Goal: Task Accomplishment & Management: Use online tool/utility

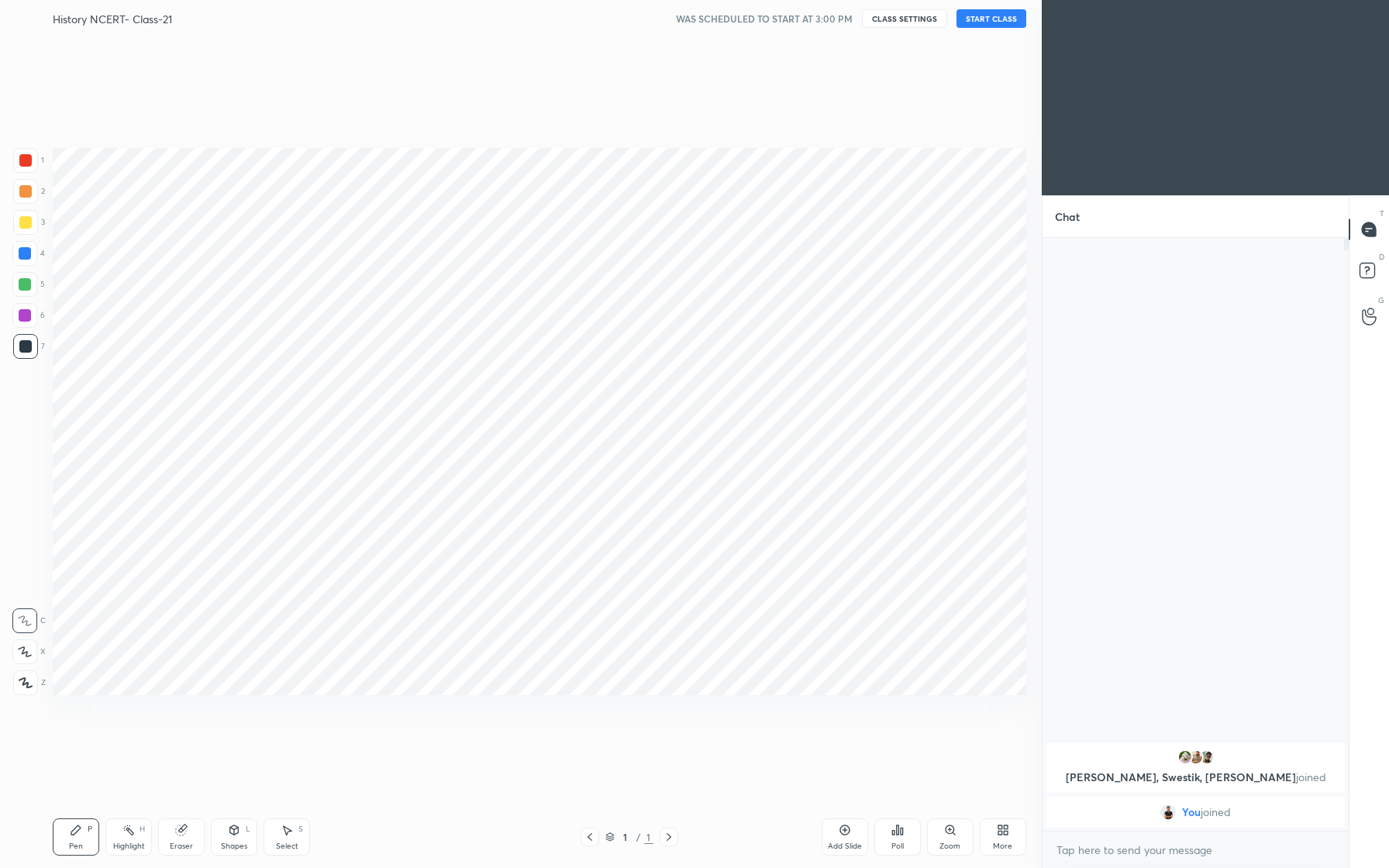
scroll to position [76749, 76532]
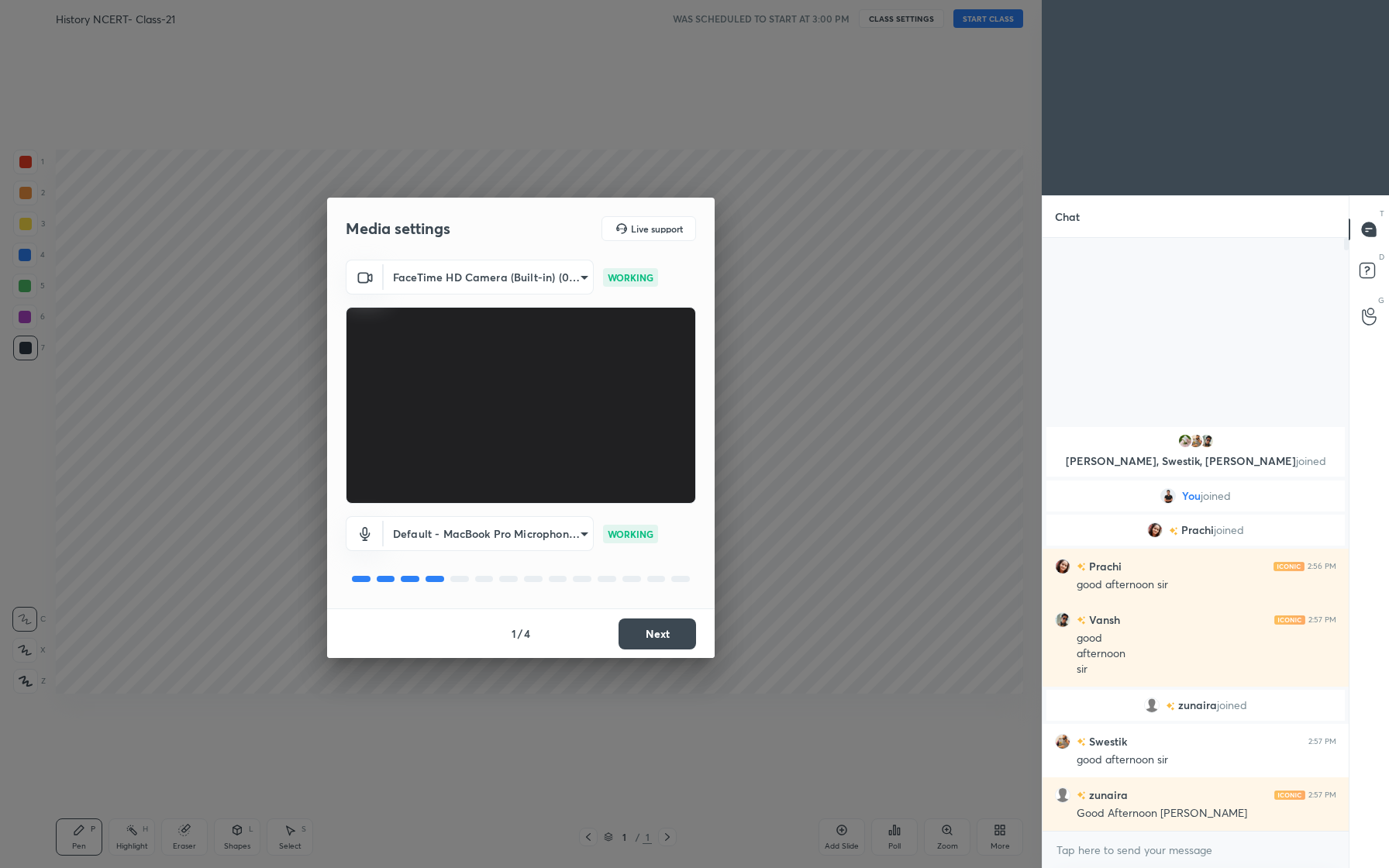
click at [554, 273] on body "1 2 3 4 5 6 7 C X Z C X Z E E Erase all H H History NCERT- Class-21 WAS SCHEDUL…" at bounding box center [694, 434] width 1389 height 868
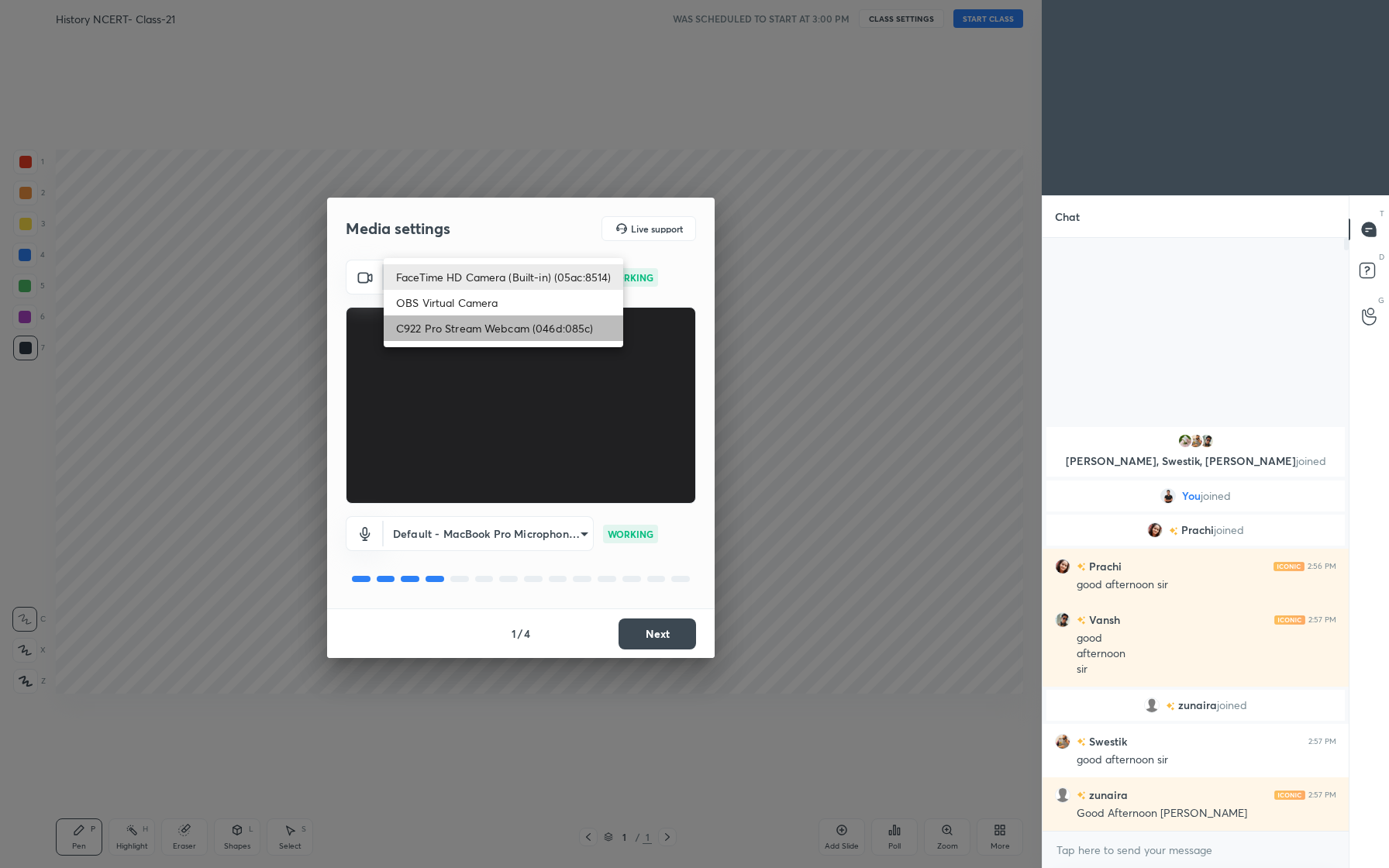
click at [514, 329] on li "C922 Pro Stream Webcam (046d:085c)" at bounding box center [504, 328] width 240 height 25
type input "7e00b5f2f2a6936d9914ec1f7d4f2dd26473f295ab12647d04ef030873badd51"
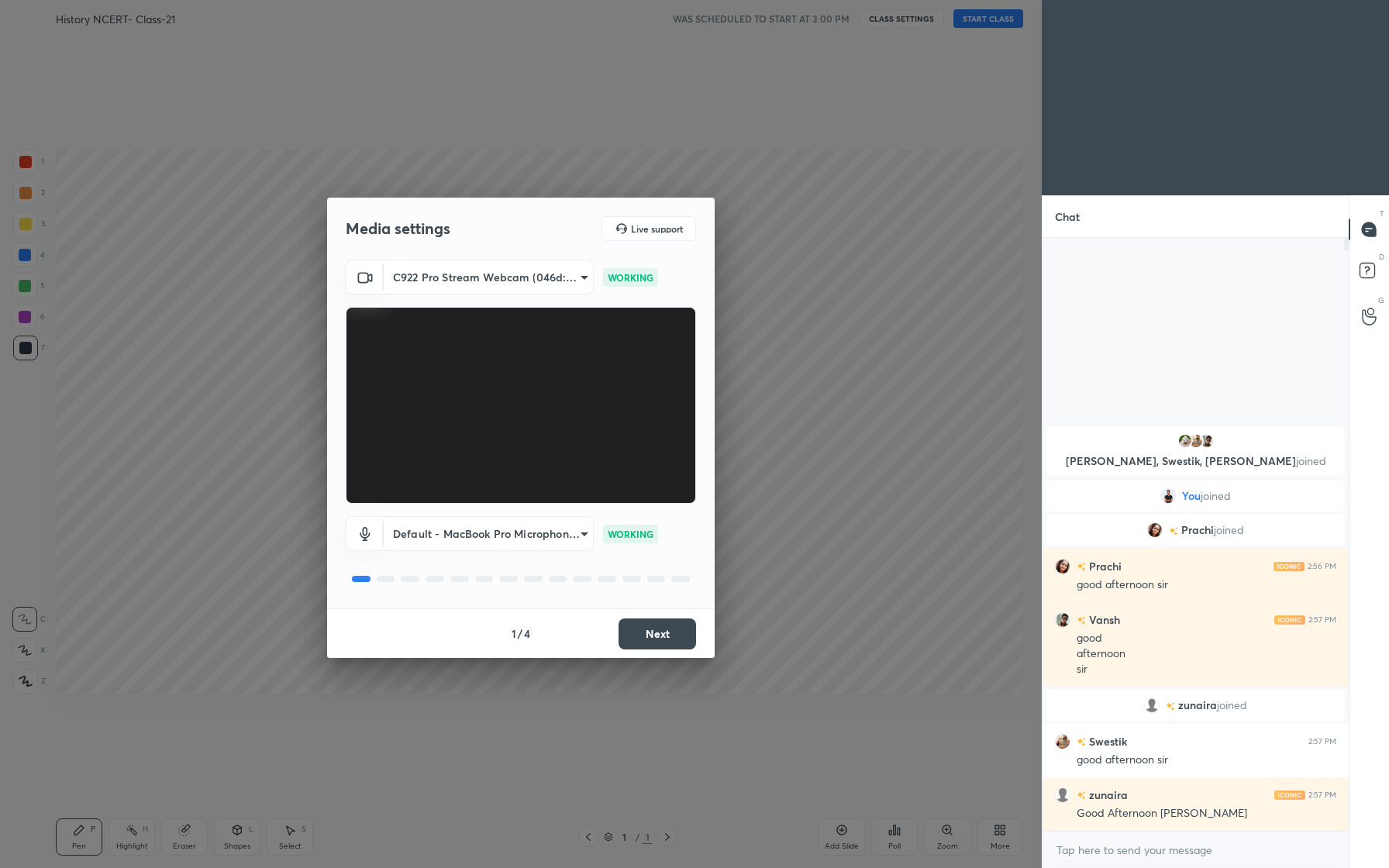
click at [575, 535] on body "1 2 3 4 5 6 7 C X Z C X Z E E Erase all H H History NCERT- Class-21 WAS SCHEDUL…" at bounding box center [694, 434] width 1389 height 868
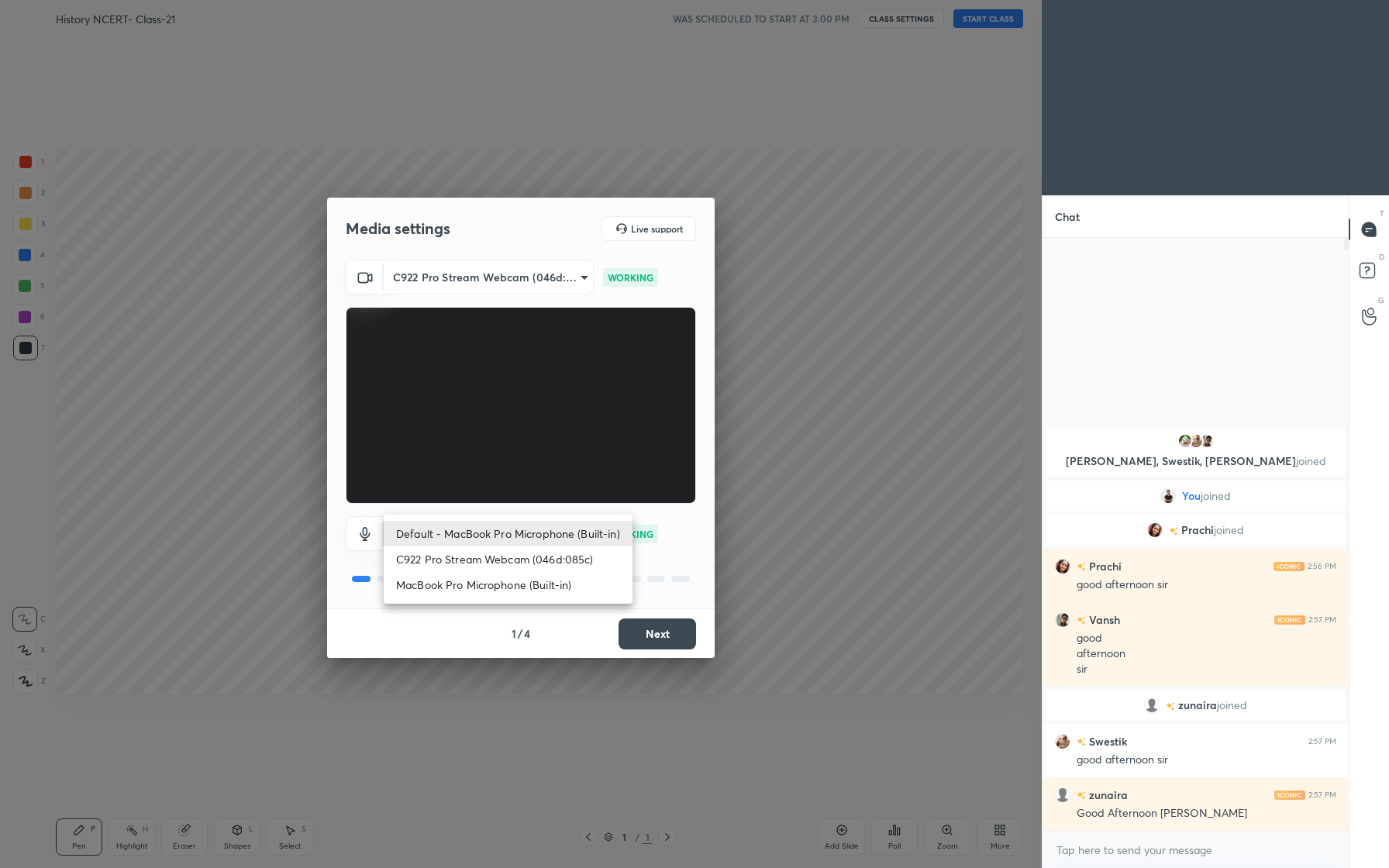
click at [688, 565] on div at bounding box center [694, 434] width 1389 height 868
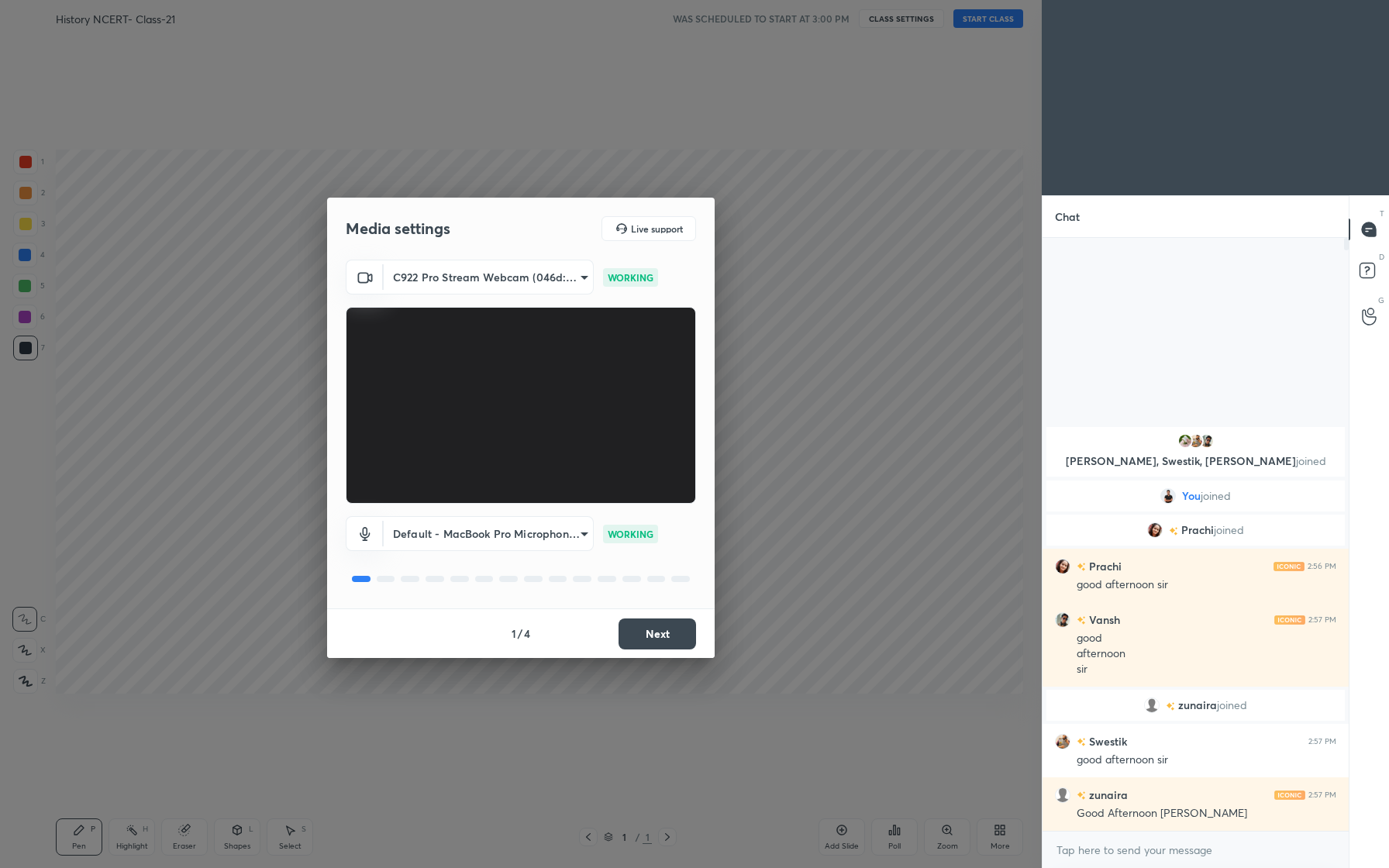
click at [542, 519] on body "1 2 3 4 5 6 7 C X Z C X Z E E Erase all H H History NCERT- Class-21 WAS SCHEDUL…" at bounding box center [694, 434] width 1389 height 868
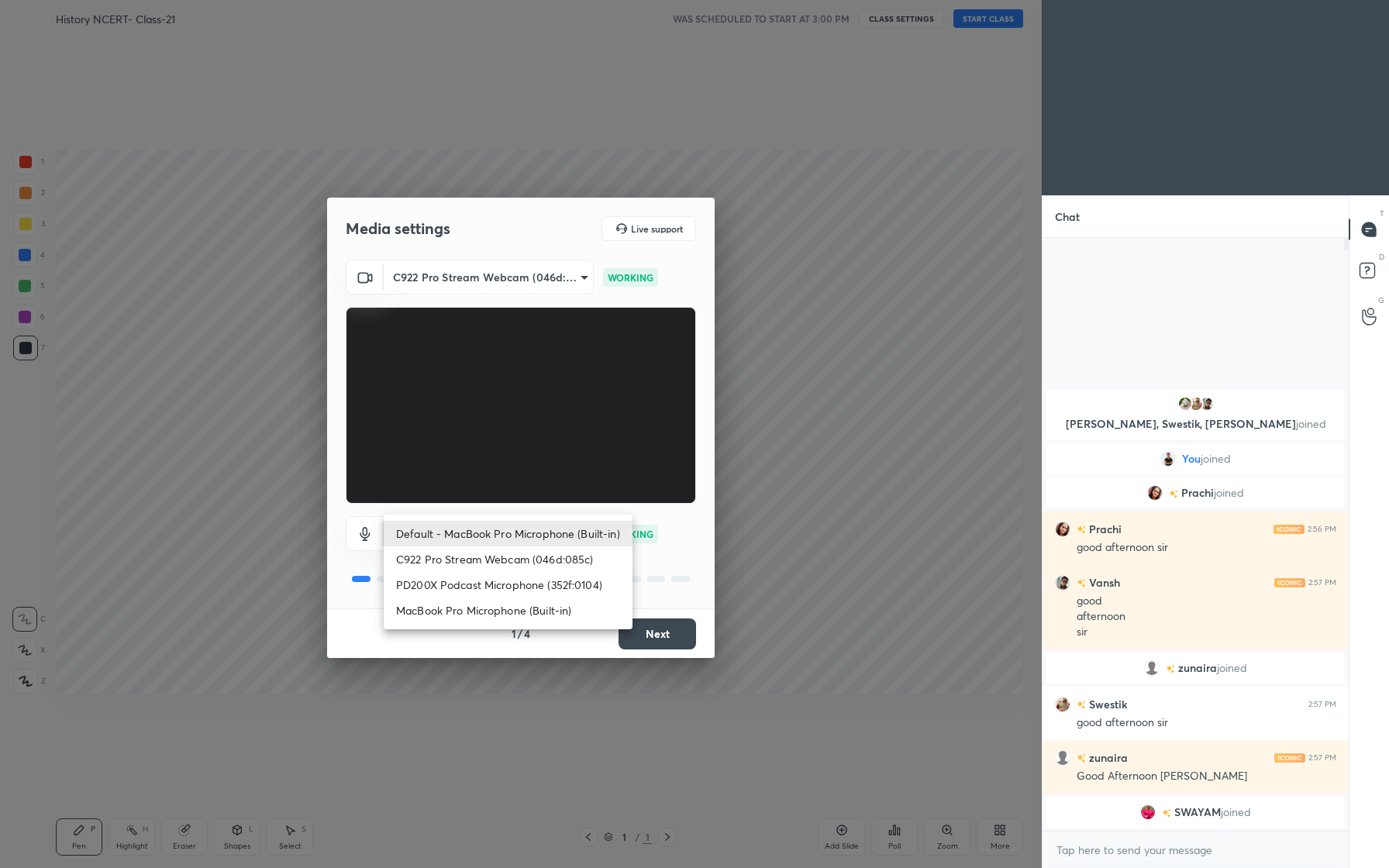
click at [542, 586] on li "PD200X Podcast Microphone (352f:0104)" at bounding box center [508, 585] width 249 height 25
type input "e54abf277fcb6c0a76e5dad67cb99643171ceeca0908252303d946aa4bb19b7a"
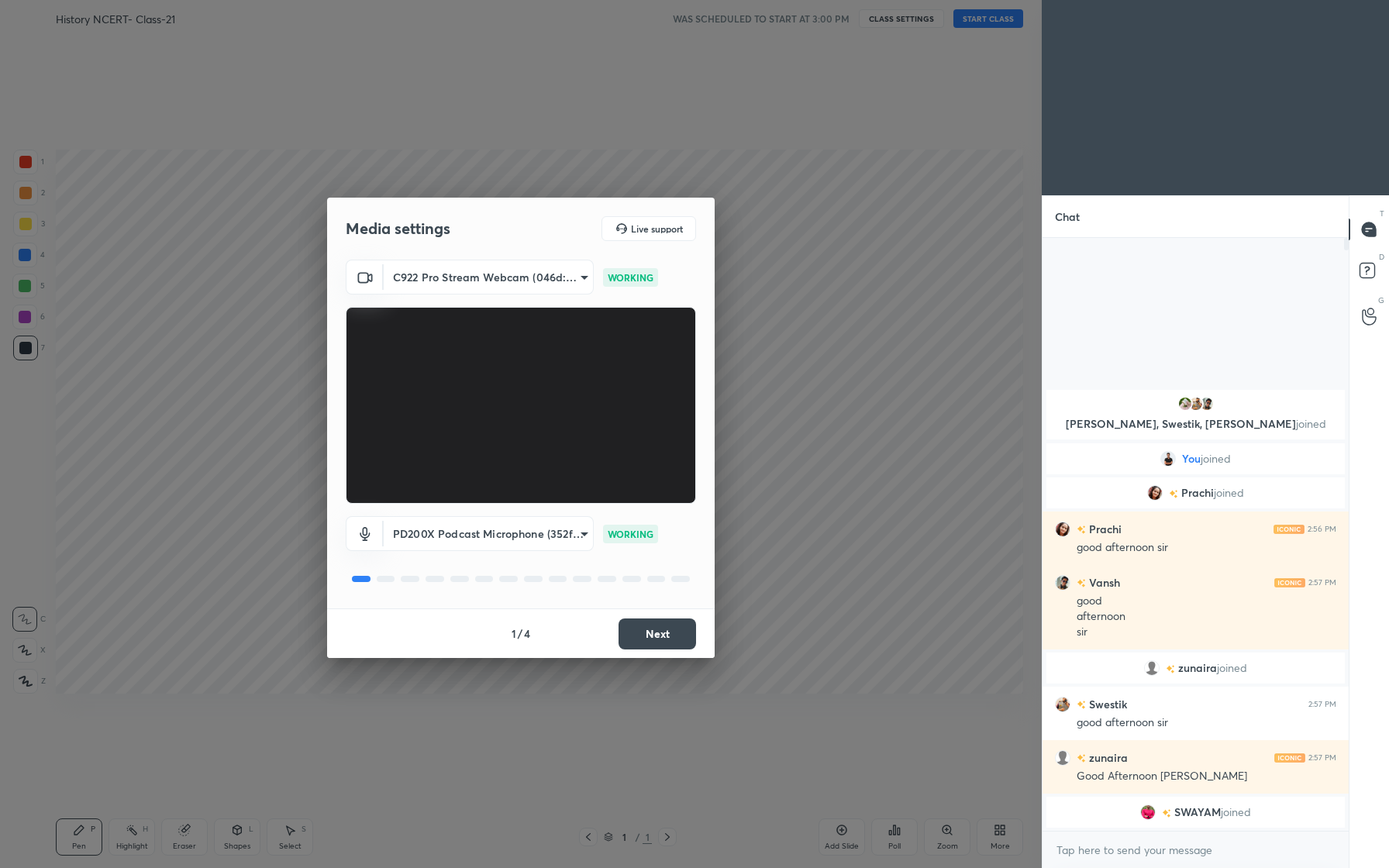
click at [795, 592] on div "Media settings Live support C922 Pro Stream Webcam (046d:085c) 7e00b5f2f2a6936d…" at bounding box center [521, 434] width 1042 height 868
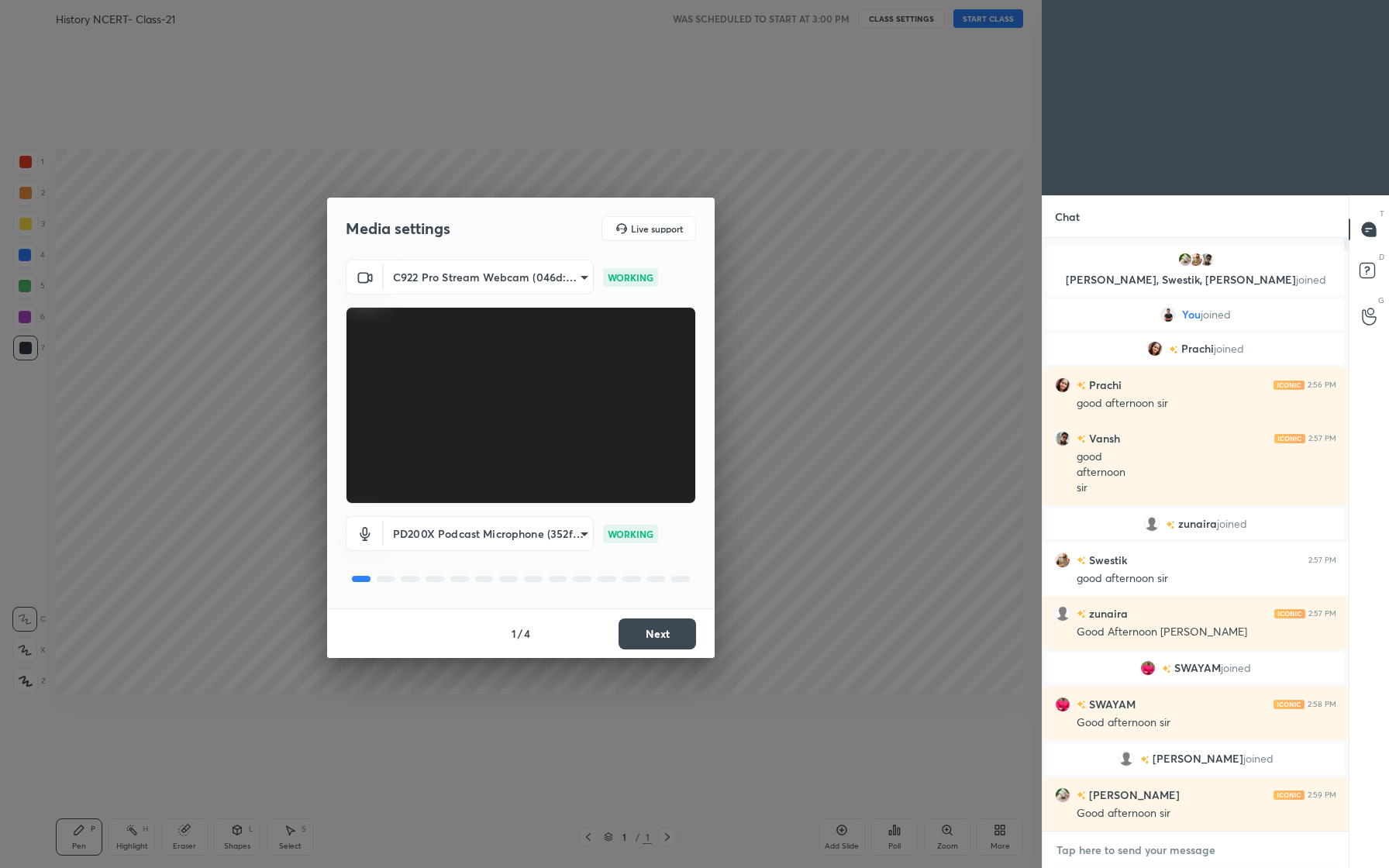
type textarea "x"
click at [1172, 851] on textarea at bounding box center [1195, 850] width 281 height 24
type textarea "G"
type textarea "x"
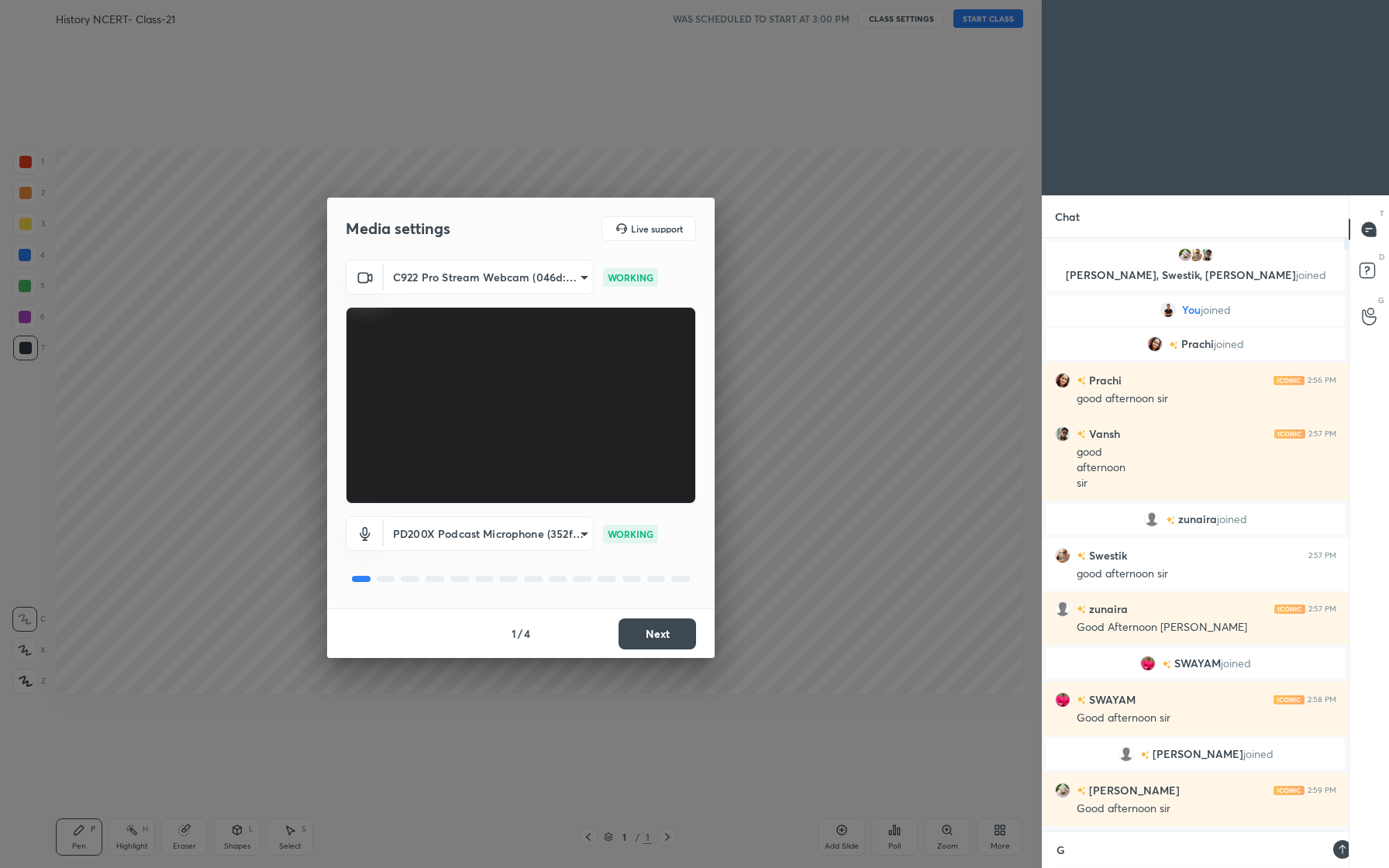
scroll to position [475, 301]
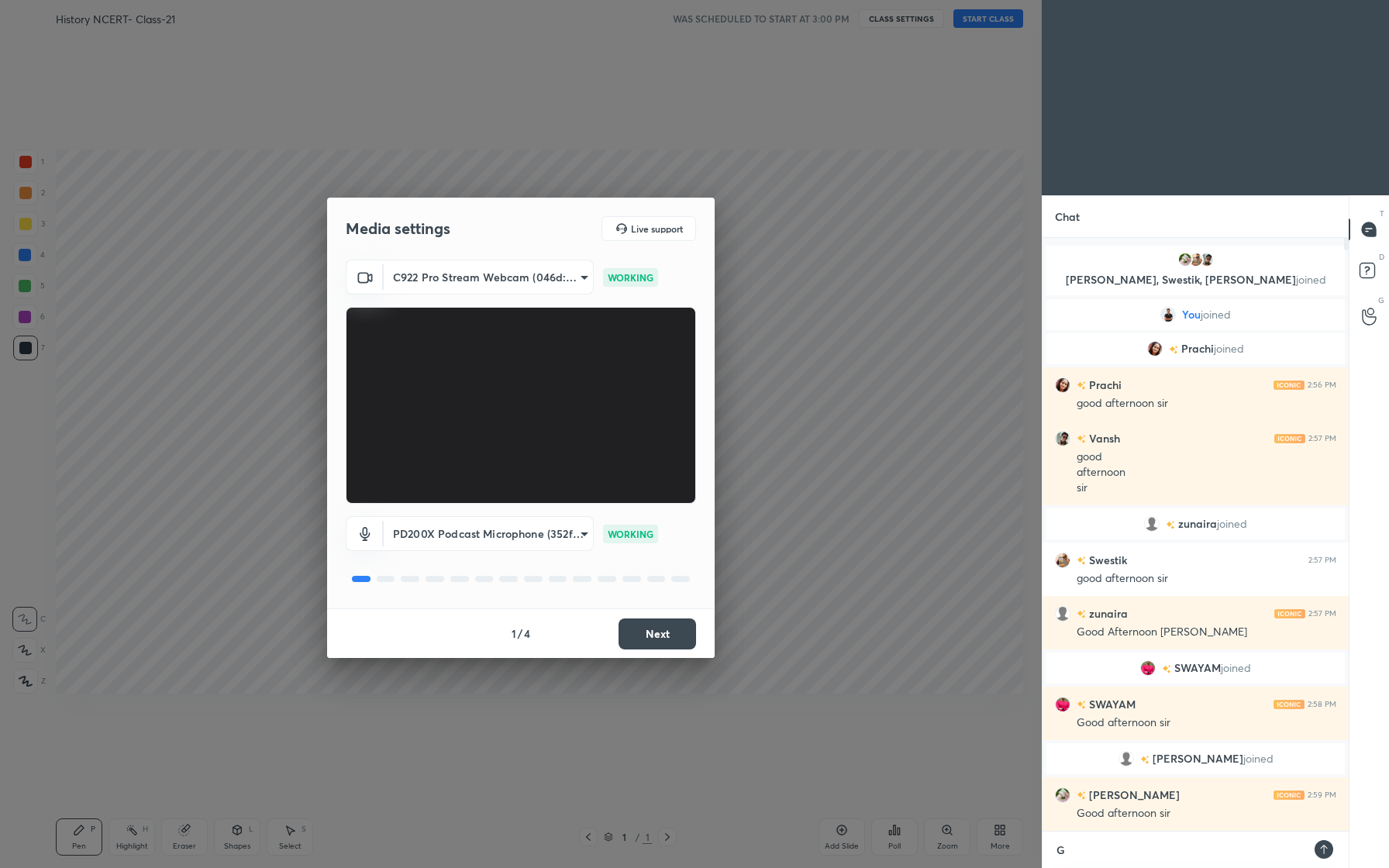
type textarea "Go"
type textarea "x"
type textarea "Goo"
type textarea "x"
type textarea "Good"
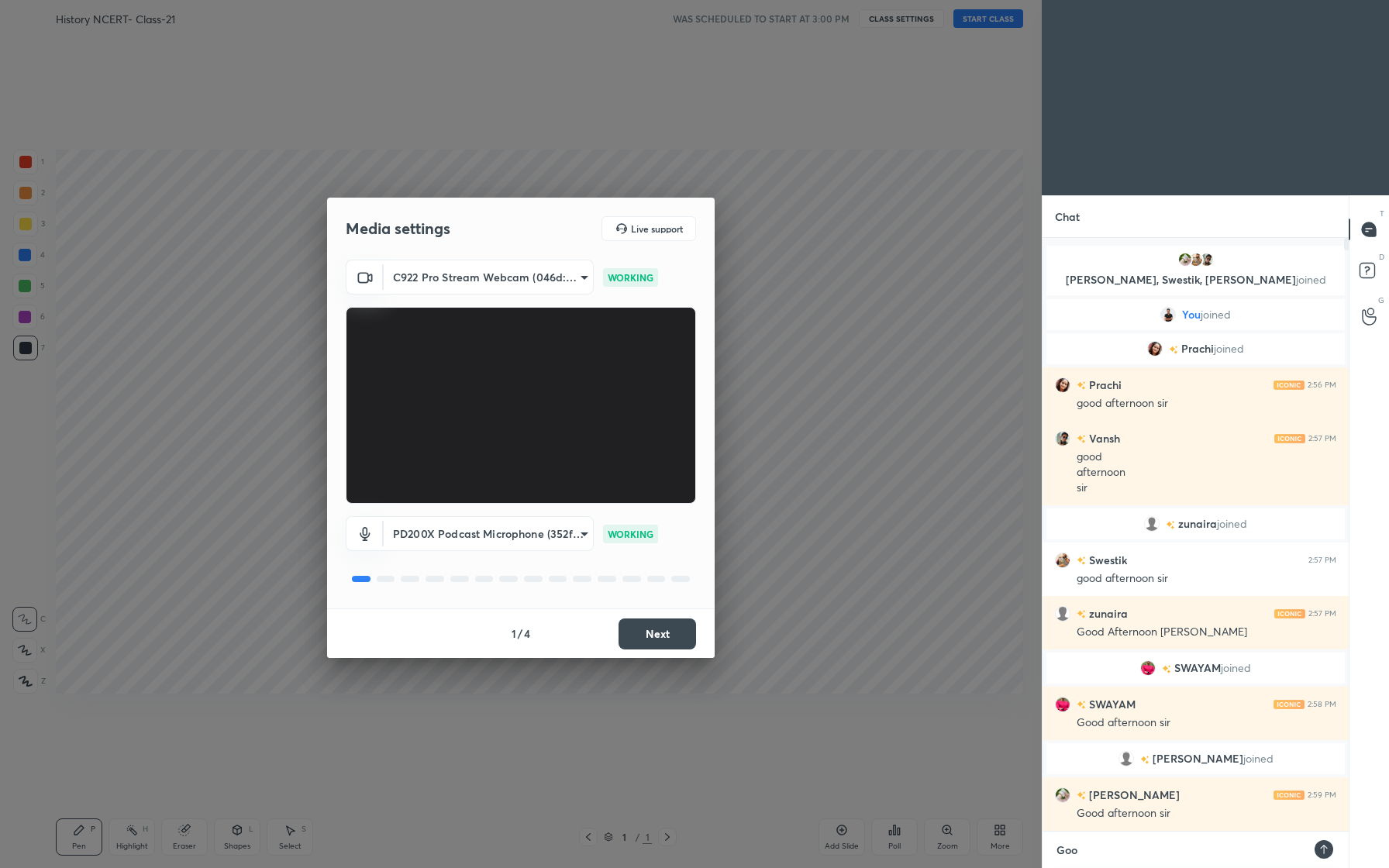
type textarea "x"
type textarea "Good"
type textarea "x"
type textarea "Good A"
type textarea "x"
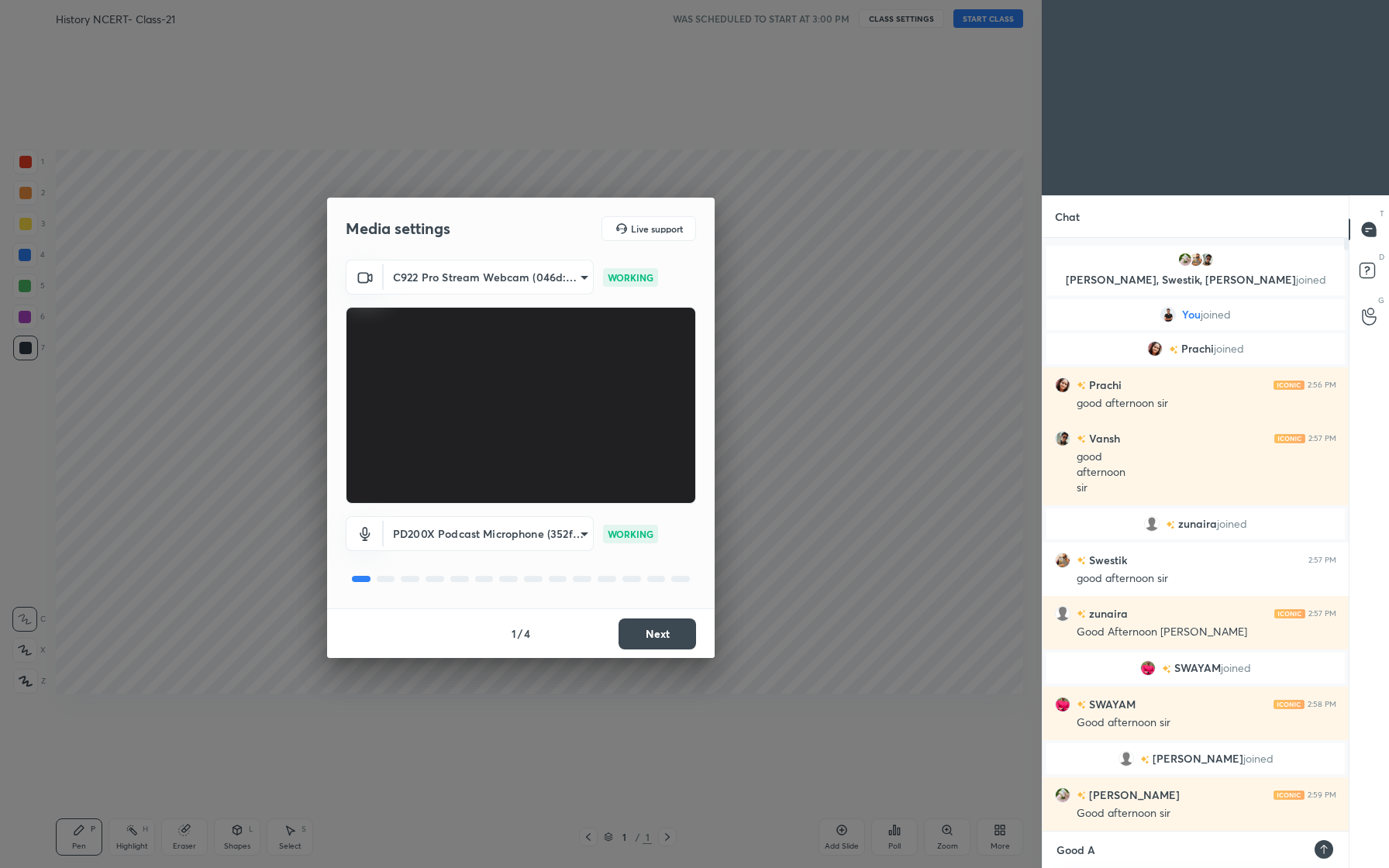
type textarea "Good Af"
type textarea "x"
type textarea "Good Aft"
type textarea "x"
type textarea "Good Afte"
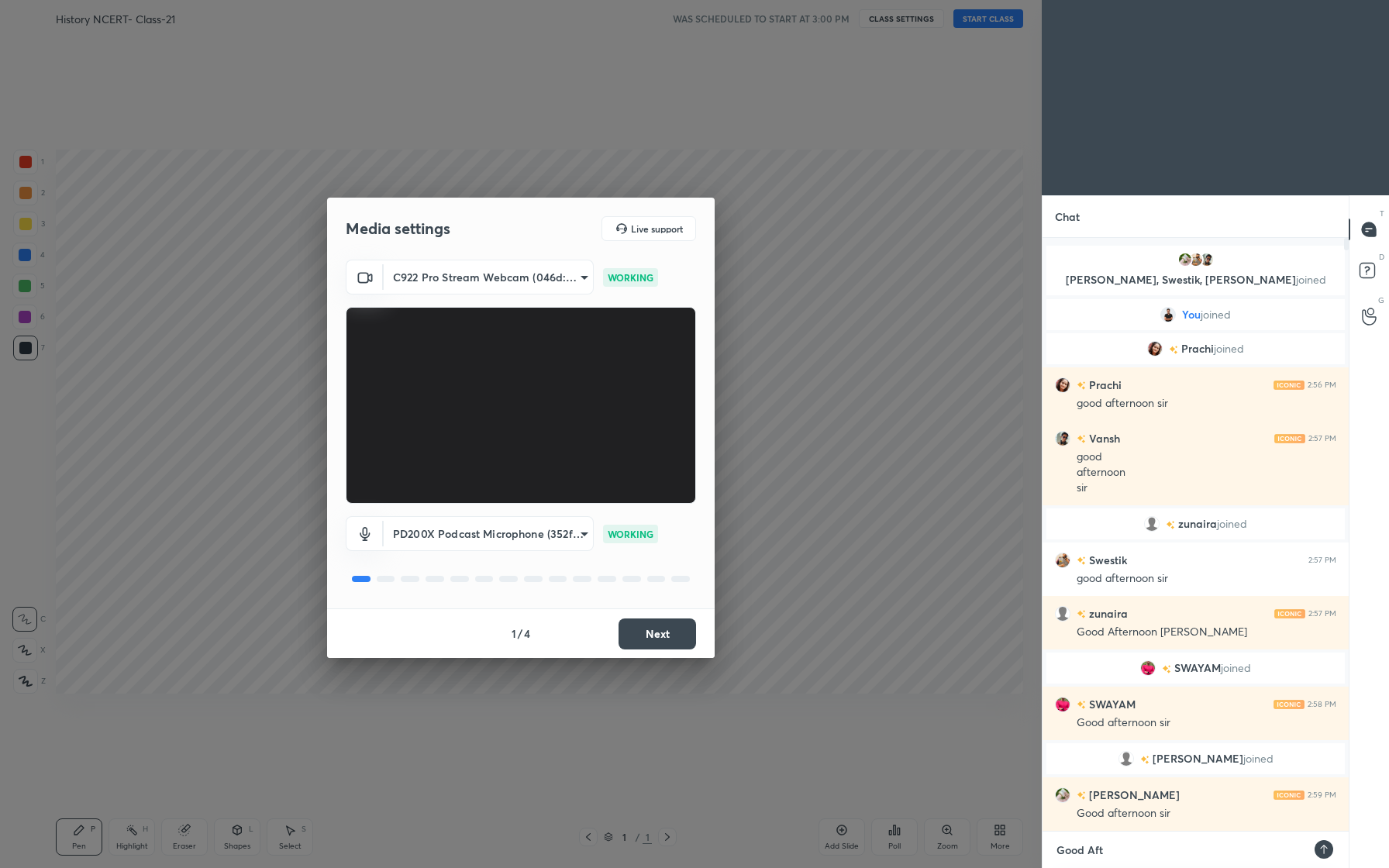
type textarea "x"
type textarea "Good After"
type textarea "x"
type textarea "Good Aftern"
type textarea "x"
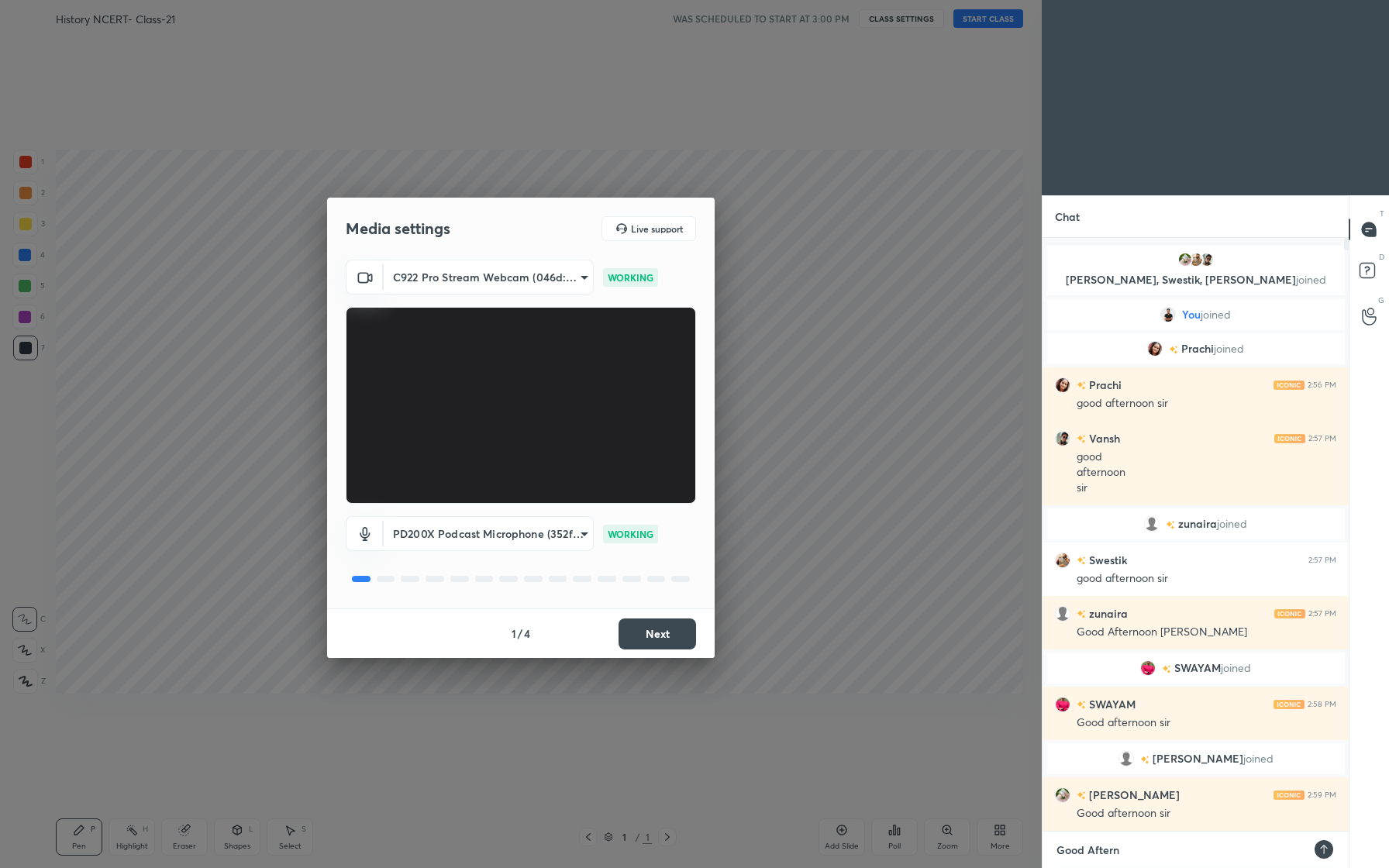
type textarea "Good Afterno"
type textarea "x"
type textarea "Good Afternoo"
type textarea "x"
type textarea "Good Afternoon"
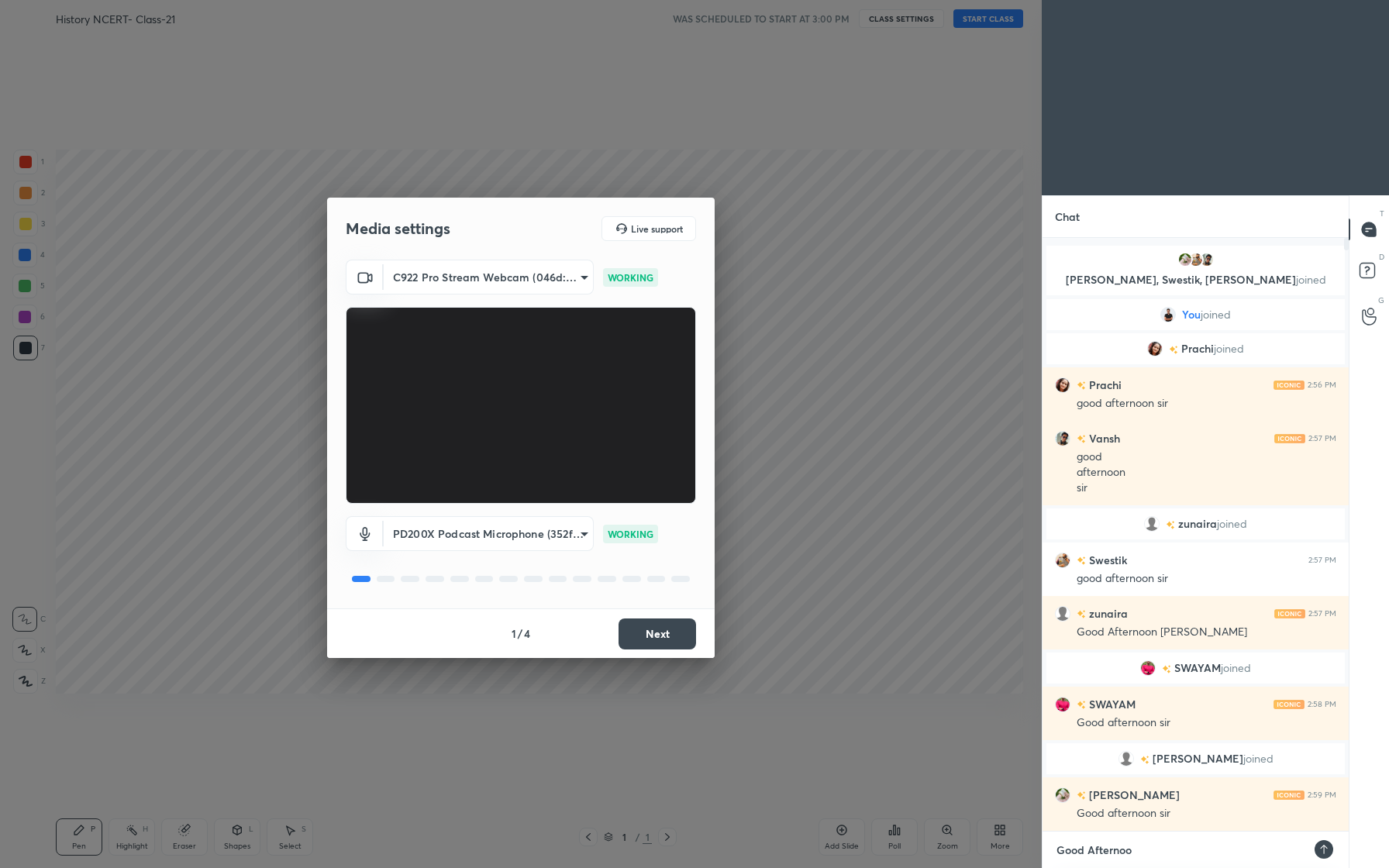
type textarea "x"
type textarea "Good Afternoon."
type textarea "x"
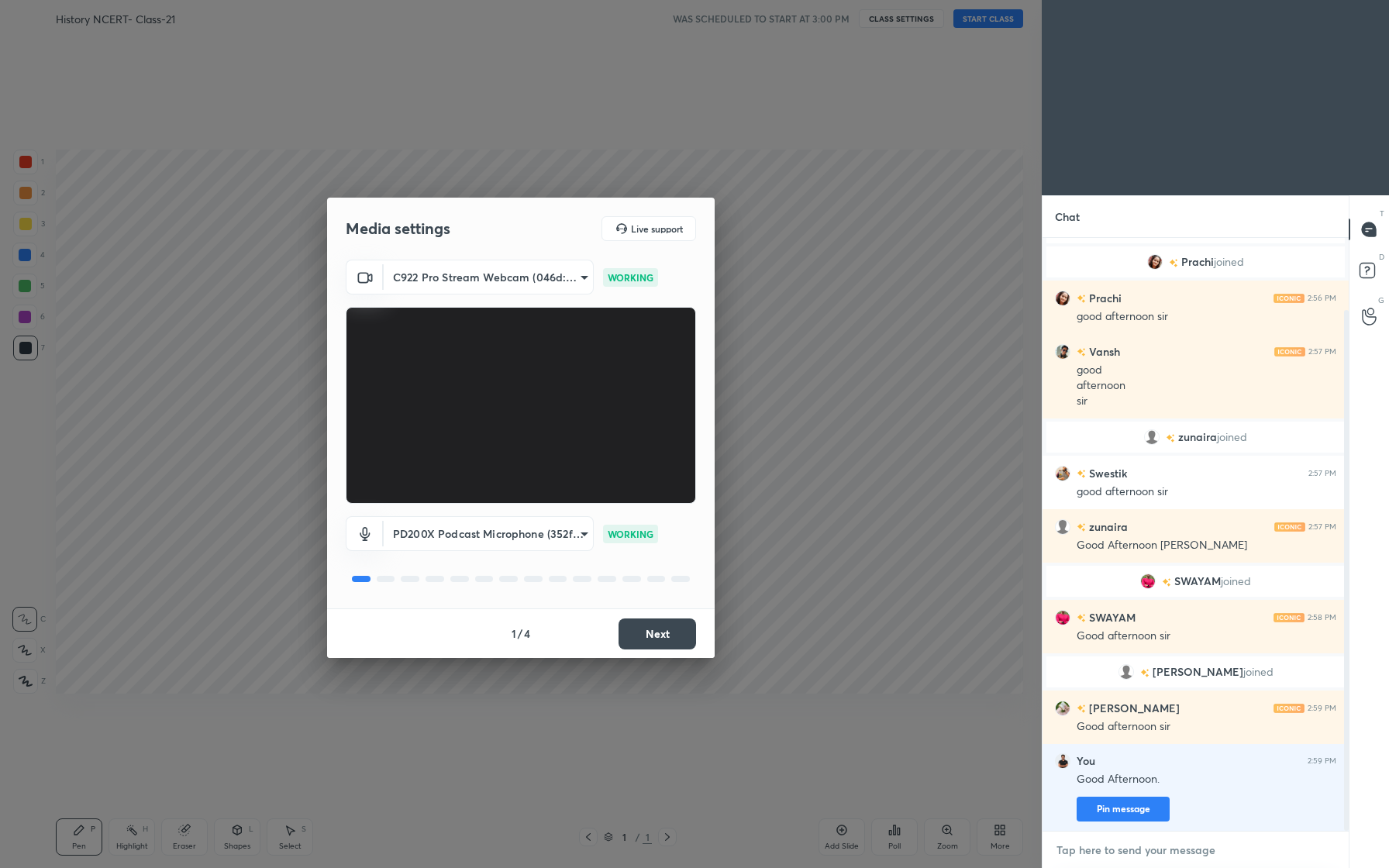
scroll to position [119, 0]
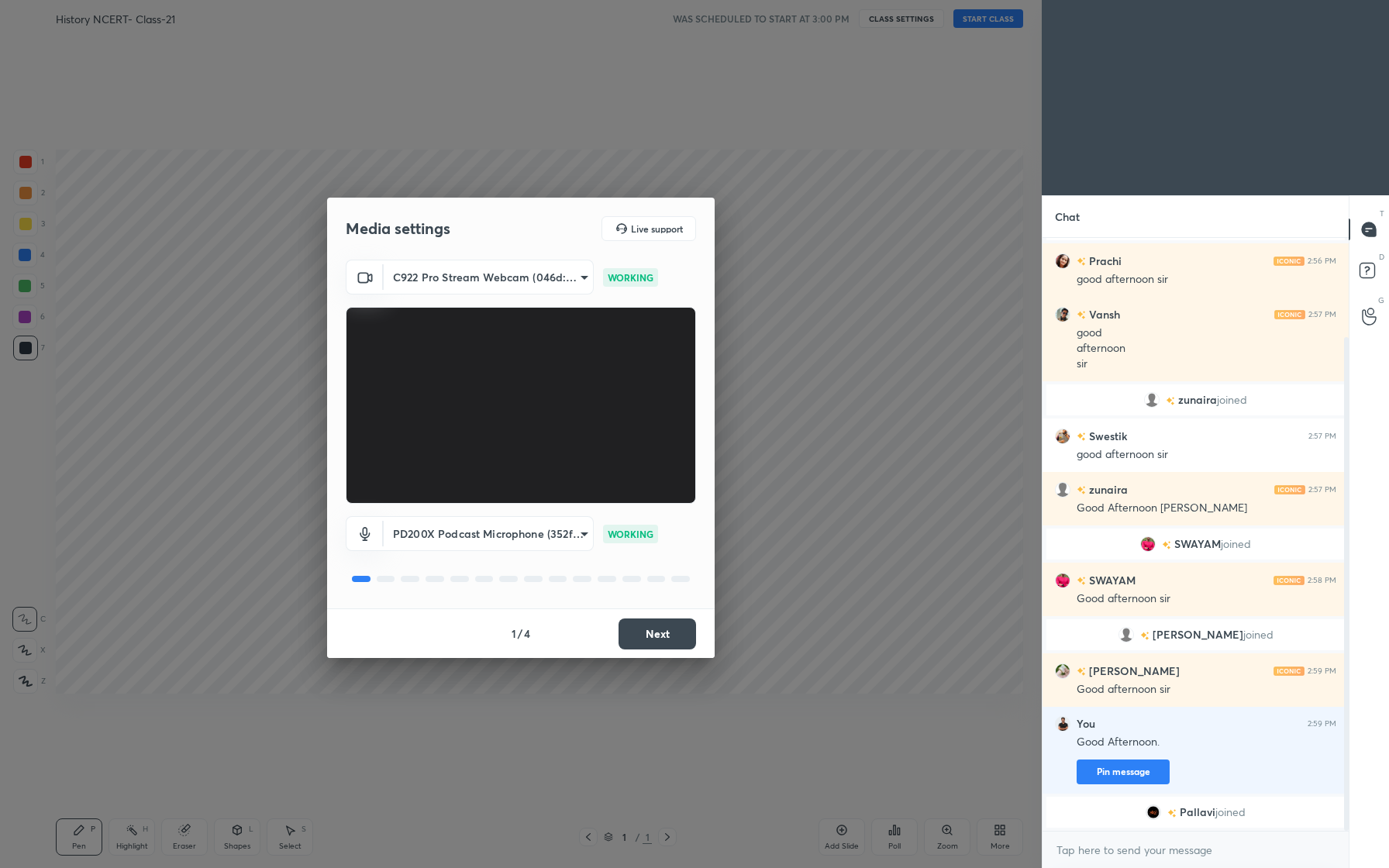
click at [1142, 862] on div "x" at bounding box center [1195, 850] width 306 height 36
type textarea "x"
type textarea "O"
type textarea "x"
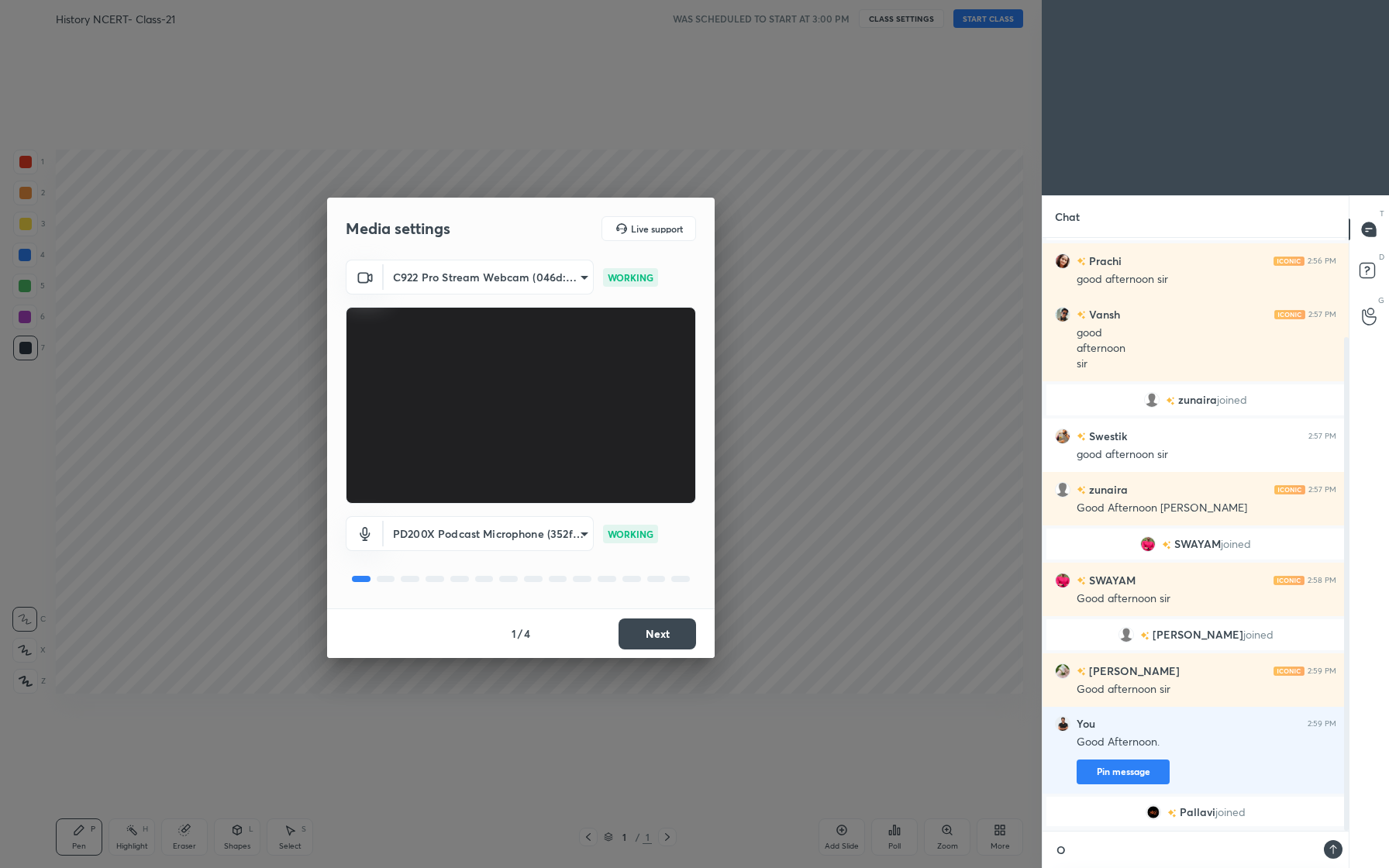
type textarea "Oh"
type textarea "x"
type textarea "Oh"
type textarea "x"
type textarea "Oh S"
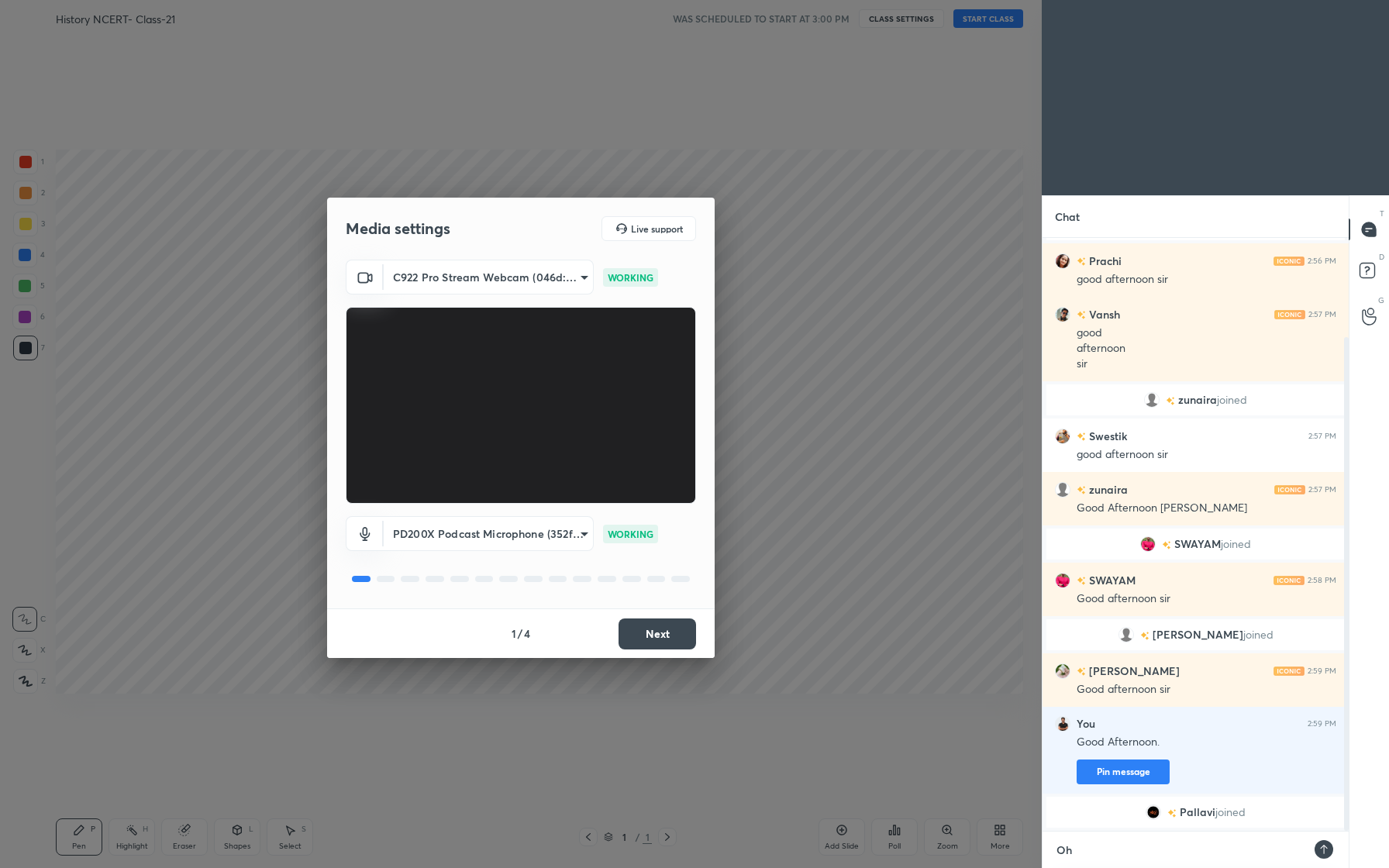
type textarea "x"
type textarea "Oh Se"
type textarea "x"
type textarea "Oh Seh"
type textarea "x"
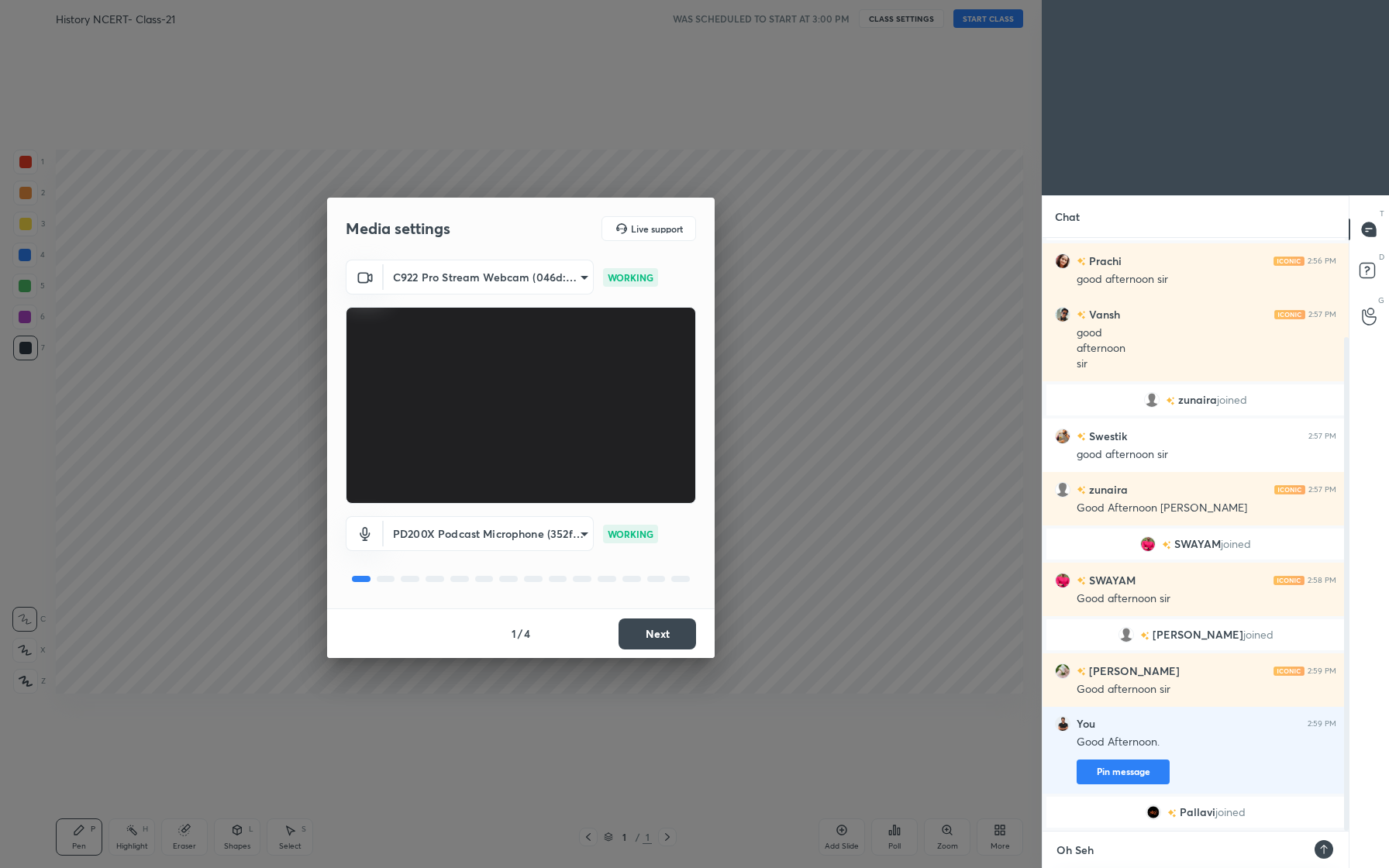
type textarea "Oh Sehr"
type textarea "x"
type textarea "Oh Sehra"
type textarea "x"
type textarea "Oh Sehra"
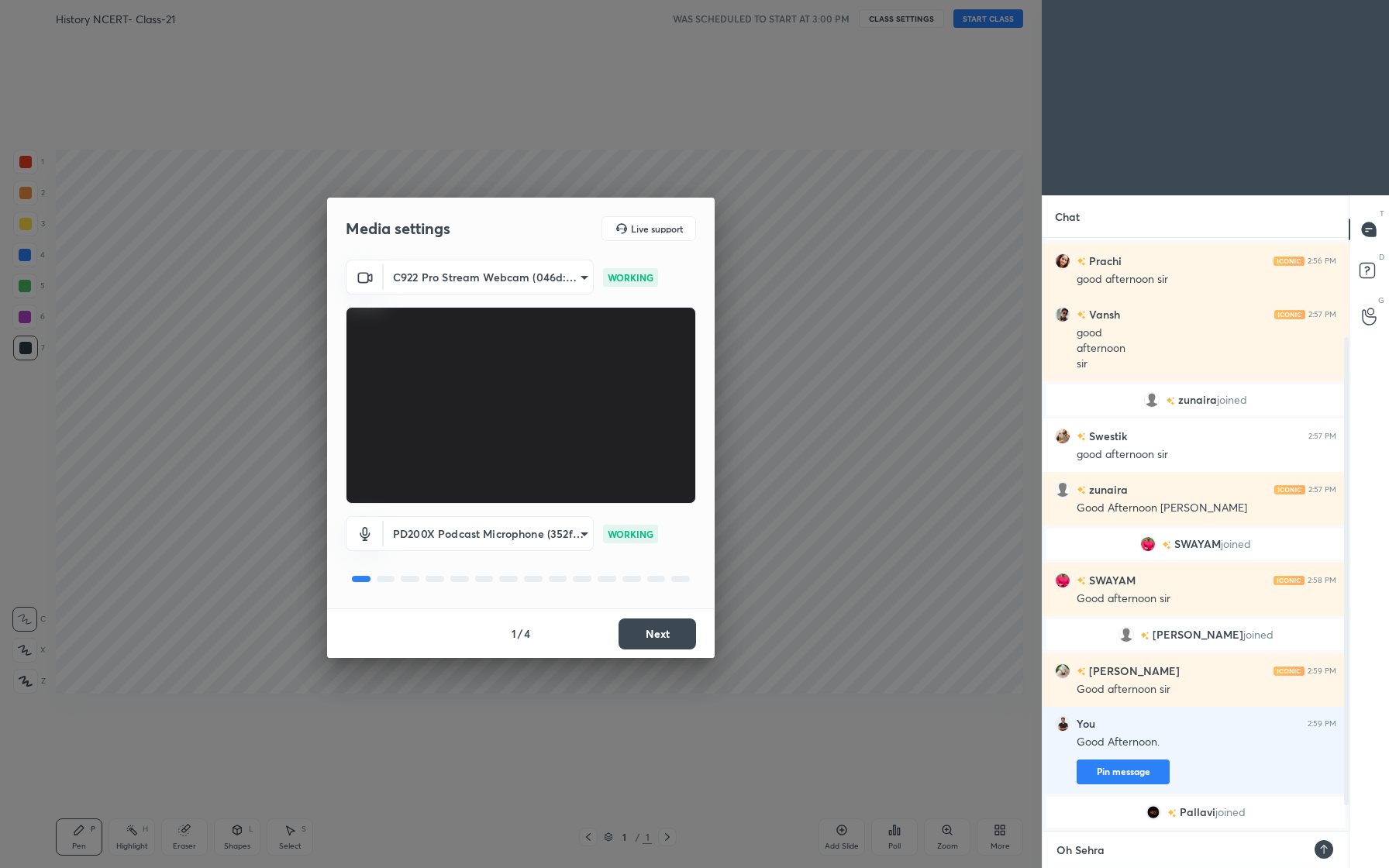
type textarea "x"
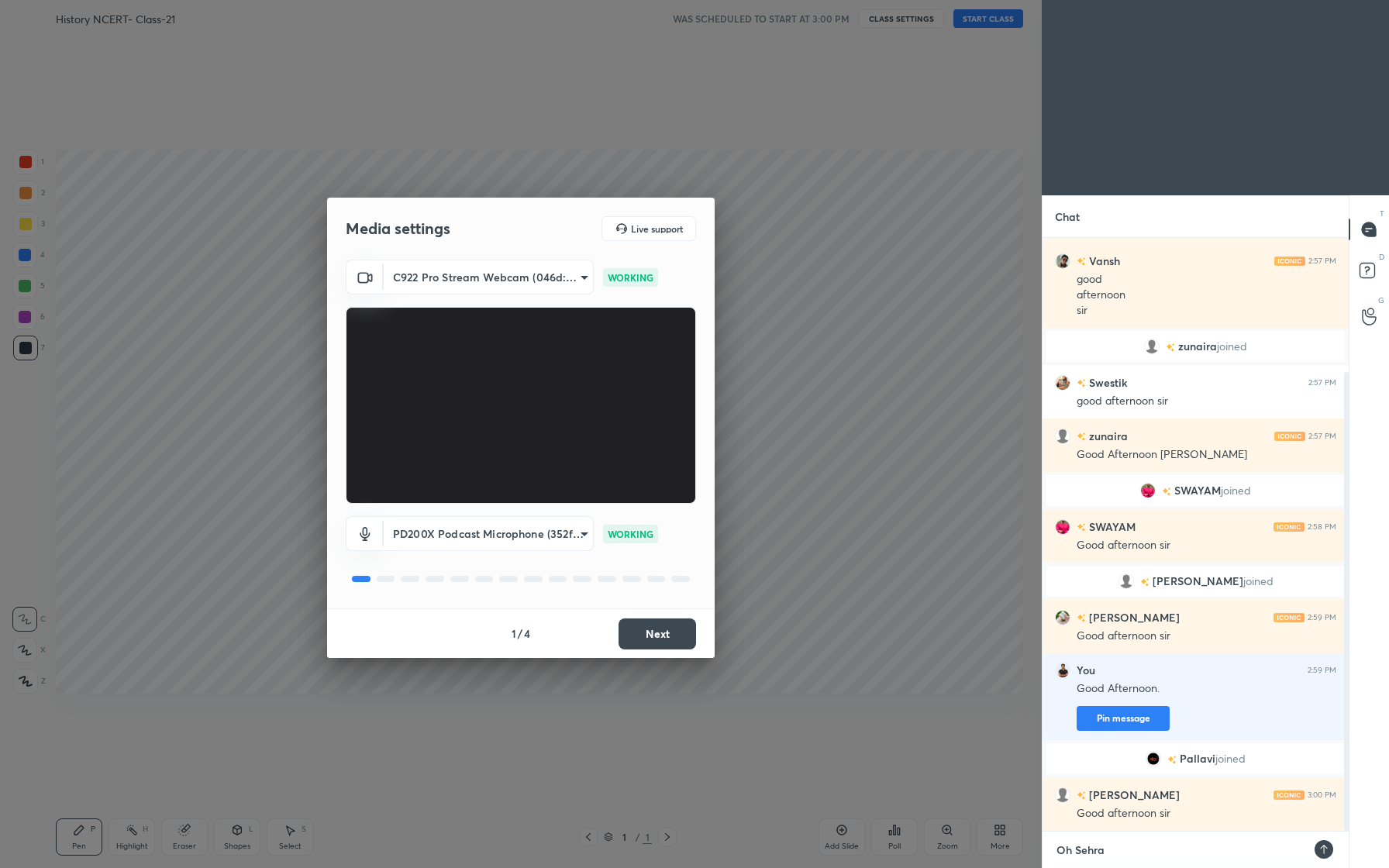
click at [1129, 853] on textarea "Oh Sehra" at bounding box center [1180, 850] width 251 height 24
type textarea "Oh Sehr"
type textarea "x"
type textarea "Oh Seh"
type textarea "x"
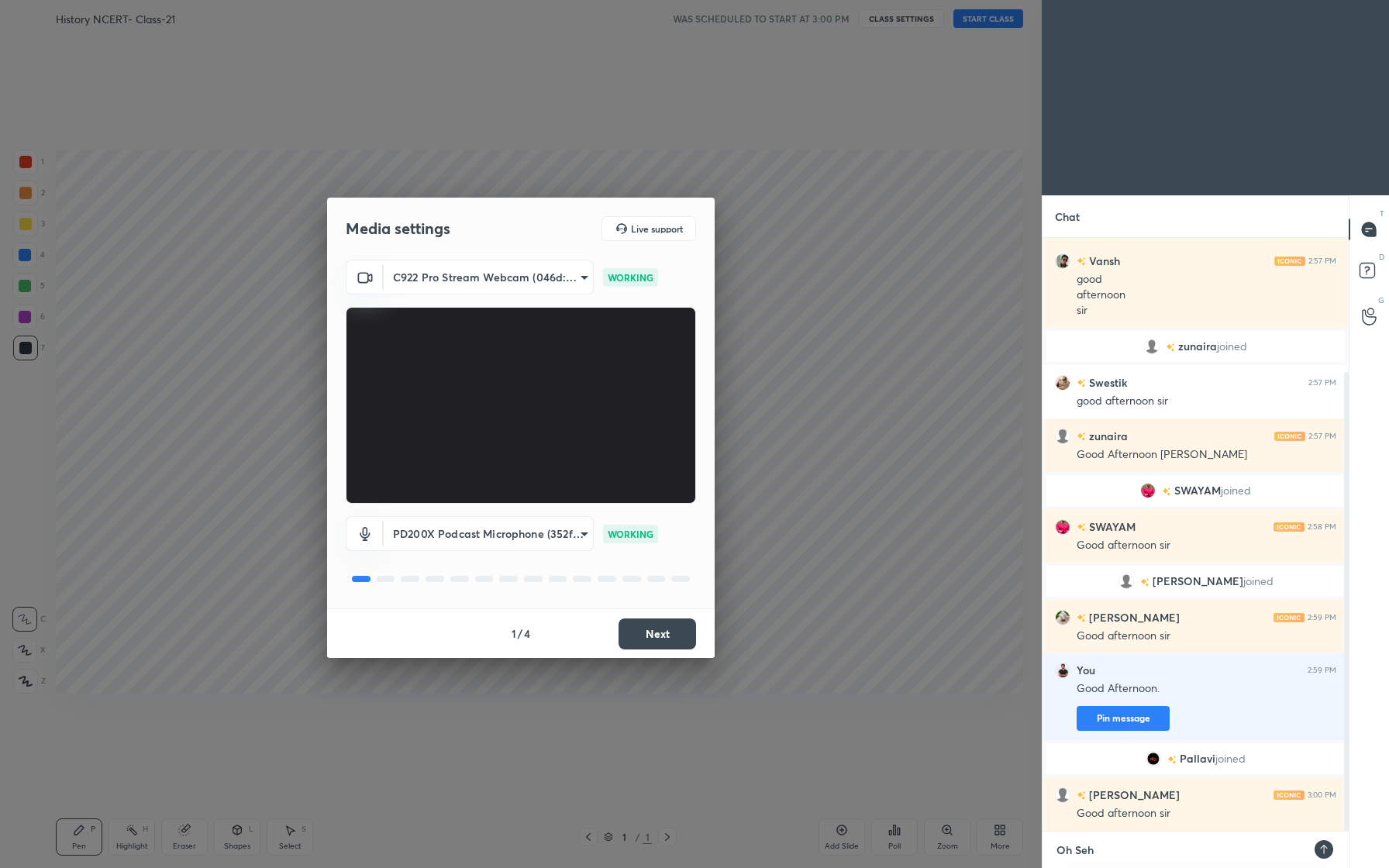
type textarea "Oh Se"
type textarea "x"
type textarea "Oh S"
type textarea "x"
type textarea "Oh"
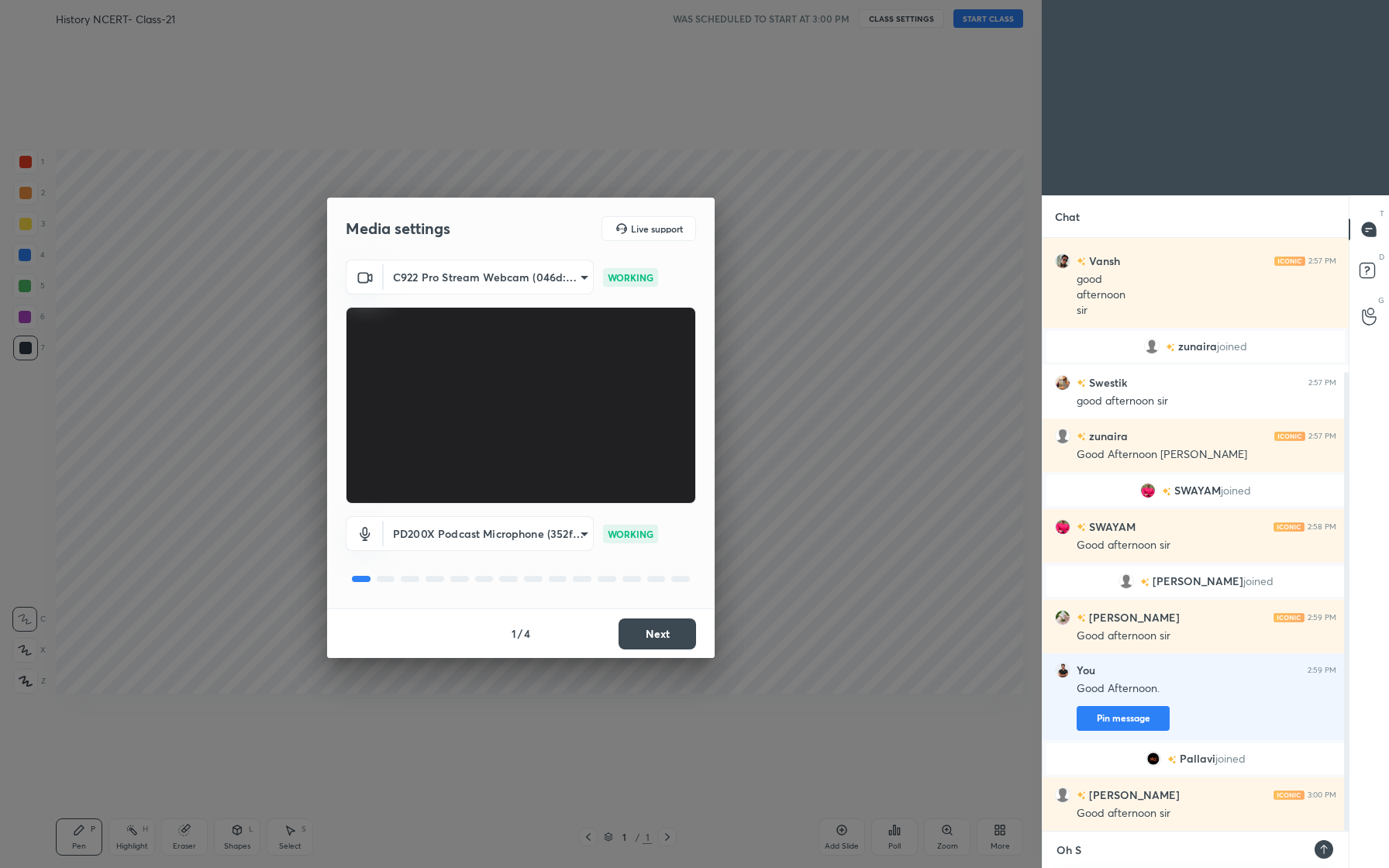
type textarea "x"
type textarea "Oh"
type textarea "x"
type textarea "O"
type textarea "x"
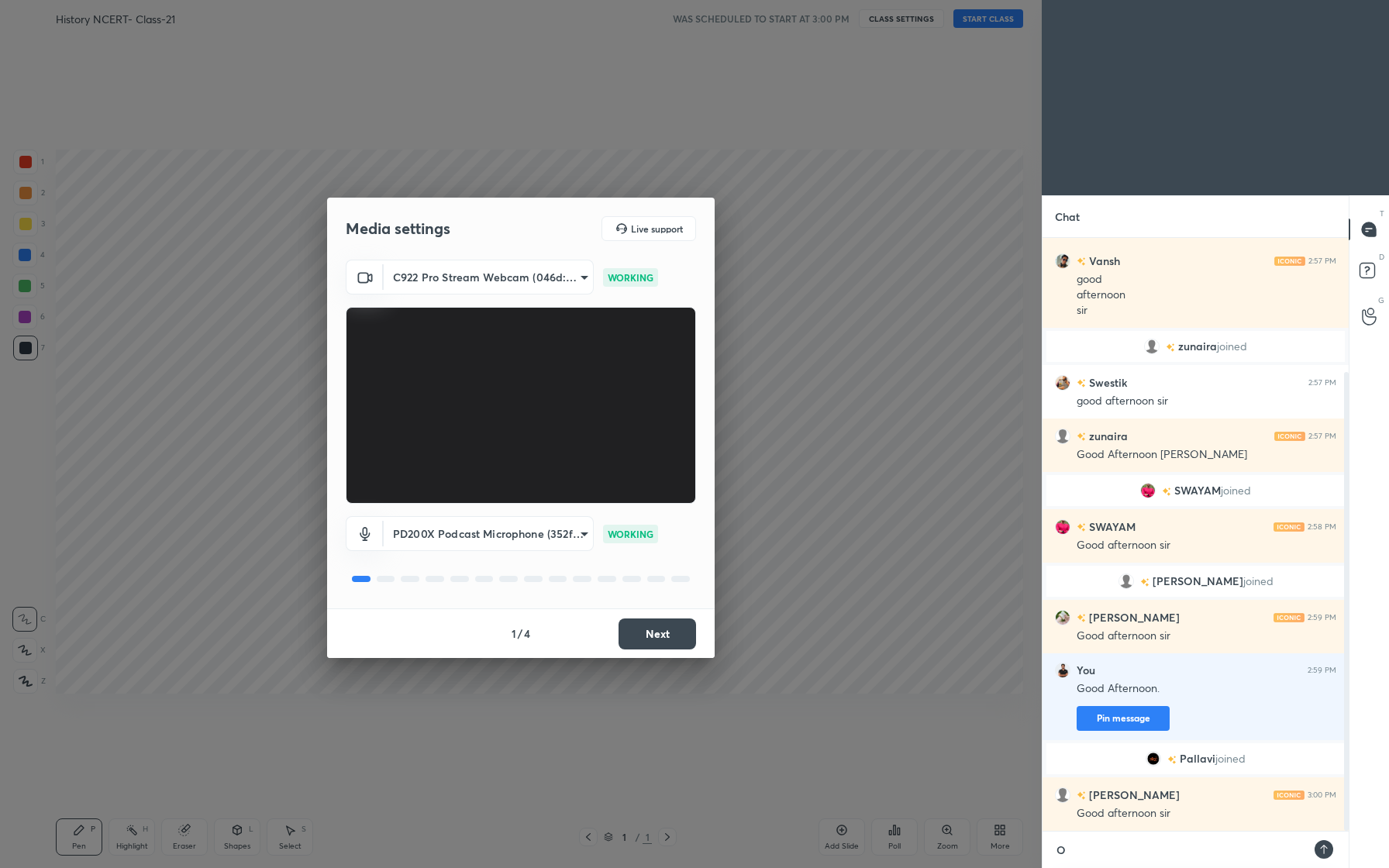
type textarea "x"
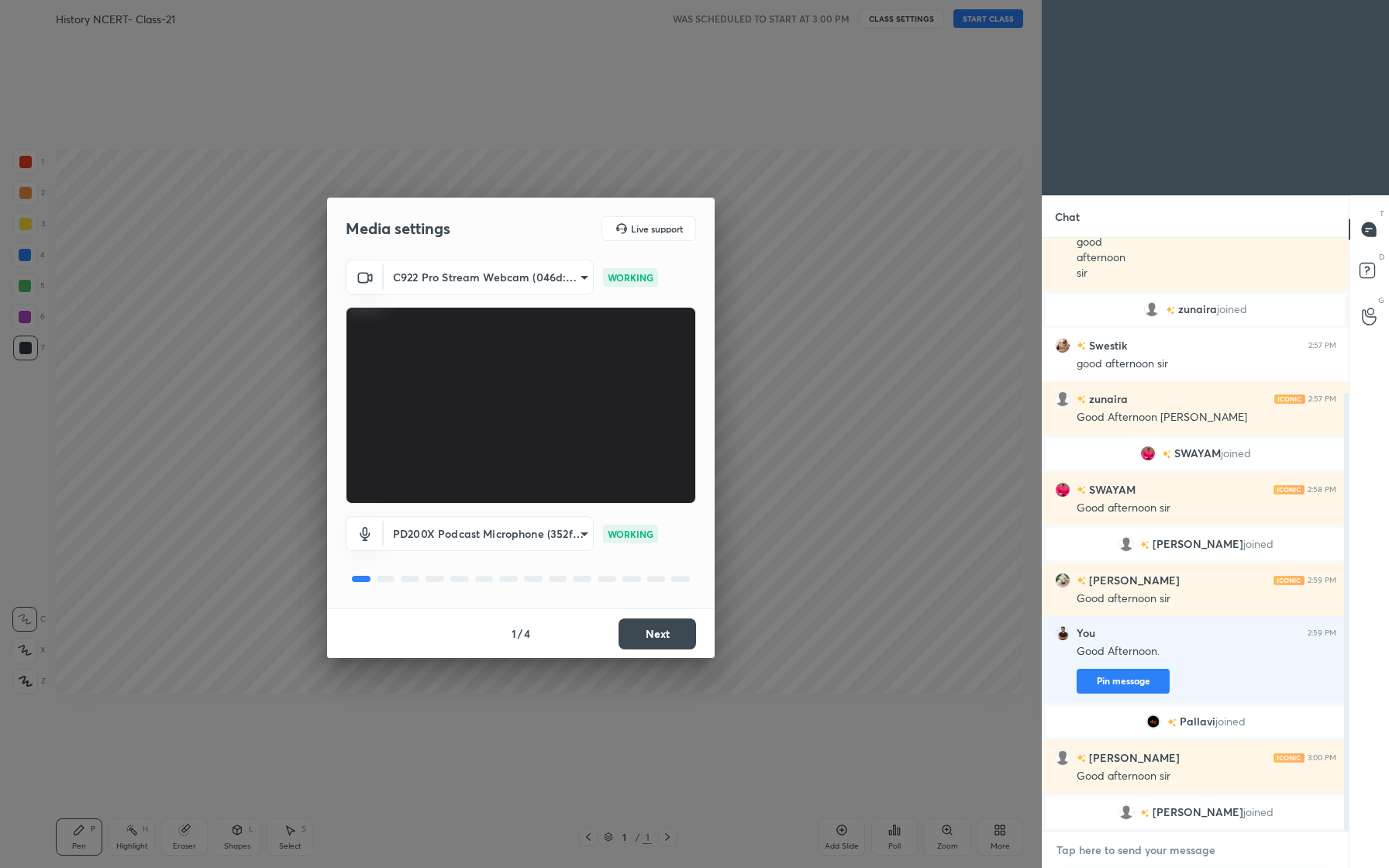
paste textarea "O Shera Uth Zara Jalwa Dikha Dena"
type textarea "O Shera Uth Zara Jalwa Dikha Dena"
type textarea "x"
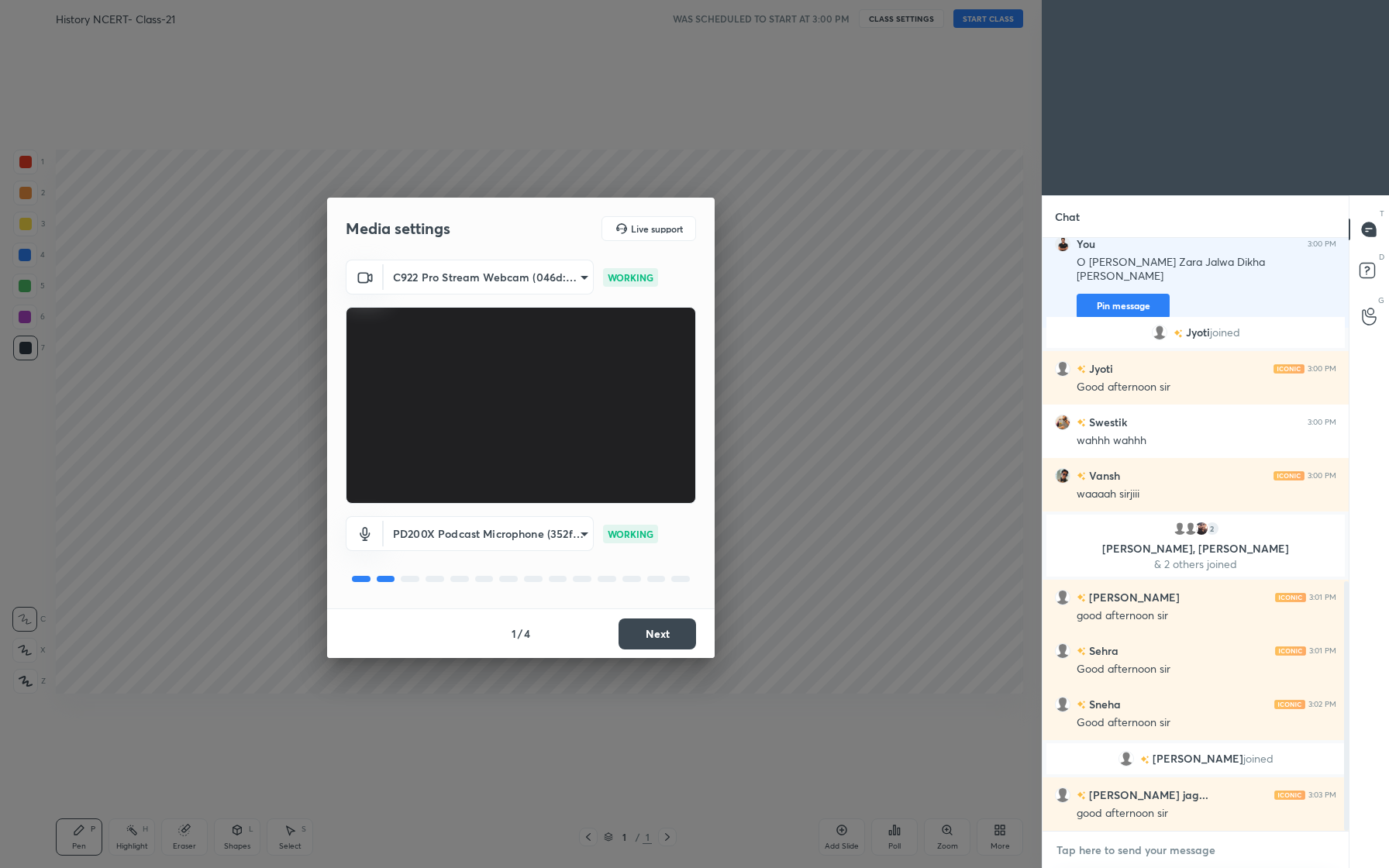
scroll to position [851, 0]
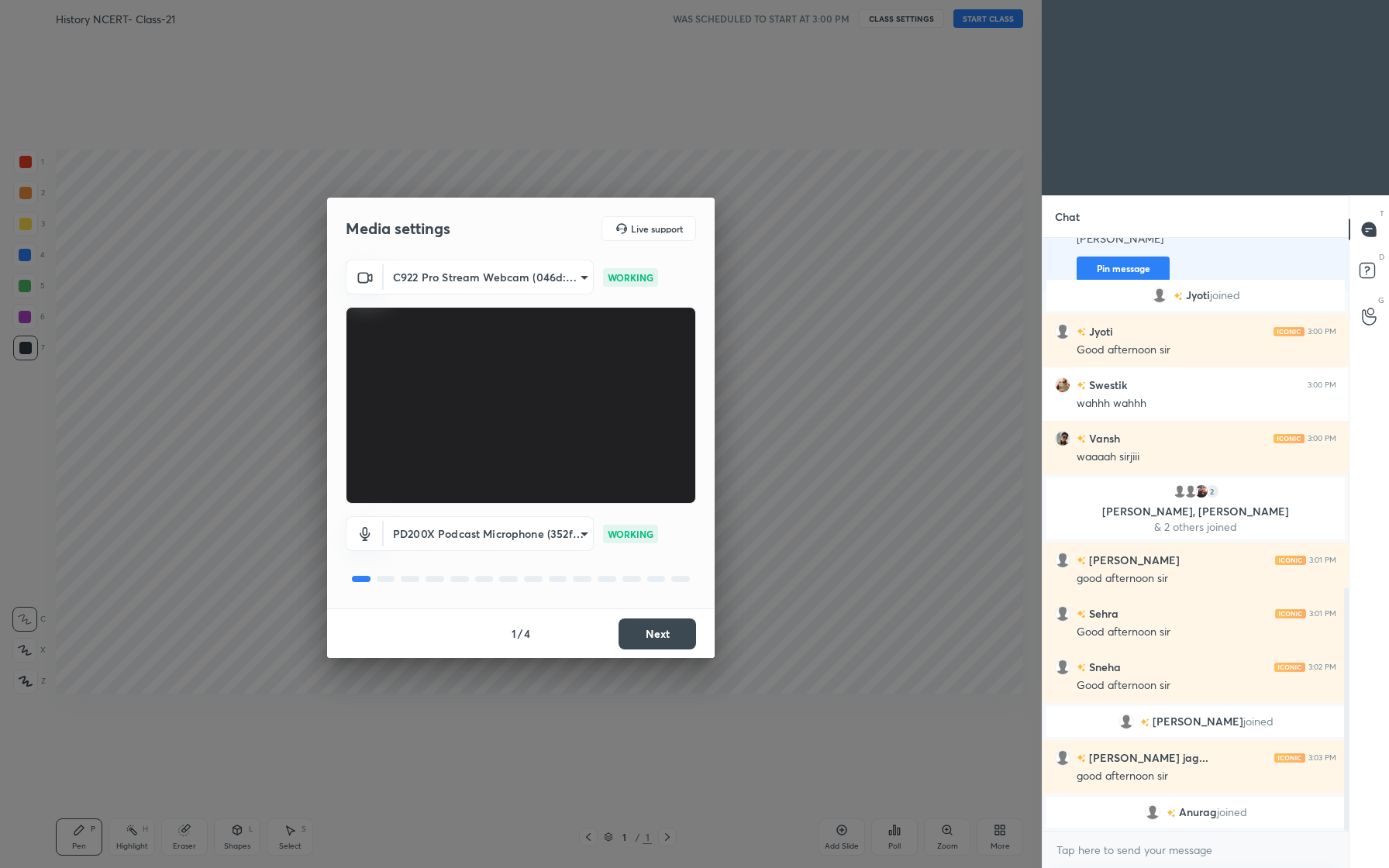
click at [665, 635] on button "Next" at bounding box center [657, 634] width 77 height 31
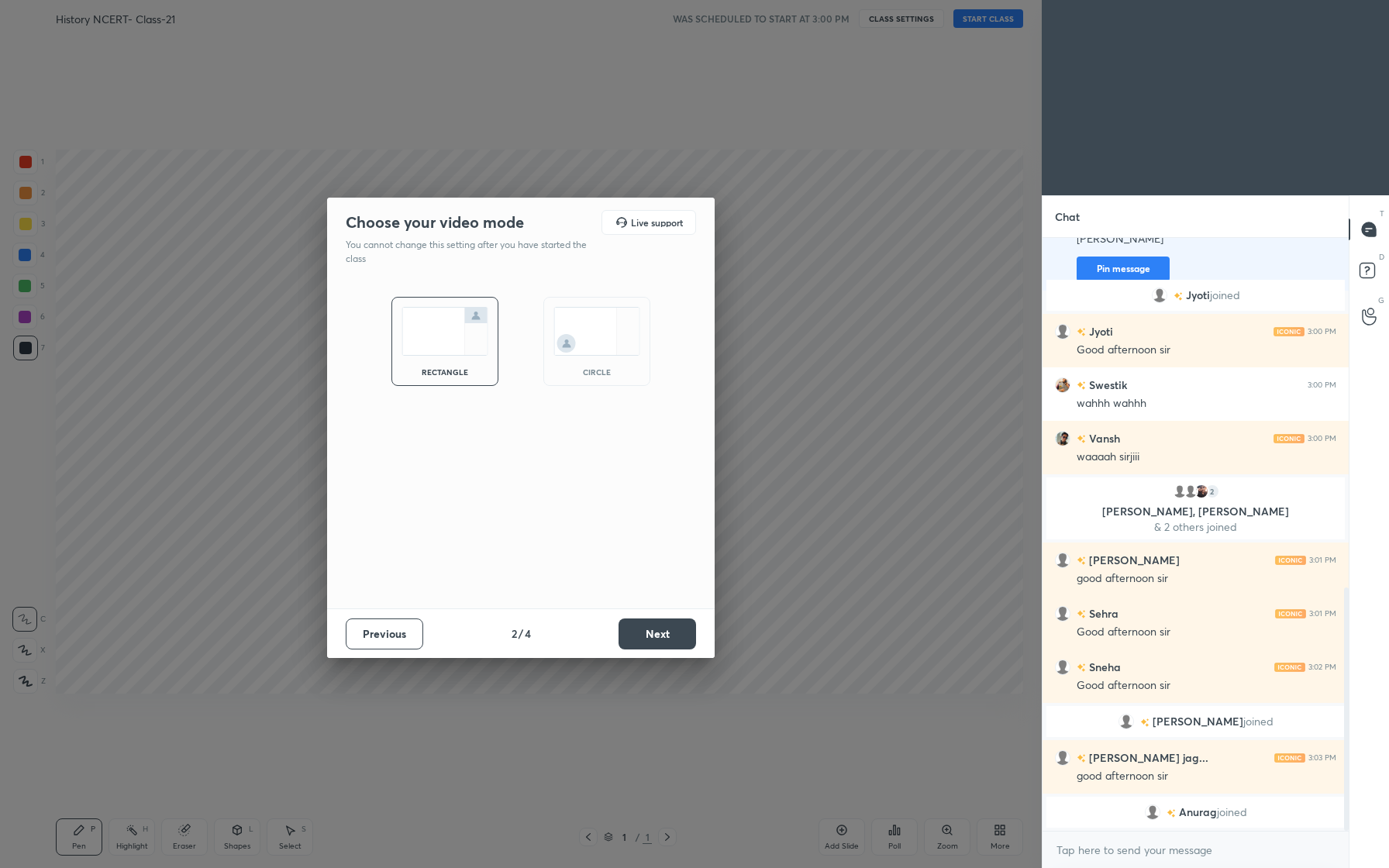
click at [665, 635] on button "Next" at bounding box center [657, 634] width 77 height 31
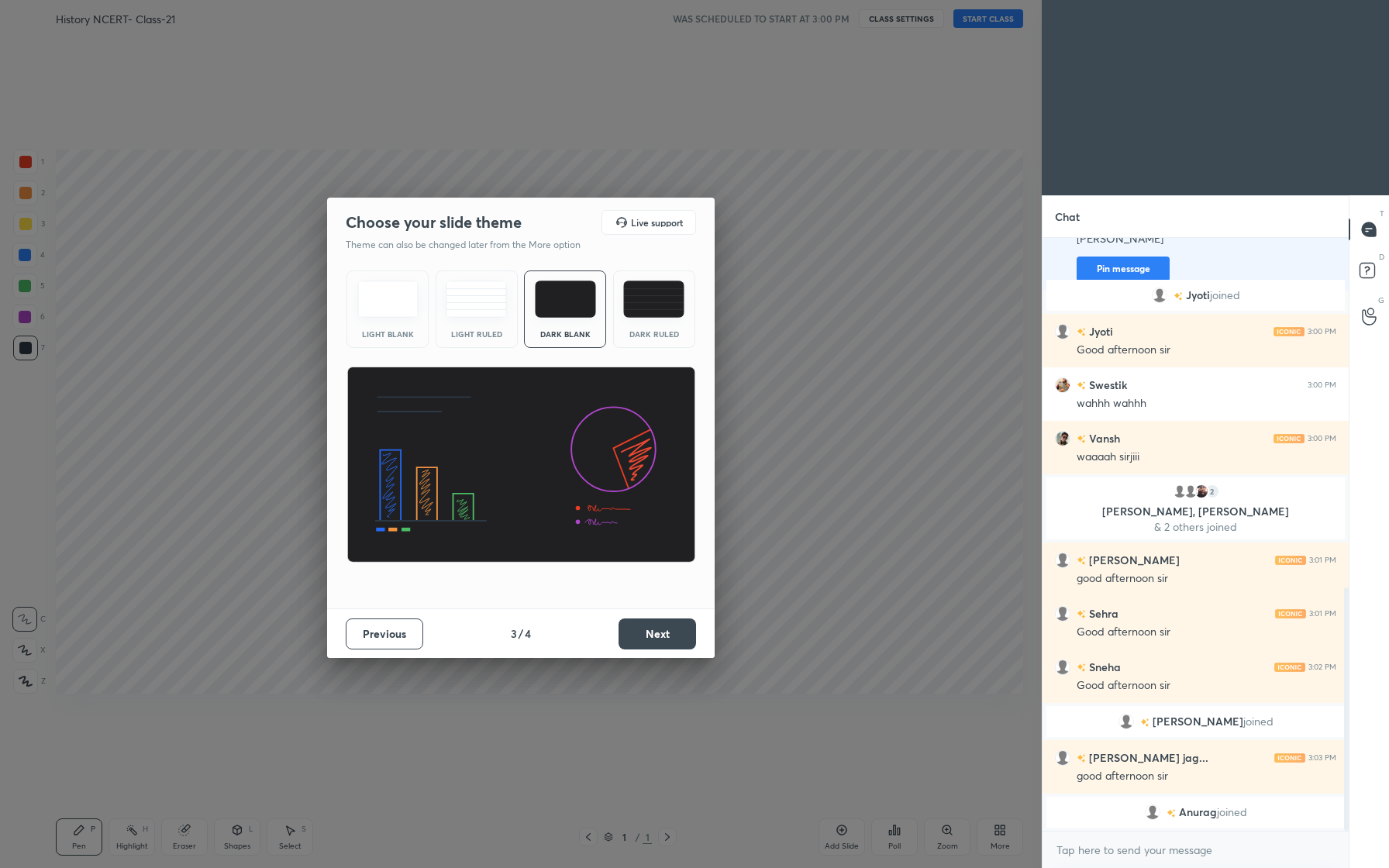
click at [665, 635] on button "Next" at bounding box center [657, 634] width 77 height 31
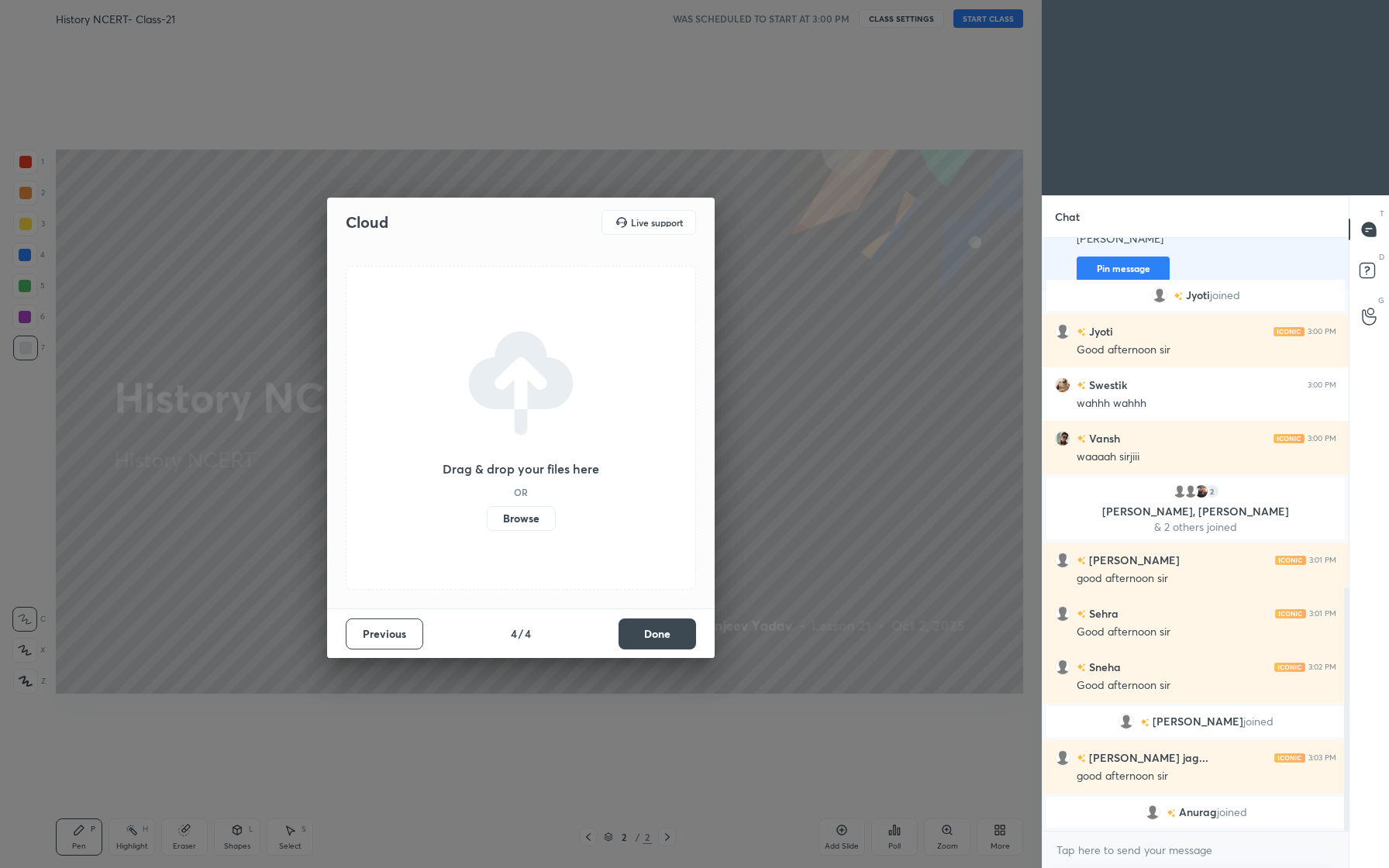
click at [524, 516] on label "Browse" at bounding box center [521, 518] width 69 height 24
click at [486, 516] on input "Browse" at bounding box center [486, 518] width 0 height 24
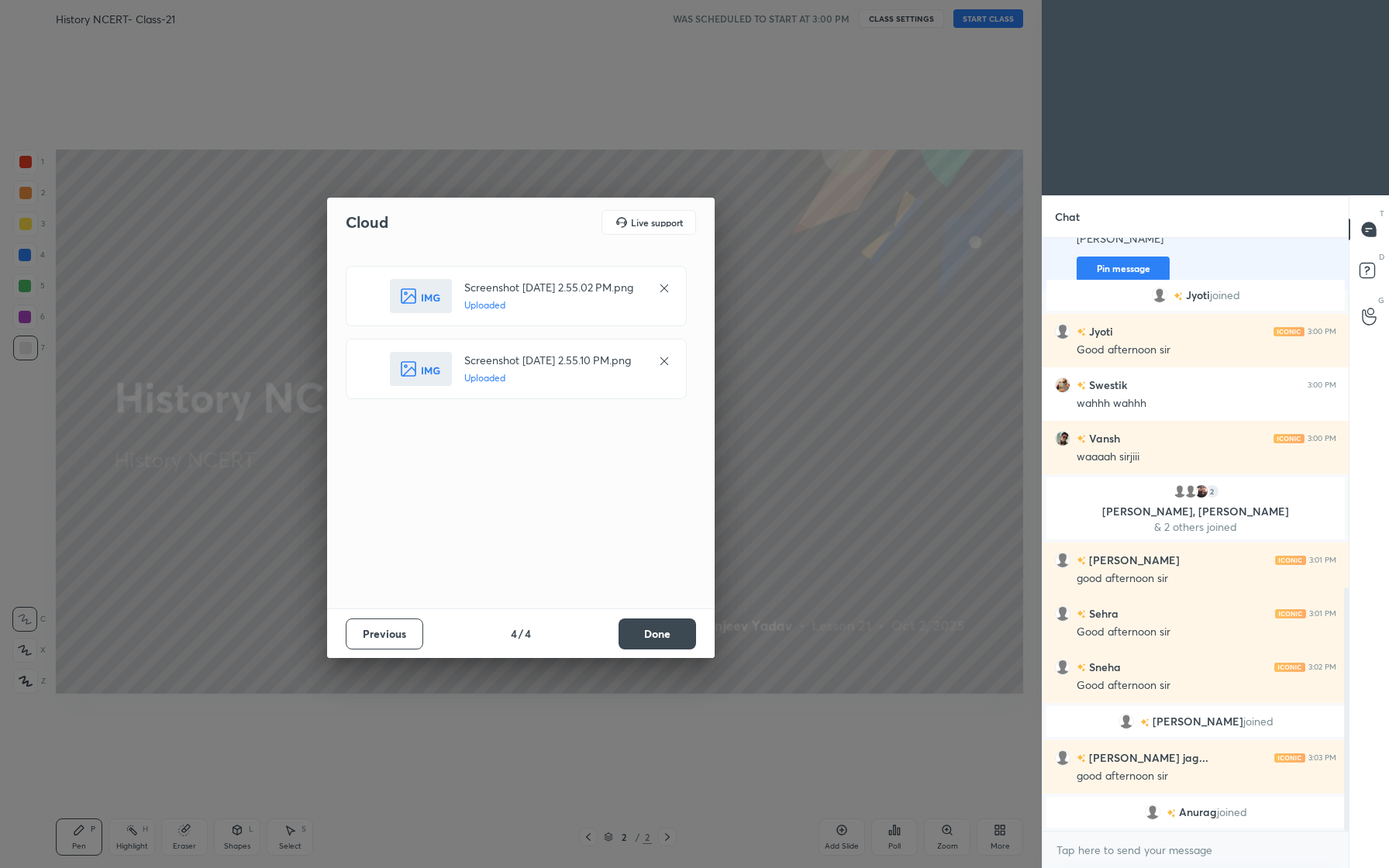
click at [670, 635] on button "Done" at bounding box center [657, 634] width 77 height 31
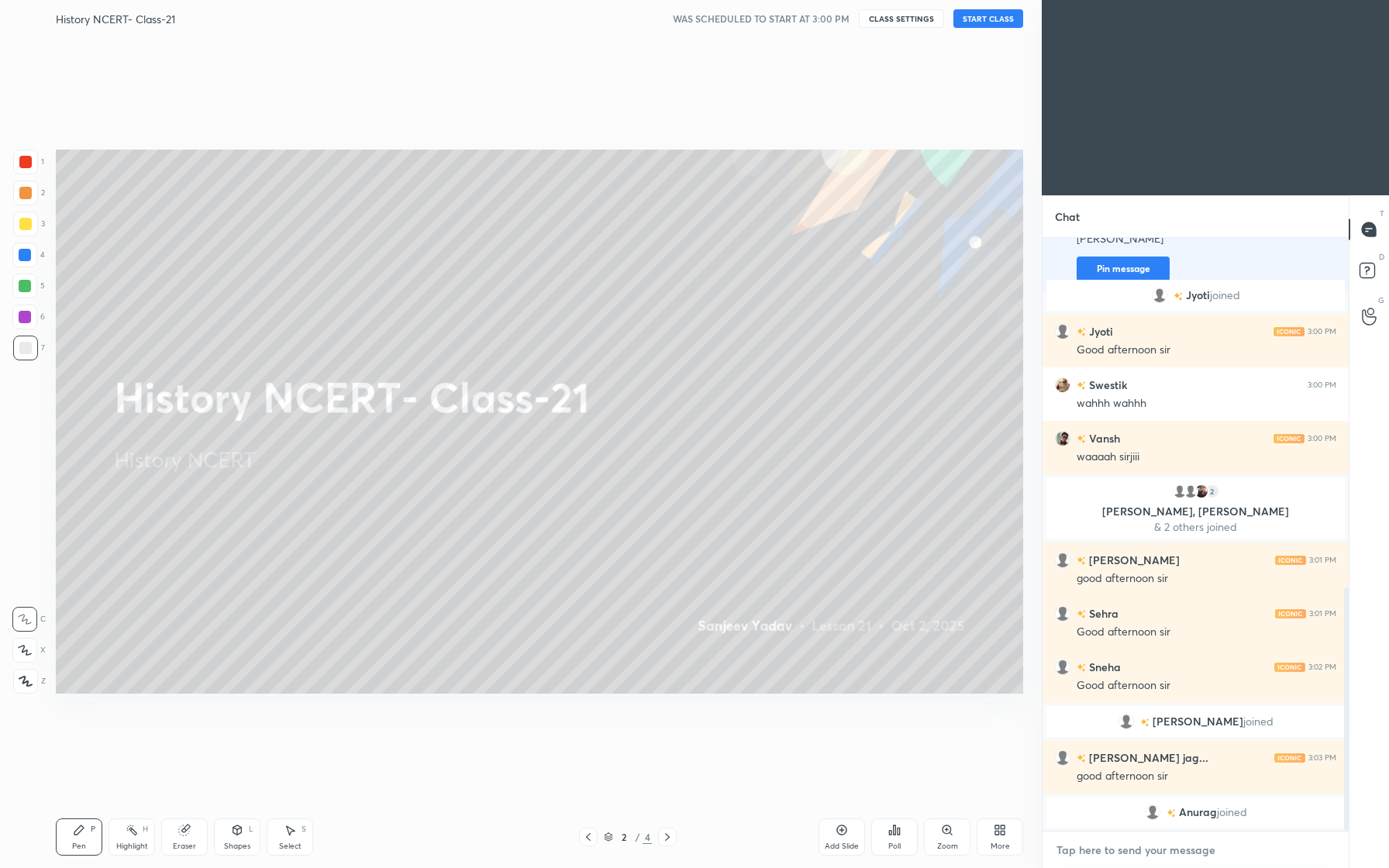
click at [1170, 856] on textarea at bounding box center [1195, 850] width 281 height 24
type textarea "x"
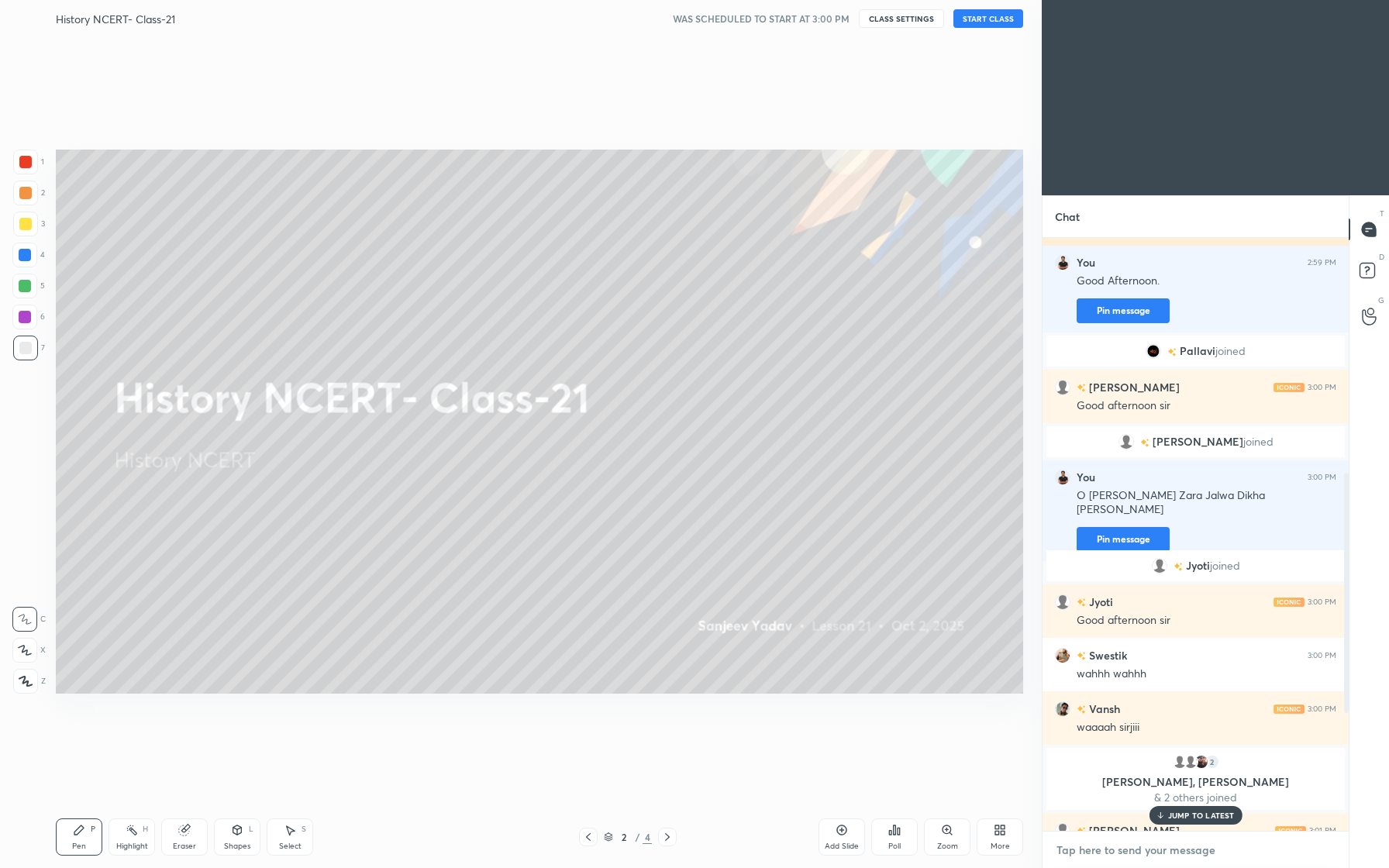
scroll to position [870, 0]
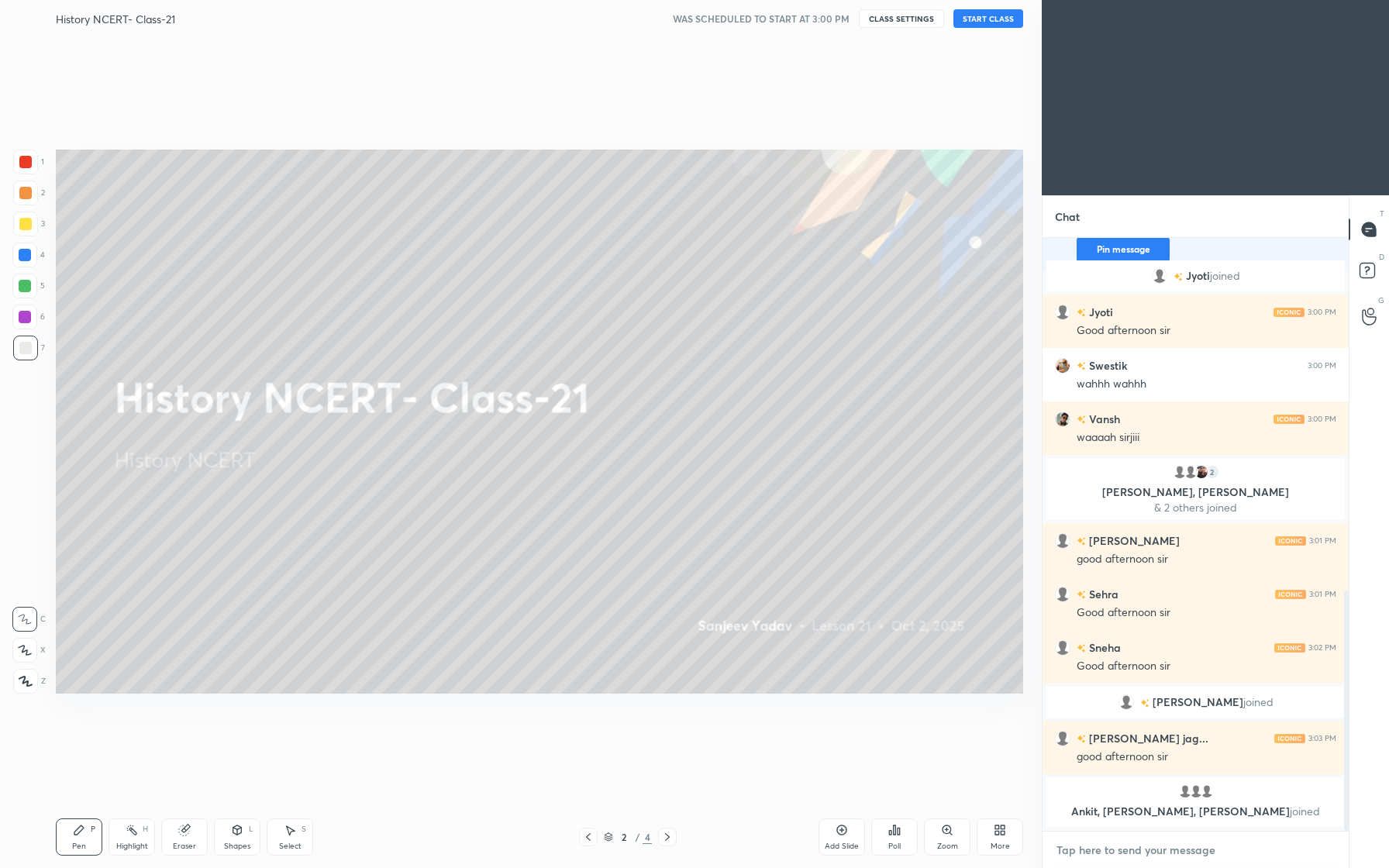
click at [1141, 850] on textarea at bounding box center [1195, 850] width 281 height 24
type textarea "S"
type textarea "x"
type textarea "Sh"
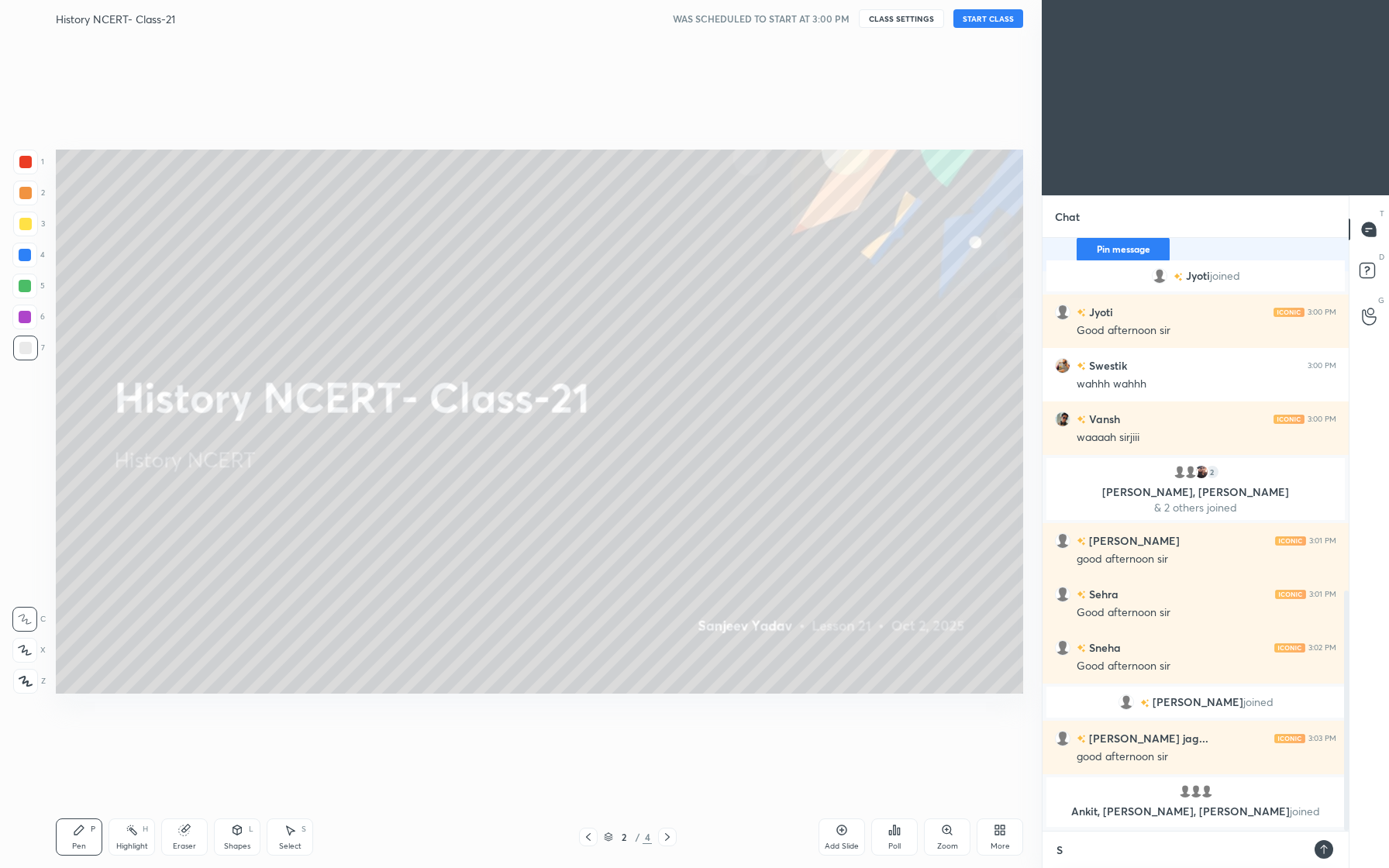
type textarea "x"
type textarea "Sha"
type textarea "x"
type textarea "Shal"
type textarea "x"
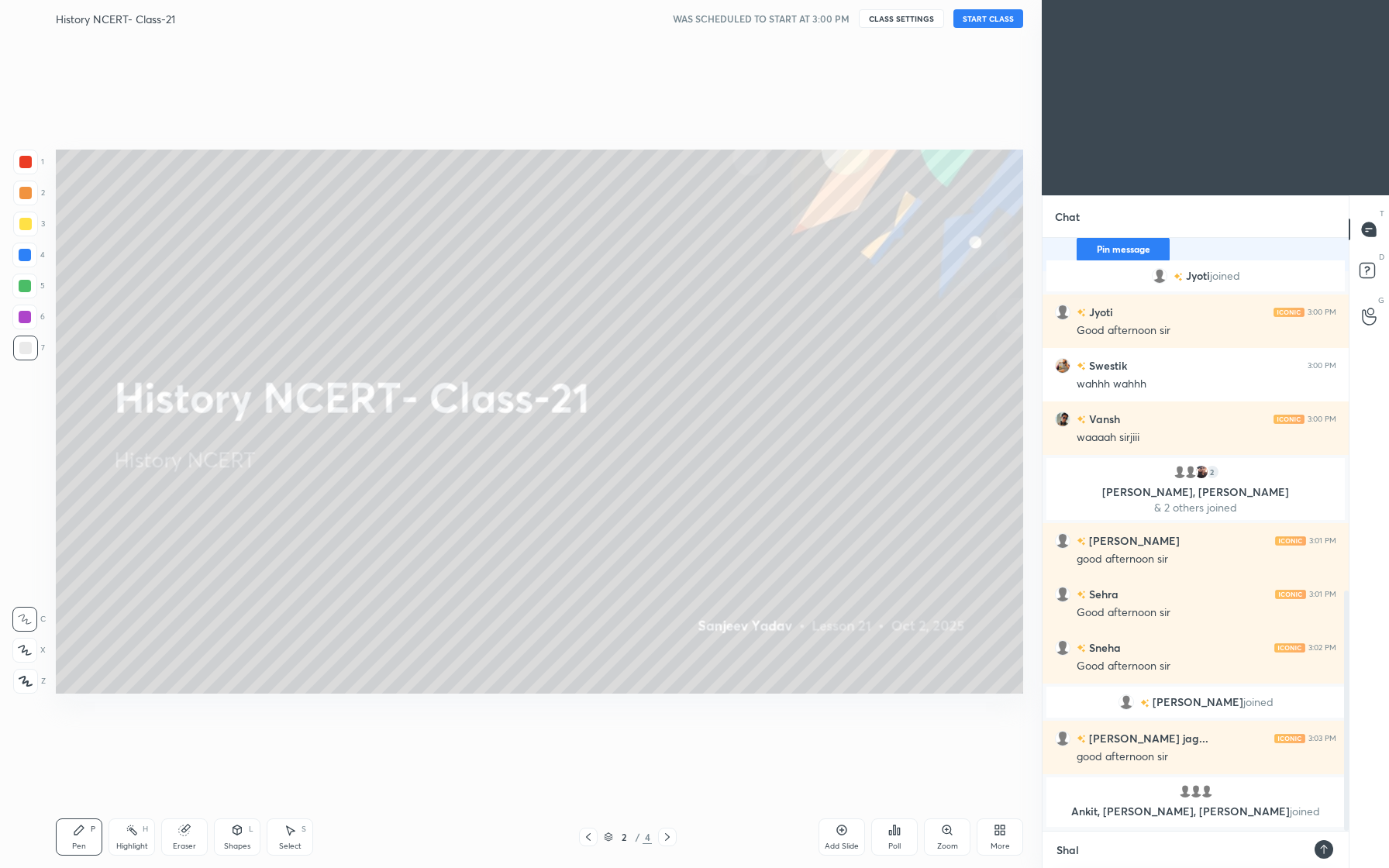
type textarea "Shall"
type textarea "x"
type textarea "Shall"
type textarea "x"
type textarea "Shall w"
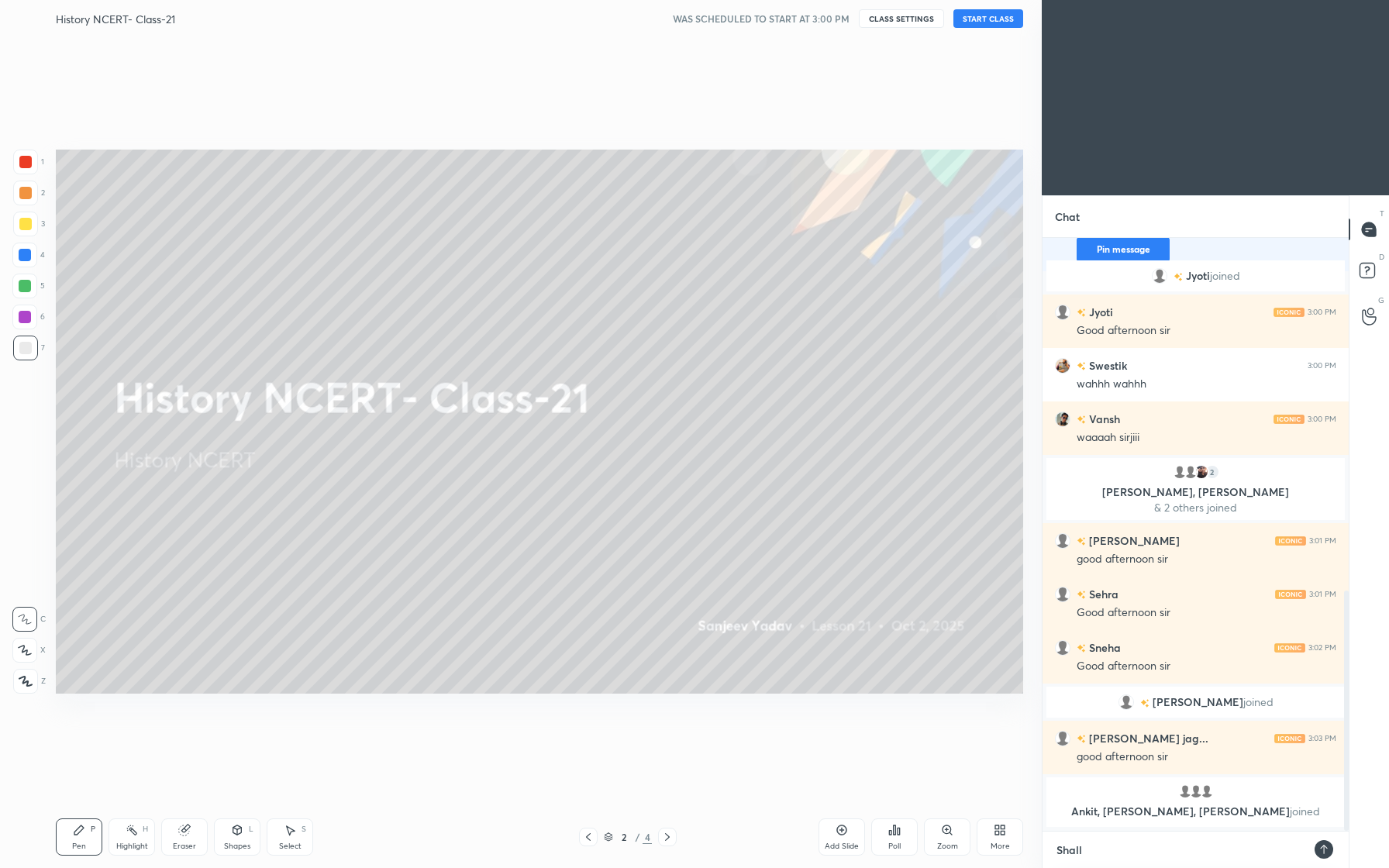
type textarea "x"
type textarea "Shall we"
type textarea "x"
type textarea "Shall we"
type textarea "x"
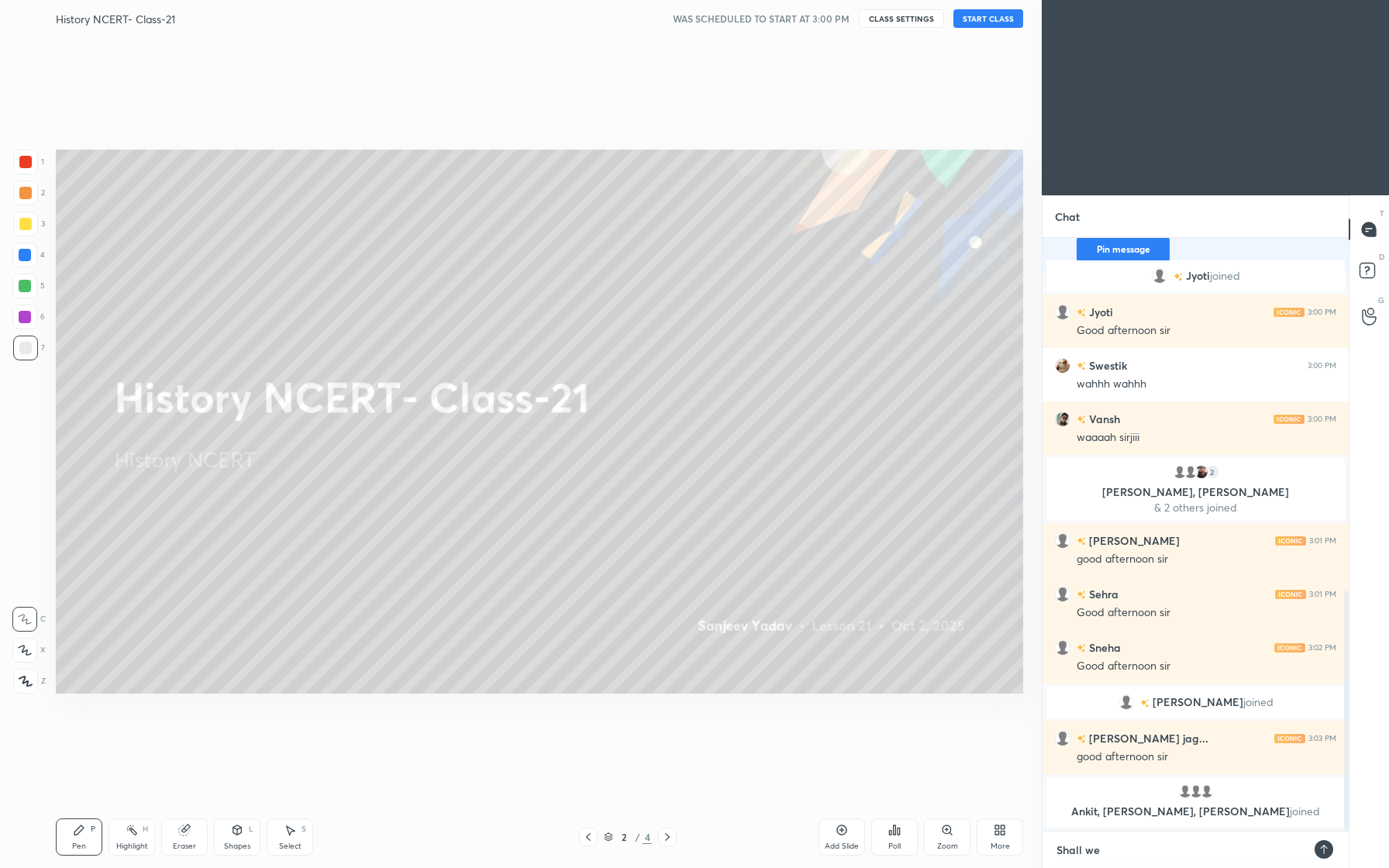
type textarea "Shall we s"
type textarea "x"
type textarea "Shall we st"
type textarea "x"
type textarea "Shall we sta"
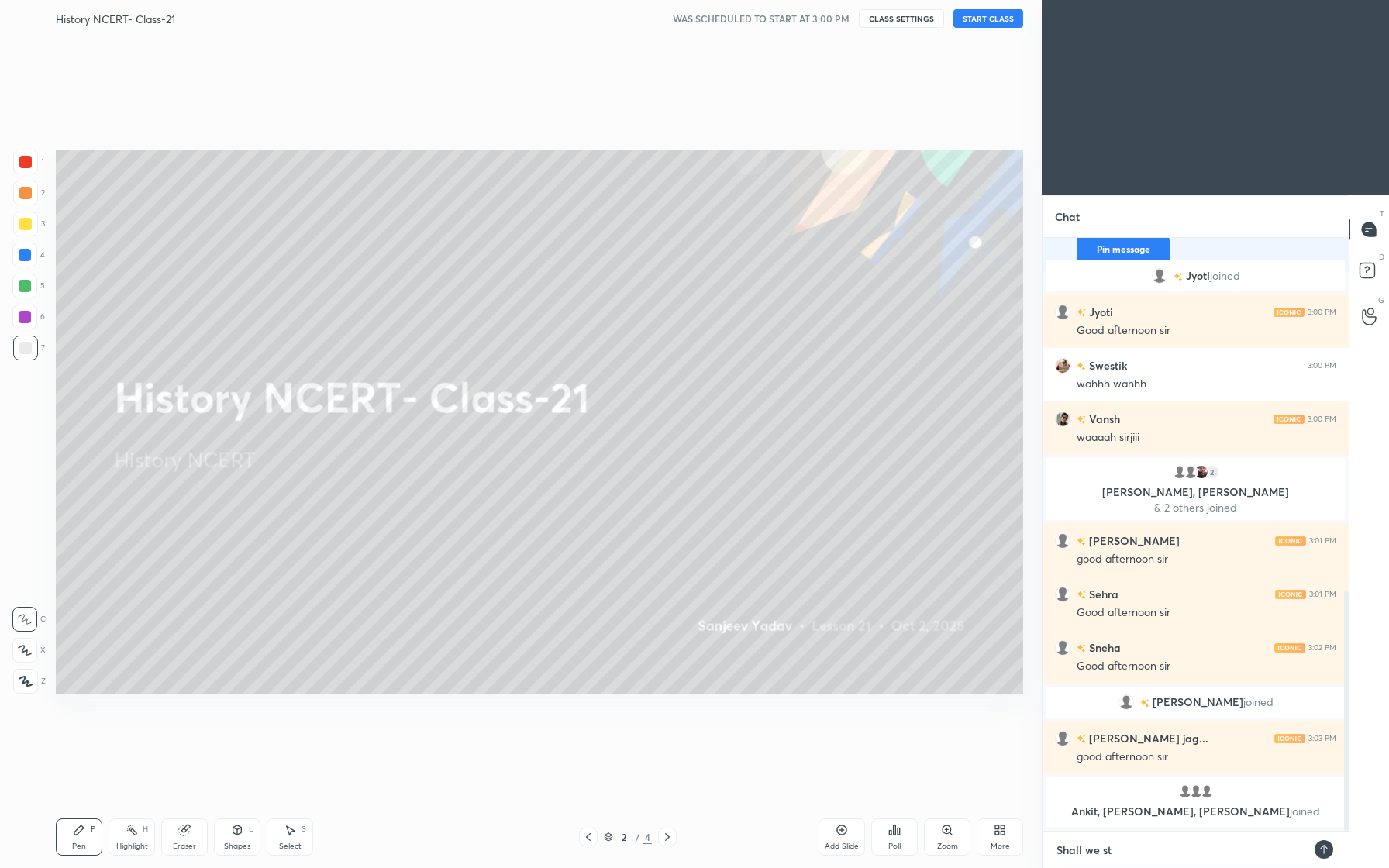
type textarea "x"
type textarea "Shall we star"
type textarea "x"
type textarea "Shall we start"
type textarea "x"
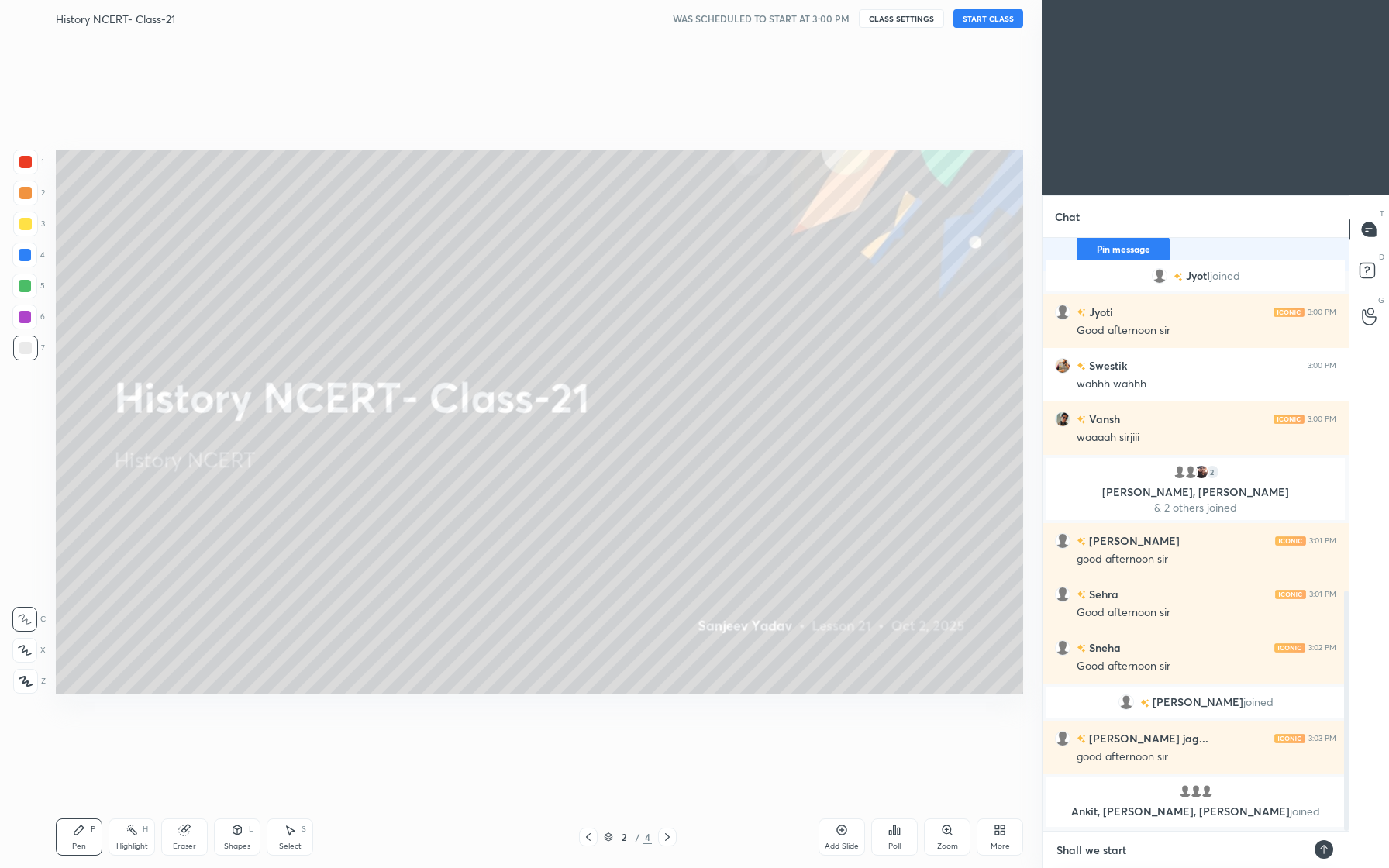
type textarea "Shall we start"
type textarea "x"
type textarea "Shall we start f"
type textarea "x"
type textarea "Shall we start fr"
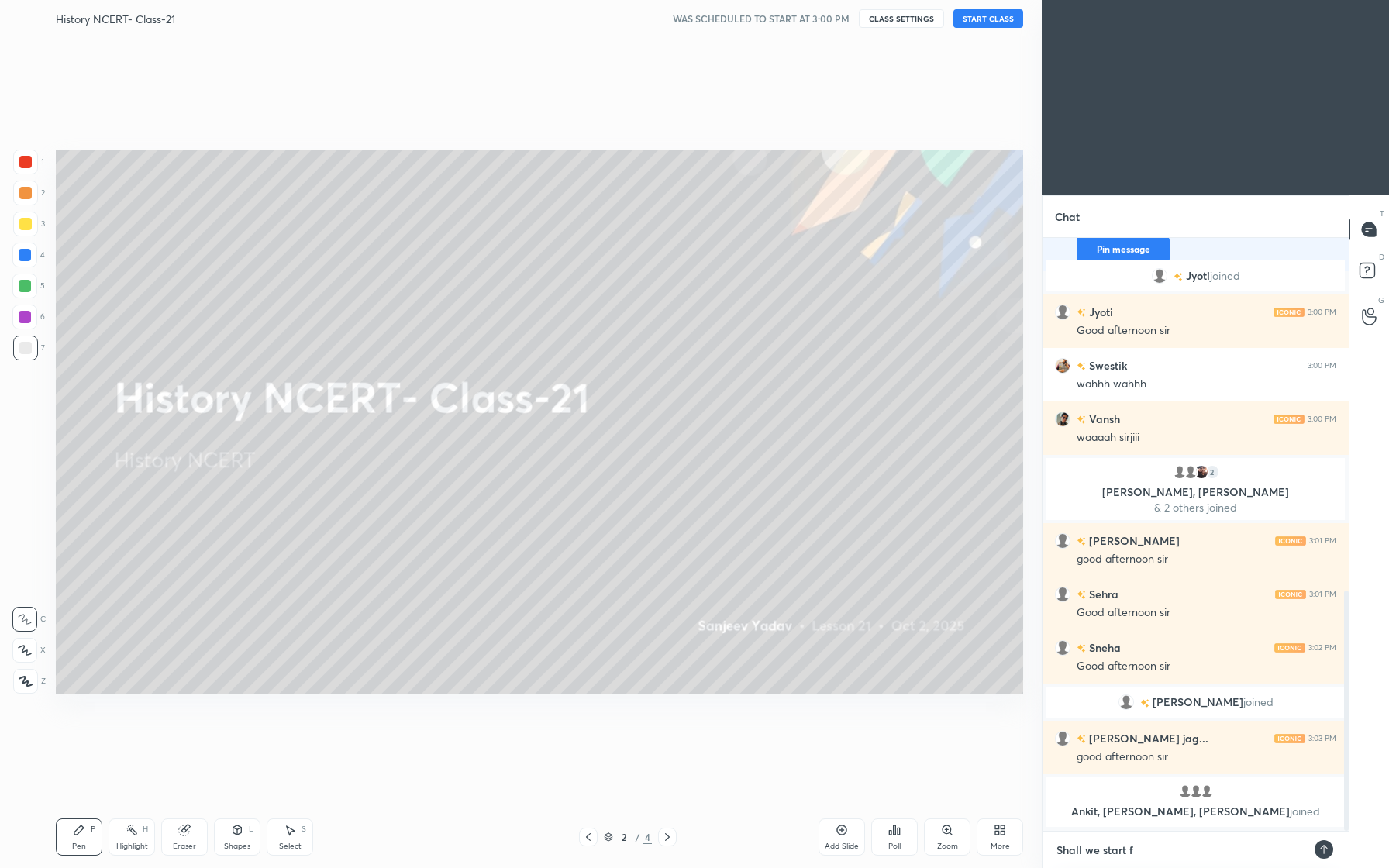
type textarea "x"
type textarea "Shall we start fri"
type textarea "x"
type textarea "Shall we start frie"
type textarea "x"
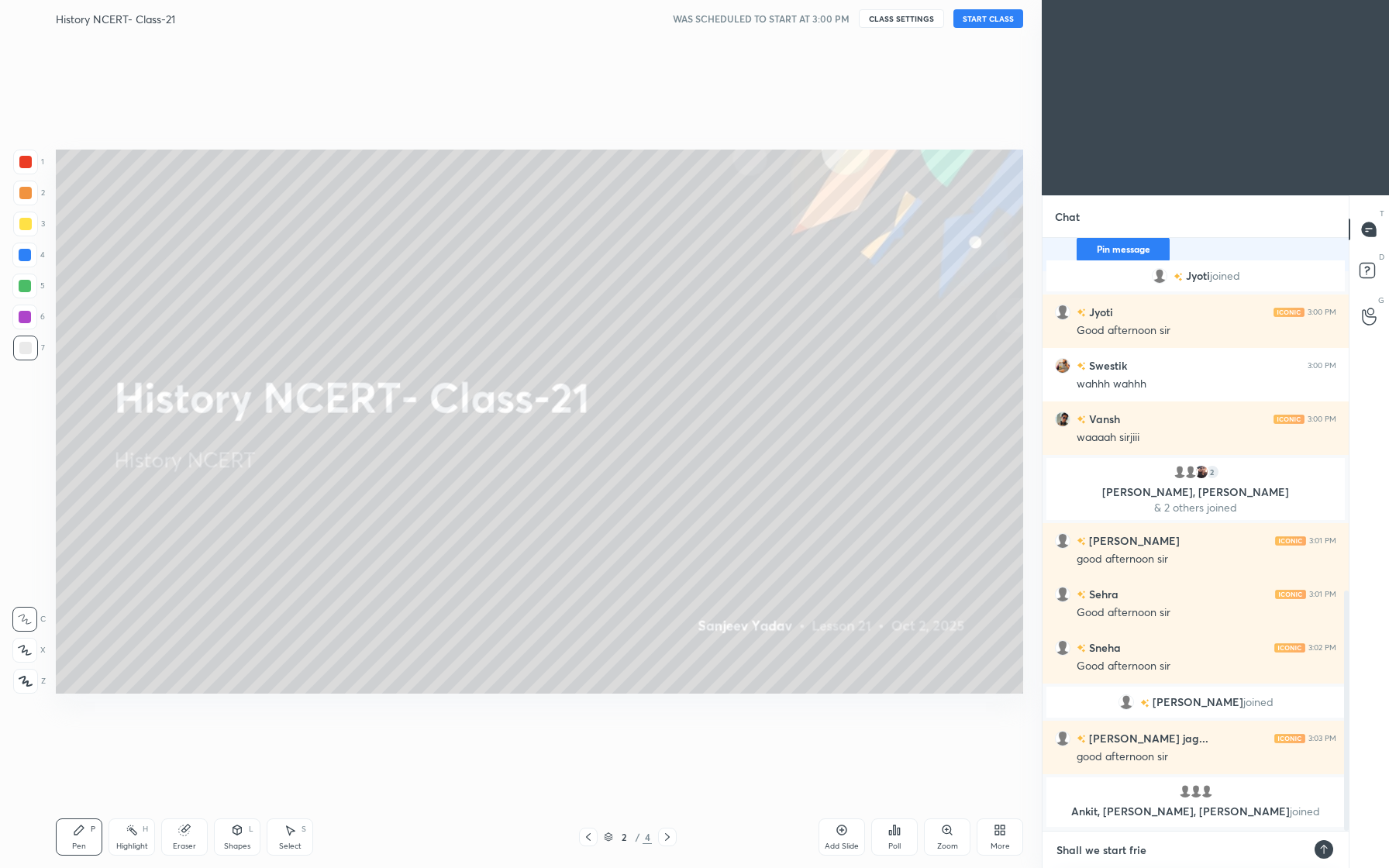
type textarea "Shall we start frien"
type textarea "x"
type textarea "Shall we start friend"
type textarea "x"
type textarea "Shall we start friends"
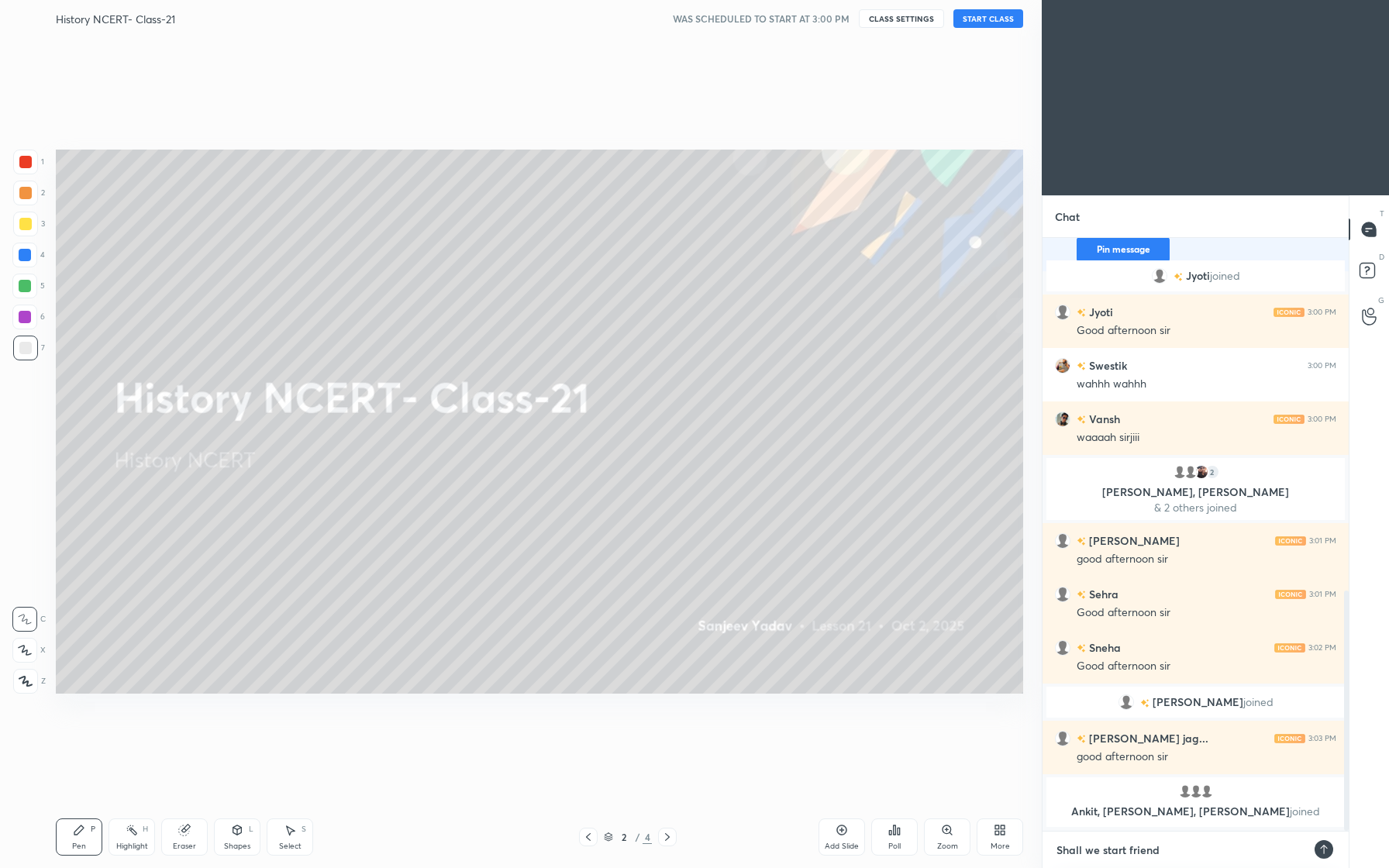
type textarea "x"
type textarea "Shall we start friends."
type textarea "x"
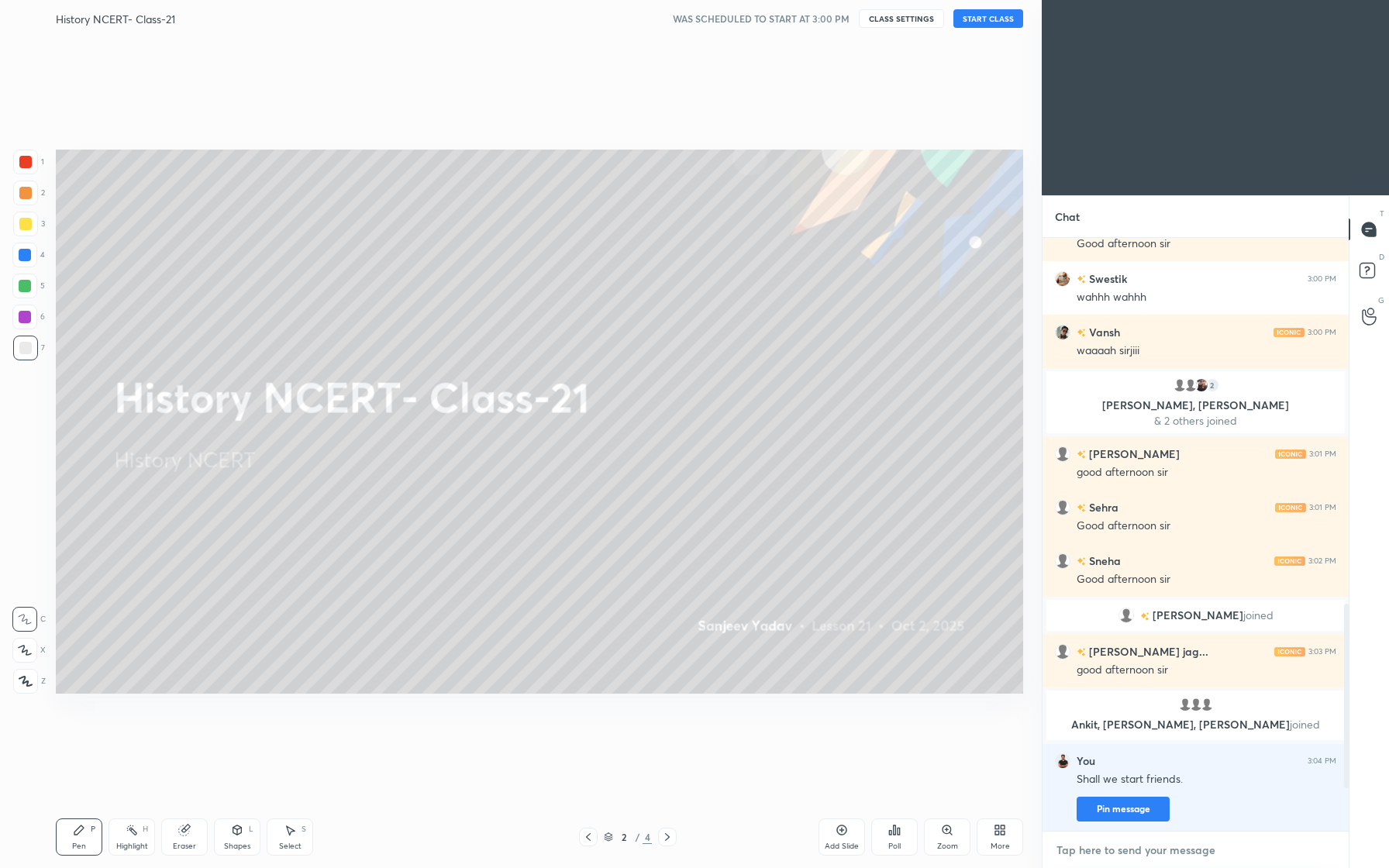
type textarea "x"
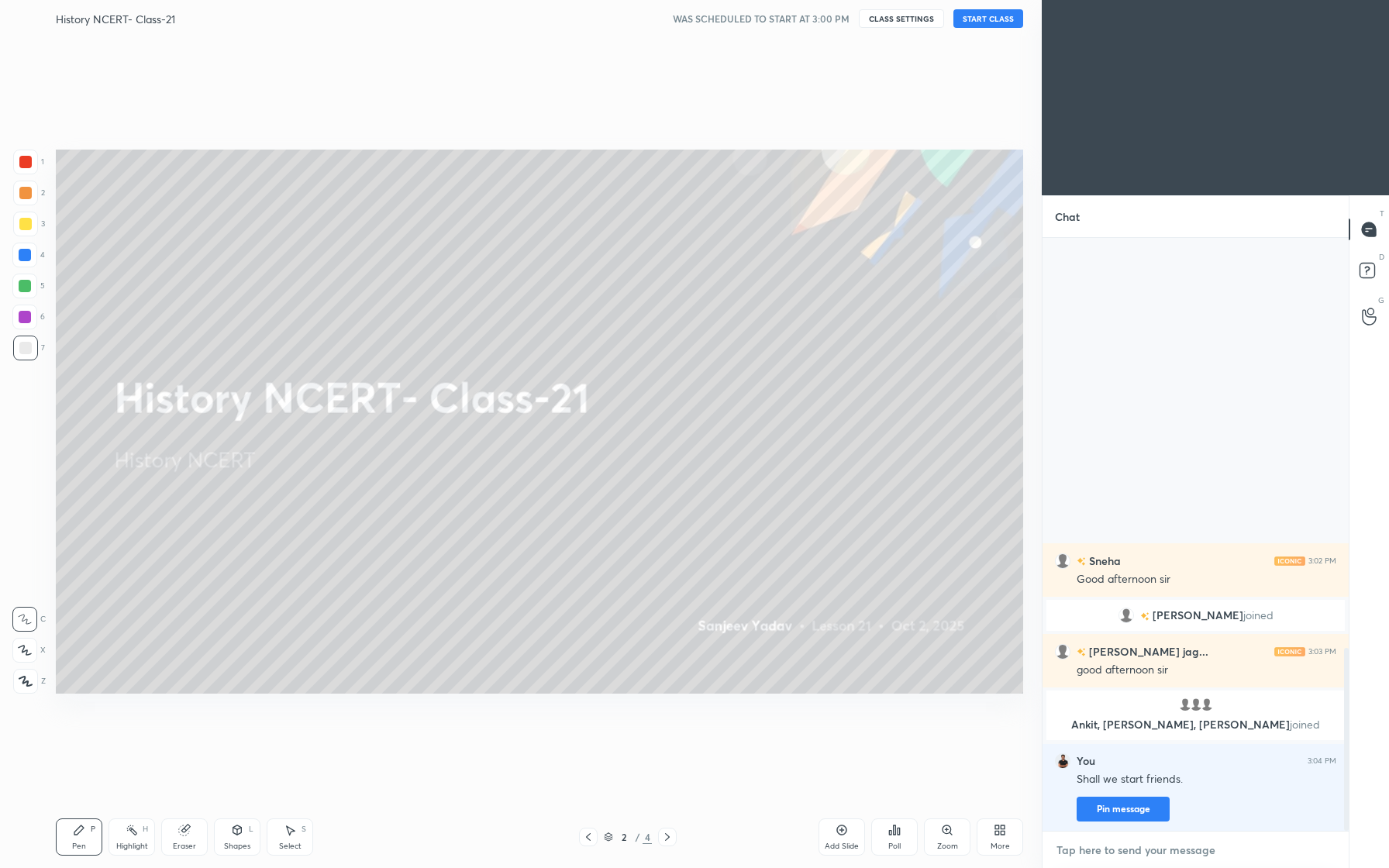
scroll to position [1332, 0]
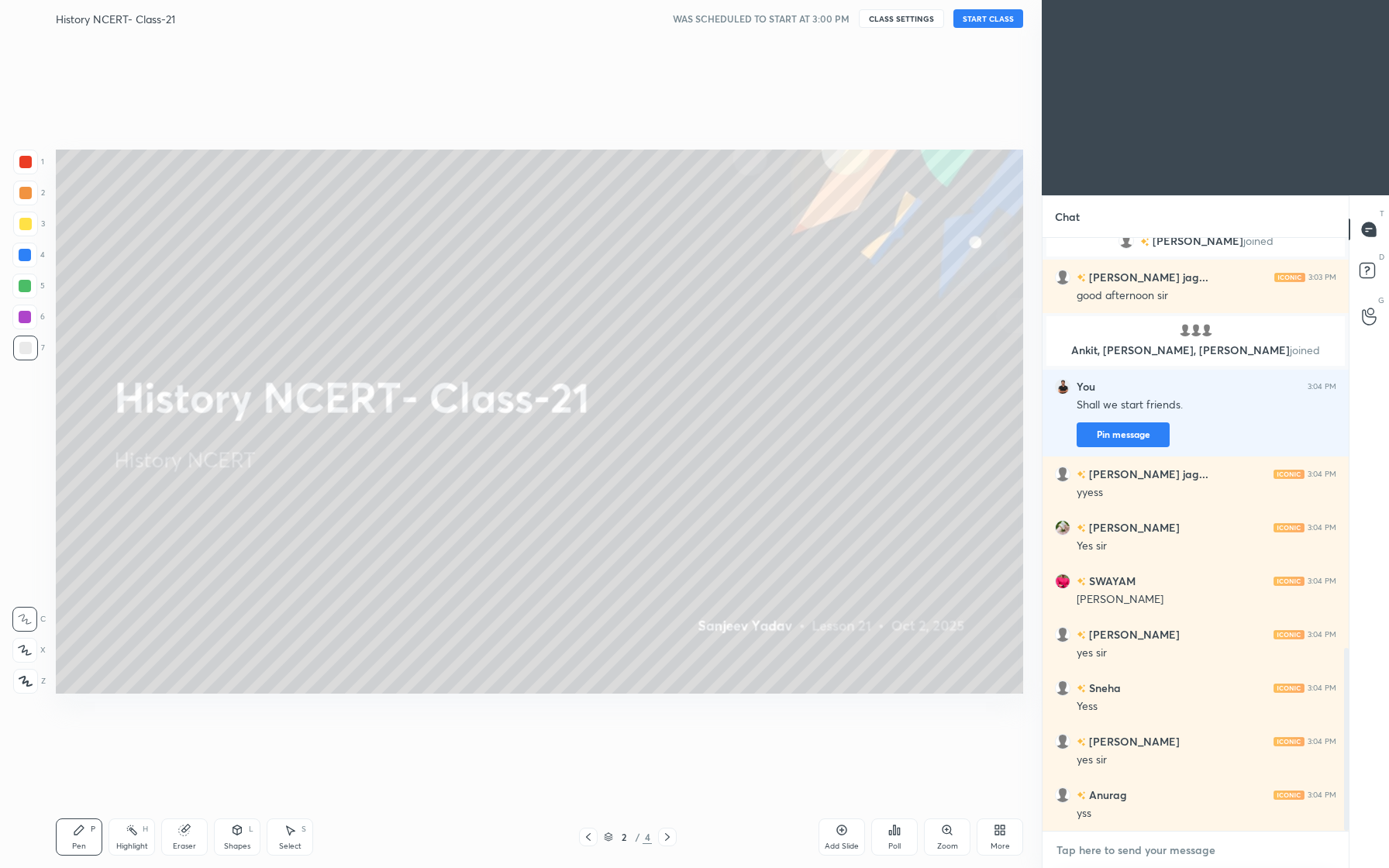
click at [1119, 847] on textarea at bounding box center [1195, 850] width 281 height 24
type textarea "O"
type textarea "x"
type textarea "Ok"
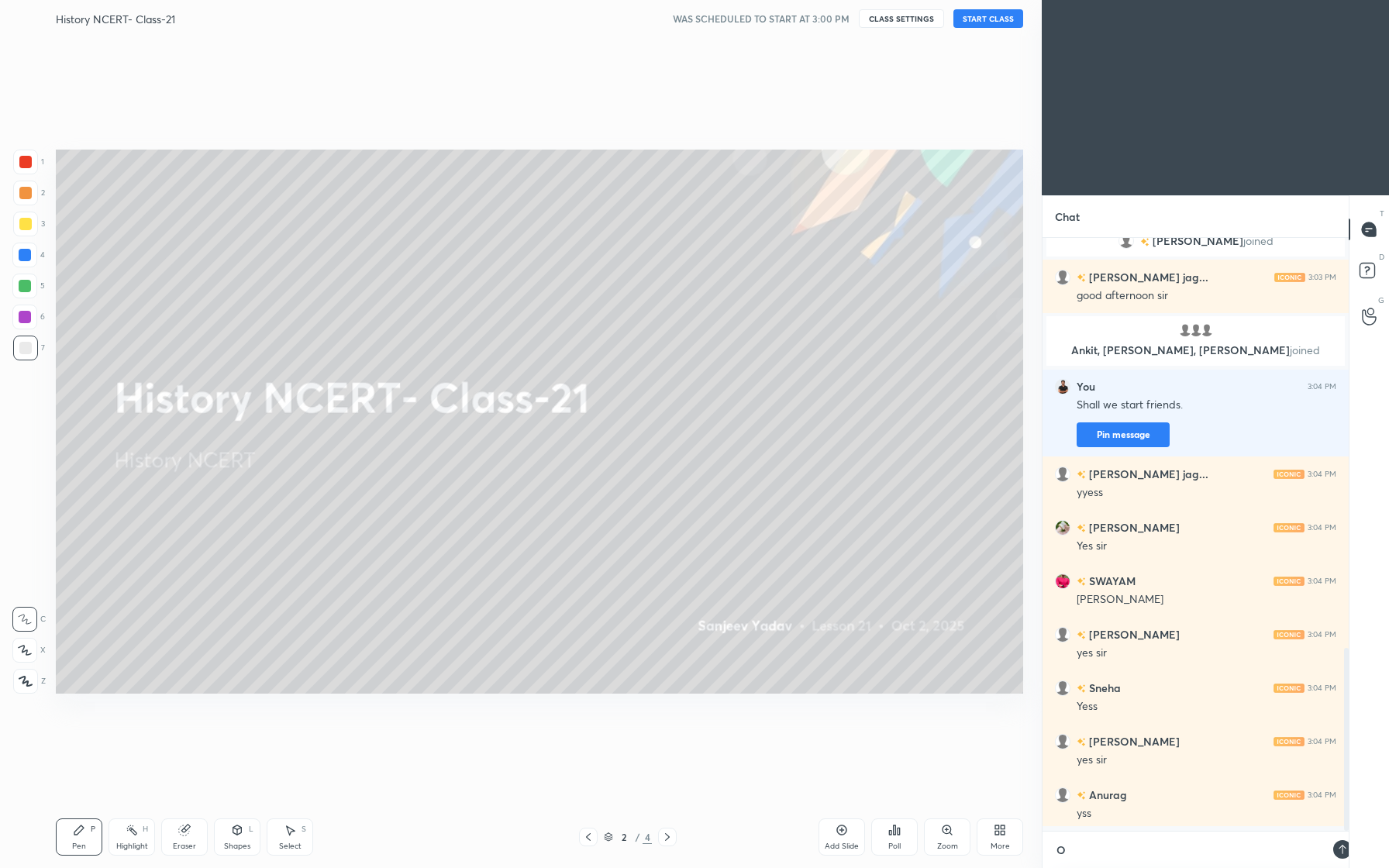
type textarea "x"
type textarea "Ok."
type textarea "x"
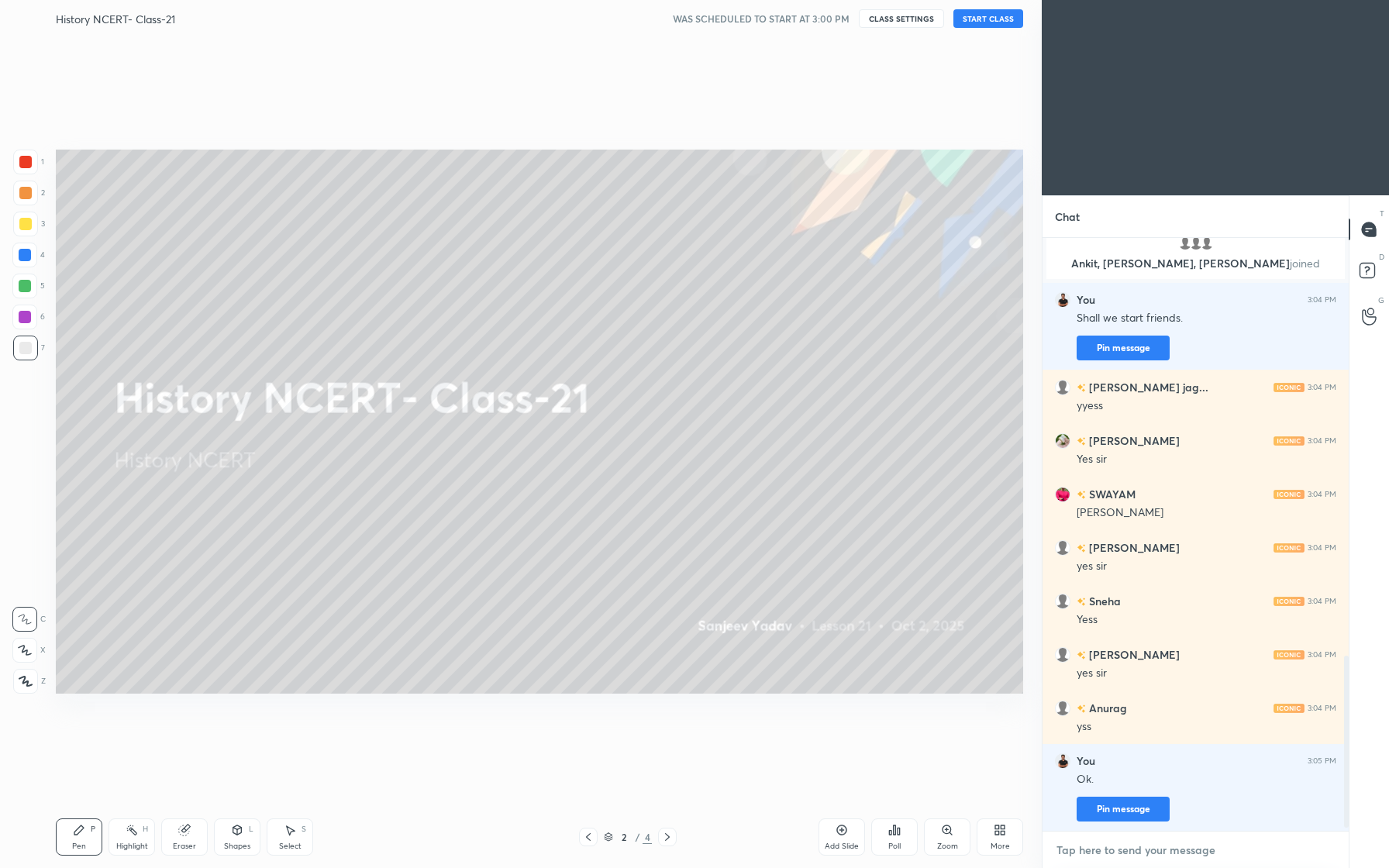
type textarea "x"
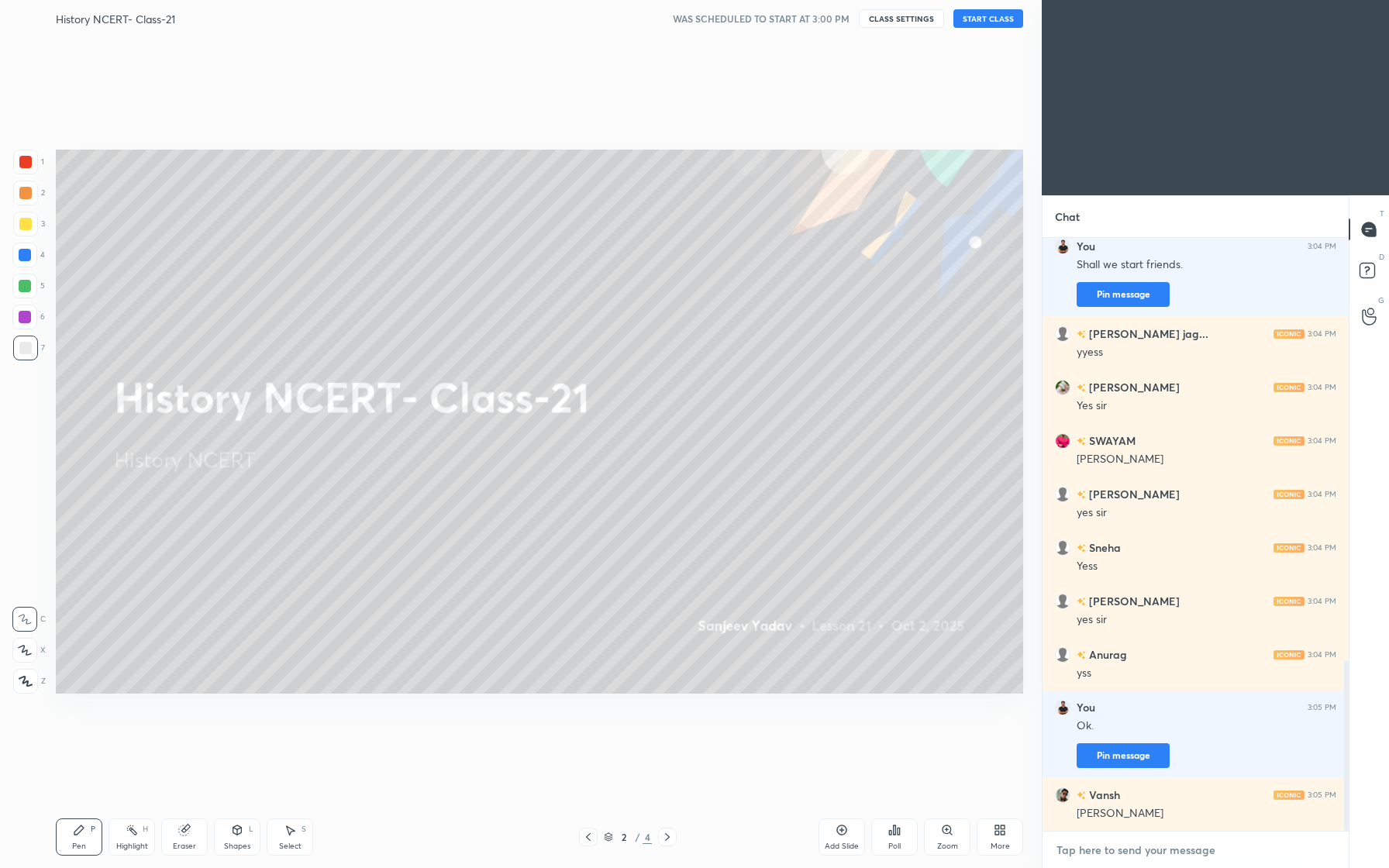
click at [1122, 850] on textarea at bounding box center [1195, 850] width 281 height 24
paste textarea "[URL][DOMAIN_NAME]"
type textarea "[URL][DOMAIN_NAME]"
type textarea "x"
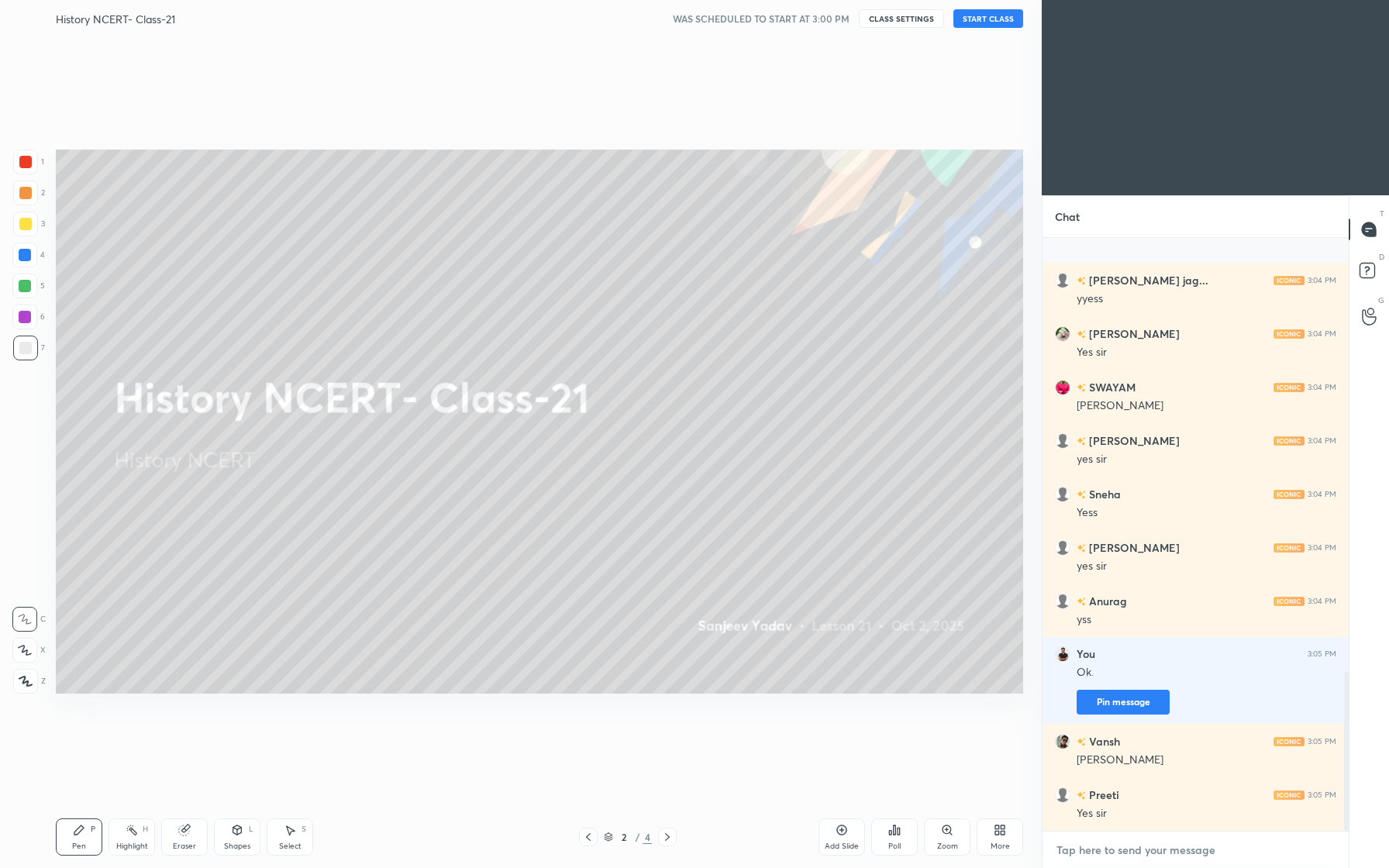
scroll to position [1612, 0]
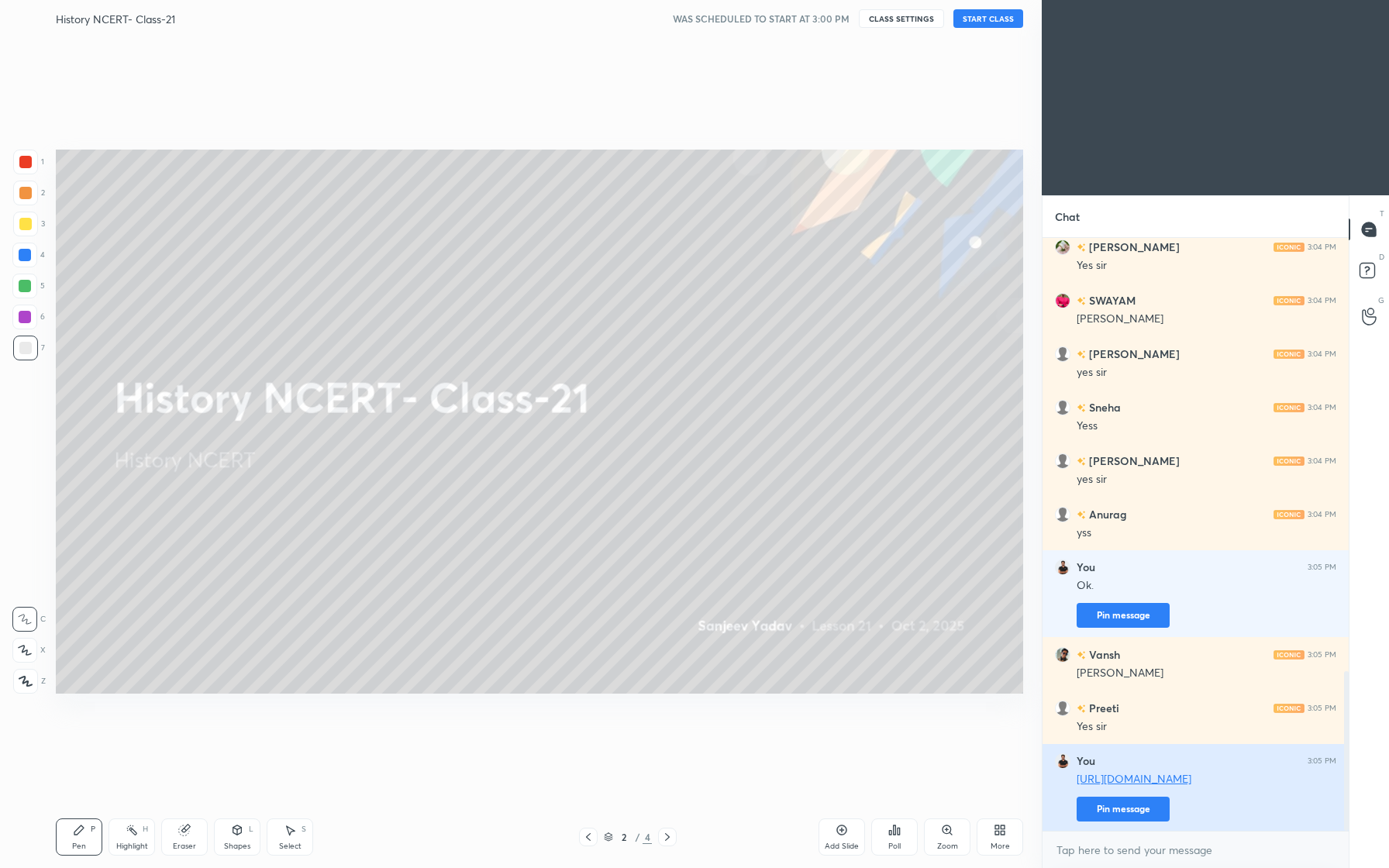
click at [1148, 801] on button "Pin message" at bounding box center [1123, 809] width 93 height 24
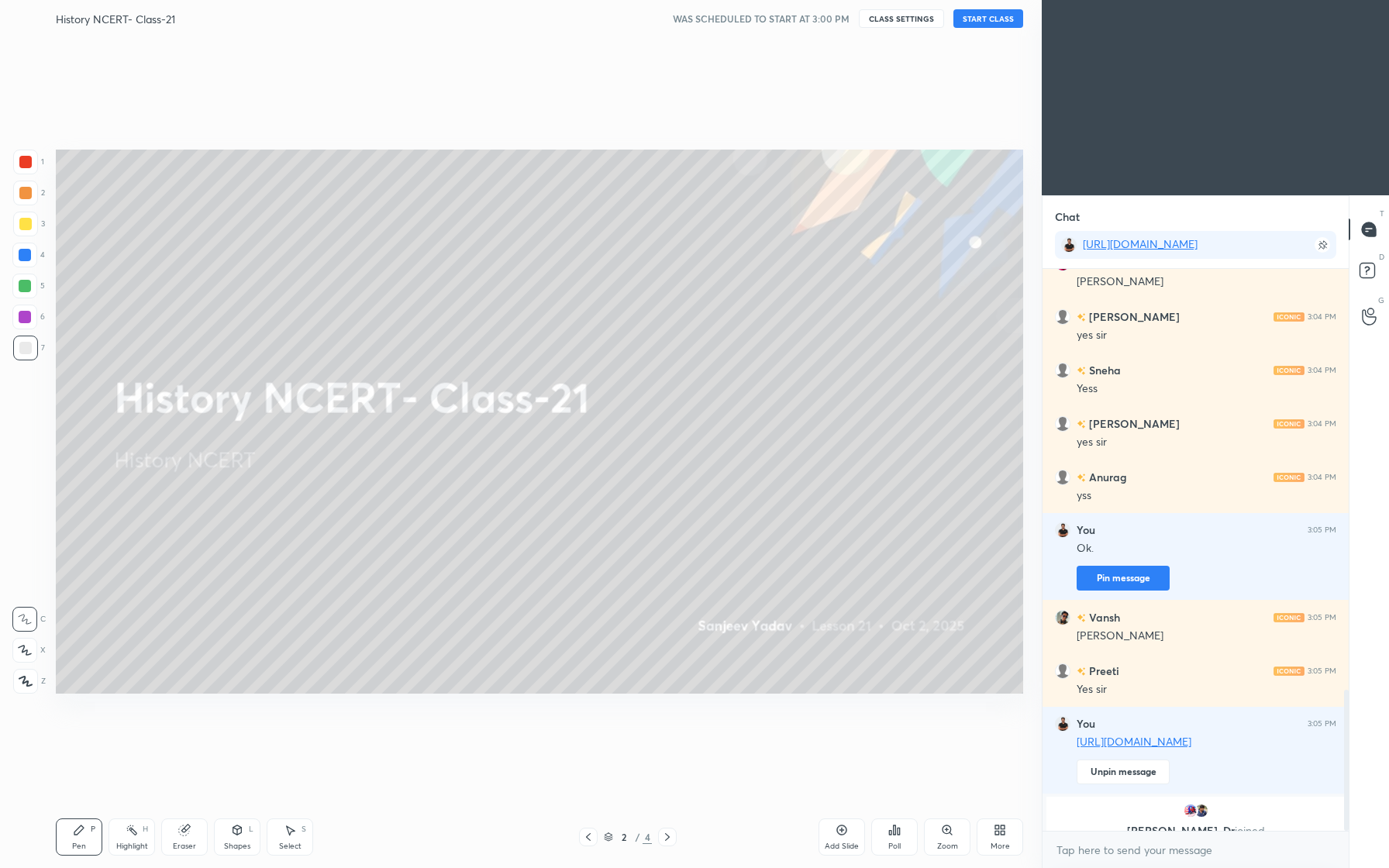
scroll to position [1700, 0]
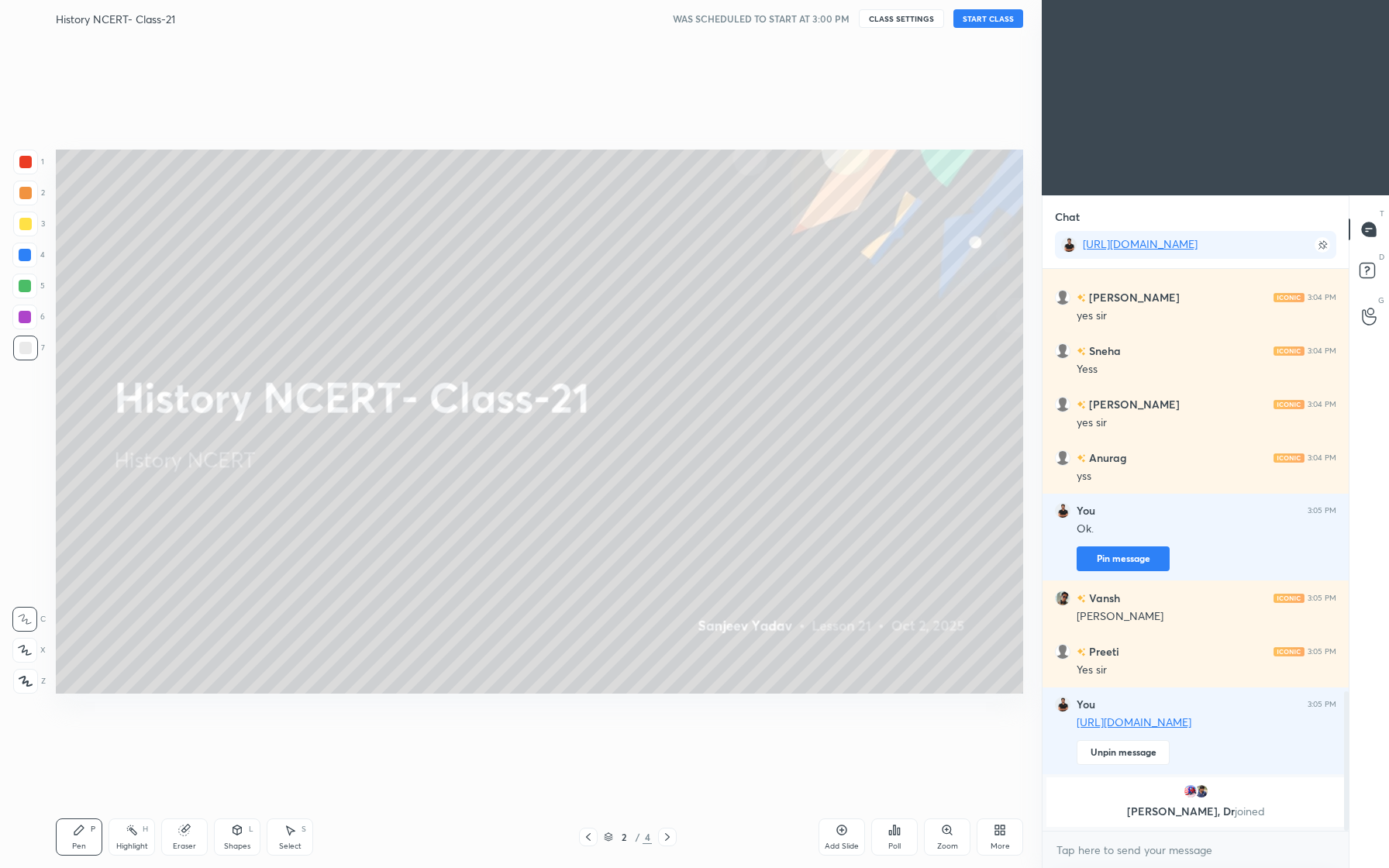
click at [986, 20] on button "START CLASS" at bounding box center [988, 19] width 69 height 19
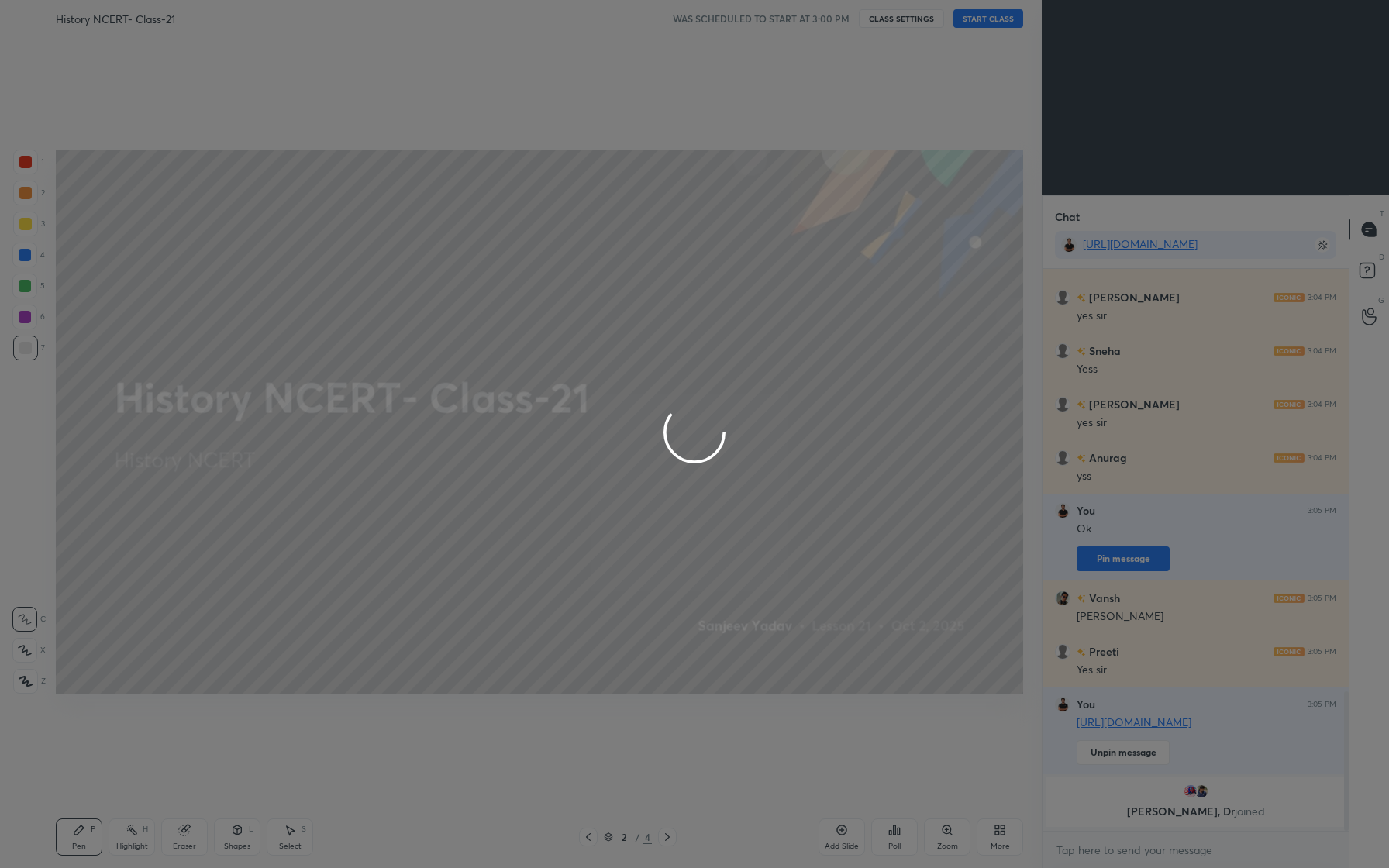
type textarea "x"
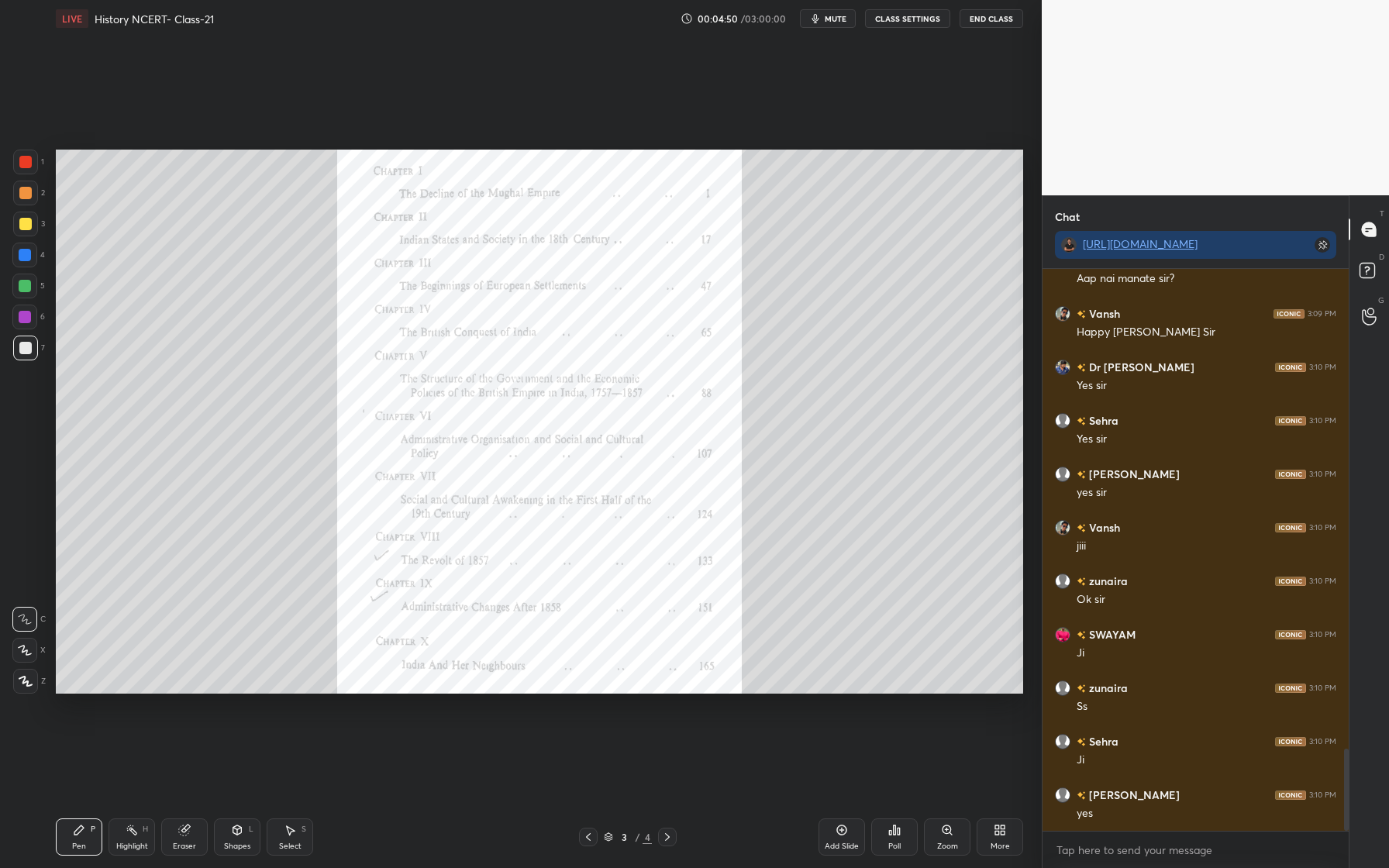
scroll to position [3275, 0]
drag, startPoint x: 25, startPoint y: 155, endPoint x: 23, endPoint y: 166, distance: 11.2
click at [27, 162] on div at bounding box center [25, 162] width 24 height 24
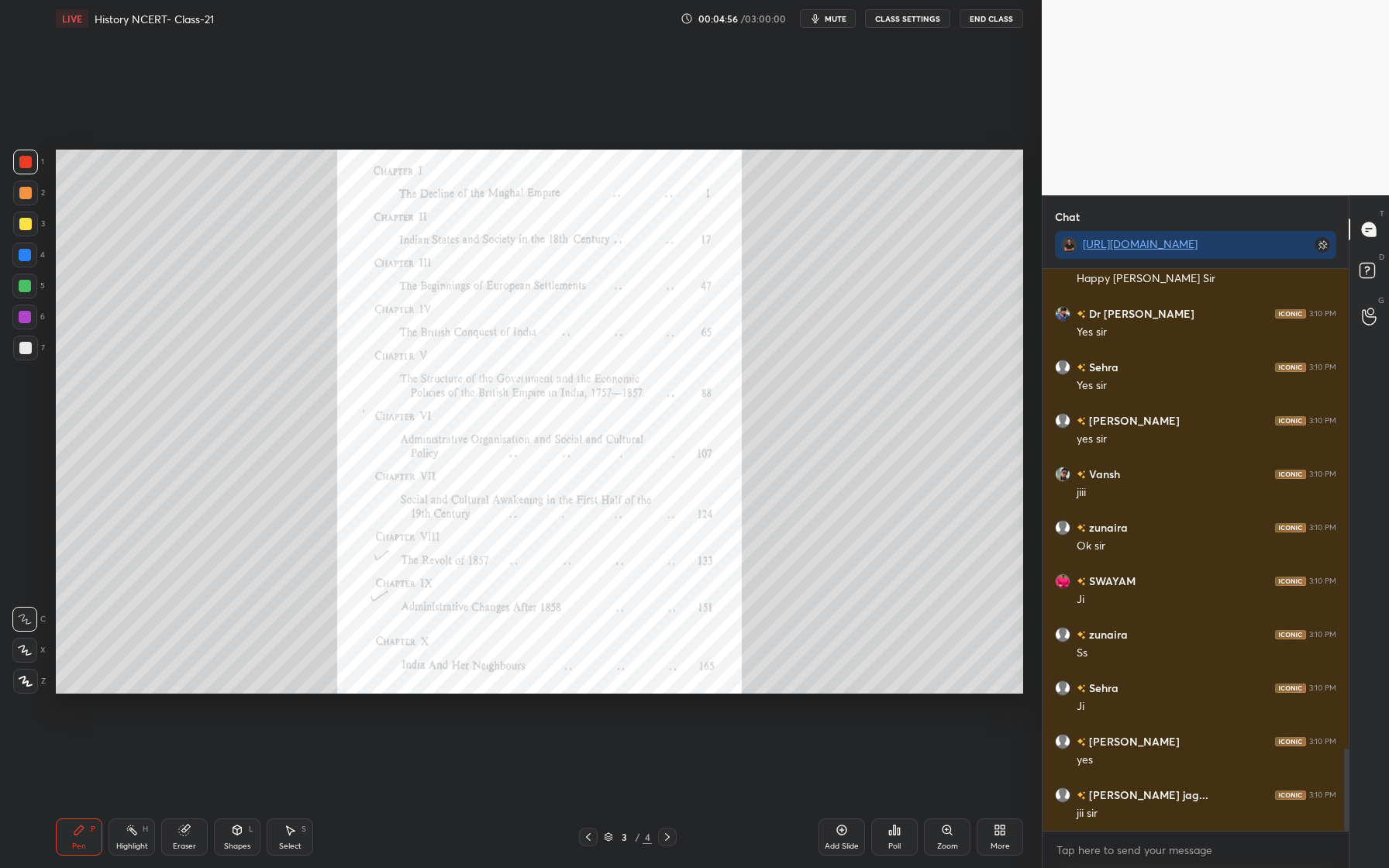
click at [30, 676] on icon at bounding box center [26, 681] width 14 height 11
drag, startPoint x: 198, startPoint y: 833, endPoint x: 188, endPoint y: 739, distance: 94.5
click at [197, 833] on div "Eraser" at bounding box center [184, 836] width 47 height 37
click at [78, 839] on div "Pen P" at bounding box center [79, 836] width 47 height 37
drag, startPoint x: 33, startPoint y: 649, endPoint x: 32, endPoint y: 665, distance: 16.0
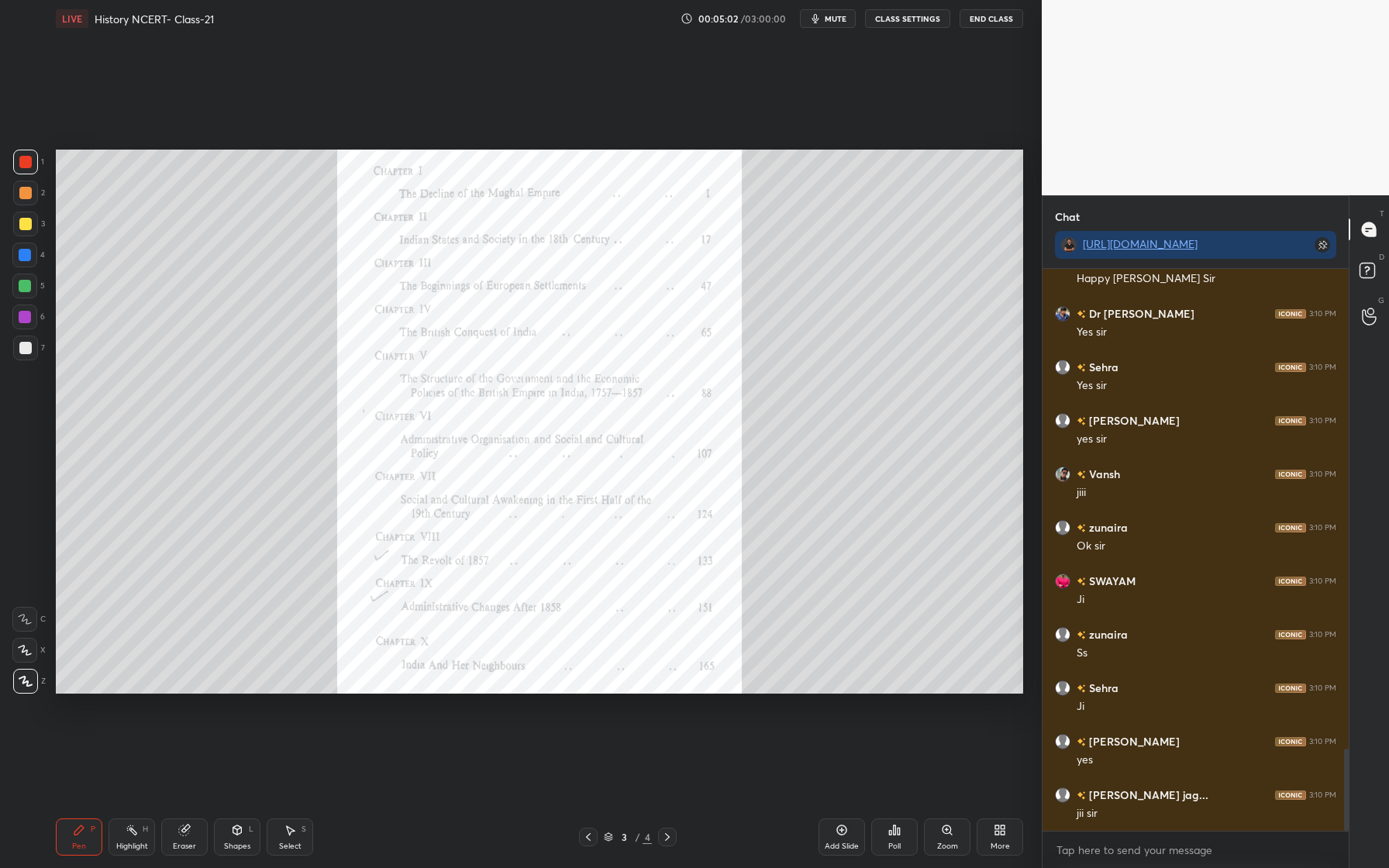
click at [33, 649] on div at bounding box center [24, 650] width 24 height 24
click at [32, 680] on div at bounding box center [25, 681] width 24 height 24
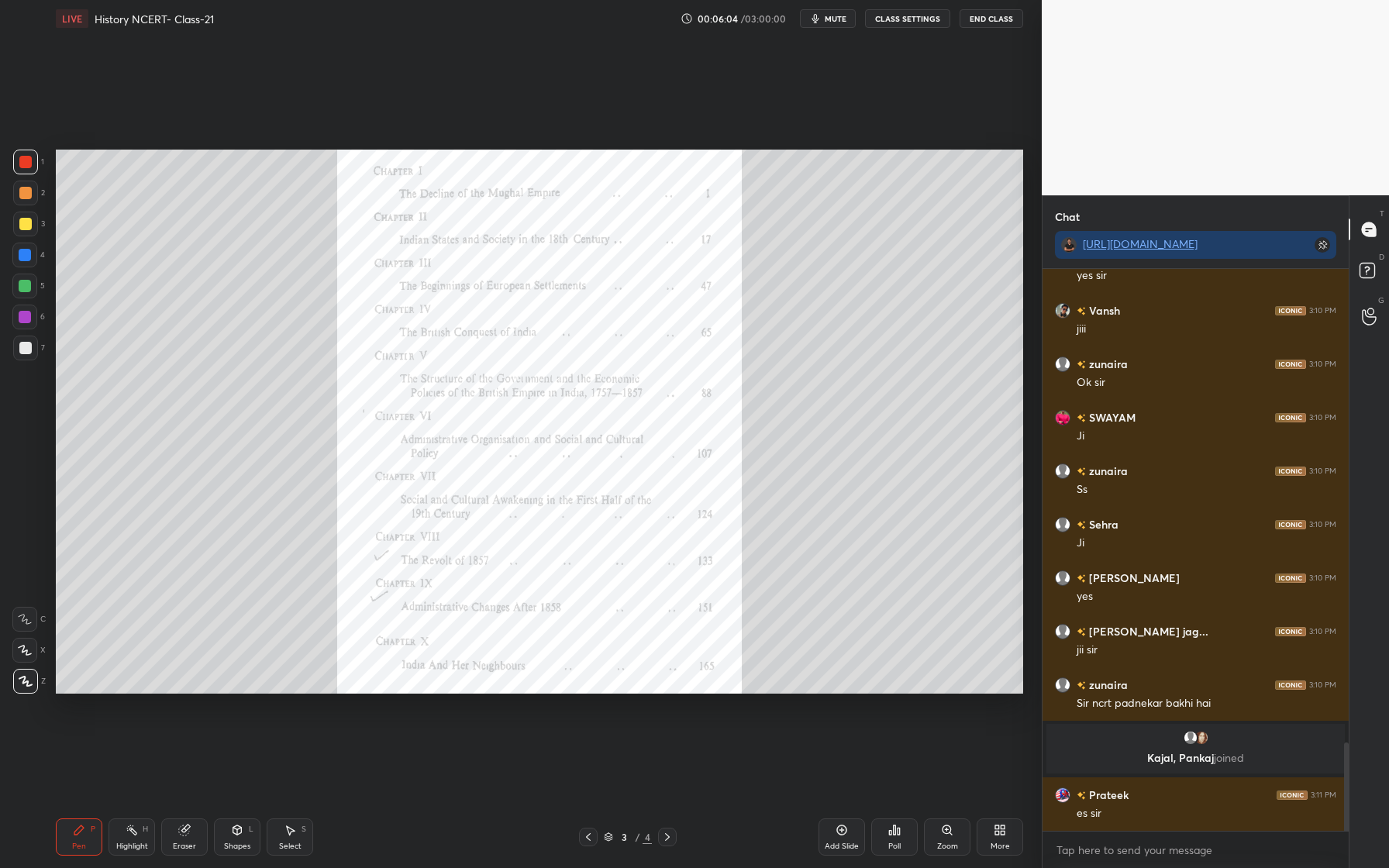
scroll to position [3016, 0]
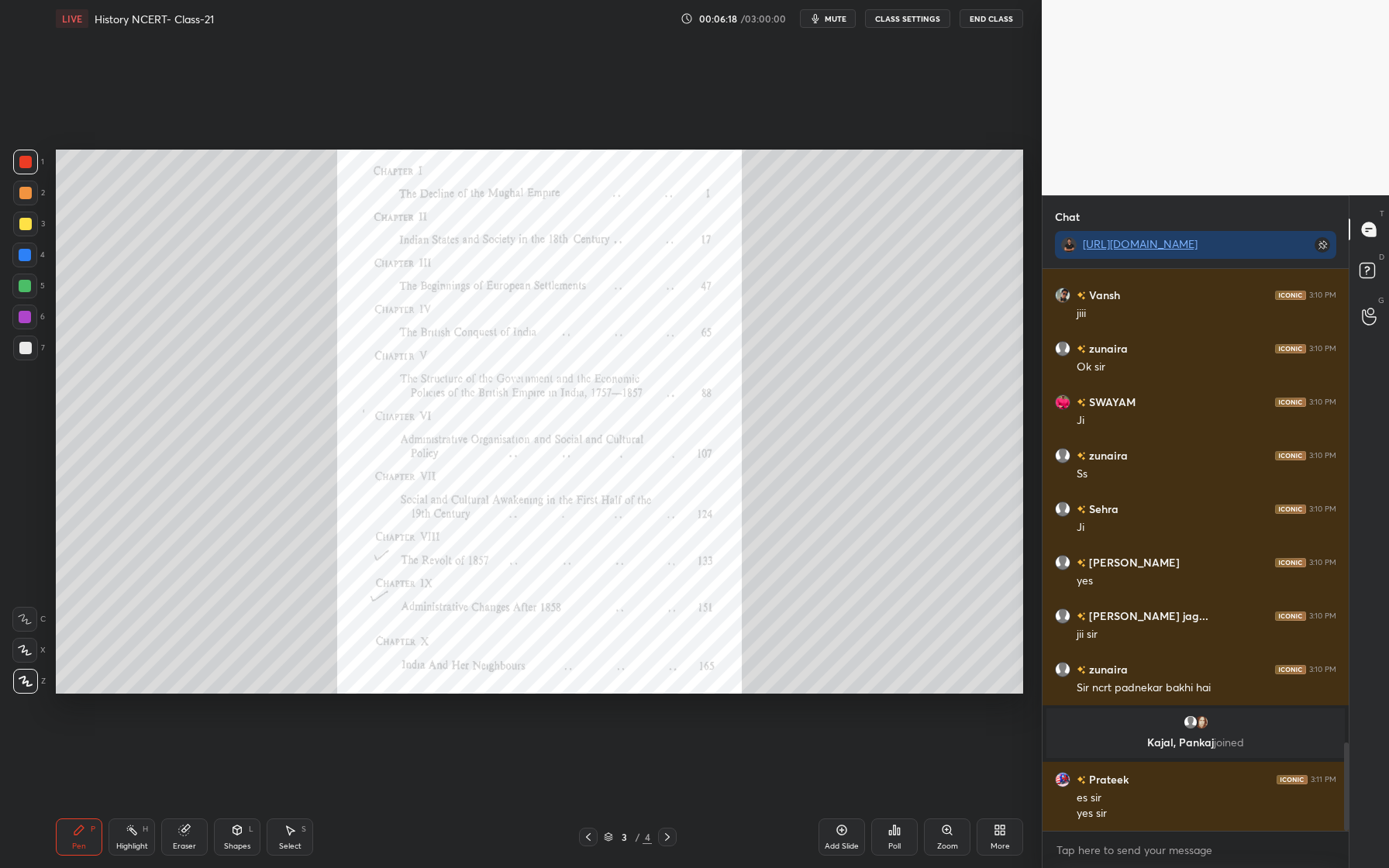
click at [194, 843] on div "Eraser" at bounding box center [184, 847] width 23 height 8
drag, startPoint x: 82, startPoint y: 845, endPoint x: 84, endPoint y: 827, distance: 18.1
click at [82, 845] on div "Pen" at bounding box center [79, 847] width 14 height 8
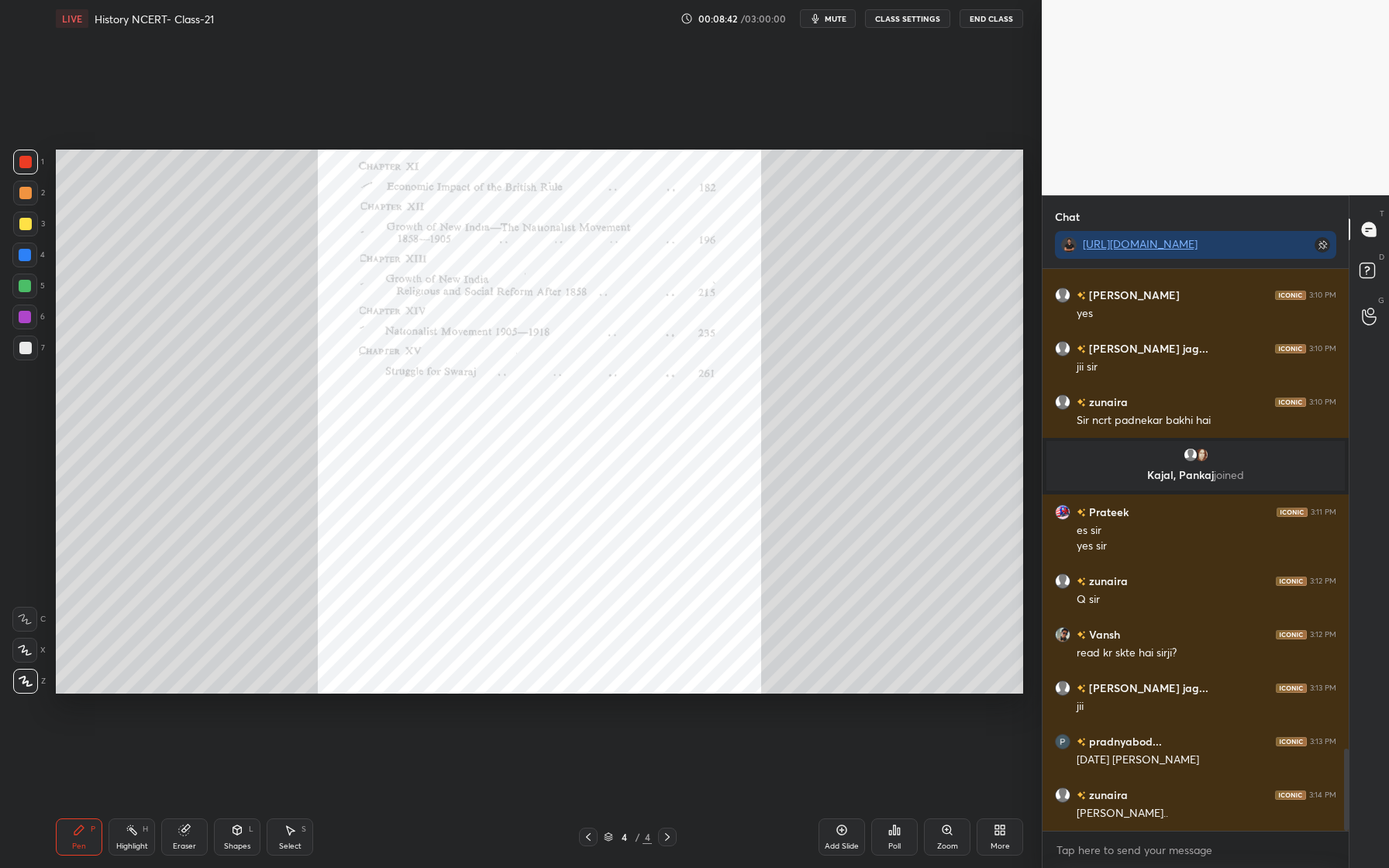
scroll to position [3299, 0]
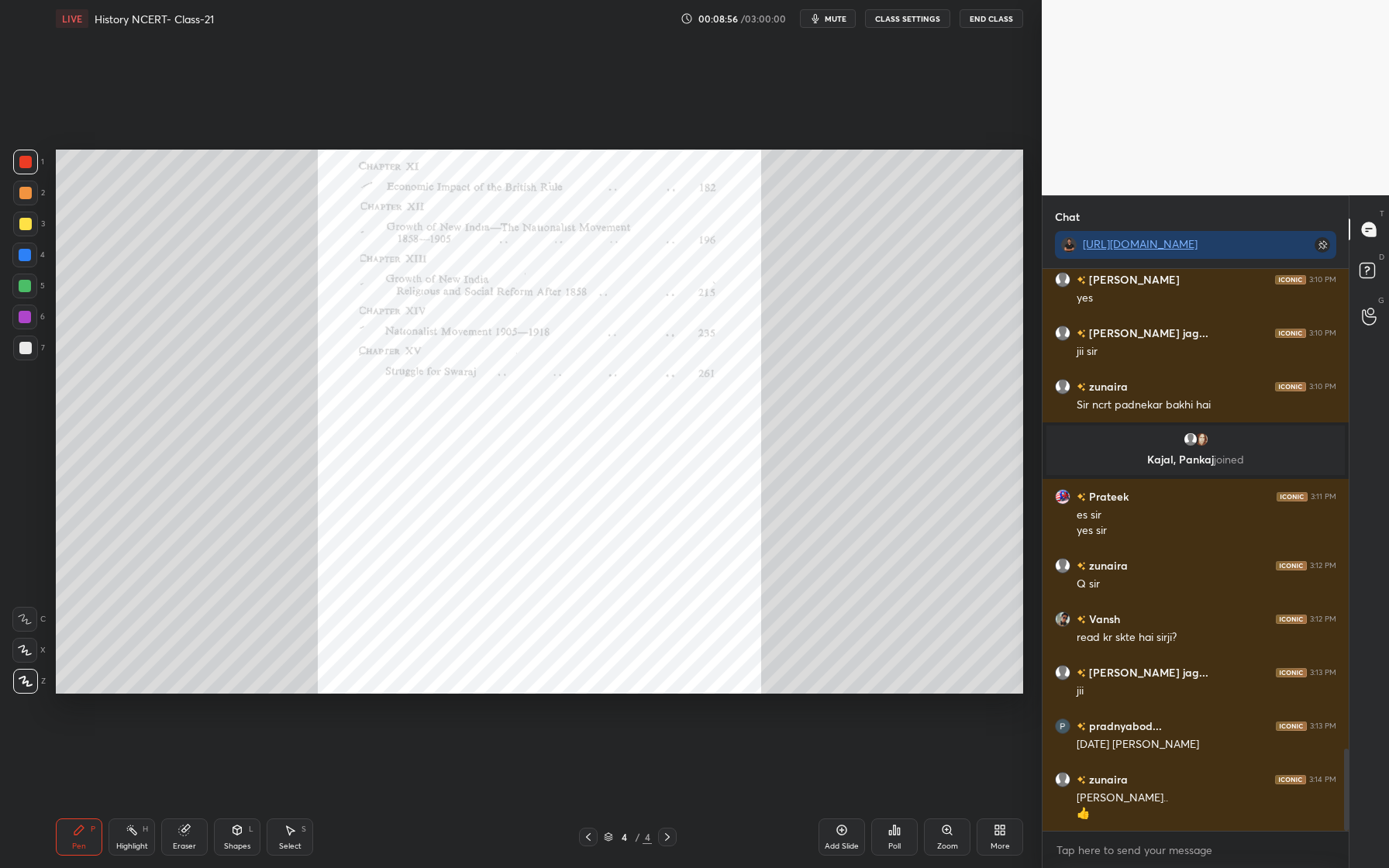
click at [181, 845] on div "Eraser" at bounding box center [184, 847] width 23 height 8
click at [27, 681] on span "Erase all" at bounding box center [24, 681] width 23 height 11
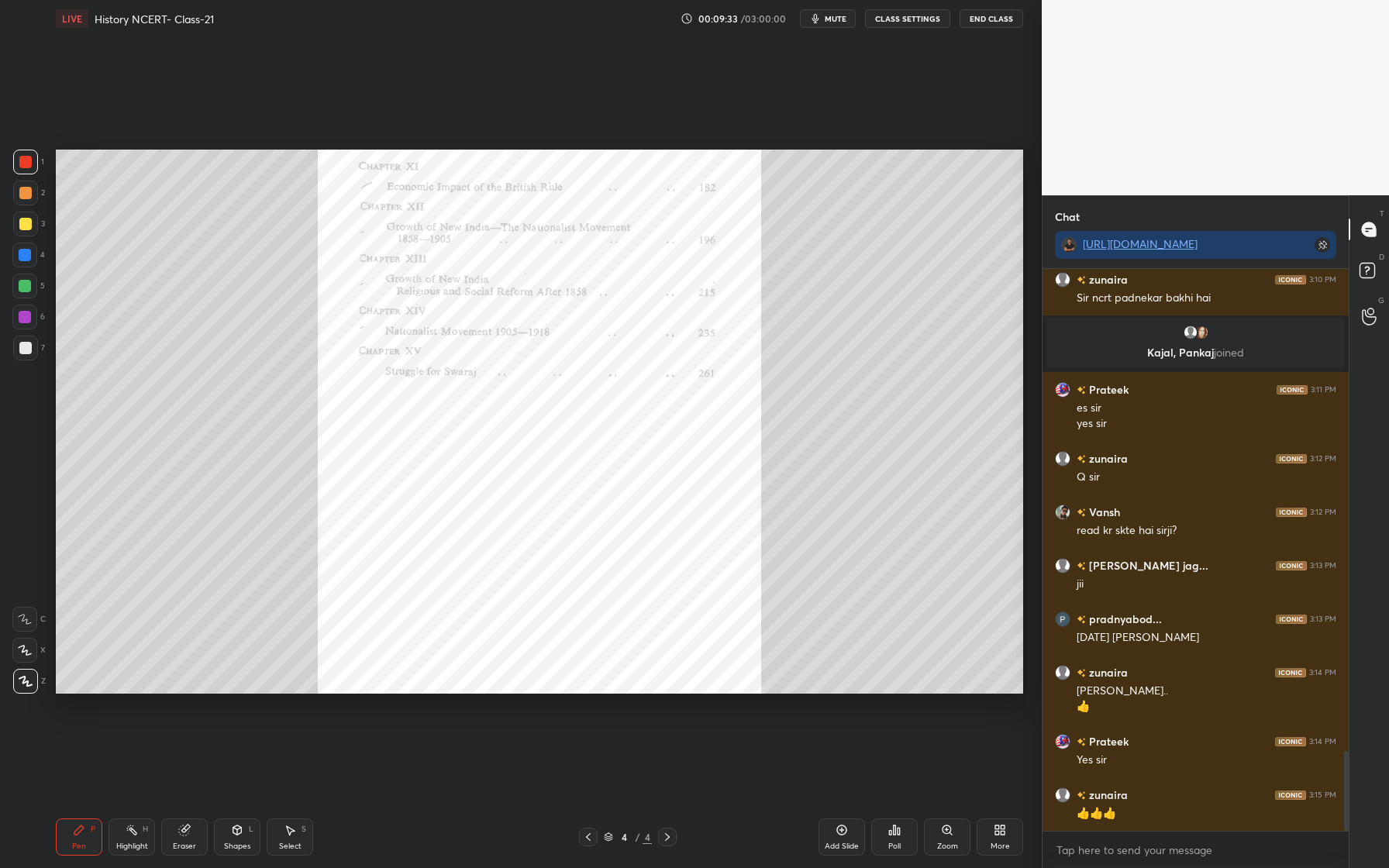
scroll to position [3459, 0]
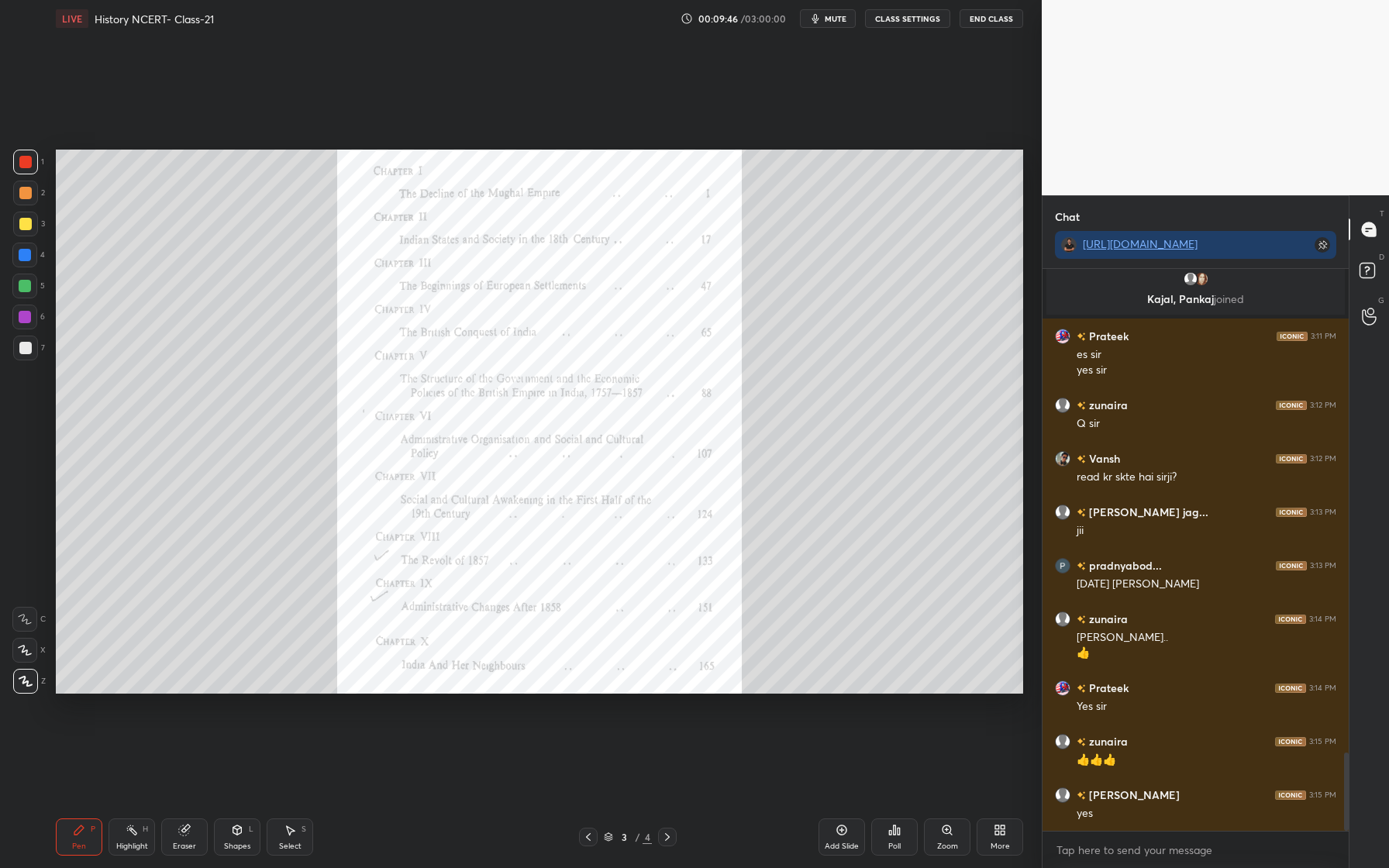
click at [188, 835] on icon at bounding box center [184, 830] width 13 height 13
click at [27, 683] on span "Erase all" at bounding box center [24, 681] width 23 height 11
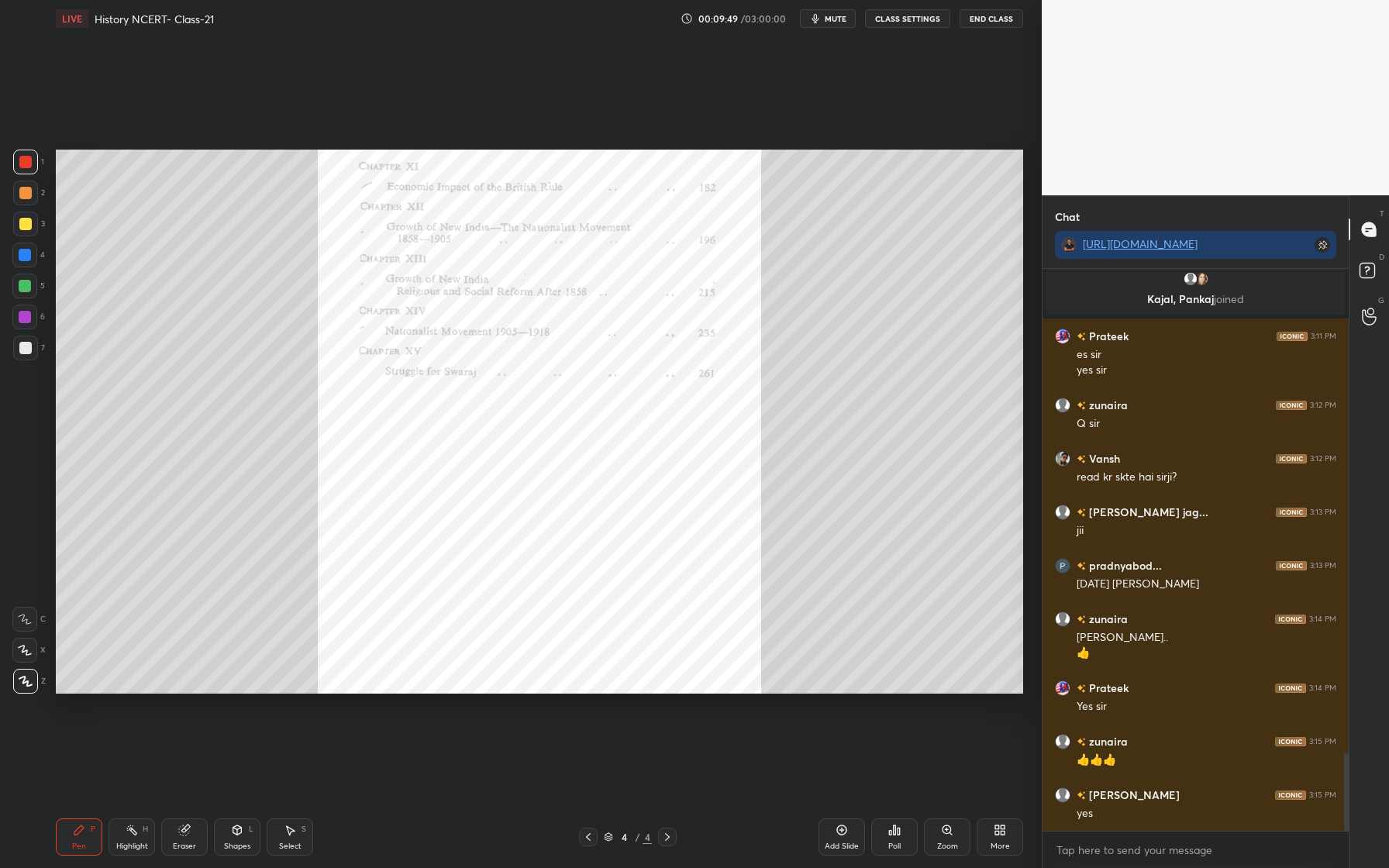
scroll to position [3513, 0]
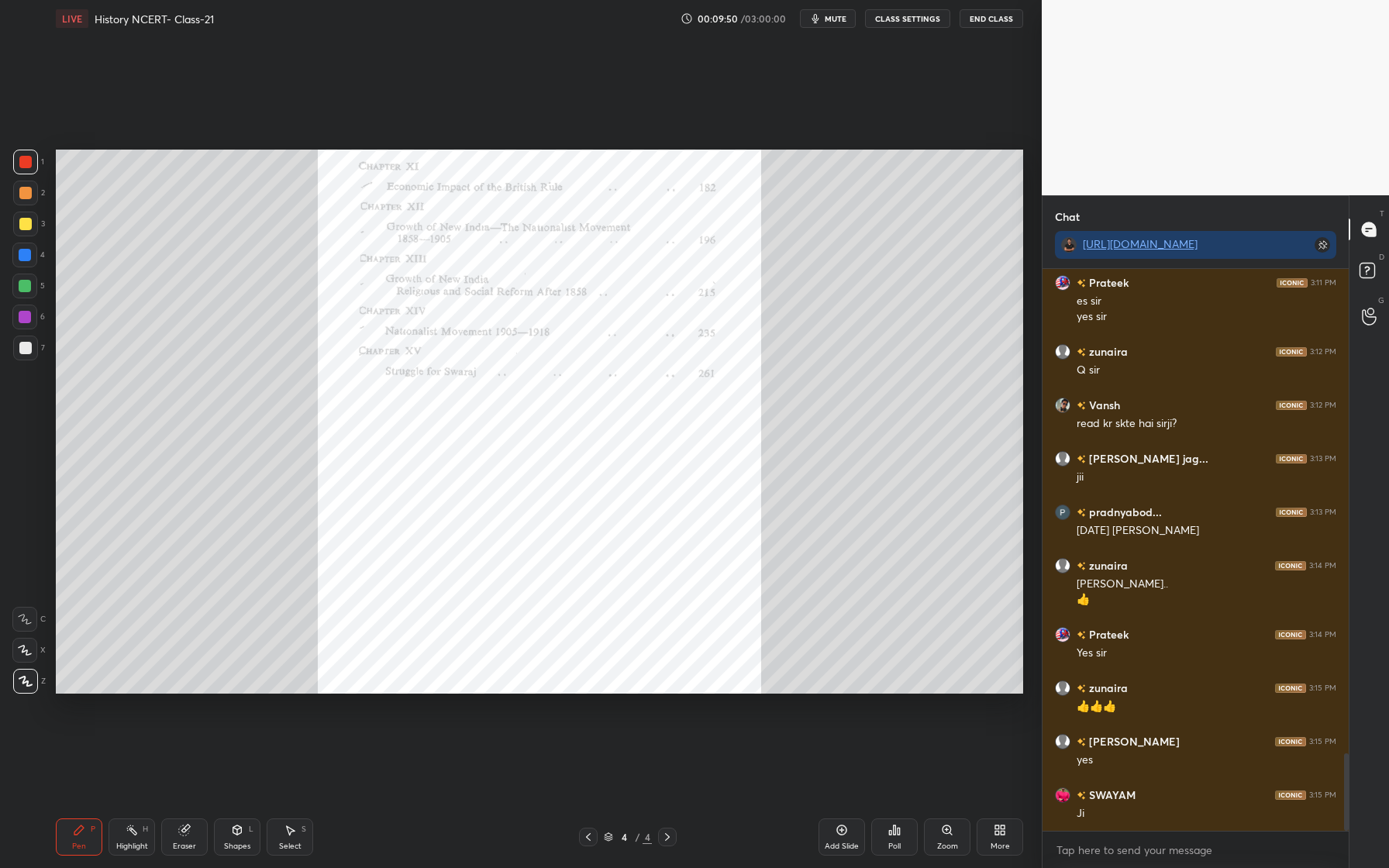
click at [191, 831] on div "Eraser" at bounding box center [184, 836] width 47 height 37
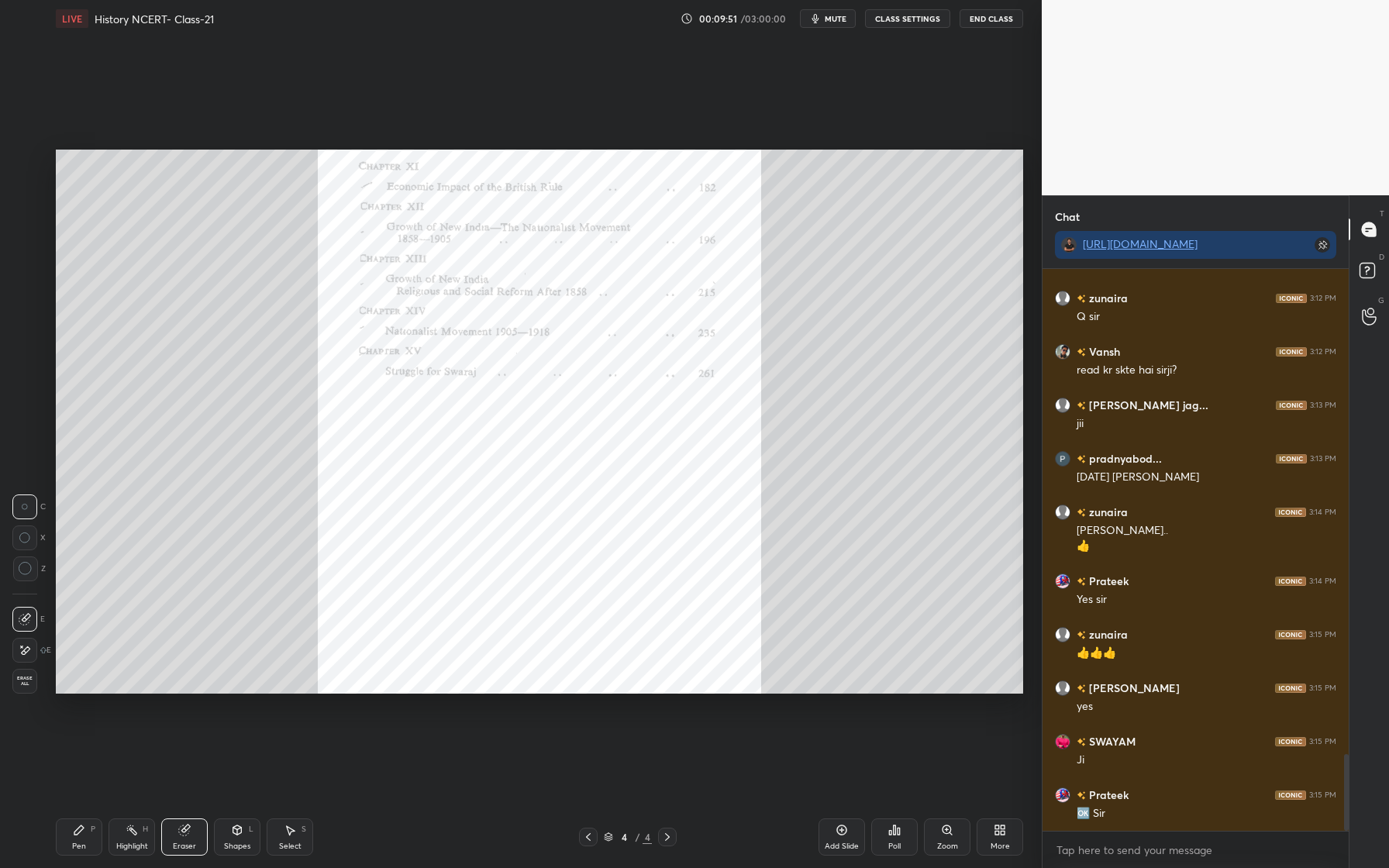
click at [26, 680] on span "Erase all" at bounding box center [24, 681] width 23 height 11
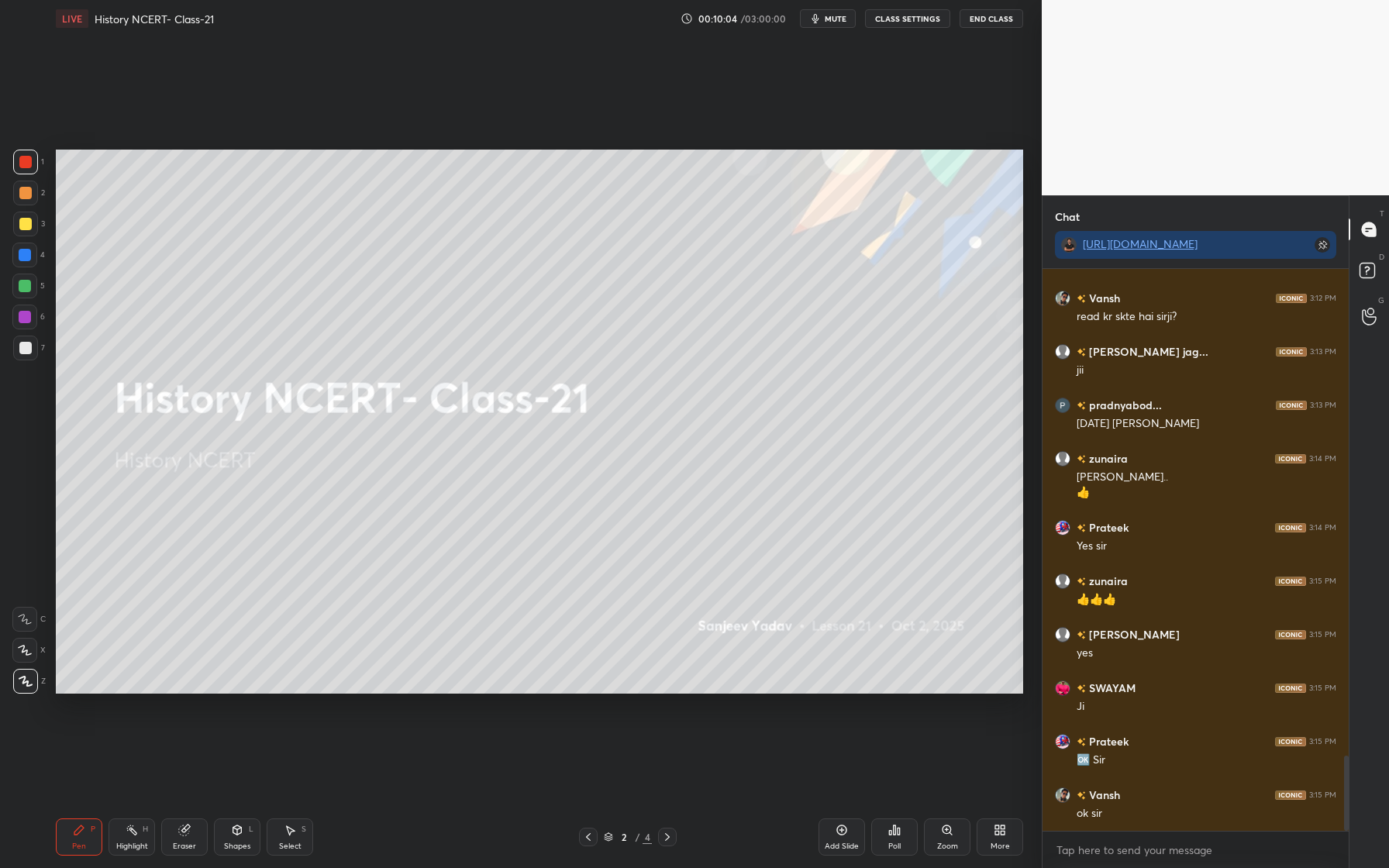
click at [844, 844] on div "Add Slide" at bounding box center [841, 847] width 34 height 8
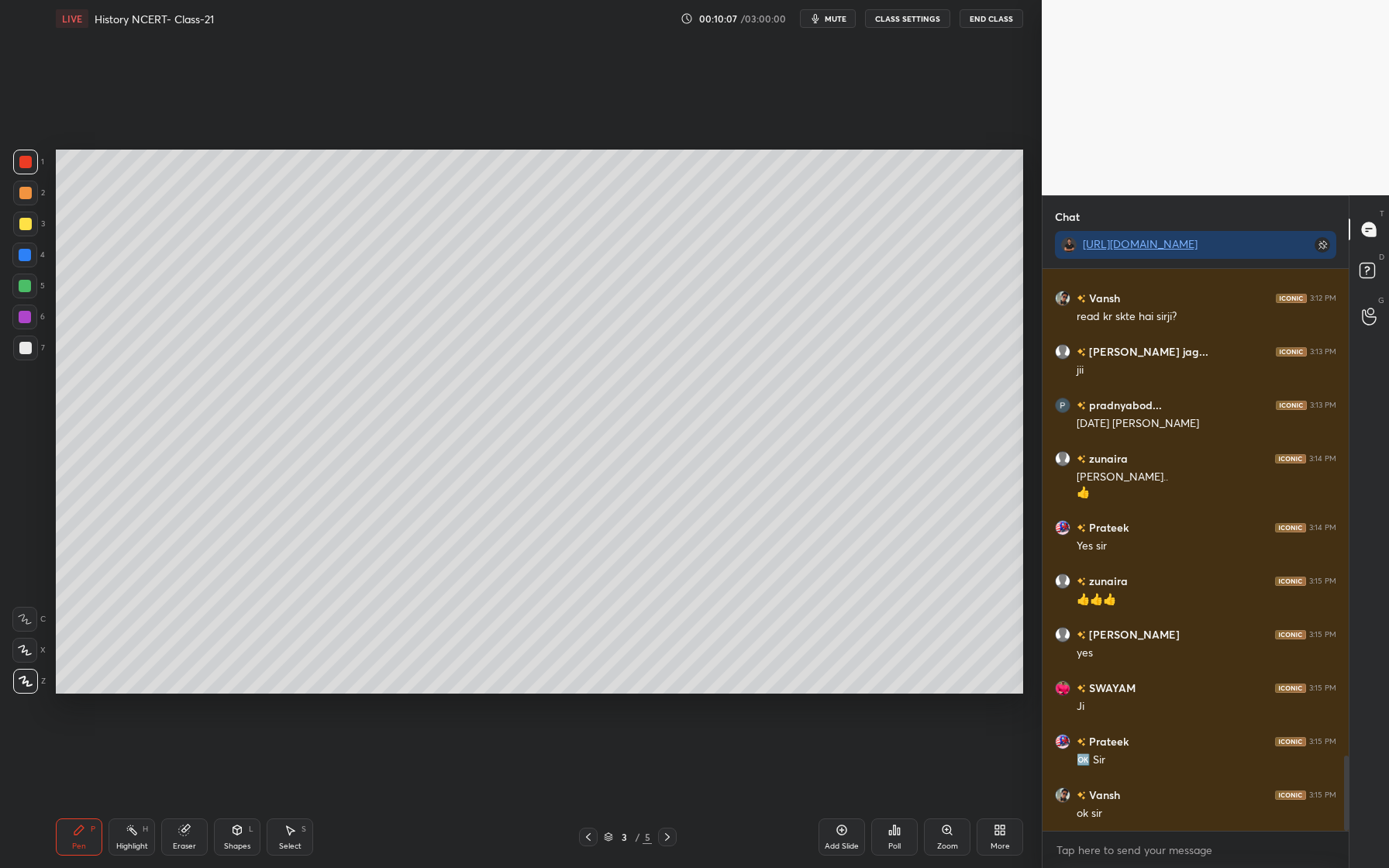
click at [248, 839] on div "Shapes L" at bounding box center [236, 836] width 47 height 37
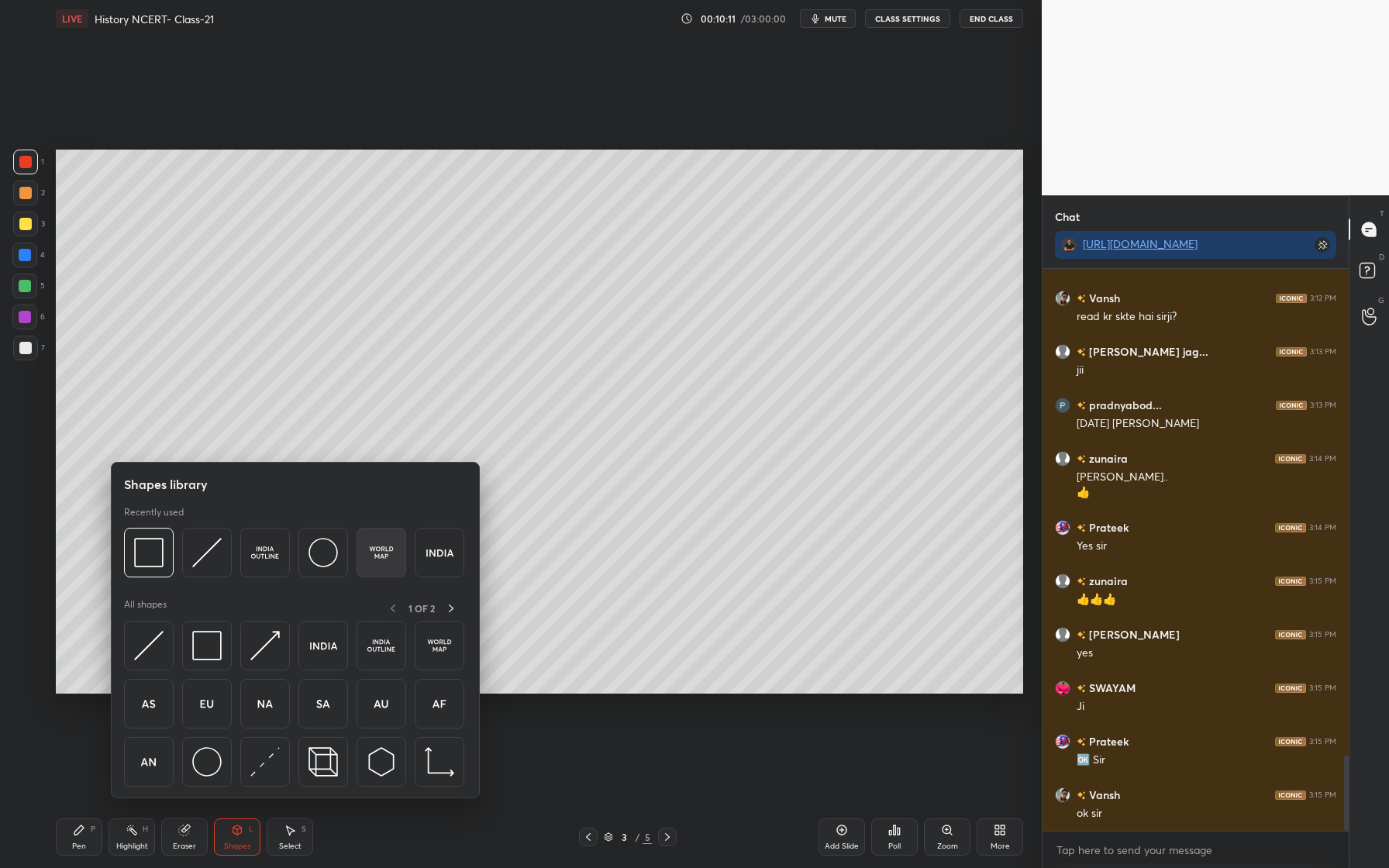
click at [382, 556] on img at bounding box center [381, 552] width 29 height 29
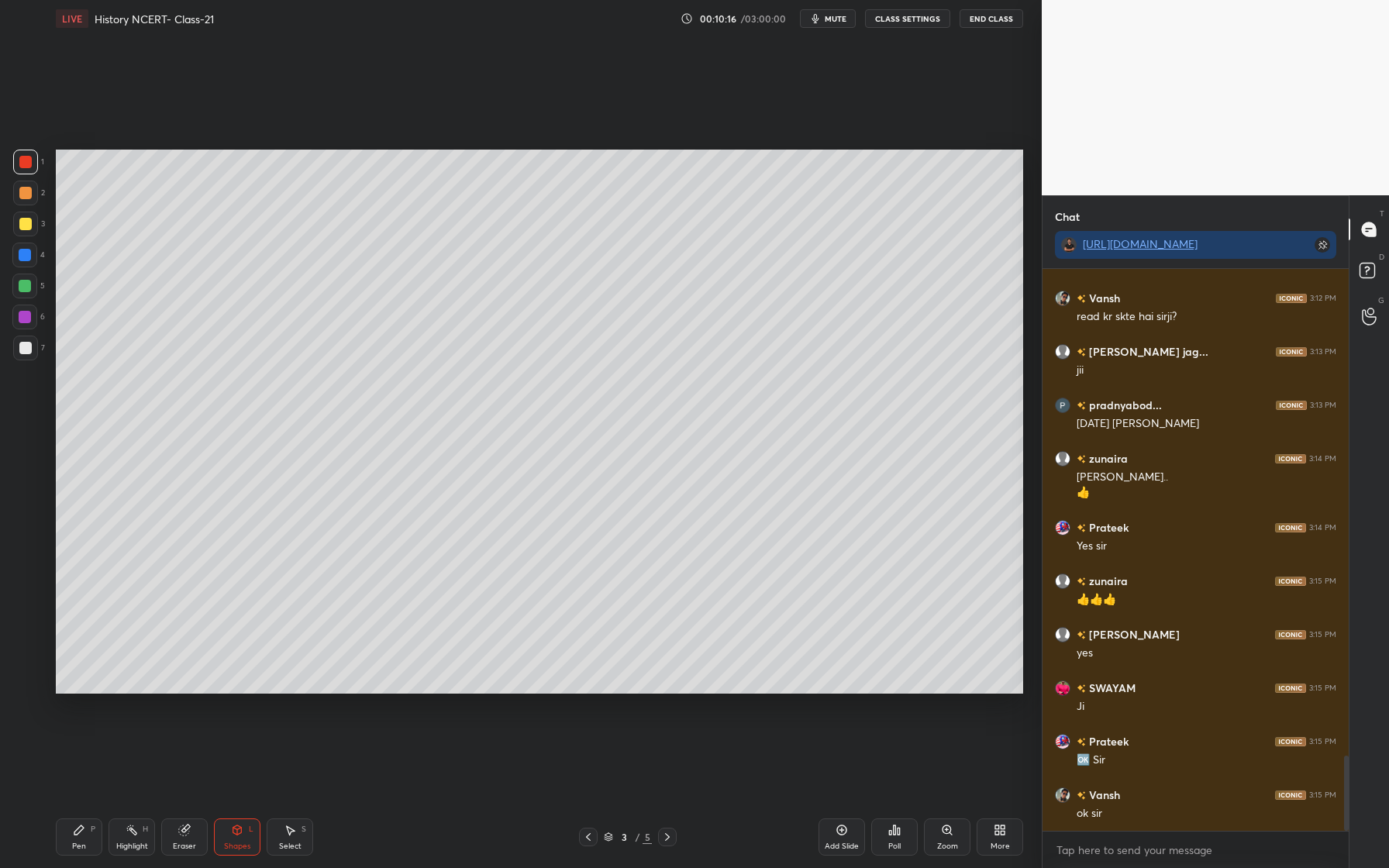
scroll to position [3674, 0]
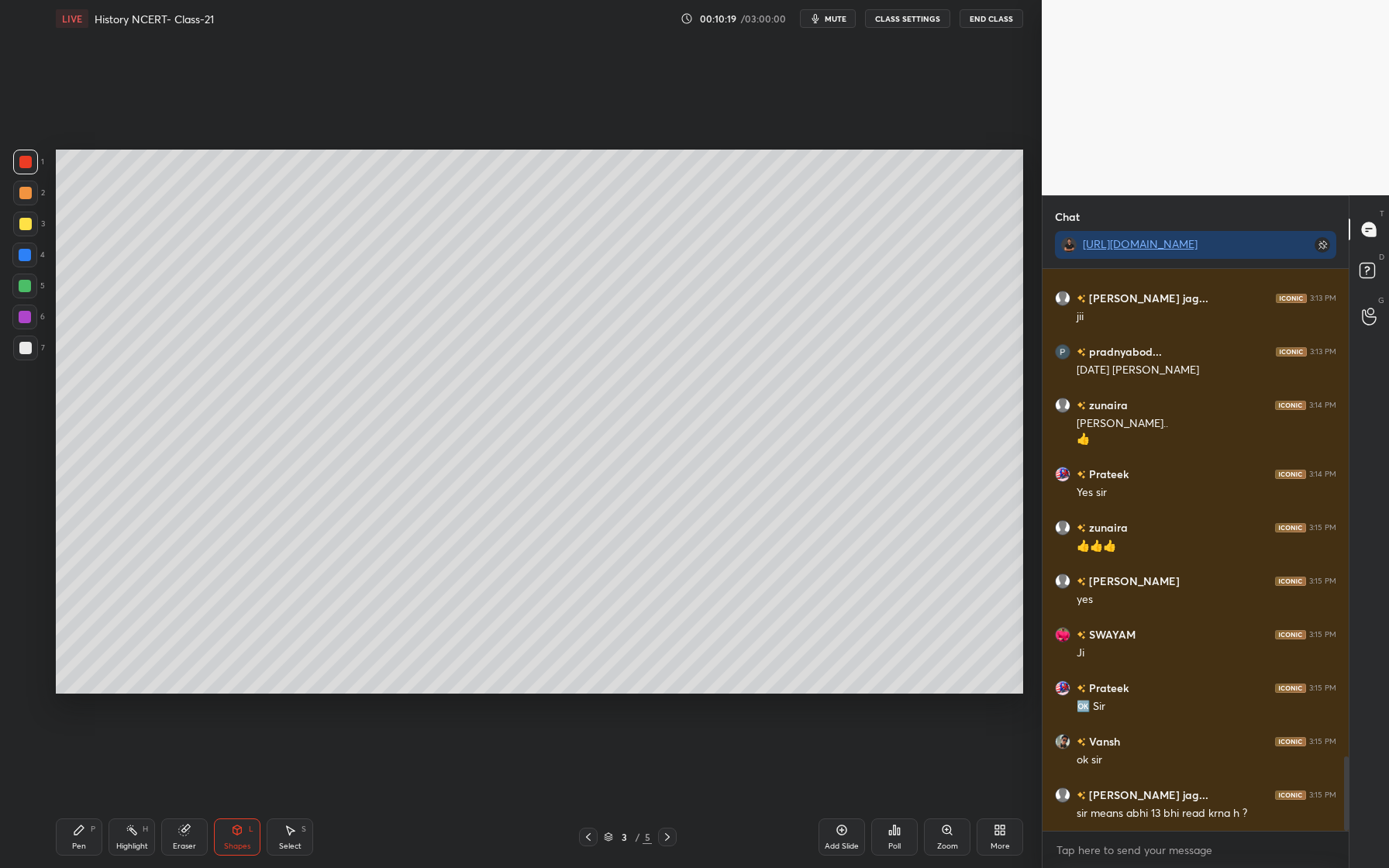
click at [185, 792] on div "Setting up your live class Poll for secs No correct answer Start poll" at bounding box center [539, 421] width 980 height 769
click at [255, 848] on div "Shapes L" at bounding box center [236, 836] width 47 height 37
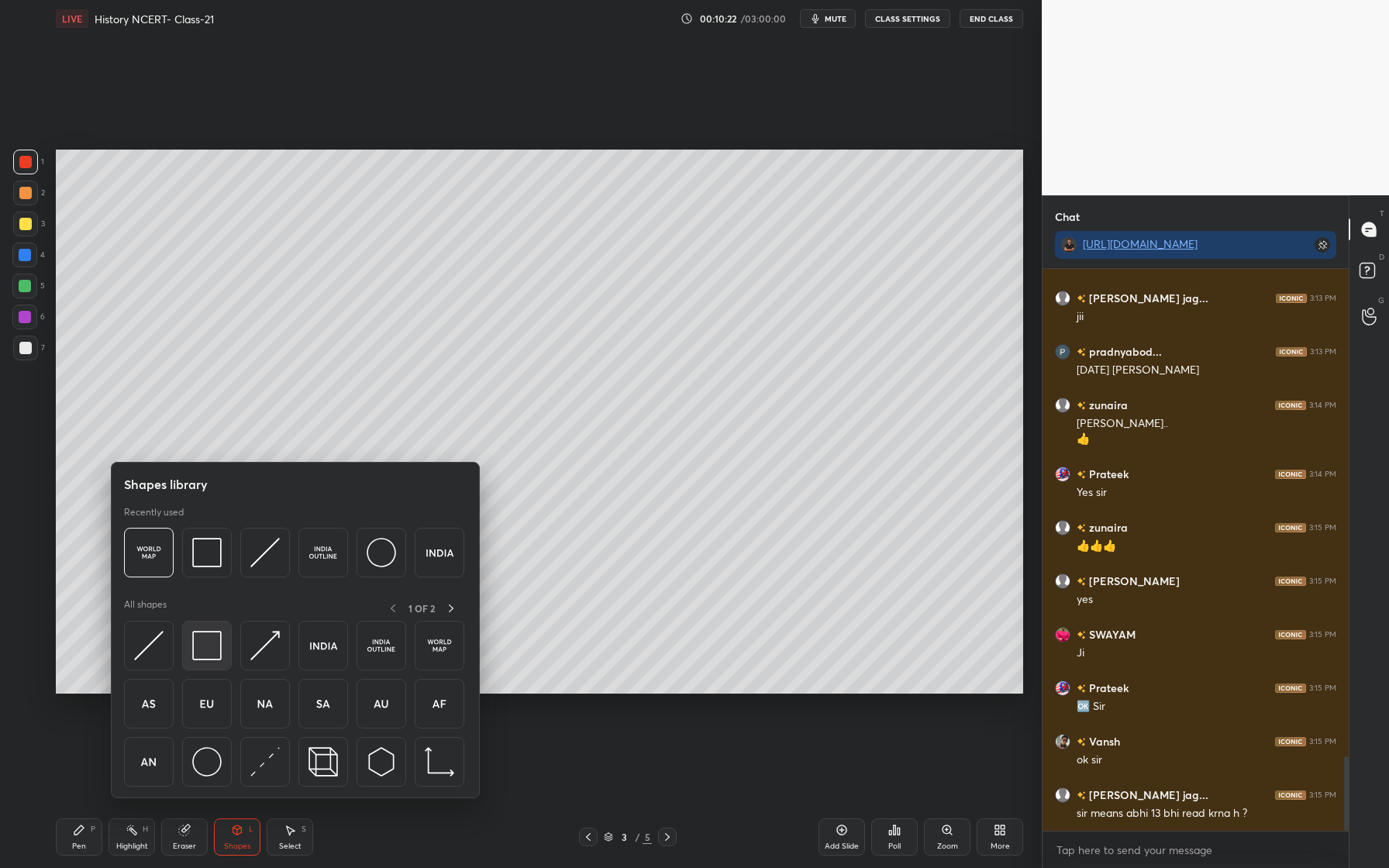
click at [208, 651] on img at bounding box center [207, 645] width 29 height 29
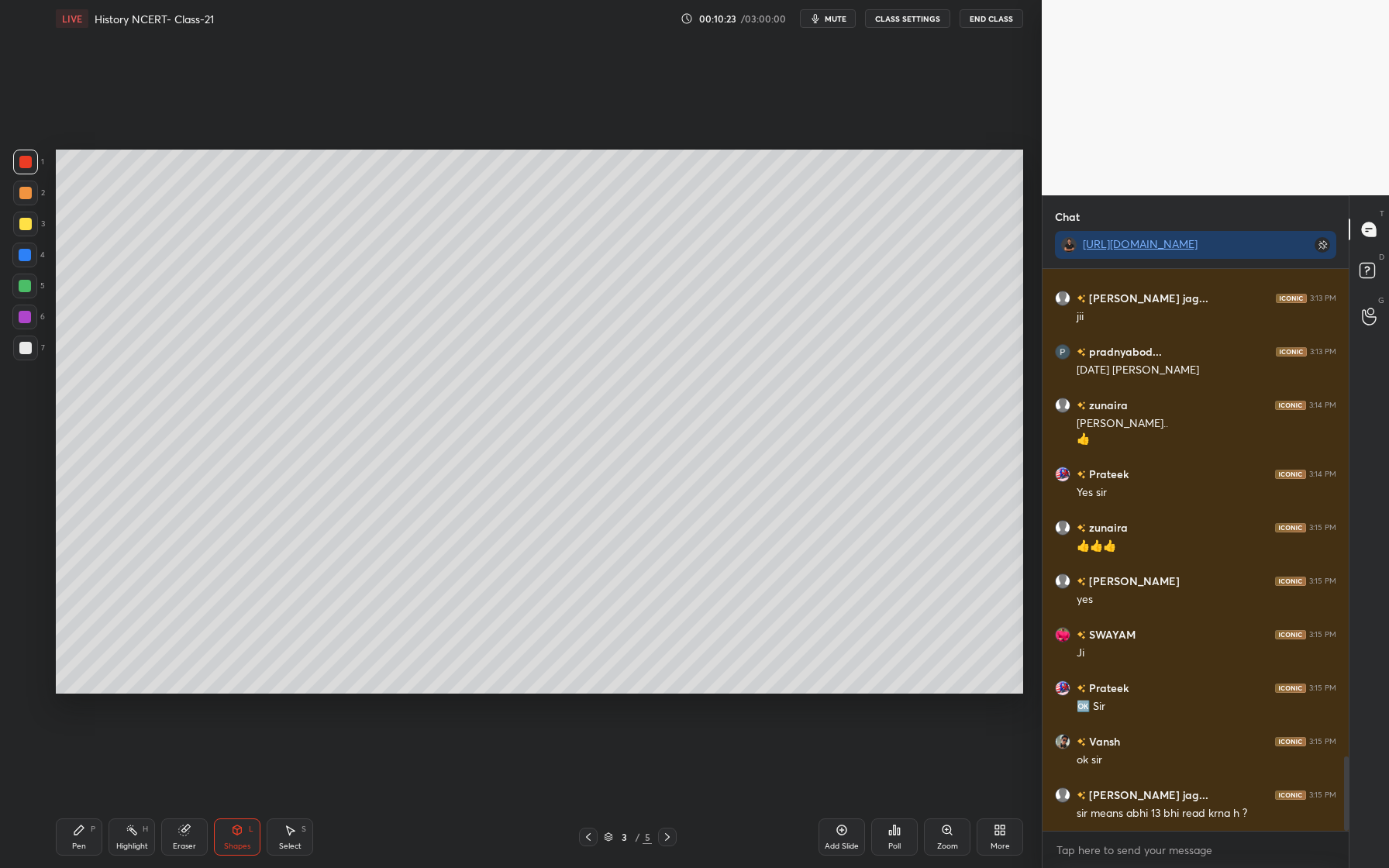
click at [39, 347] on div "7" at bounding box center [29, 348] width 32 height 24
click at [196, 831] on div "Eraser" at bounding box center [184, 836] width 47 height 37
click at [29, 653] on icon at bounding box center [25, 650] width 13 height 13
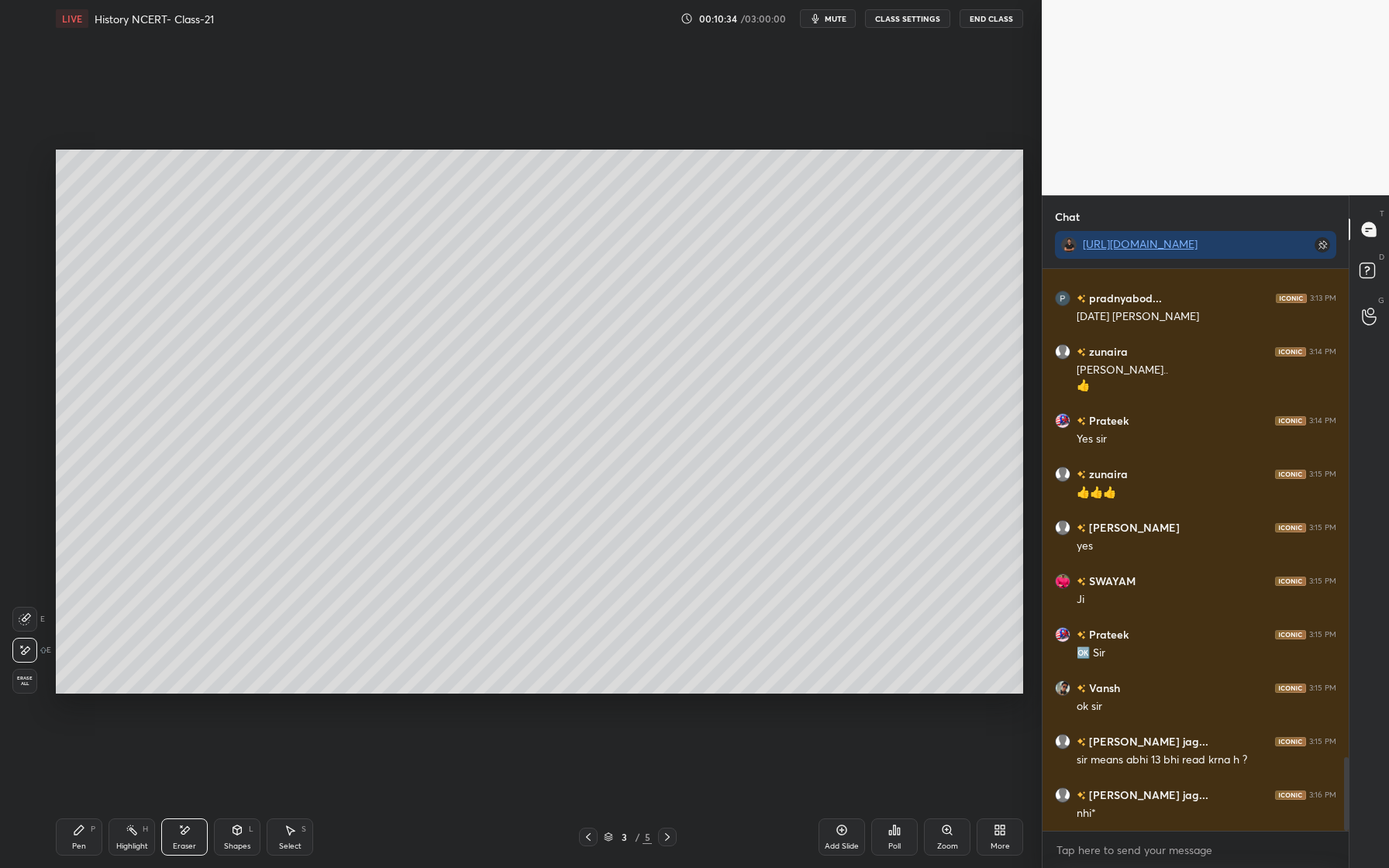
click at [243, 831] on icon at bounding box center [237, 830] width 13 height 13
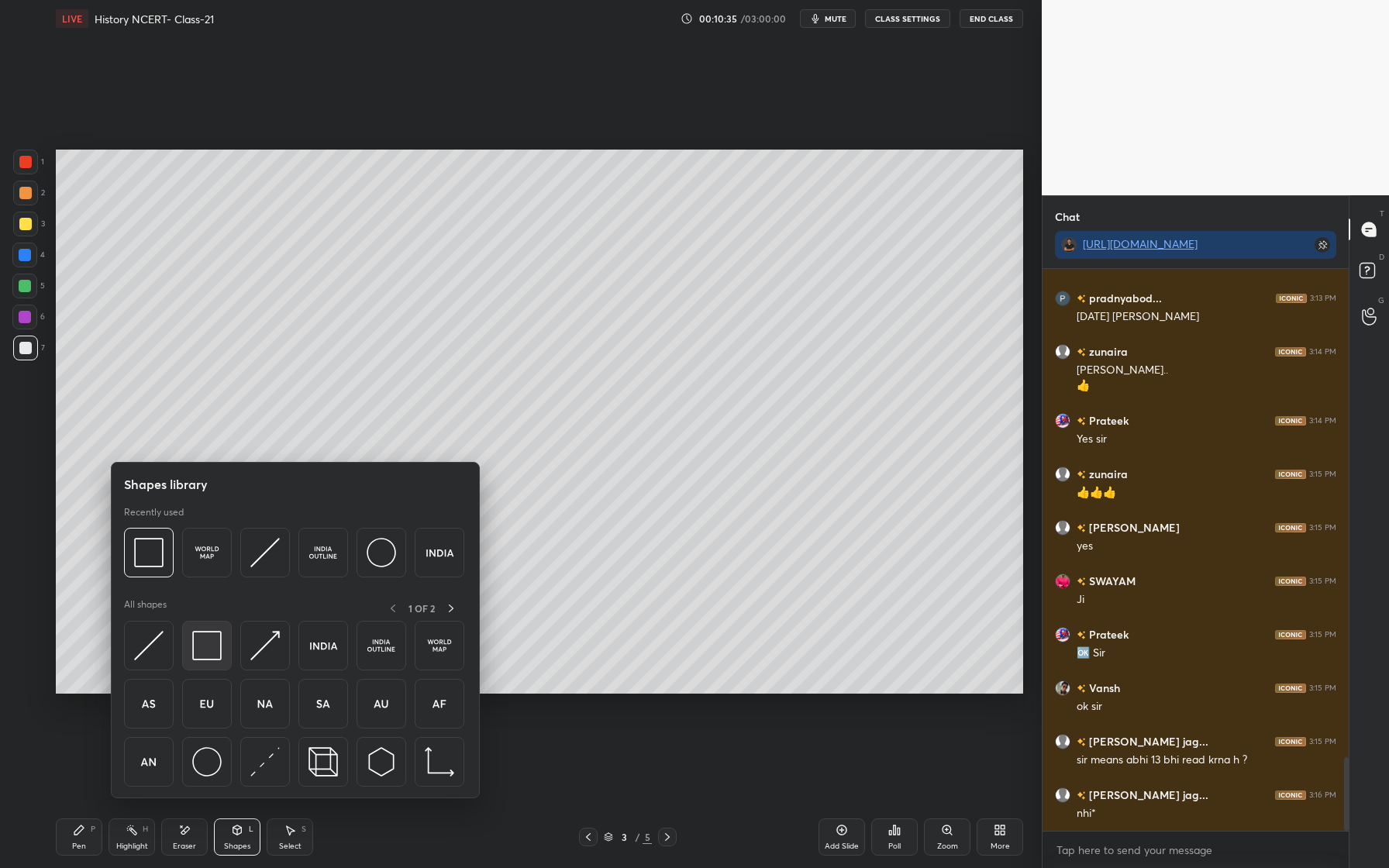
click at [210, 648] on img at bounding box center [207, 645] width 29 height 29
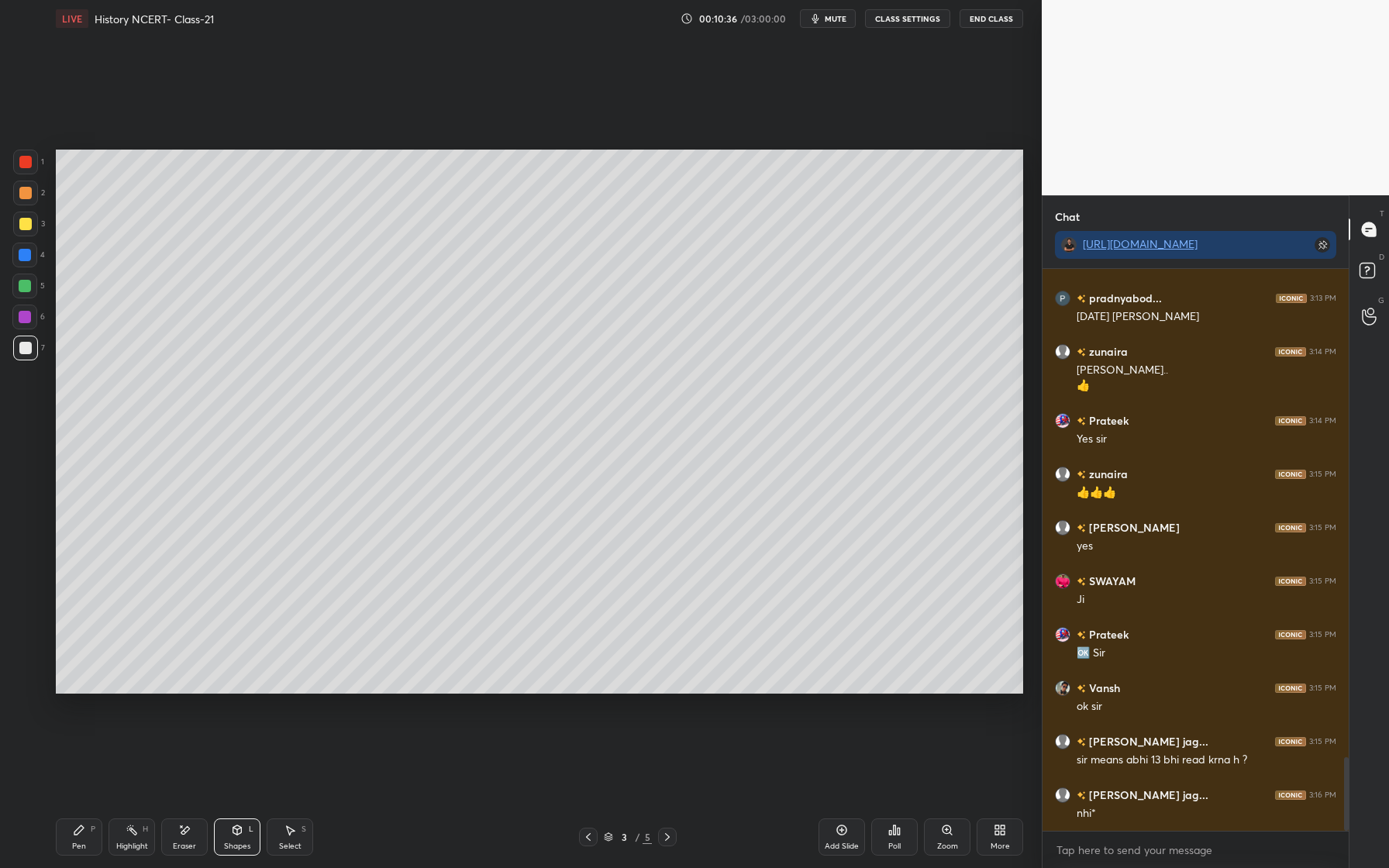
click at [258, 833] on div "Shapes L" at bounding box center [236, 836] width 47 height 37
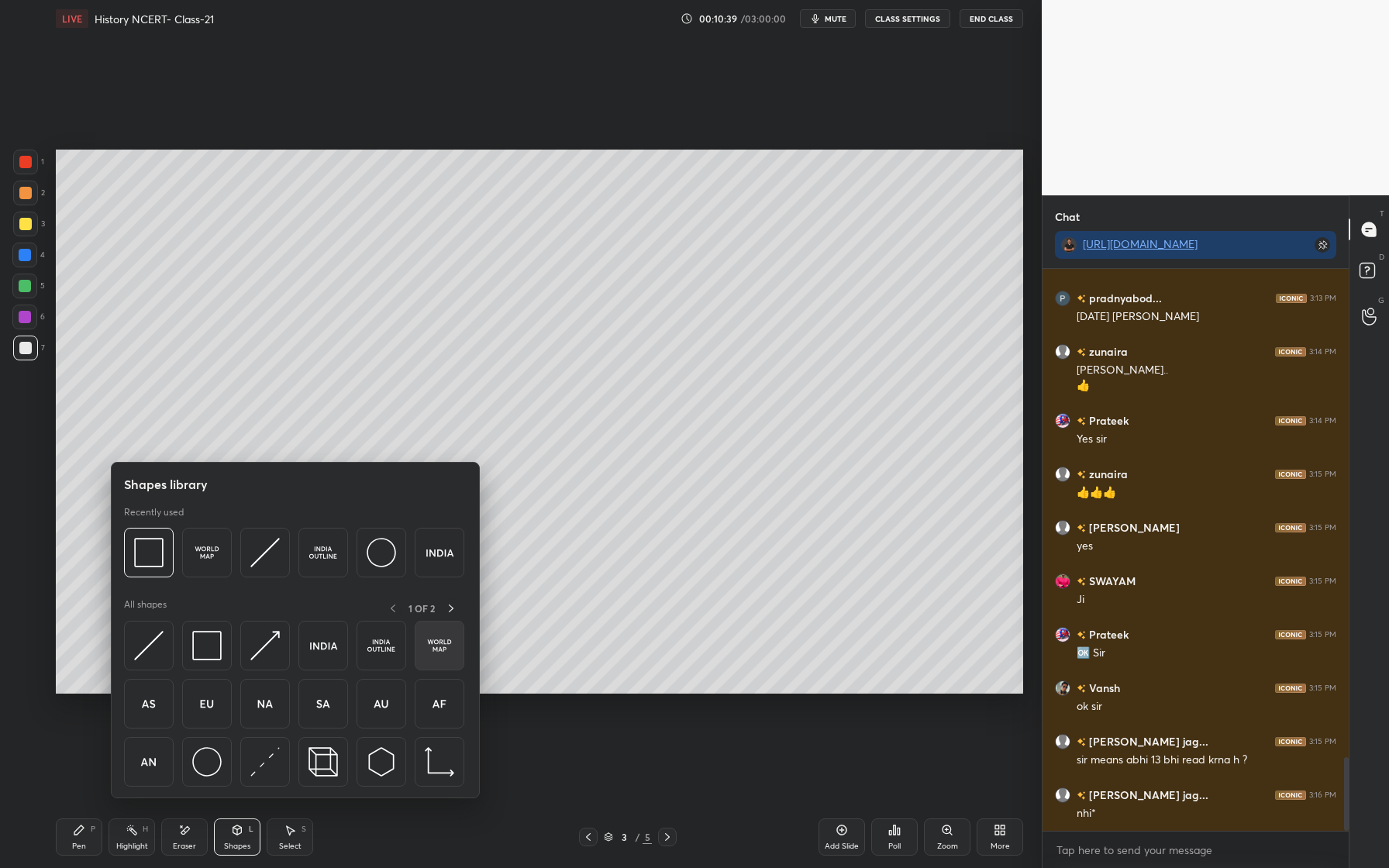
click at [437, 647] on img at bounding box center [439, 645] width 29 height 29
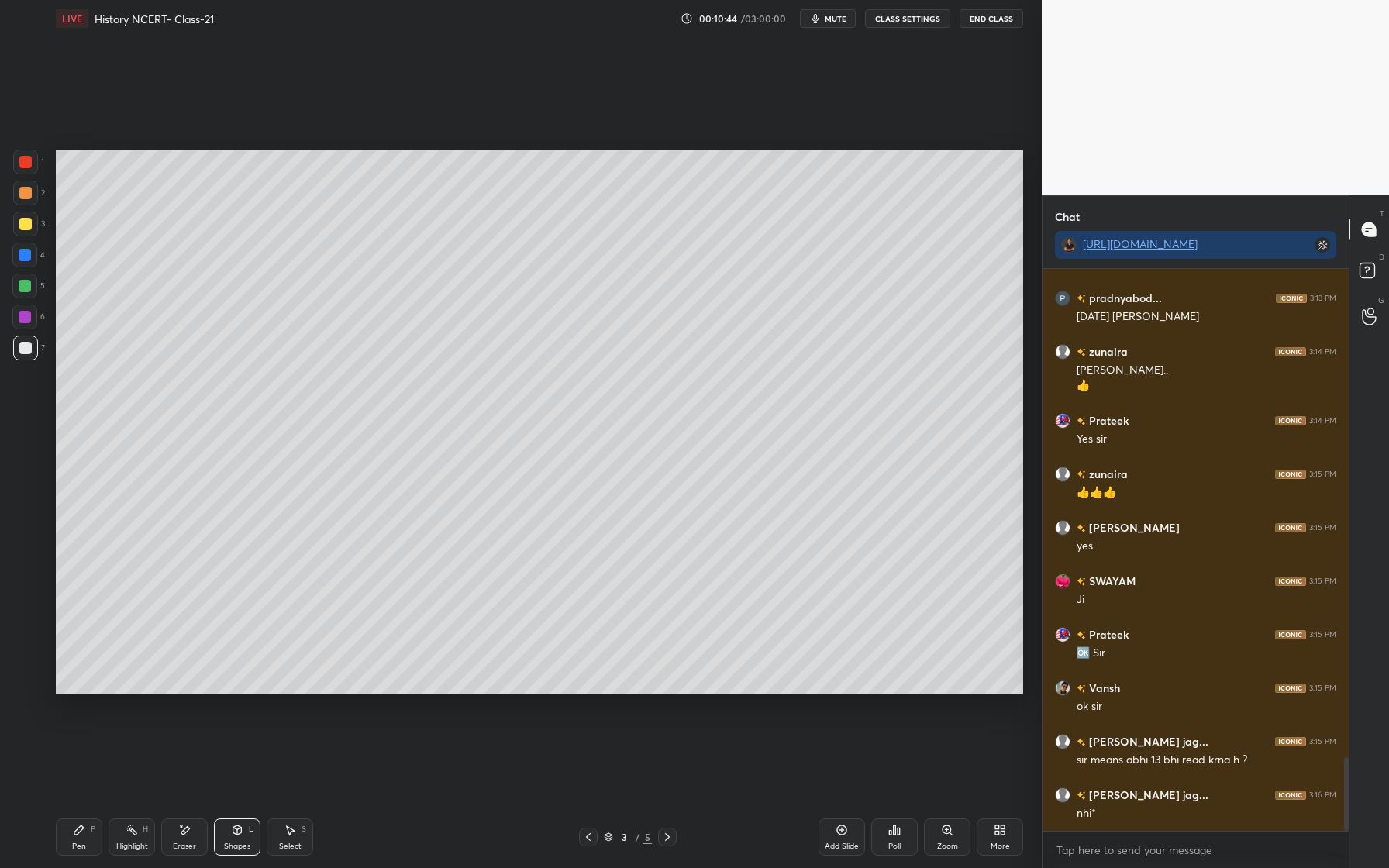
click at [111, 799] on div "Setting up your live class Poll for secs No correct answer Start poll" at bounding box center [539, 421] width 980 height 769
click at [248, 831] on div "Shapes L" at bounding box center [236, 836] width 47 height 37
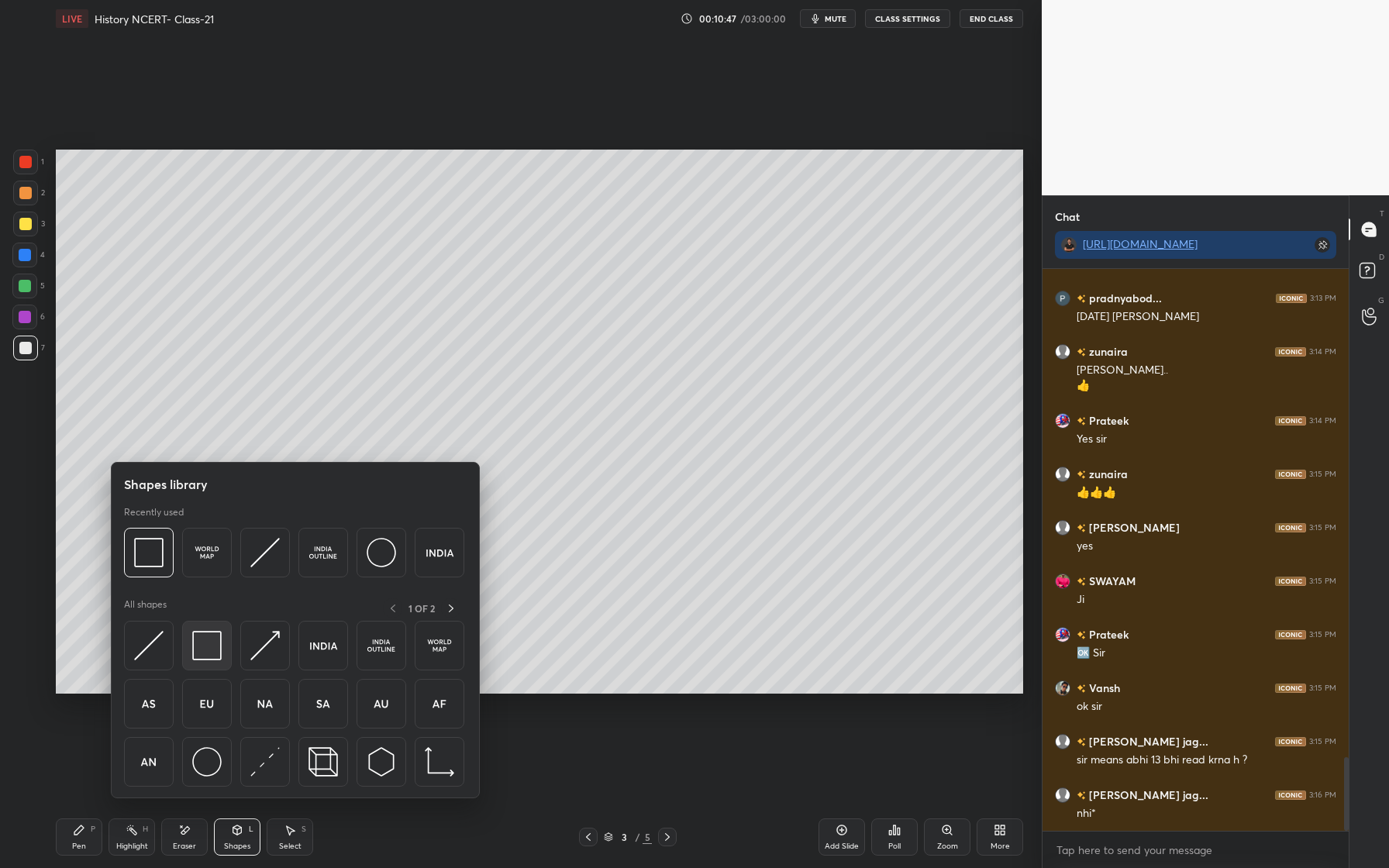
click at [210, 639] on img at bounding box center [207, 645] width 29 height 29
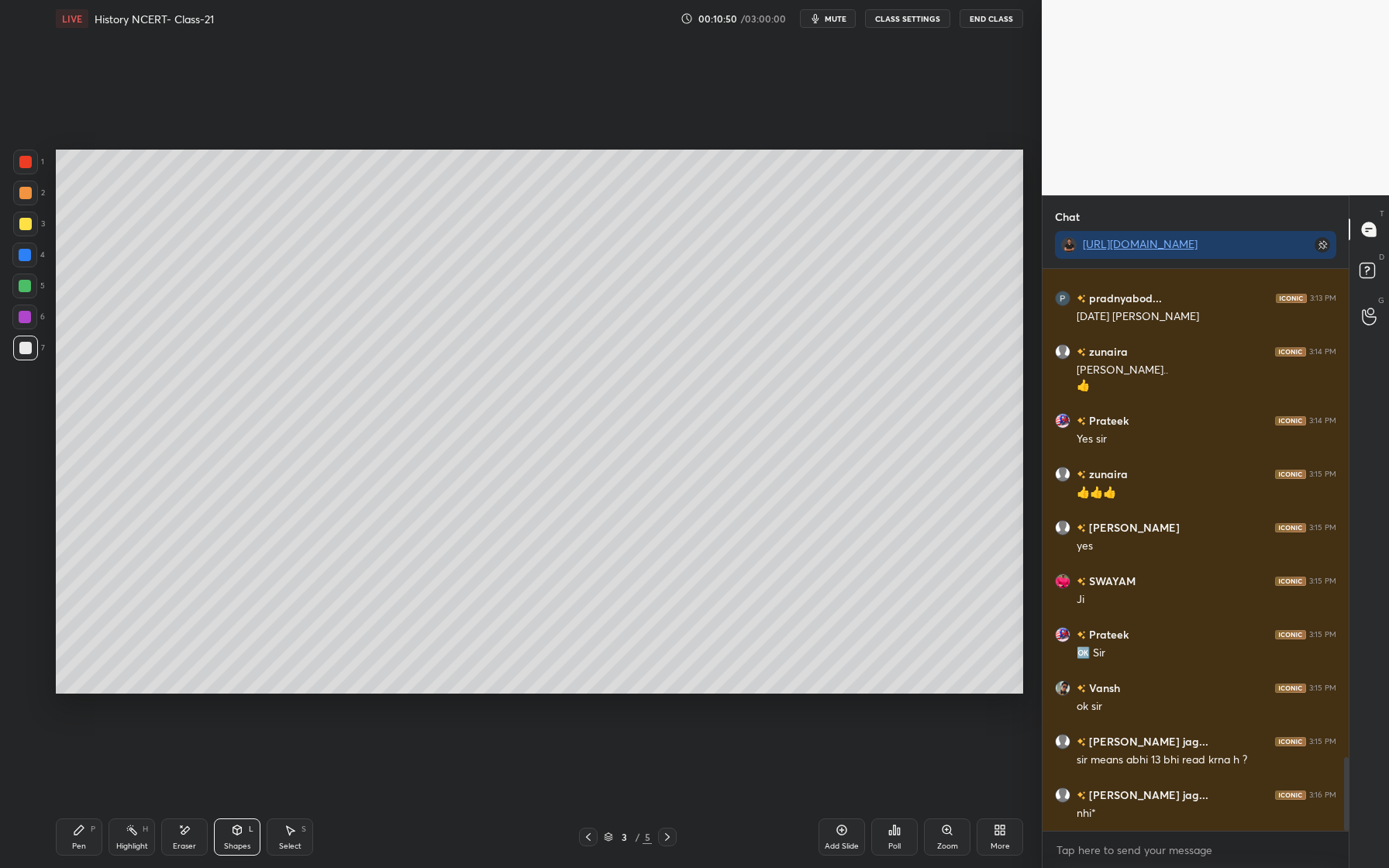
click at [178, 835] on icon at bounding box center [184, 830] width 13 height 13
click at [239, 826] on icon at bounding box center [237, 830] width 9 height 9
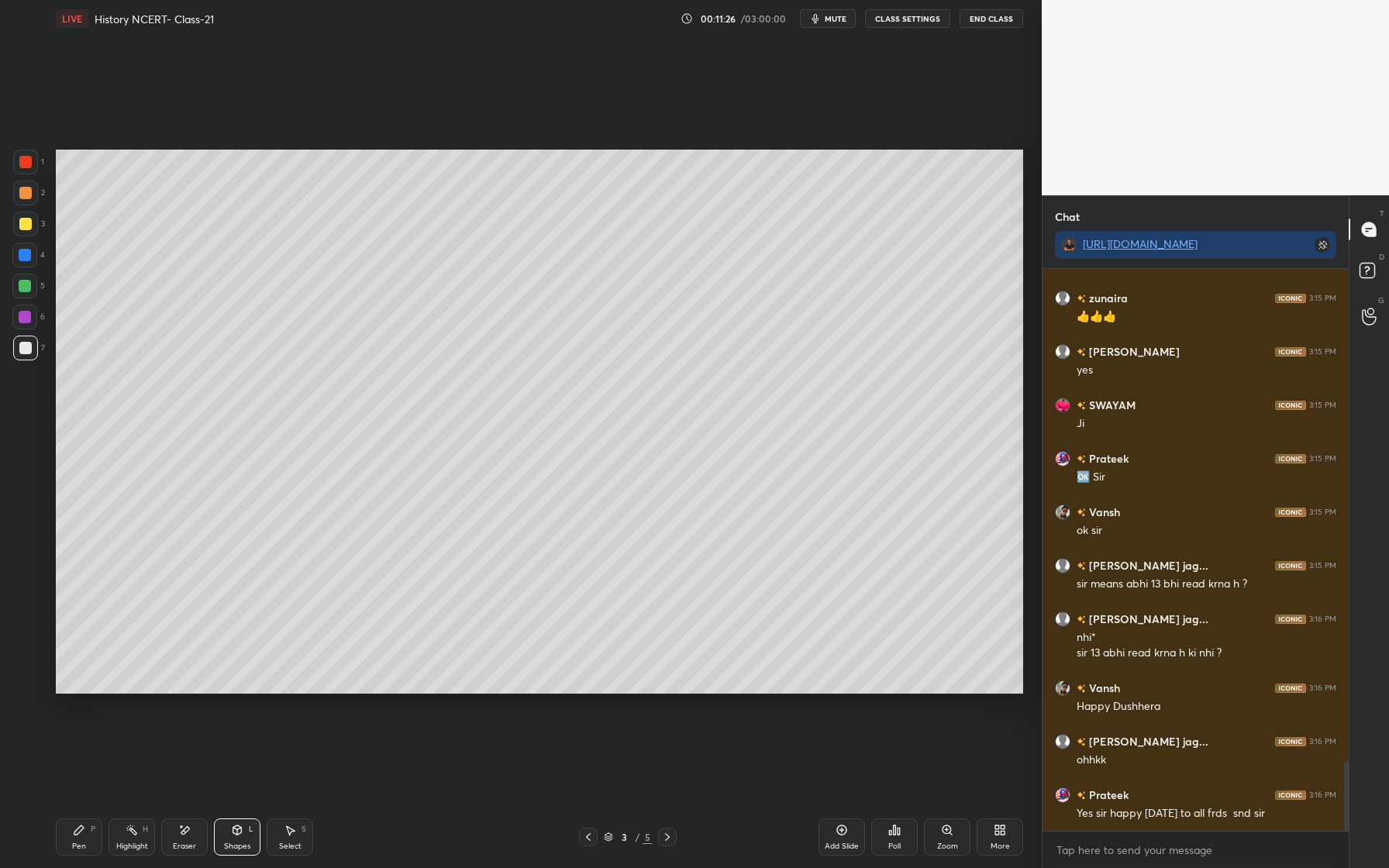
scroll to position [3957, 0]
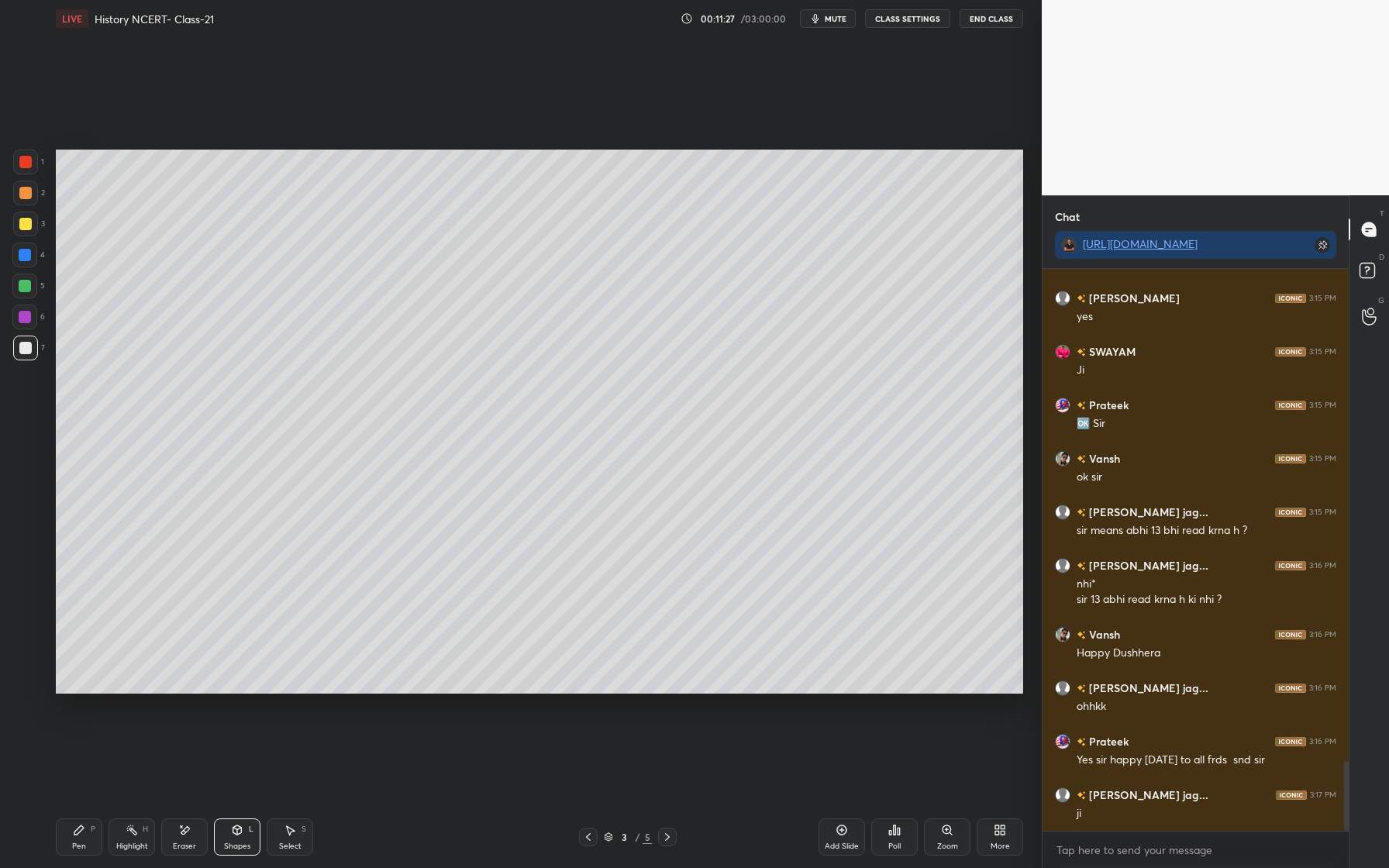
click at [73, 837] on div "Pen P" at bounding box center [79, 836] width 47 height 37
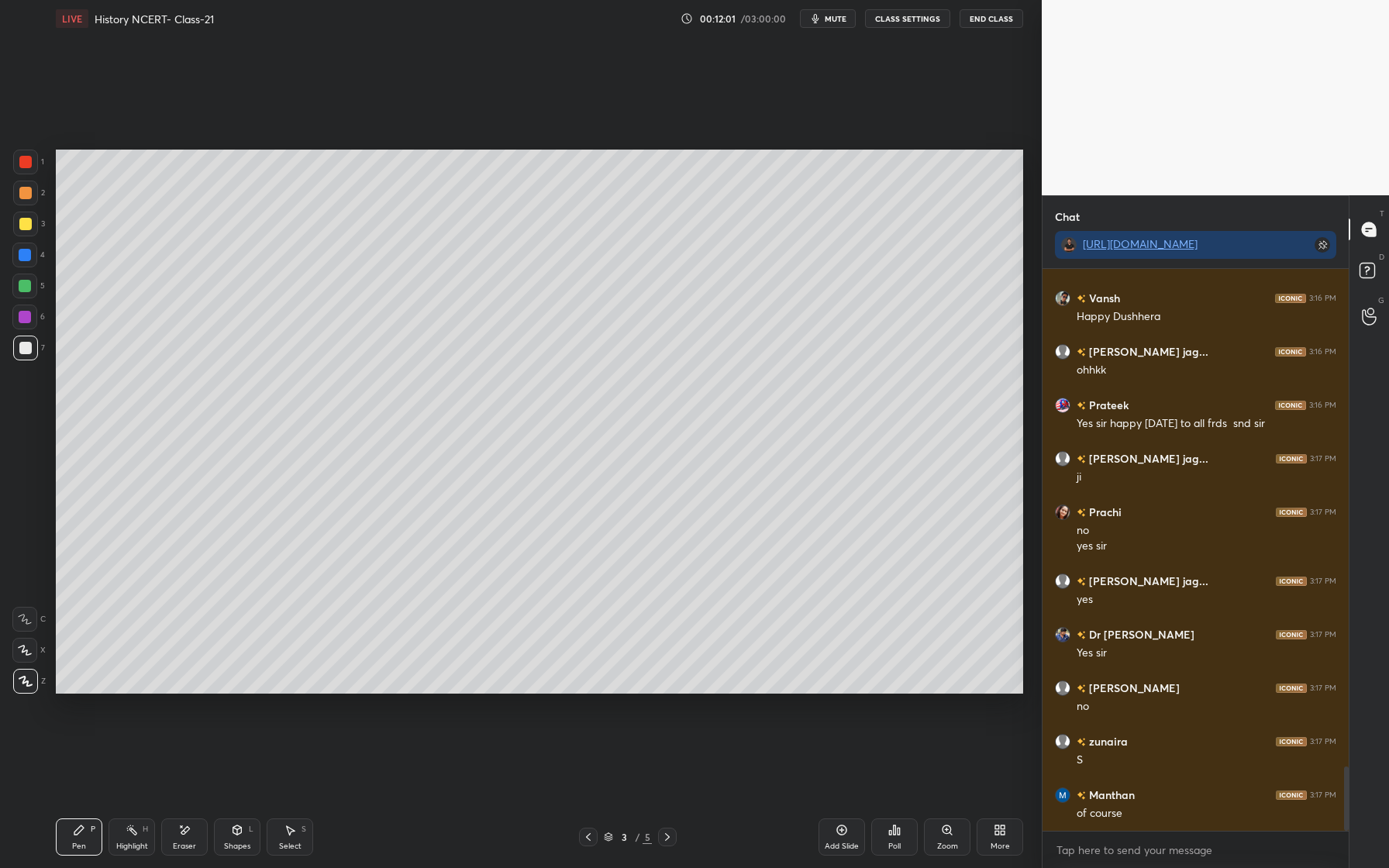
scroll to position [4346, 0]
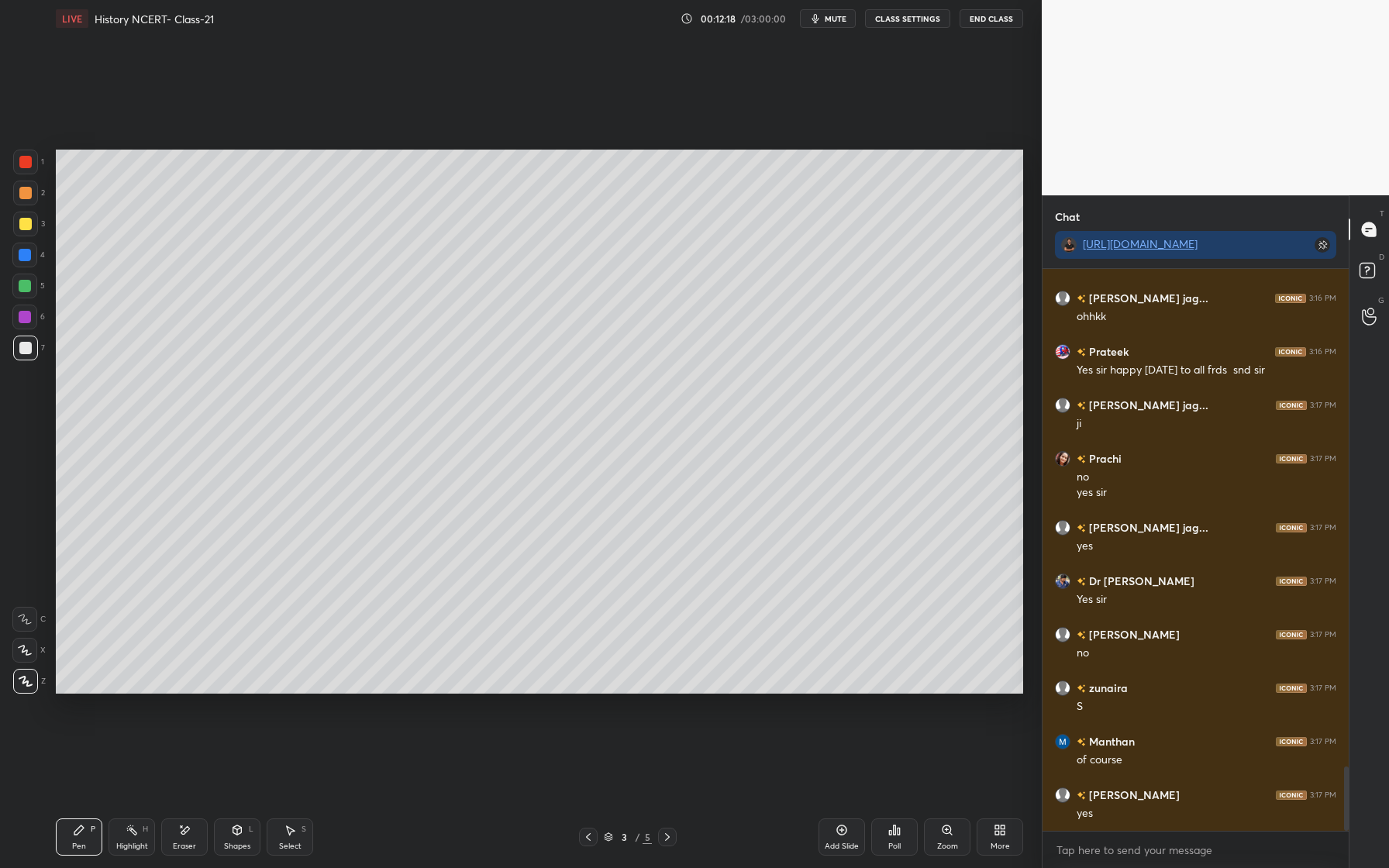
click at [15, 165] on div at bounding box center [25, 162] width 24 height 24
click at [28, 649] on icon at bounding box center [25, 650] width 14 height 11
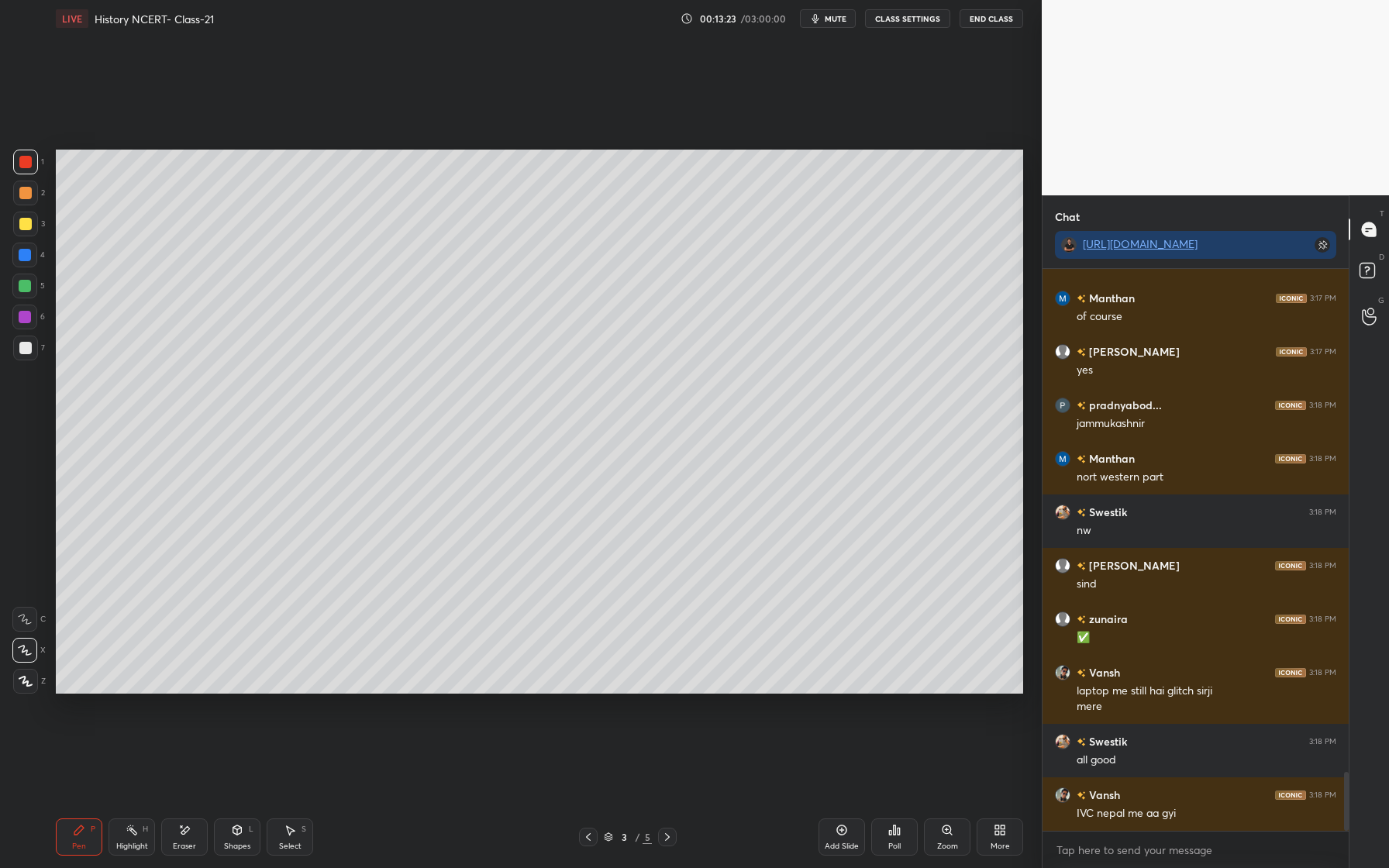
scroll to position [4843, 0]
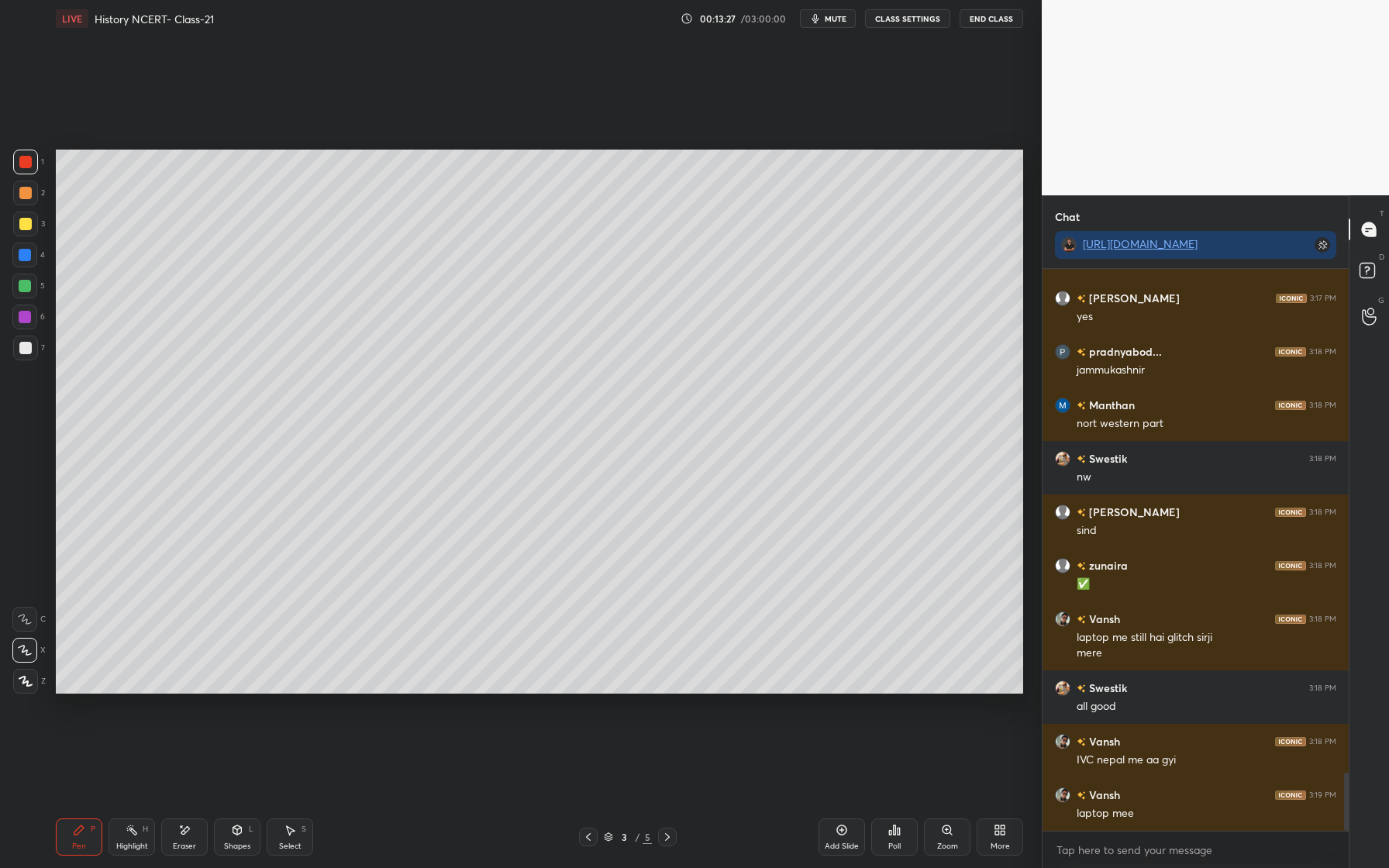
click at [85, 840] on div "Pen P" at bounding box center [79, 836] width 47 height 37
click at [28, 292] on div at bounding box center [24, 285] width 24 height 24
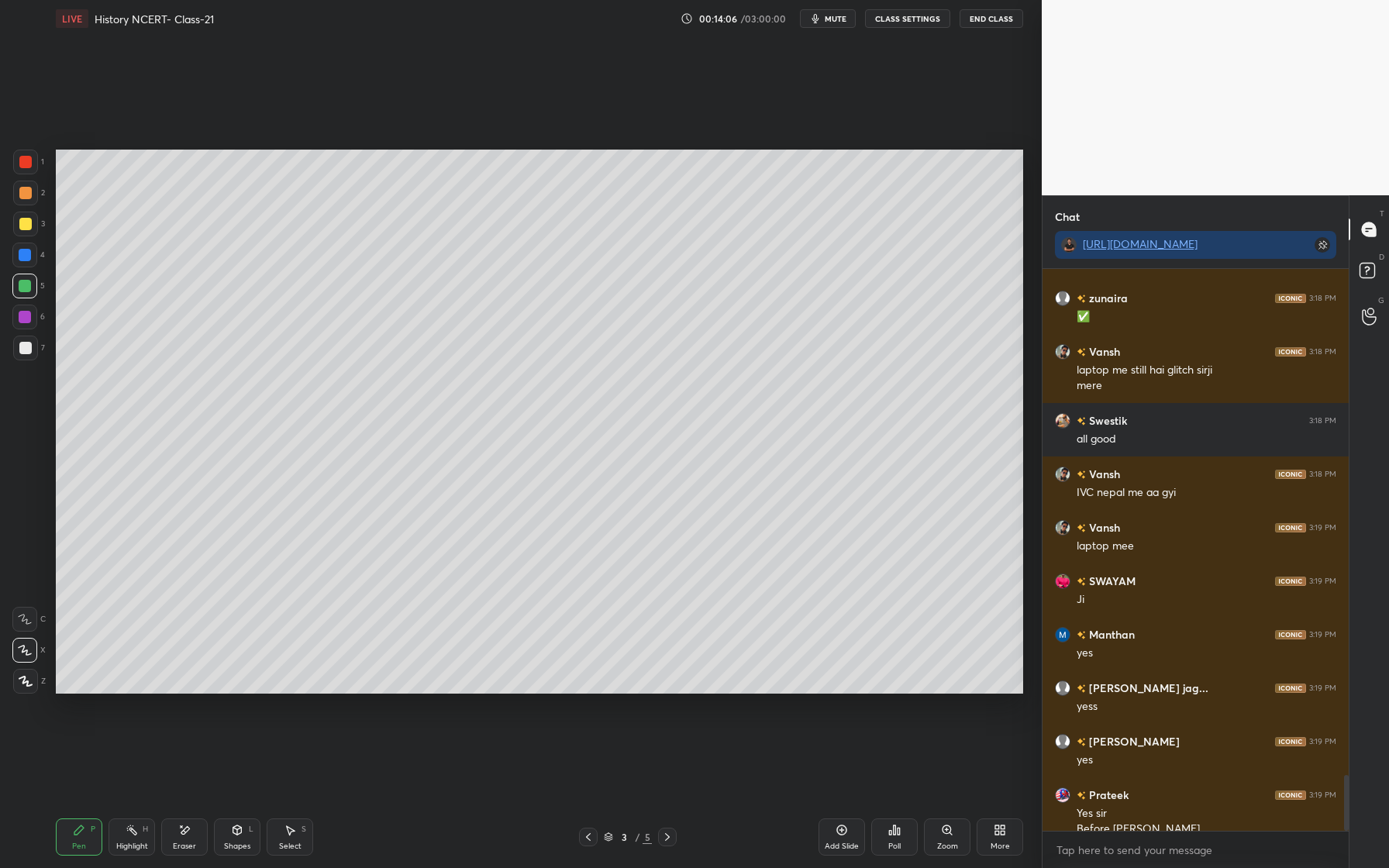
scroll to position [5126, 0]
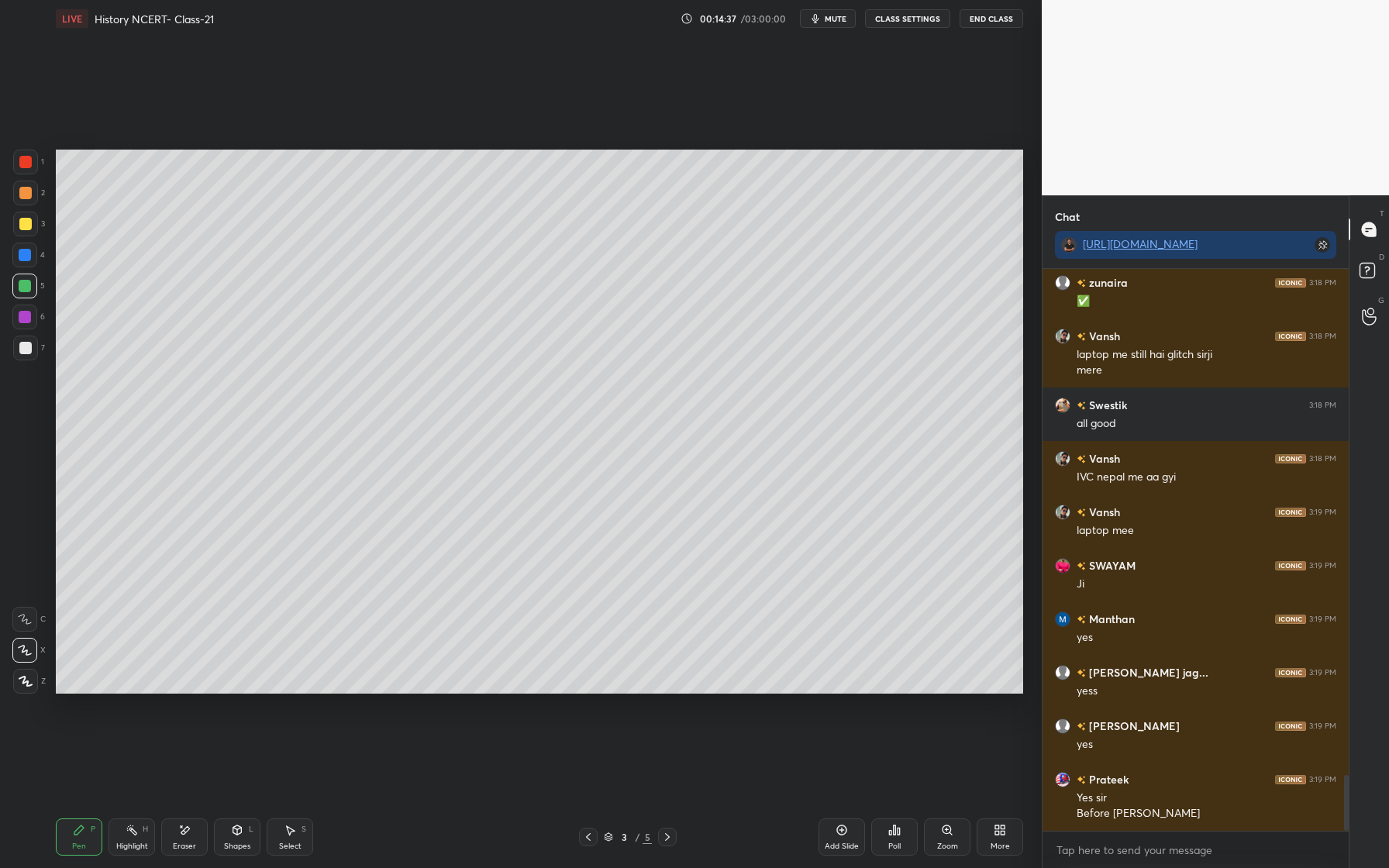
drag, startPoint x: 22, startPoint y: 199, endPoint x: 35, endPoint y: 231, distance: 34.5
click at [24, 198] on div at bounding box center [25, 192] width 24 height 24
click at [28, 257] on div at bounding box center [25, 255] width 13 height 13
drag, startPoint x: 33, startPoint y: 192, endPoint x: 50, endPoint y: 215, distance: 28.6
click at [34, 196] on div at bounding box center [25, 192] width 24 height 24
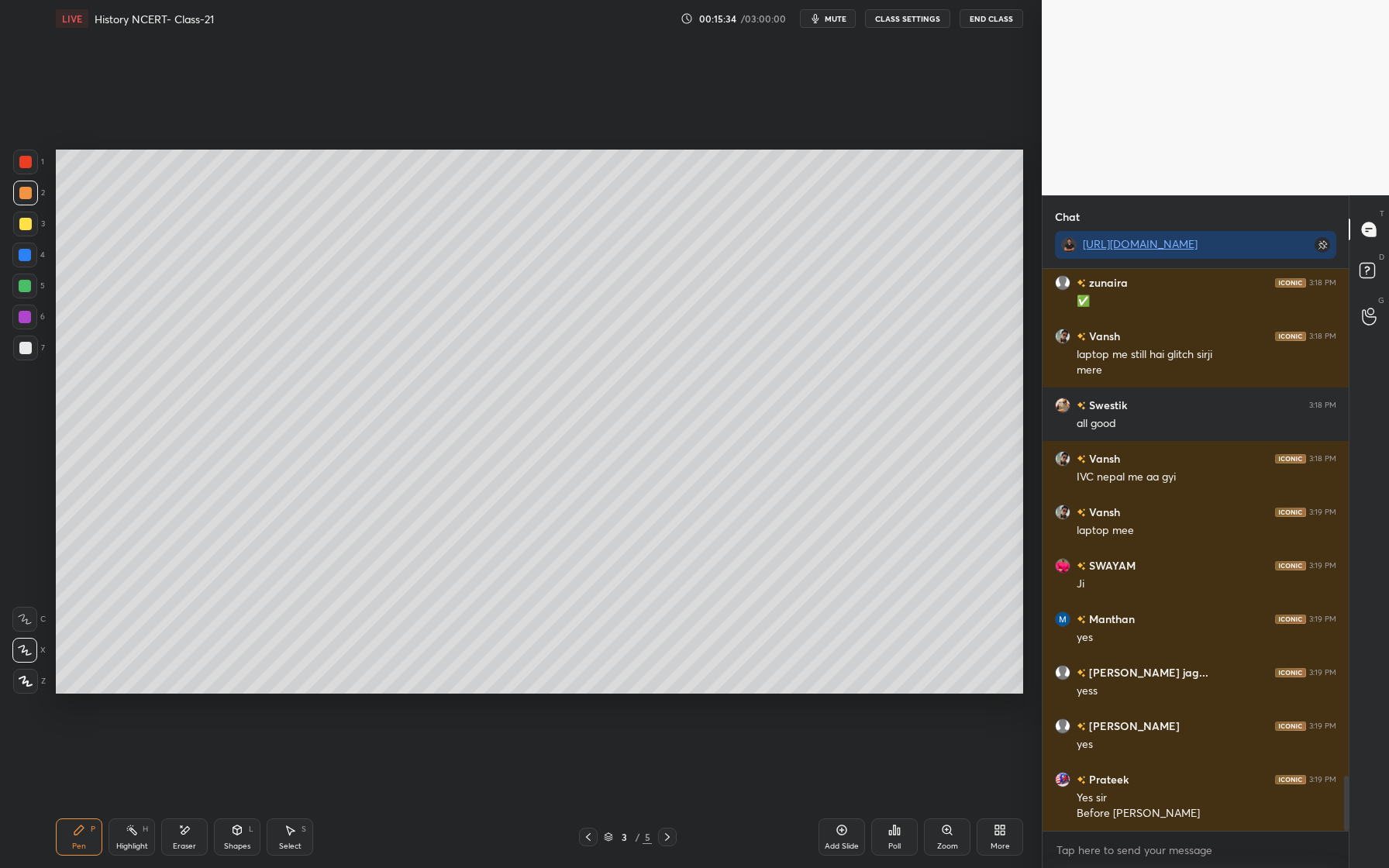
scroll to position [5180, 0]
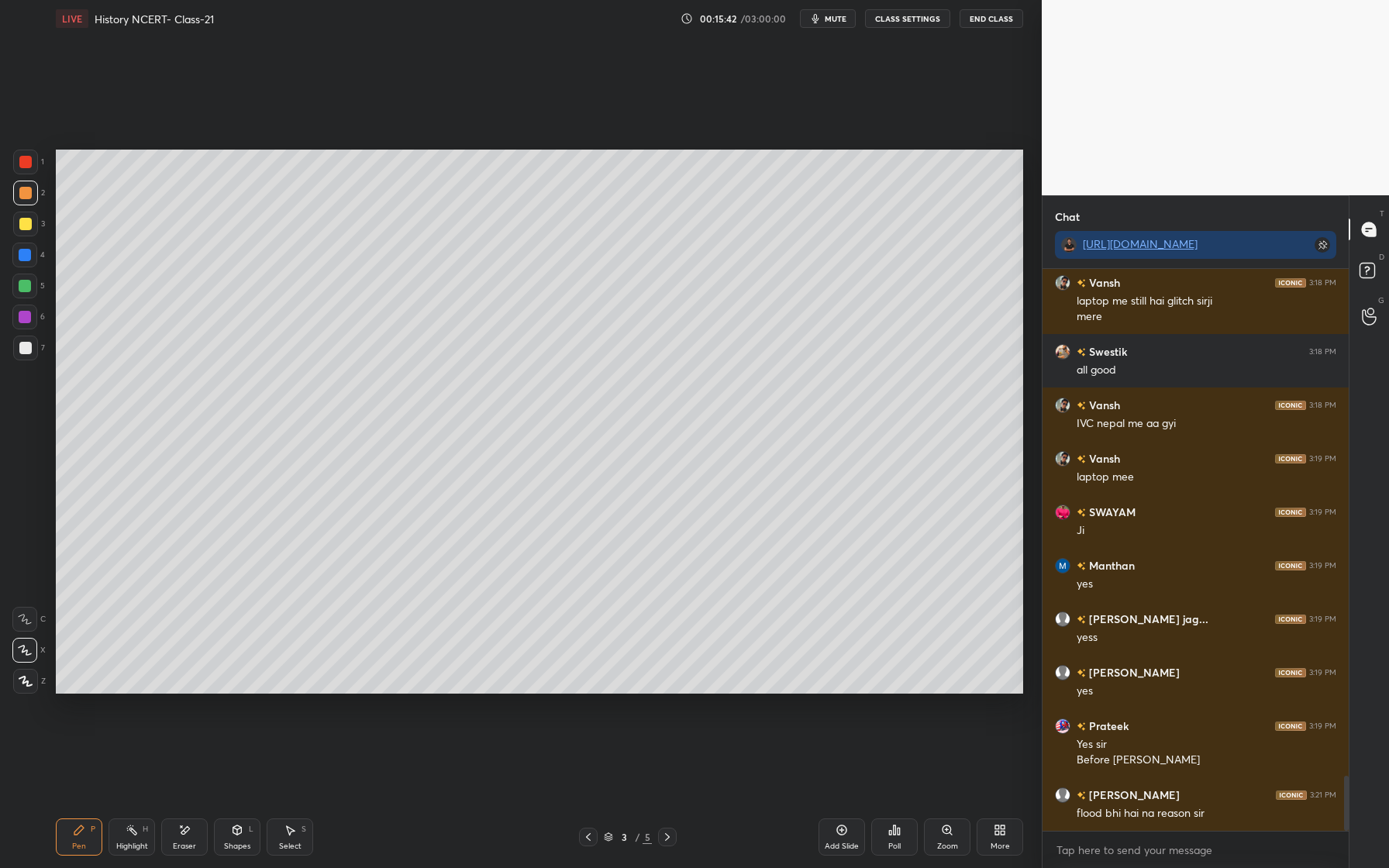
click at [188, 843] on div "Eraser" at bounding box center [184, 847] width 23 height 8
drag, startPoint x: 27, startPoint y: 678, endPoint x: 28, endPoint y: 669, distance: 9.1
click at [31, 677] on span "Erase all" at bounding box center [24, 681] width 23 height 11
click at [233, 852] on div "Shapes L" at bounding box center [236, 836] width 47 height 37
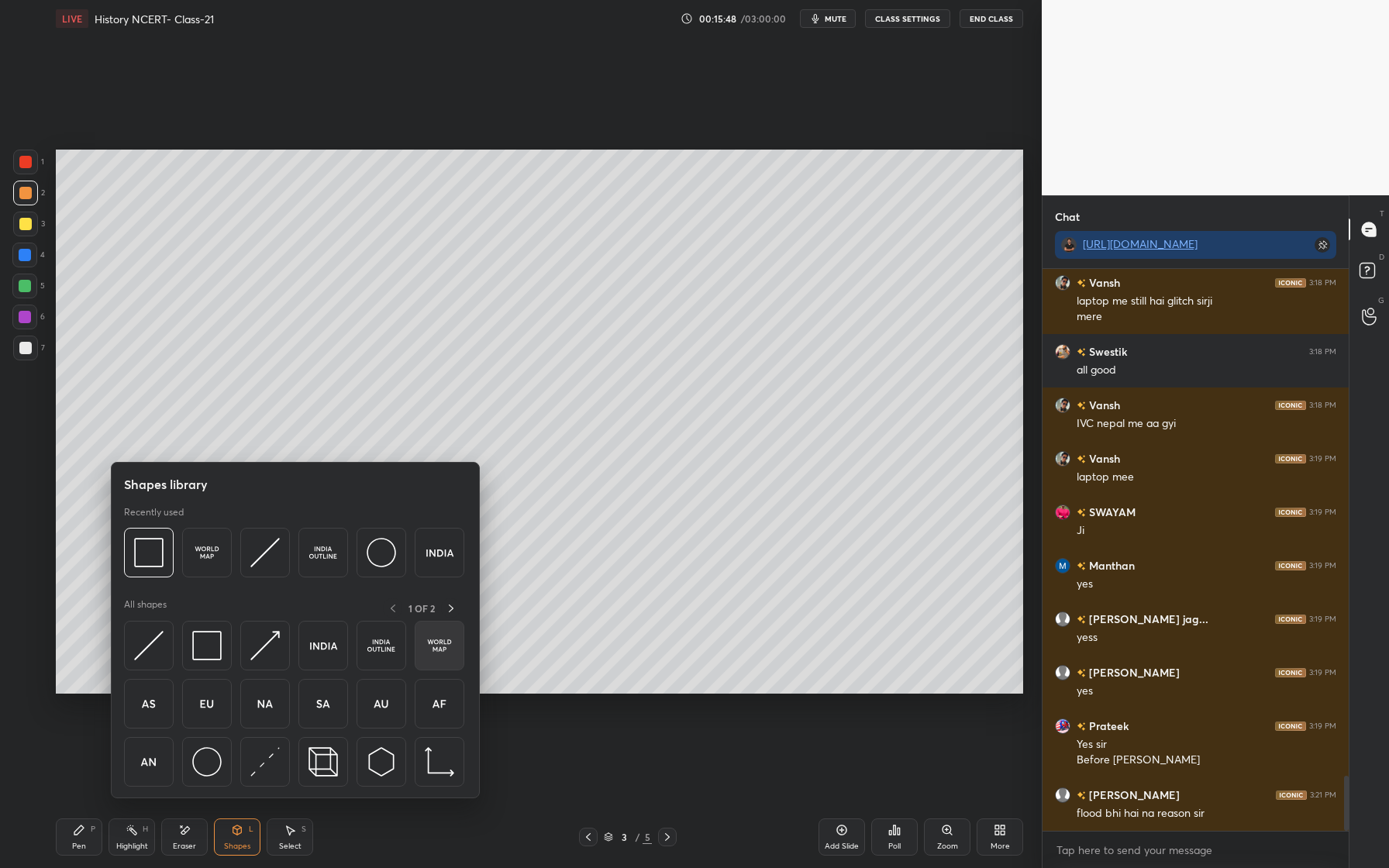
click at [445, 641] on img at bounding box center [439, 645] width 29 height 29
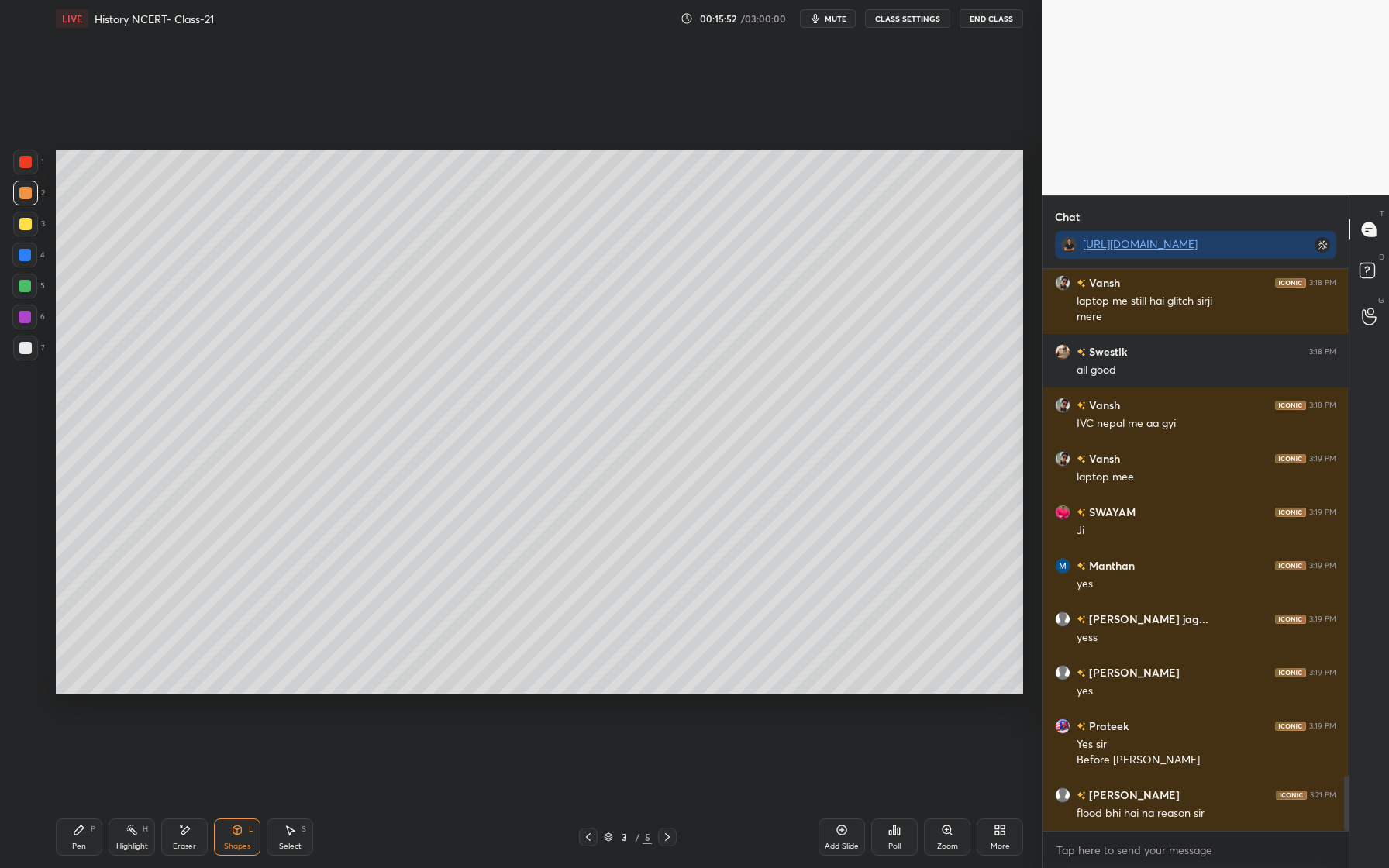
click at [216, 743] on div "Setting up your live class Poll for secs No correct answer Start poll" at bounding box center [539, 421] width 980 height 769
click at [293, 830] on icon at bounding box center [291, 831] width 9 height 9
drag, startPoint x: 648, startPoint y: 448, endPoint x: 496, endPoint y: 529, distance: 172.2
click at [545, 448] on div "0 ° Undo Copy Duplicate Duplicate to new slide Delete" at bounding box center [539, 422] width 967 height 544
click at [238, 833] on icon at bounding box center [237, 830] width 9 height 9
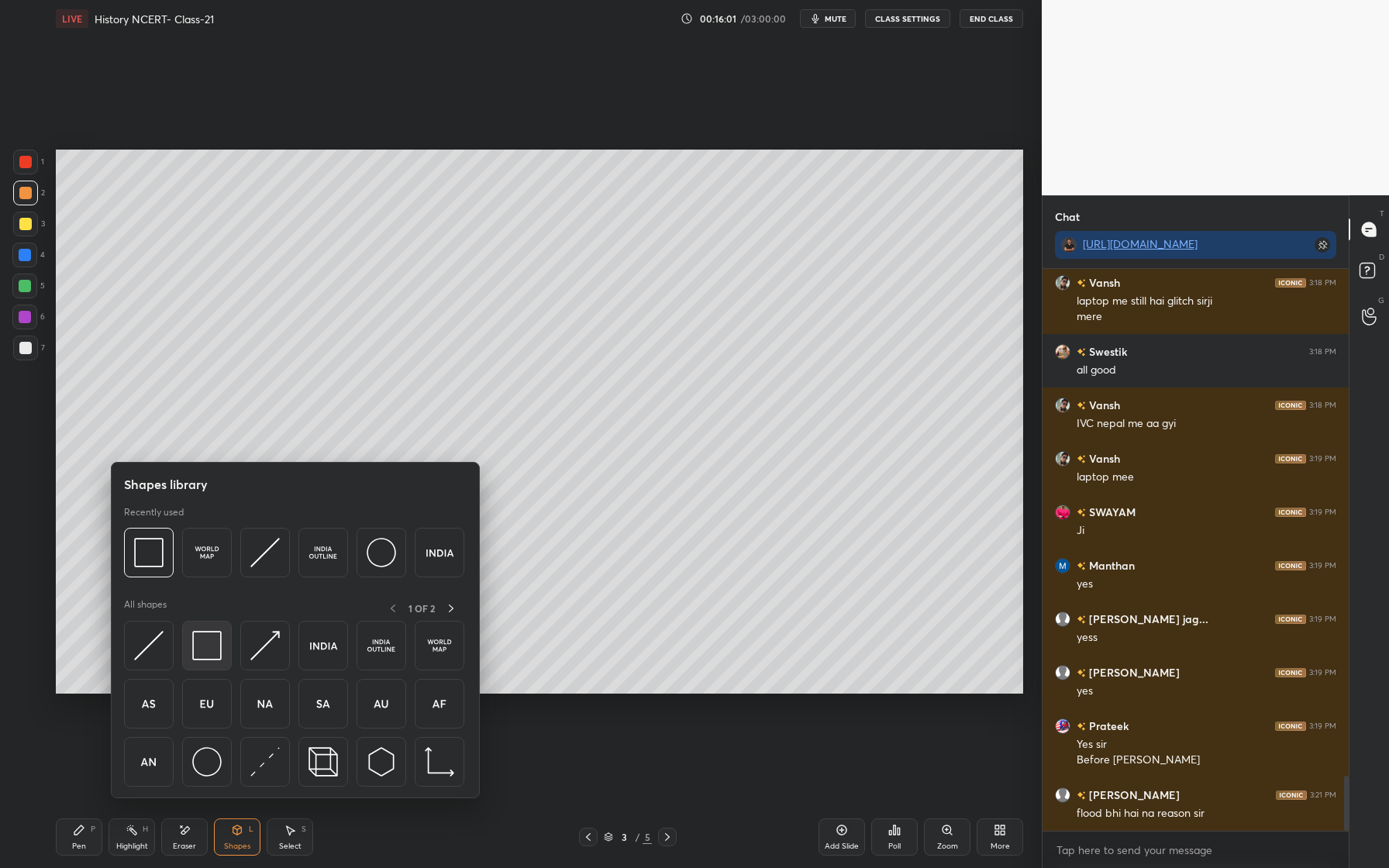
click at [215, 651] on img at bounding box center [207, 645] width 29 height 29
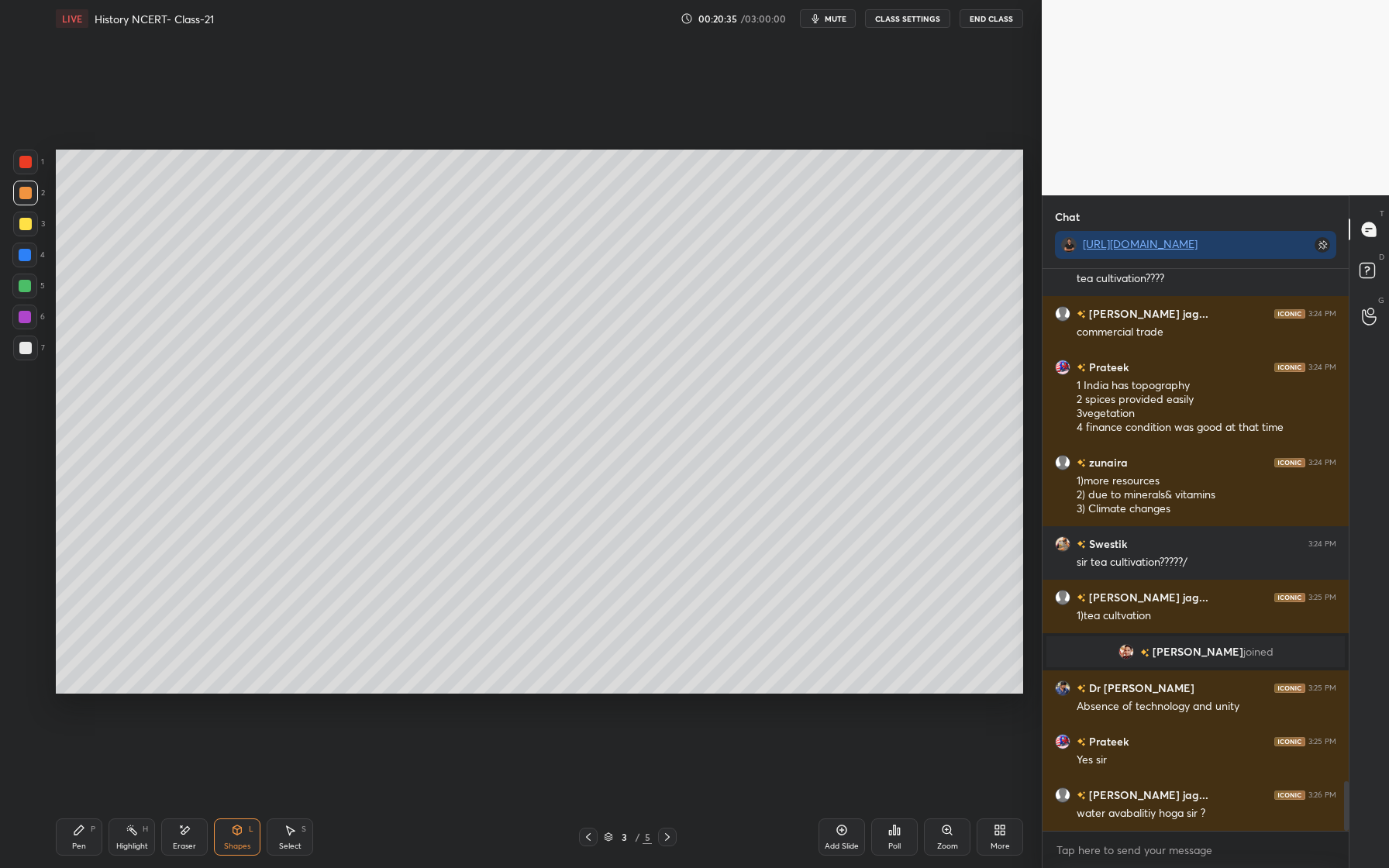
scroll to position [5805, 0]
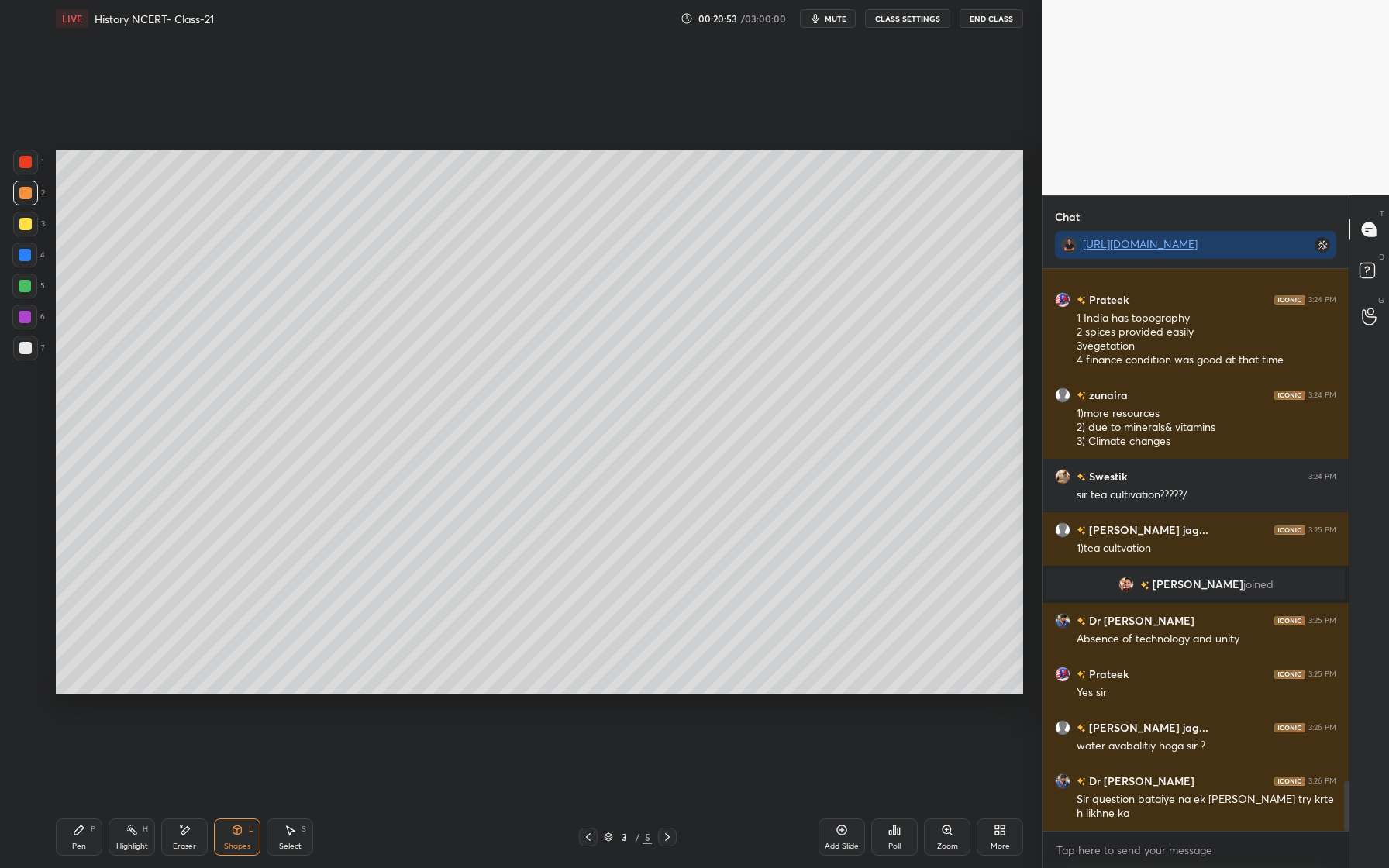
drag, startPoint x: 24, startPoint y: 162, endPoint x: 35, endPoint y: 170, distance: 13.6
click at [26, 162] on div at bounding box center [26, 162] width 13 height 13
click at [85, 851] on div "Pen P" at bounding box center [79, 836] width 47 height 37
drag, startPoint x: 28, startPoint y: 620, endPoint x: 28, endPoint y: 600, distance: 20.0
click at [26, 619] on icon at bounding box center [25, 620] width 14 height 11
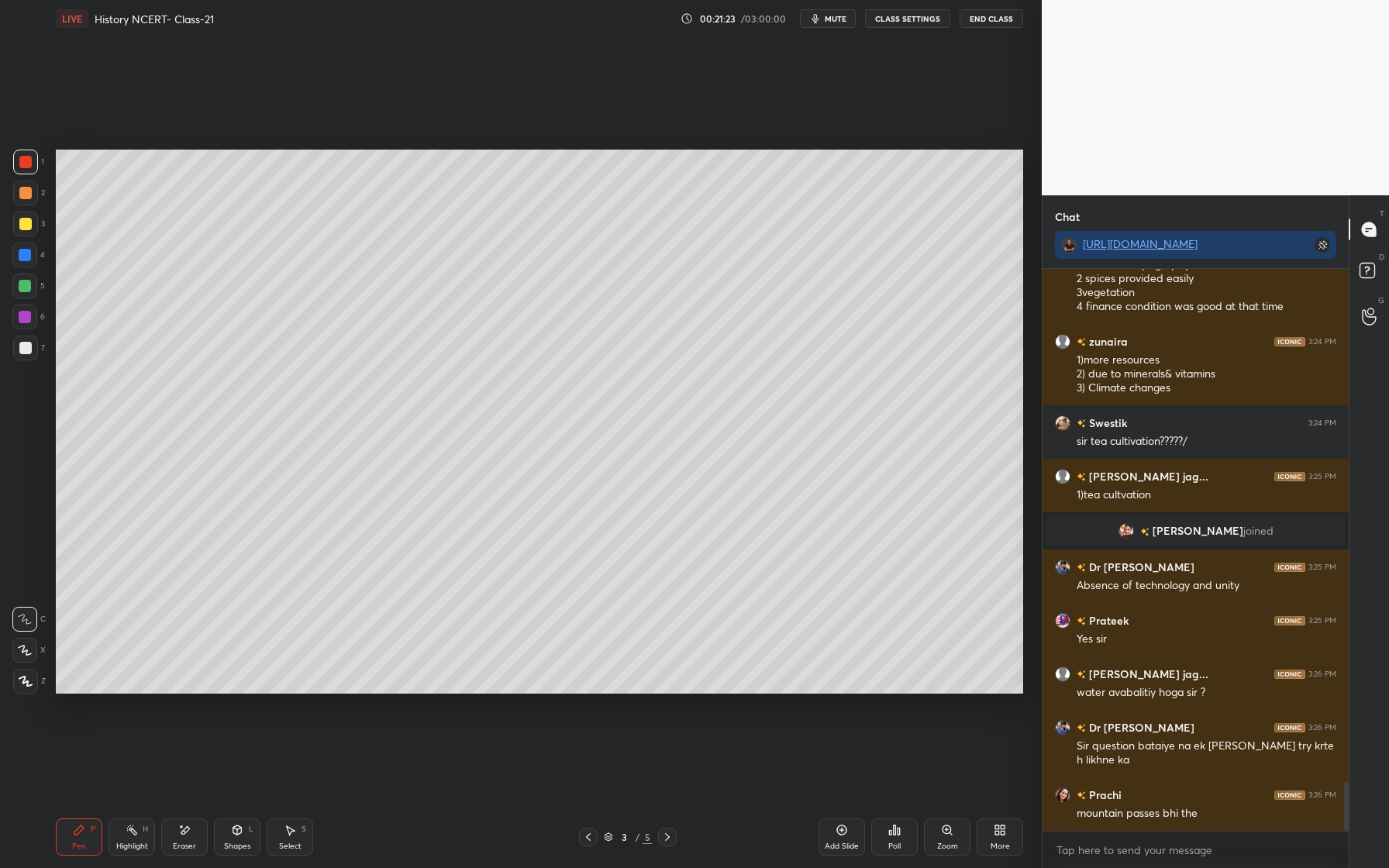
scroll to position [5911, 0]
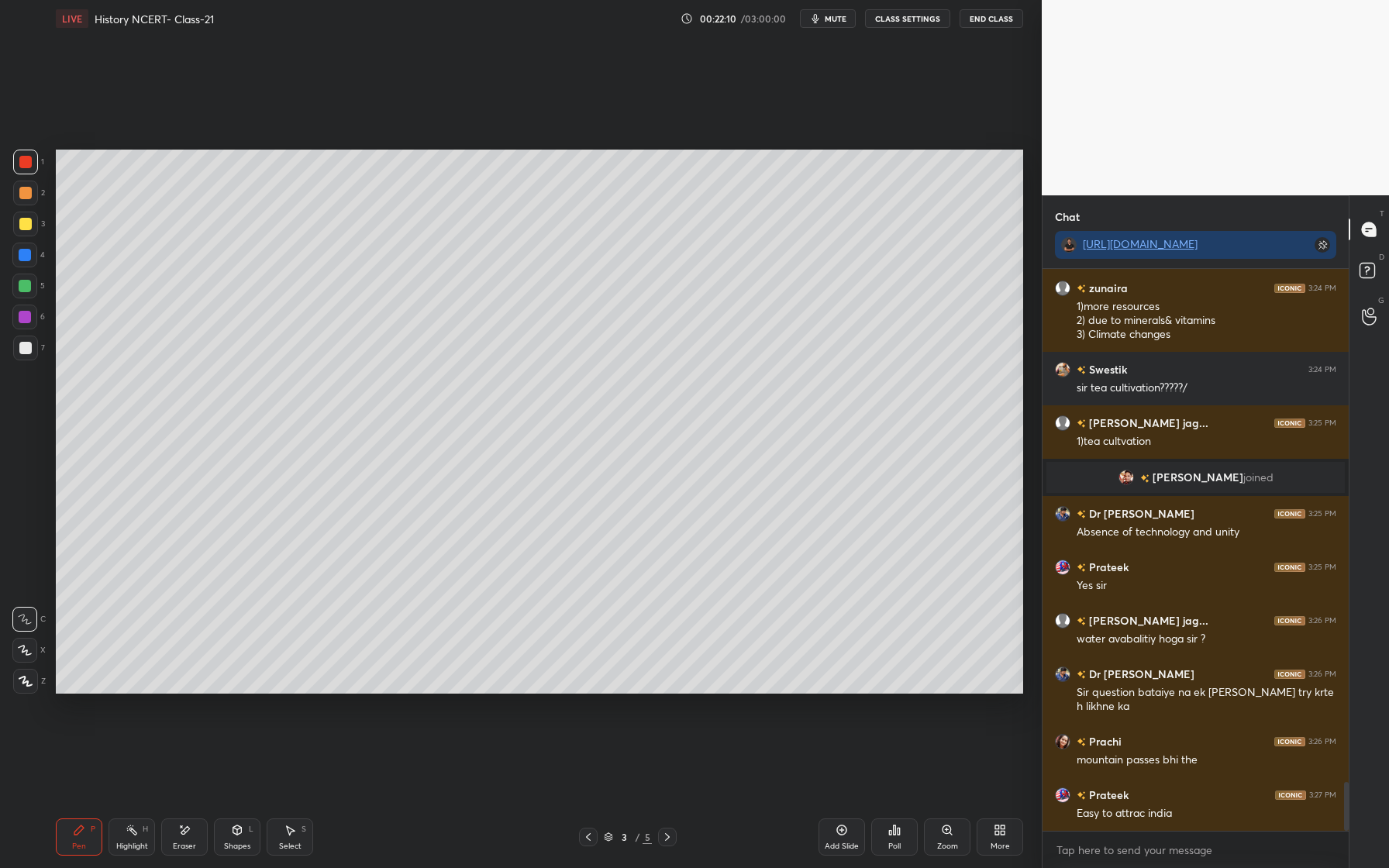
click at [184, 844] on div "Eraser" at bounding box center [184, 847] width 23 height 8
click at [245, 857] on div "Pen P Highlight H Eraser Shapes L Select S 3 / 5 Add Slide Poll Zoom More" at bounding box center [539, 837] width 967 height 62
click at [236, 833] on icon at bounding box center [237, 830] width 9 height 9
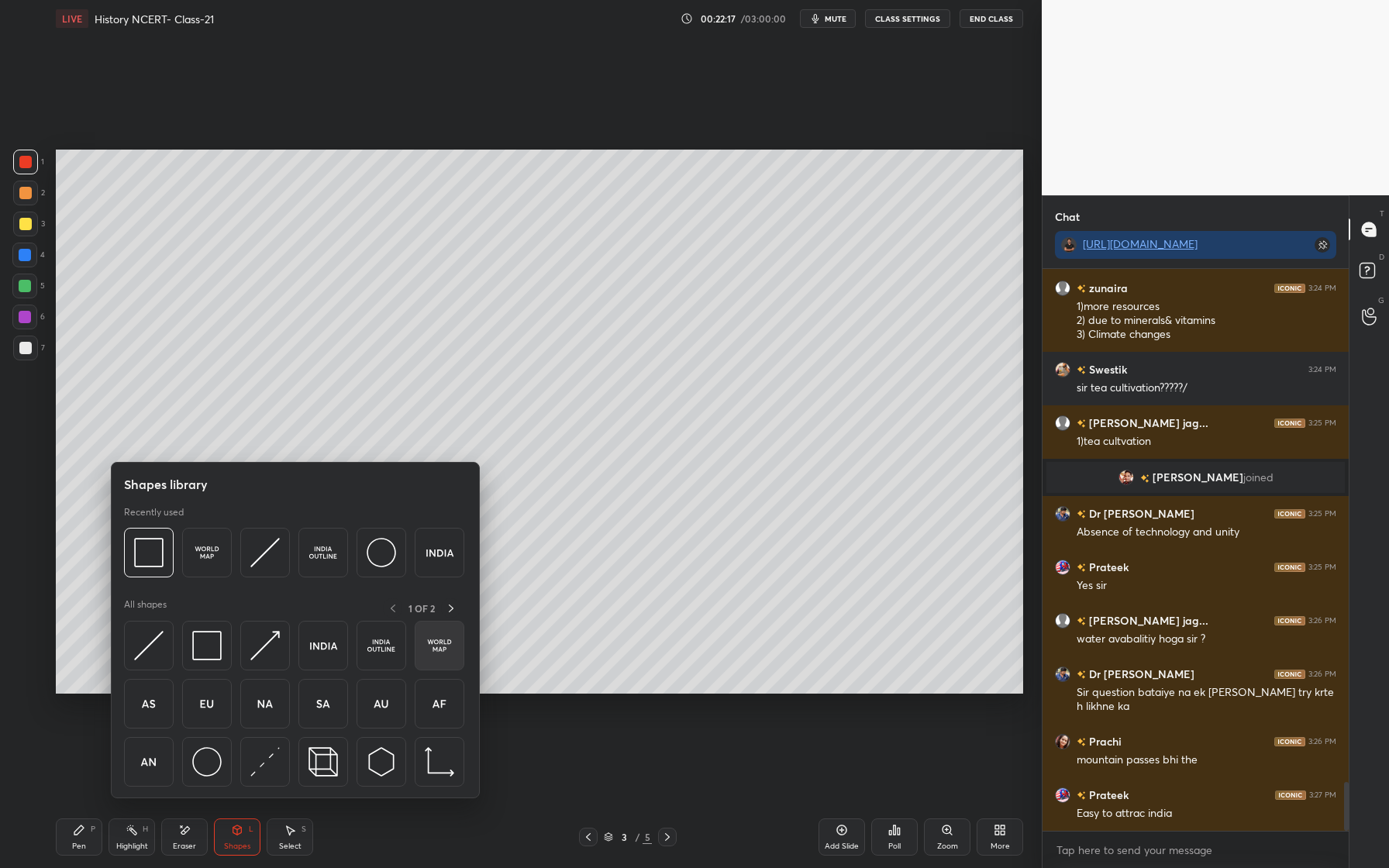
click at [434, 643] on img at bounding box center [439, 645] width 29 height 29
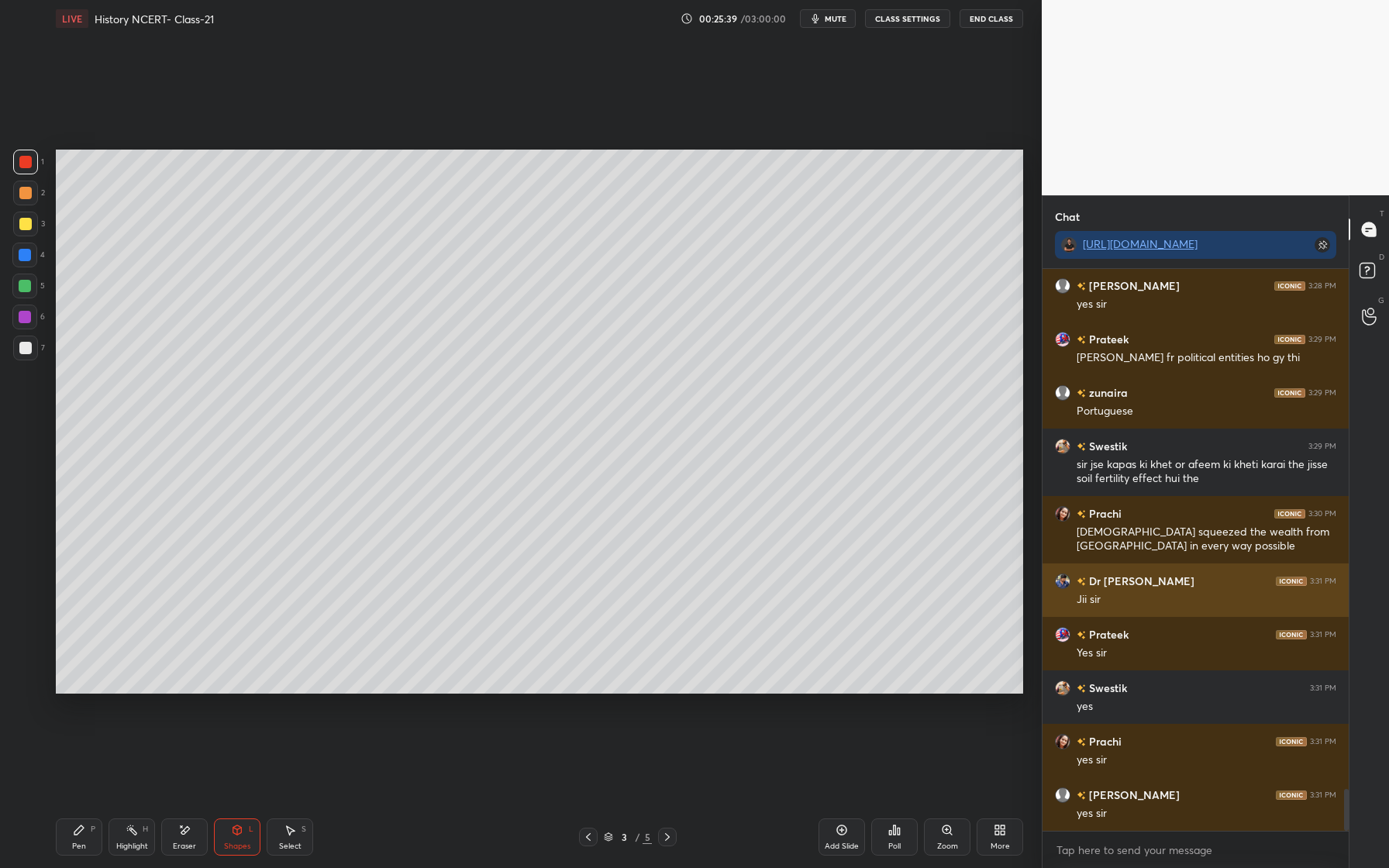
scroll to position [7024, 0]
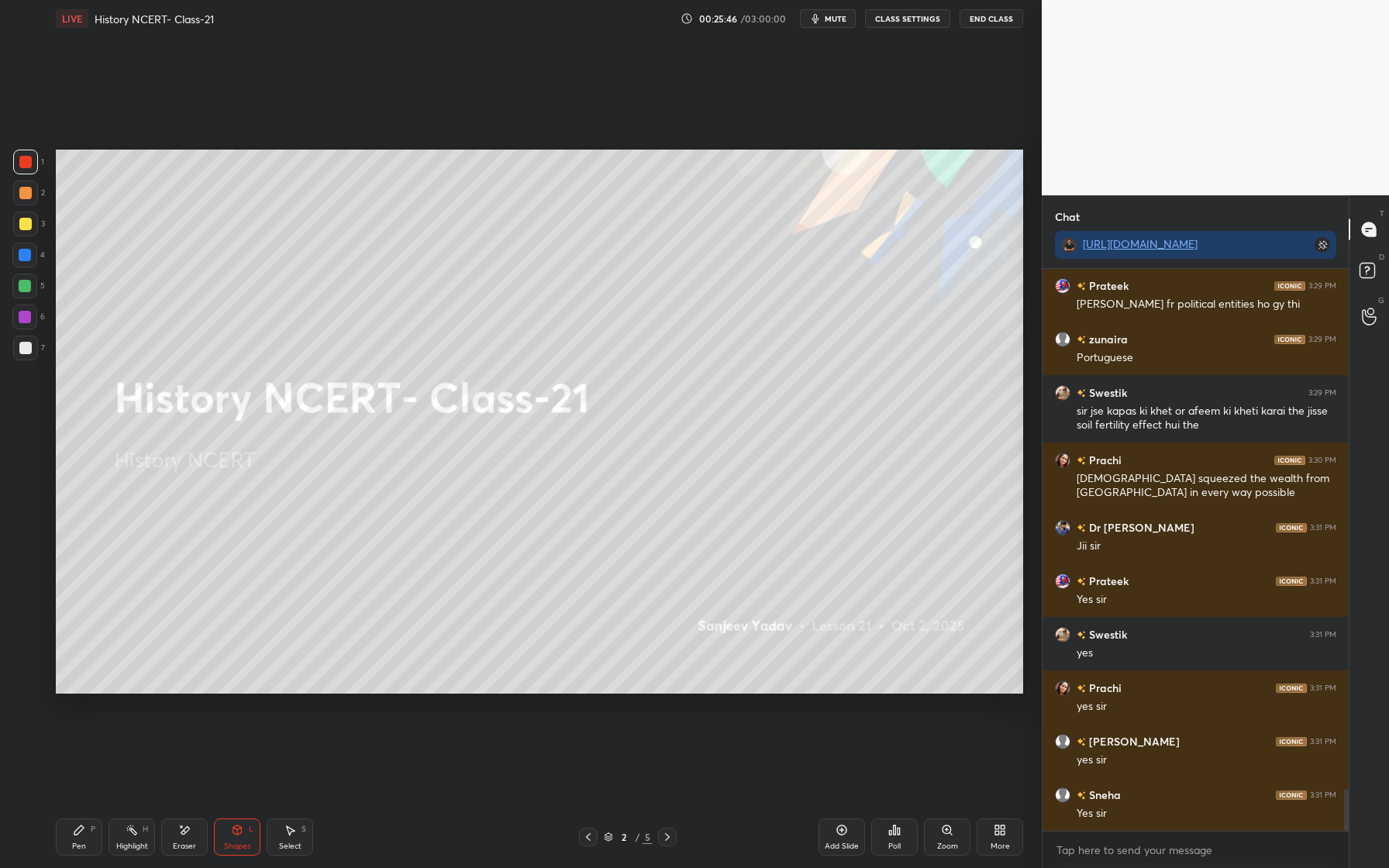
click at [845, 828] on icon at bounding box center [842, 830] width 10 height 10
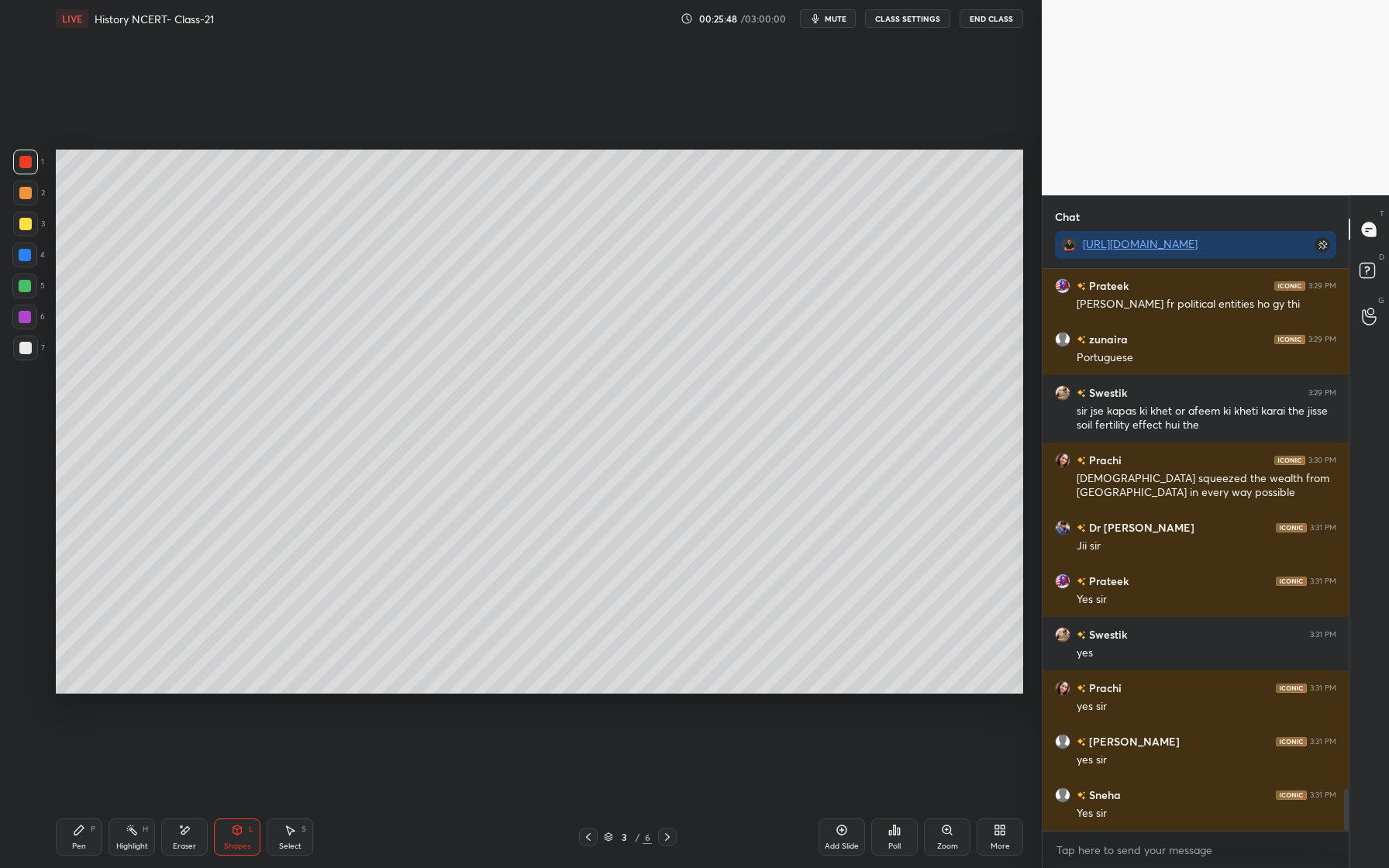
click at [84, 838] on div "Pen P" at bounding box center [79, 836] width 47 height 37
drag, startPoint x: 26, startPoint y: 678, endPoint x: 30, endPoint y: 653, distance: 25.3
click at [26, 679] on div at bounding box center [25, 681] width 24 height 24
click at [24, 191] on div at bounding box center [26, 193] width 13 height 13
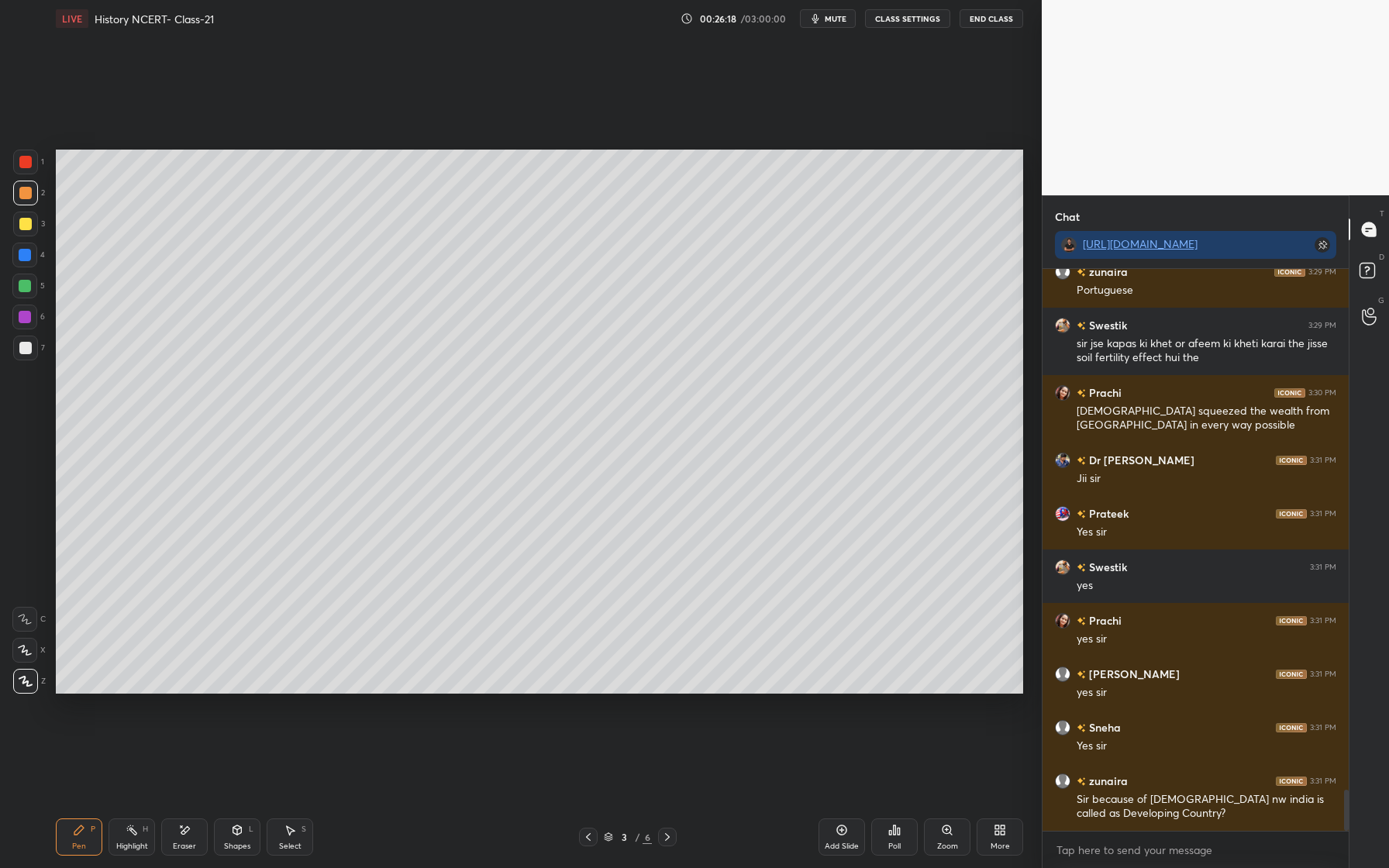
drag, startPoint x: 228, startPoint y: 835, endPoint x: 241, endPoint y: 816, distance: 23.0
click at [228, 835] on div "Shapes L" at bounding box center [236, 836] width 47 height 37
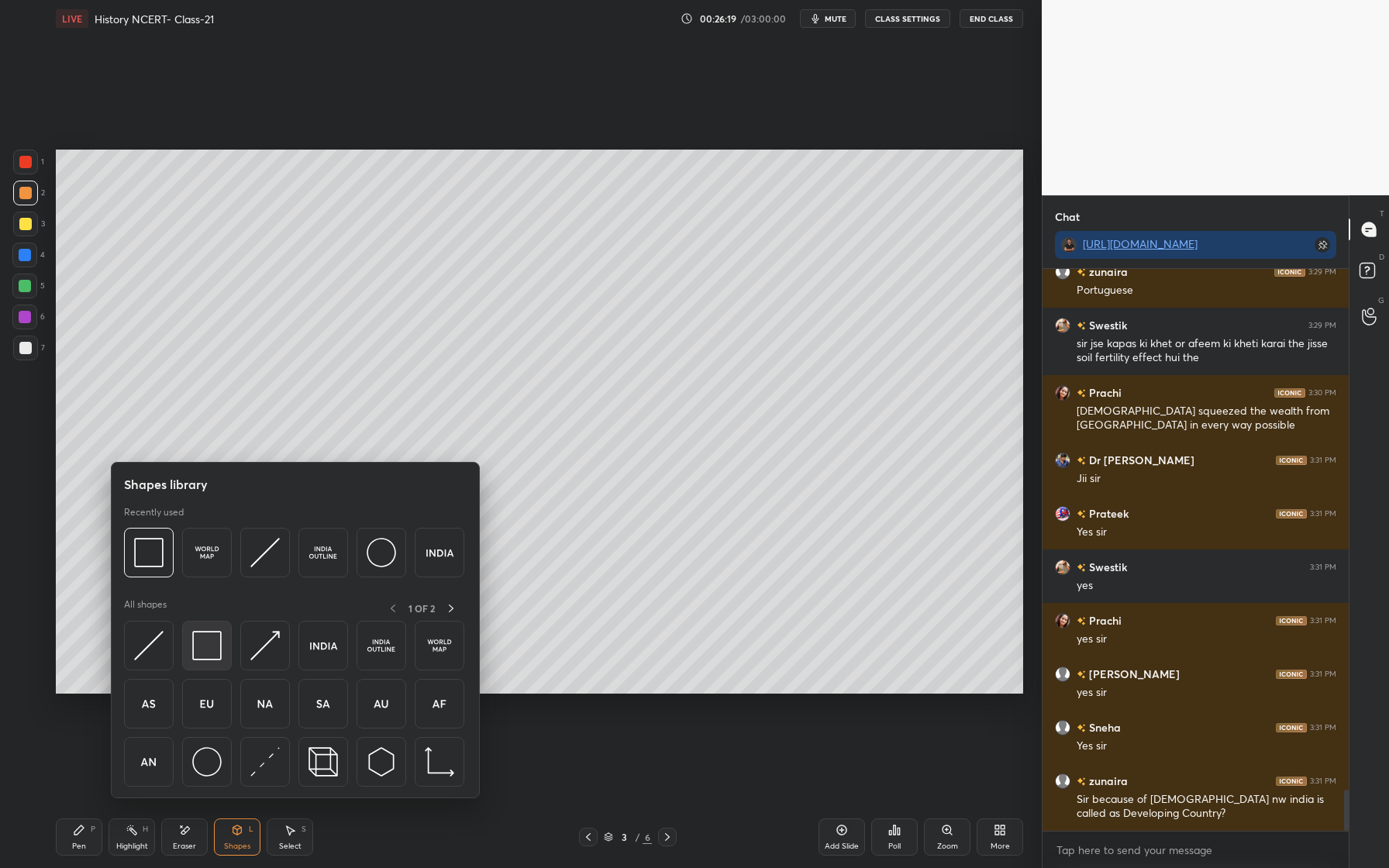
click at [219, 647] on img at bounding box center [207, 645] width 29 height 29
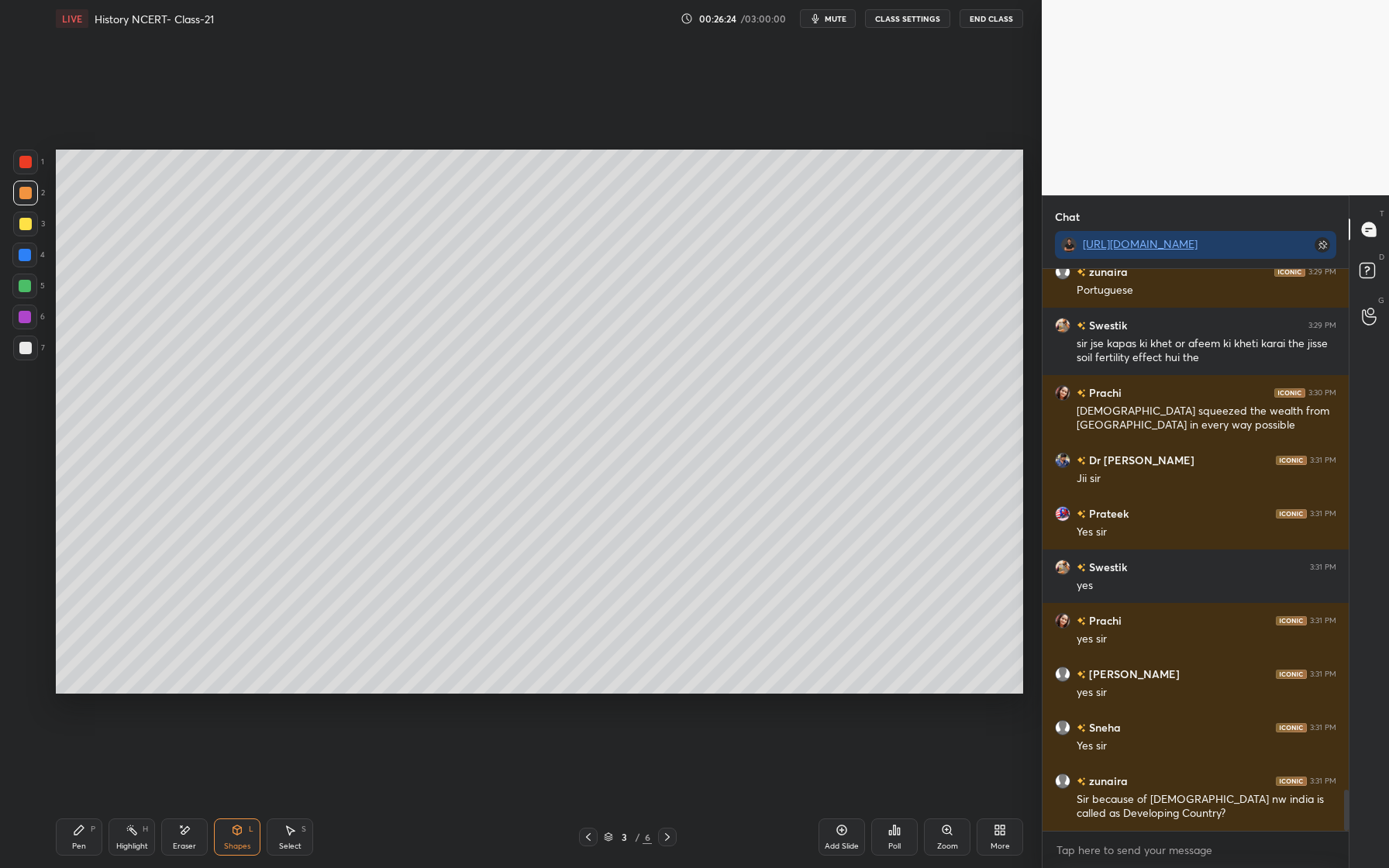
click at [32, 227] on div at bounding box center [25, 223] width 24 height 24
click at [22, 258] on div at bounding box center [24, 255] width 24 height 24
drag, startPoint x: 87, startPoint y: 831, endPoint x: 94, endPoint y: 807, distance: 25.0
click at [87, 829] on div "Pen P" at bounding box center [79, 836] width 47 height 37
click at [183, 839] on div "Eraser" at bounding box center [184, 836] width 47 height 37
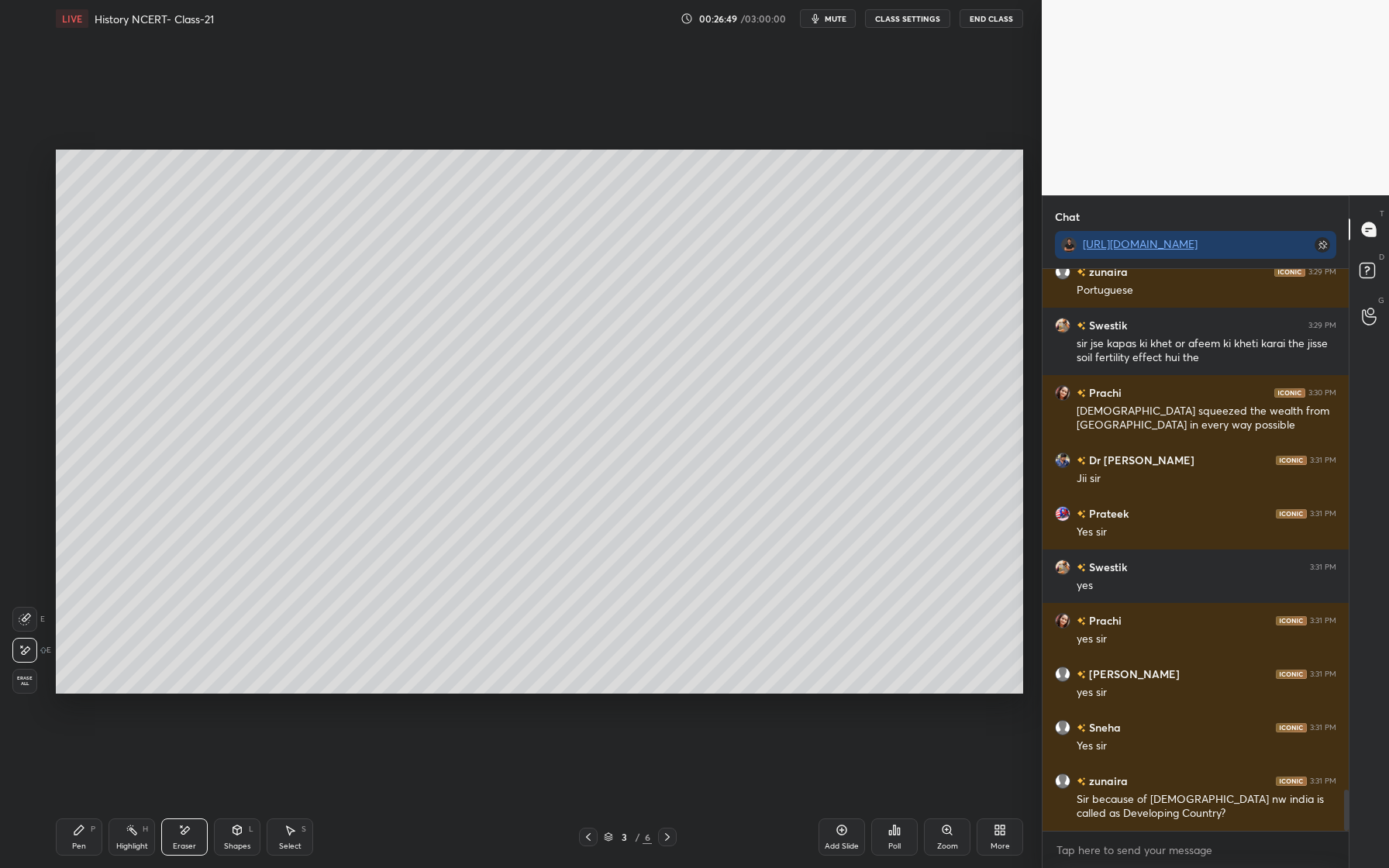
click at [76, 848] on div "Pen" at bounding box center [79, 847] width 14 height 8
click at [23, 292] on div at bounding box center [25, 286] width 13 height 13
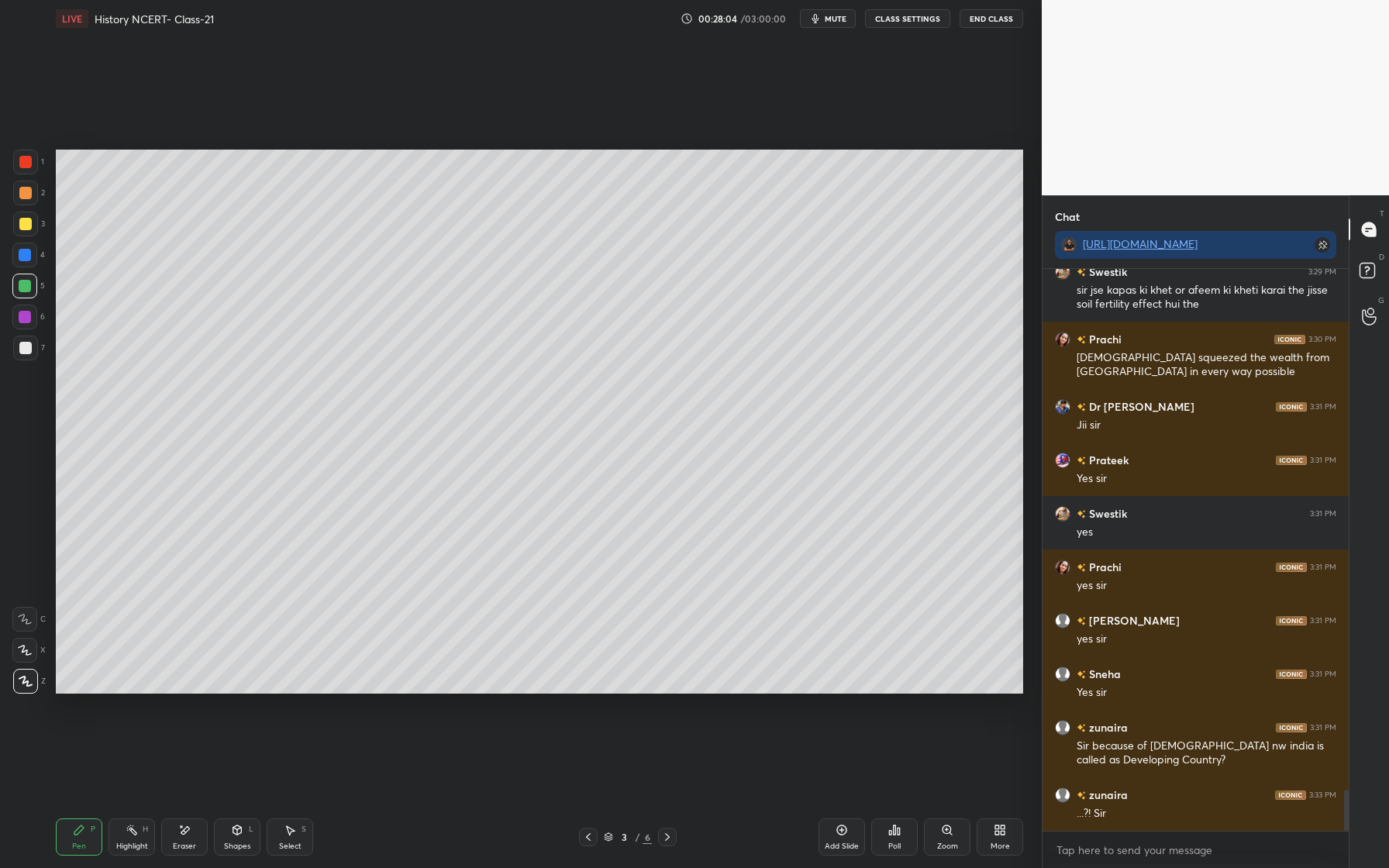
click at [20, 348] on div at bounding box center [26, 348] width 13 height 13
drag, startPoint x: 26, startPoint y: 165, endPoint x: 28, endPoint y: 181, distance: 16.1
click at [28, 170] on div at bounding box center [25, 162] width 24 height 24
drag, startPoint x: 188, startPoint y: 840, endPoint x: 275, endPoint y: 742, distance: 131.0
click at [188, 840] on div "Eraser" at bounding box center [184, 836] width 47 height 37
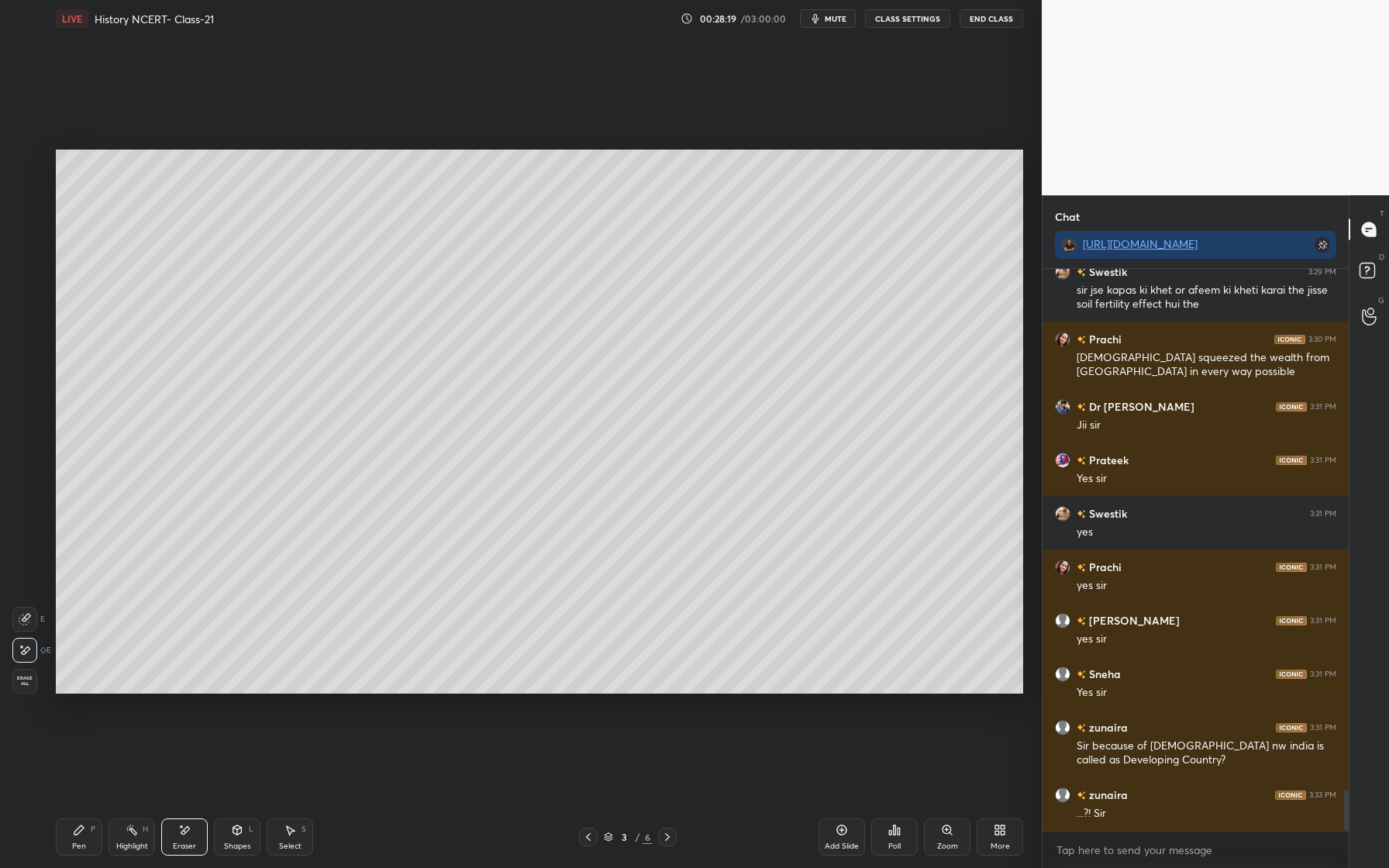
click at [80, 840] on div "Pen P" at bounding box center [79, 836] width 47 height 37
drag, startPoint x: 233, startPoint y: 839, endPoint x: 245, endPoint y: 803, distance: 37.9
click at [234, 837] on div "Shapes L" at bounding box center [236, 836] width 47 height 37
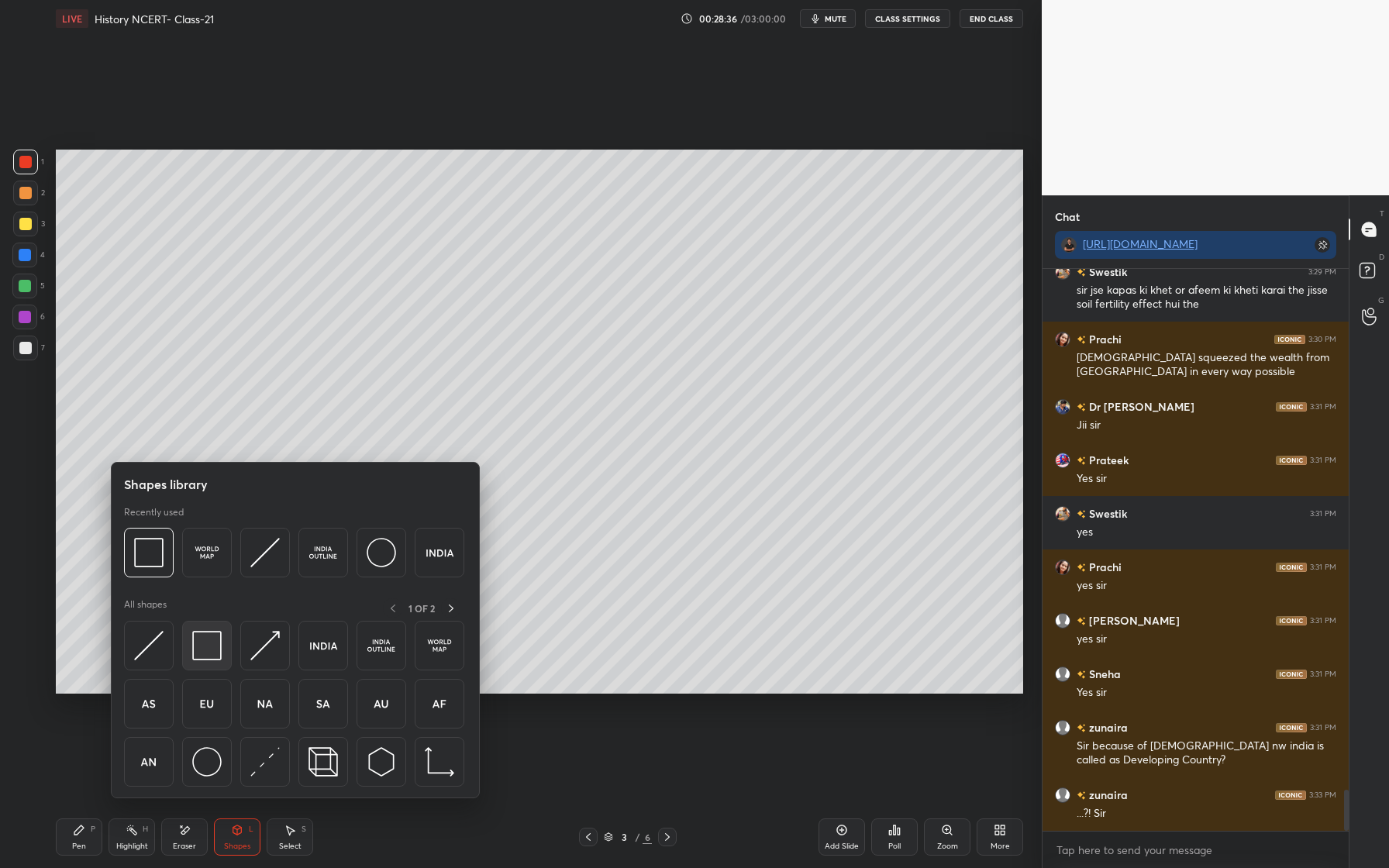
click at [214, 652] on img at bounding box center [207, 645] width 29 height 29
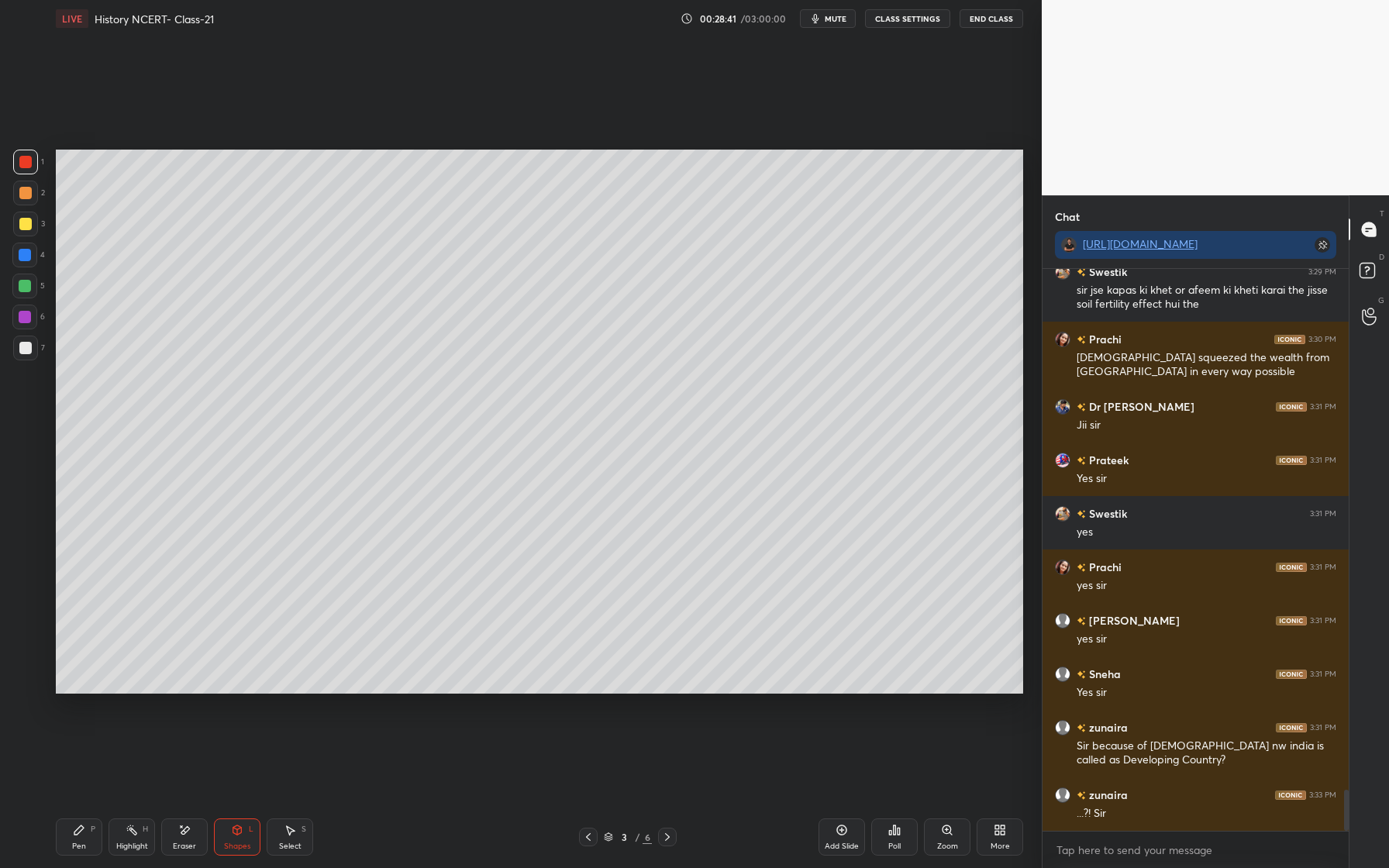
click at [28, 340] on div at bounding box center [25, 348] width 24 height 24
drag, startPoint x: 29, startPoint y: 318, endPoint x: 24, endPoint y: 342, distance: 24.5
click at [30, 318] on div at bounding box center [25, 317] width 13 height 13
drag, startPoint x: 87, startPoint y: 836, endPoint x: 114, endPoint y: 764, distance: 76.9
click at [87, 836] on div "Pen P" at bounding box center [79, 836] width 47 height 37
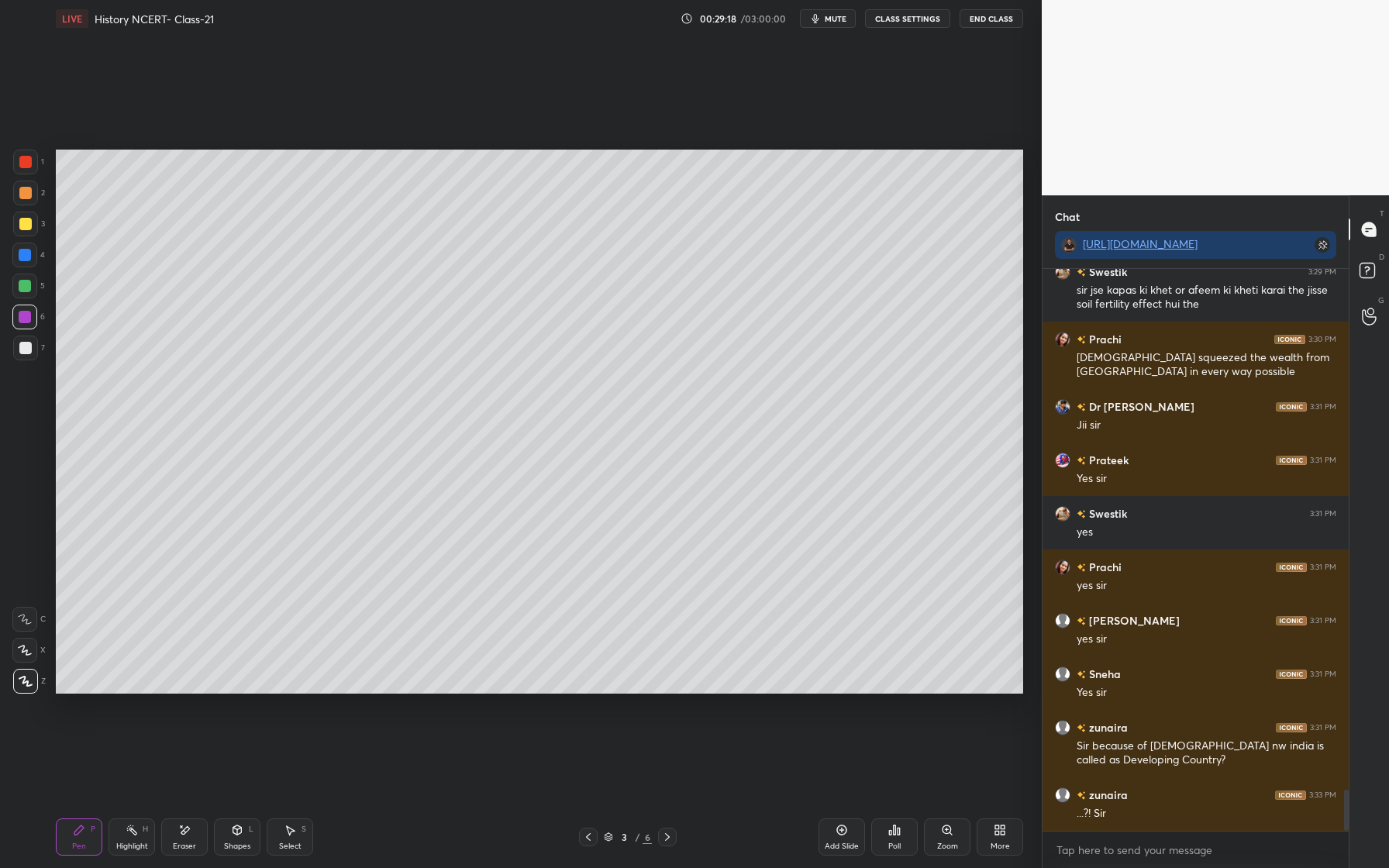
click at [23, 226] on div at bounding box center [26, 224] width 13 height 13
drag, startPoint x: 845, startPoint y: 838, endPoint x: 836, endPoint y: 836, distance: 9.2
click at [840, 834] on div "Add Slide" at bounding box center [841, 836] width 47 height 37
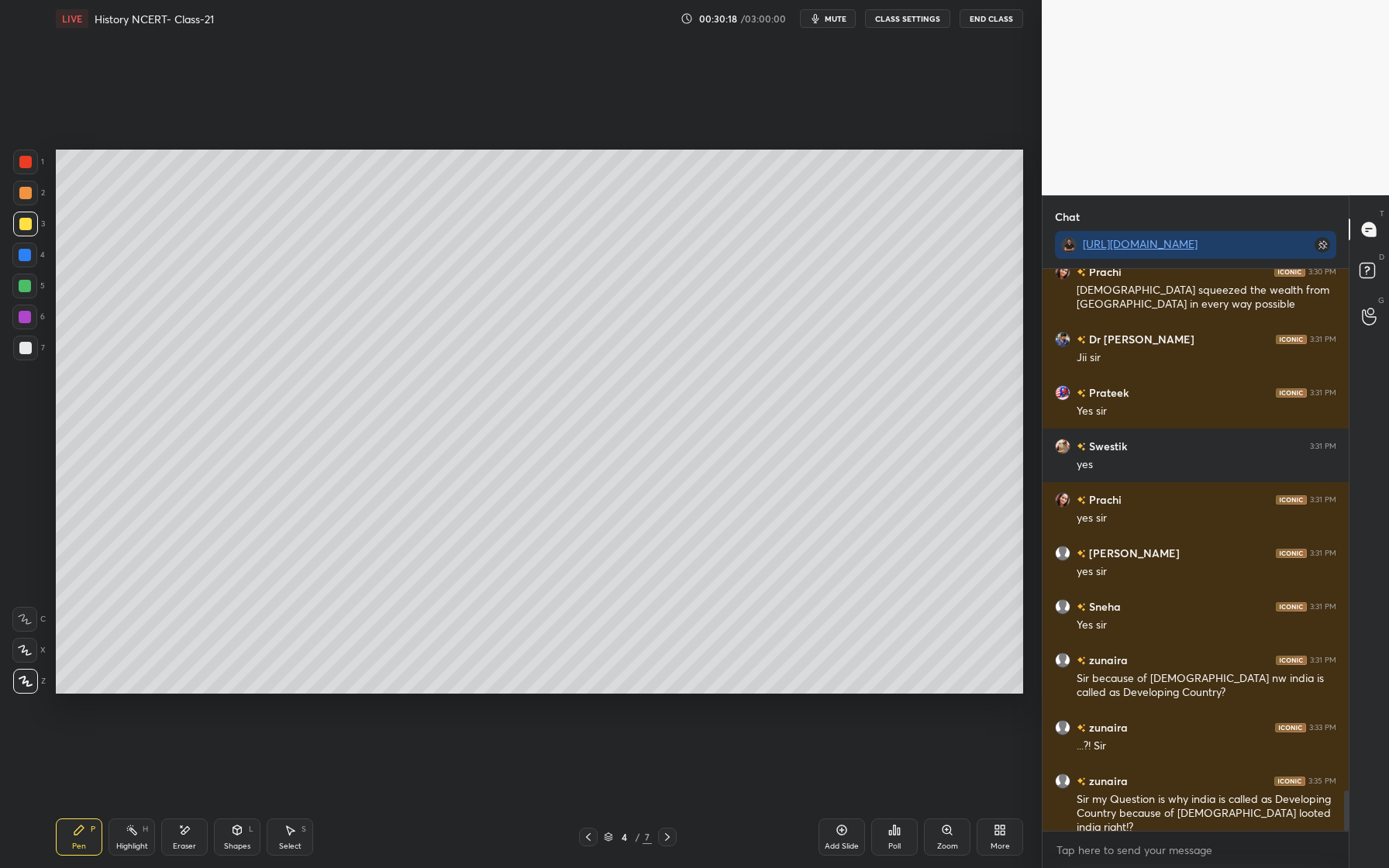
click at [21, 349] on div at bounding box center [25, 348] width 24 height 24
click at [31, 259] on div at bounding box center [24, 255] width 24 height 24
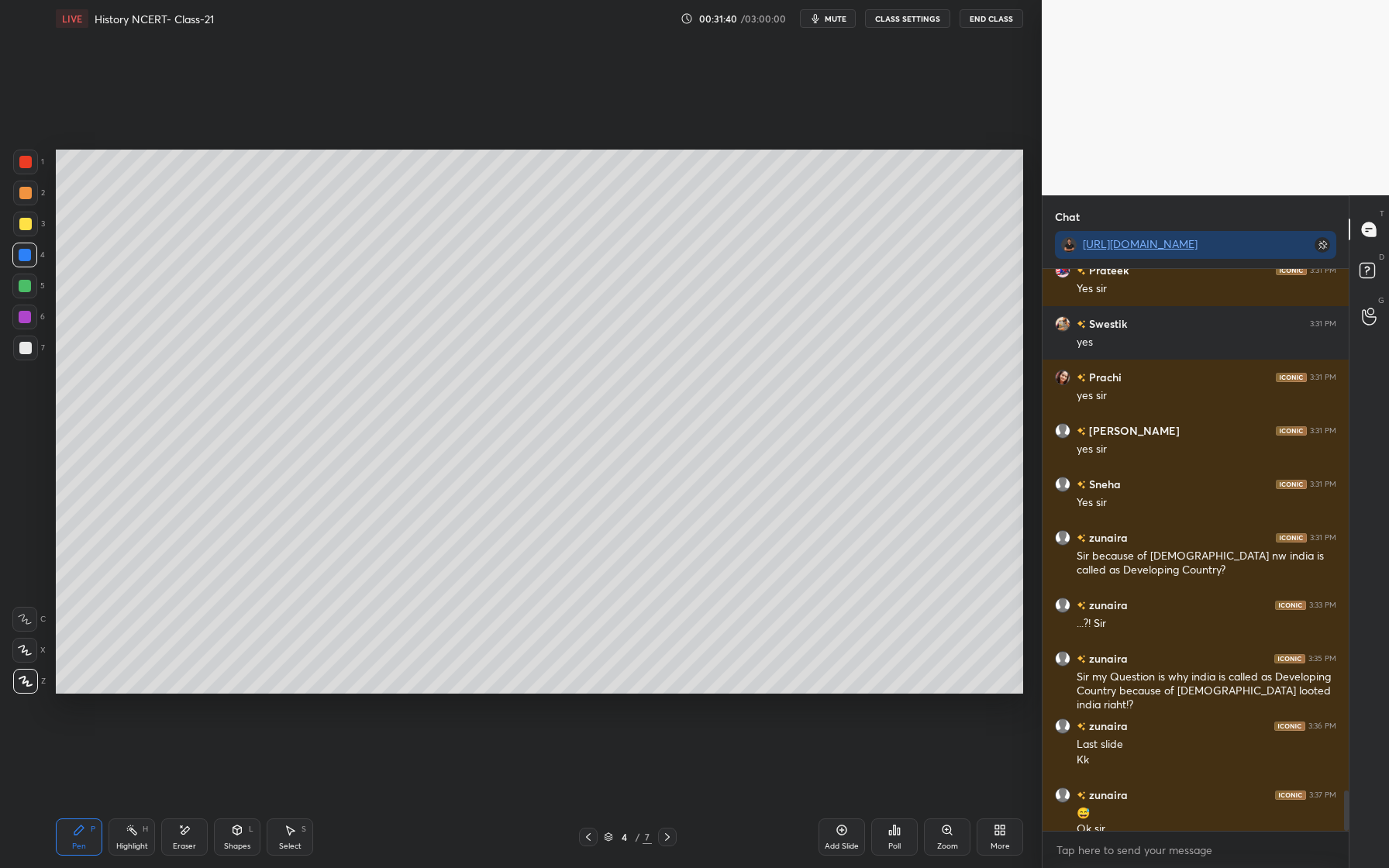
scroll to position [7351, 0]
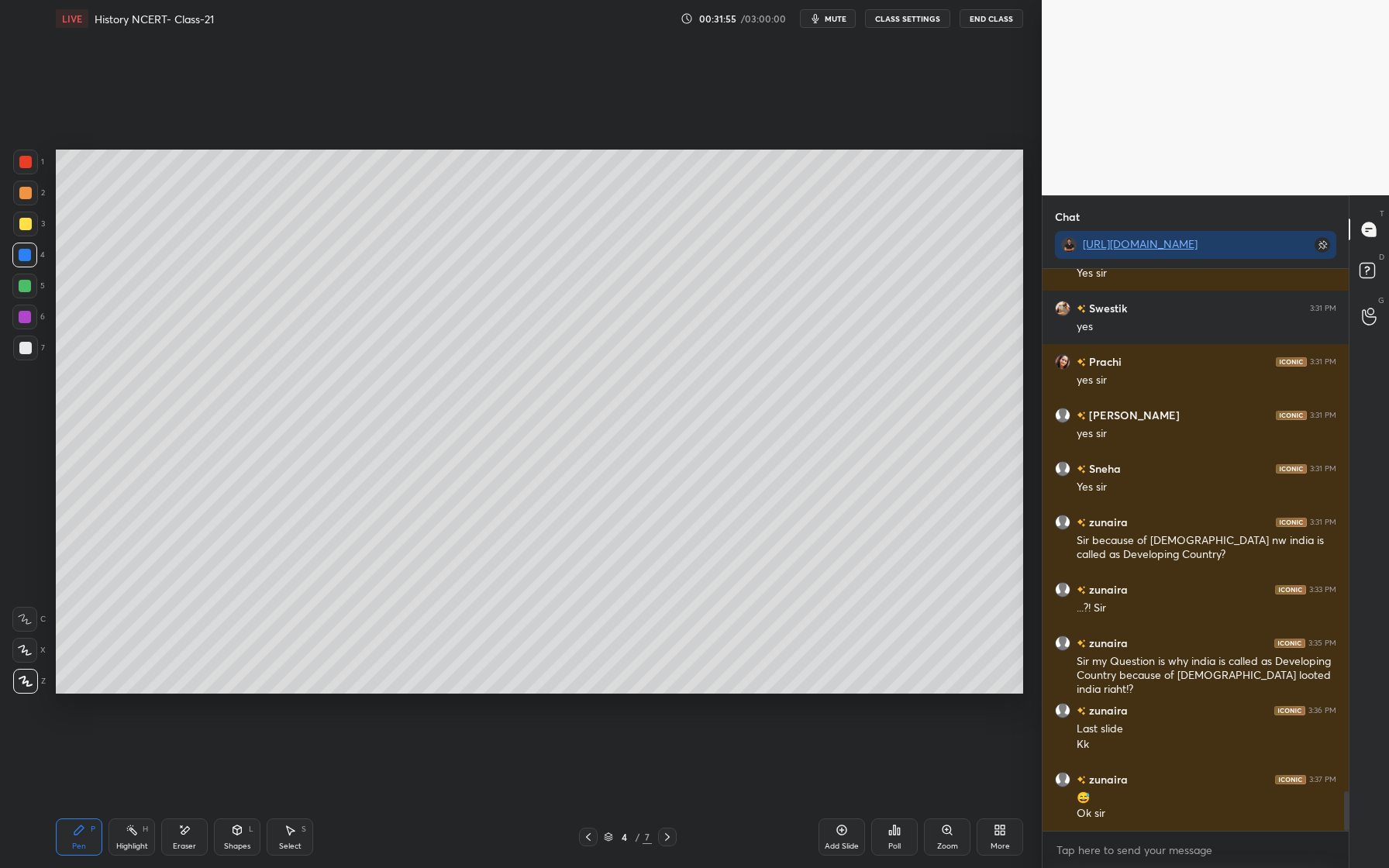
drag, startPoint x: 24, startPoint y: 291, endPoint x: 42, endPoint y: 281, distance: 20.6
click at [24, 292] on div at bounding box center [25, 286] width 13 height 13
drag, startPoint x: 23, startPoint y: 315, endPoint x: 21, endPoint y: 323, distance: 8.2
click at [23, 319] on div at bounding box center [25, 317] width 13 height 13
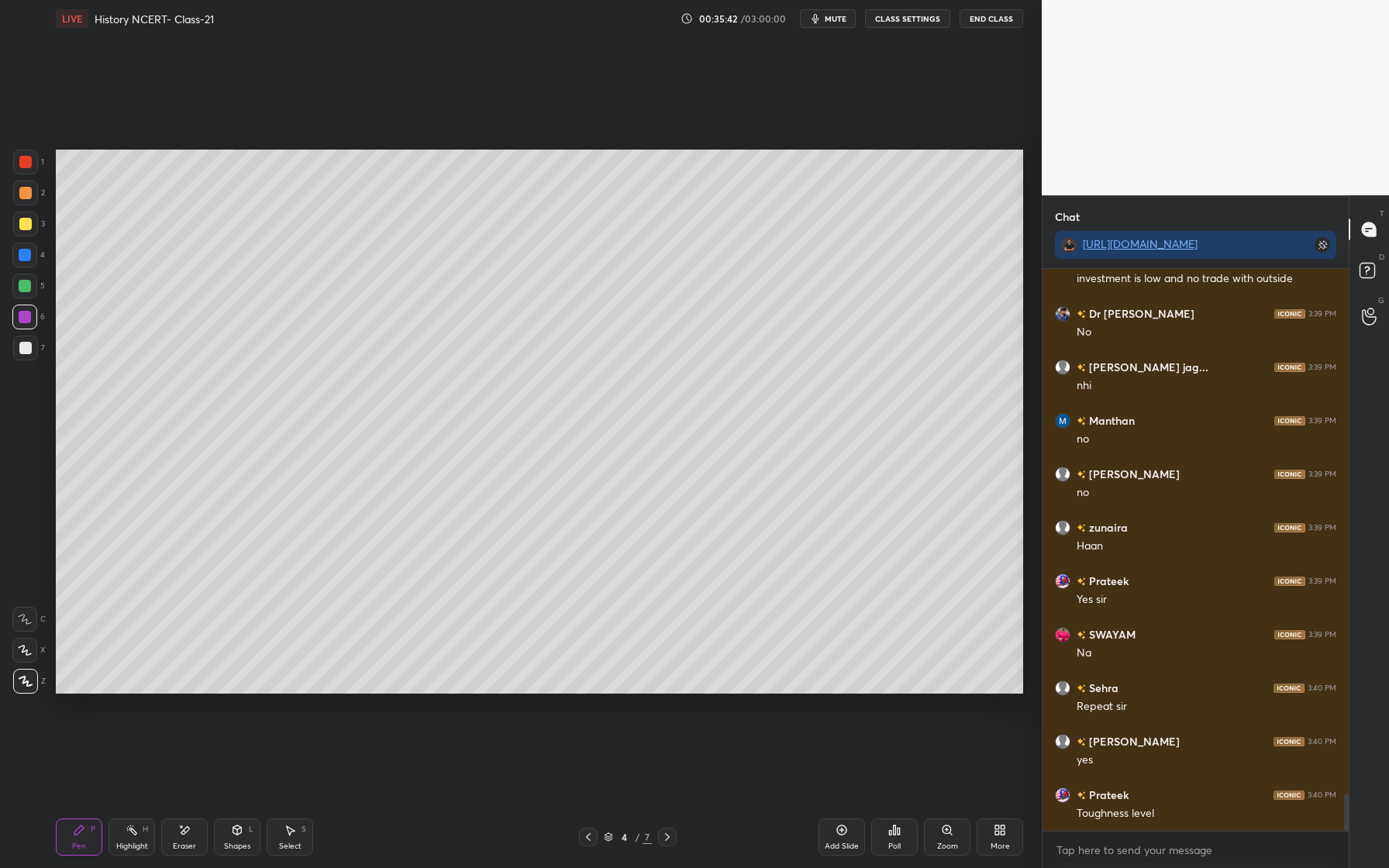
scroll to position [7977, 0]
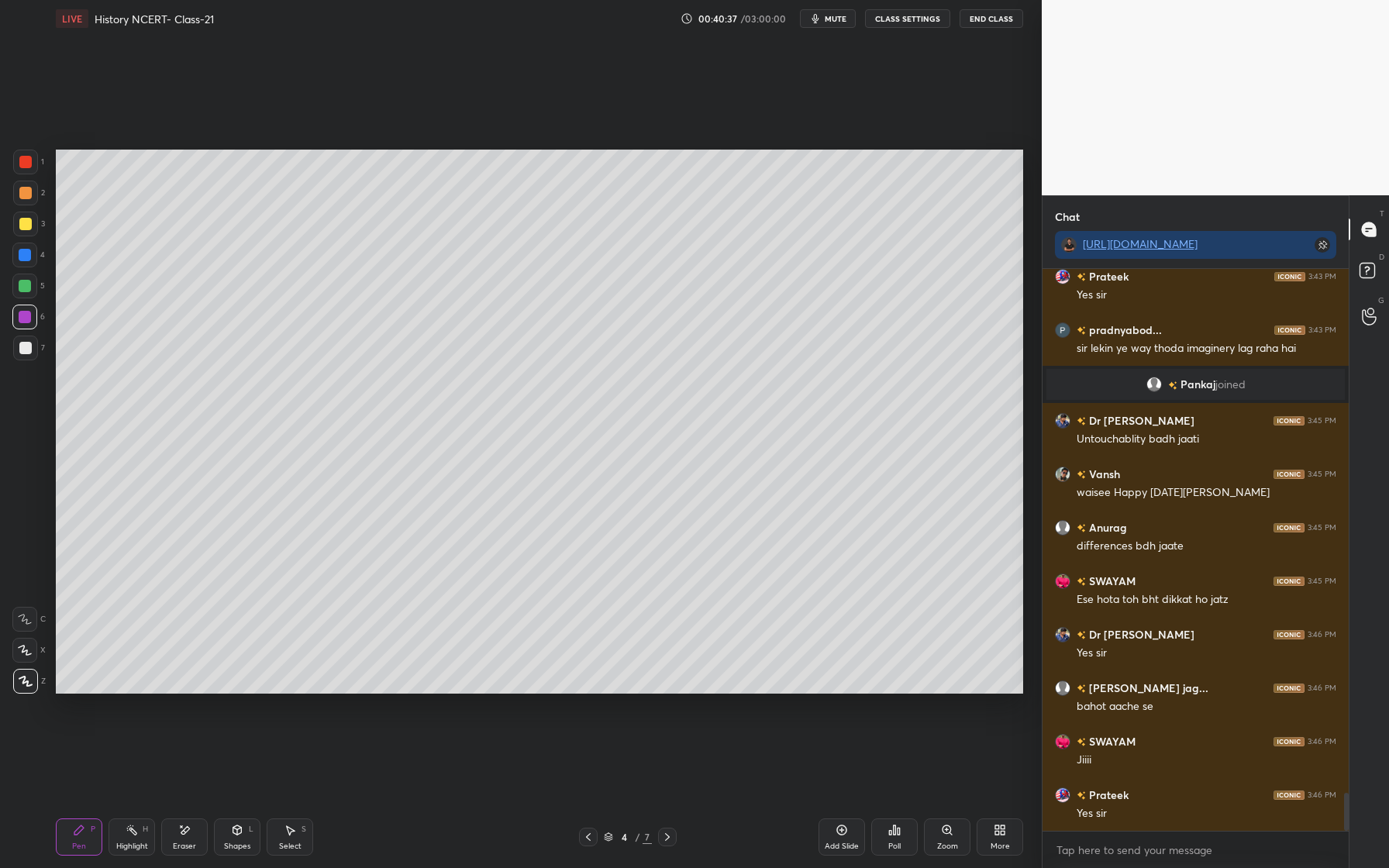
scroll to position [7756, 0]
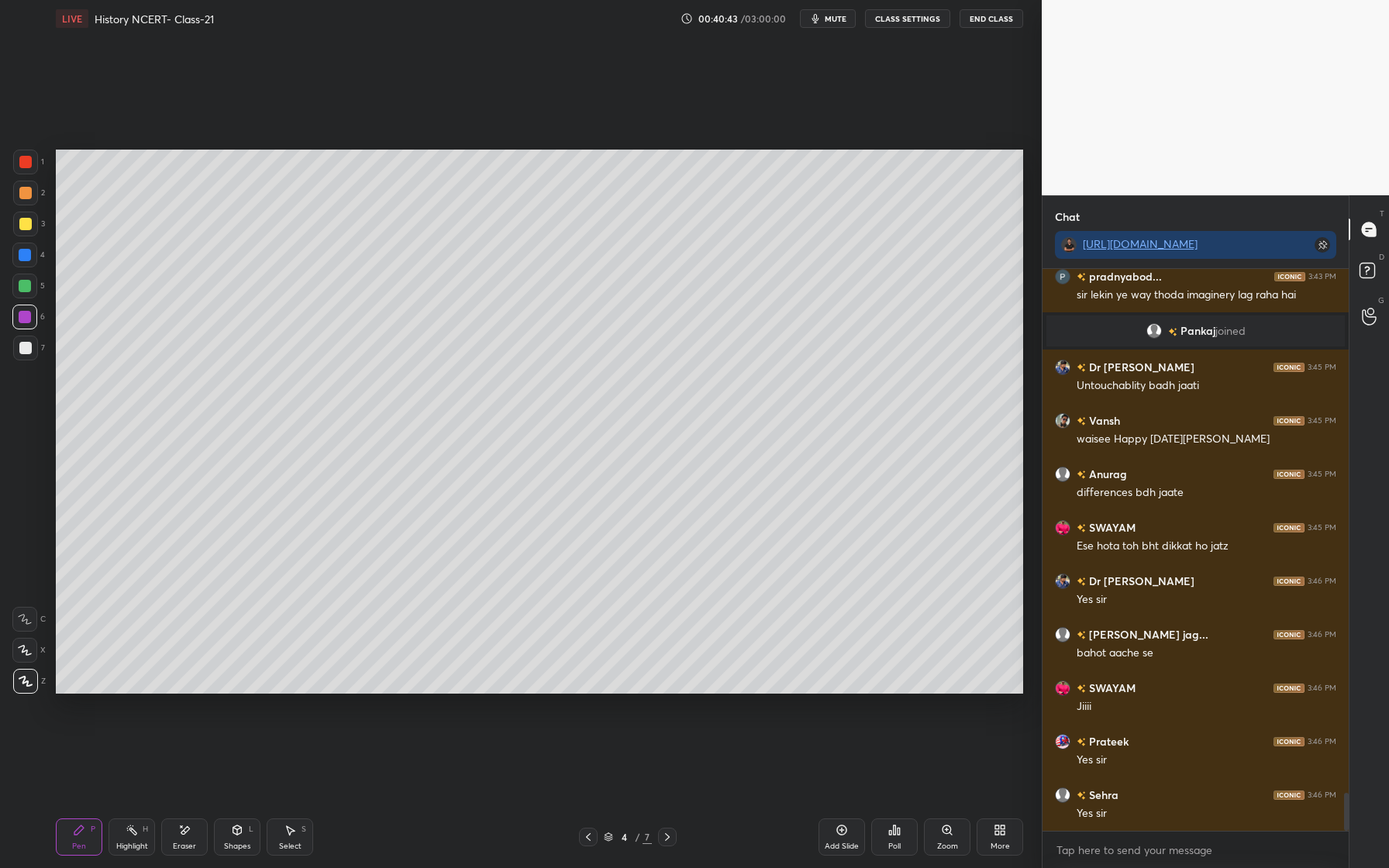
click at [3, 356] on div "1 2 3 4 5 6 7 C X Z E E Erase all H H" at bounding box center [24, 422] width 50 height 544
click at [14, 352] on div at bounding box center [25, 348] width 24 height 24
drag, startPoint x: 26, startPoint y: 296, endPoint x: 29, endPoint y: 303, distance: 7.6
click at [25, 296] on div at bounding box center [24, 285] width 24 height 24
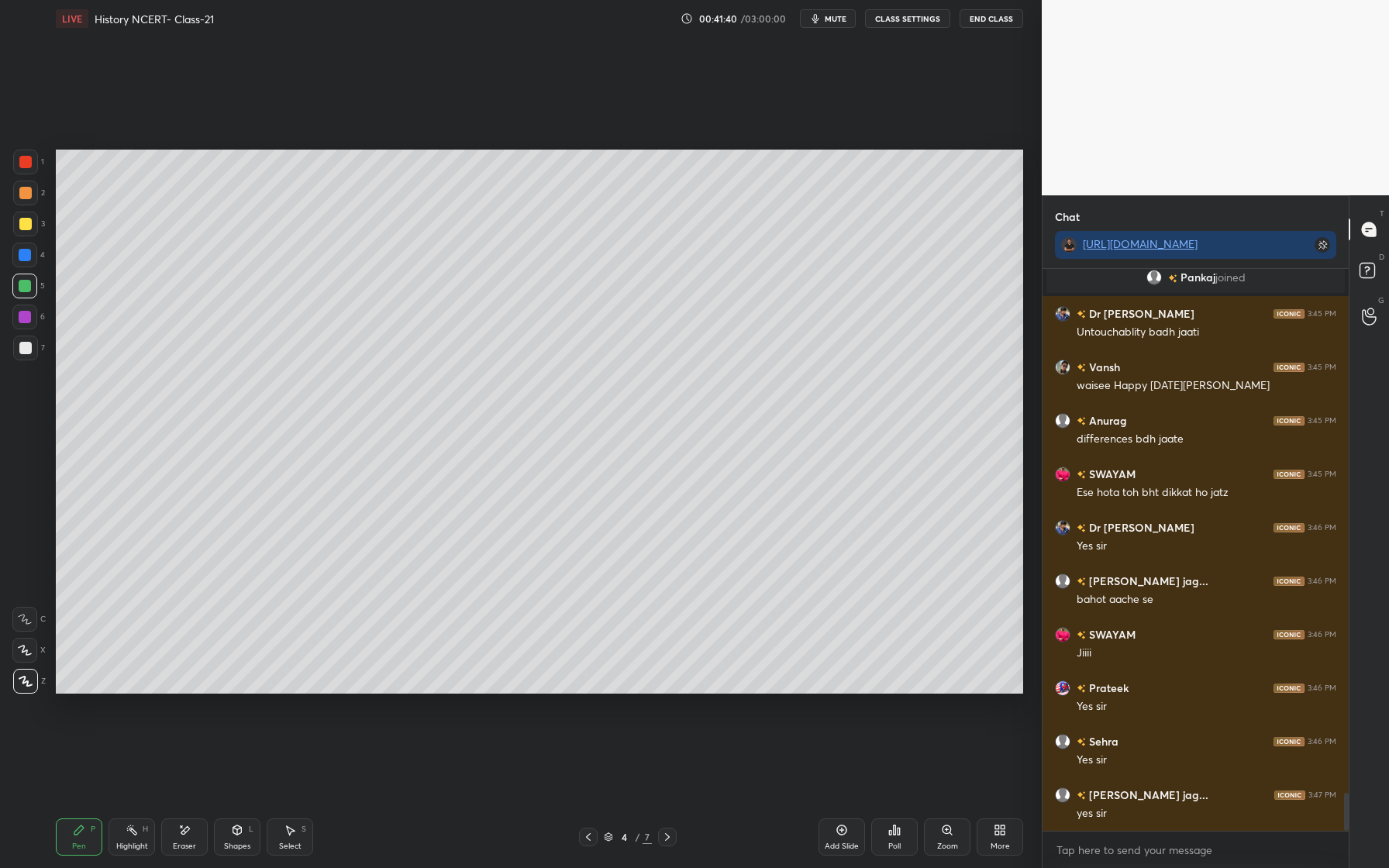
scroll to position [7862, 0]
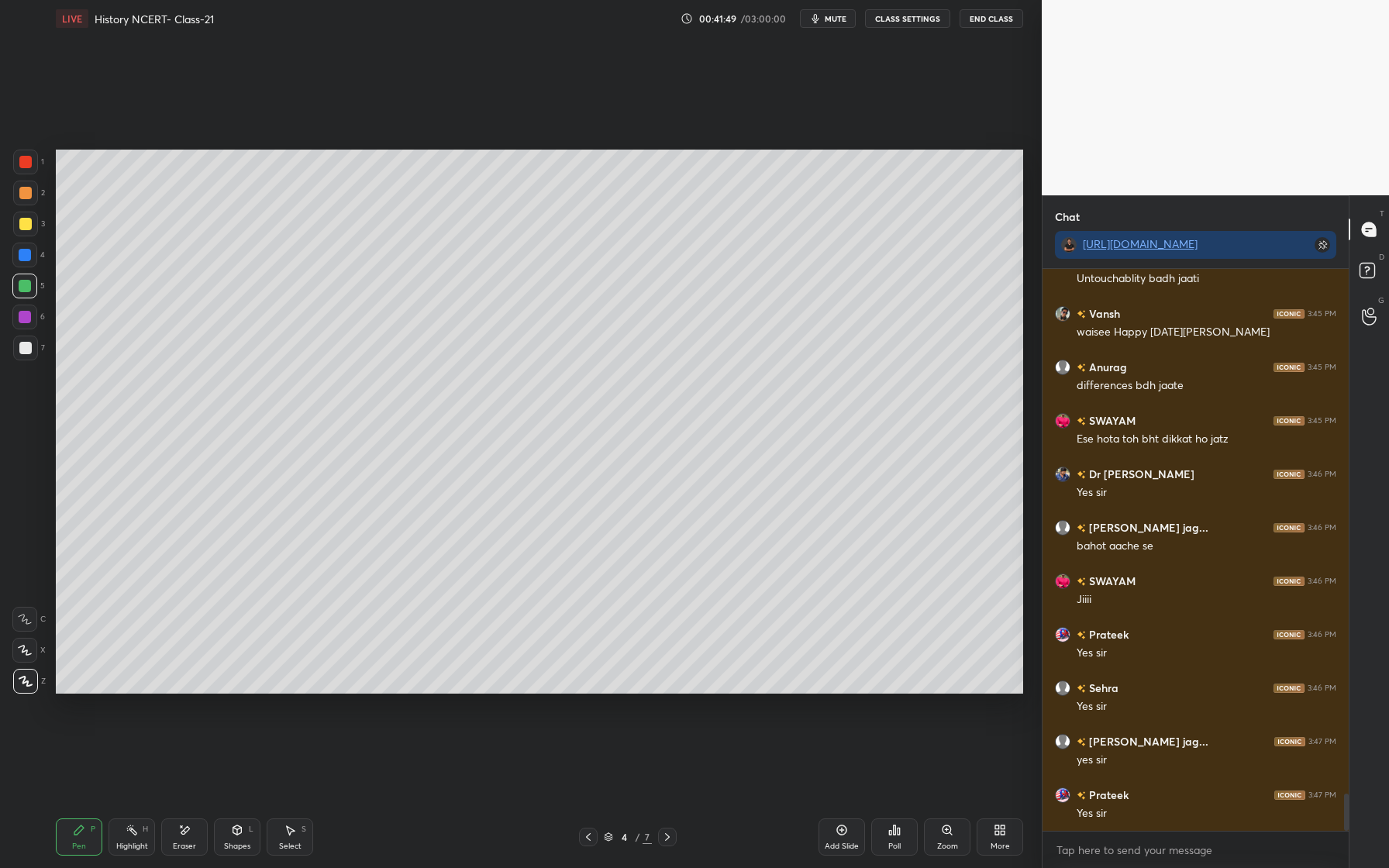
click at [836, 832] on icon at bounding box center [842, 830] width 13 height 13
click at [28, 199] on div at bounding box center [26, 193] width 13 height 13
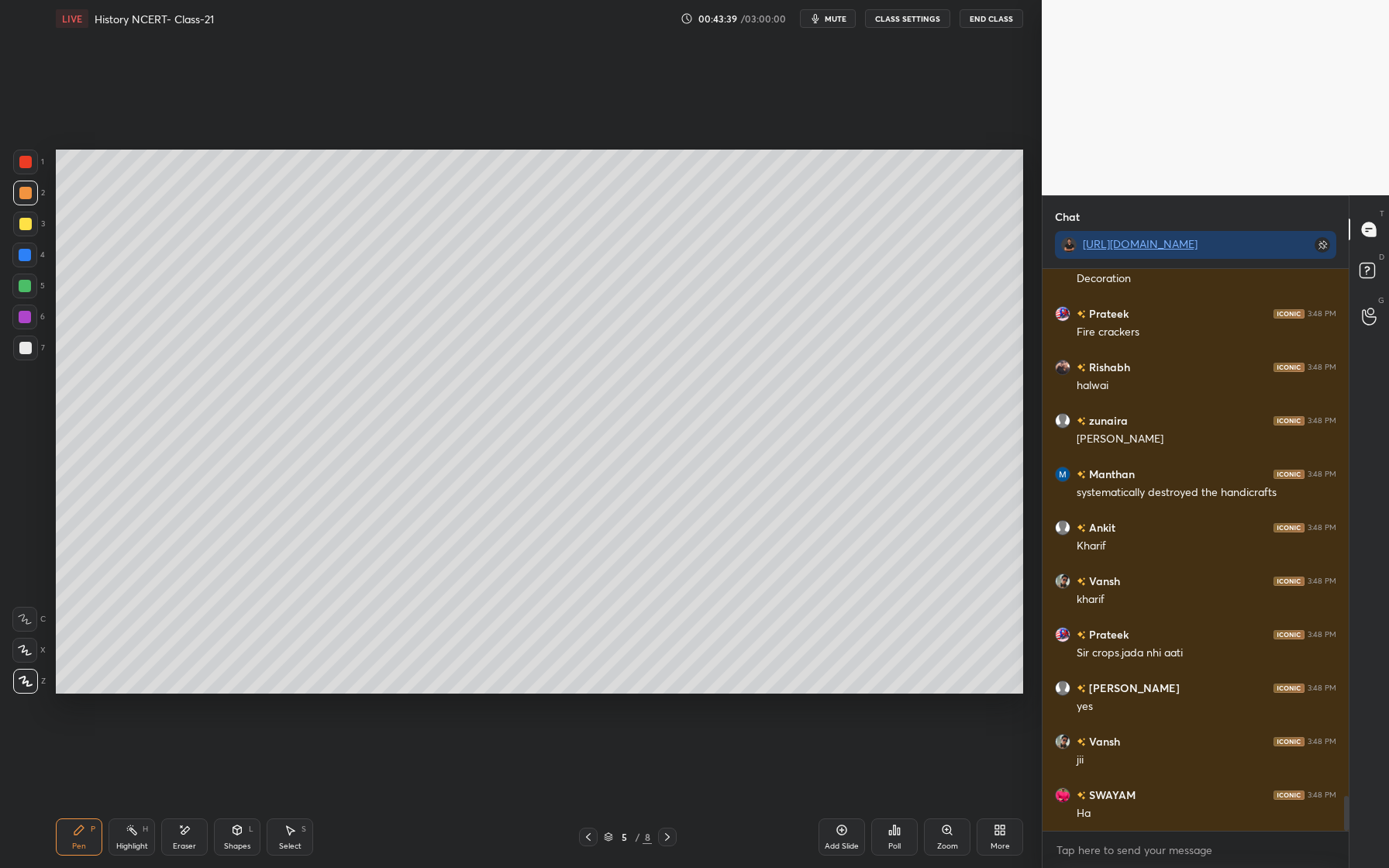
scroll to position [8542, 0]
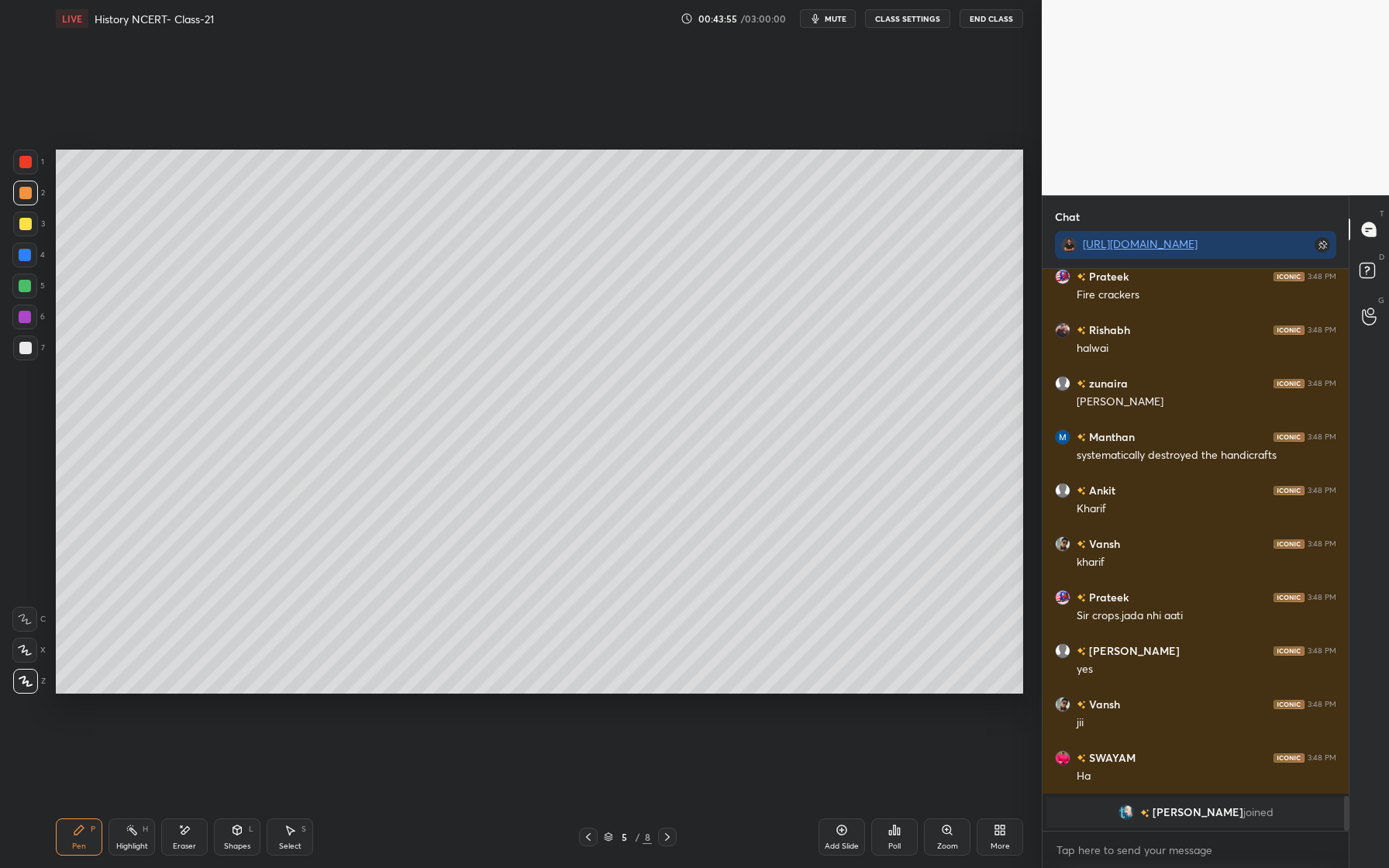
drag, startPoint x: 32, startPoint y: 225, endPoint x: 31, endPoint y: 242, distance: 17.0
click at [32, 225] on div at bounding box center [25, 223] width 24 height 24
drag, startPoint x: 225, startPoint y: 839, endPoint x: 220, endPoint y: 829, distance: 11.2
click at [225, 839] on div "Shapes L" at bounding box center [236, 836] width 47 height 37
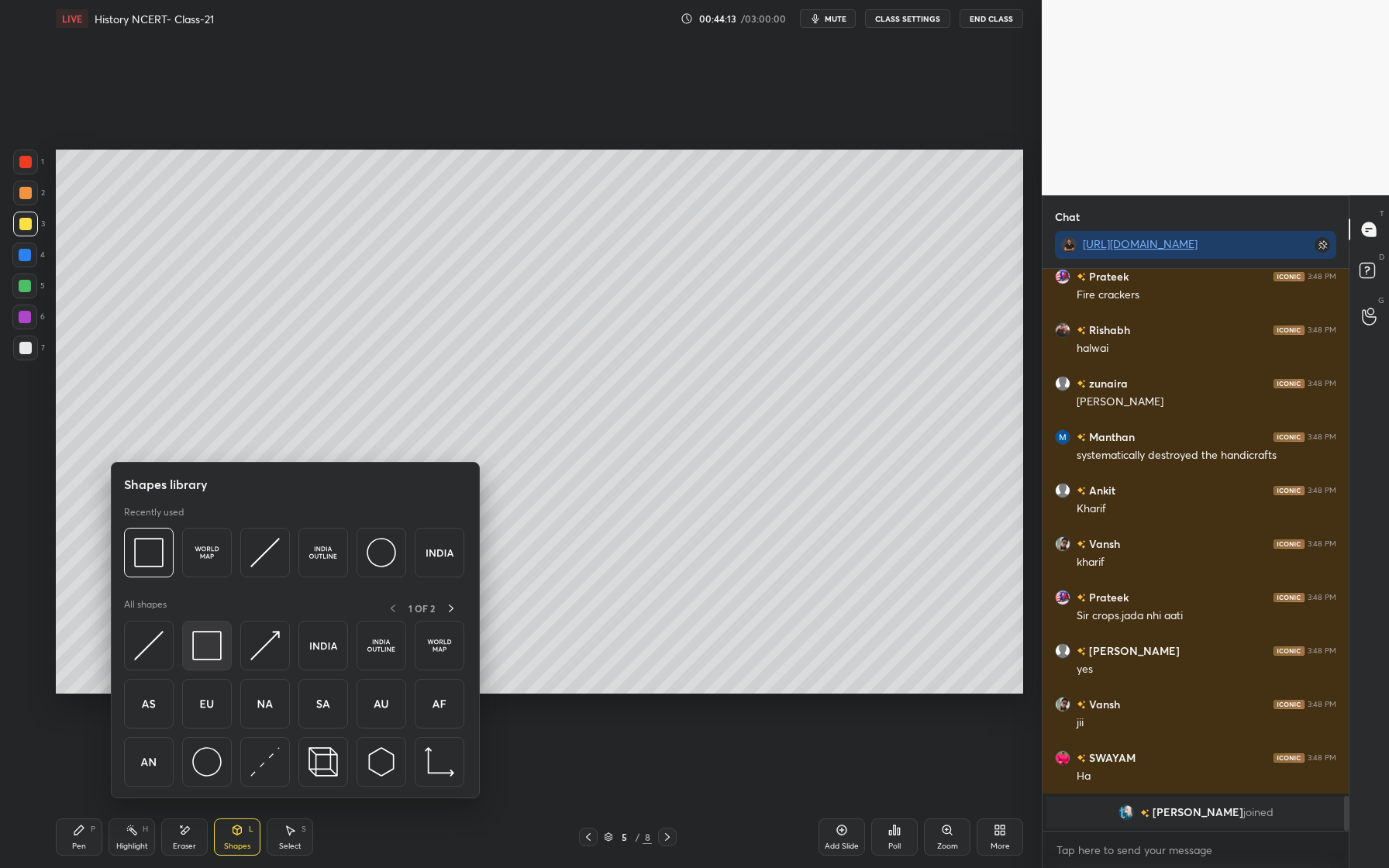
click at [222, 645] on div at bounding box center [207, 646] width 50 height 50
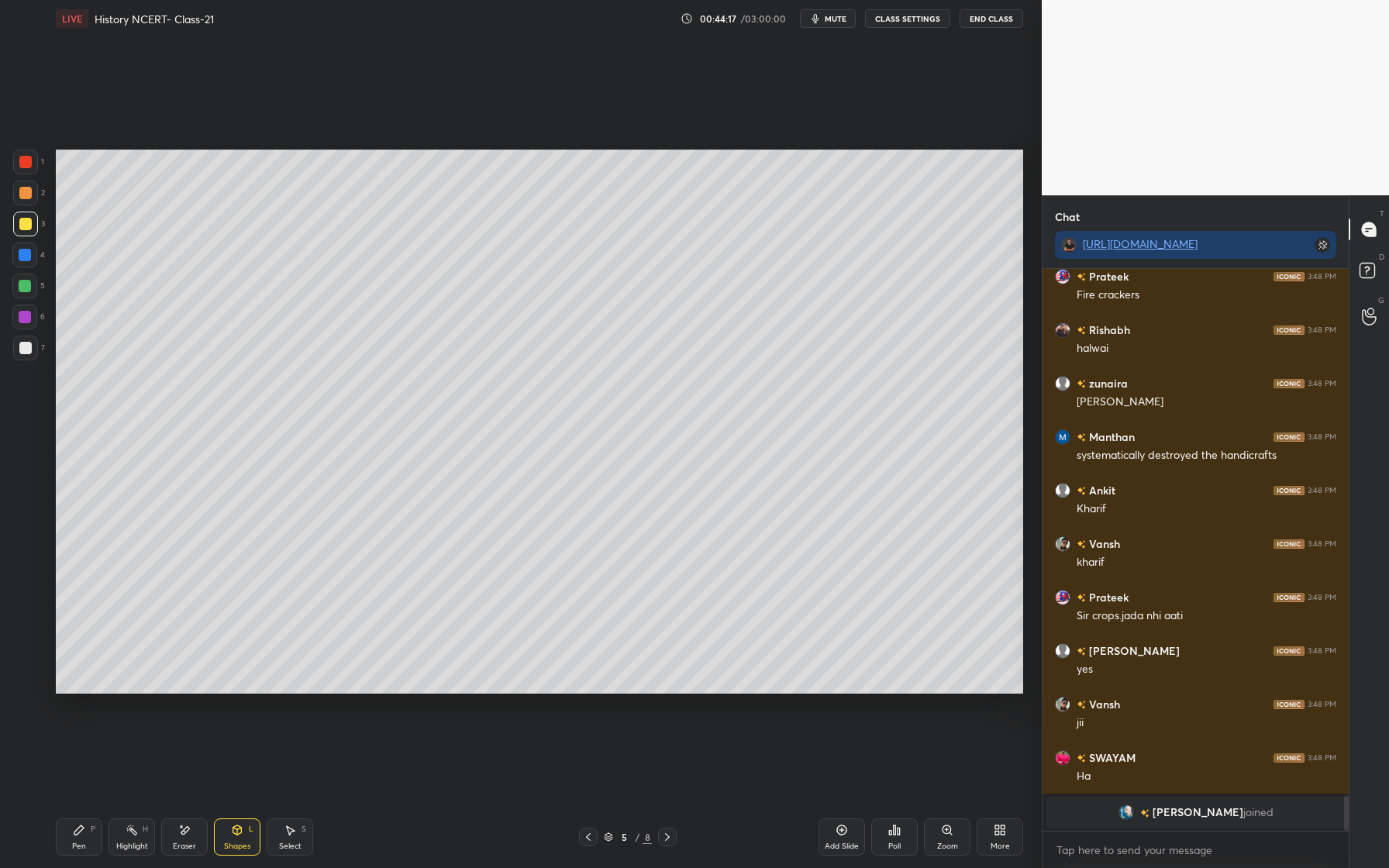
click at [92, 838] on div "Pen P" at bounding box center [79, 836] width 47 height 37
click at [27, 318] on div at bounding box center [25, 317] width 13 height 13
drag, startPoint x: 21, startPoint y: 224, endPoint x: 34, endPoint y: 275, distance: 52.6
click at [24, 227] on div at bounding box center [26, 224] width 13 height 13
drag, startPoint x: 23, startPoint y: 258, endPoint x: 34, endPoint y: 259, distance: 11.0
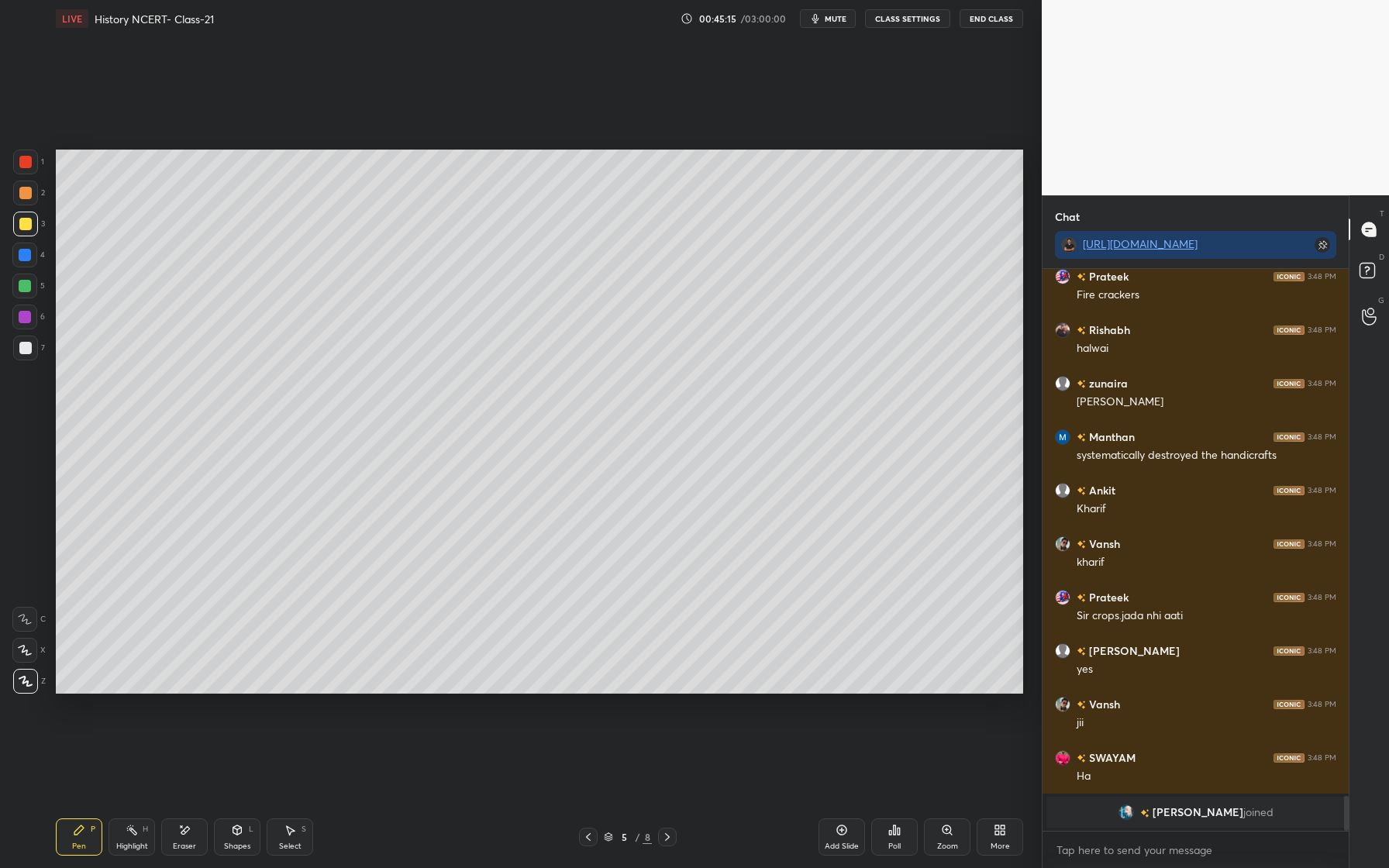
click at [24, 259] on div at bounding box center [25, 255] width 13 height 13
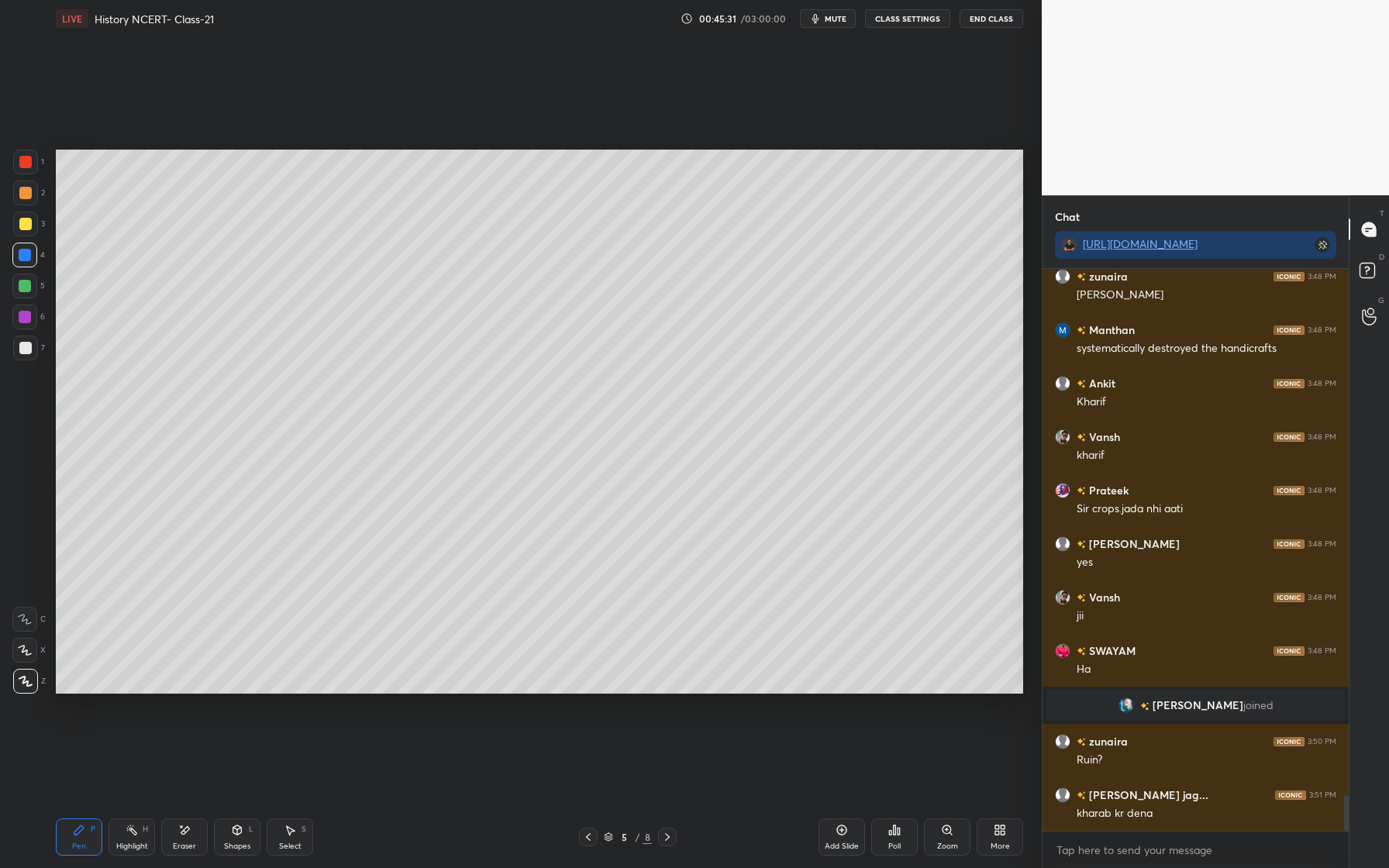
scroll to position [8293, 0]
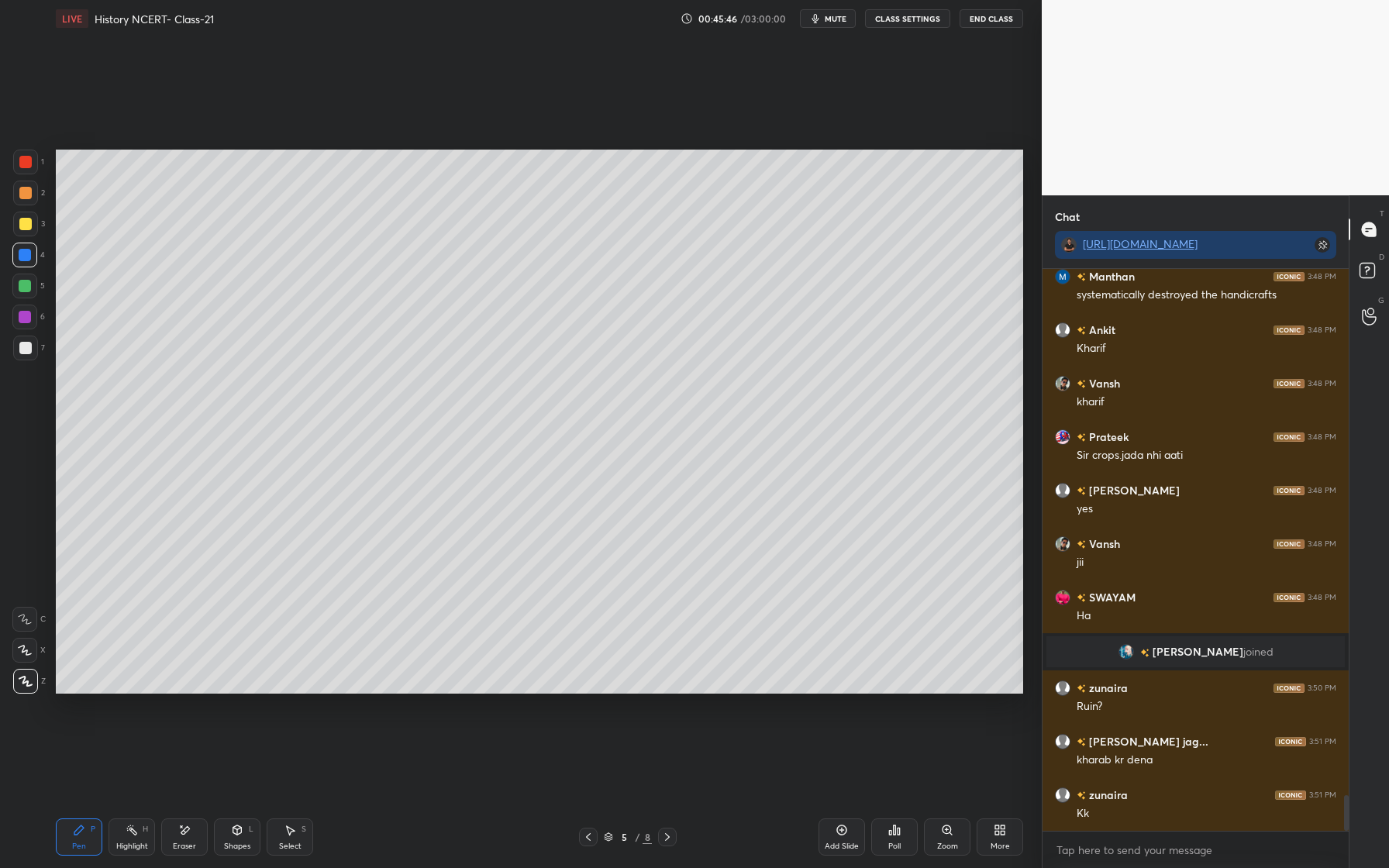
drag, startPoint x: 188, startPoint y: 818, endPoint x: 193, endPoint y: 795, distance: 23.5
click at [188, 817] on div "Pen P Highlight H Eraser Shapes L Select S 5 / 8 Add Slide Poll Zoom More" at bounding box center [539, 837] width 967 height 62
drag, startPoint x: 186, startPoint y: 839, endPoint x: 189, endPoint y: 830, distance: 9.5
click at [188, 833] on div "Eraser" at bounding box center [184, 836] width 47 height 37
click at [78, 840] on div "Pen P" at bounding box center [79, 836] width 47 height 37
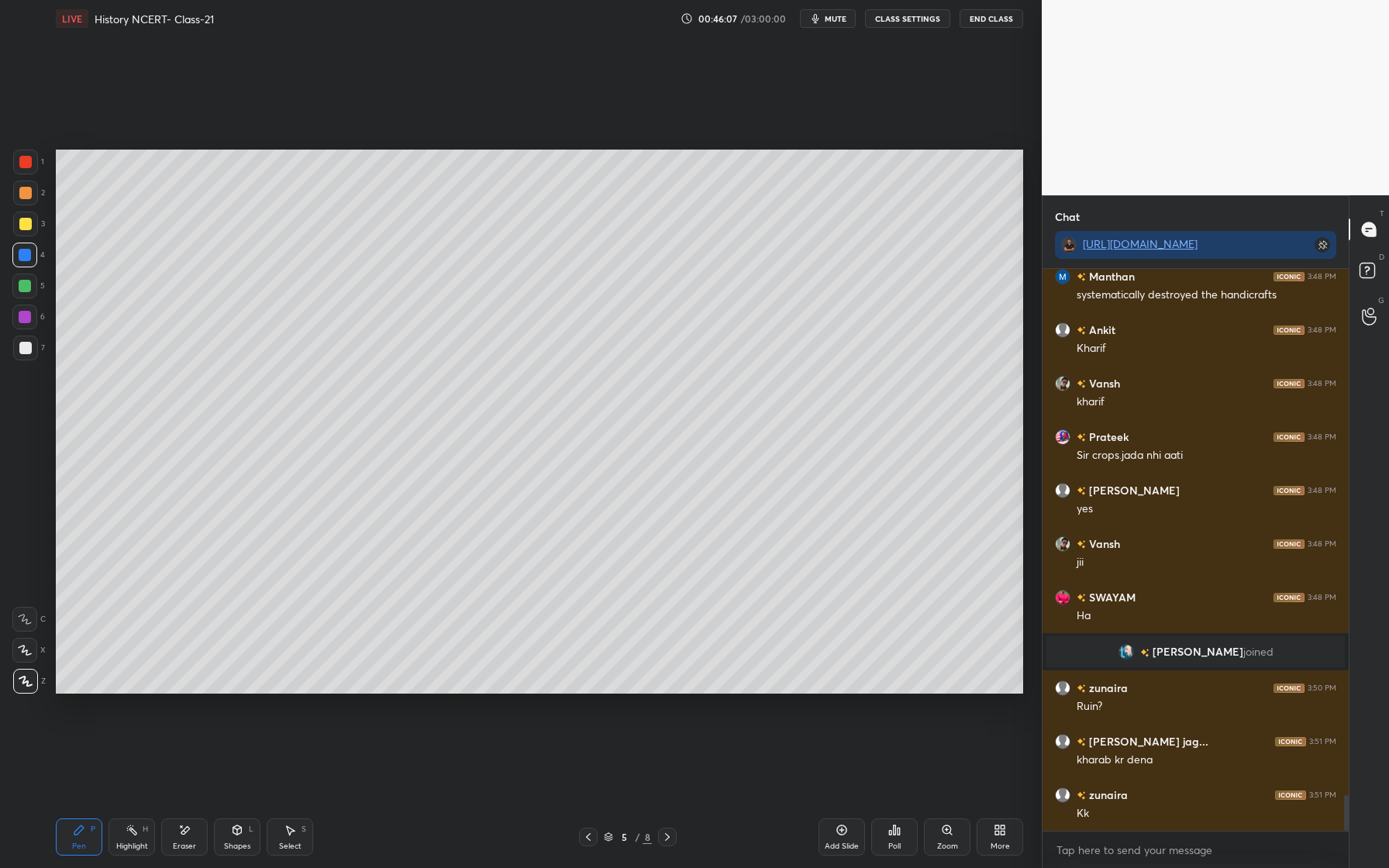
drag, startPoint x: 236, startPoint y: 833, endPoint x: 233, endPoint y: 810, distance: 23.2
click at [236, 833] on icon at bounding box center [237, 830] width 9 height 9
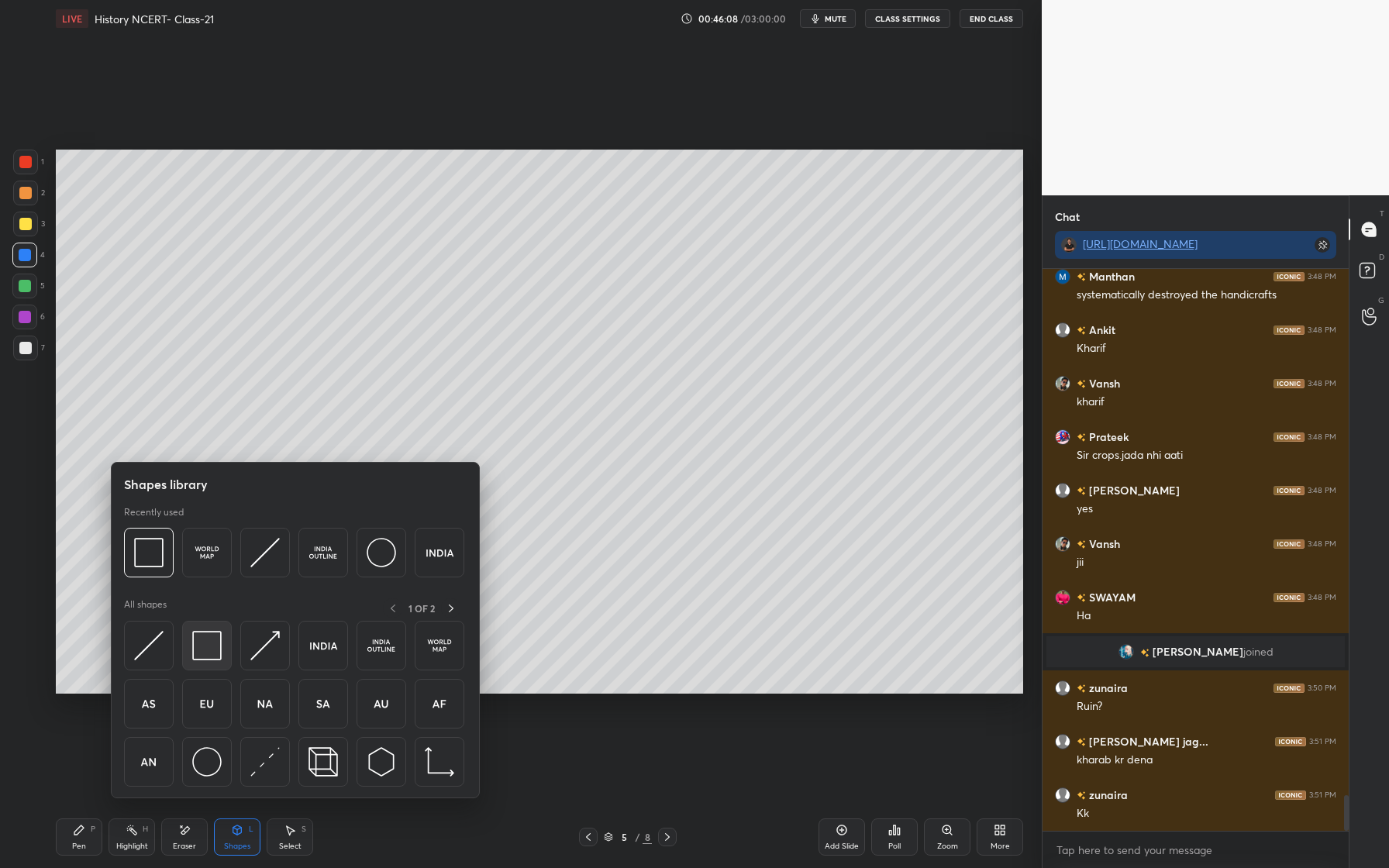
click at [214, 653] on img at bounding box center [207, 645] width 29 height 29
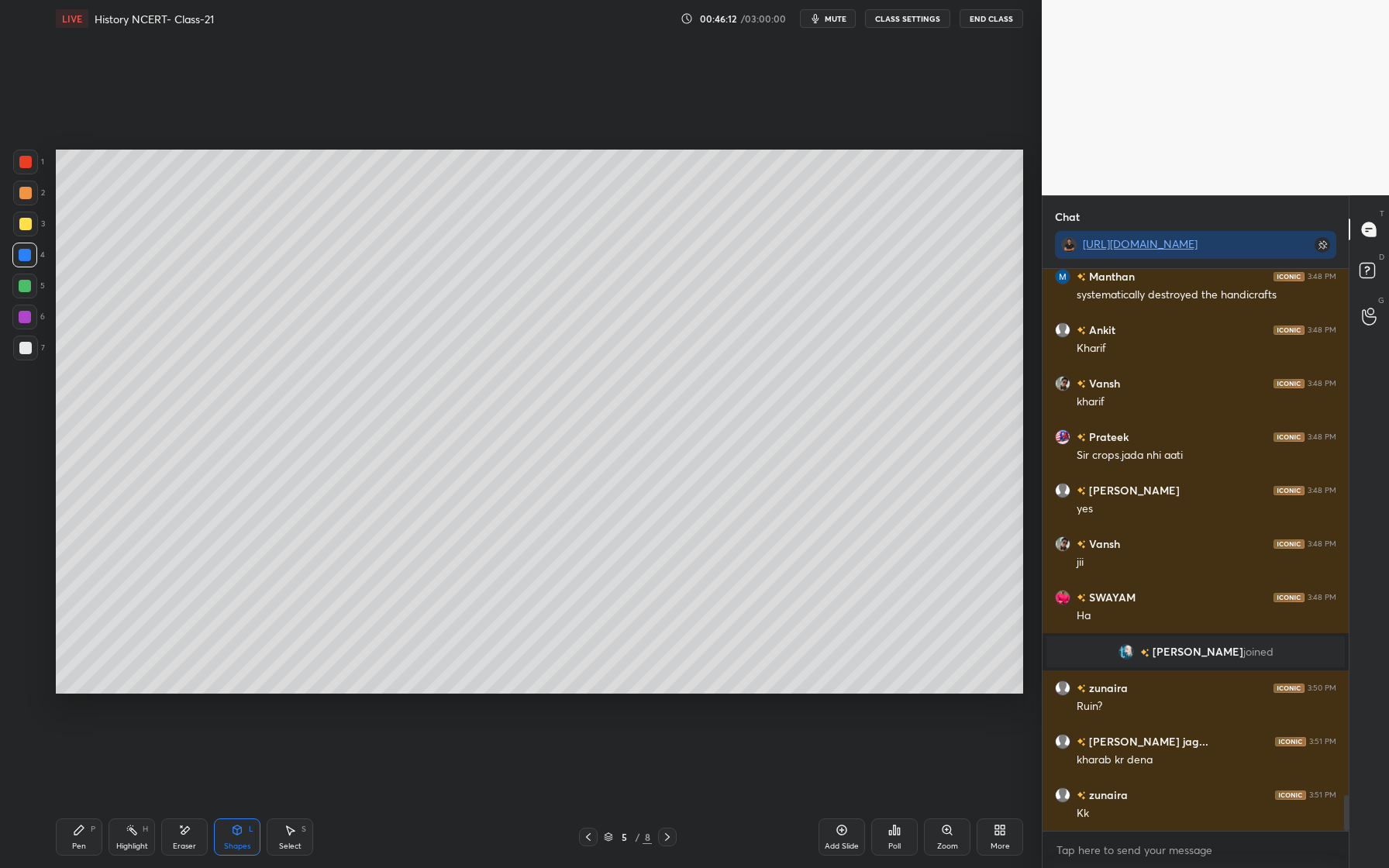
click at [29, 292] on div at bounding box center [24, 285] width 24 height 24
click at [28, 224] on div at bounding box center [26, 224] width 13 height 13
click at [24, 254] on div at bounding box center [25, 255] width 13 height 13
drag, startPoint x: 74, startPoint y: 829, endPoint x: 110, endPoint y: 780, distance: 60.8
click at [76, 828] on icon at bounding box center [79, 830] width 13 height 13
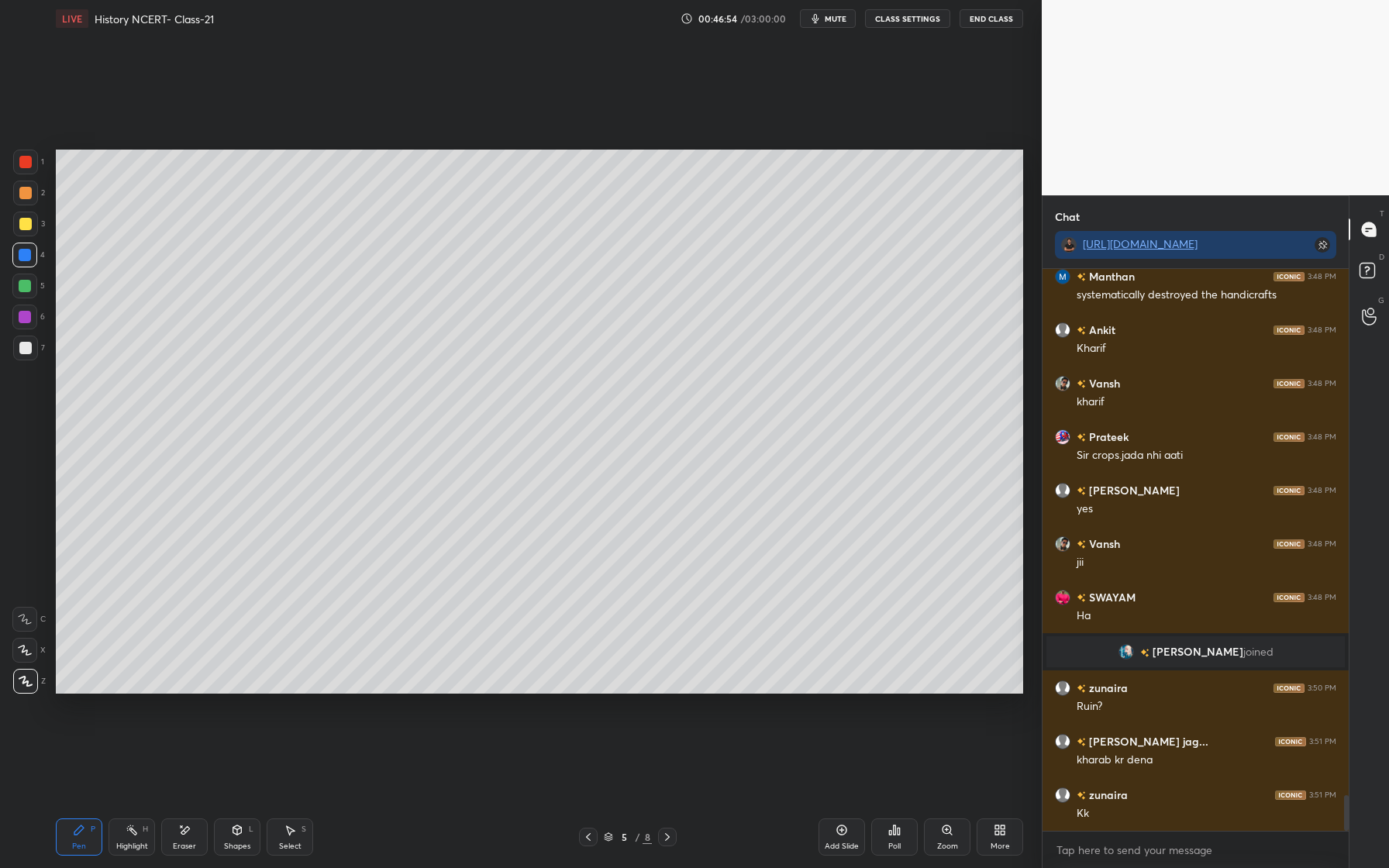
scroll to position [8347, 0]
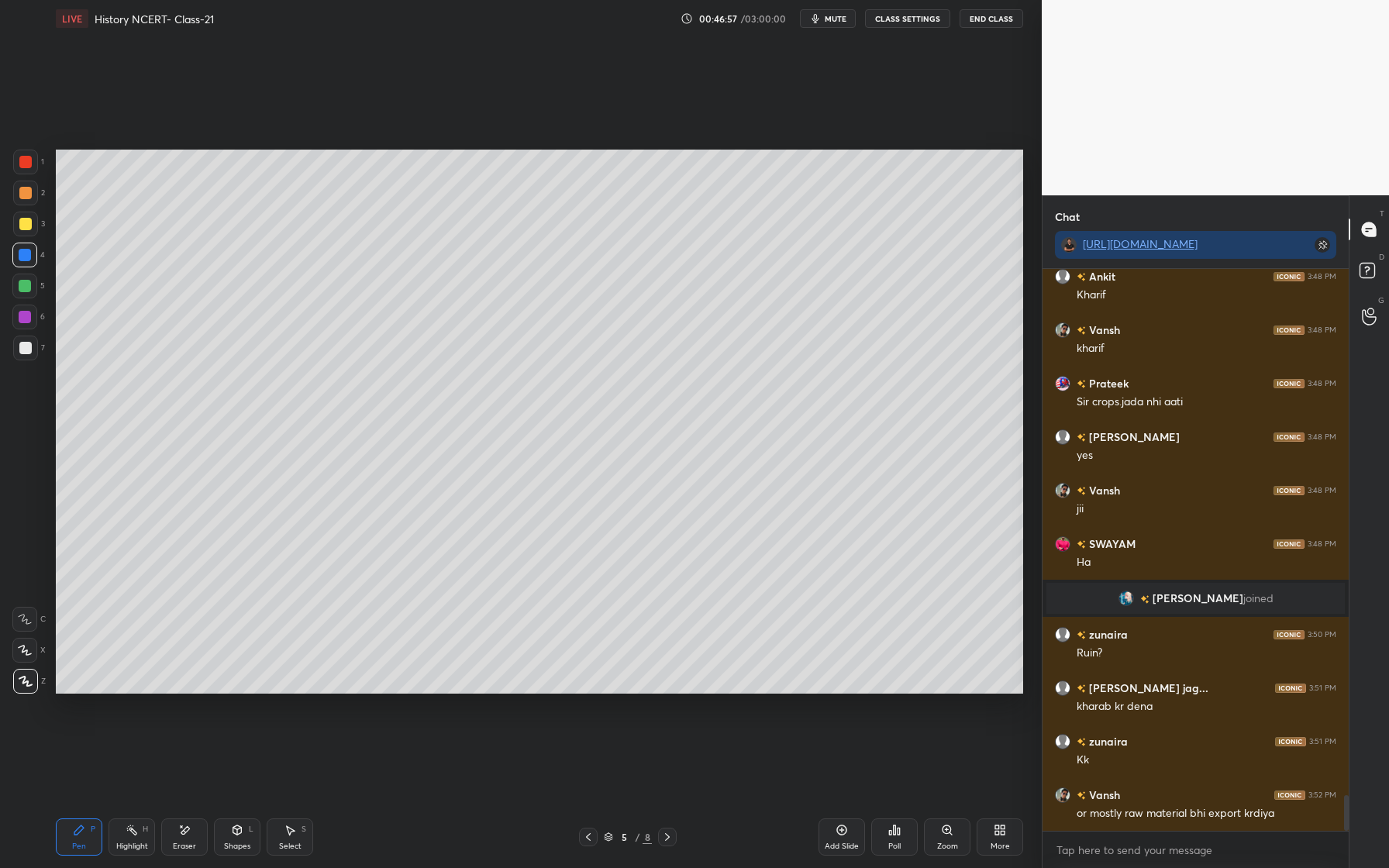
drag, startPoint x: 185, startPoint y: 842, endPoint x: 256, endPoint y: 744, distance: 121.0
click at [185, 836] on div "Eraser" at bounding box center [184, 836] width 47 height 37
click at [82, 837] on div "Pen P" at bounding box center [79, 836] width 47 height 37
click at [32, 288] on div at bounding box center [24, 285] width 24 height 24
click at [35, 314] on div at bounding box center [24, 316] width 24 height 24
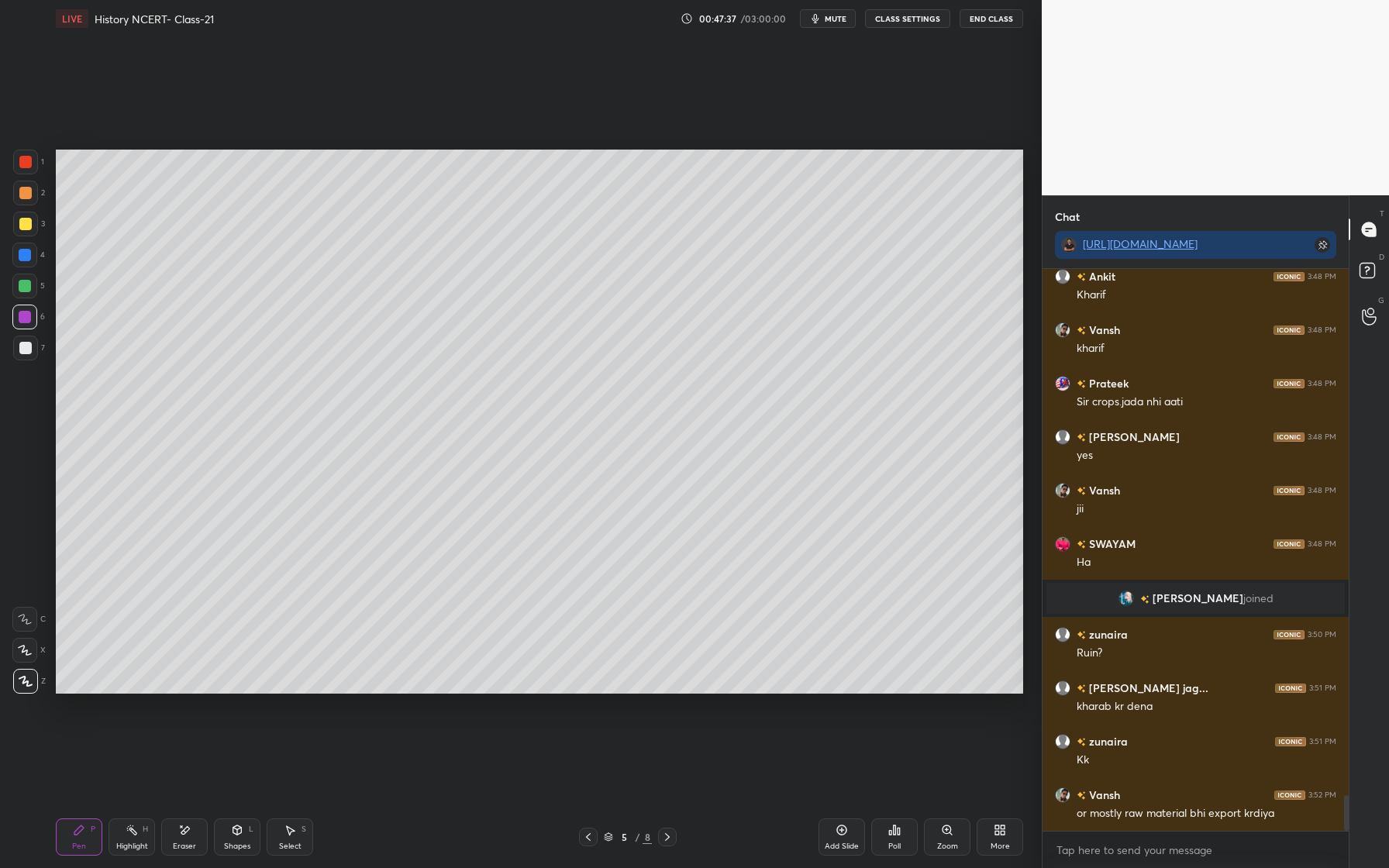
click at [238, 832] on icon at bounding box center [237, 830] width 9 height 9
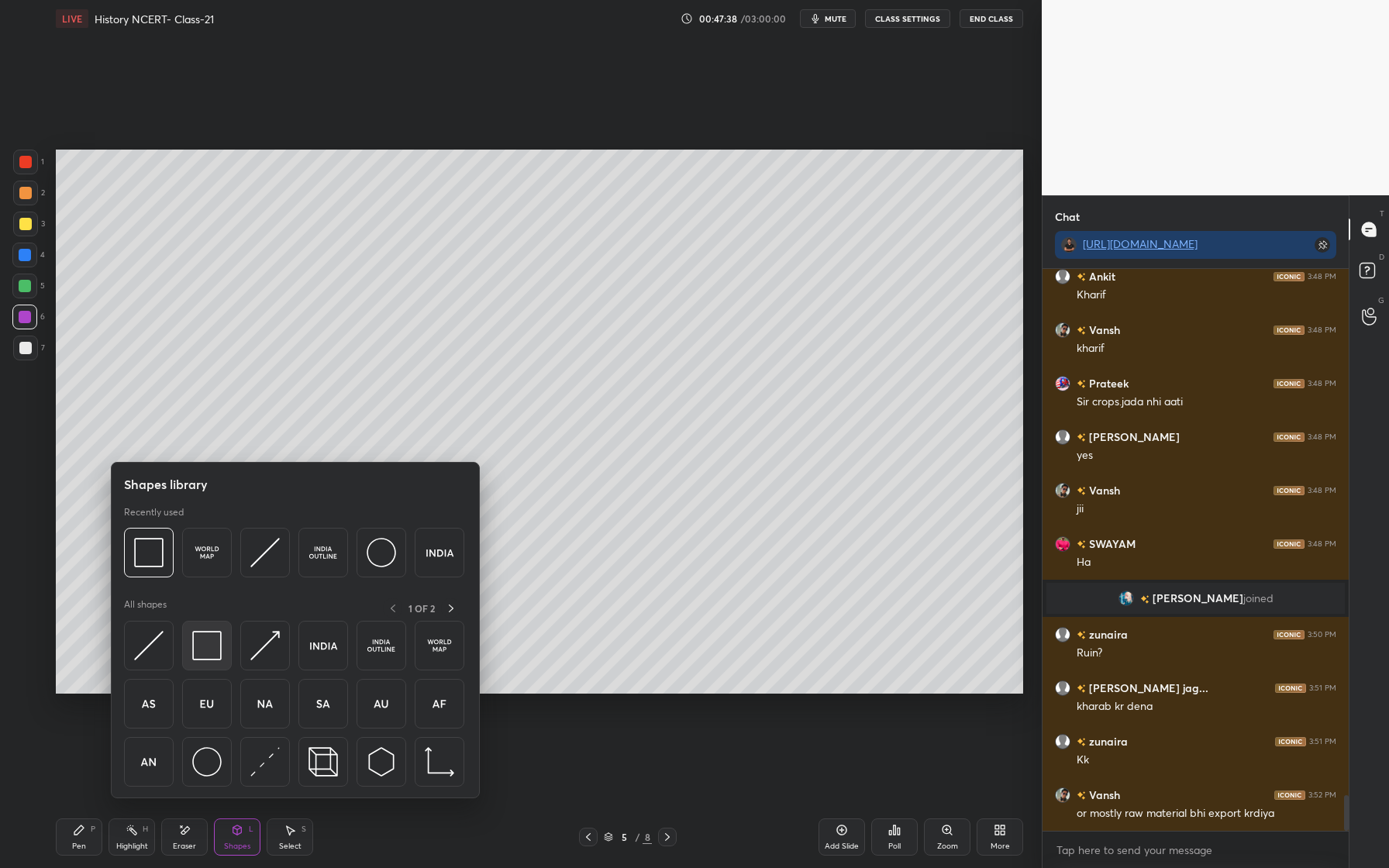
click at [204, 650] on img at bounding box center [207, 645] width 29 height 29
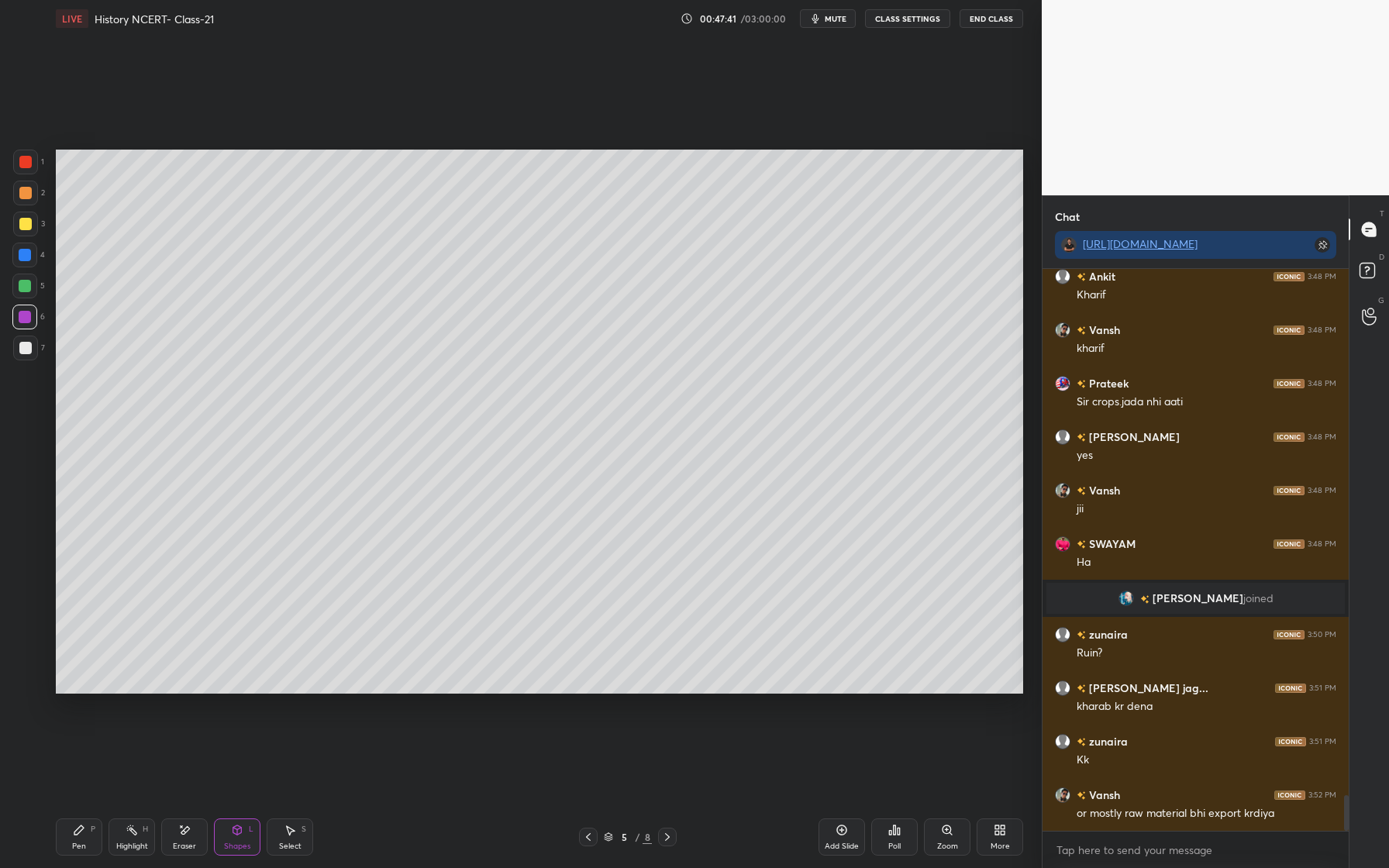
click at [83, 833] on icon at bounding box center [79, 830] width 13 height 13
click at [29, 319] on div at bounding box center [25, 317] width 13 height 13
click at [23, 352] on div at bounding box center [26, 348] width 13 height 13
drag, startPoint x: 24, startPoint y: 199, endPoint x: 33, endPoint y: 208, distance: 12.7
click at [24, 198] on div at bounding box center [26, 193] width 13 height 13
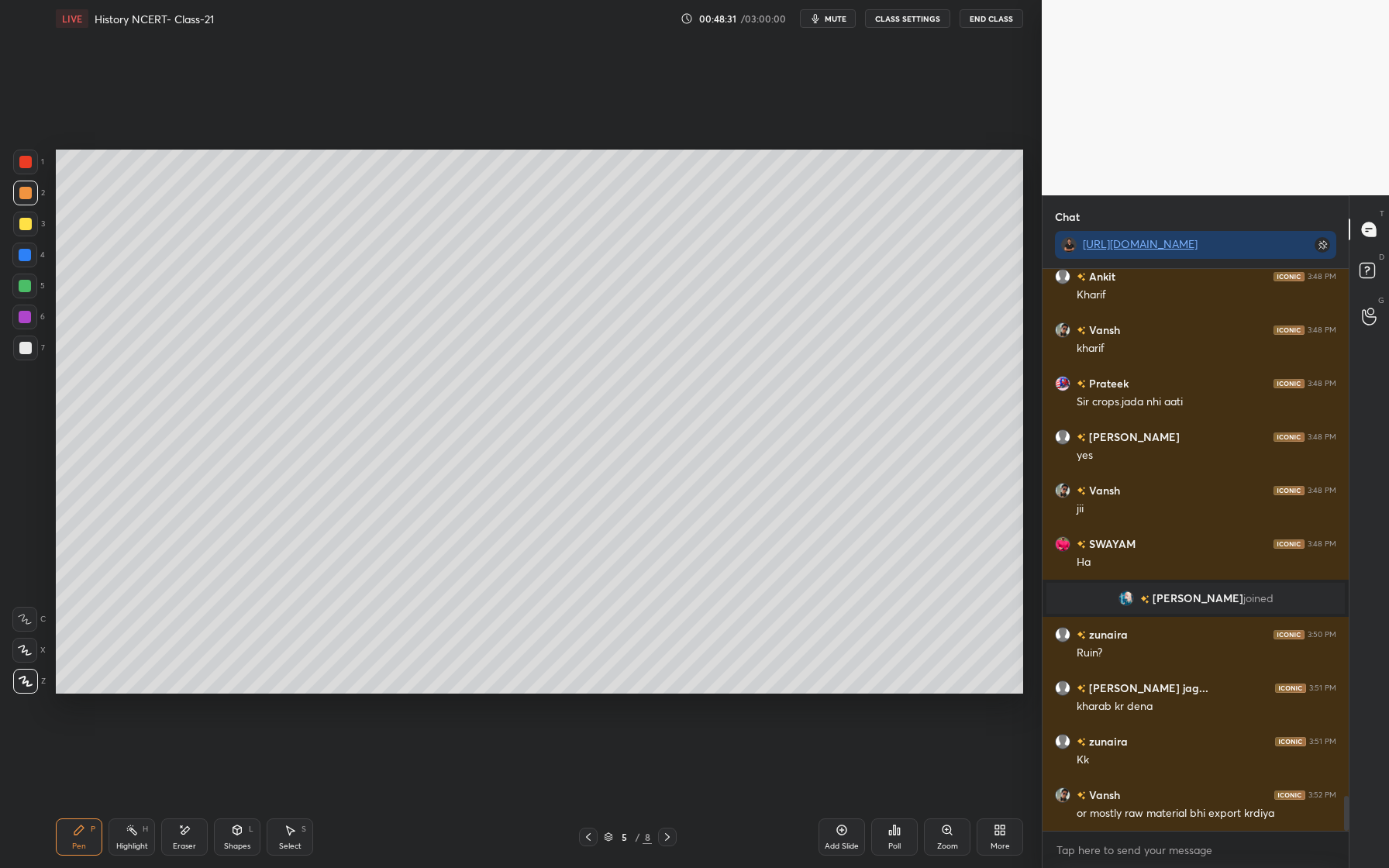
scroll to position [8400, 0]
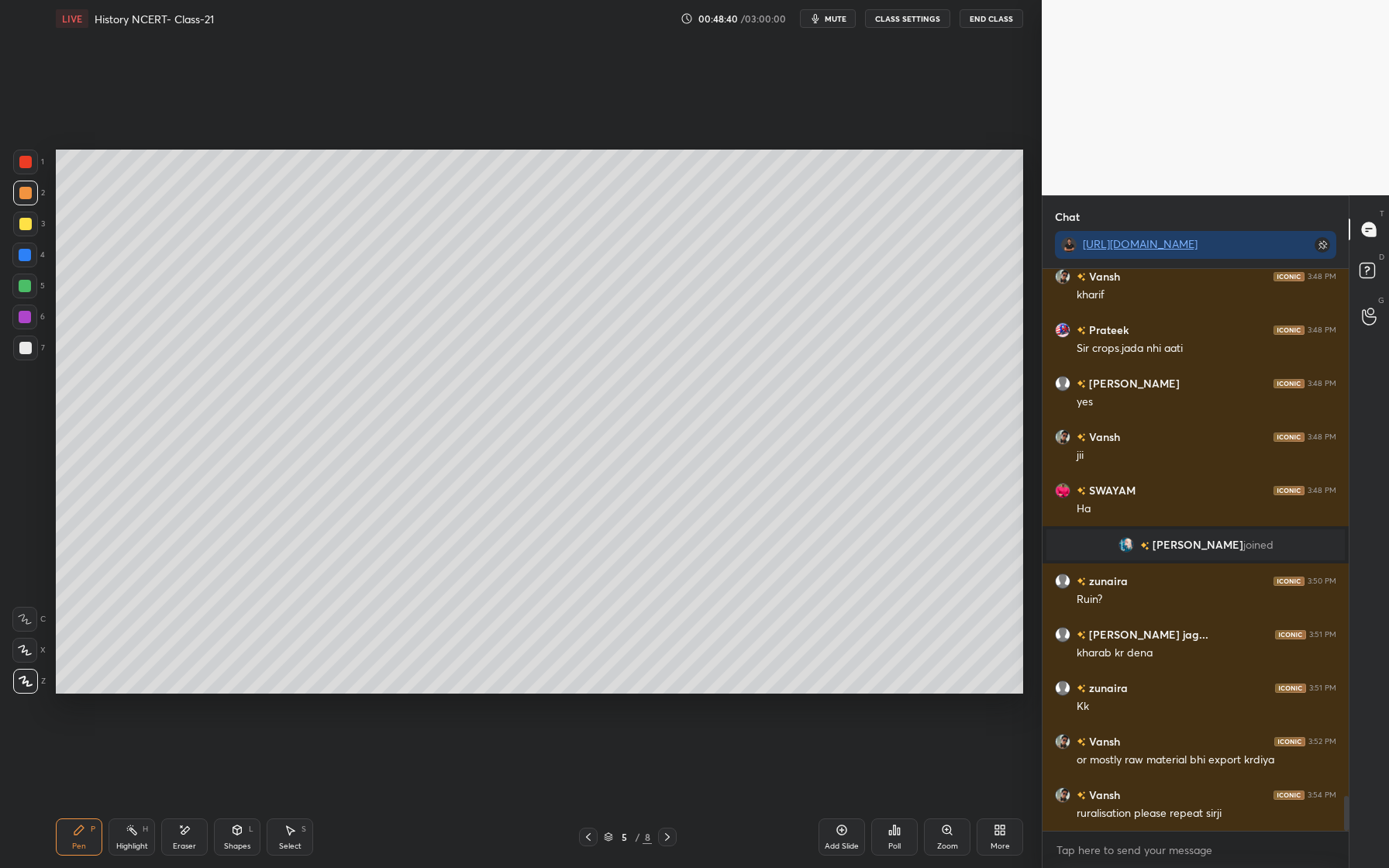
click at [233, 840] on div "Shapes L" at bounding box center [236, 836] width 47 height 37
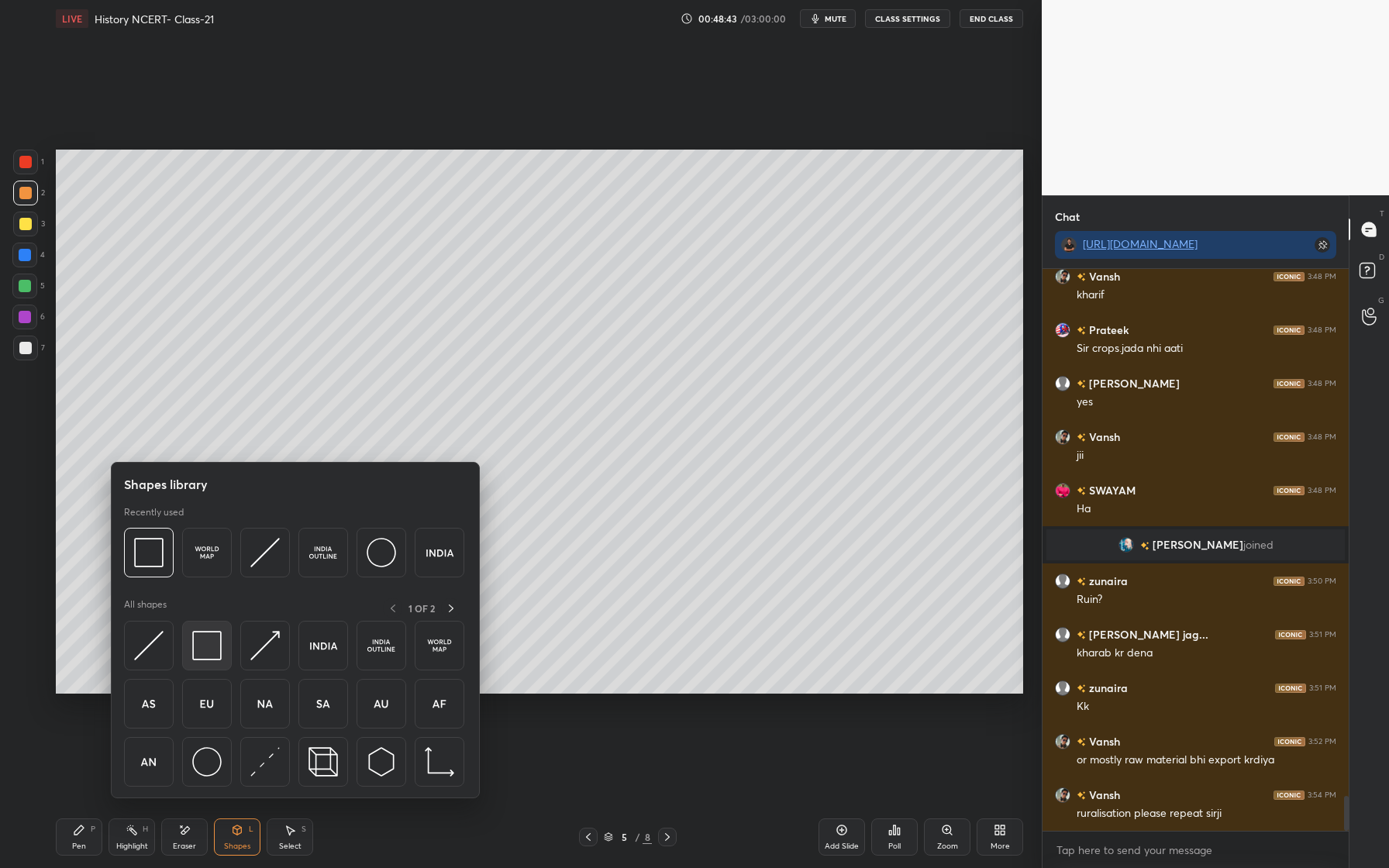
click at [209, 649] on img at bounding box center [207, 645] width 29 height 29
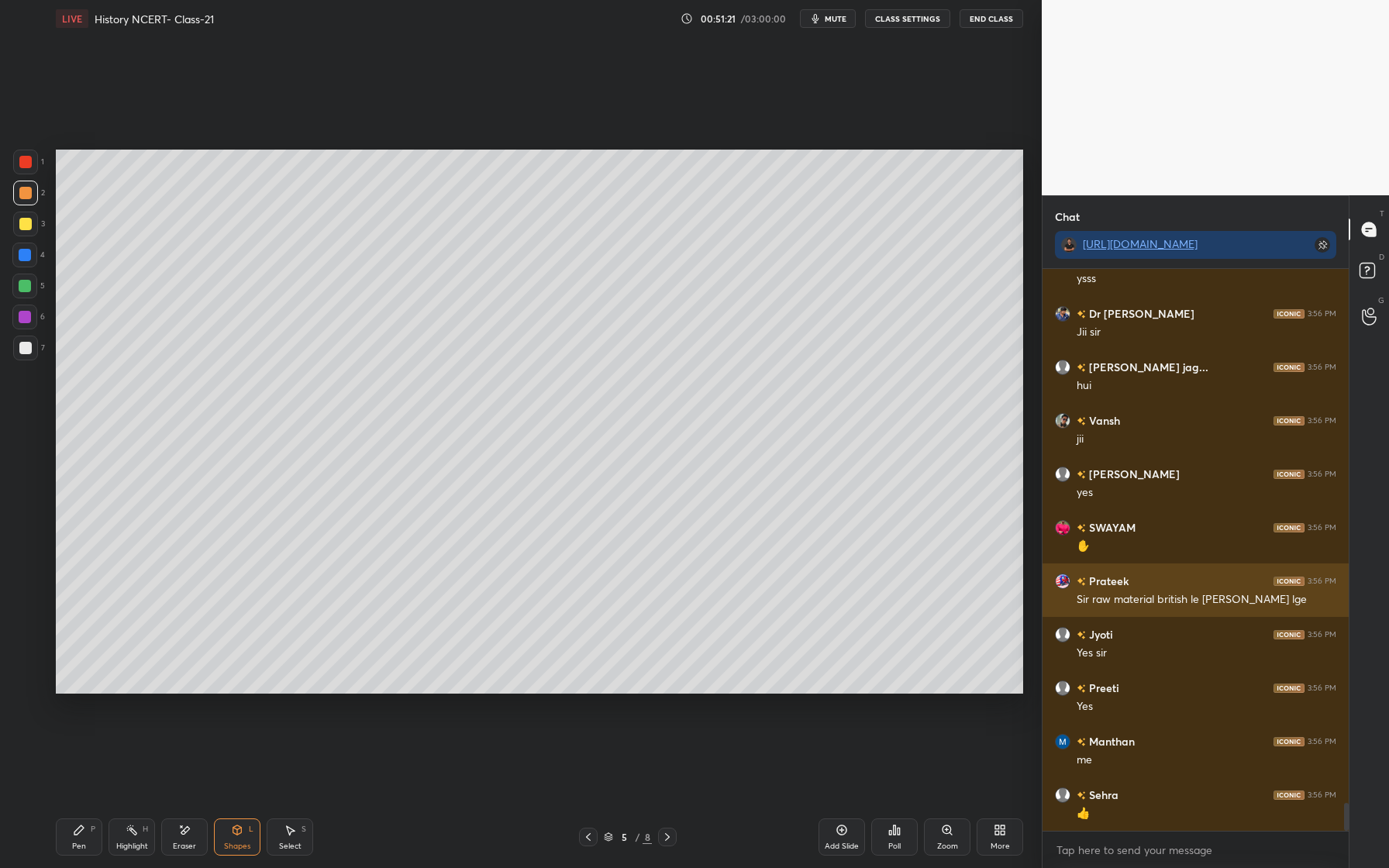
scroll to position [10687, 0]
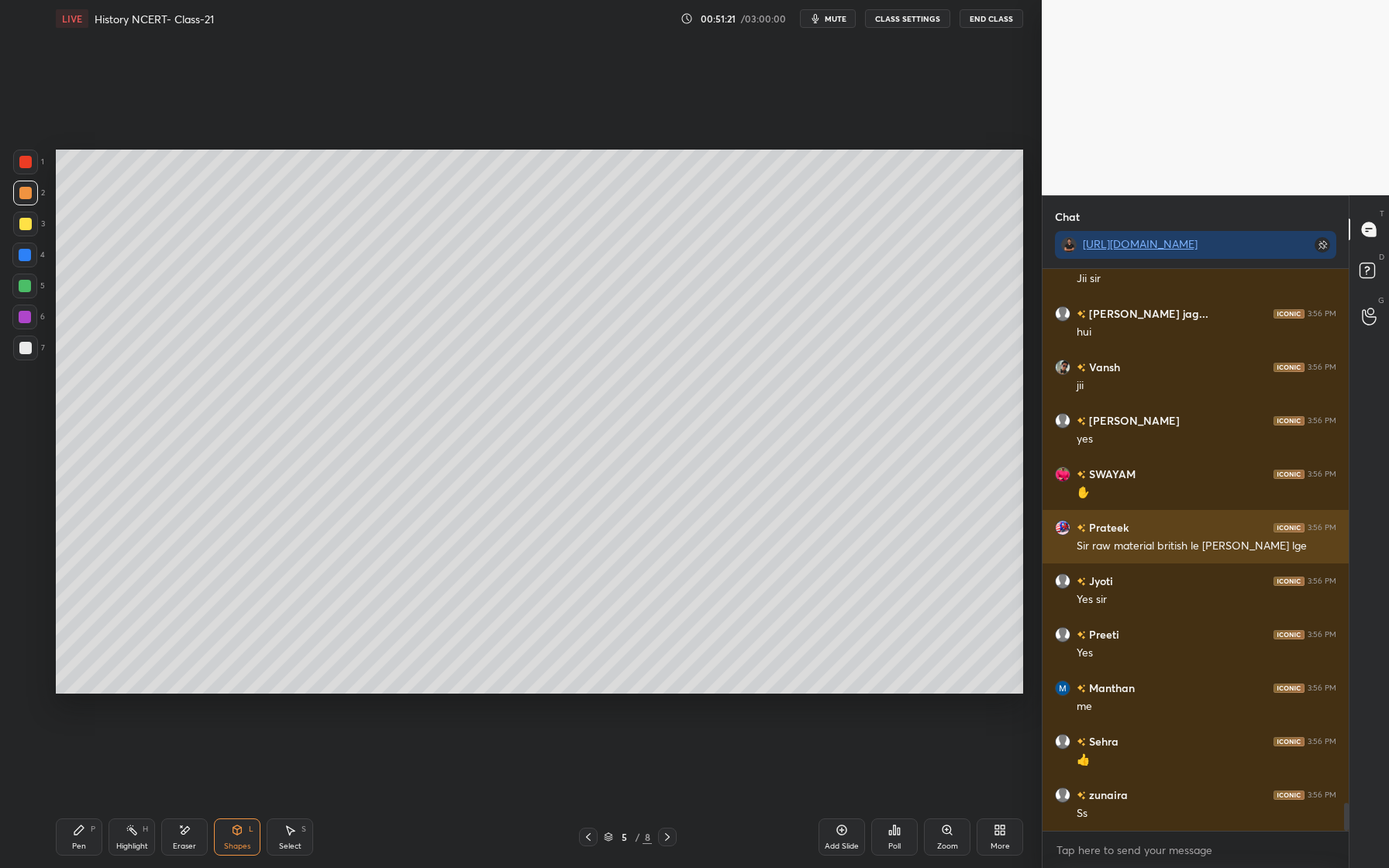
click at [1066, 581] on img "grid" at bounding box center [1063, 582] width 16 height 16
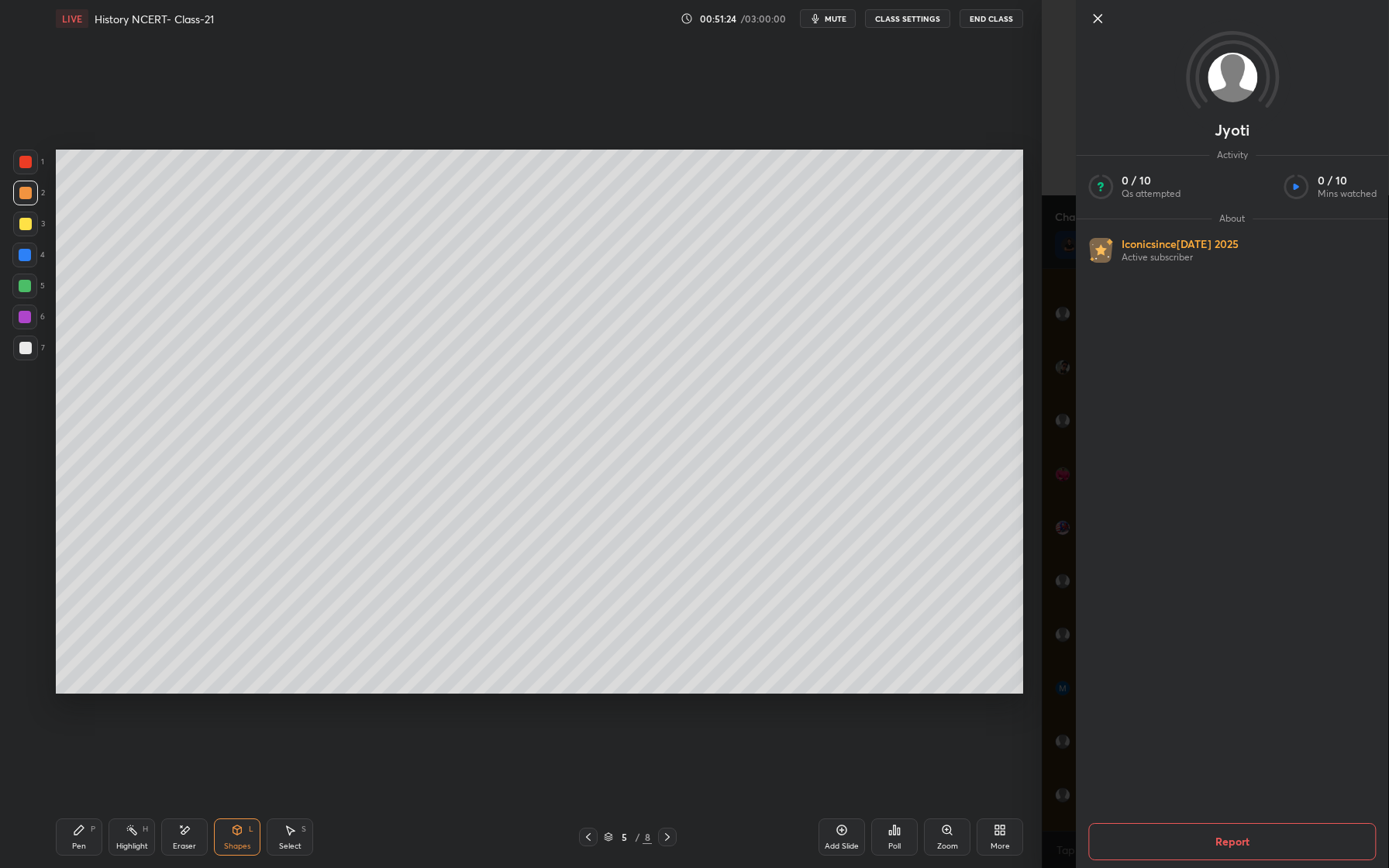
drag, startPoint x: 1100, startPoint y: 17, endPoint x: 1100, endPoint y: 782, distance: 765.0
click at [1100, 17] on icon at bounding box center [1098, 19] width 19 height 19
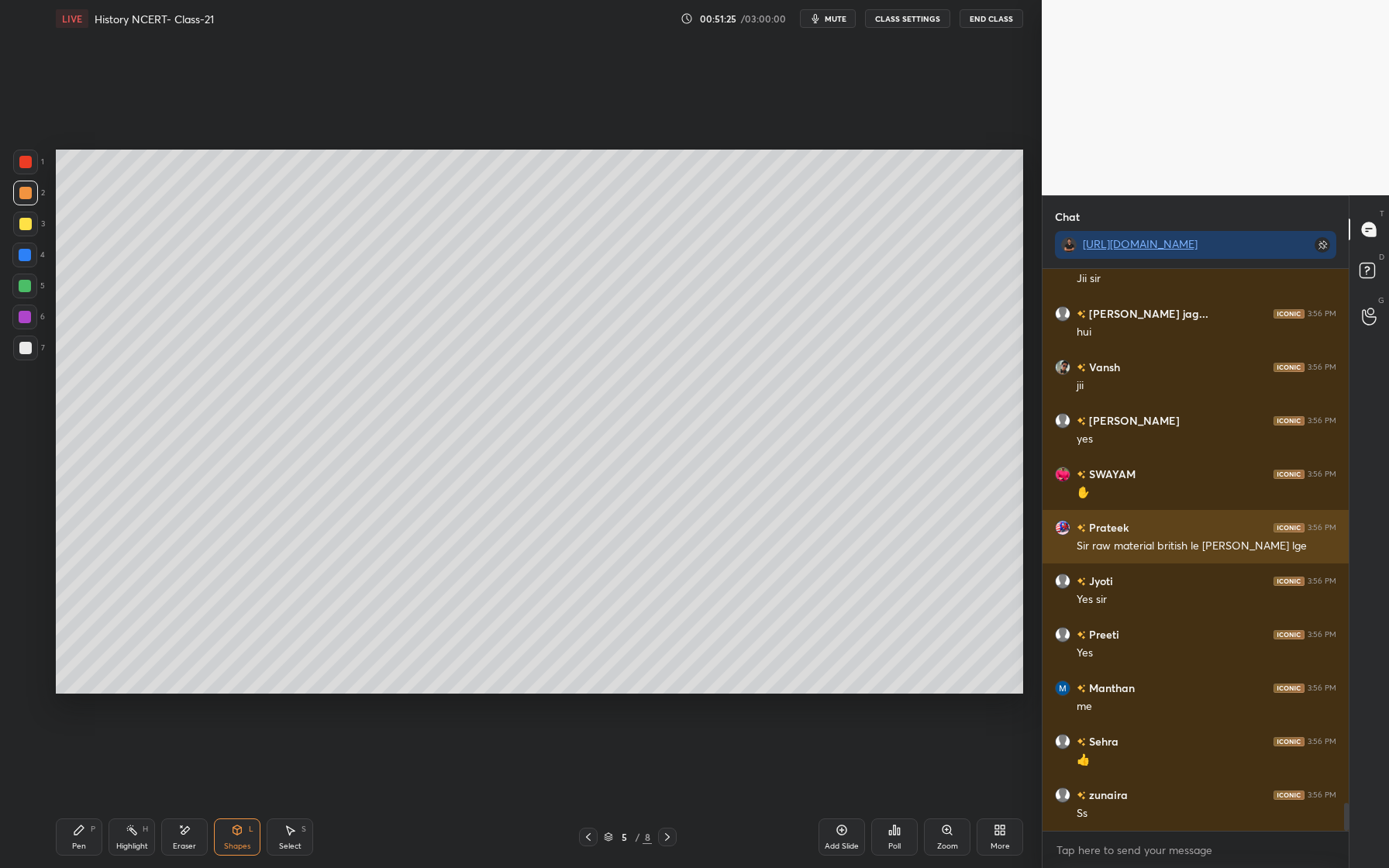
click at [1063, 530] on img "grid" at bounding box center [1063, 528] width 16 height 16
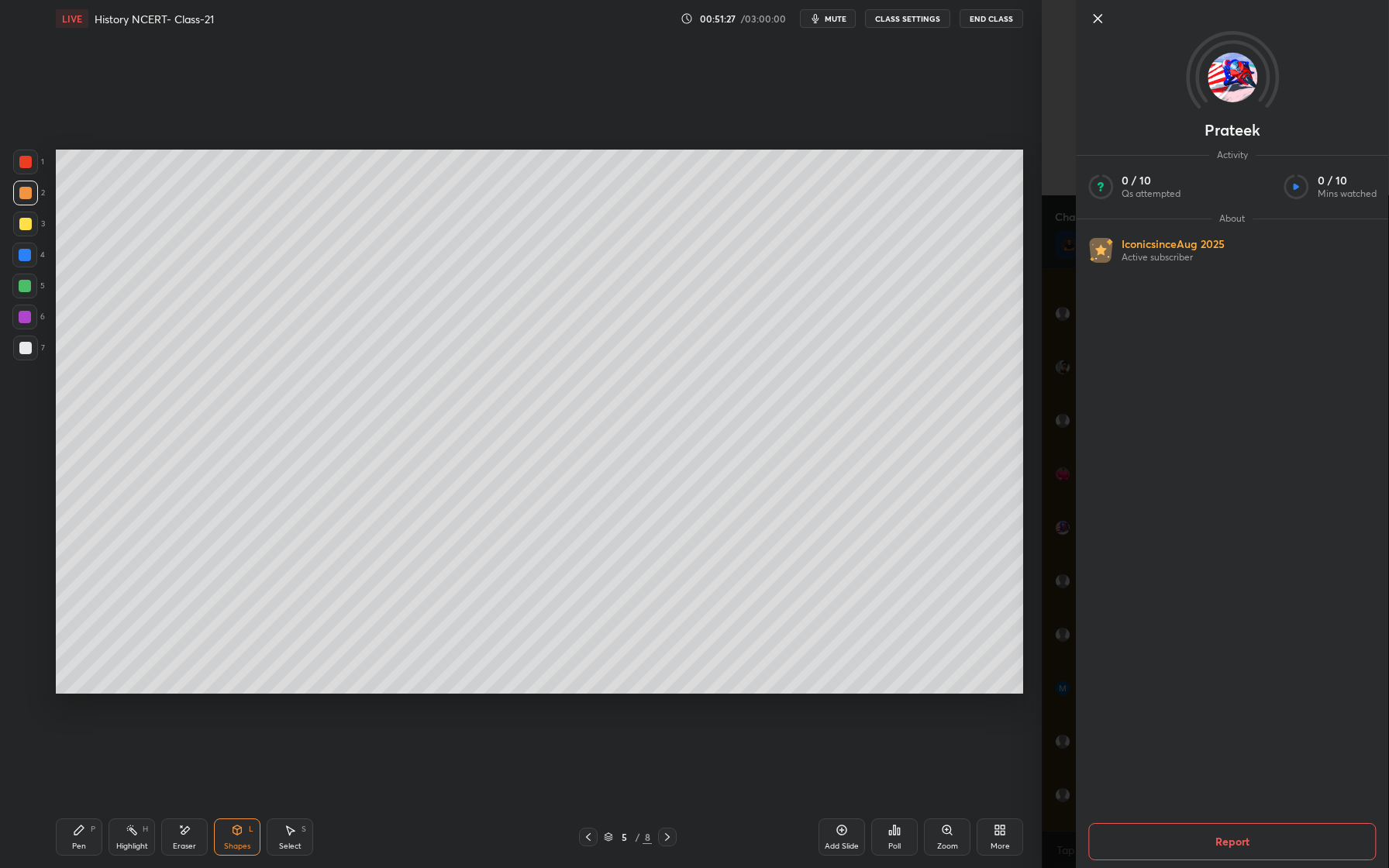
drag, startPoint x: 1093, startPoint y: 15, endPoint x: 1093, endPoint y: 780, distance: 765.0
click at [1093, 15] on icon at bounding box center [1098, 19] width 19 height 19
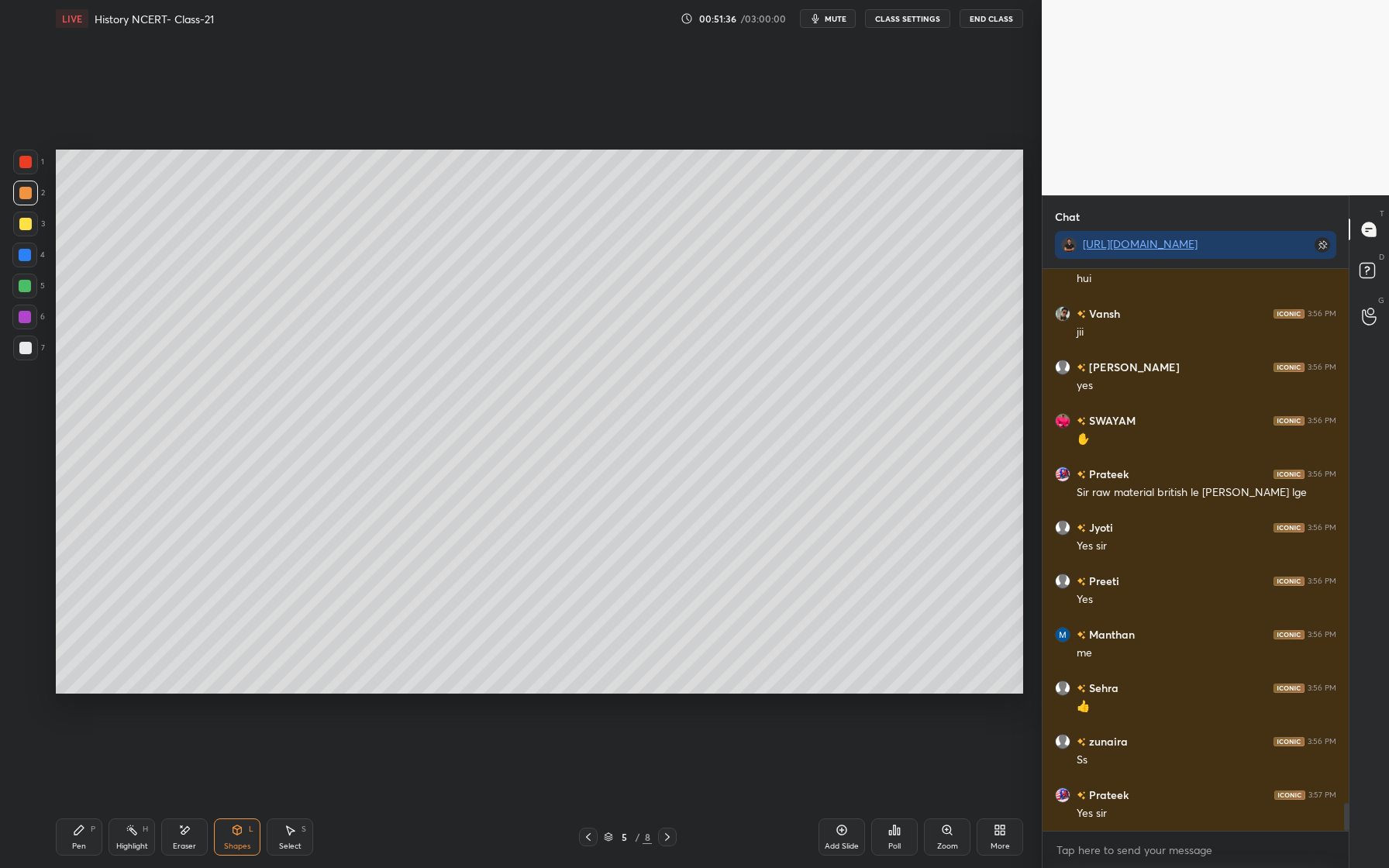
scroll to position [10794, 0]
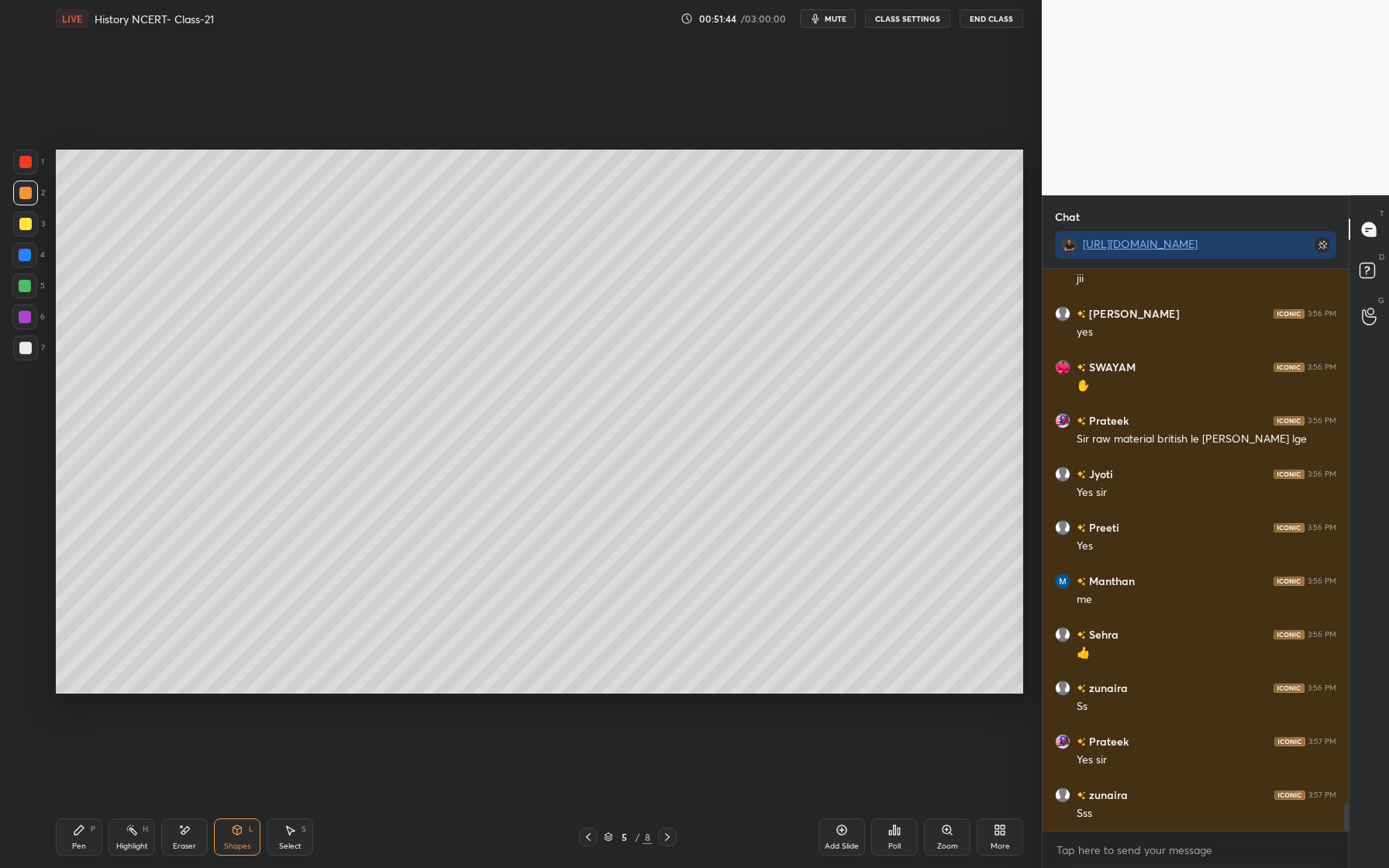
click at [28, 348] on div at bounding box center [26, 348] width 13 height 13
drag, startPoint x: 79, startPoint y: 836, endPoint x: 98, endPoint y: 698, distance: 139.3
click at [79, 834] on div "Pen P" at bounding box center [79, 836] width 47 height 37
click at [1027, 584] on div "Setting up your live class Poll for secs No correct answer Start poll" at bounding box center [539, 421] width 980 height 769
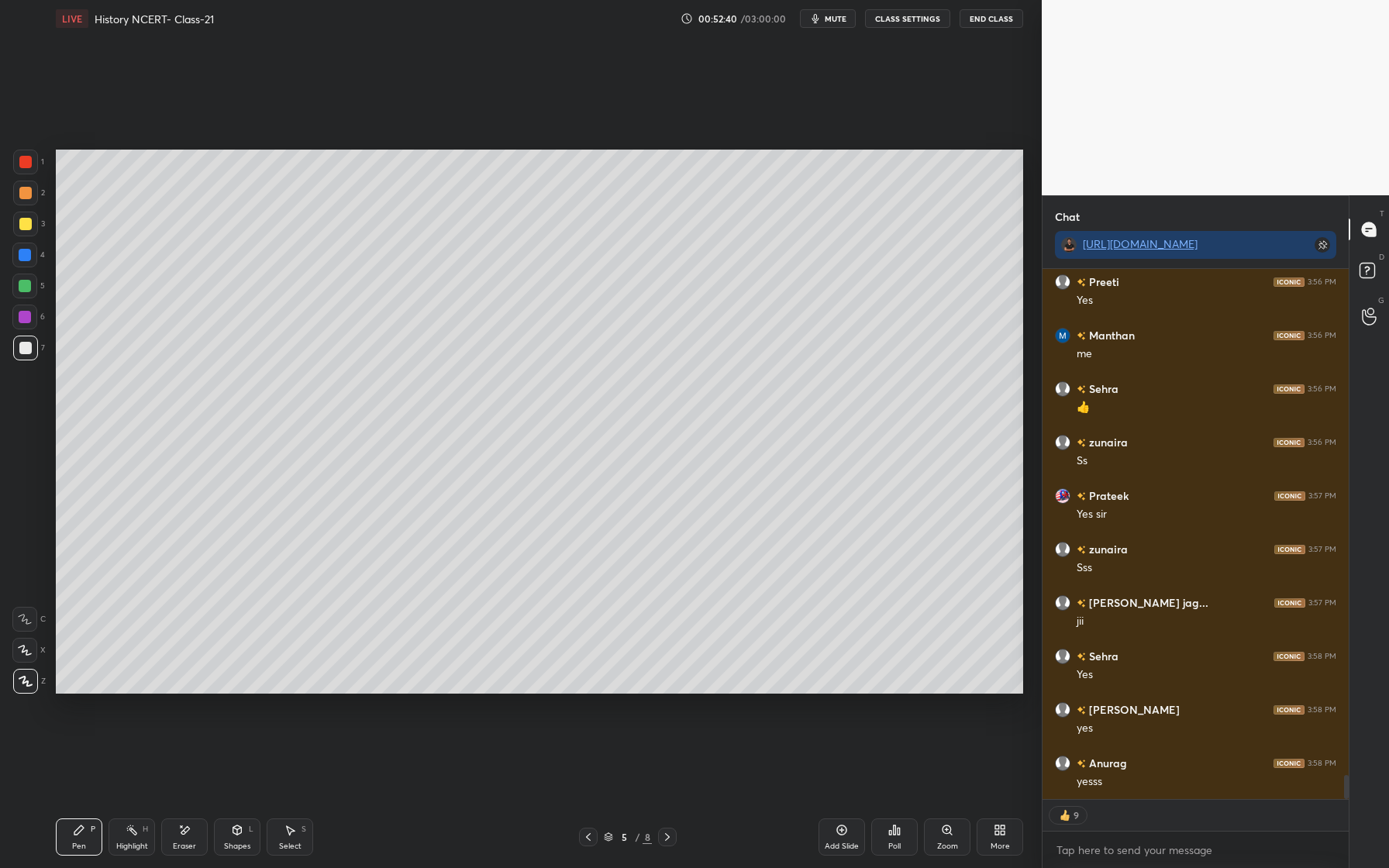
scroll to position [11094, 0]
click at [853, 843] on div "Add Slide" at bounding box center [841, 847] width 34 height 8
type textarea "x"
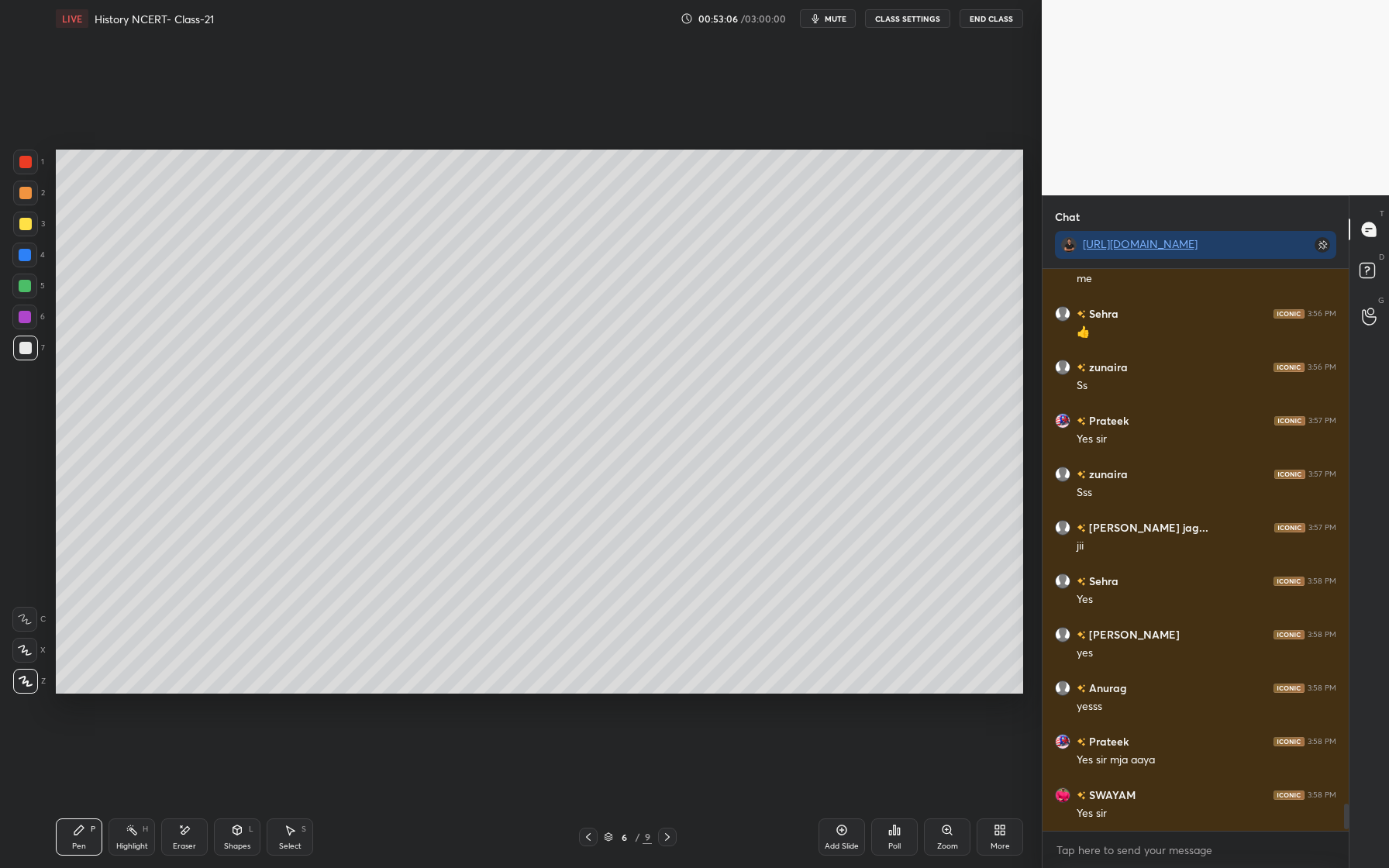
click at [22, 197] on div at bounding box center [26, 193] width 13 height 13
click at [143, 804] on div "Setting up your live class Poll for secs No correct answer Start poll" at bounding box center [539, 421] width 980 height 769
click at [196, 841] on div "Eraser" at bounding box center [184, 836] width 47 height 37
click at [71, 831] on div "Pen P" at bounding box center [79, 836] width 47 height 37
click at [188, 837] on div "Eraser" at bounding box center [184, 836] width 47 height 37
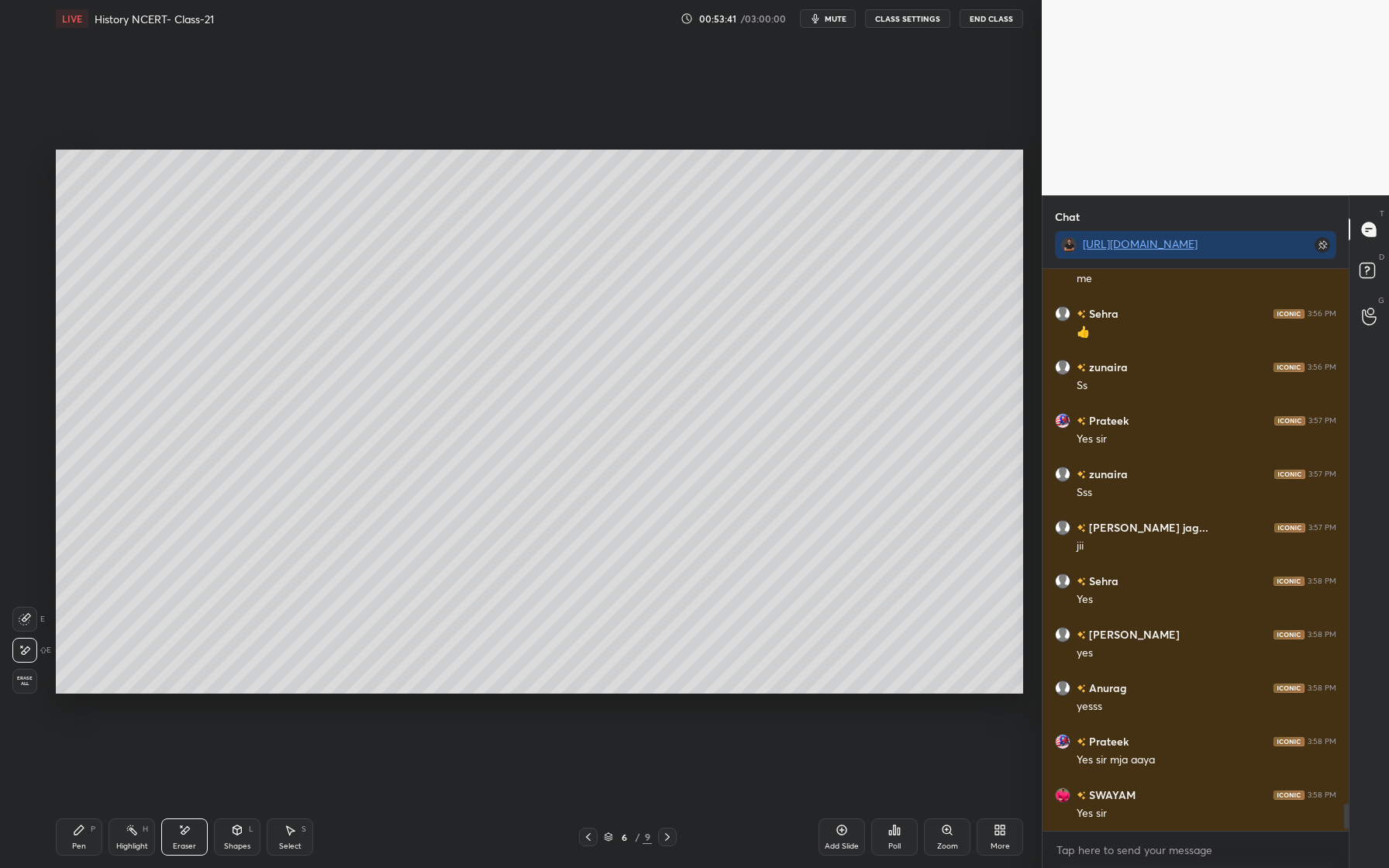
drag, startPoint x: 31, startPoint y: 680, endPoint x: 18, endPoint y: 677, distance: 13.3
click at [31, 680] on span "Erase all" at bounding box center [24, 681] width 23 height 11
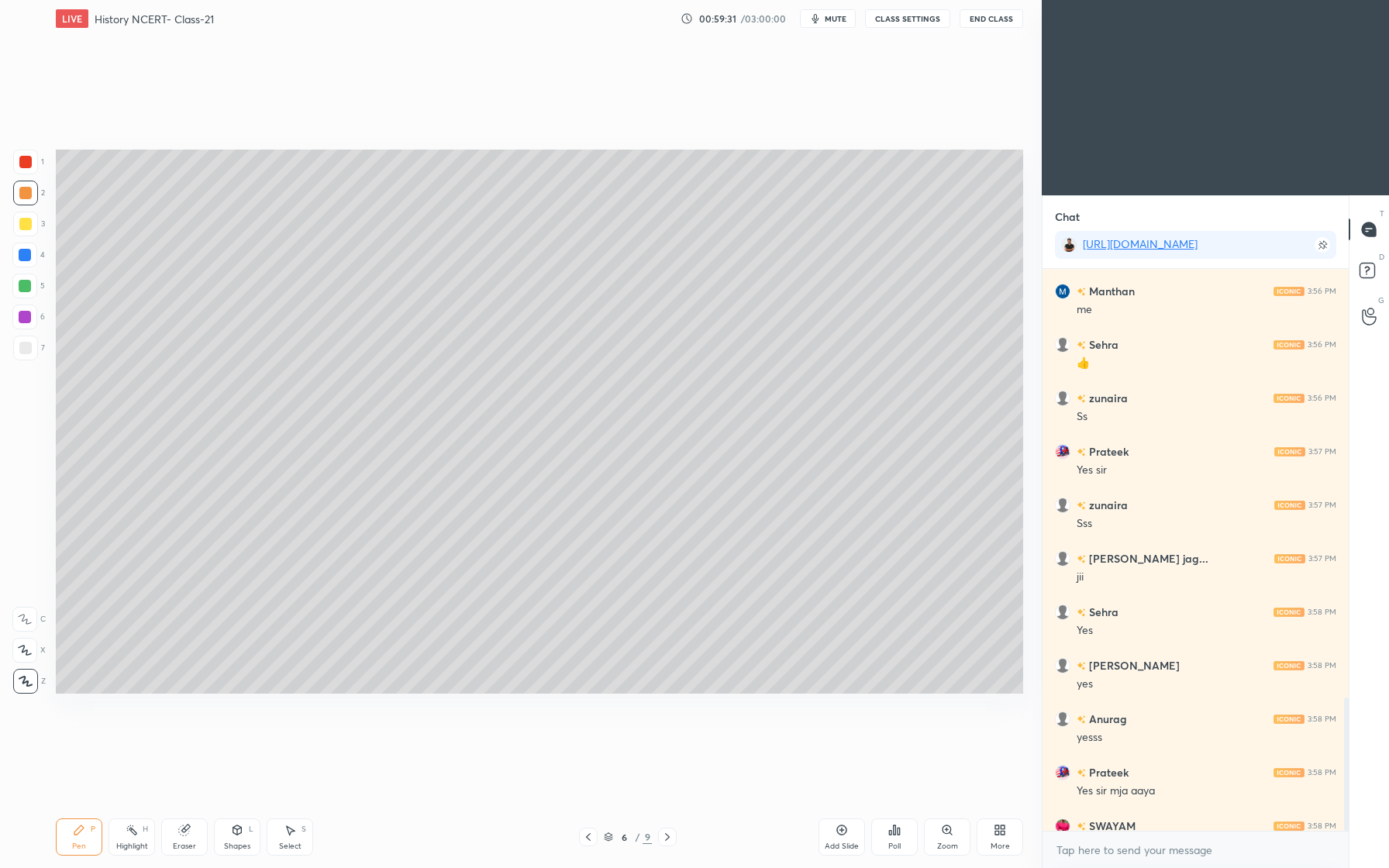
scroll to position [76749, 76532]
drag, startPoint x: 193, startPoint y: 824, endPoint x: 229, endPoint y: 700, distance: 129.1
click at [193, 822] on div "Eraser" at bounding box center [184, 836] width 47 height 37
click at [79, 833] on div "Pen P" at bounding box center [79, 836] width 47 height 37
click at [181, 828] on icon at bounding box center [184, 830] width 10 height 10
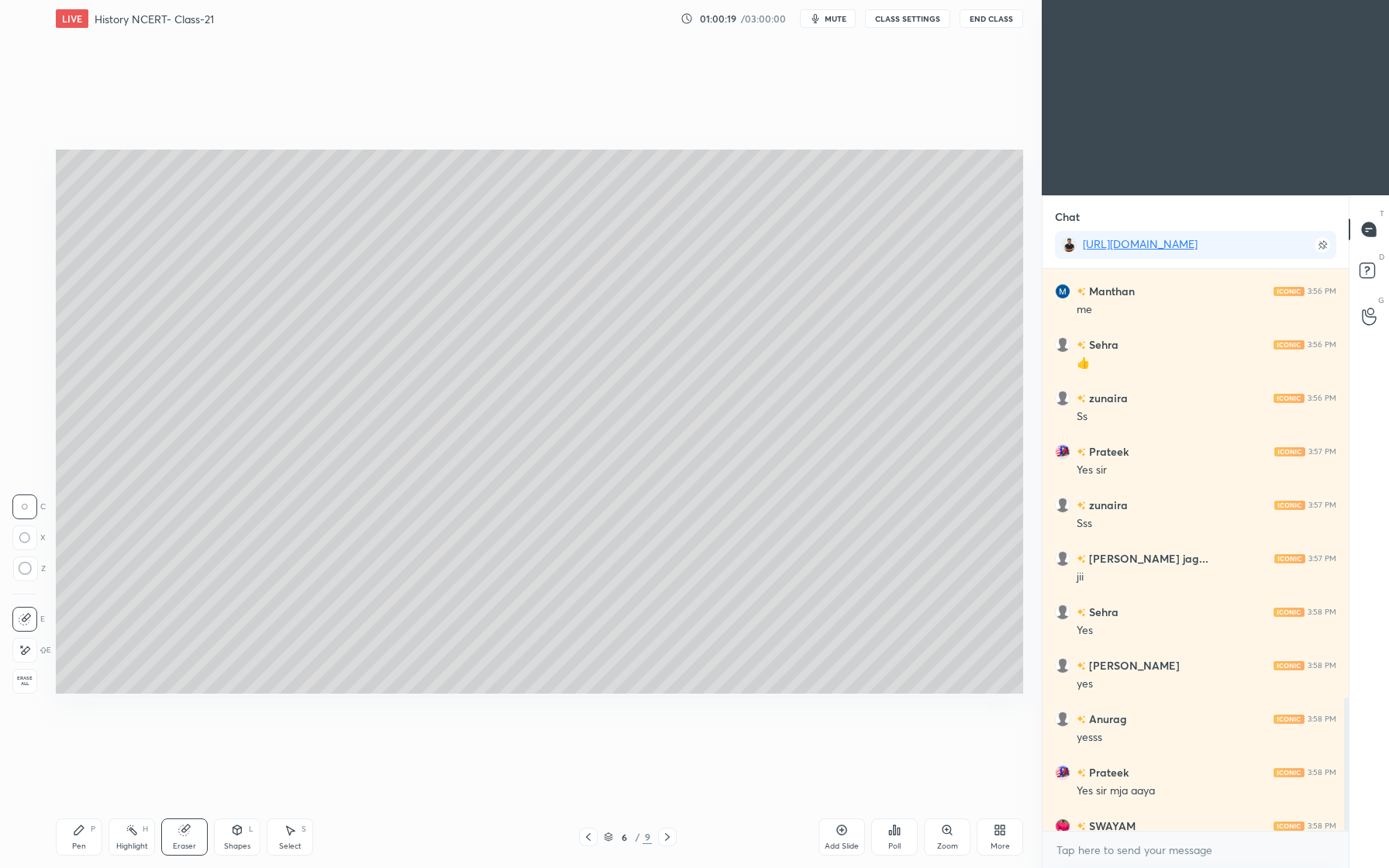
click at [31, 646] on div at bounding box center [24, 650] width 24 height 24
click at [85, 843] on div "Pen P" at bounding box center [79, 836] width 47 height 37
click at [236, 835] on icon at bounding box center [237, 830] width 13 height 13
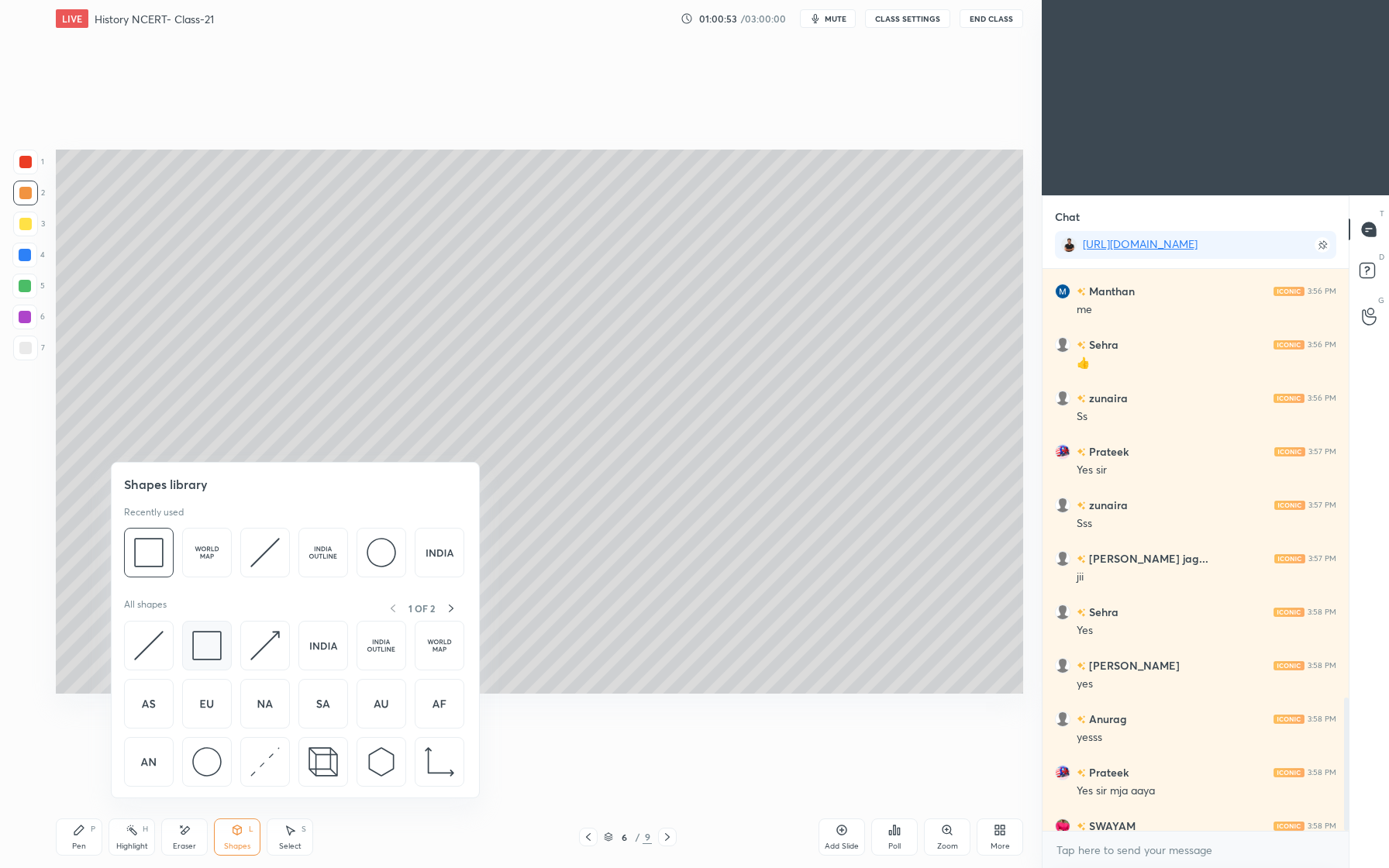
click at [208, 637] on img at bounding box center [207, 645] width 29 height 29
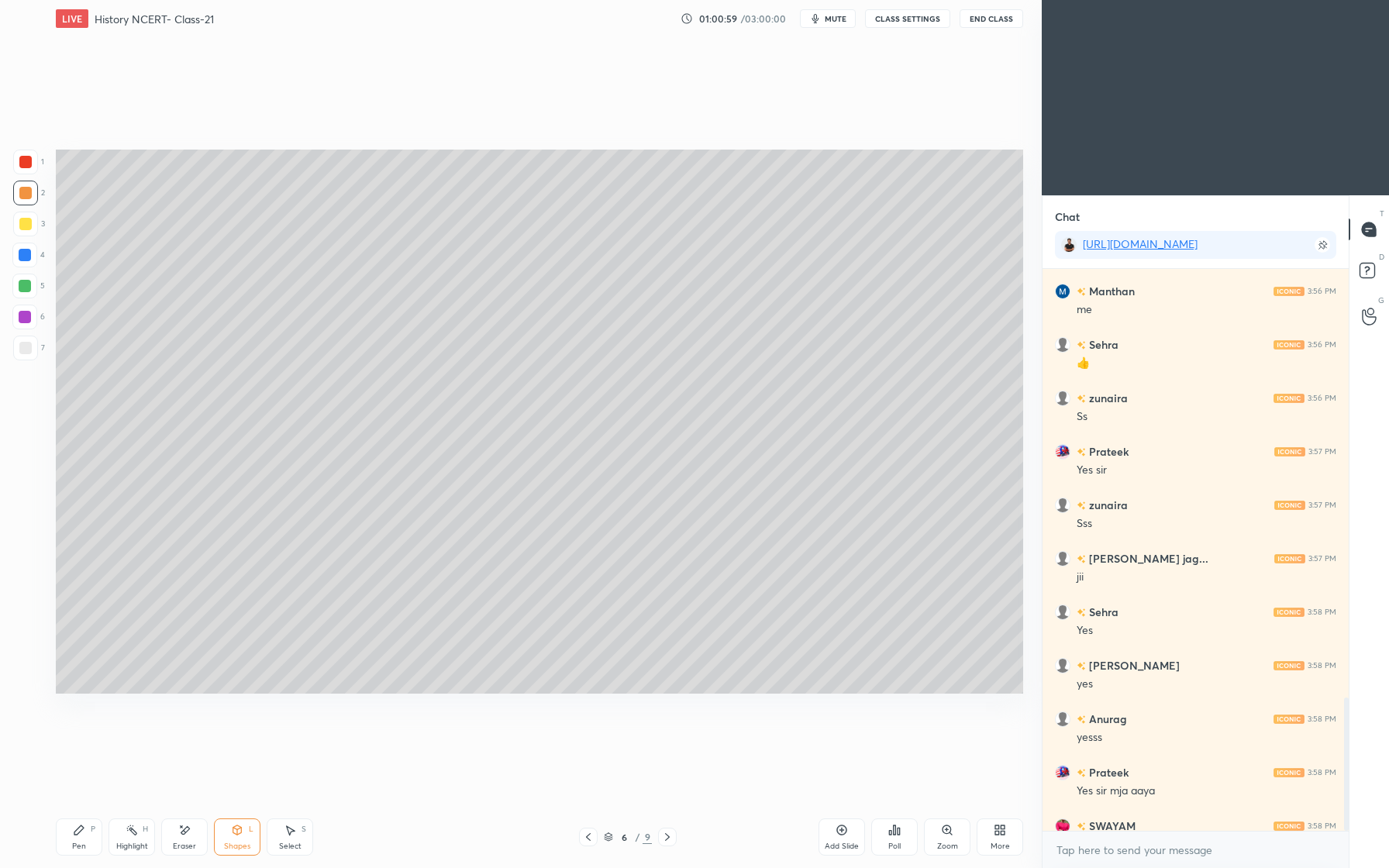
click at [25, 257] on div at bounding box center [25, 255] width 13 height 13
click at [80, 834] on div "Pen P" at bounding box center [79, 836] width 47 height 37
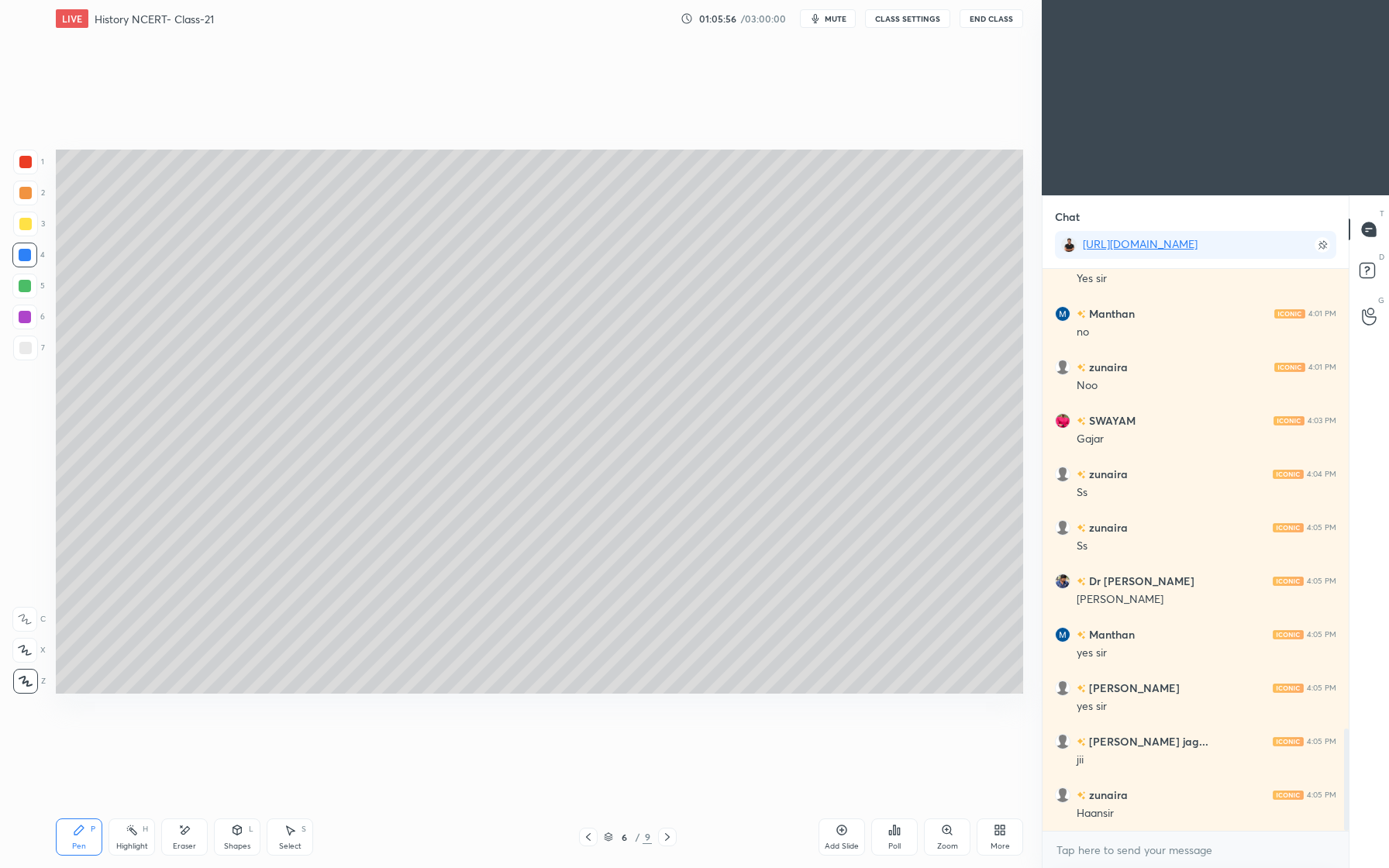
scroll to position [2520, 0]
click at [28, 285] on div at bounding box center [25, 286] width 13 height 13
click at [28, 256] on div at bounding box center [25, 255] width 13 height 13
drag, startPoint x: 22, startPoint y: 285, endPoint x: 20, endPoint y: 300, distance: 15.1
click at [23, 286] on div at bounding box center [25, 286] width 13 height 13
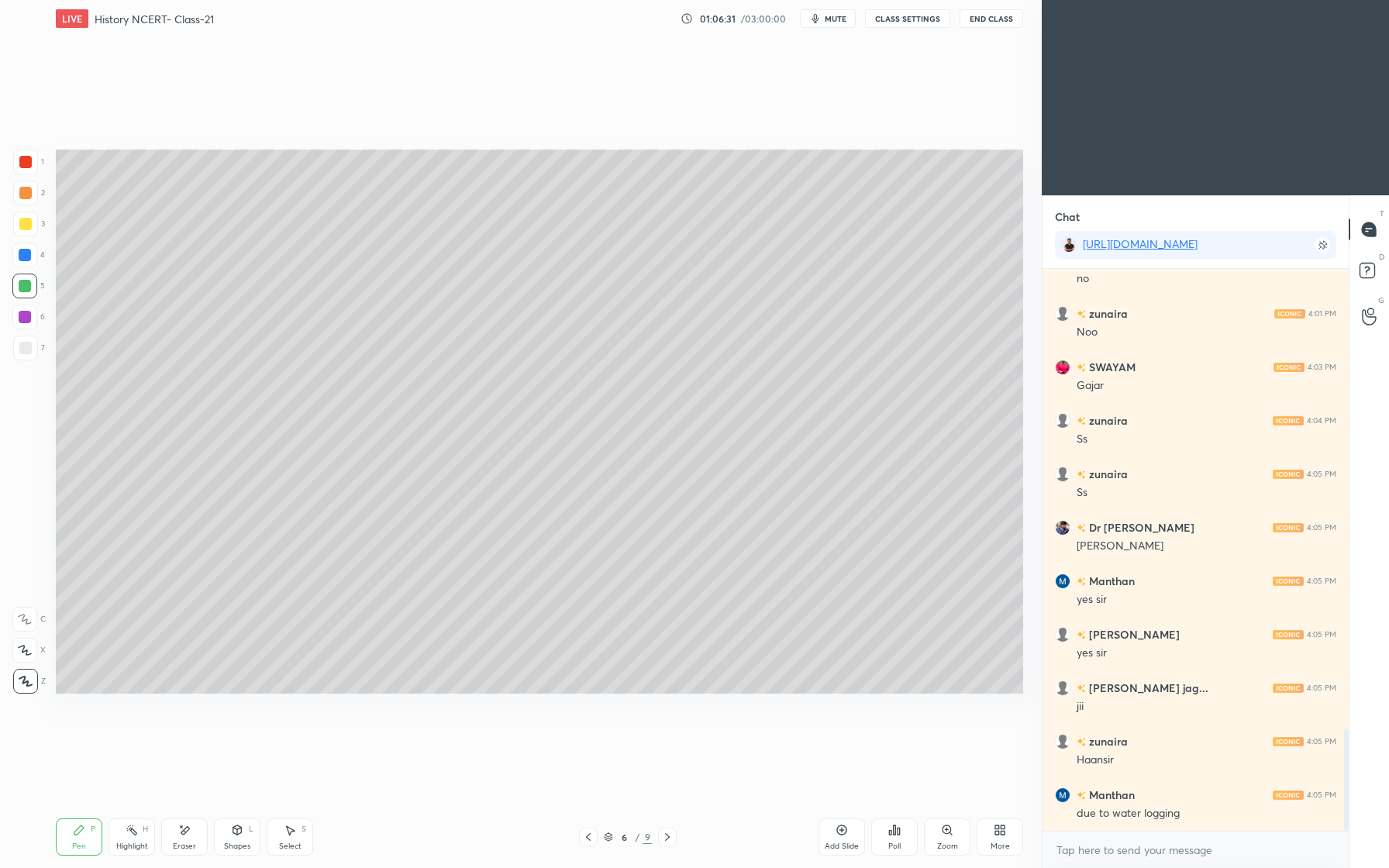
drag, startPoint x: 20, startPoint y: 258, endPoint x: 27, endPoint y: 266, distance: 10.6
click at [20, 258] on div at bounding box center [25, 255] width 13 height 13
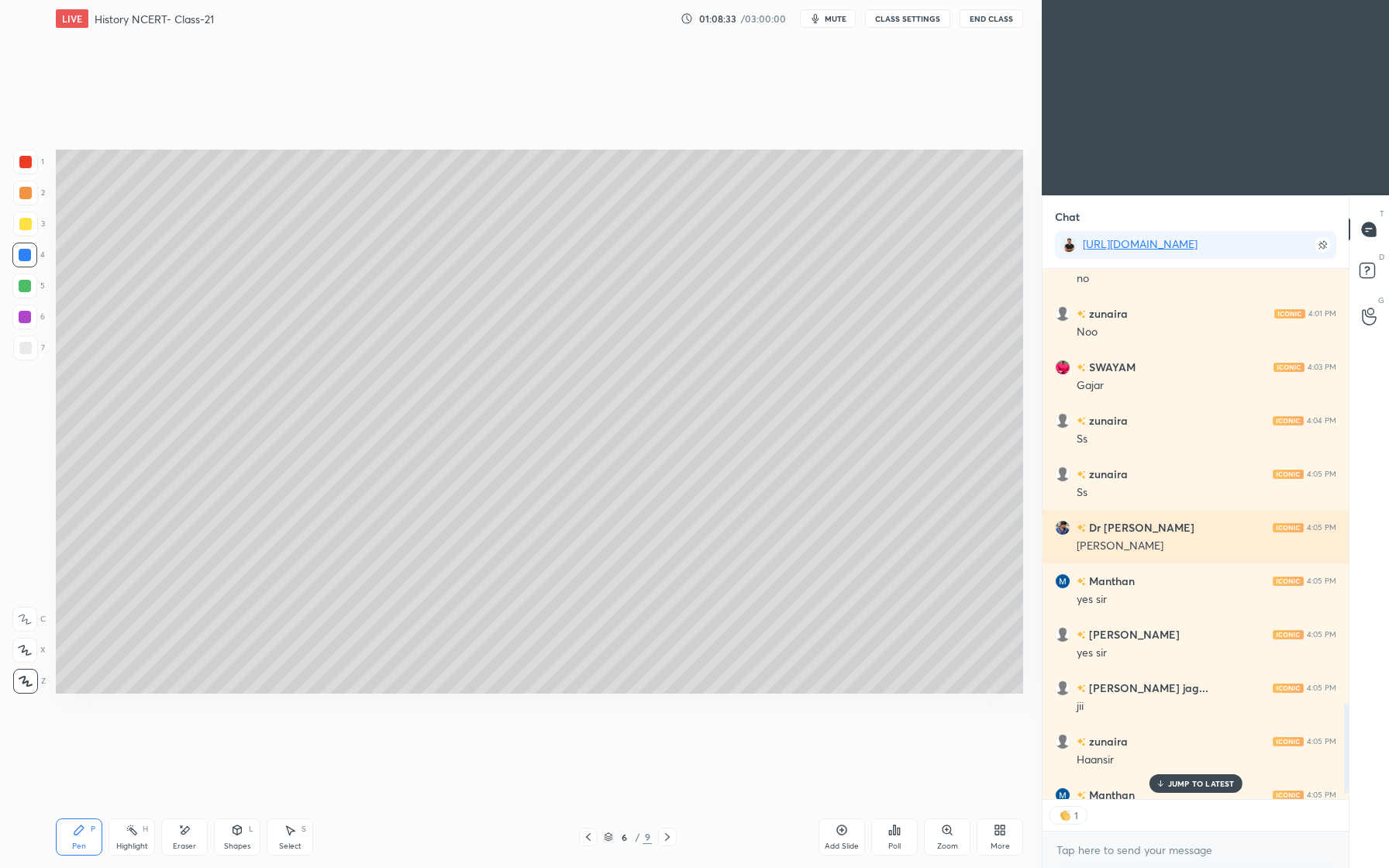
scroll to position [2552, 0]
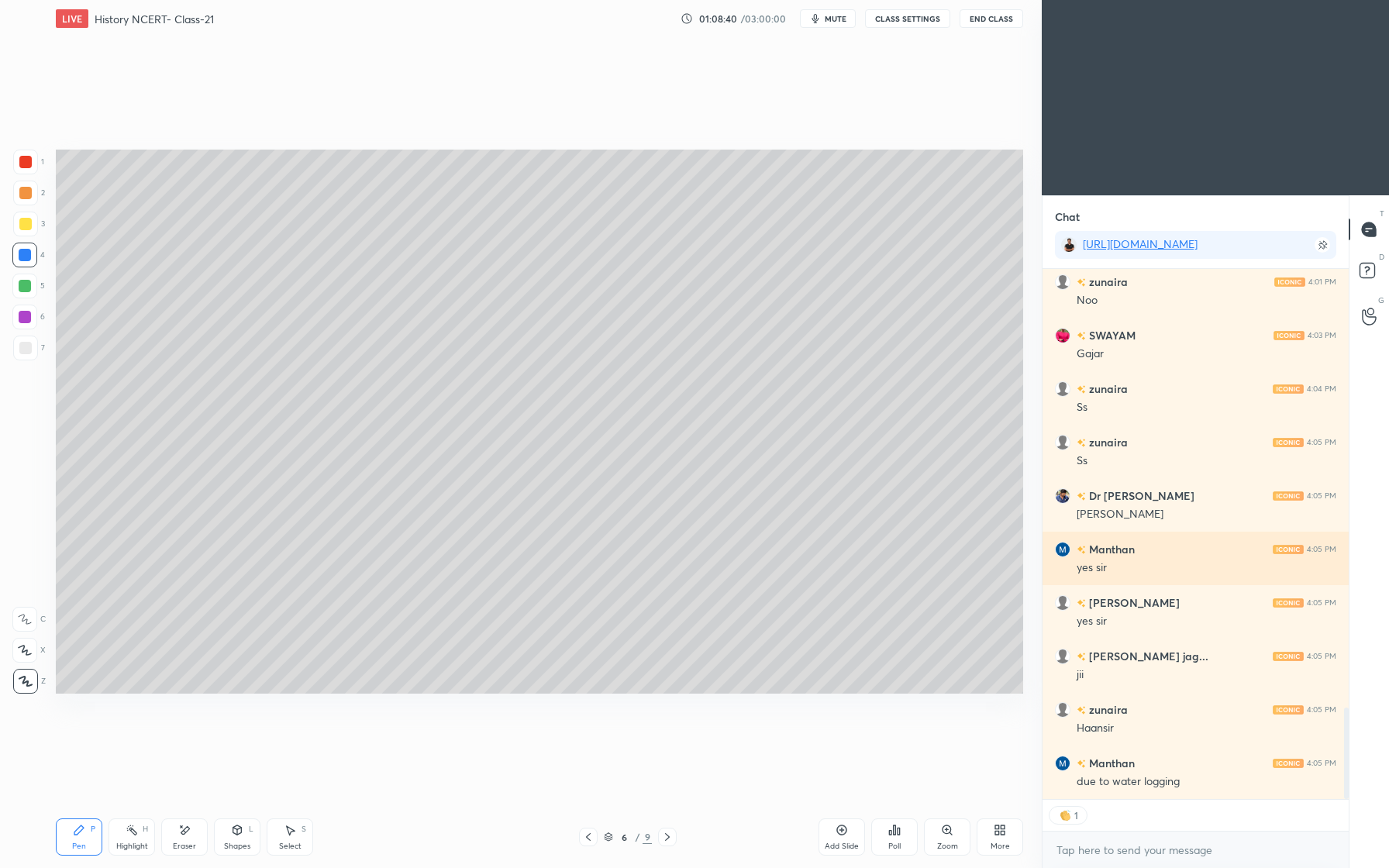
type textarea "x"
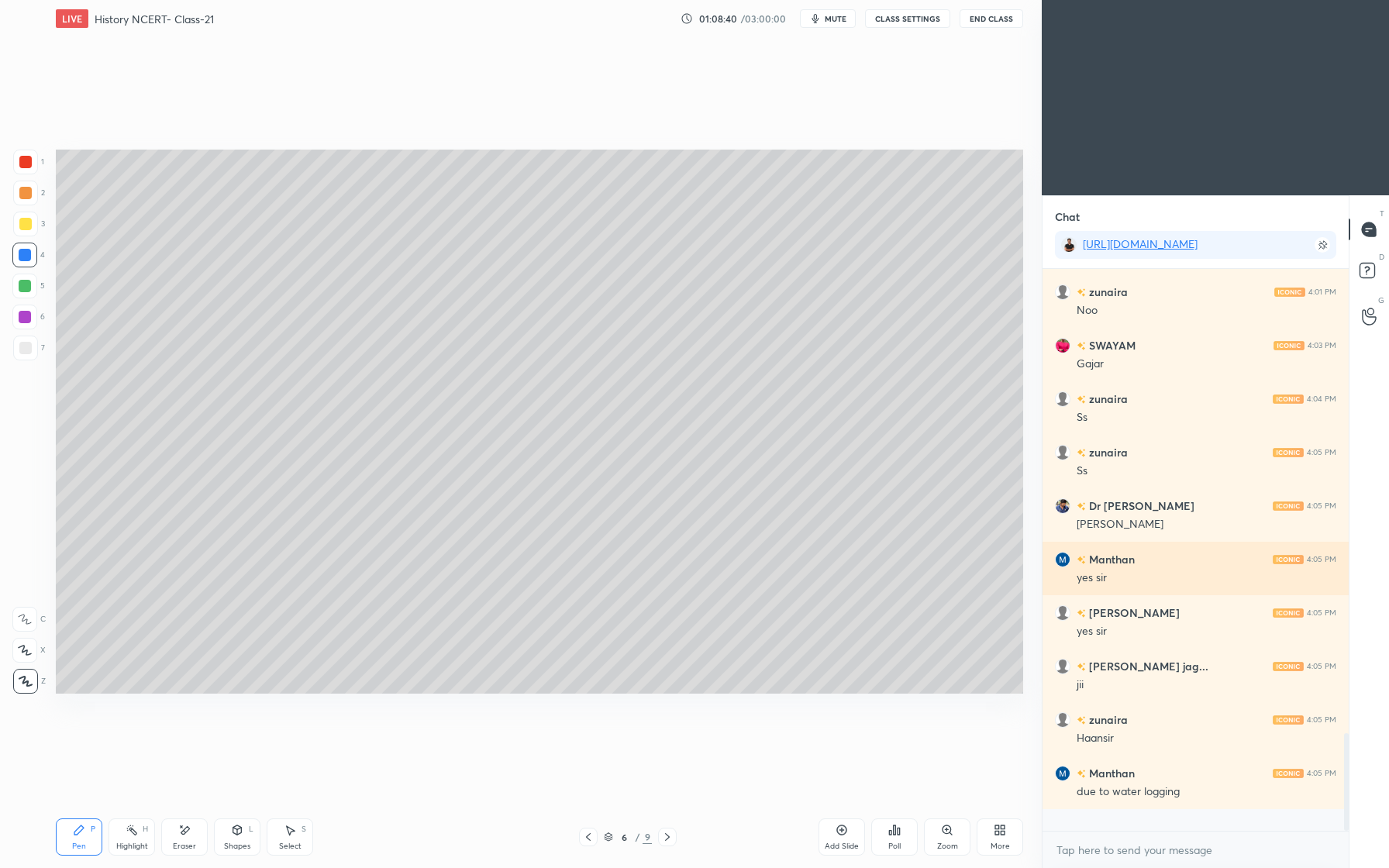
scroll to position [2520, 0]
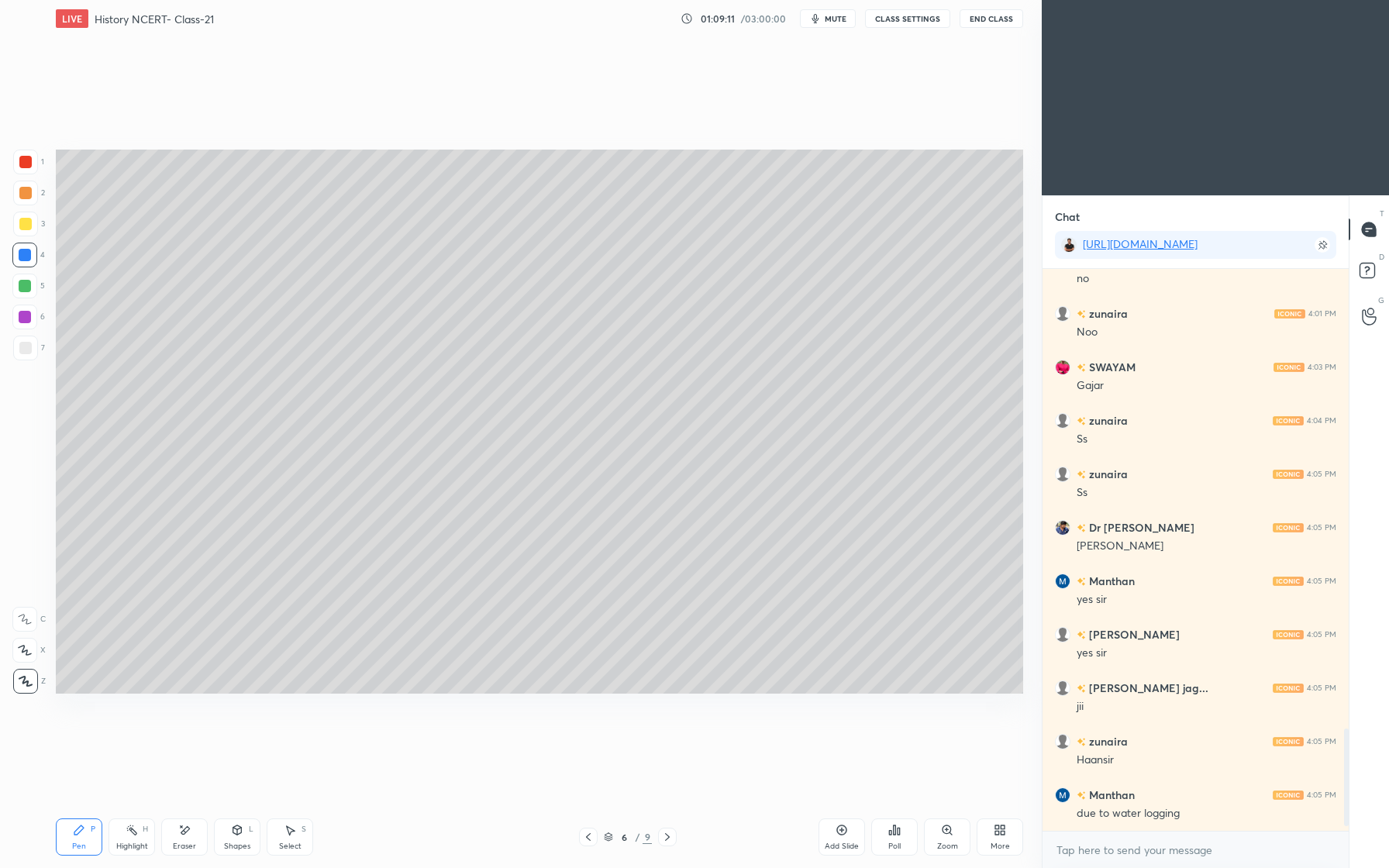
click at [24, 299] on div "5" at bounding box center [28, 289] width 32 height 31
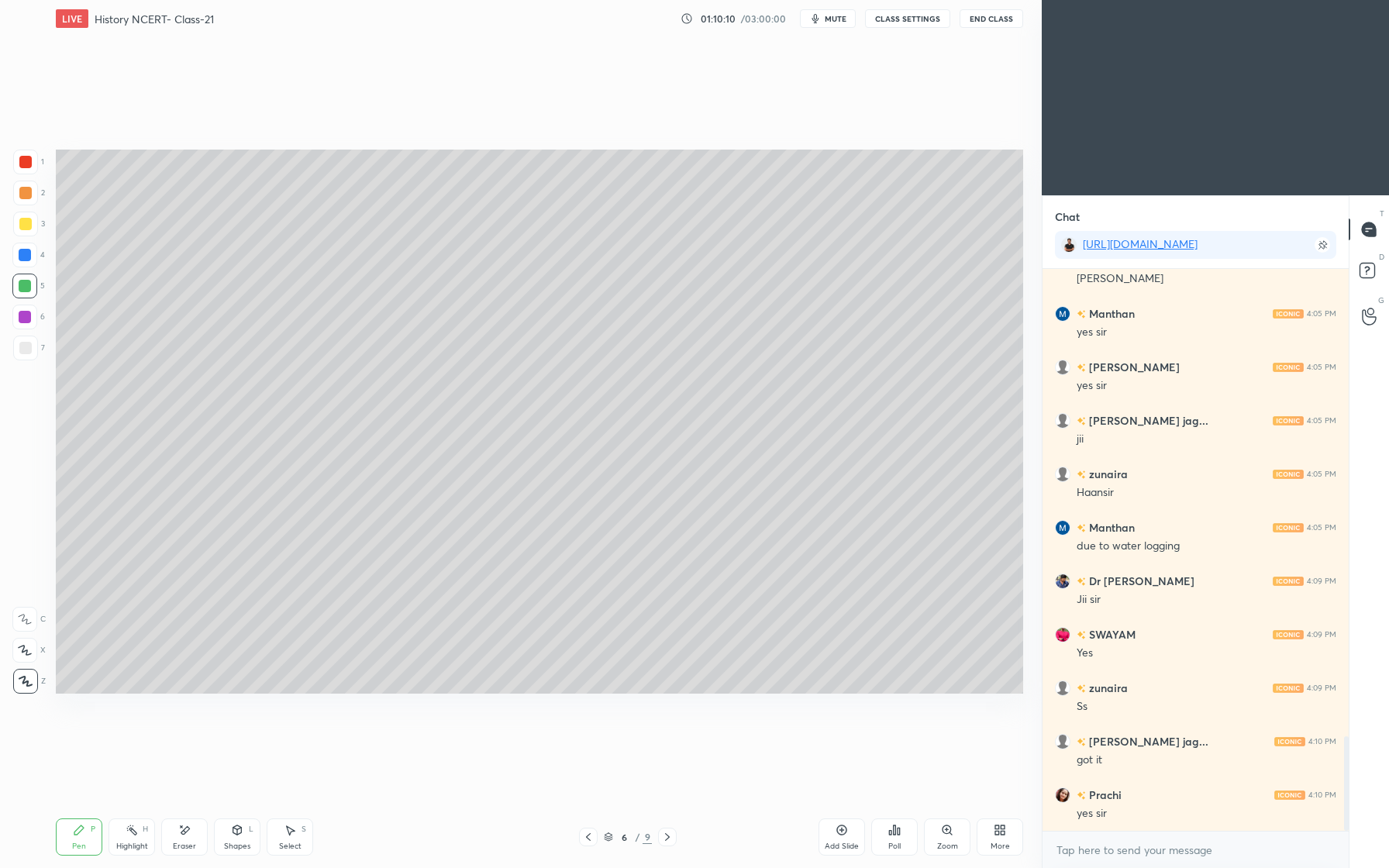
scroll to position [2841, 0]
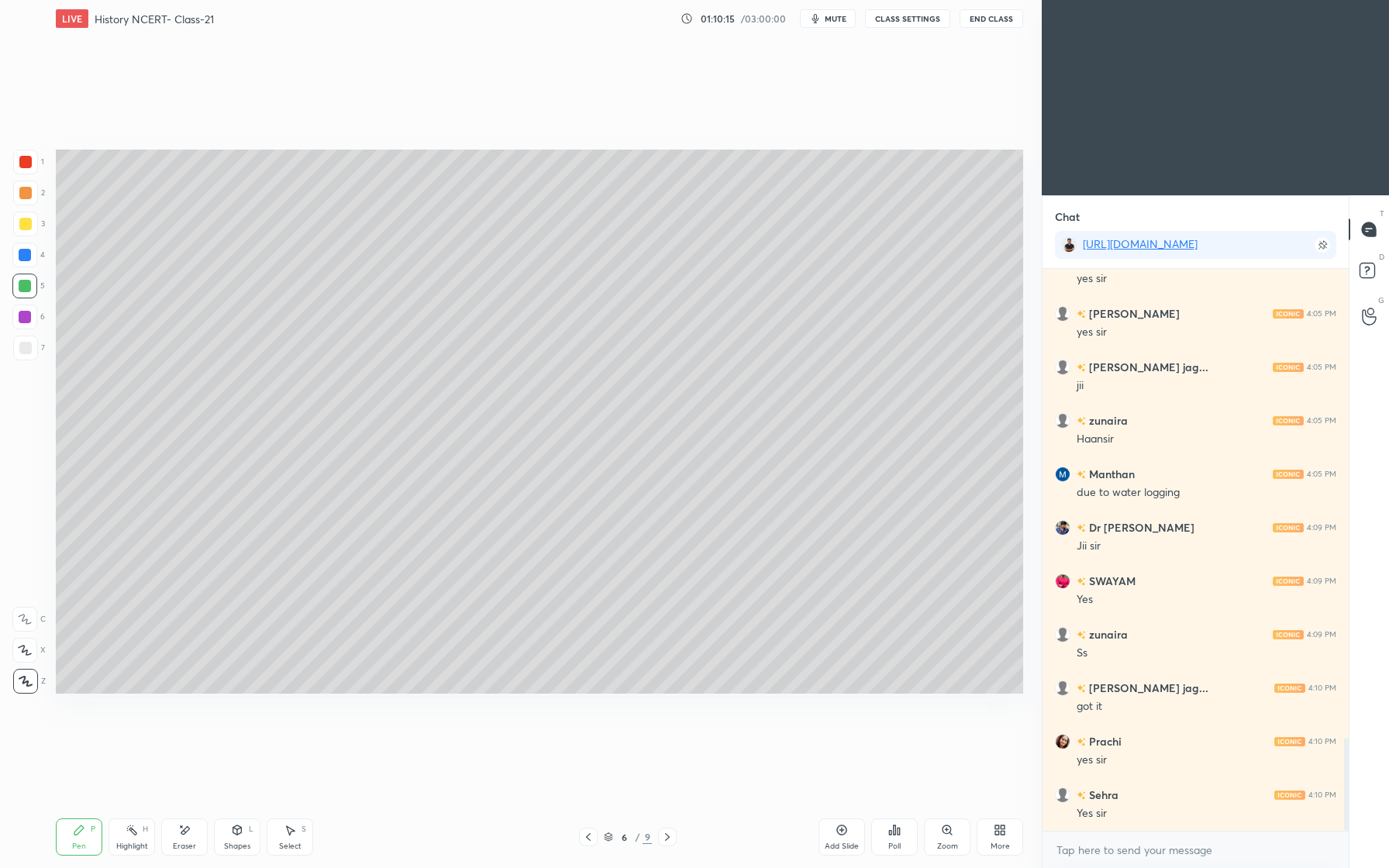
drag, startPoint x: 31, startPoint y: 193, endPoint x: 28, endPoint y: 201, distance: 8.5
click at [31, 196] on div at bounding box center [25, 192] width 24 height 24
click at [32, 321] on div at bounding box center [24, 316] width 24 height 24
click at [194, 836] on div "Eraser" at bounding box center [184, 836] width 47 height 37
click at [86, 822] on div "Pen P" at bounding box center [79, 836] width 47 height 37
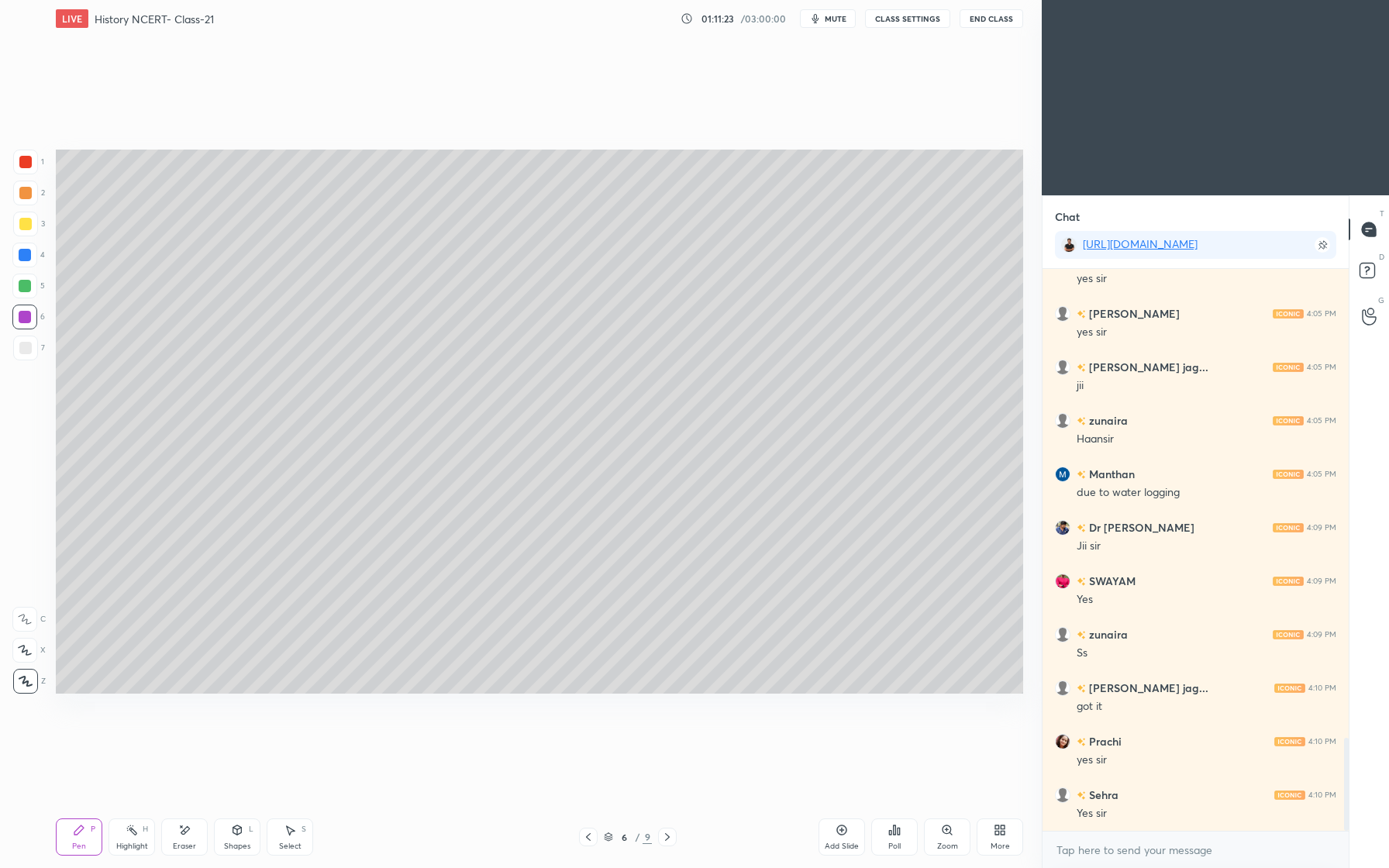
click at [188, 829] on icon at bounding box center [185, 830] width 9 height 8
drag, startPoint x: 80, startPoint y: 857, endPoint x: 85, endPoint y: 810, distance: 47.3
click at [80, 857] on div "Pen P Highlight H Eraser Shapes L Select S 6 / 9 Add Slide Poll Zoom More" at bounding box center [539, 837] width 967 height 62
drag, startPoint x: 83, startPoint y: 818, endPoint x: 90, endPoint y: 763, distance: 55.4
click at [81, 817] on div "Pen P Highlight H Eraser Shapes L Select S 6 / 9 Add Slide Poll Zoom More" at bounding box center [539, 837] width 967 height 62
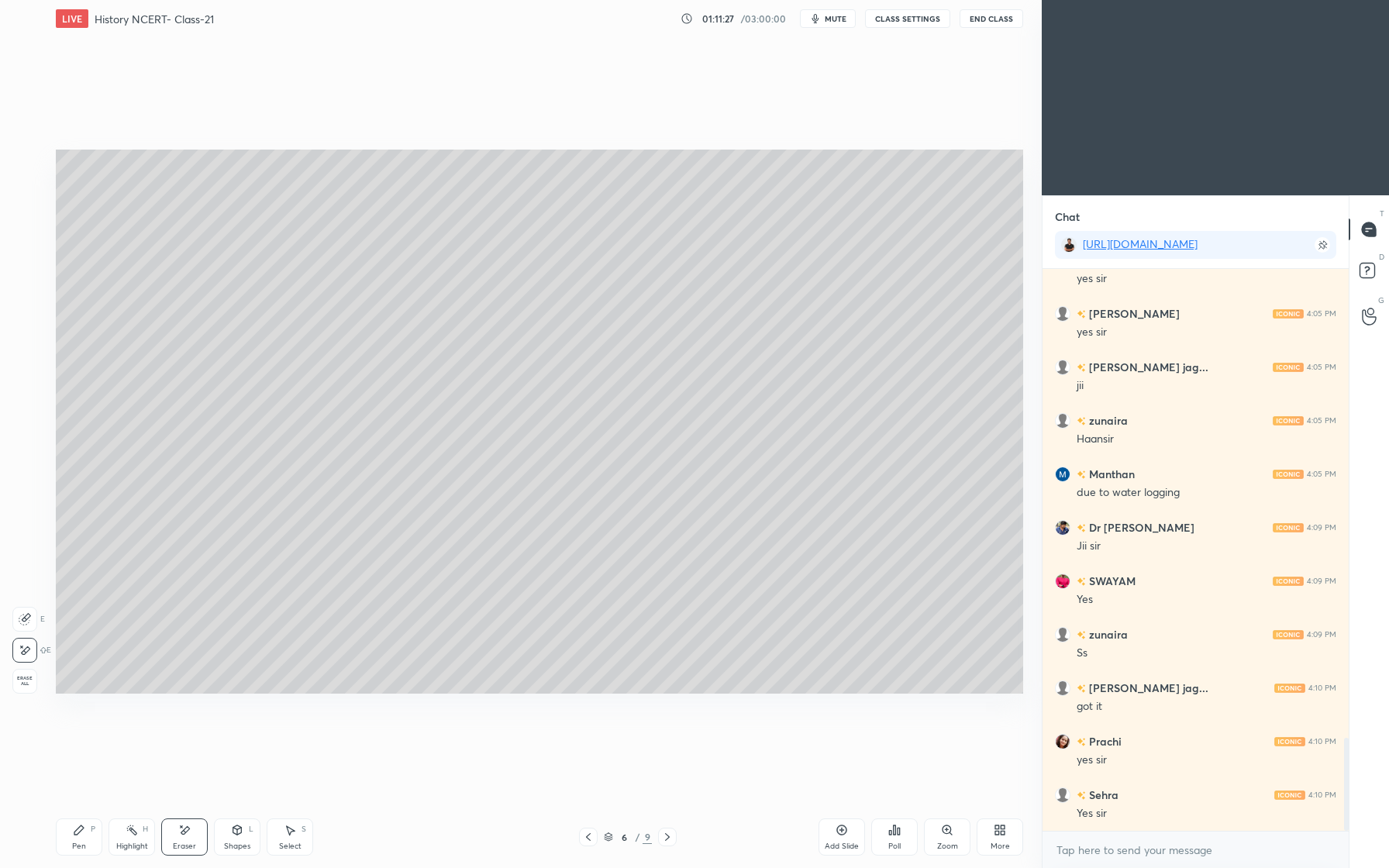
click at [86, 810] on div "Pen P Highlight H Eraser Shapes L Select S 6 / 9 Add Slide Poll Zoom More" at bounding box center [539, 837] width 967 height 62
click at [76, 844] on div "Pen" at bounding box center [79, 847] width 14 height 8
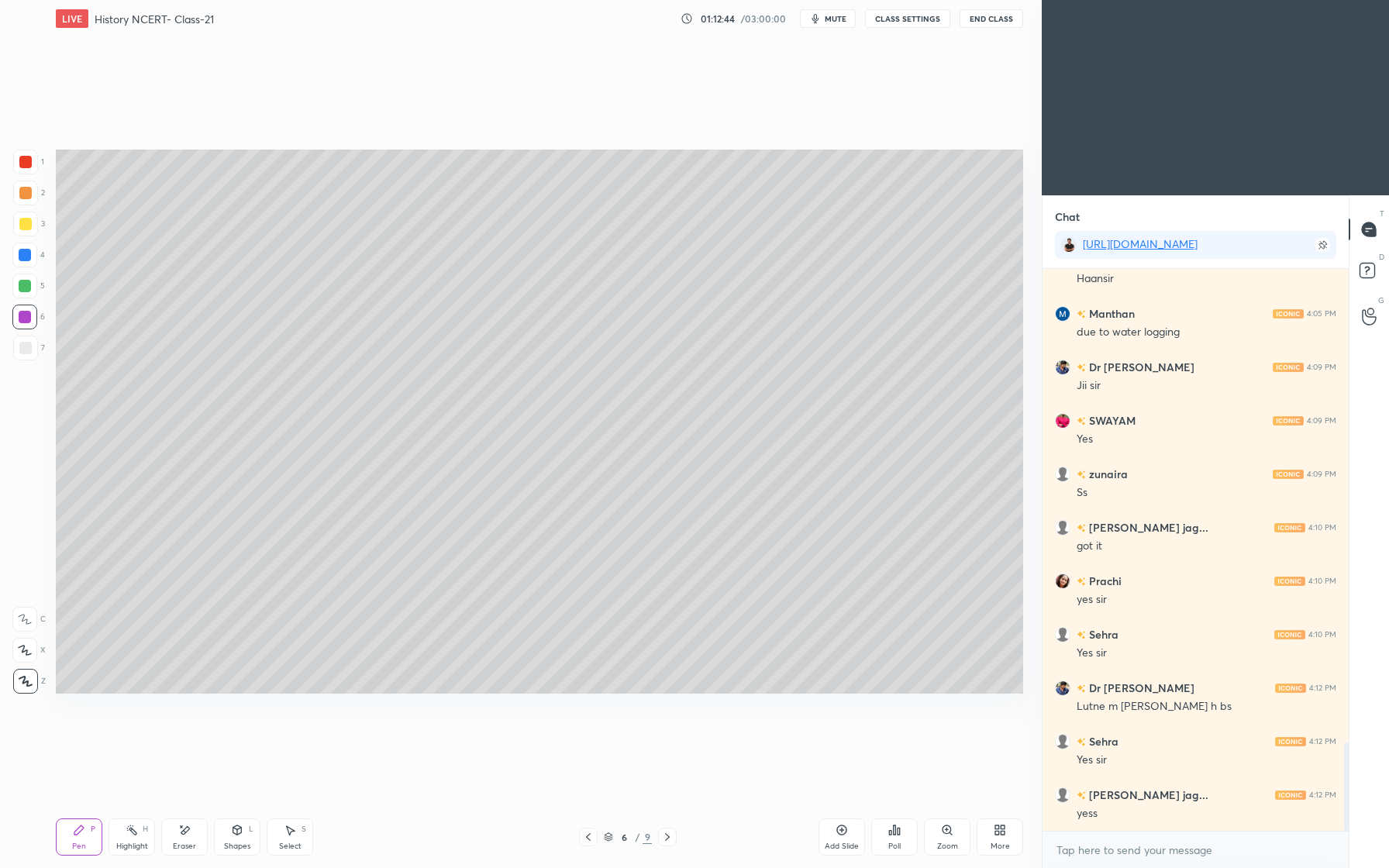
scroll to position [3109, 0]
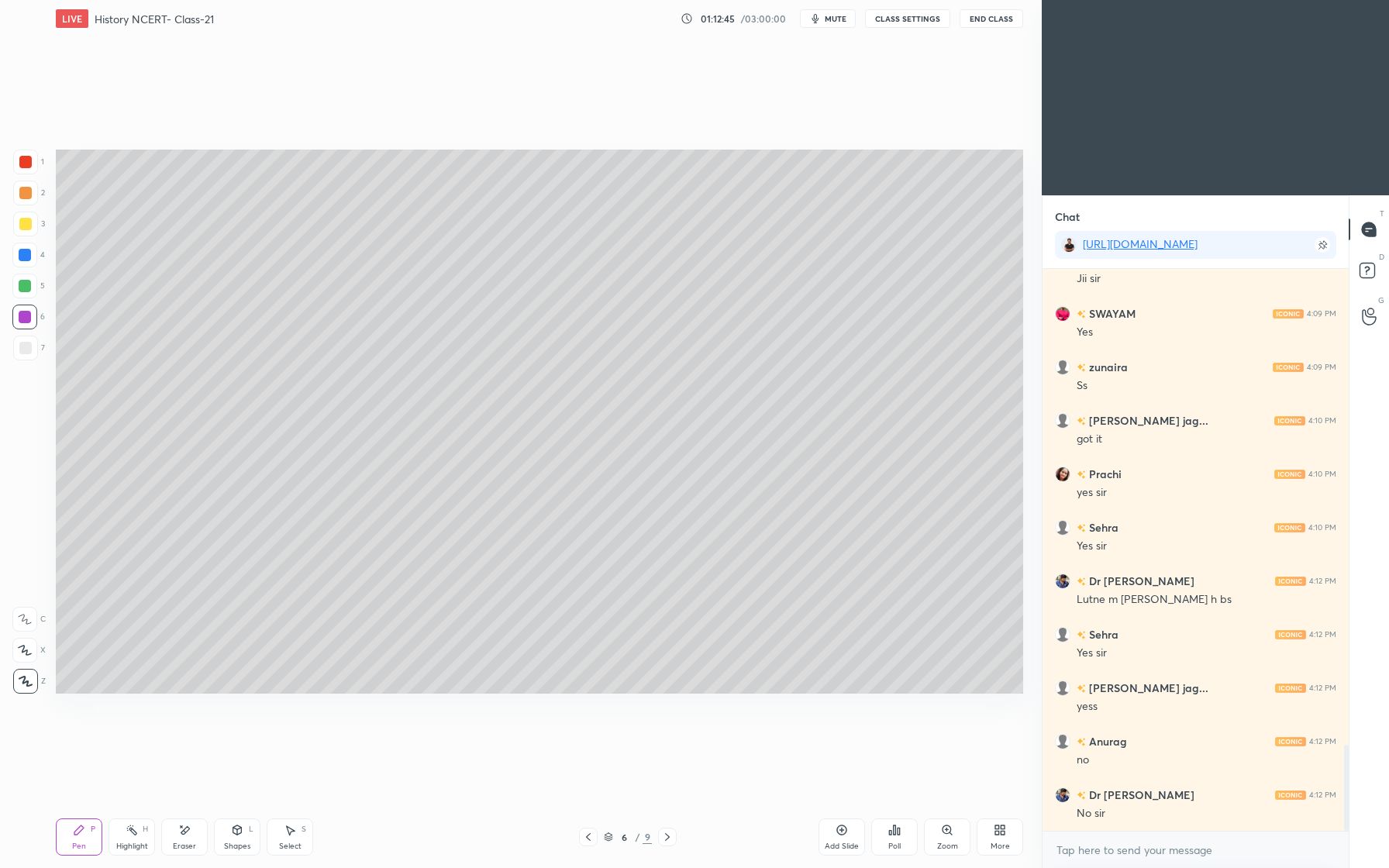
click at [850, 825] on div "Add Slide" at bounding box center [841, 836] width 47 height 37
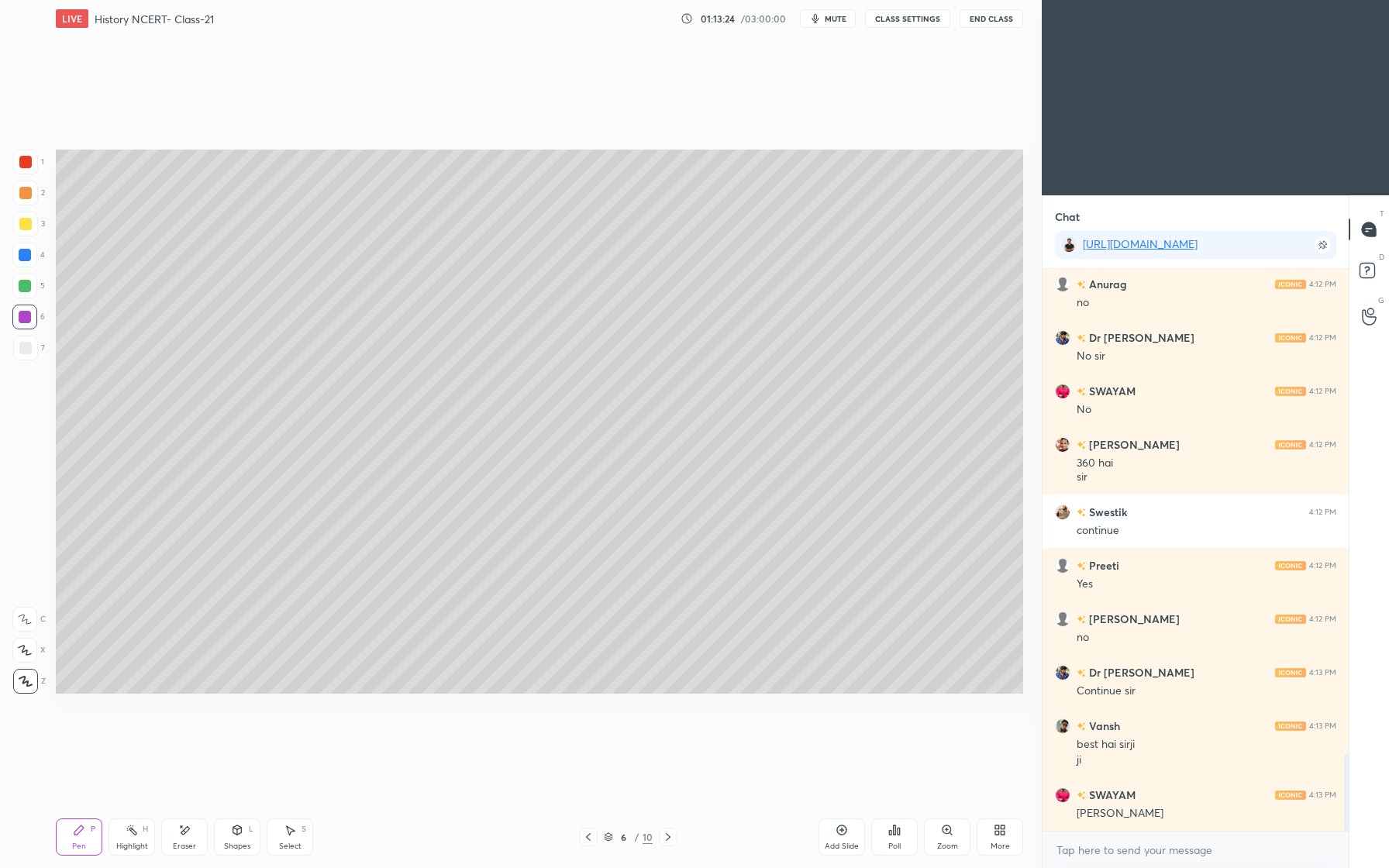
scroll to position [3619, 0]
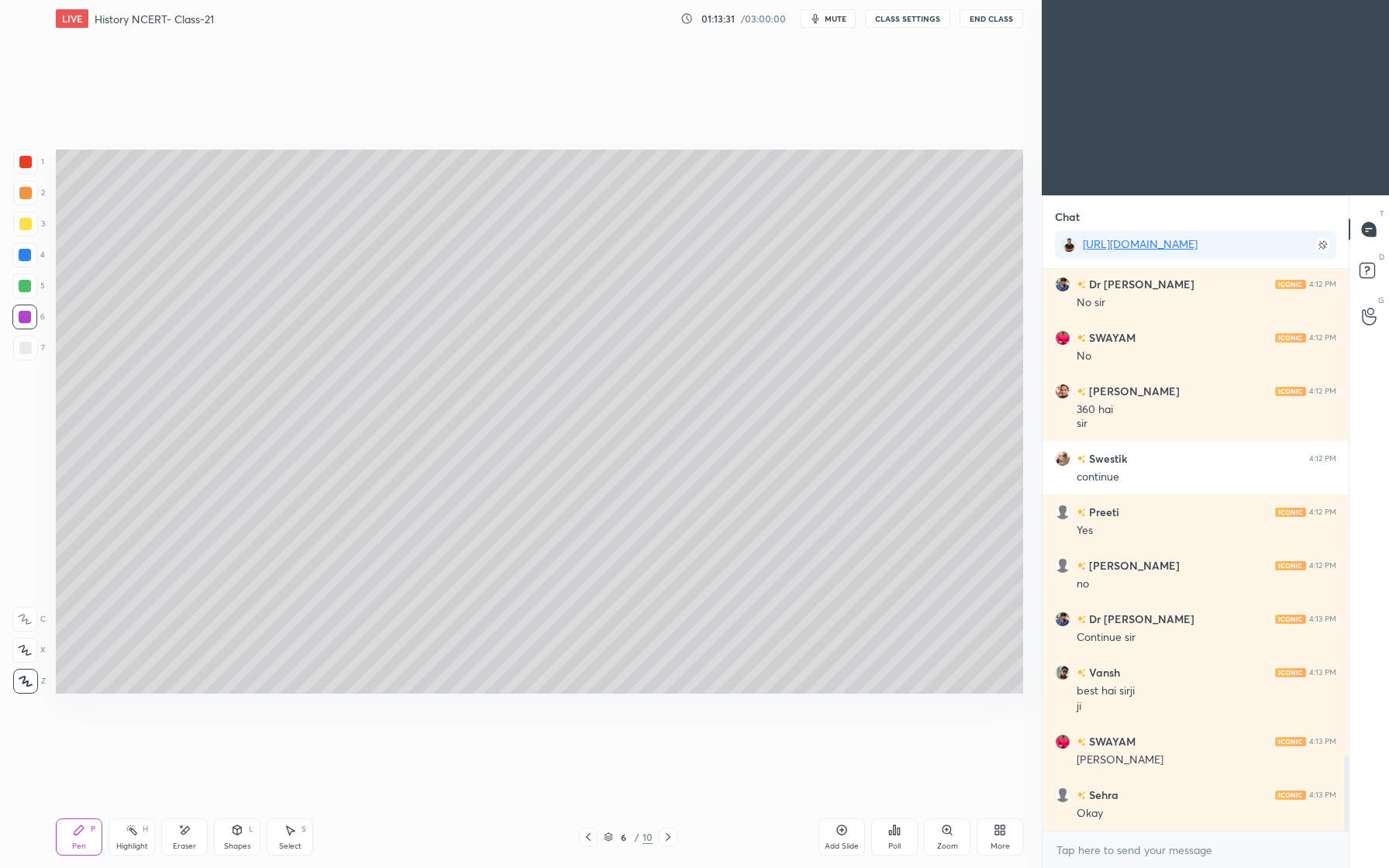
click at [839, 19] on span "mute" at bounding box center [836, 19] width 22 height 11
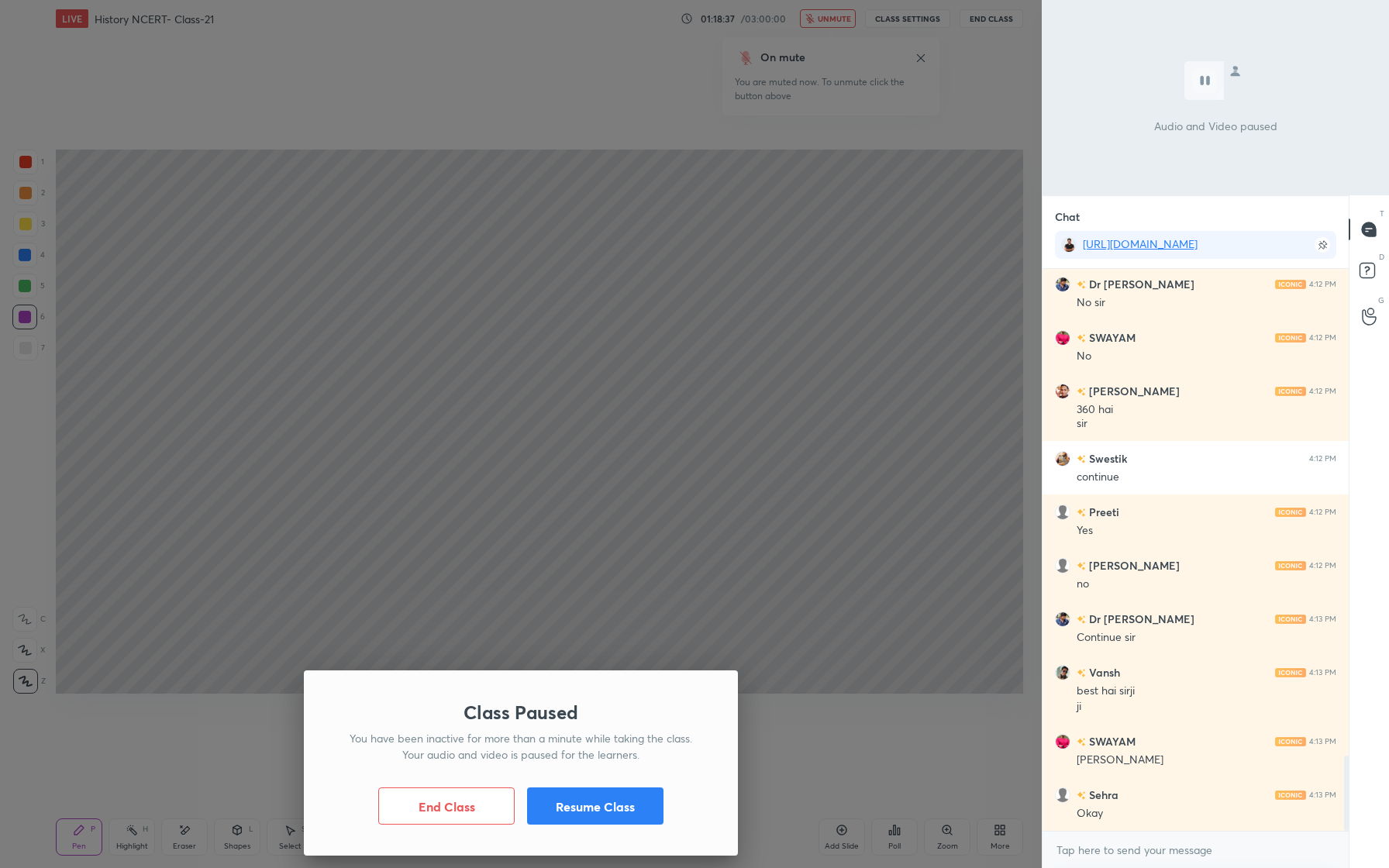
click at [622, 804] on button "Resume Class" at bounding box center [595, 806] width 136 height 37
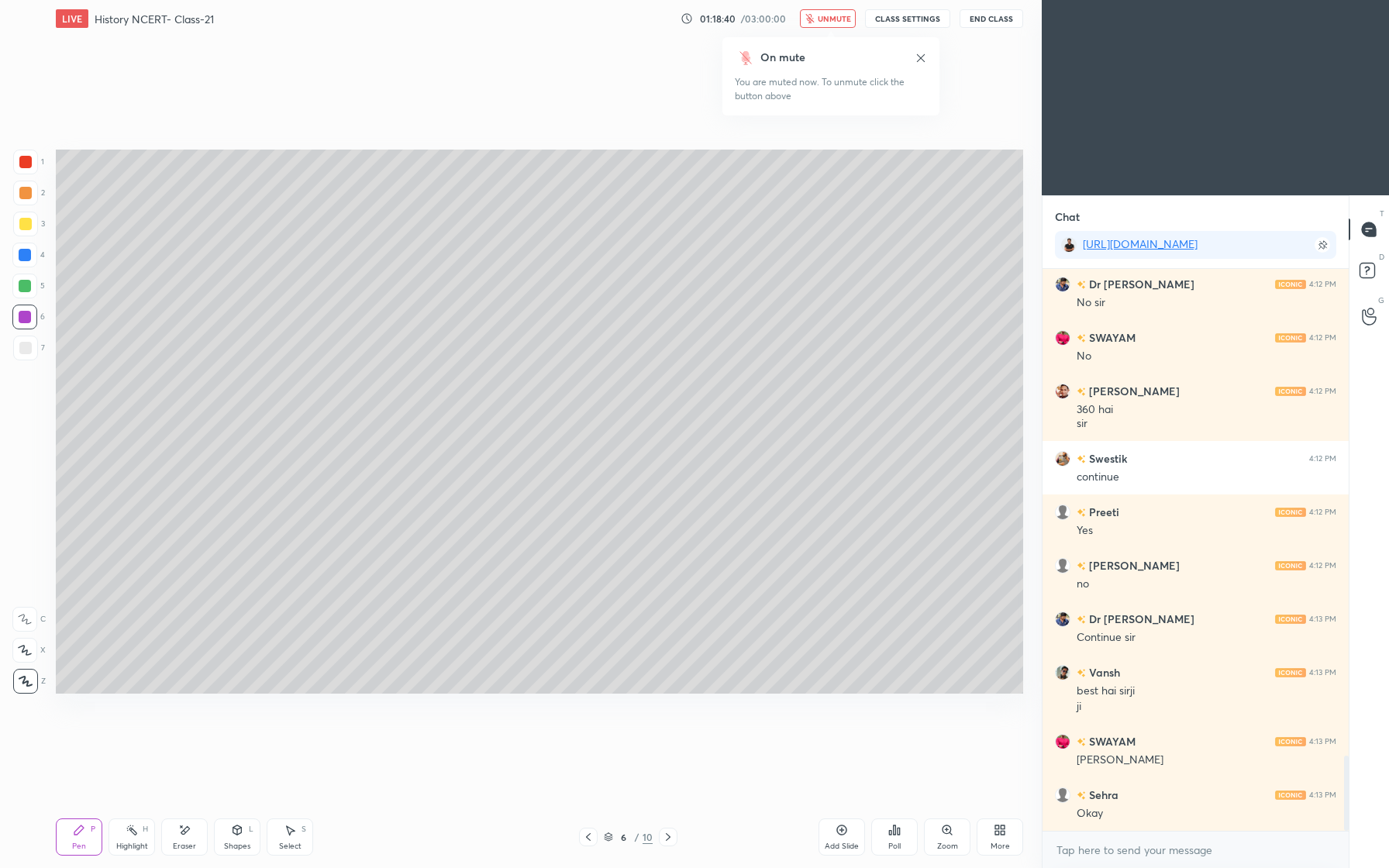
click at [922, 61] on icon at bounding box center [921, 58] width 13 height 13
click at [830, 23] on span "unmute" at bounding box center [834, 19] width 33 height 11
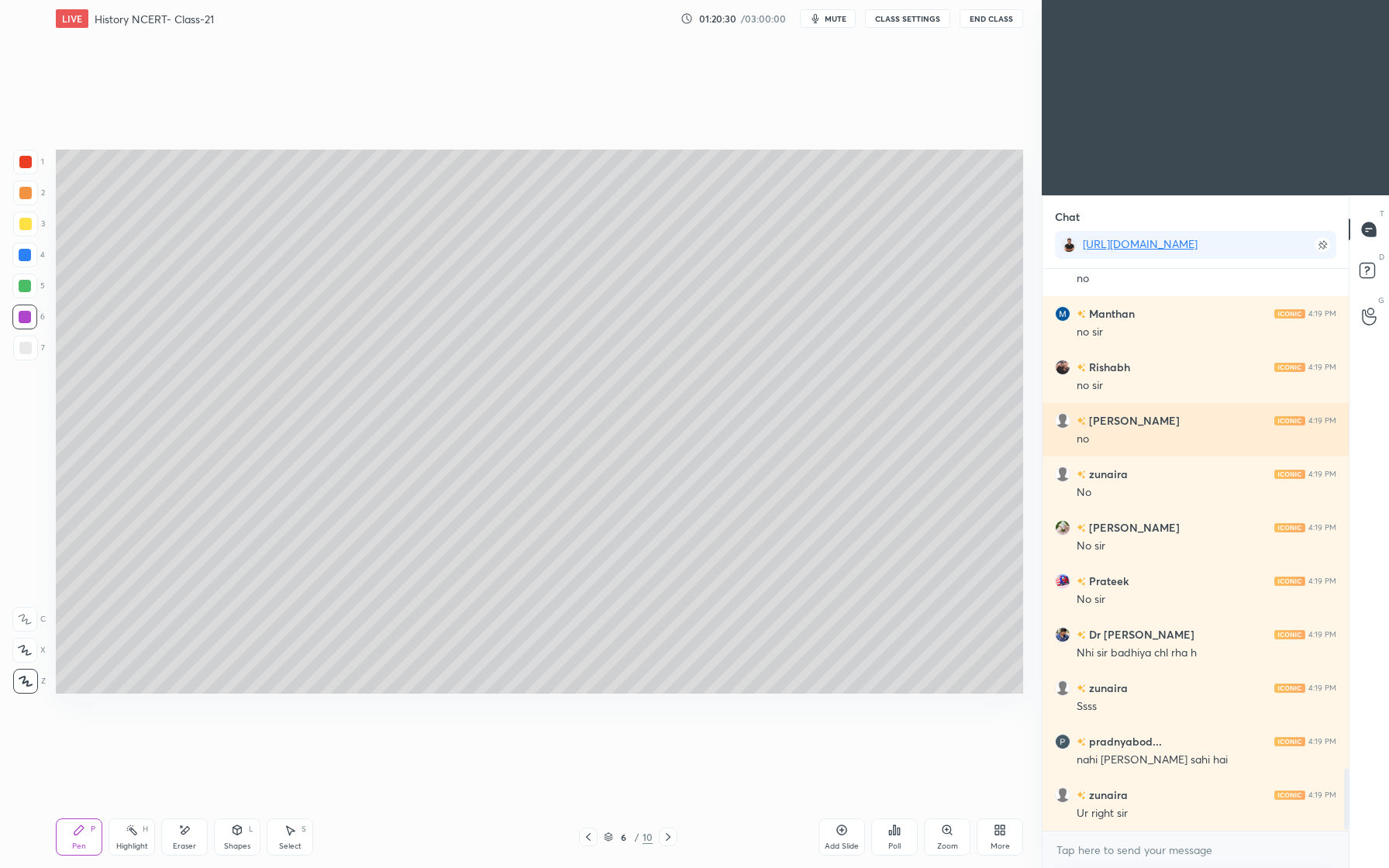
scroll to position [4543, 0]
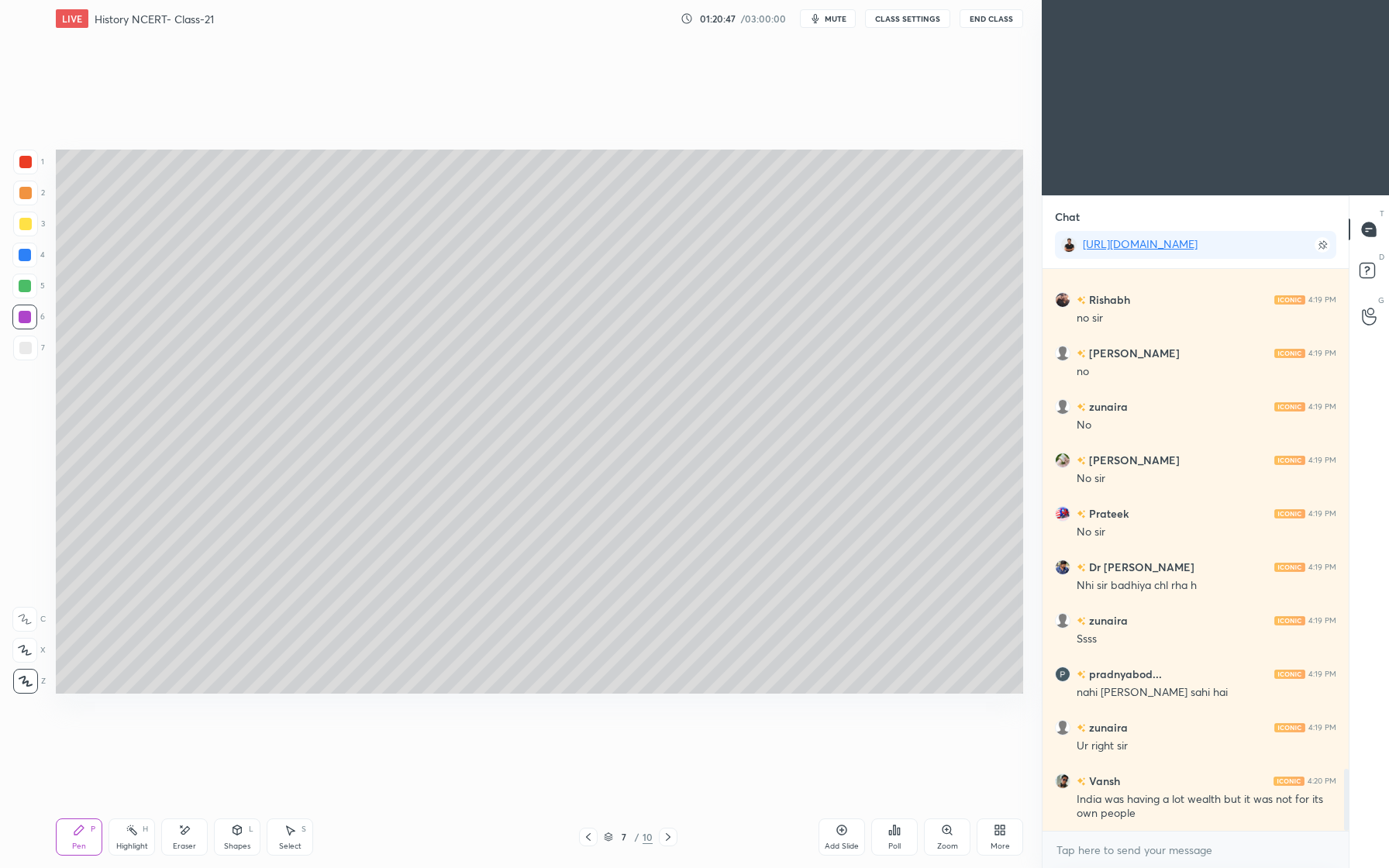
click at [27, 195] on div at bounding box center [26, 193] width 13 height 13
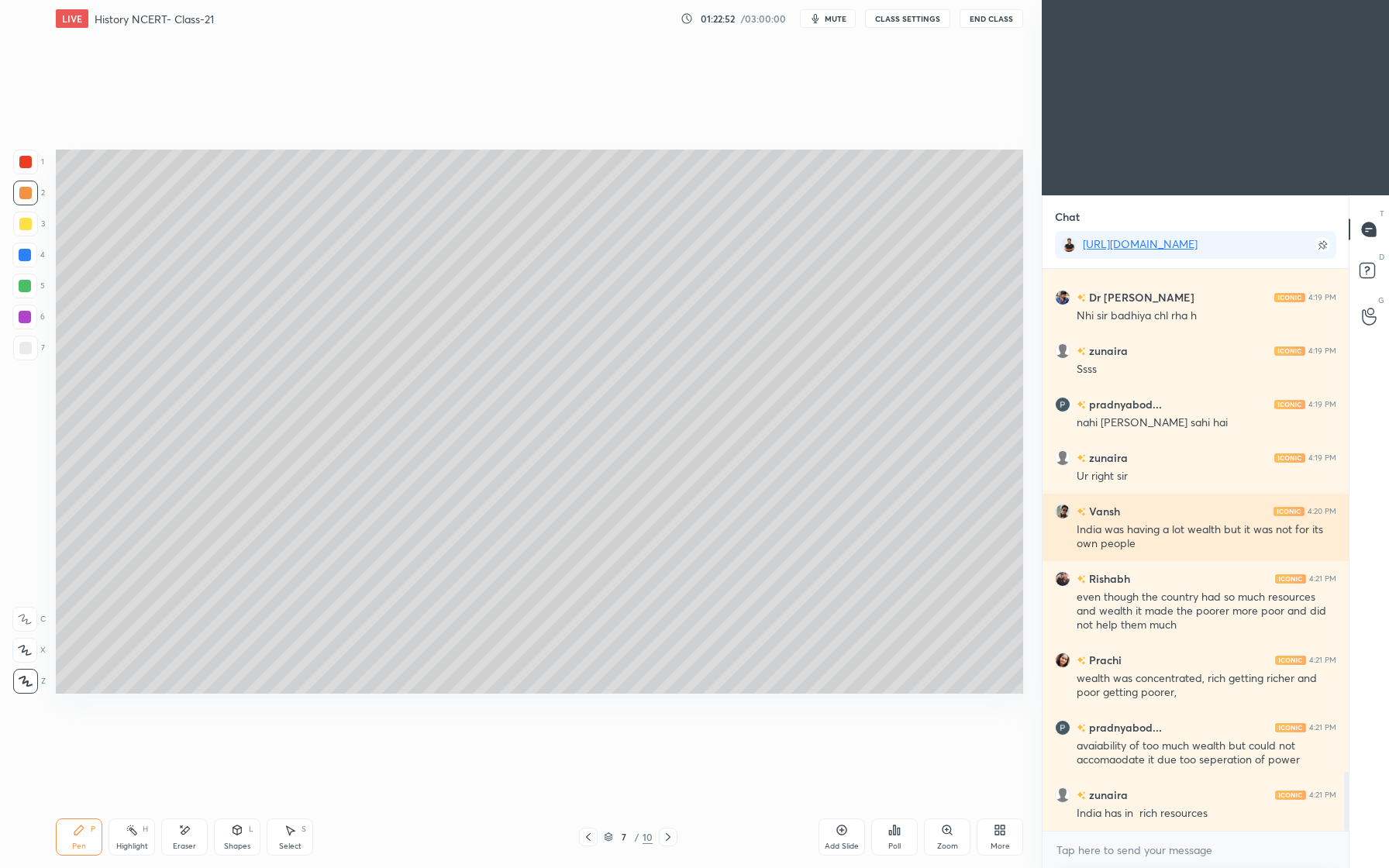
scroll to position [4866, 0]
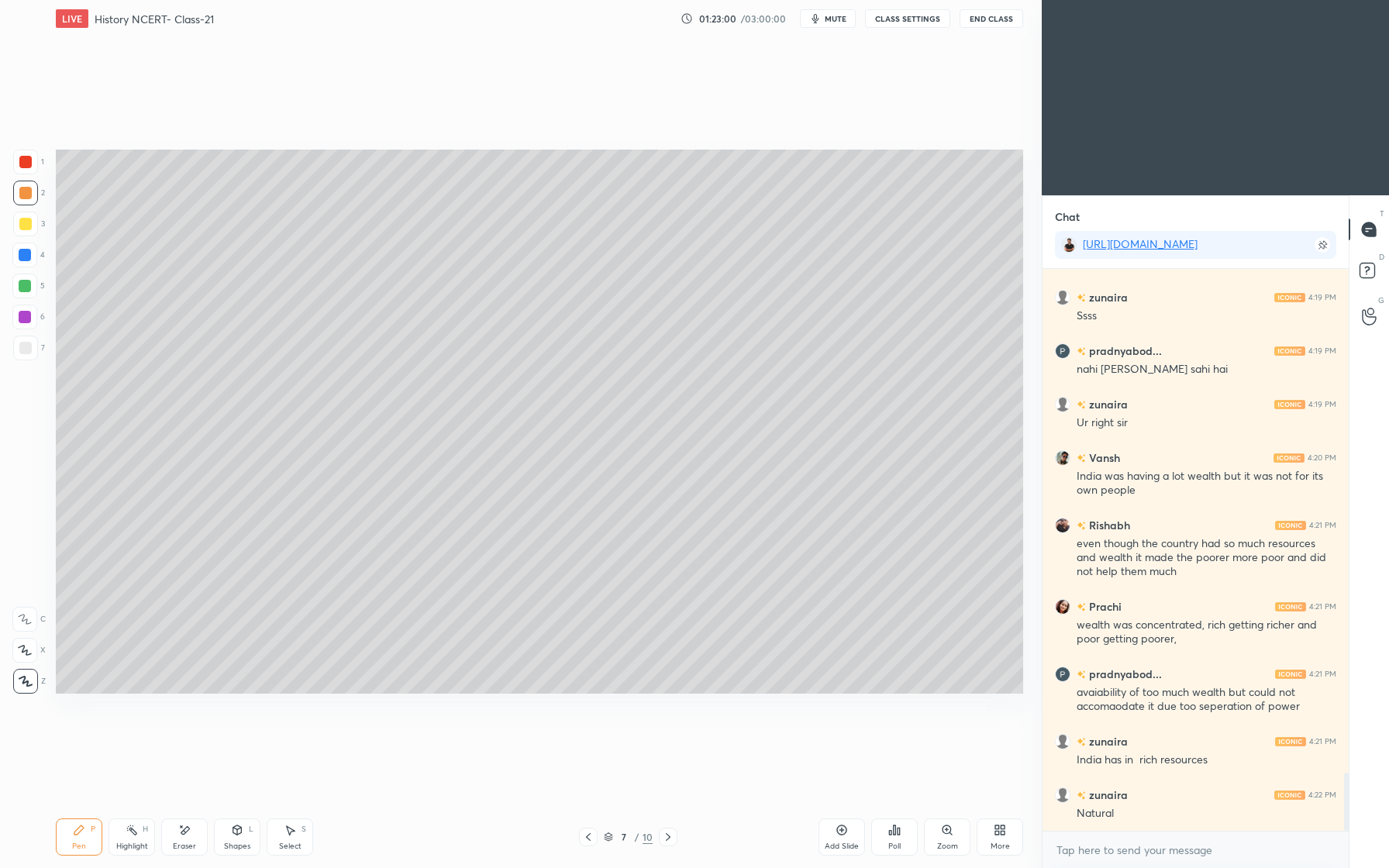
click at [25, 254] on div at bounding box center [25, 255] width 13 height 13
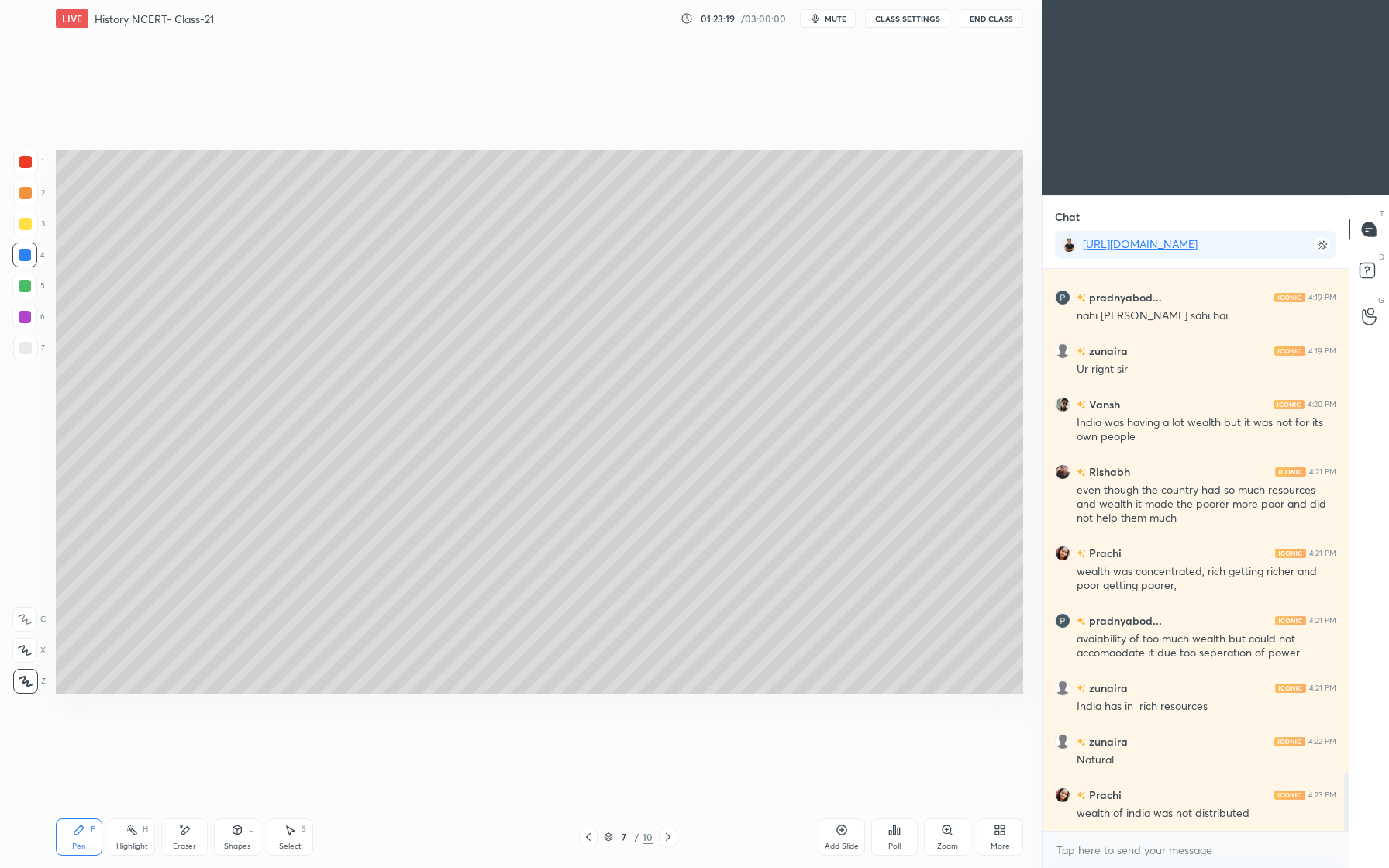
drag, startPoint x: 27, startPoint y: 271, endPoint x: 34, endPoint y: 278, distance: 9.9
click at [27, 270] on div "4" at bounding box center [28, 258] width 32 height 31
click at [28, 286] on div at bounding box center [25, 286] width 13 height 13
click at [28, 225] on div at bounding box center [26, 224] width 13 height 13
drag, startPoint x: 25, startPoint y: 255, endPoint x: 45, endPoint y: 289, distance: 39.4
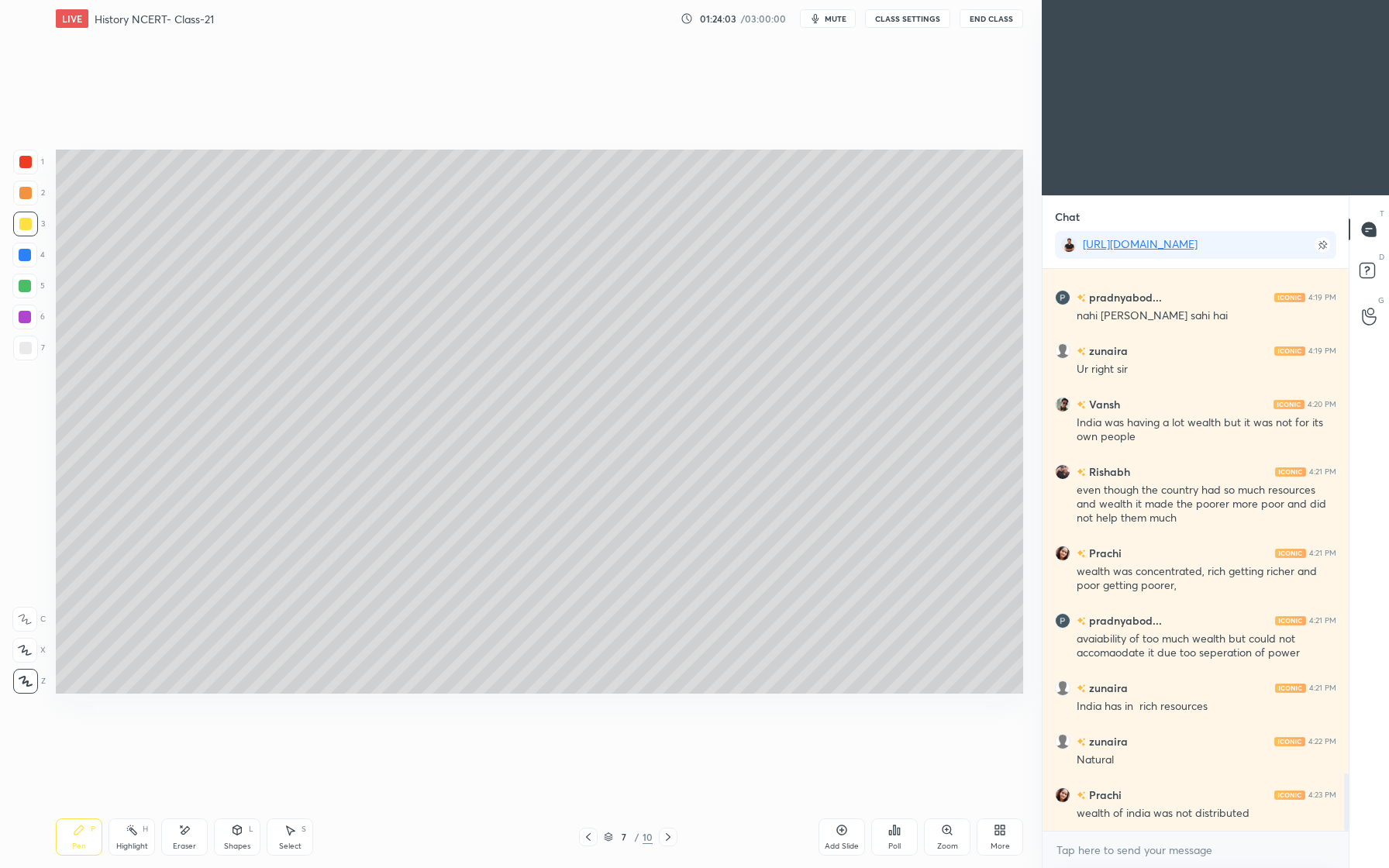
click at [26, 255] on div at bounding box center [25, 255] width 13 height 13
click at [28, 285] on div at bounding box center [25, 286] width 13 height 13
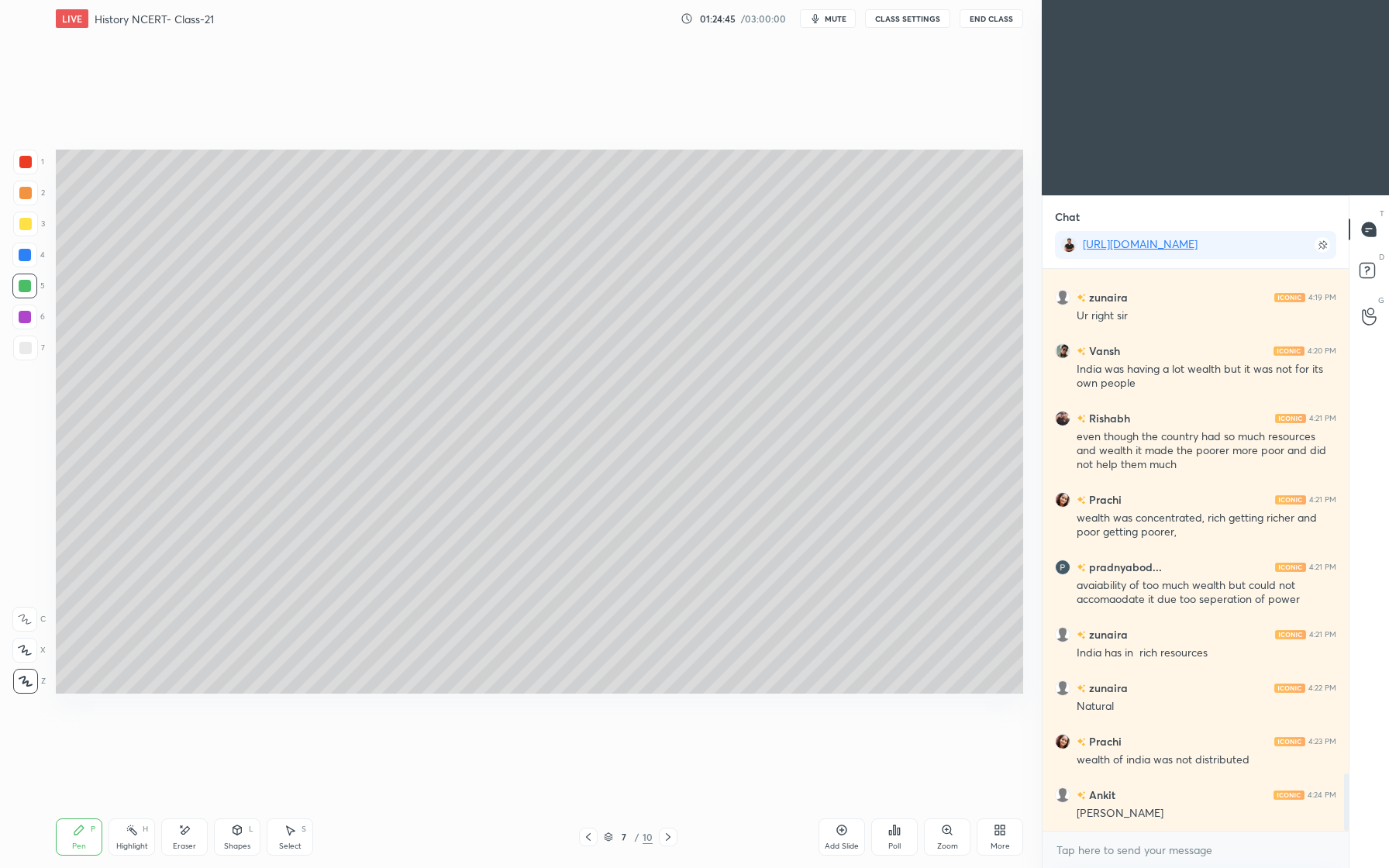
scroll to position [5026, 0]
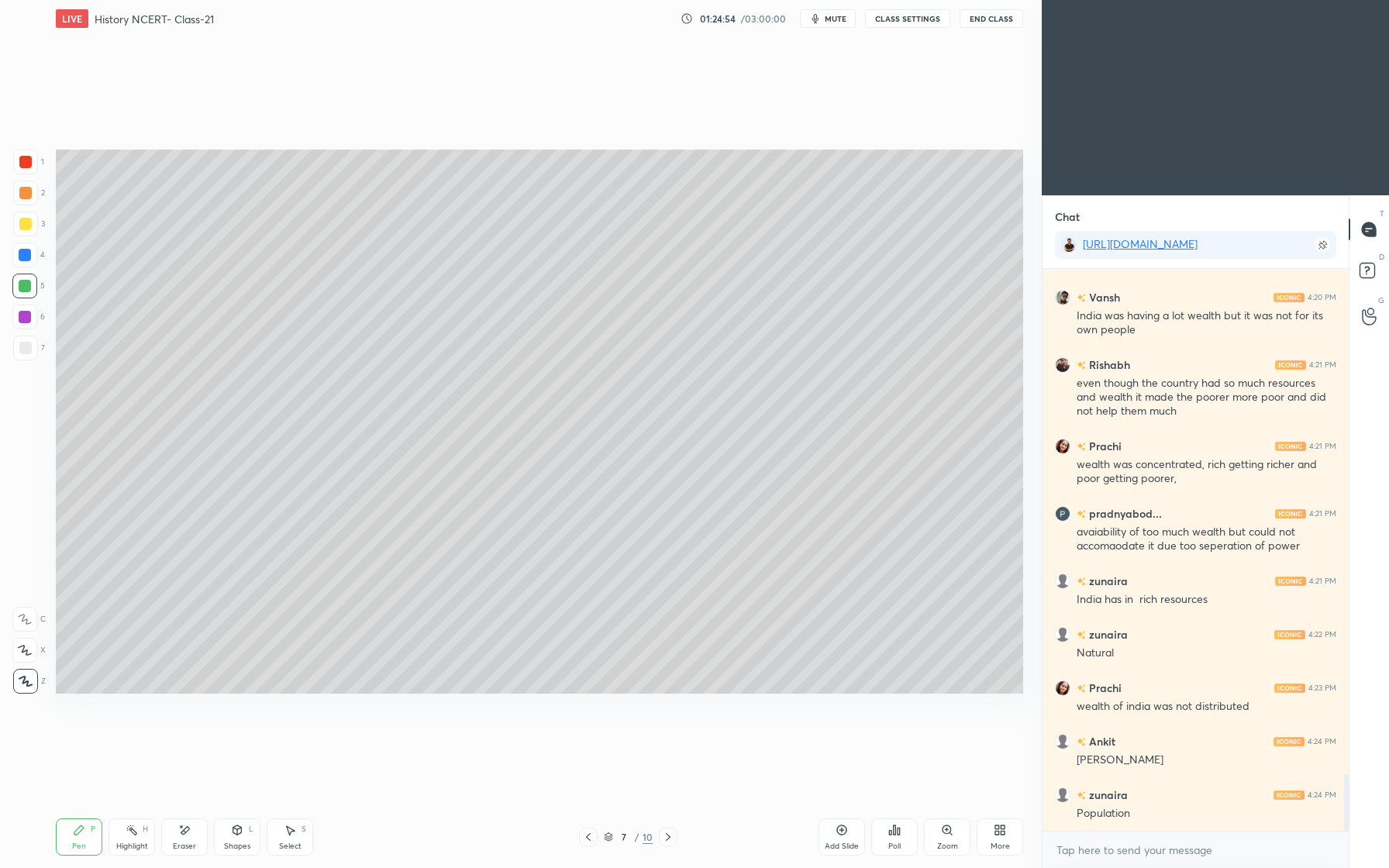
drag, startPoint x: 192, startPoint y: 838, endPoint x: 197, endPoint y: 807, distance: 31.4
click at [195, 837] on div "Eraser" at bounding box center [184, 836] width 47 height 37
click at [77, 828] on icon at bounding box center [79, 830] width 9 height 9
click at [185, 832] on icon at bounding box center [184, 830] width 13 height 13
click at [81, 830] on icon at bounding box center [79, 830] width 13 height 13
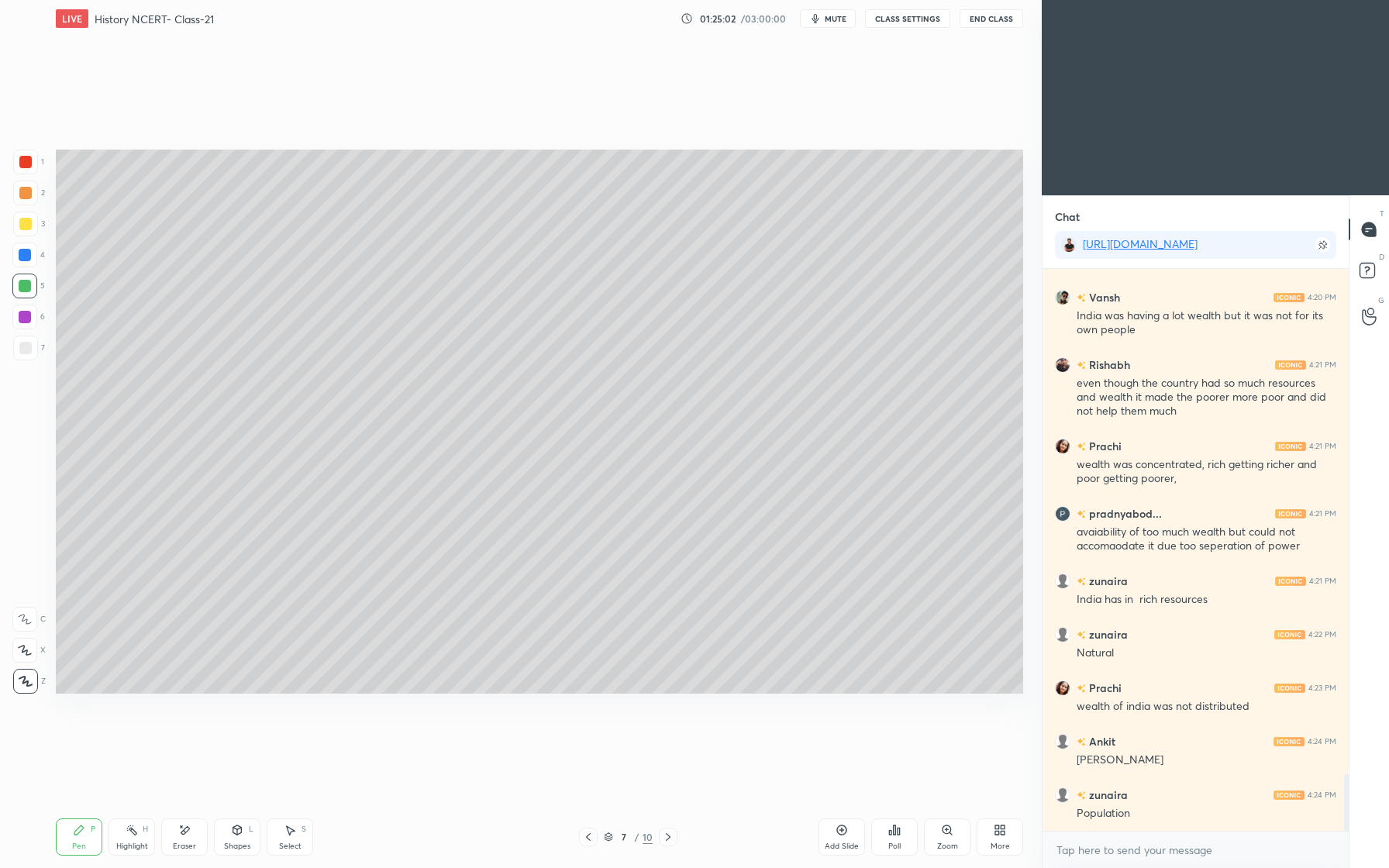
click at [32, 226] on div at bounding box center [25, 223] width 24 height 24
drag, startPoint x: 29, startPoint y: 259, endPoint x: 28, endPoint y: 268, distance: 9.1
click at [27, 262] on div at bounding box center [24, 255] width 24 height 24
click at [32, 195] on div at bounding box center [25, 192] width 24 height 24
click at [183, 833] on icon at bounding box center [184, 830] width 13 height 13
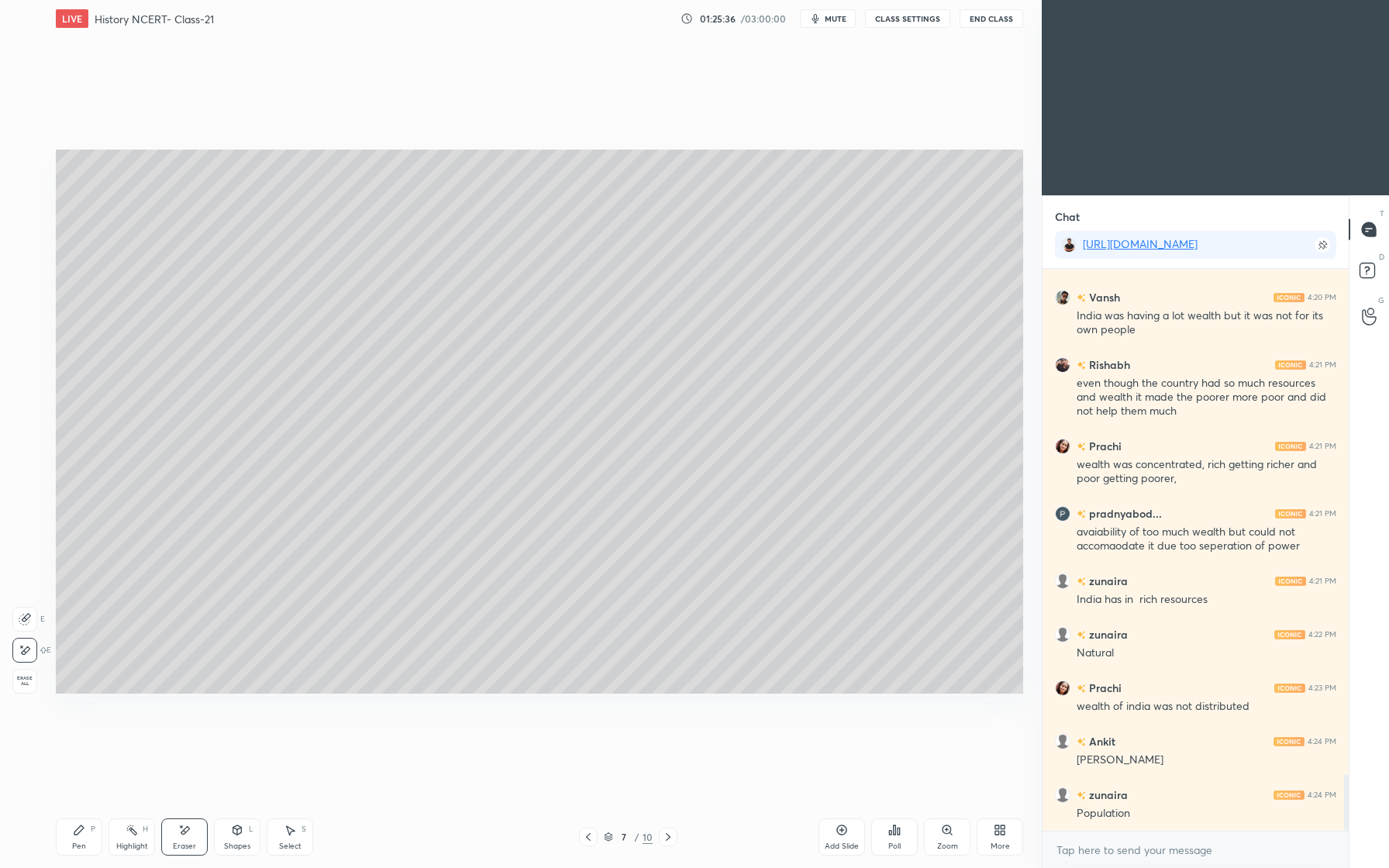
click at [65, 846] on div "Pen P" at bounding box center [79, 836] width 47 height 37
drag, startPoint x: 27, startPoint y: 316, endPoint x: 35, endPoint y: 330, distance: 16.1
click at [30, 316] on div at bounding box center [25, 317] width 13 height 13
click at [183, 843] on div "Eraser" at bounding box center [184, 847] width 23 height 8
click at [88, 833] on div "Pen P" at bounding box center [79, 836] width 47 height 37
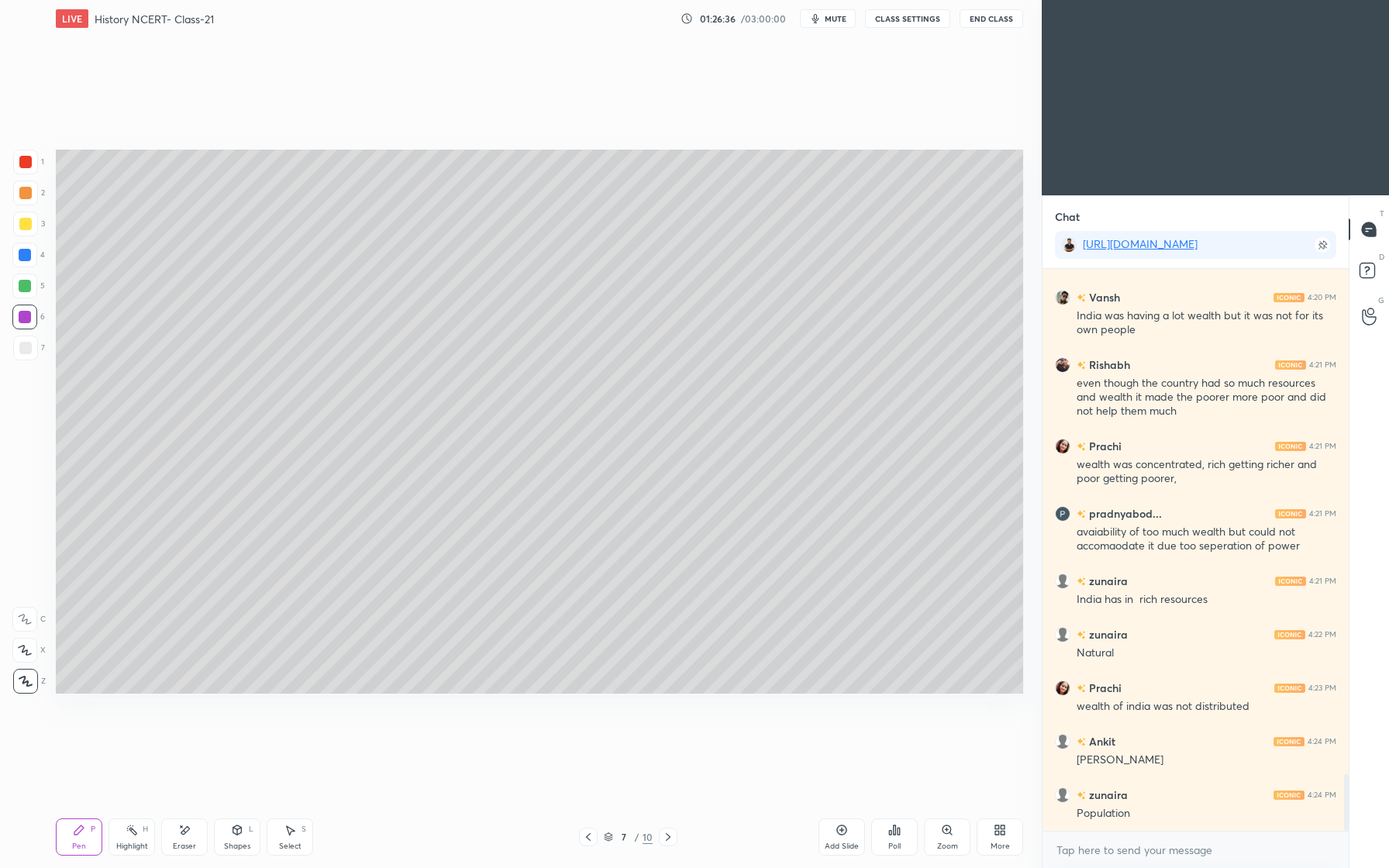
drag, startPoint x: 29, startPoint y: 348, endPoint x: 22, endPoint y: 364, distance: 17.5
click at [30, 348] on div at bounding box center [26, 348] width 13 height 13
click at [829, 841] on div "Add Slide" at bounding box center [841, 836] width 47 height 37
click at [28, 228] on div at bounding box center [25, 223] width 24 height 24
click at [22, 197] on div at bounding box center [26, 193] width 13 height 13
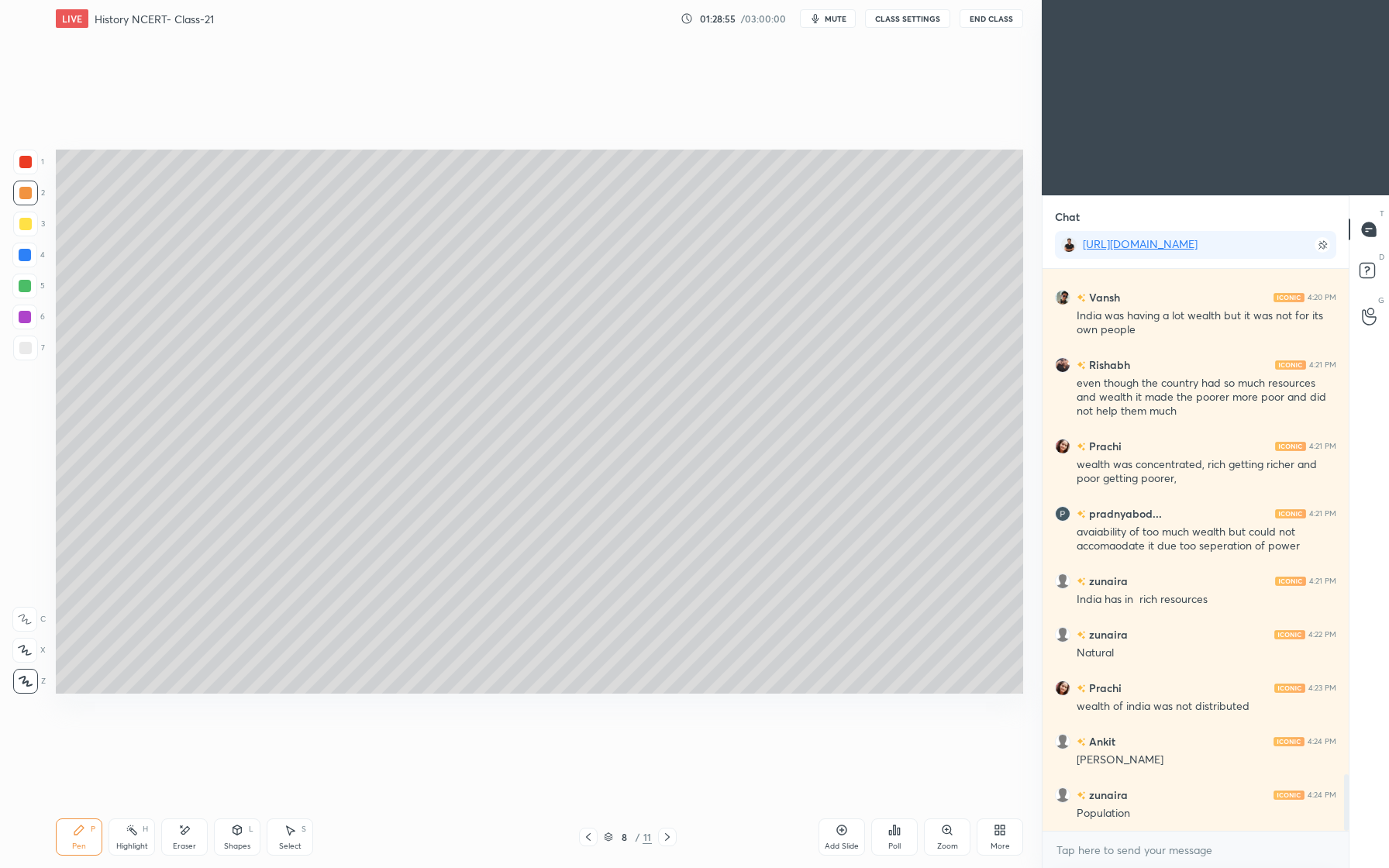
click at [30, 229] on div at bounding box center [25, 223] width 24 height 24
click at [29, 196] on div at bounding box center [26, 193] width 13 height 13
click at [22, 224] on div at bounding box center [26, 224] width 13 height 13
click at [22, 257] on div at bounding box center [25, 255] width 13 height 13
click at [25, 287] on div at bounding box center [25, 286] width 13 height 13
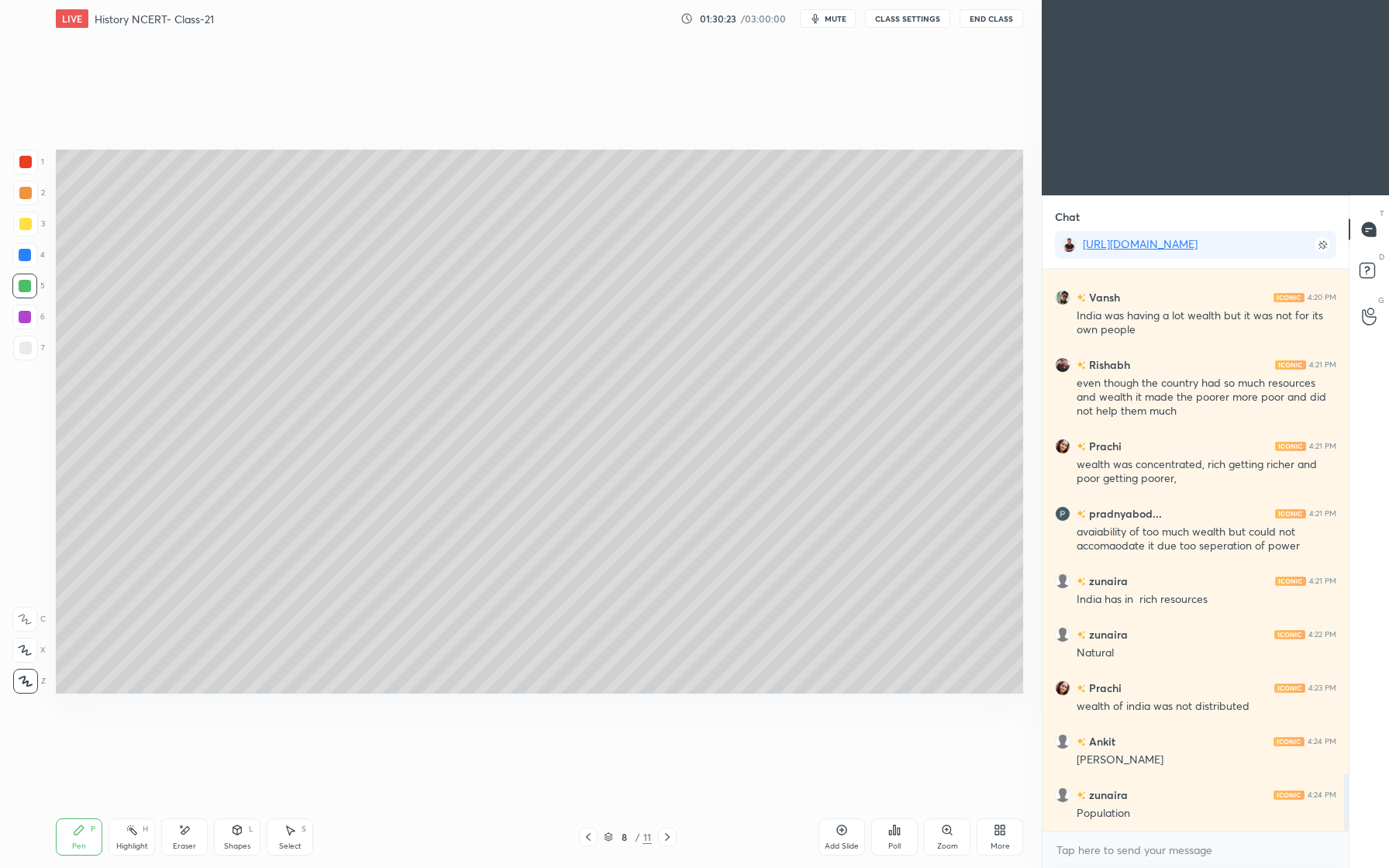
click at [135, 826] on icon at bounding box center [132, 830] width 13 height 13
click at [177, 828] on div "Eraser" at bounding box center [184, 836] width 47 height 37
drag, startPoint x: 84, startPoint y: 833, endPoint x: 79, endPoint y: 791, distance: 42.3
click at [84, 827] on icon at bounding box center [79, 830] width 13 height 13
click at [47, 625] on div "1 2 3 4 5 6 7 C X Z E E Erase all H H LIVE History NCERT- Class-21 01:30:27 / 0…" at bounding box center [515, 434] width 1030 height 868
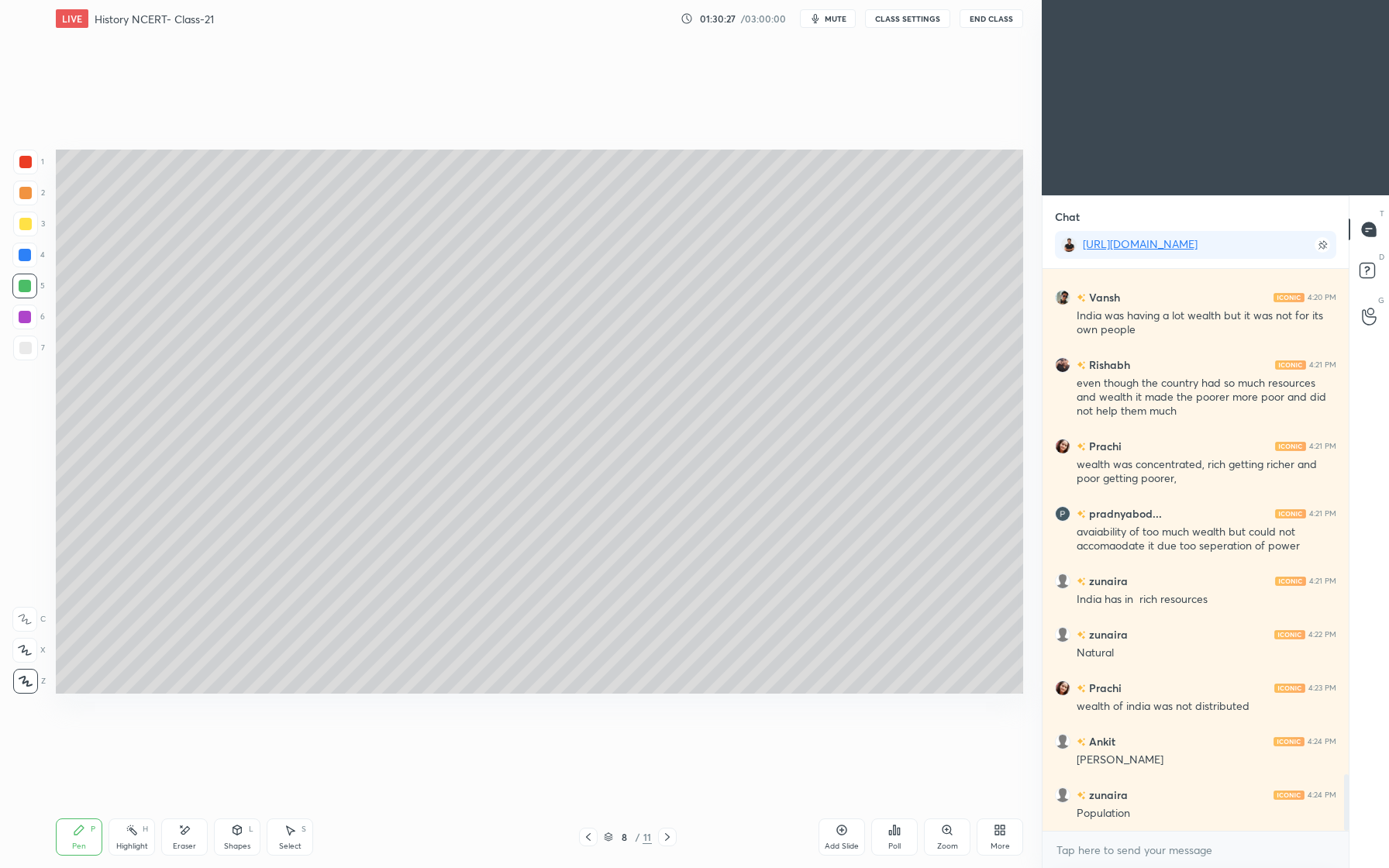
click at [29, 646] on icon at bounding box center [25, 650] width 14 height 11
drag, startPoint x: 240, startPoint y: 833, endPoint x: 230, endPoint y: 833, distance: 10.0
click at [239, 829] on icon at bounding box center [237, 830] width 13 height 13
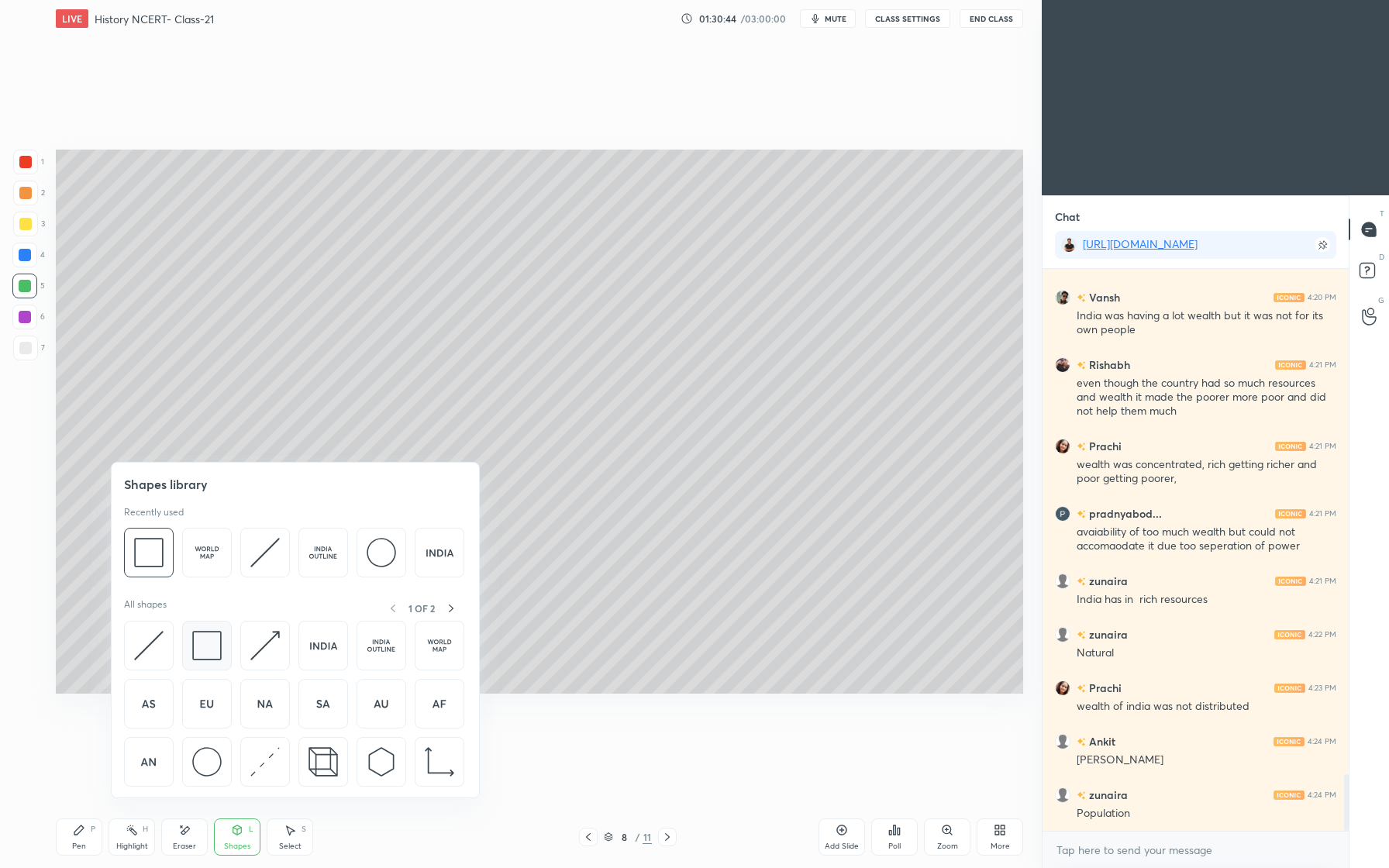
click at [215, 661] on div at bounding box center [207, 646] width 50 height 50
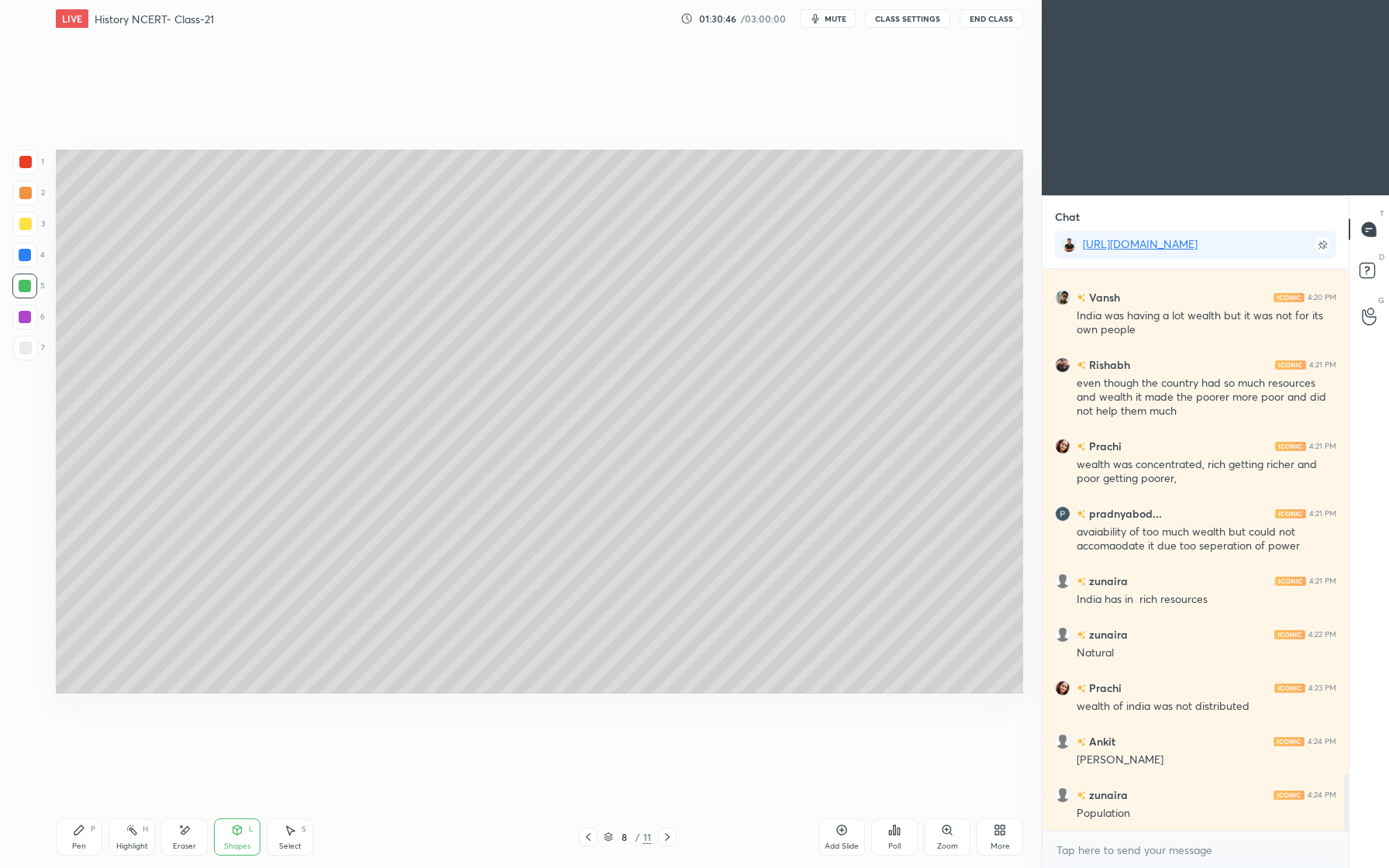
click at [85, 829] on div "Pen P" at bounding box center [79, 836] width 47 height 37
click at [27, 317] on div at bounding box center [25, 317] width 13 height 13
click at [255, 833] on div "Shapes L" at bounding box center [236, 836] width 47 height 37
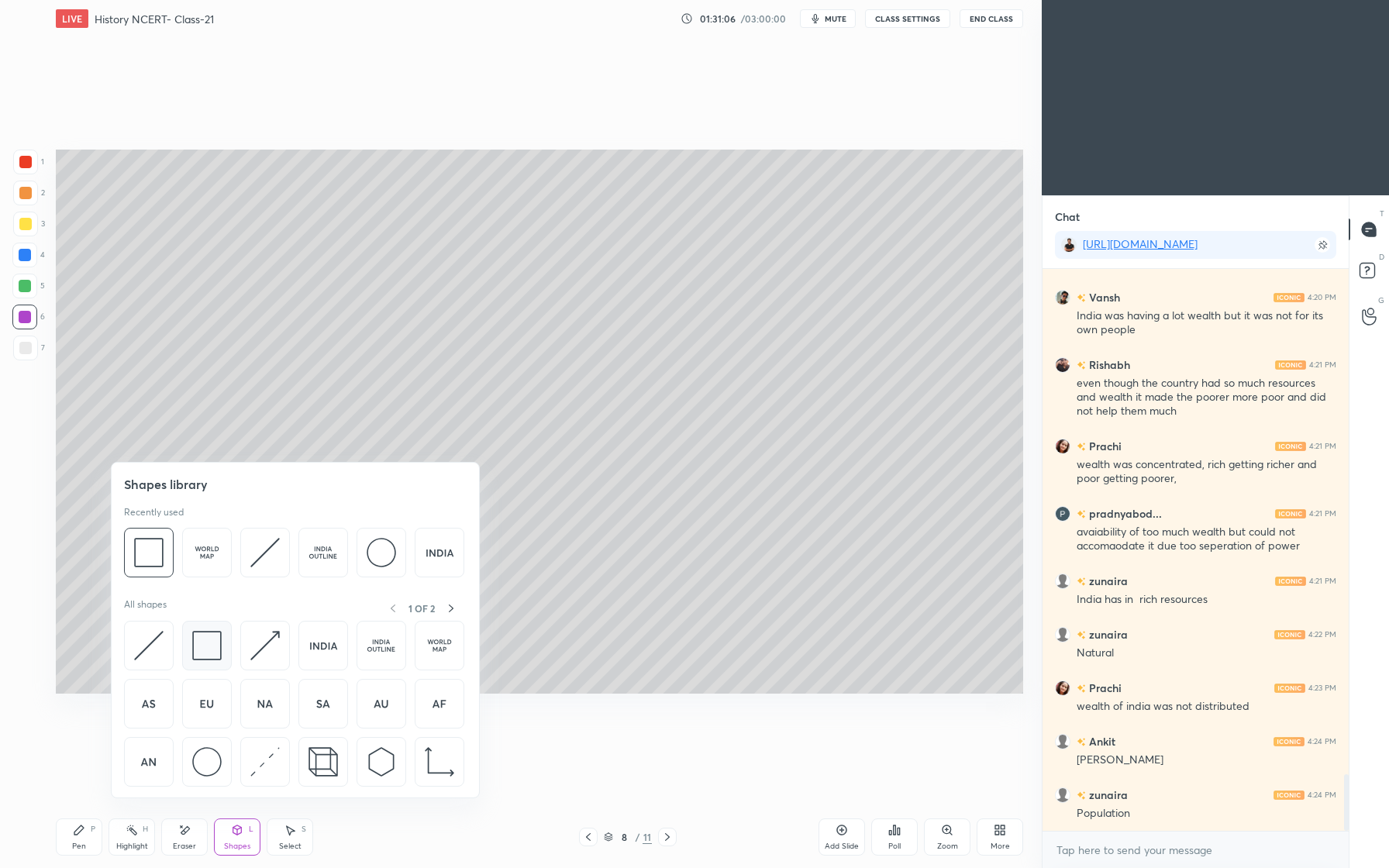
click at [210, 662] on div at bounding box center [207, 646] width 50 height 50
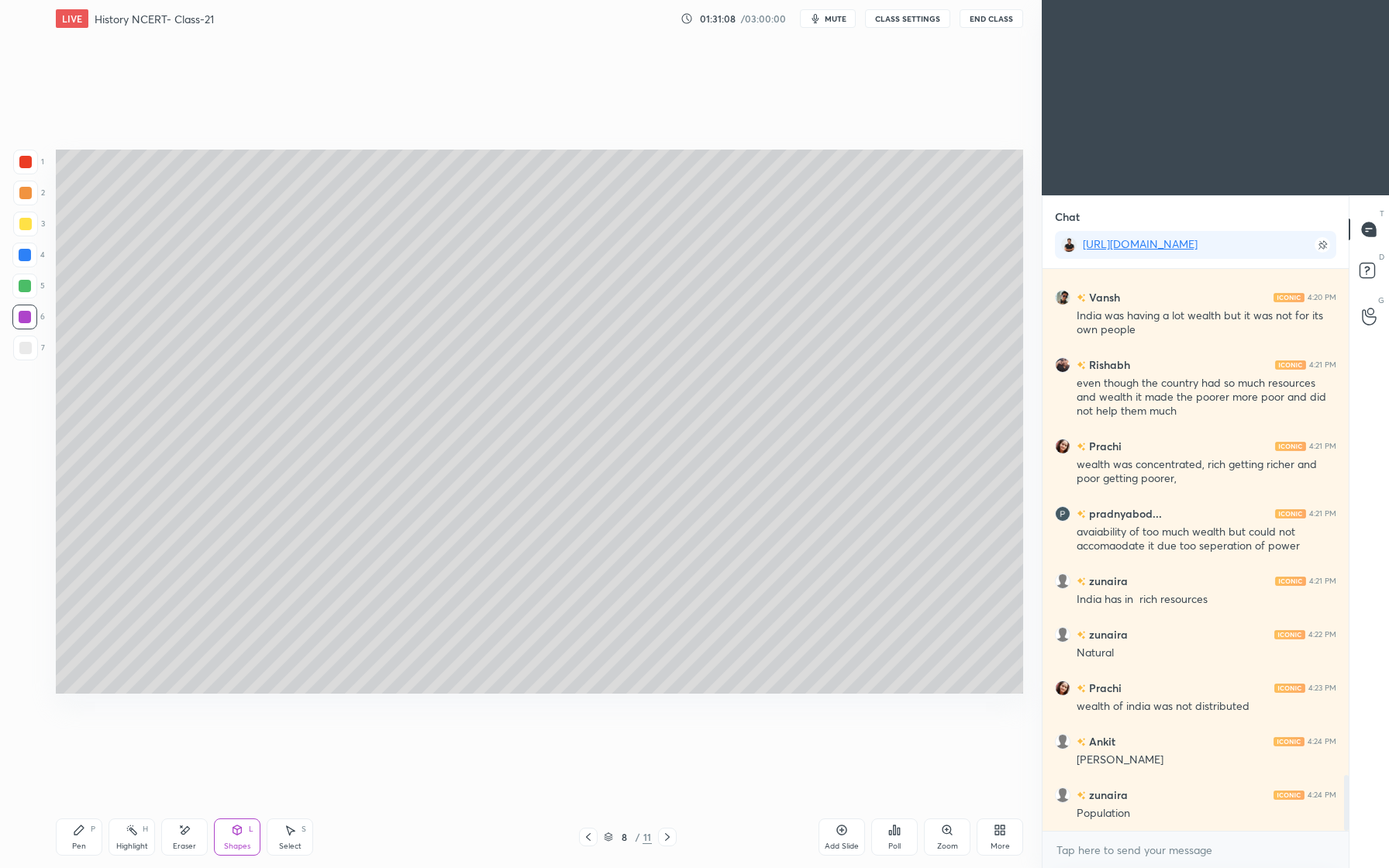
scroll to position [5079, 0]
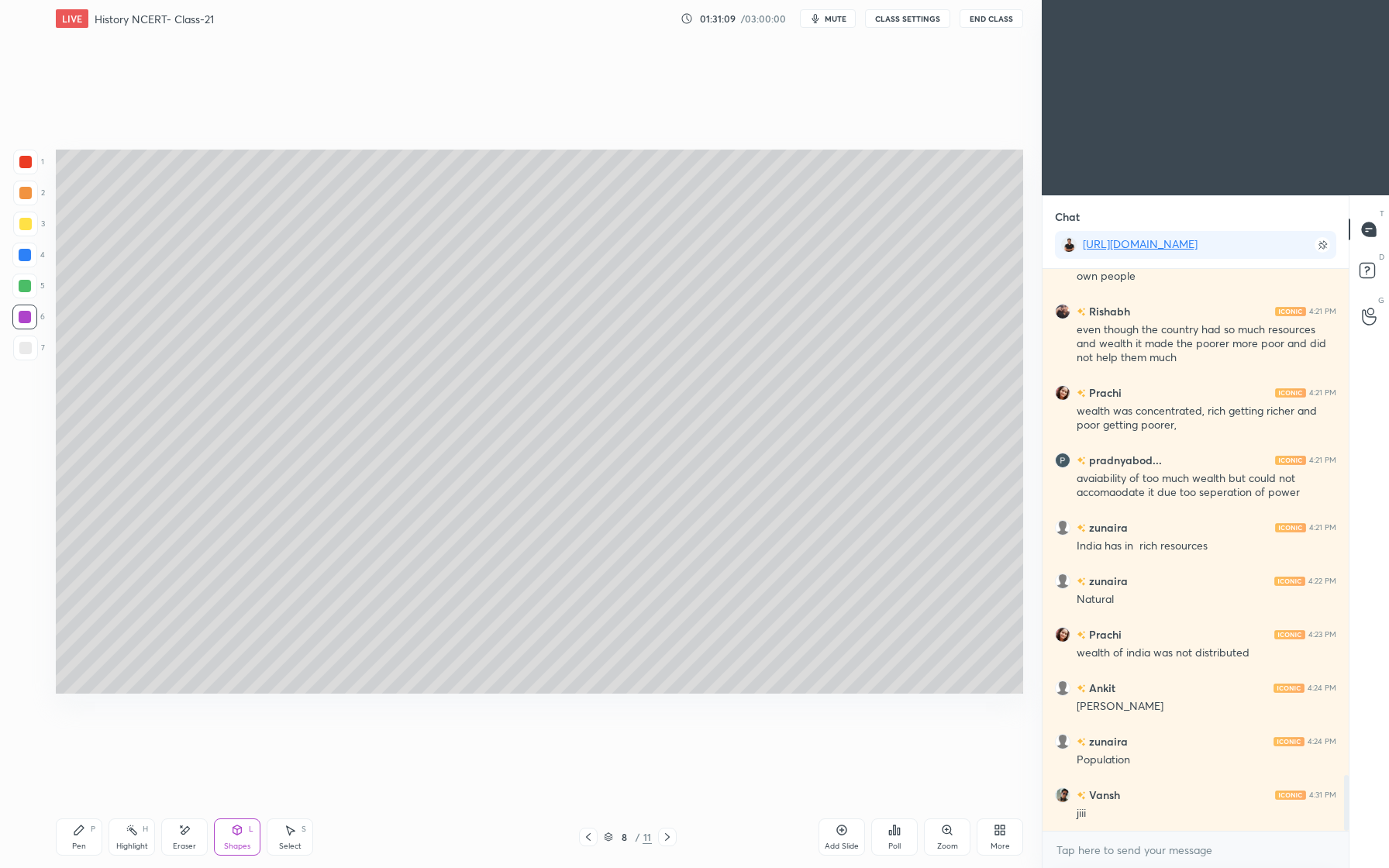
click at [92, 830] on div "Pen P" at bounding box center [79, 836] width 47 height 37
drag, startPoint x: 22, startPoint y: 251, endPoint x: 41, endPoint y: 272, distance: 28.3
click at [23, 251] on div at bounding box center [25, 255] width 13 height 13
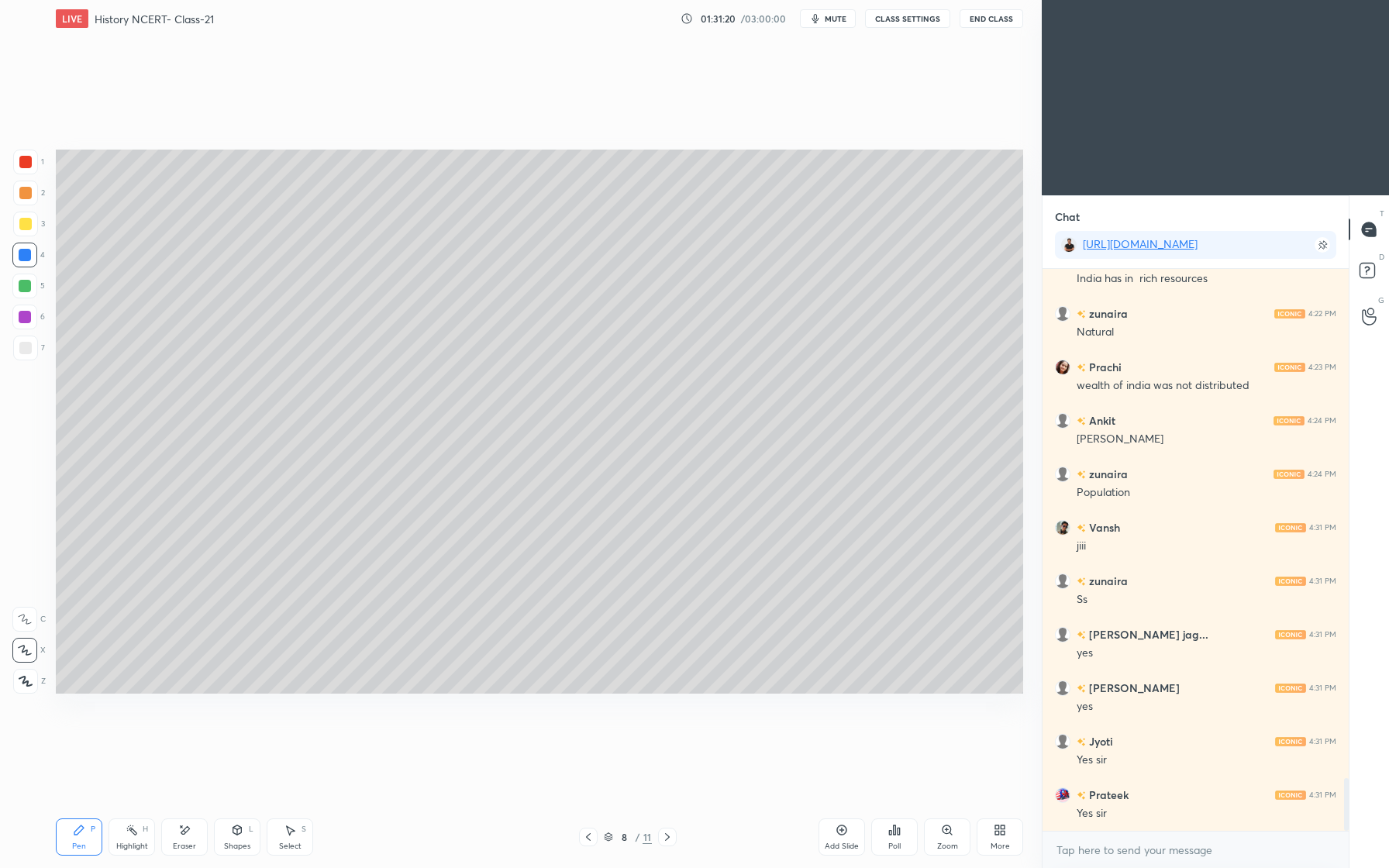
scroll to position [5400, 0]
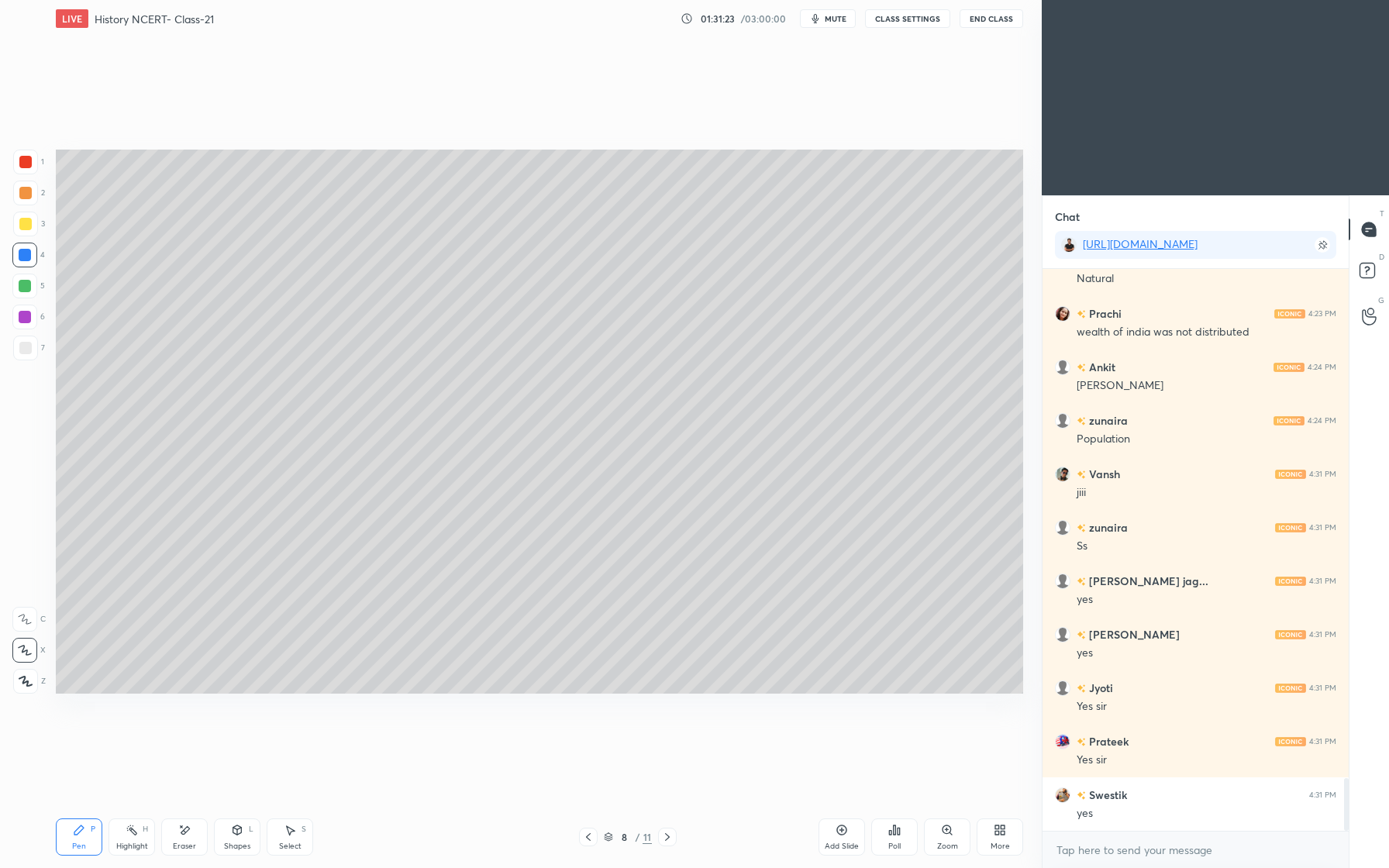
drag, startPoint x: 239, startPoint y: 833, endPoint x: 246, endPoint y: 809, distance: 25.0
click at [240, 828] on icon at bounding box center [237, 830] width 13 height 13
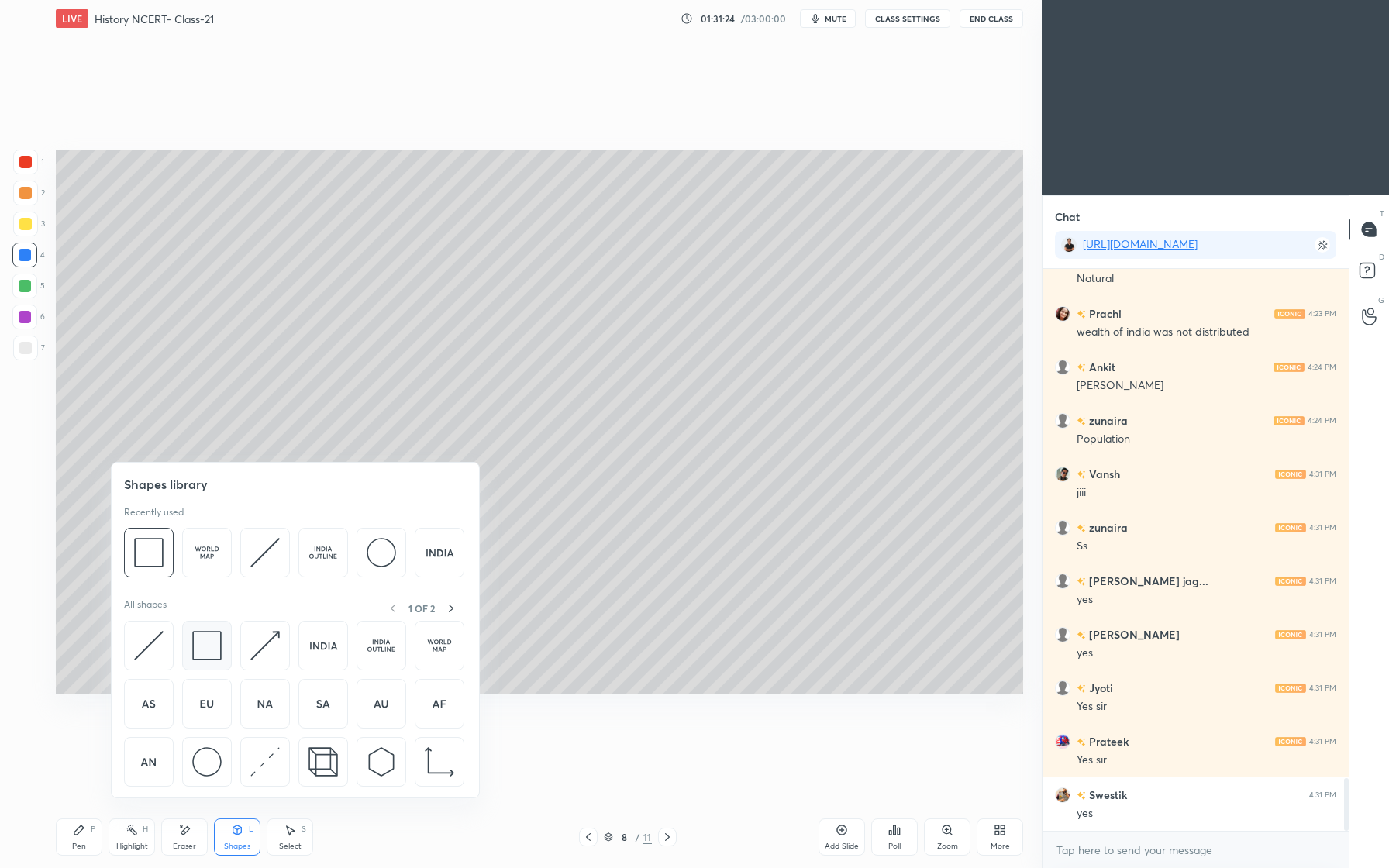
click at [211, 658] on img at bounding box center [207, 645] width 29 height 29
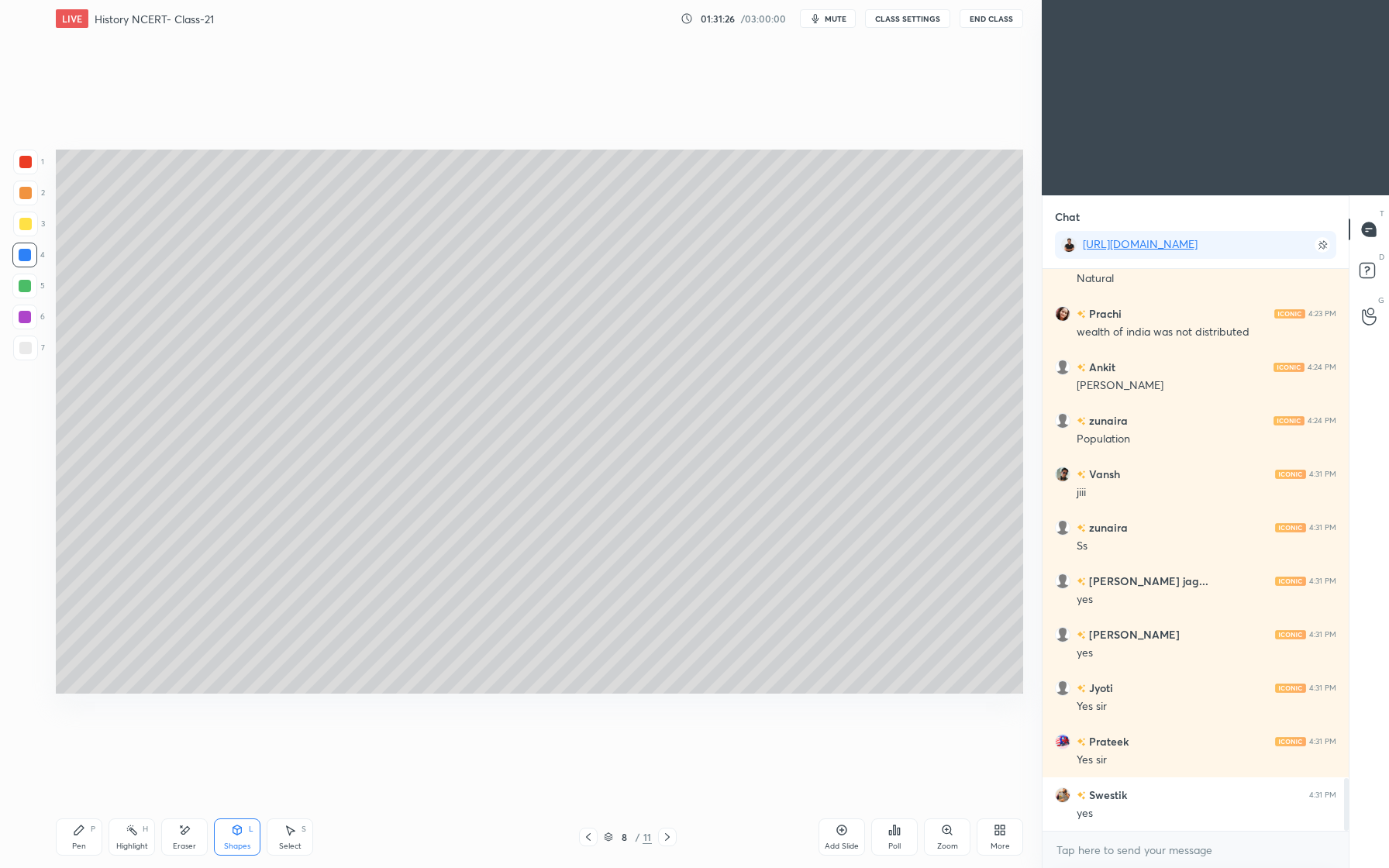
click at [73, 843] on div "Pen" at bounding box center [79, 847] width 14 height 8
click at [29, 228] on div at bounding box center [26, 224] width 13 height 13
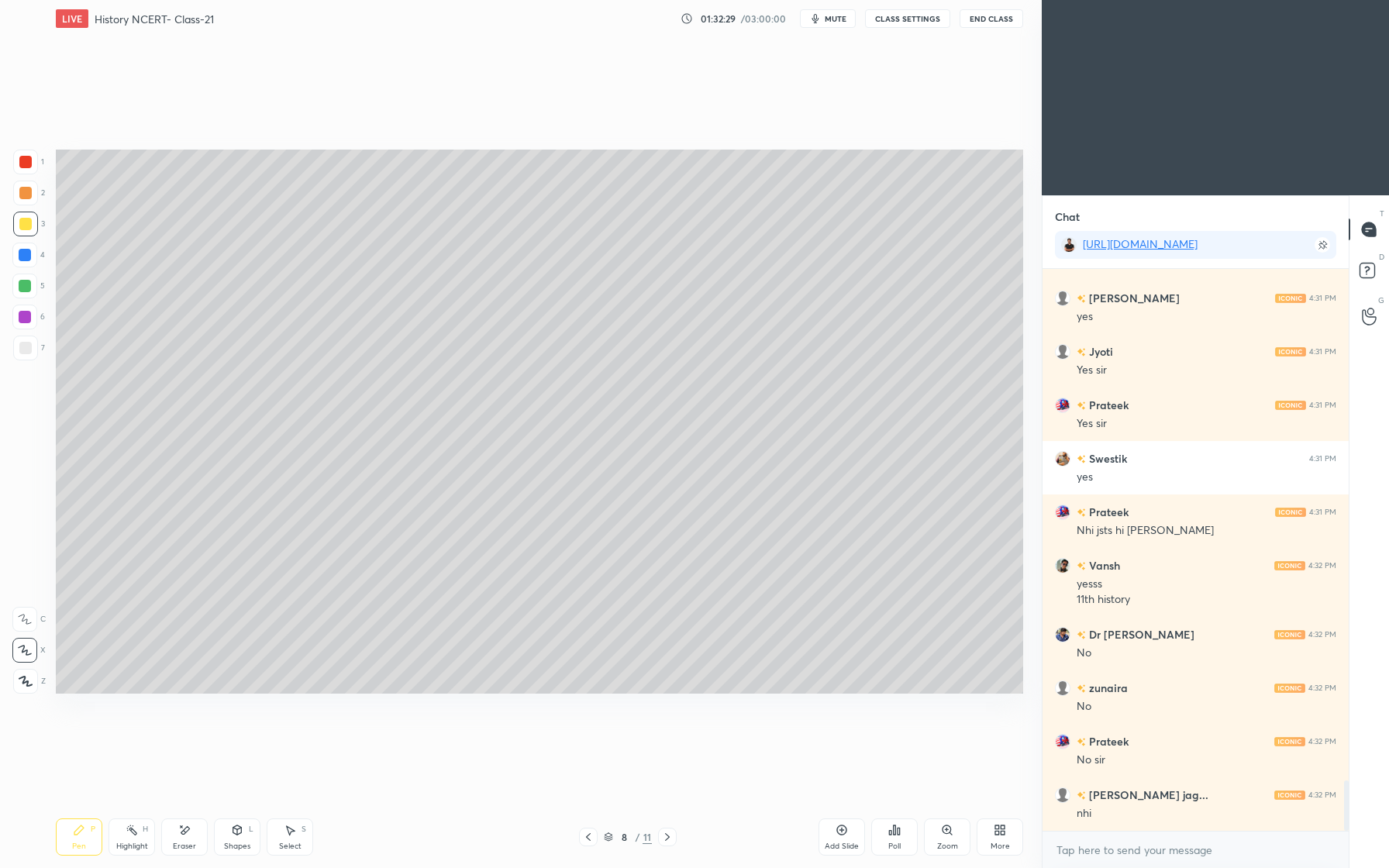
scroll to position [5791, 0]
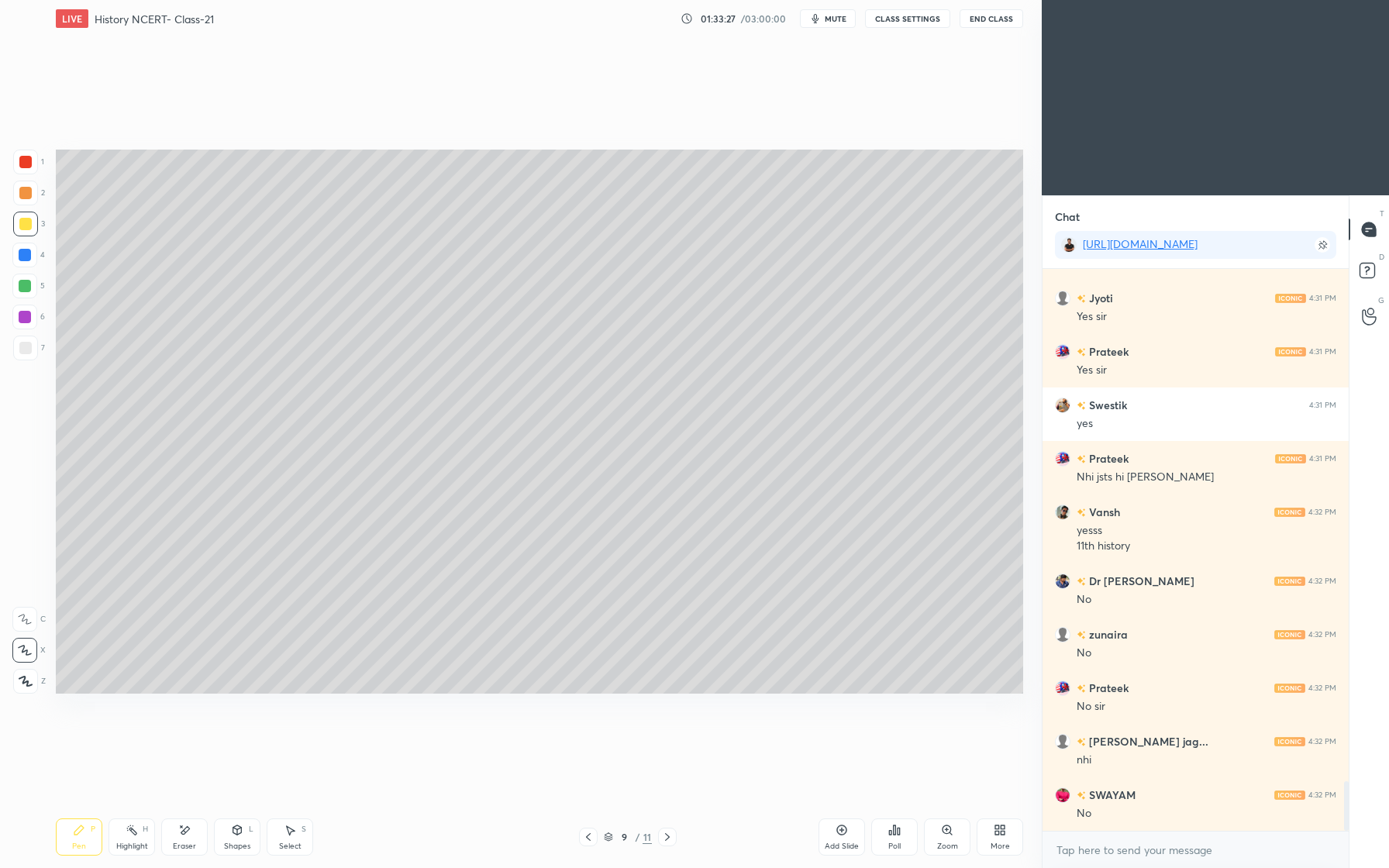
click at [34, 255] on div at bounding box center [24, 255] width 24 height 24
click at [34, 290] on div at bounding box center [24, 285] width 24 height 24
click at [196, 832] on div "Eraser" at bounding box center [184, 836] width 47 height 37
drag, startPoint x: 20, startPoint y: 682, endPoint x: 29, endPoint y: 679, distance: 9.5
click at [31, 680] on span "Erase all" at bounding box center [24, 681] width 23 height 11
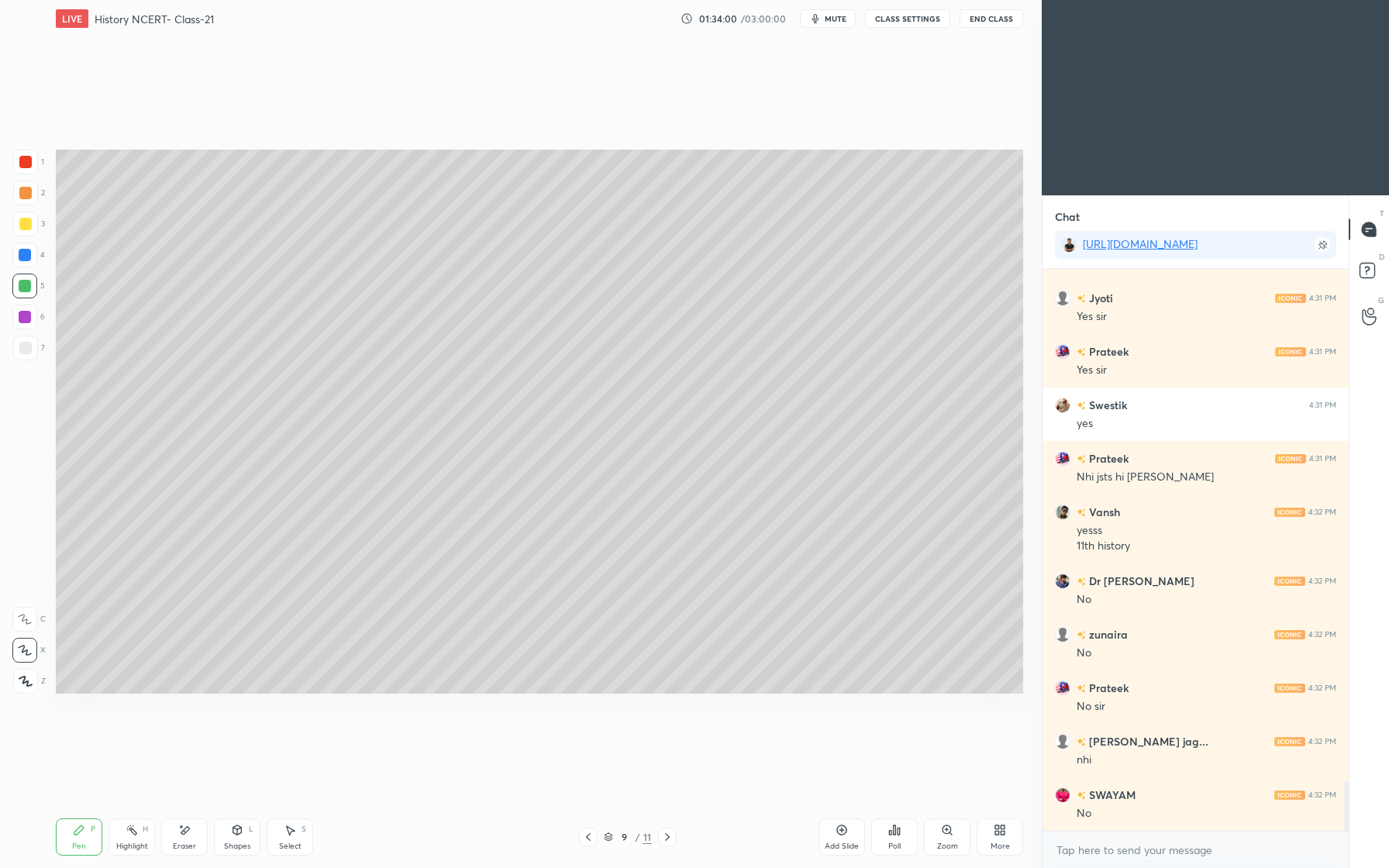
drag, startPoint x: 247, startPoint y: 845, endPoint x: 256, endPoint y: 839, distance: 10.8
click at [247, 845] on div "Shapes" at bounding box center [236, 847] width 26 height 8
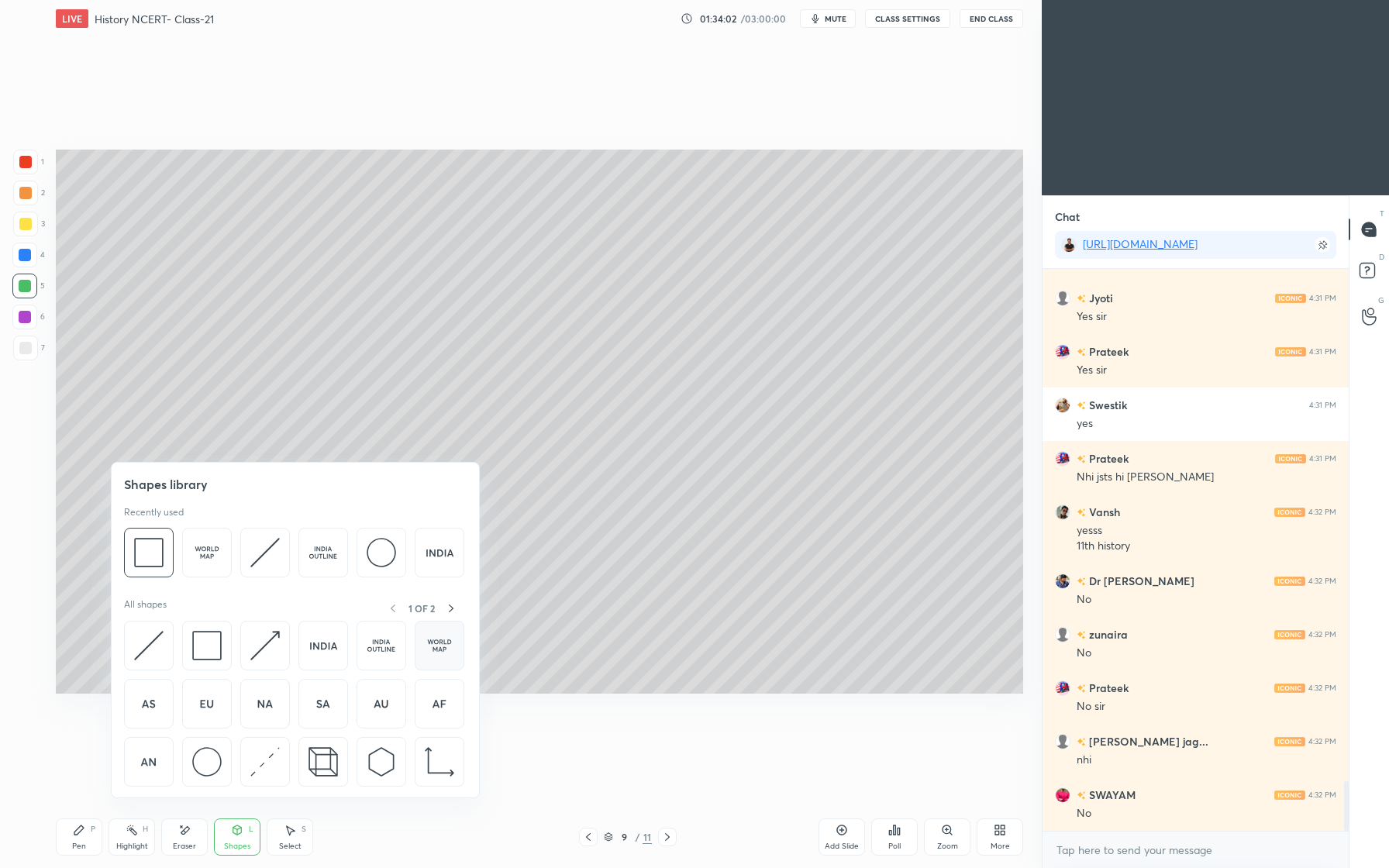
click at [445, 647] on img at bounding box center [439, 645] width 29 height 29
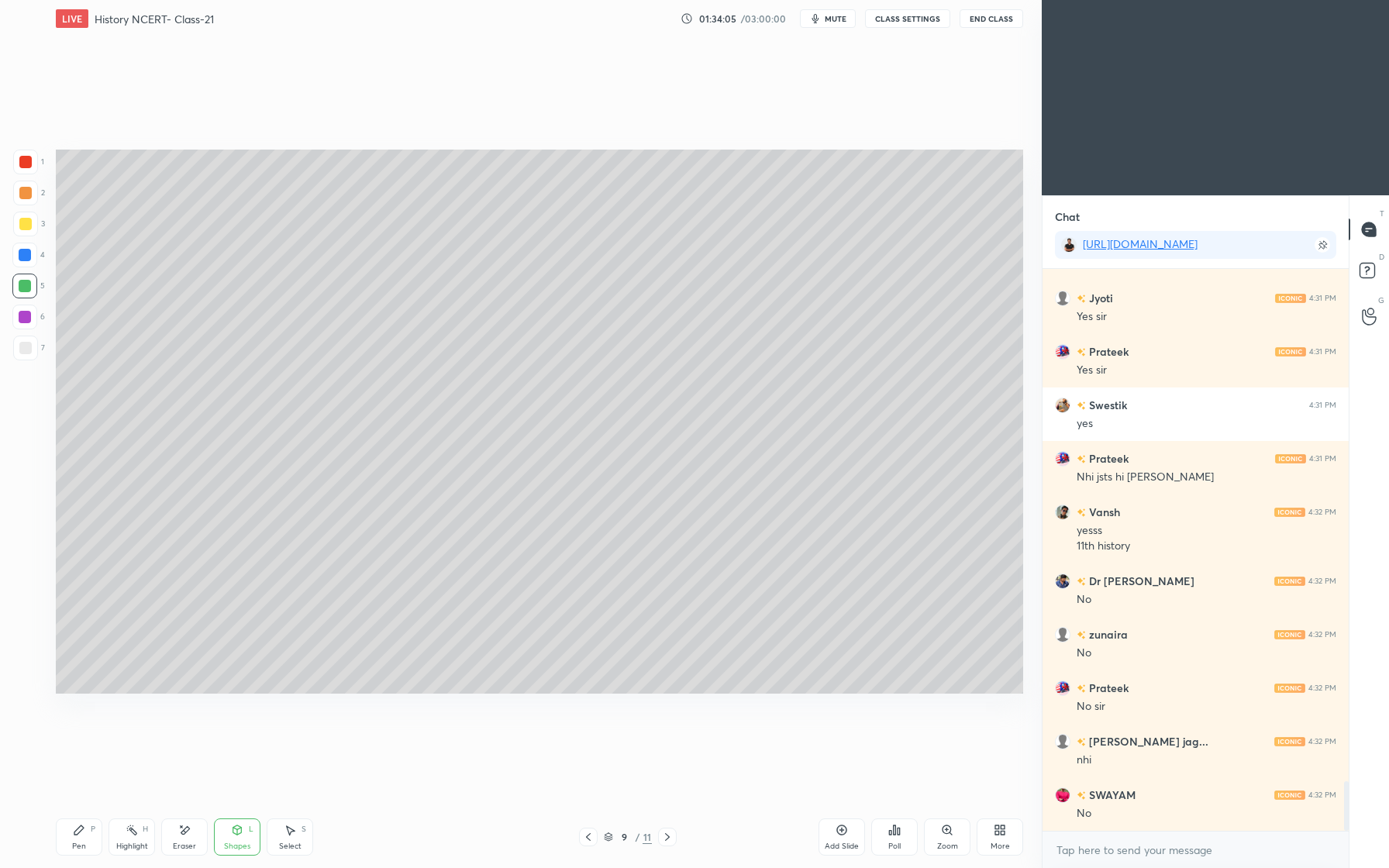
click at [123, 749] on div "Setting up your live class Poll for secs No correct answer Start poll" at bounding box center [539, 421] width 980 height 769
click at [92, 846] on div "Pen P" at bounding box center [79, 836] width 47 height 37
click at [28, 184] on div at bounding box center [25, 192] width 24 height 24
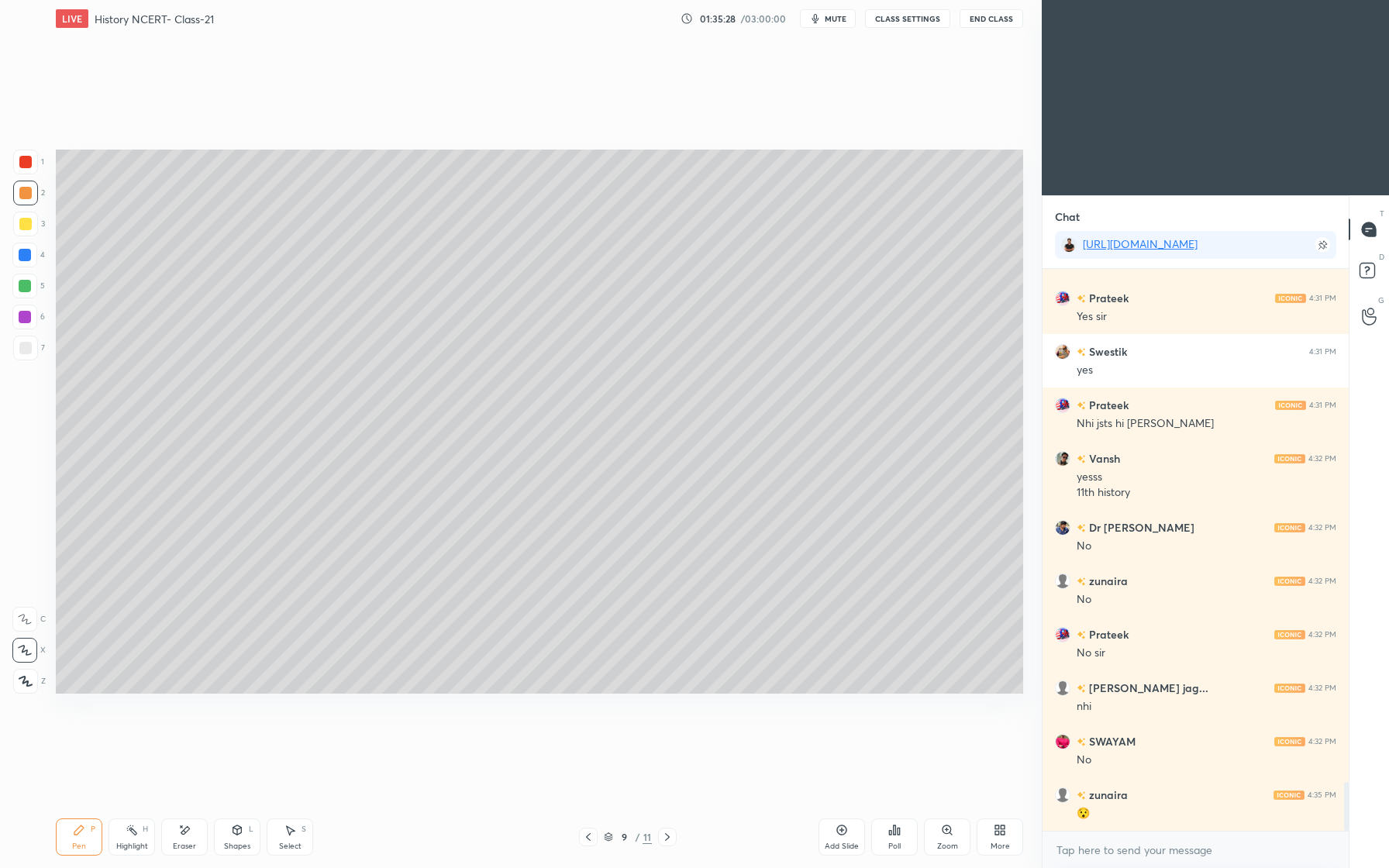
scroll to position [5898, 0]
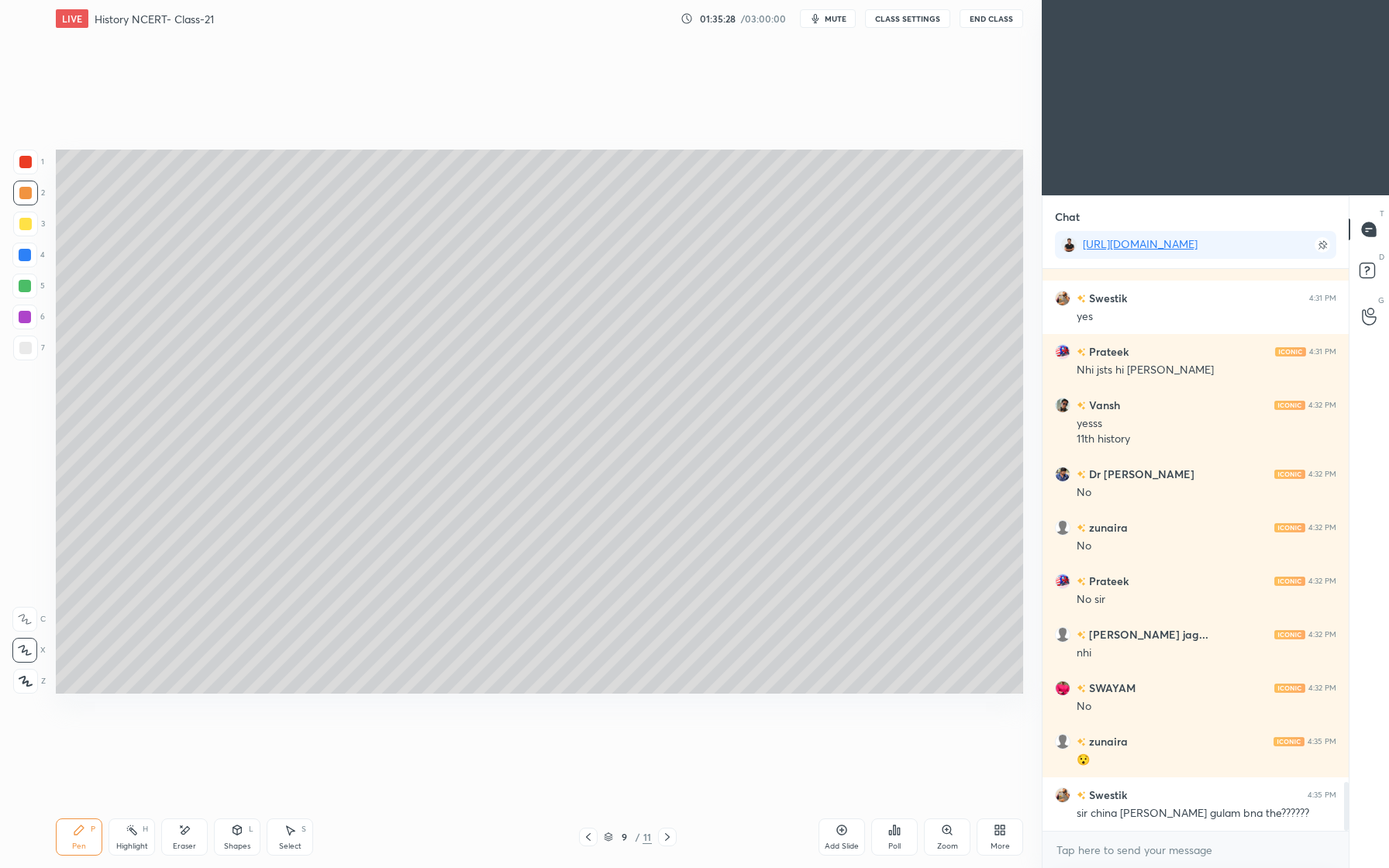
click at [191, 853] on div "Eraser" at bounding box center [184, 836] width 47 height 37
click at [254, 844] on div "Shapes L" at bounding box center [236, 836] width 47 height 37
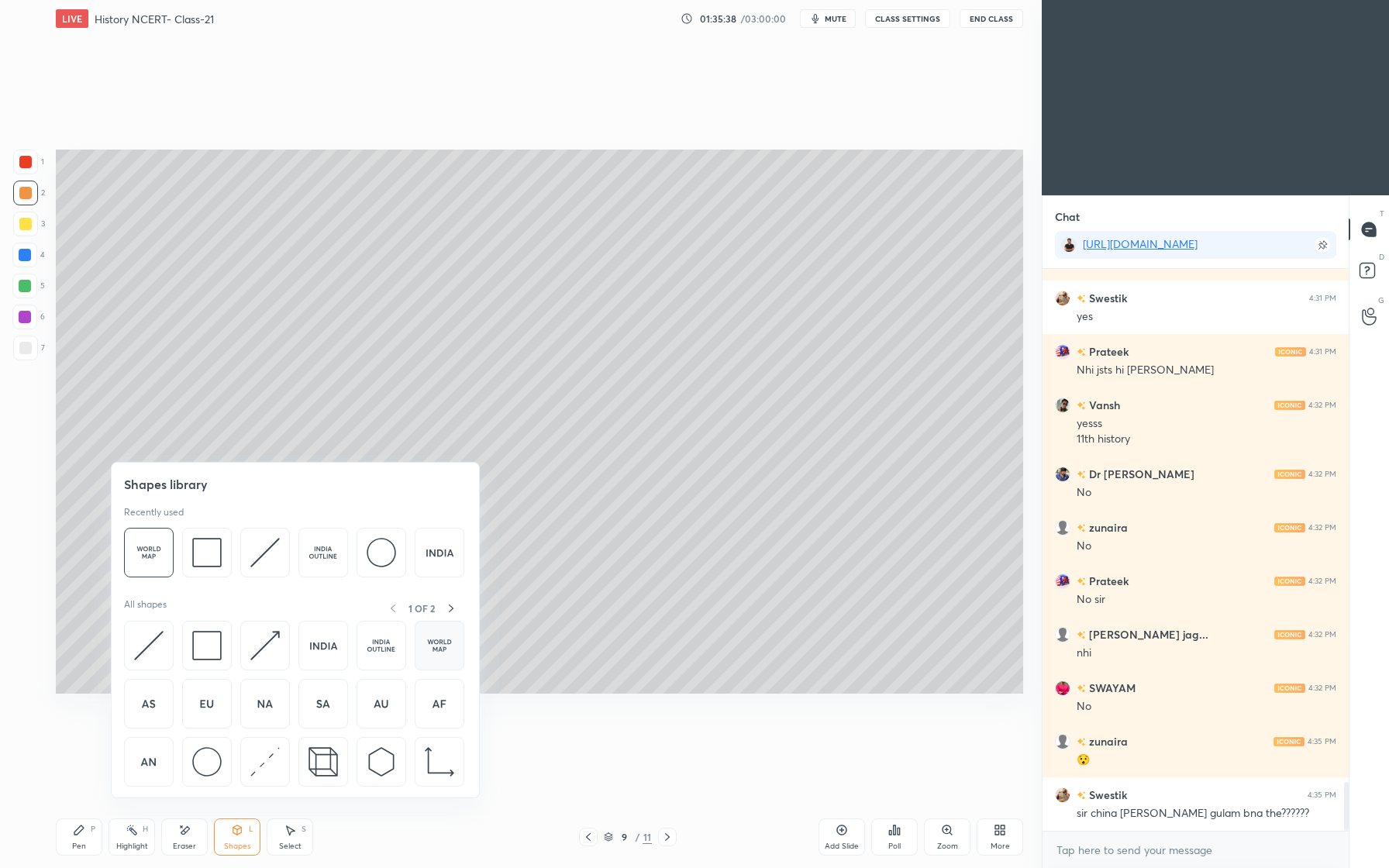
click at [448, 646] on img at bounding box center [439, 645] width 29 height 29
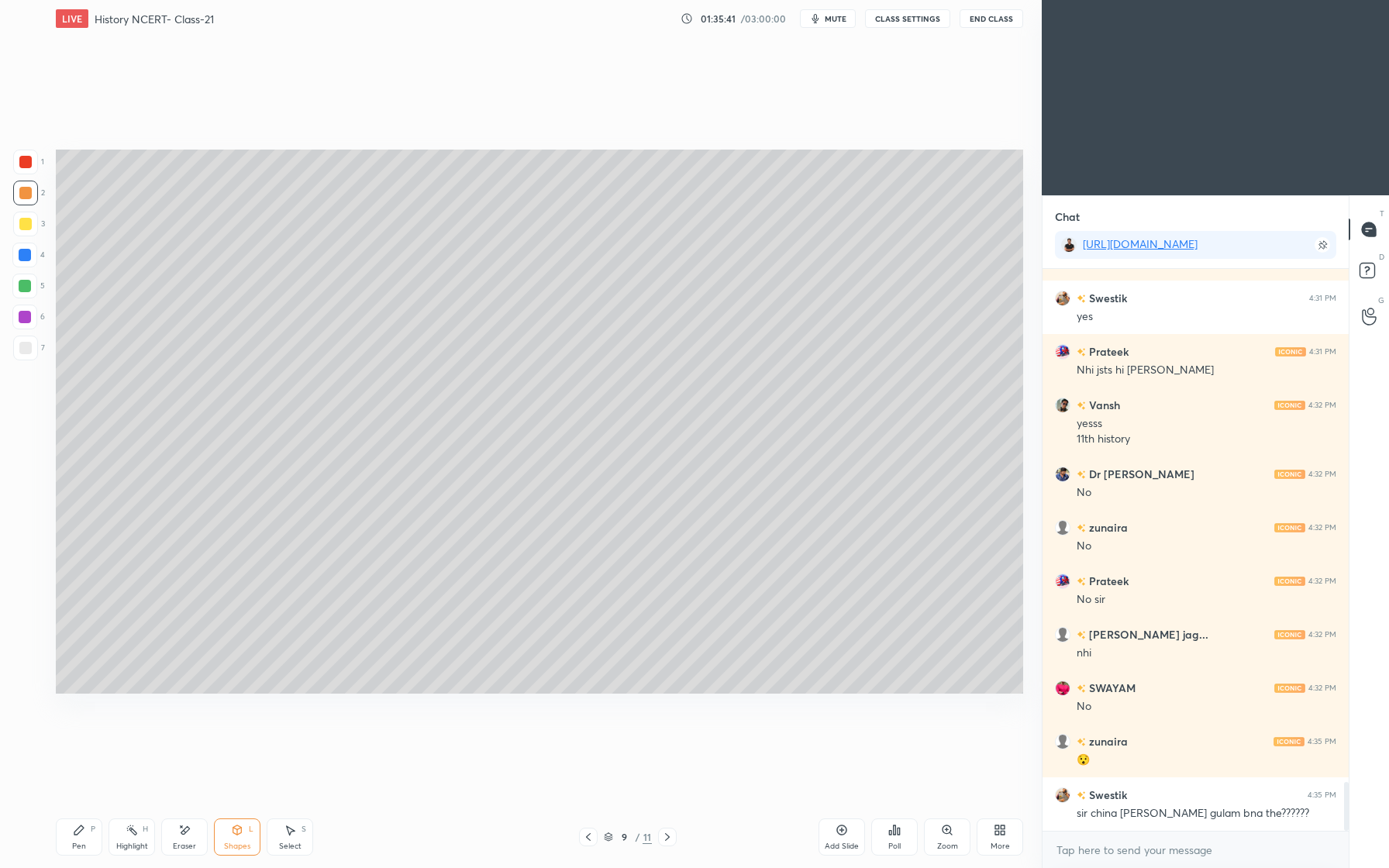
click at [100, 737] on div "Setting up your live class Poll for secs No correct answer Start poll" at bounding box center [539, 421] width 980 height 769
drag, startPoint x: 85, startPoint y: 835, endPoint x: 101, endPoint y: 822, distance: 20.6
click at [85, 835] on div "Pen P" at bounding box center [79, 836] width 47 height 37
click at [24, 288] on div at bounding box center [25, 286] width 13 height 13
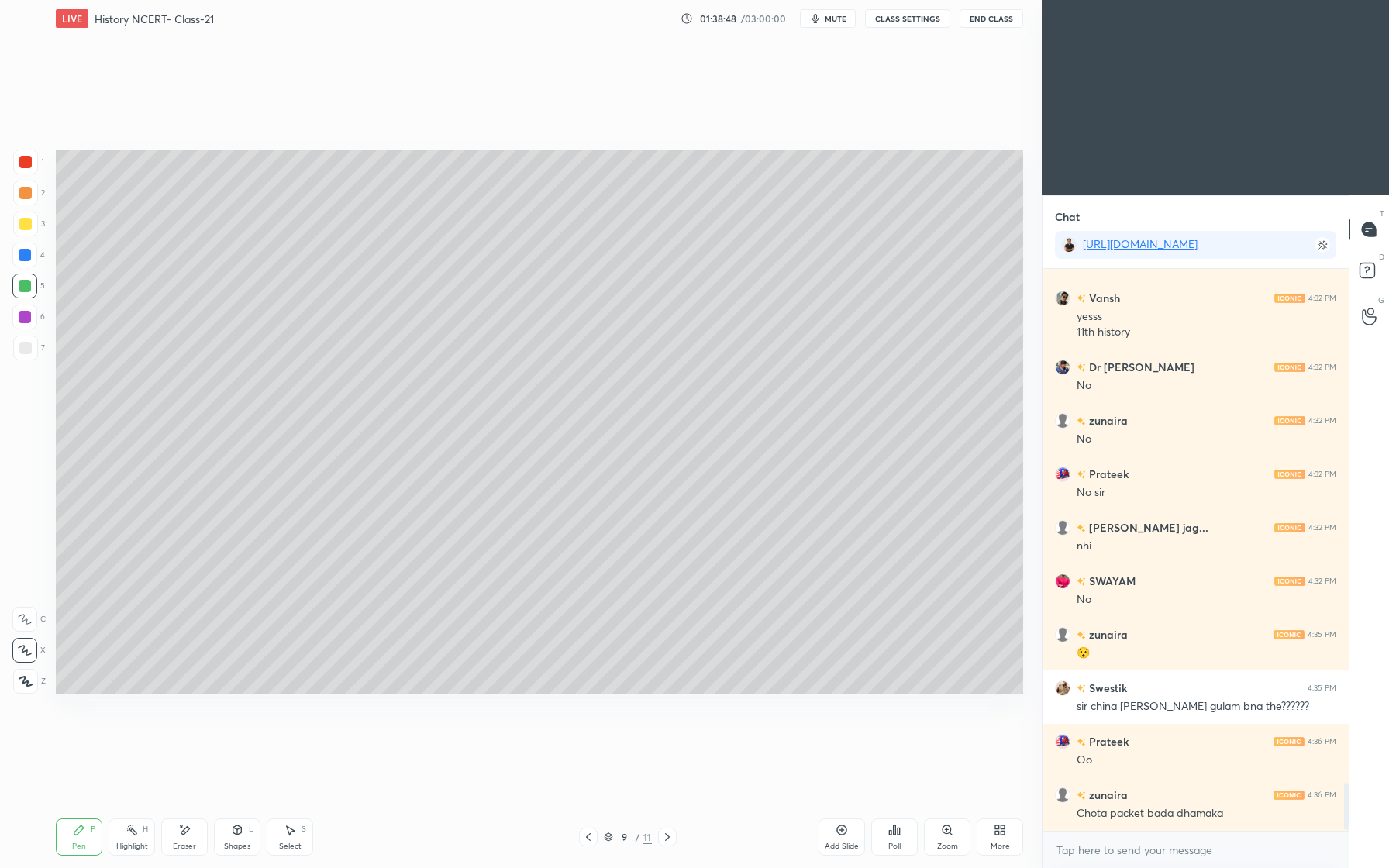
scroll to position [6058, 0]
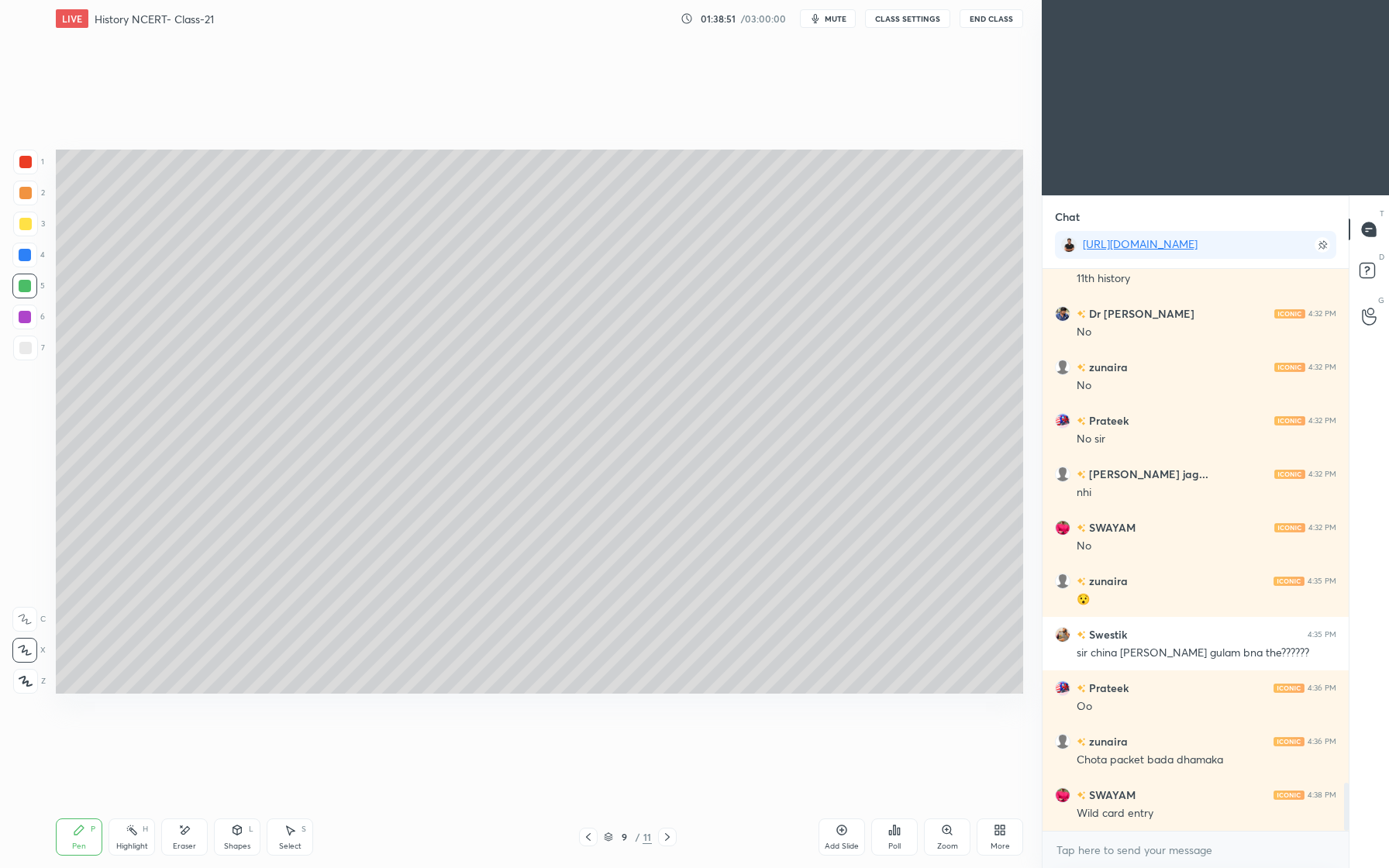
click at [191, 838] on div "Eraser" at bounding box center [184, 836] width 47 height 37
click at [239, 834] on icon at bounding box center [237, 830] width 9 height 9
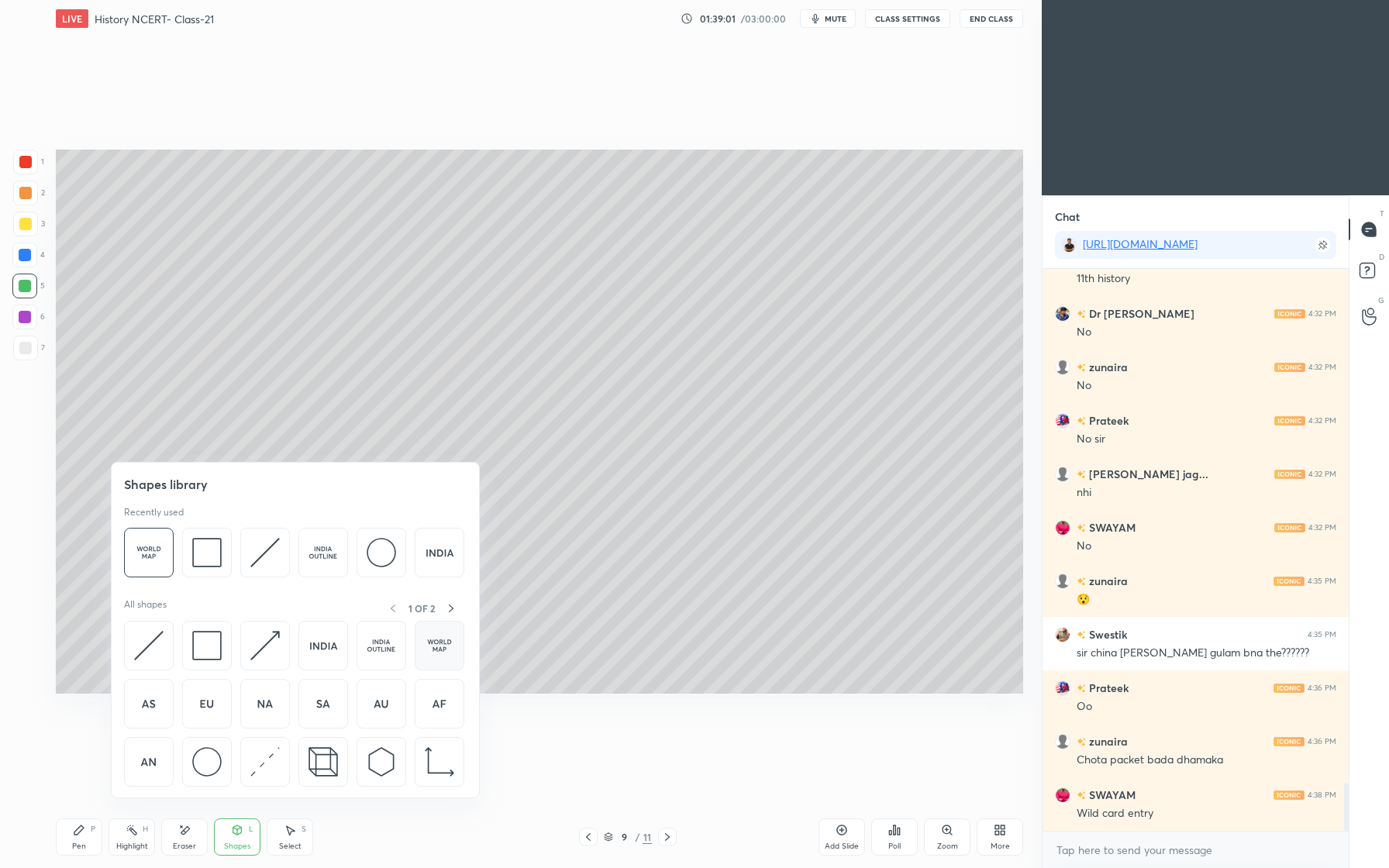
click at [438, 646] on img at bounding box center [439, 645] width 29 height 29
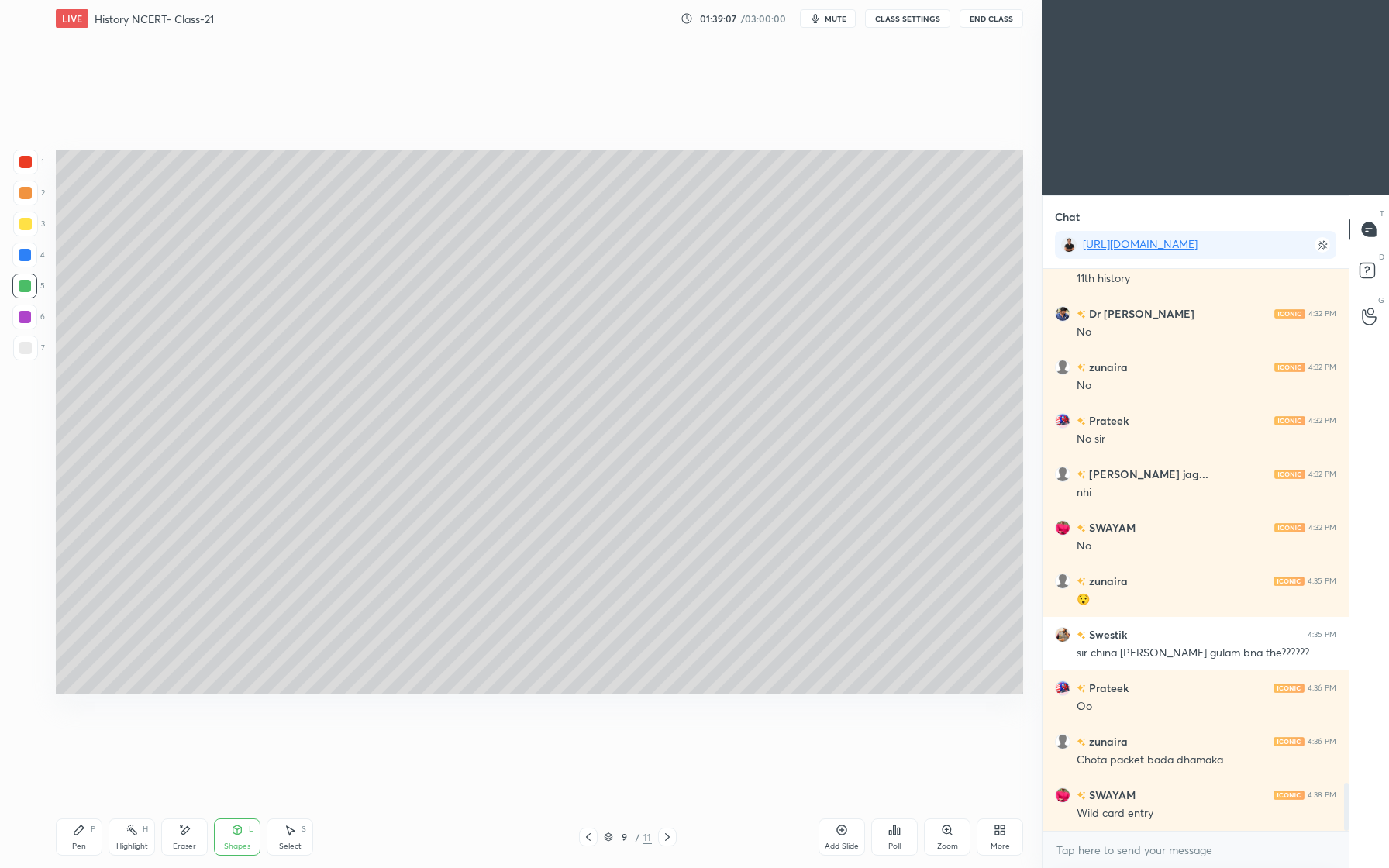
click at [80, 710] on div "Setting up your live class Poll for secs No correct answer Start poll" at bounding box center [539, 421] width 980 height 769
click at [23, 251] on div at bounding box center [25, 255] width 13 height 13
click at [20, 291] on div at bounding box center [25, 286] width 13 height 13
click at [27, 315] on div at bounding box center [25, 317] width 13 height 13
click at [23, 226] on div at bounding box center [26, 224] width 13 height 13
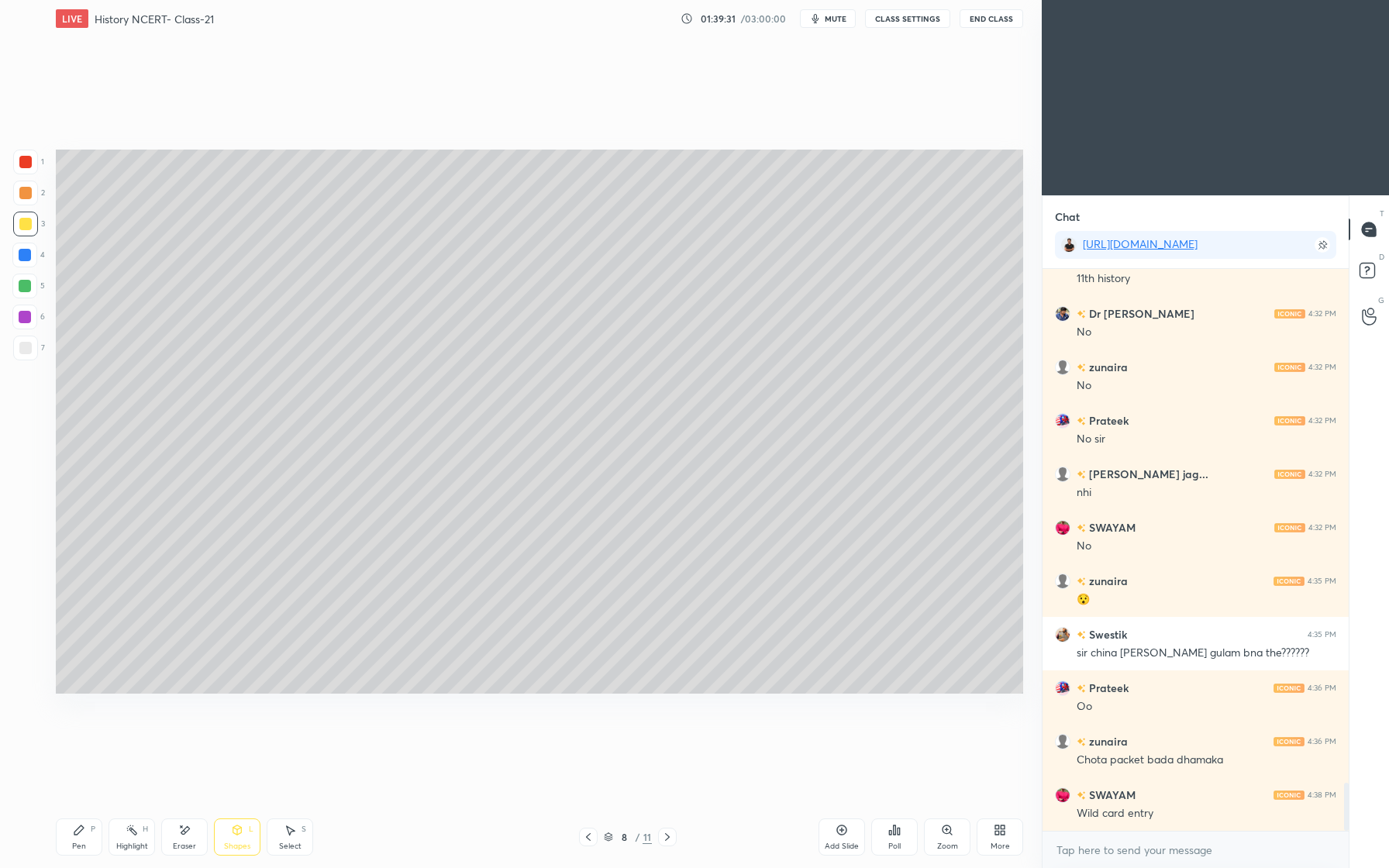
click at [84, 827] on icon at bounding box center [79, 830] width 13 height 13
drag, startPoint x: 175, startPoint y: 825, endPoint x: 221, endPoint y: 788, distance: 59.0
click at [177, 825] on div "Eraser" at bounding box center [184, 836] width 47 height 37
click at [89, 838] on div "Pen P" at bounding box center [79, 836] width 47 height 37
click at [237, 839] on div "Shapes L" at bounding box center [236, 836] width 47 height 37
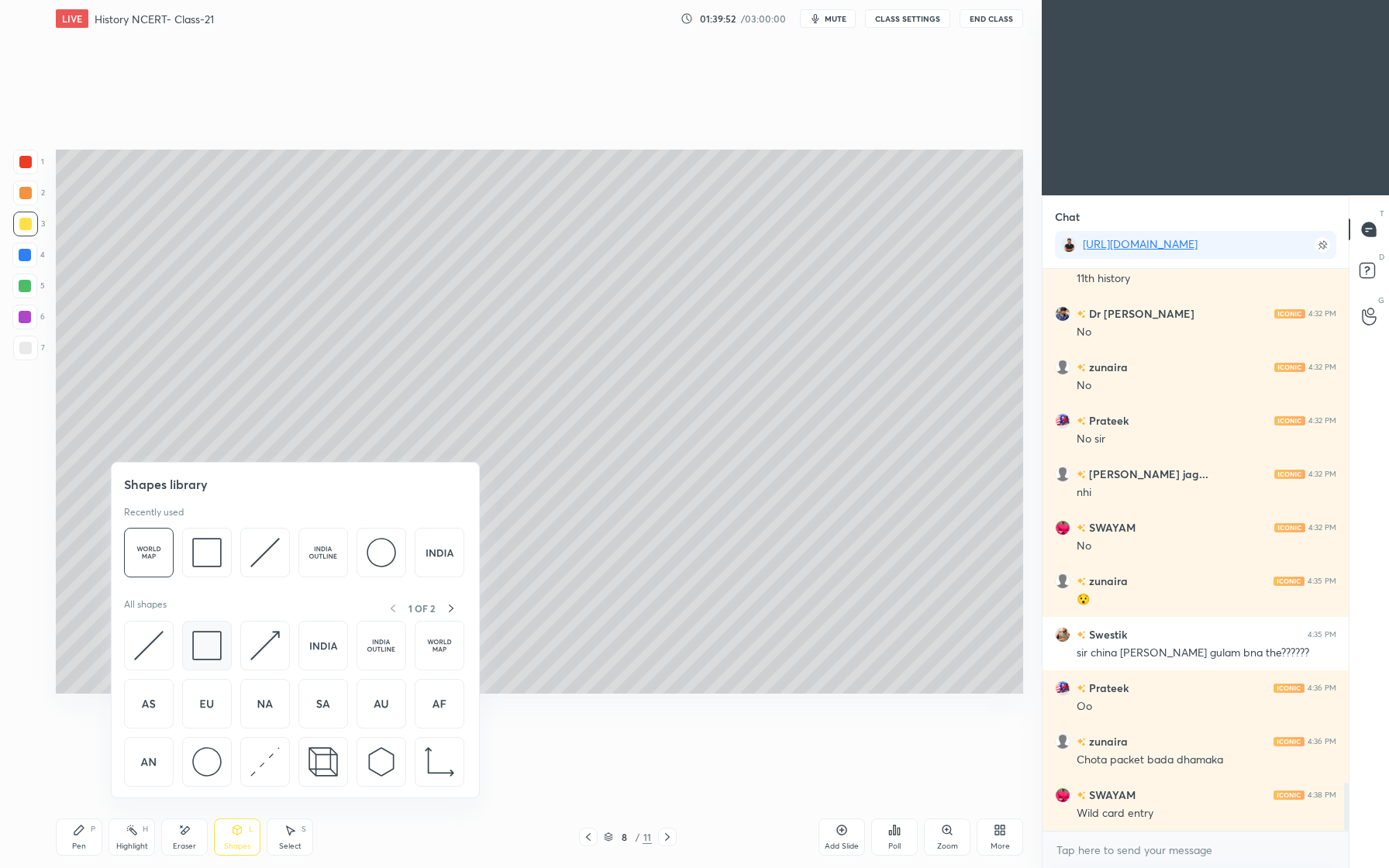
click at [206, 644] on img at bounding box center [207, 645] width 29 height 29
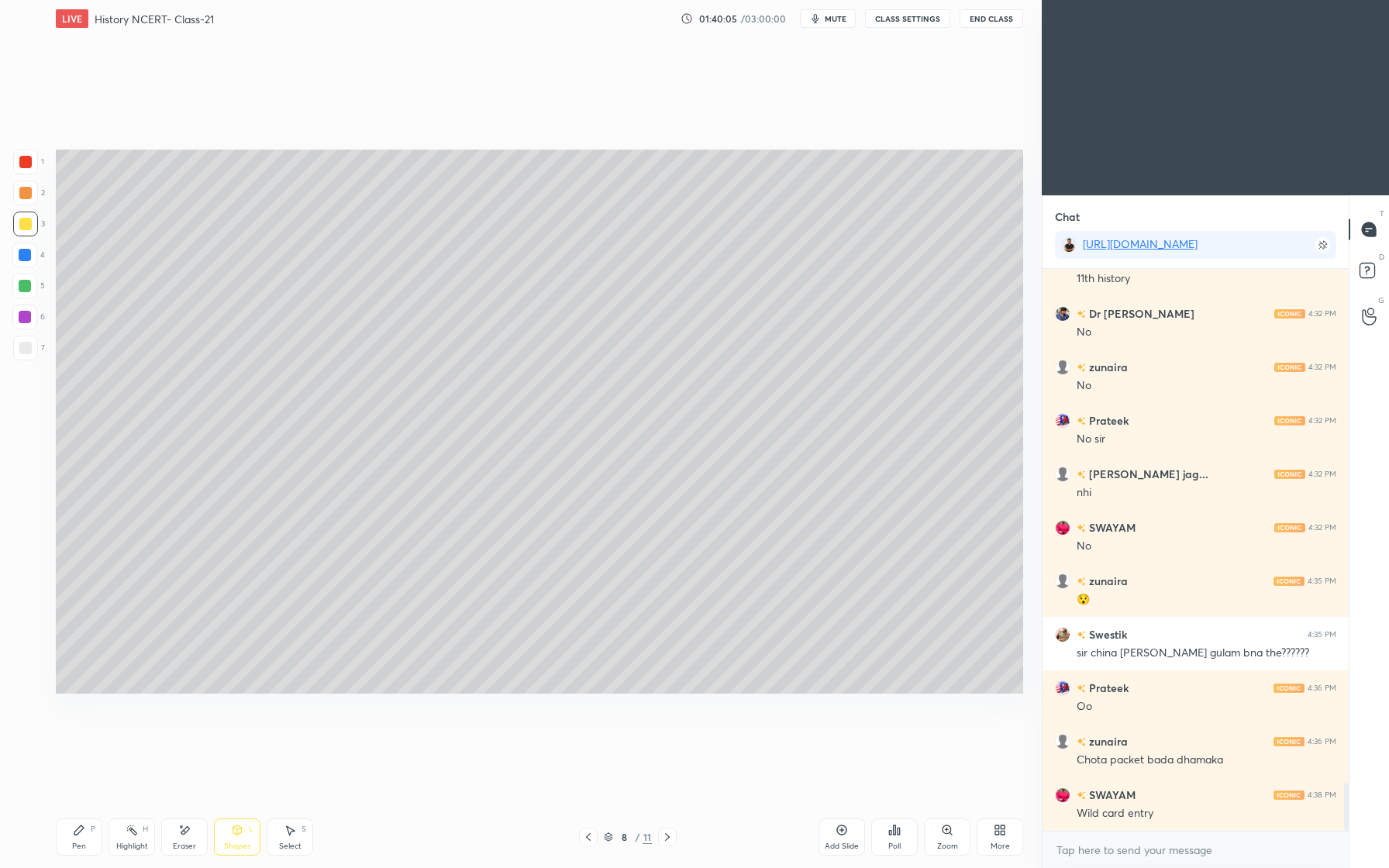
drag, startPoint x: 28, startPoint y: 348, endPoint x: 20, endPoint y: 348, distance: 8.0
click at [27, 348] on div at bounding box center [26, 348] width 13 height 13
click at [28, 285] on div at bounding box center [25, 286] width 13 height 13
click at [24, 320] on div at bounding box center [25, 317] width 13 height 13
click at [27, 195] on div at bounding box center [26, 193] width 13 height 13
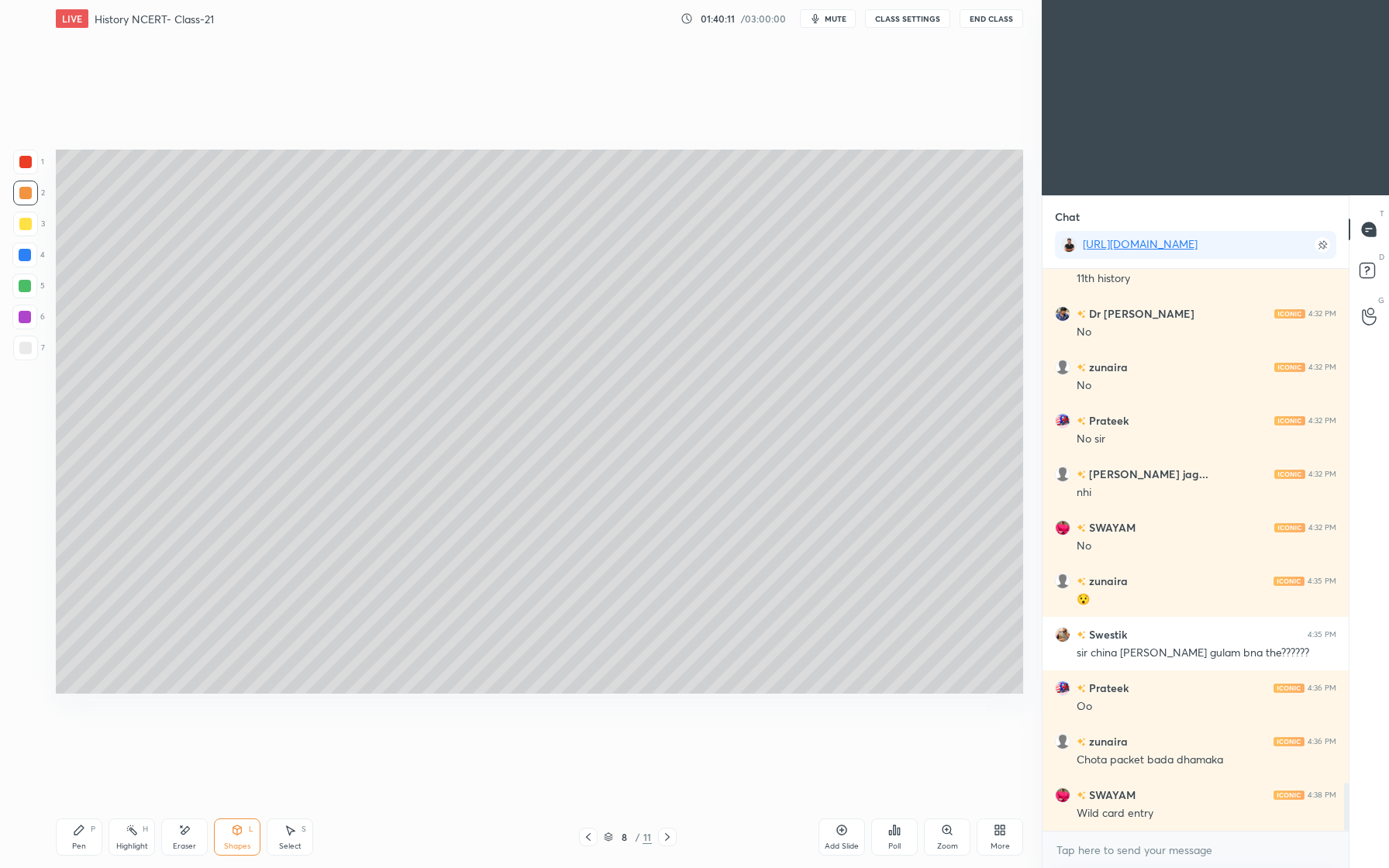
drag, startPoint x: 23, startPoint y: 162, endPoint x: 24, endPoint y: 181, distance: 19.0
click at [25, 165] on div at bounding box center [26, 162] width 13 height 13
click at [85, 836] on div "Pen P" at bounding box center [79, 836] width 47 height 37
click at [227, 835] on div "Shapes L" at bounding box center [236, 836] width 47 height 37
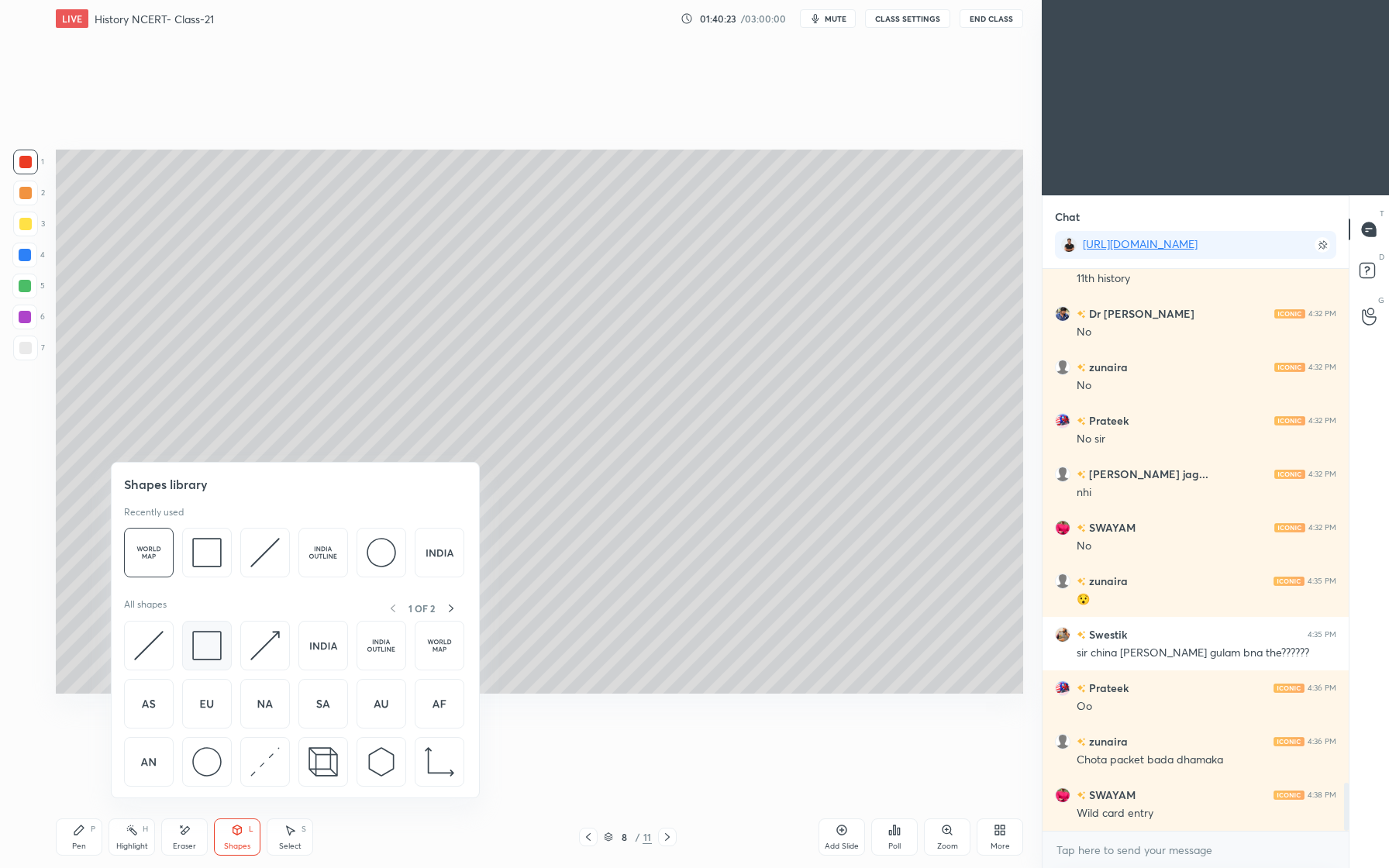
click at [218, 653] on img at bounding box center [207, 645] width 29 height 29
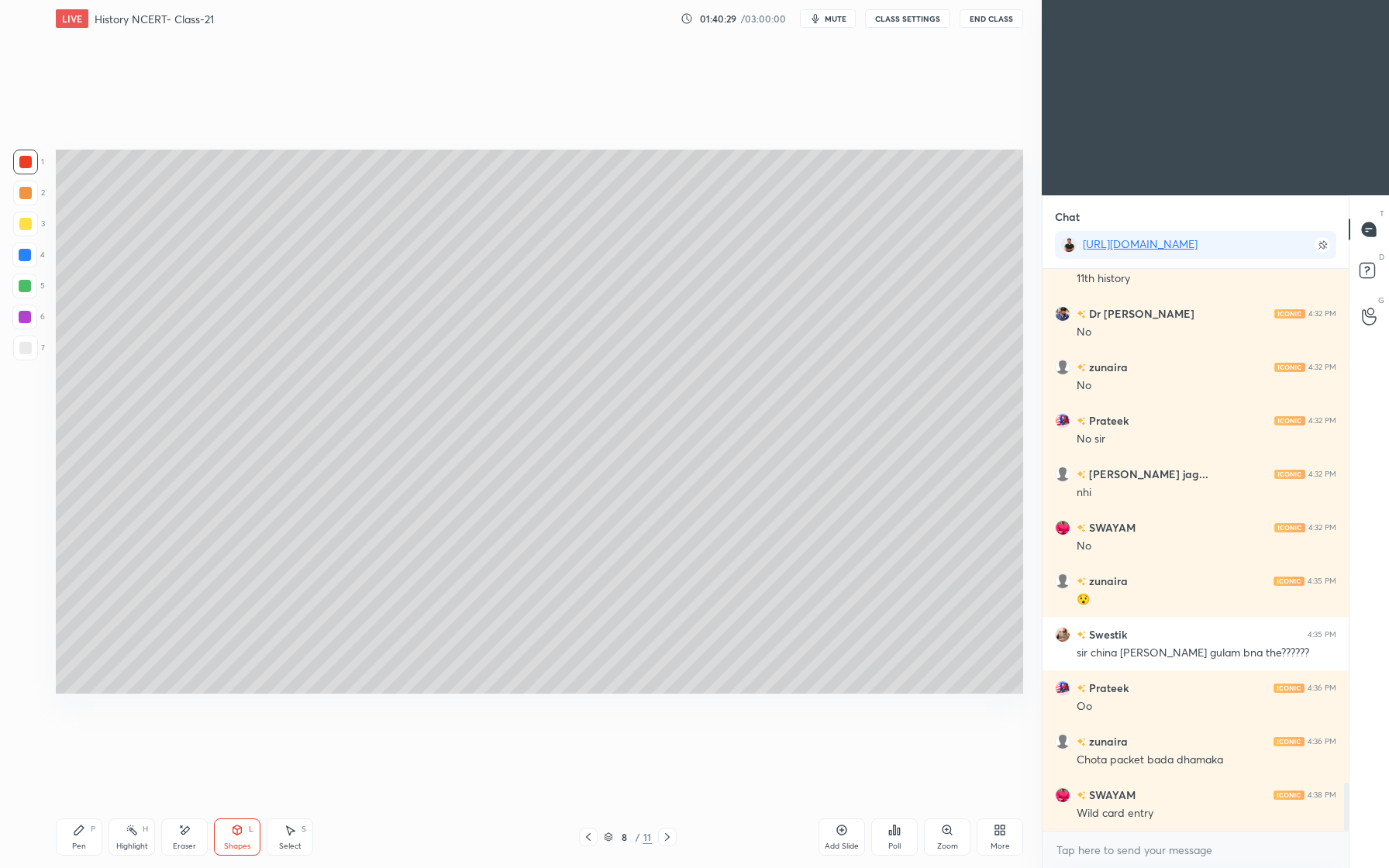
click at [844, 829] on icon at bounding box center [842, 830] width 13 height 13
click at [77, 843] on div "Pen" at bounding box center [79, 847] width 14 height 8
click at [32, 289] on div at bounding box center [24, 285] width 24 height 24
click at [25, 345] on div at bounding box center [26, 348] width 13 height 13
click at [27, 680] on icon at bounding box center [26, 681] width 13 height 9
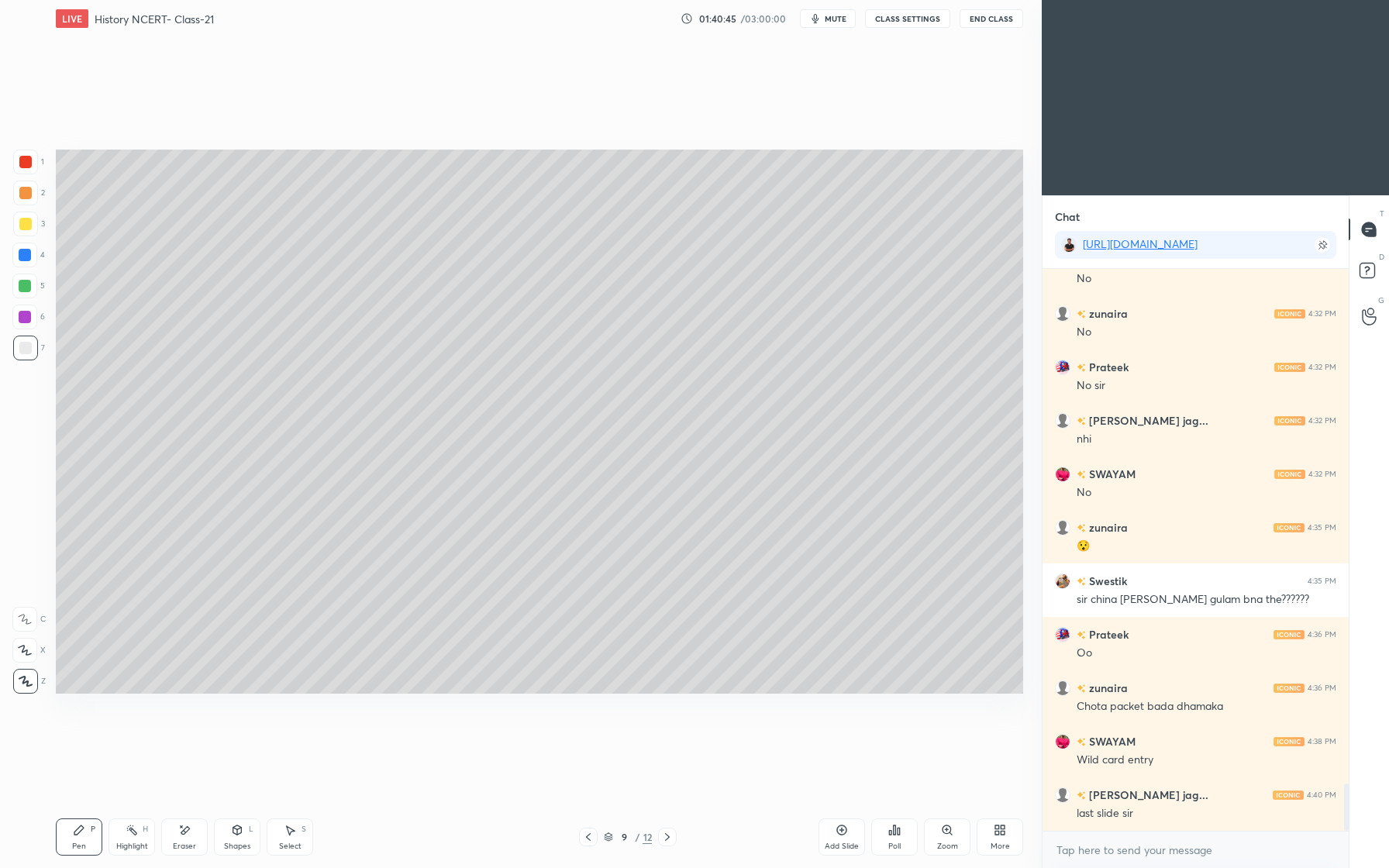
scroll to position [6165, 0]
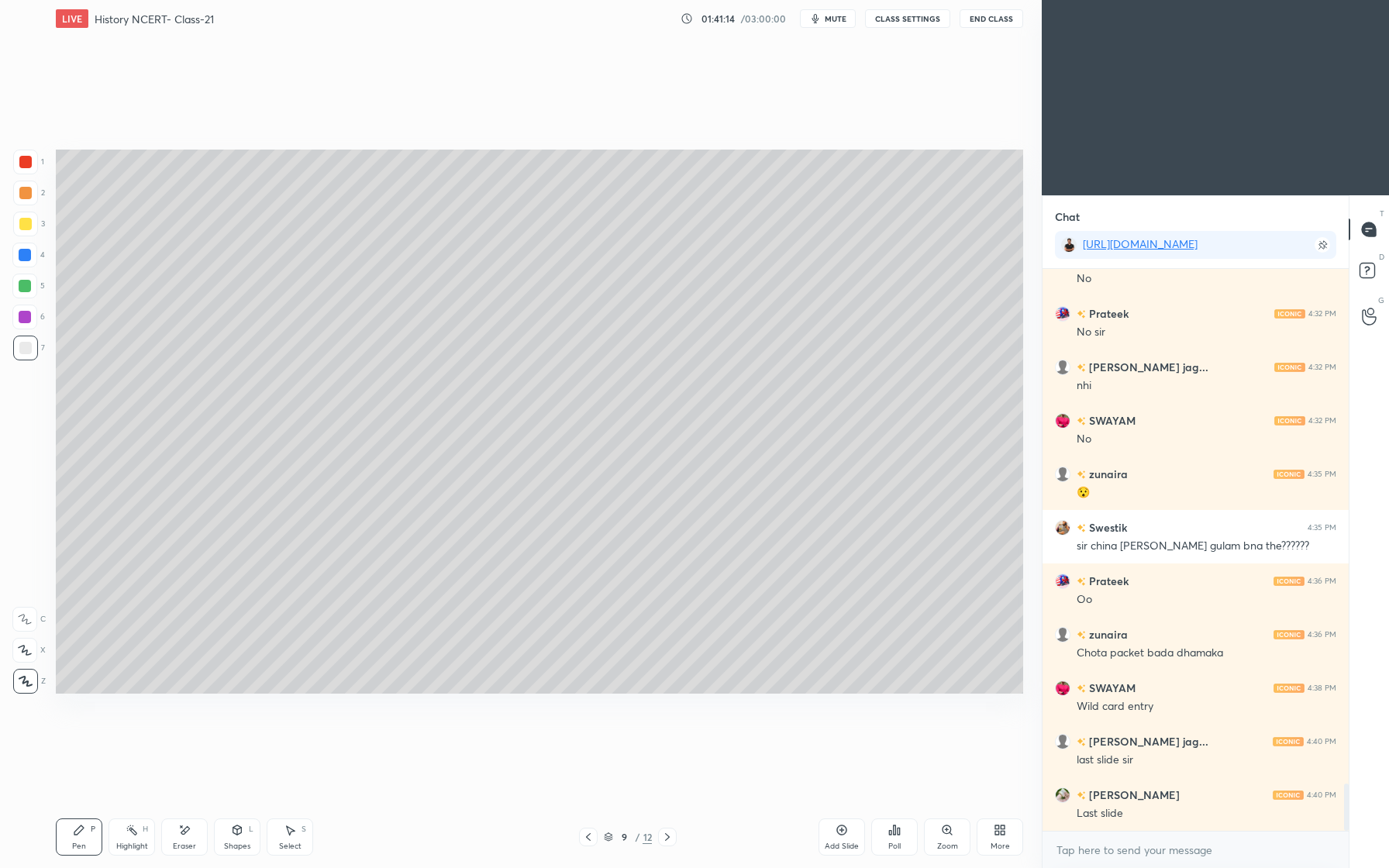
click at [23, 257] on div at bounding box center [25, 255] width 13 height 13
click at [842, 24] on button "mute" at bounding box center [828, 19] width 56 height 19
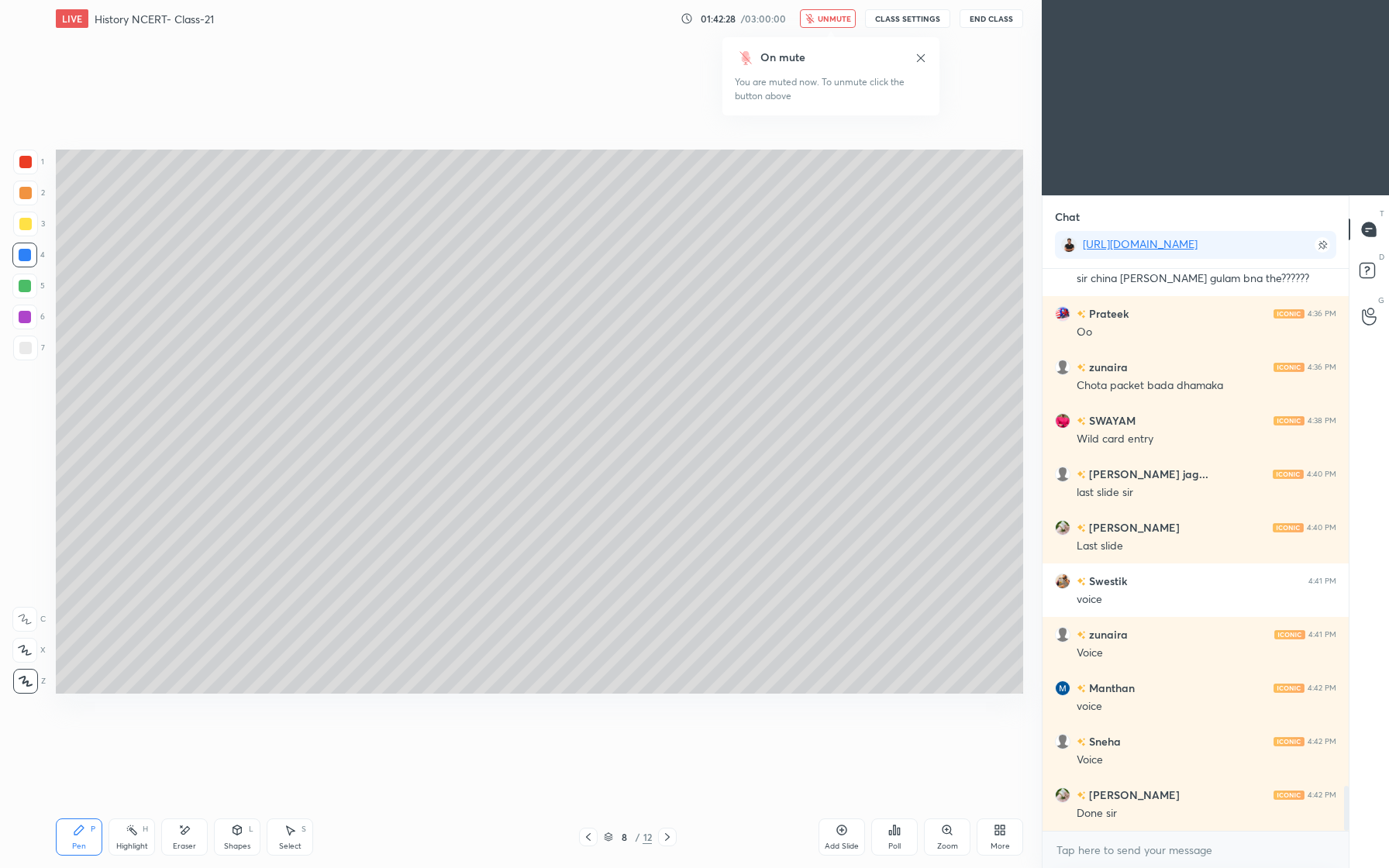
scroll to position [6486, 0]
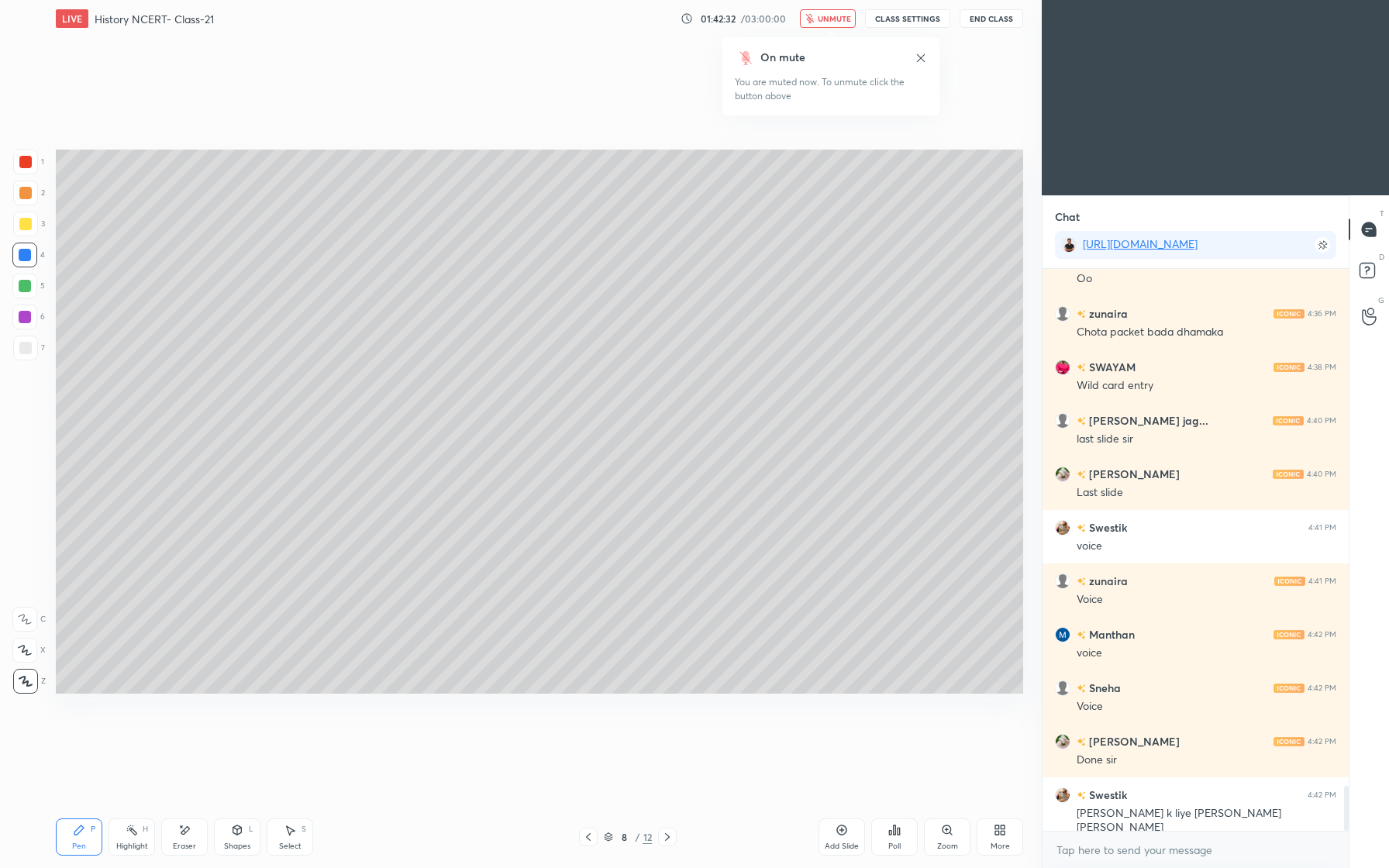
click at [925, 57] on icon at bounding box center [921, 58] width 13 height 13
click at [827, 20] on span "unmute" at bounding box center [834, 19] width 33 height 11
drag, startPoint x: 31, startPoint y: 292, endPoint x: 25, endPoint y: 300, distance: 10.0
click at [31, 292] on div at bounding box center [24, 285] width 24 height 24
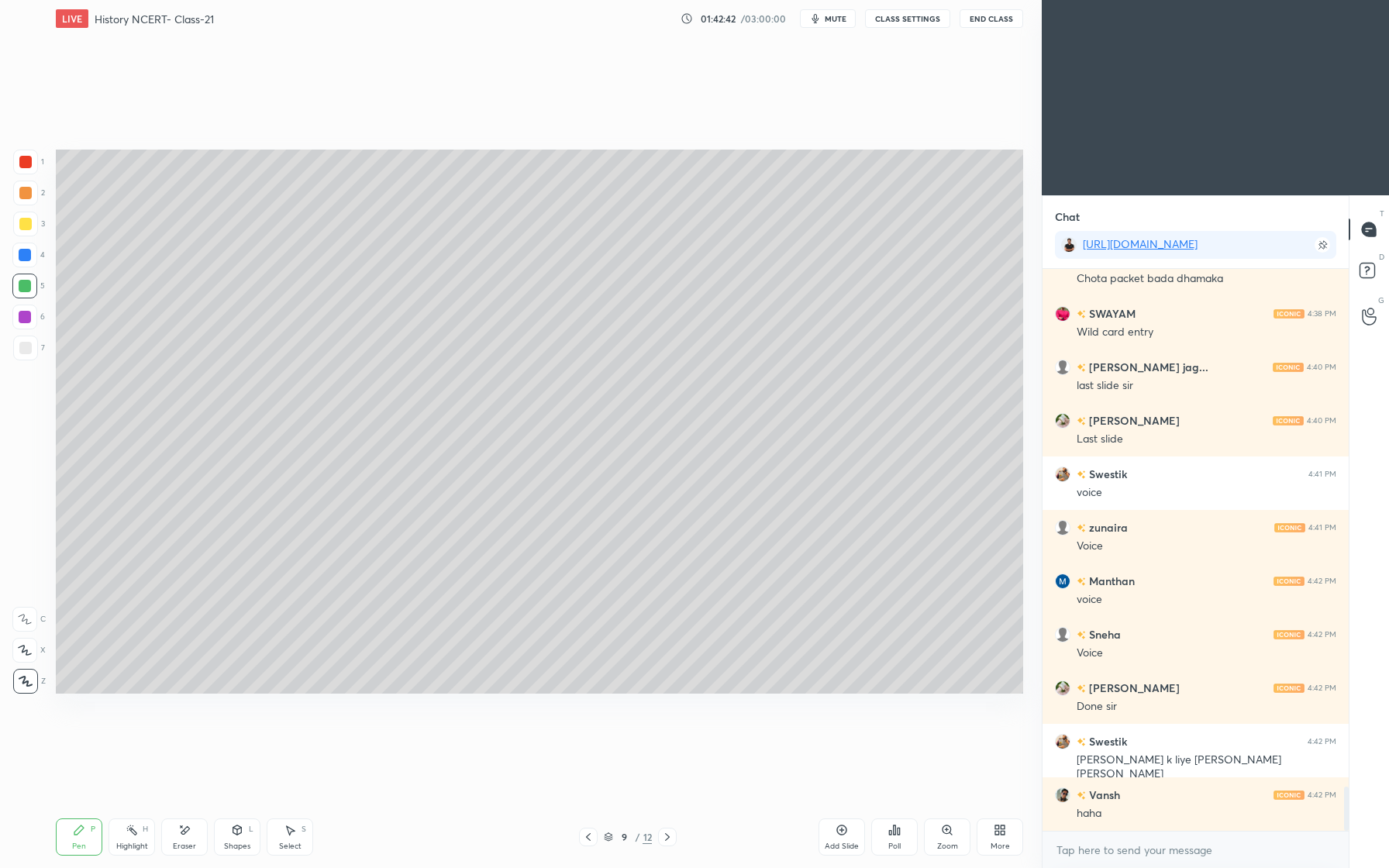
scroll to position [6593, 0]
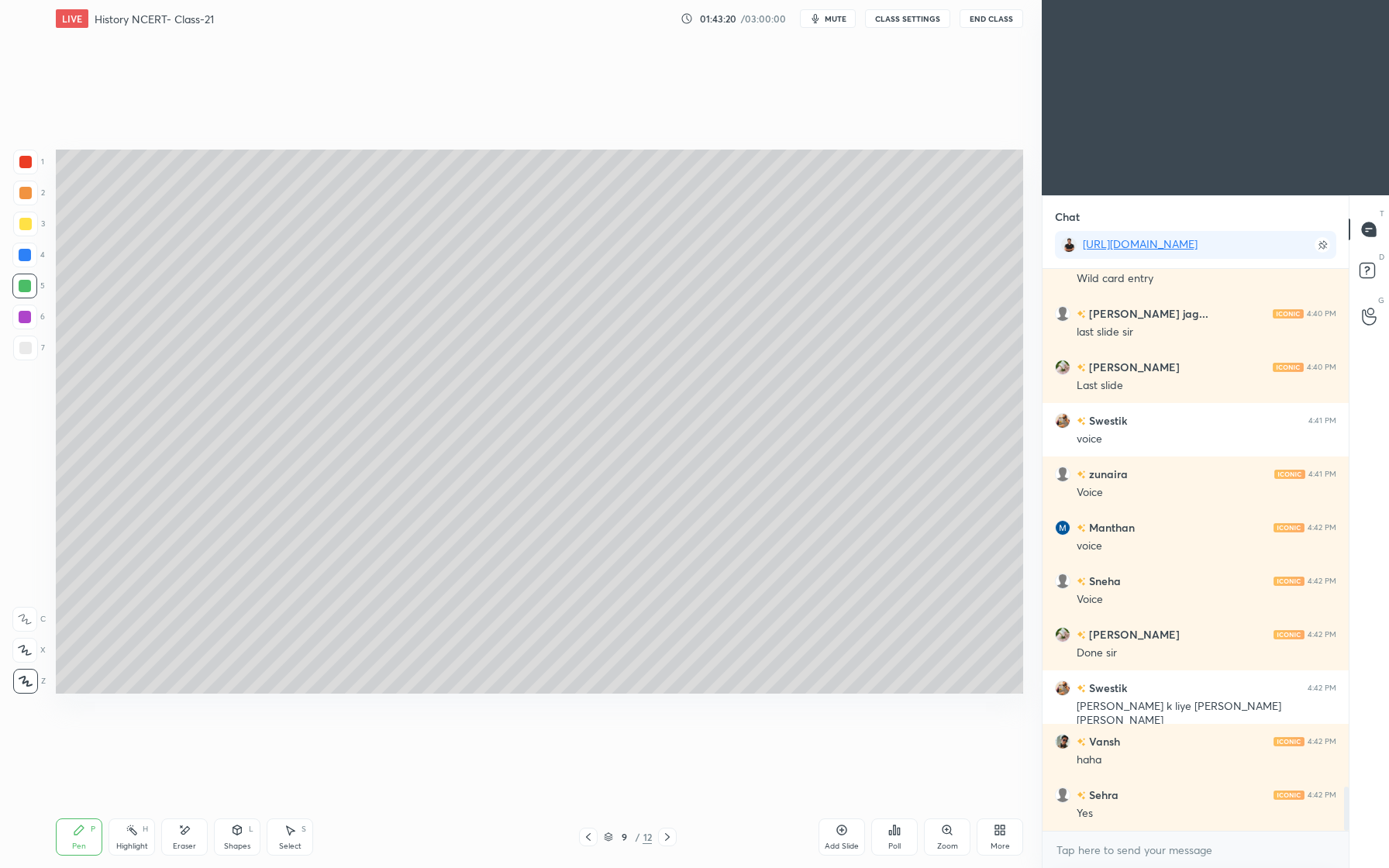
click at [190, 832] on icon at bounding box center [184, 830] width 13 height 13
click at [70, 839] on div "Pen P" at bounding box center [79, 836] width 47 height 37
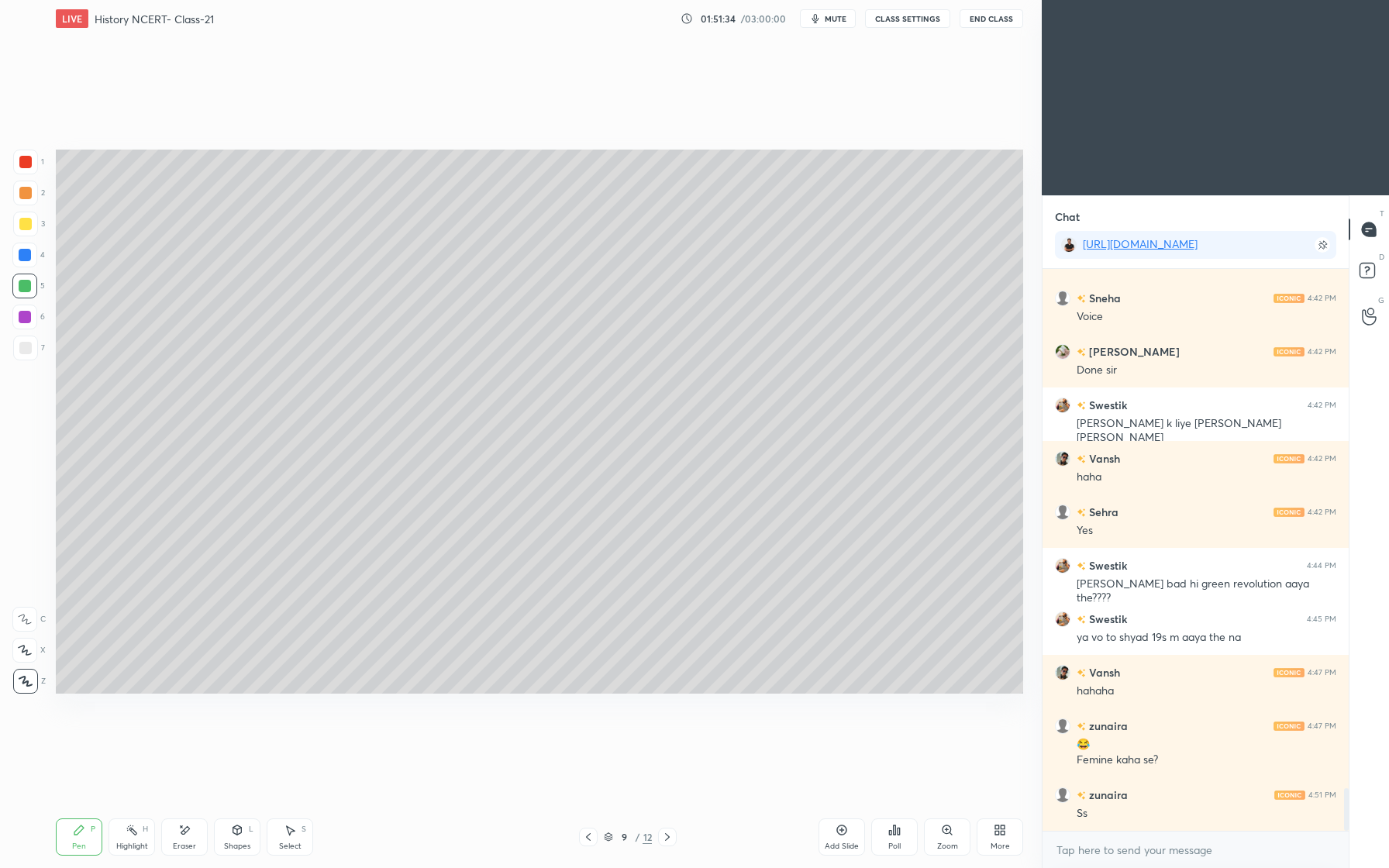
scroll to position [6891, 0]
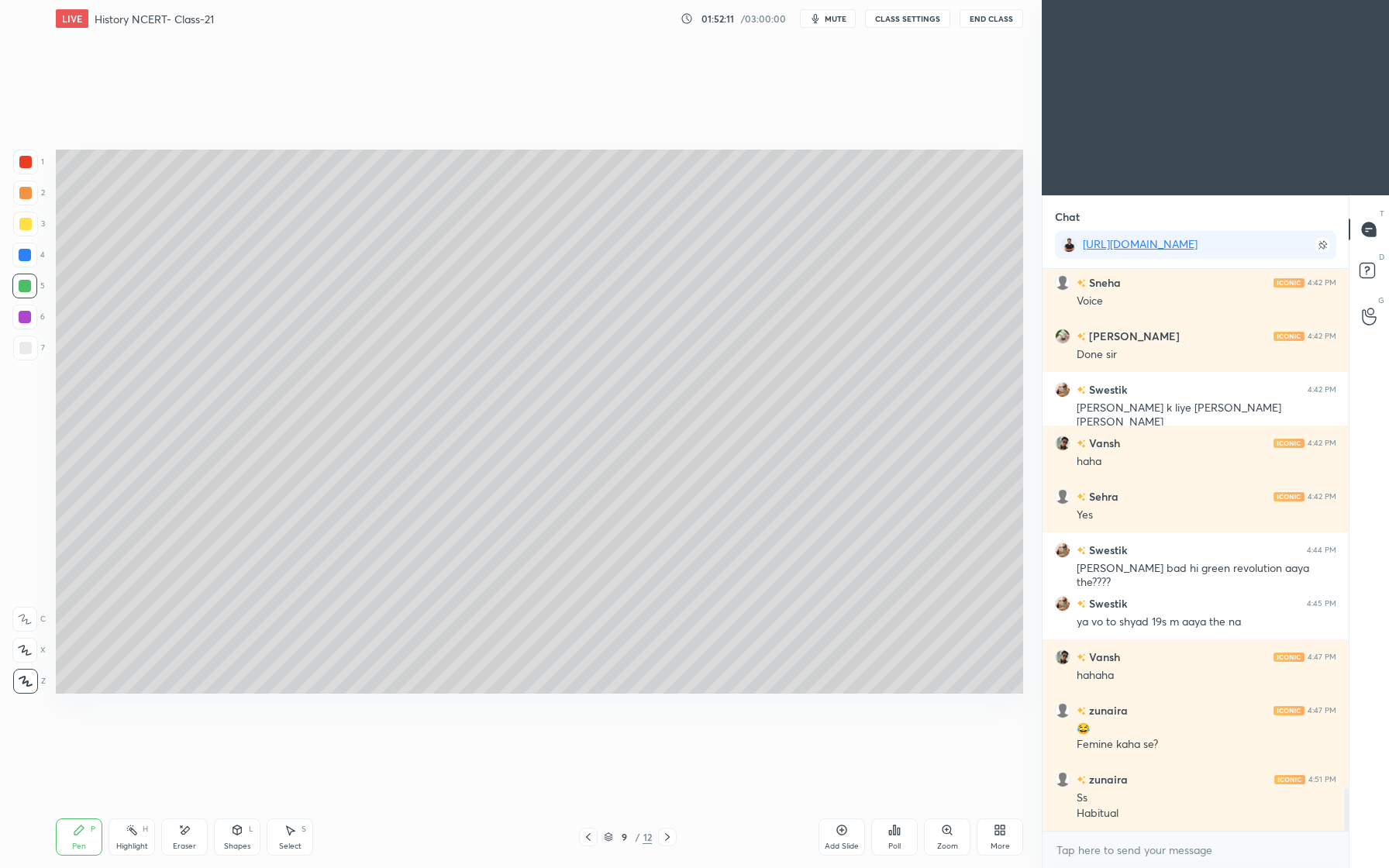
drag, startPoint x: 23, startPoint y: 344, endPoint x: 13, endPoint y: 348, distance: 10.8
click at [22, 346] on div at bounding box center [26, 348] width 13 height 13
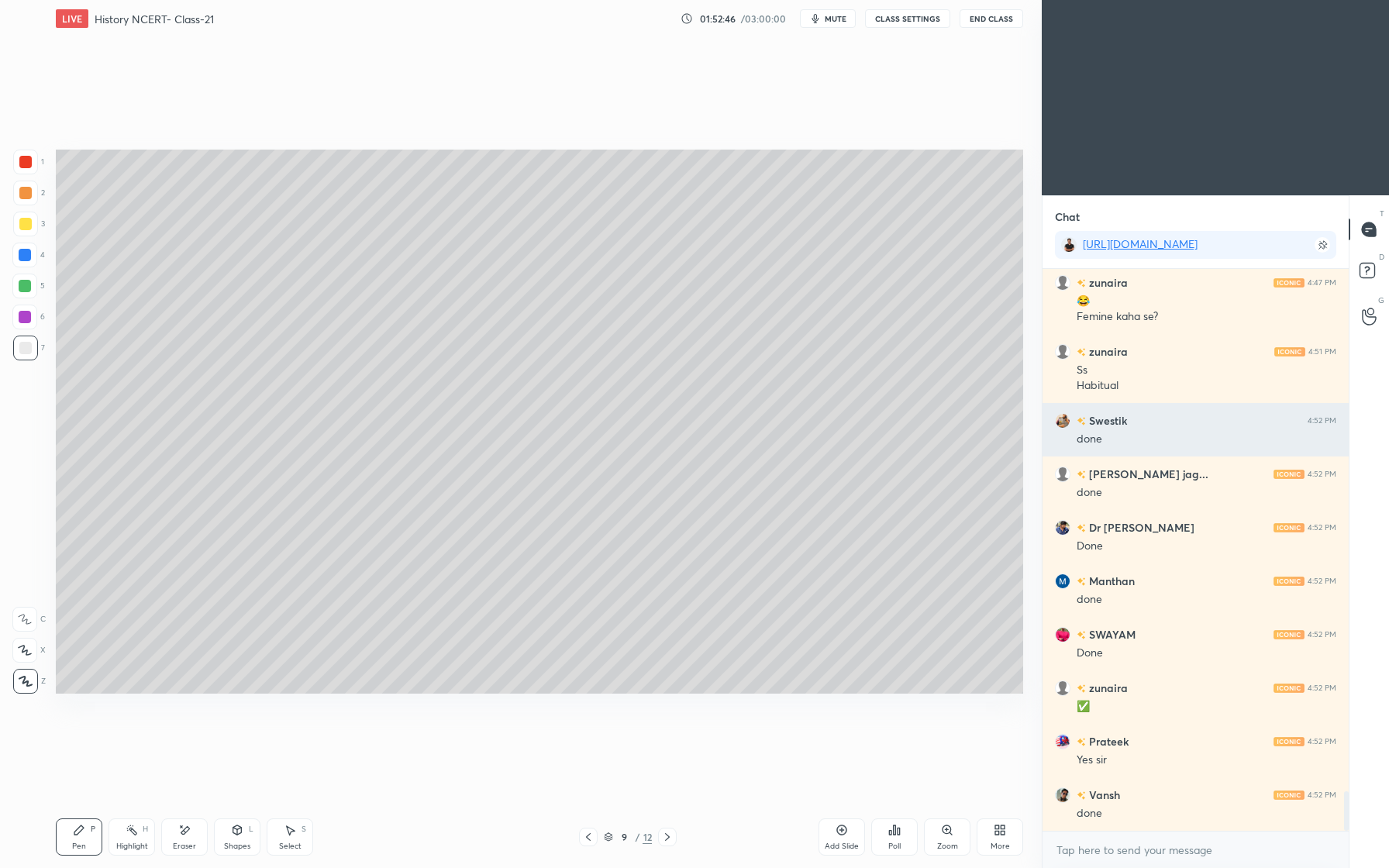
scroll to position [7373, 0]
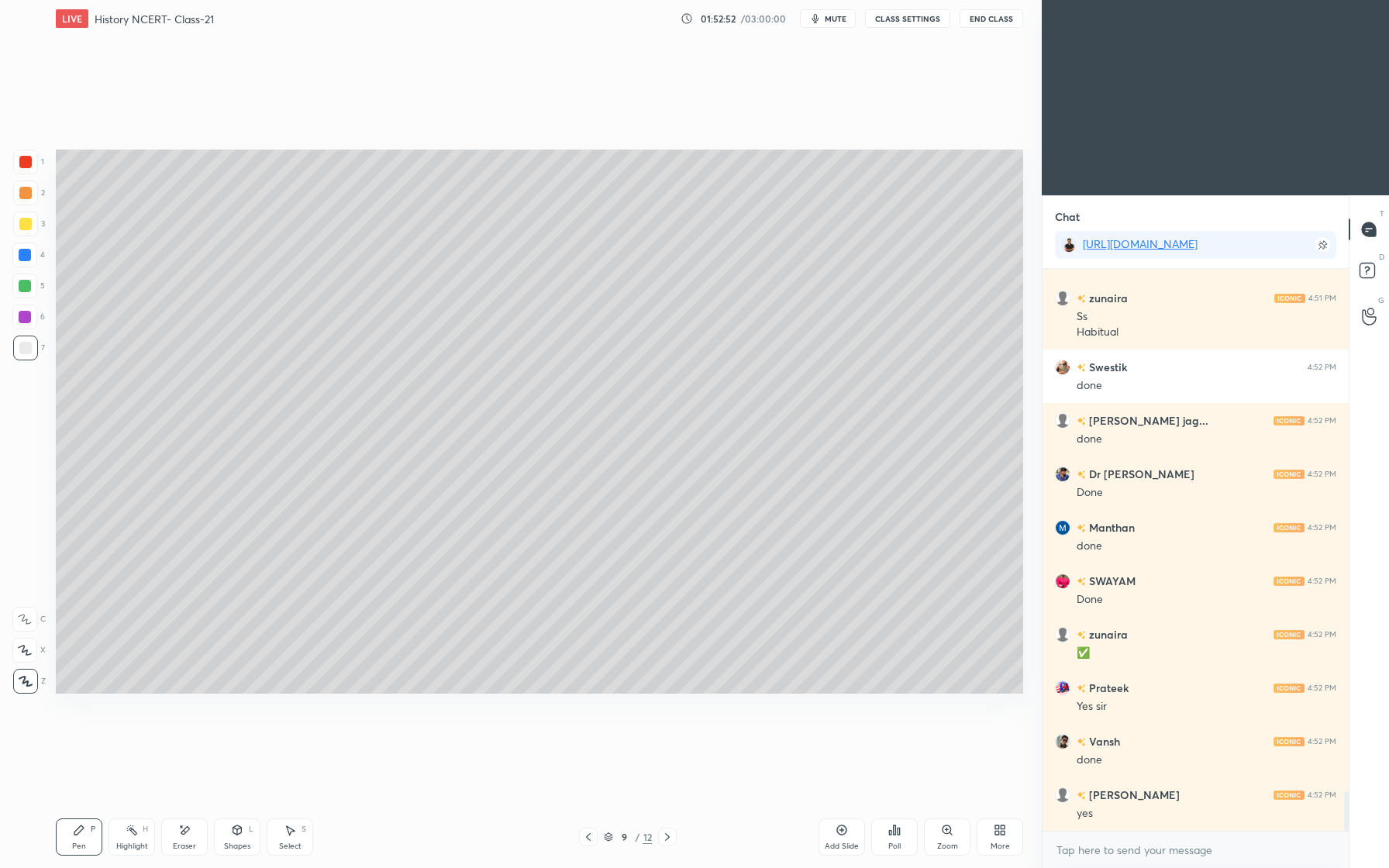
click at [856, 844] on div "Add Slide" at bounding box center [841, 847] width 34 height 8
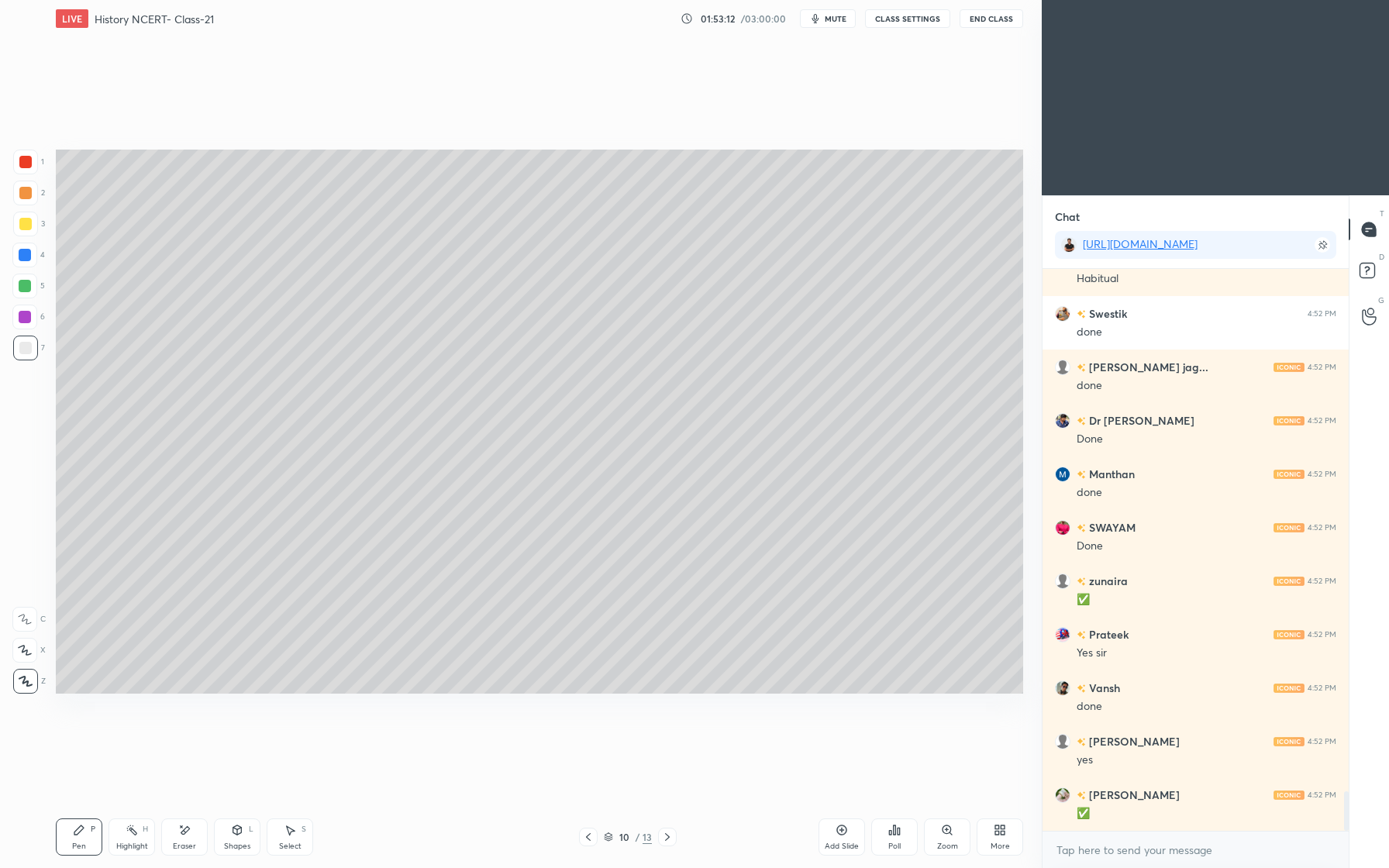
scroll to position [7480, 0]
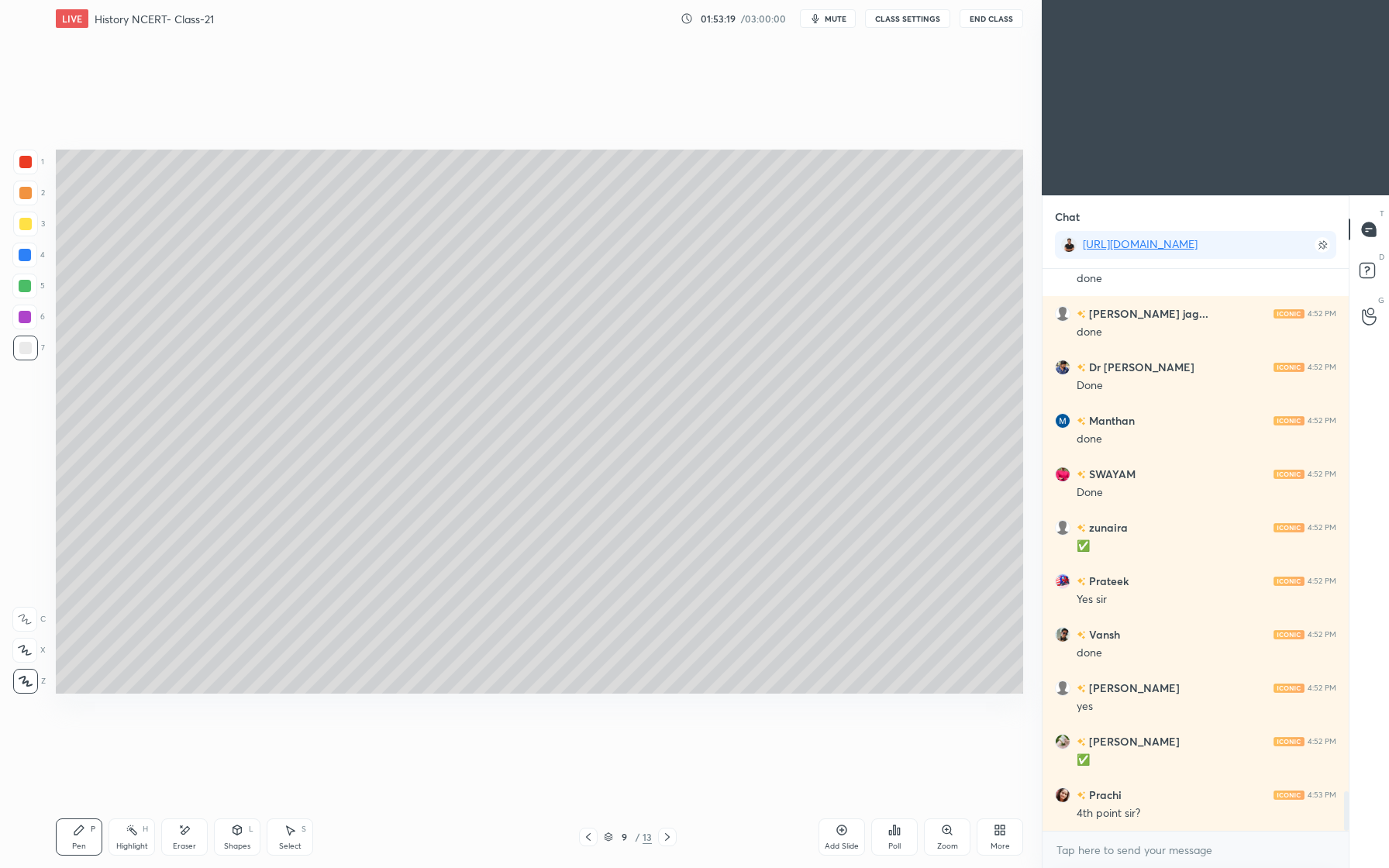
click at [24, 291] on div at bounding box center [25, 286] width 13 height 13
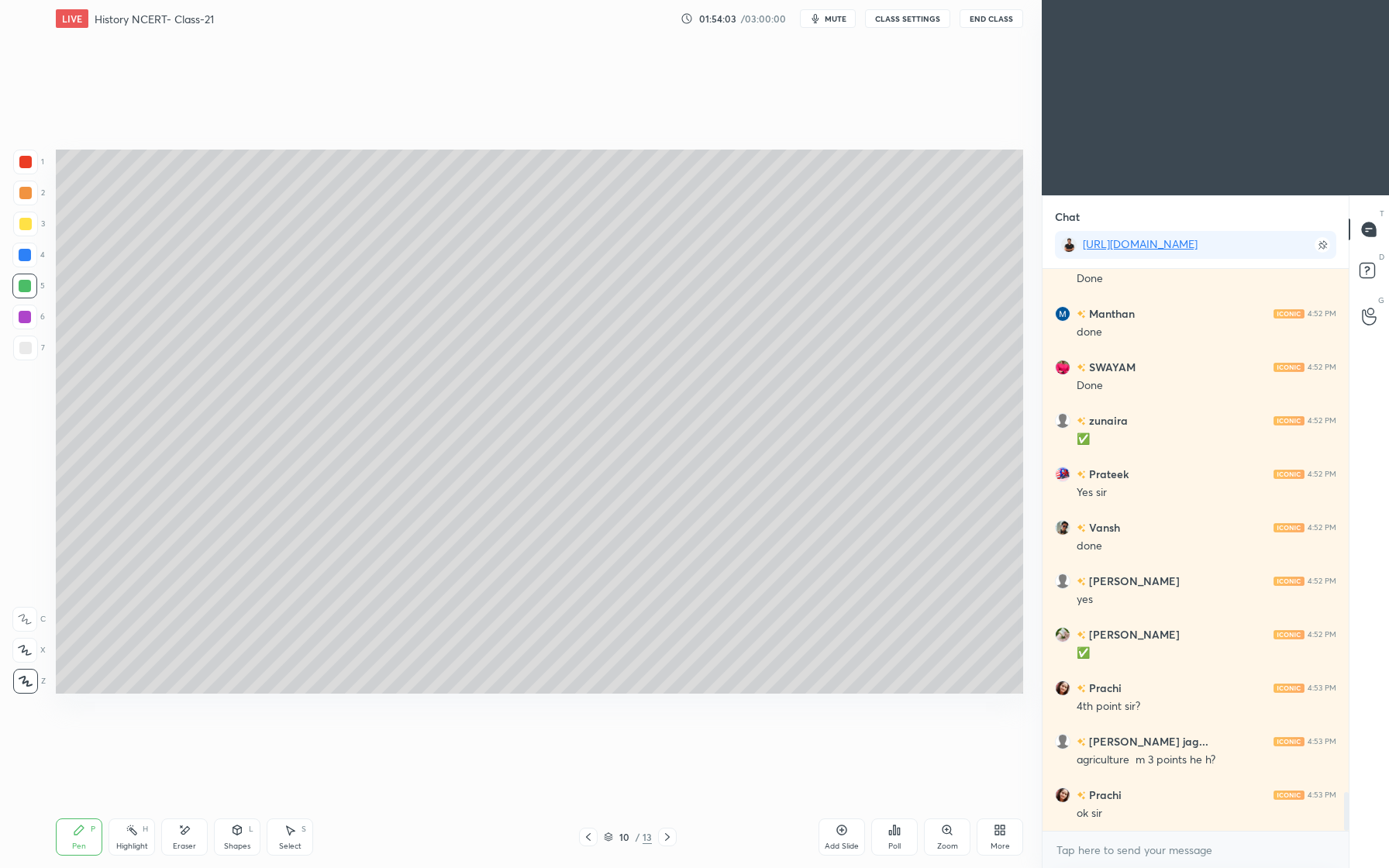
scroll to position [7640, 0]
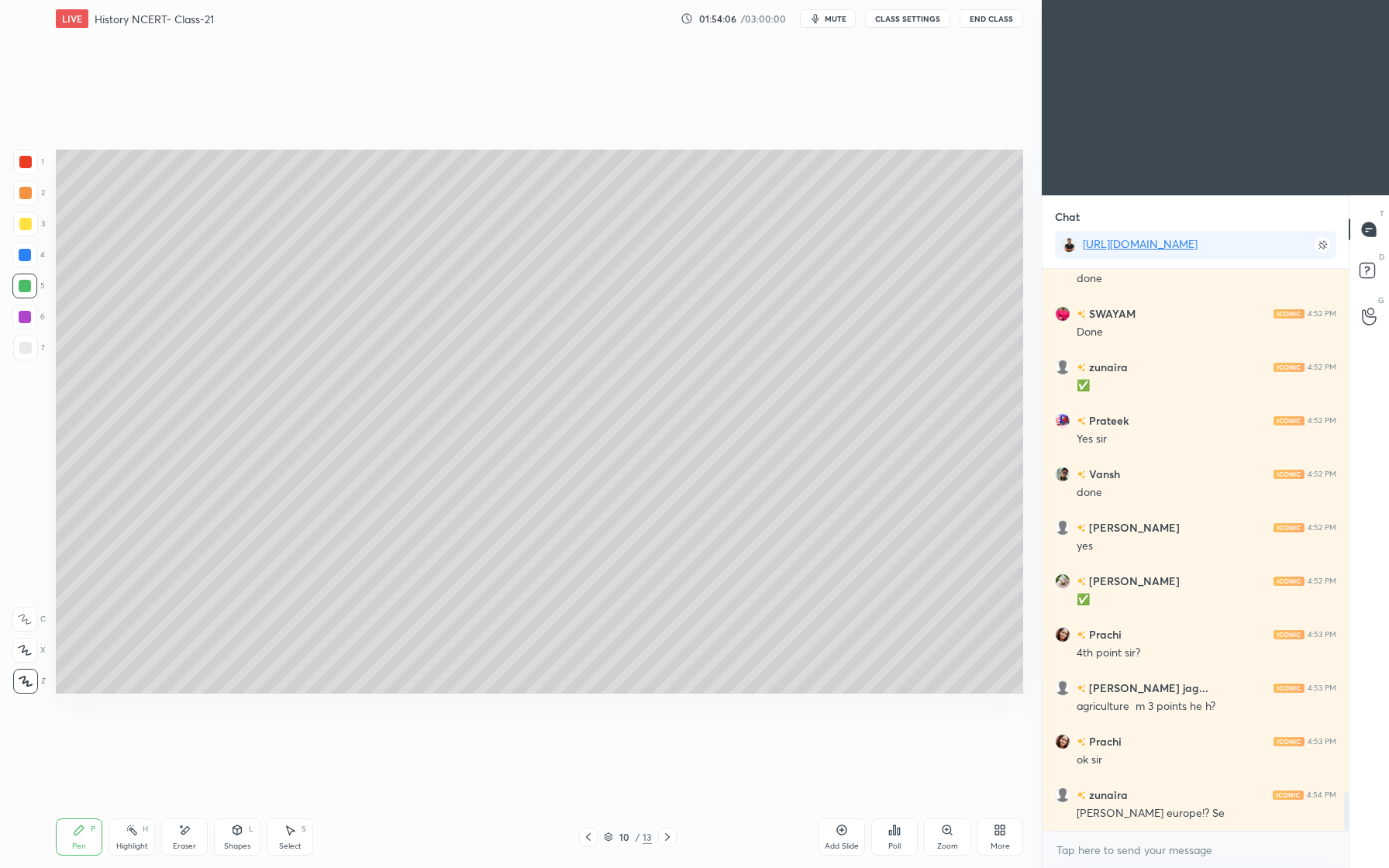
drag, startPoint x: 193, startPoint y: 838, endPoint x: 186, endPoint y: 739, distance: 99.2
click at [196, 836] on div "Eraser" at bounding box center [184, 836] width 47 height 37
click at [80, 835] on icon at bounding box center [79, 830] width 13 height 13
drag, startPoint x: 32, startPoint y: 159, endPoint x: 35, endPoint y: 172, distance: 13.3
click at [32, 161] on div at bounding box center [25, 162] width 24 height 24
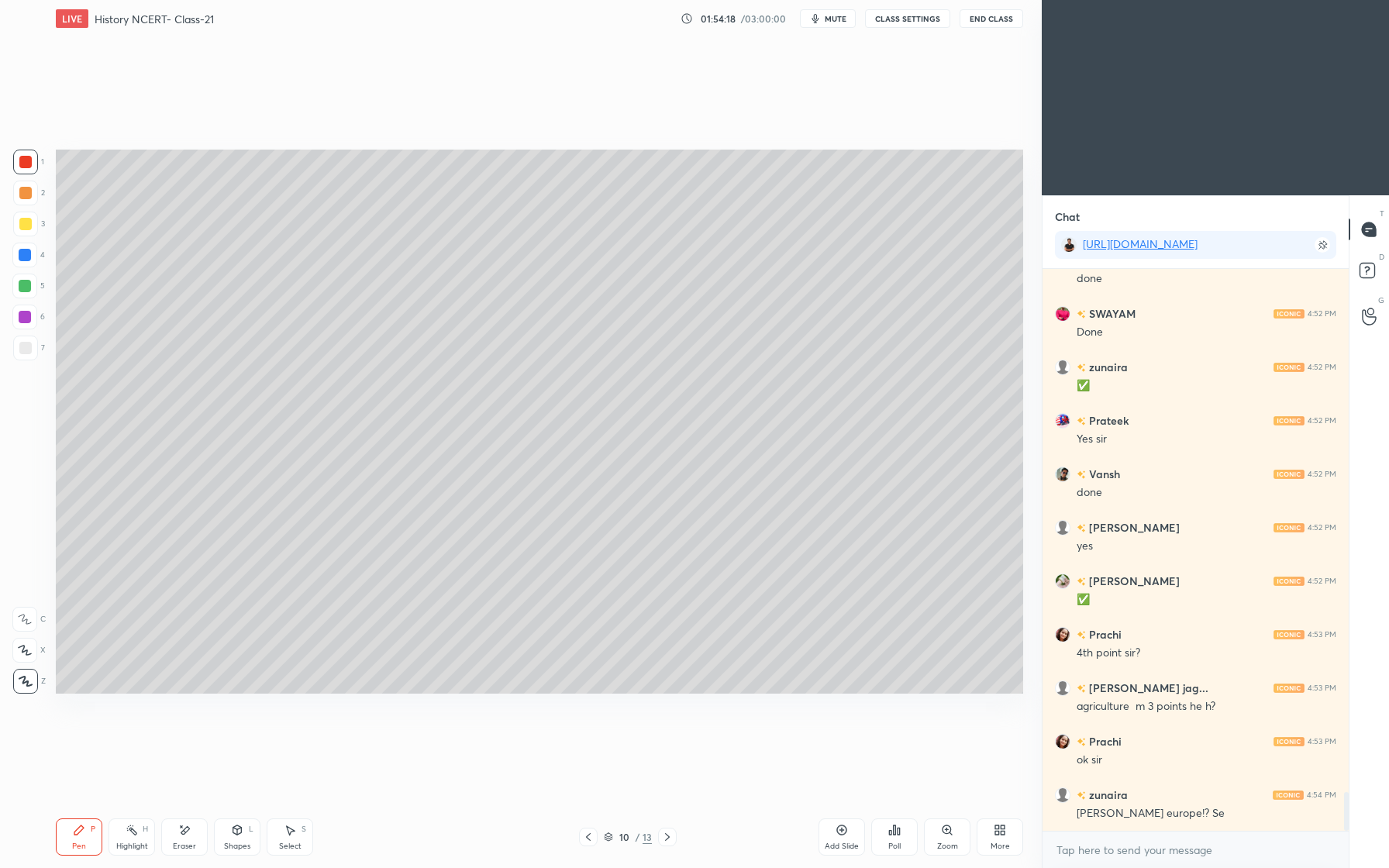
click at [18, 348] on div at bounding box center [25, 348] width 24 height 24
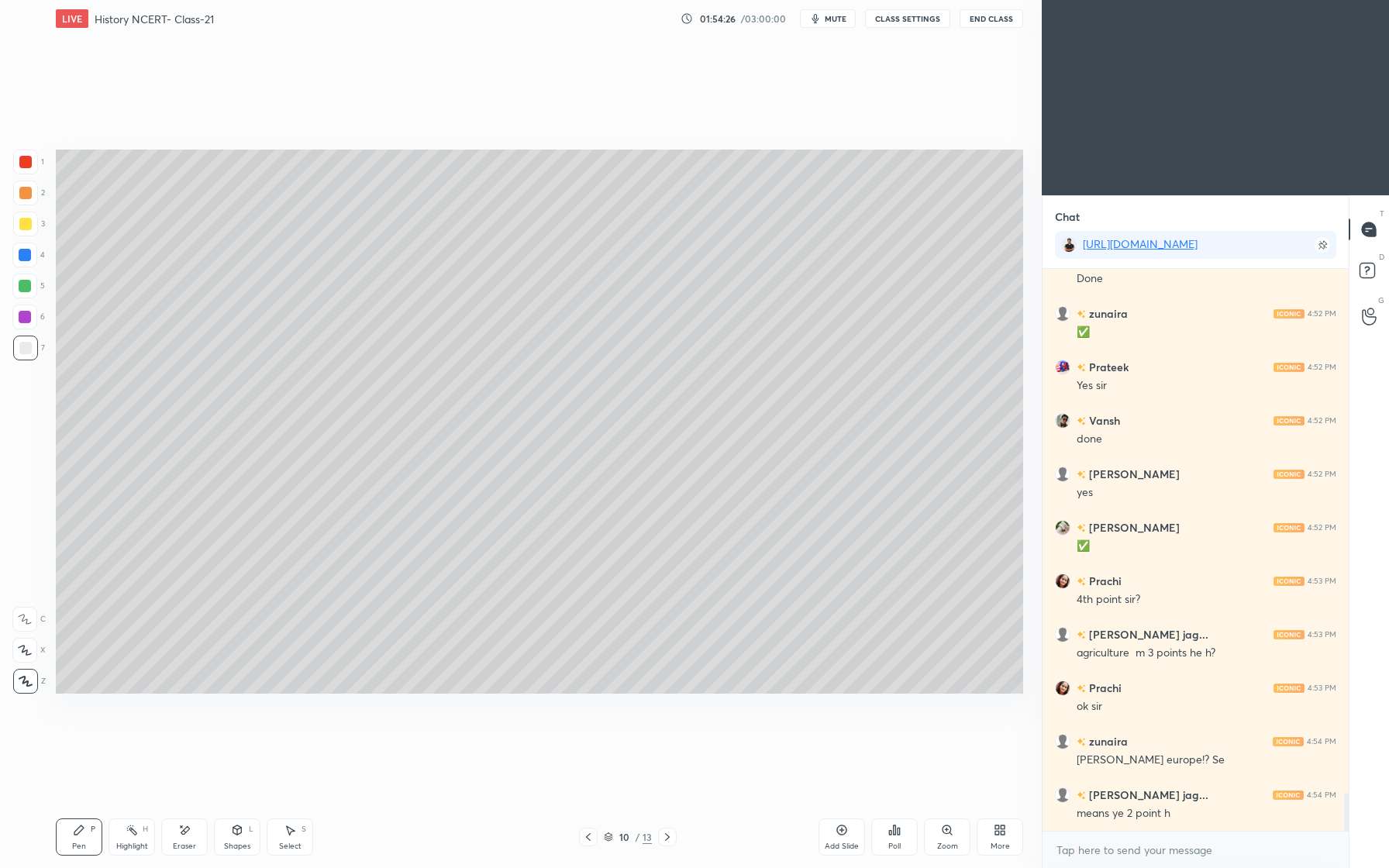
drag, startPoint x: 24, startPoint y: 288, endPoint x: 19, endPoint y: 281, distance: 8.6
click at [24, 284] on div at bounding box center [25, 286] width 13 height 13
drag, startPoint x: 199, startPoint y: 821, endPoint x: 203, endPoint y: 799, distance: 22.4
click at [200, 819] on div "Eraser" at bounding box center [184, 836] width 47 height 37
drag, startPoint x: 85, startPoint y: 823, endPoint x: 91, endPoint y: 812, distance: 12.5
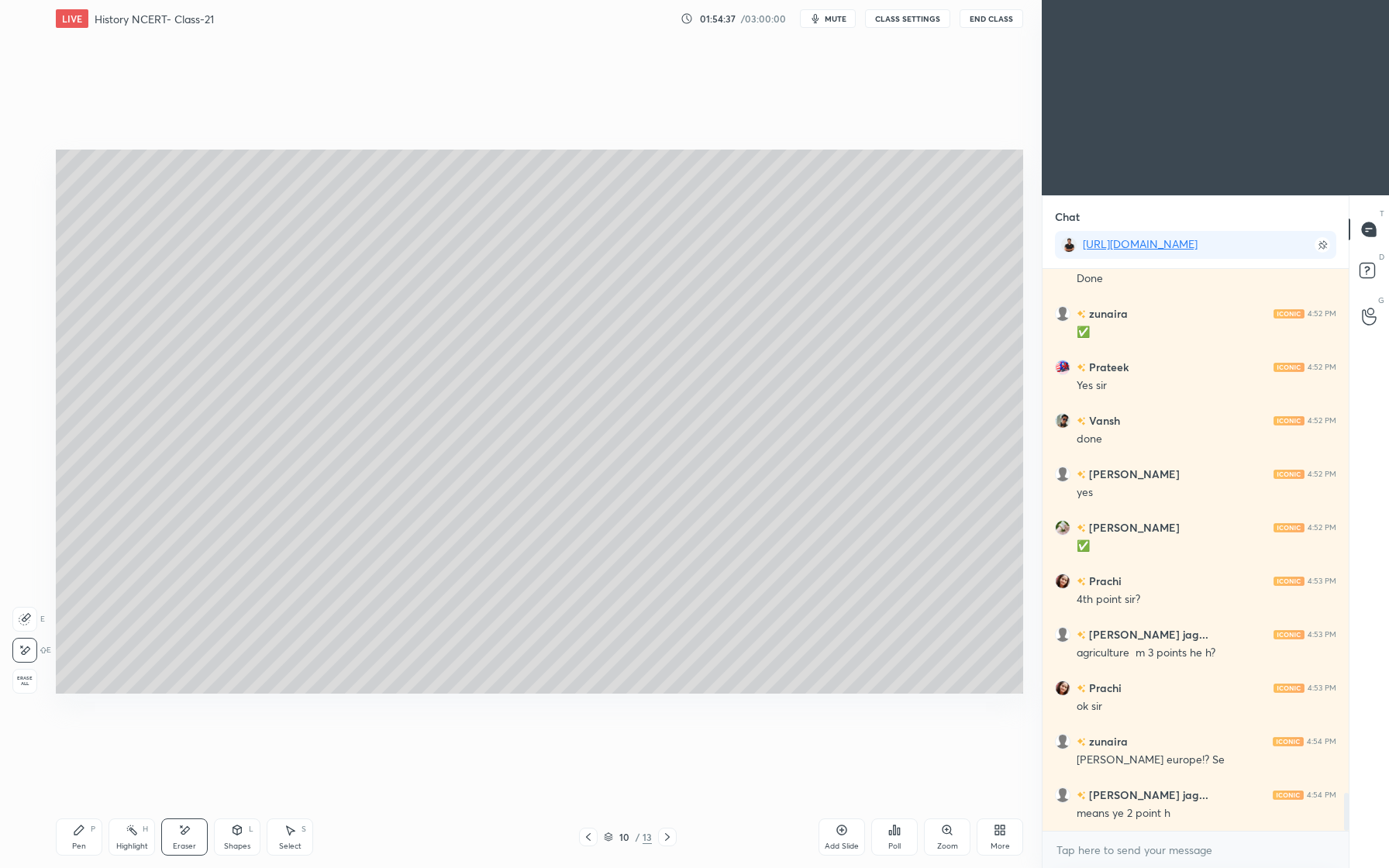
click at [85, 823] on div "Pen P" at bounding box center [79, 836] width 47 height 37
click at [192, 847] on div "Eraser" at bounding box center [184, 847] width 23 height 8
drag, startPoint x: 84, startPoint y: 814, endPoint x: 92, endPoint y: 815, distance: 8.1
click at [84, 814] on div "Pen P Highlight H Eraser Shapes L Select S 10 / 13 Add Slide Poll Zoom More" at bounding box center [539, 837] width 967 height 62
drag, startPoint x: 87, startPoint y: 837, endPoint x: 98, endPoint y: 804, distance: 34.8
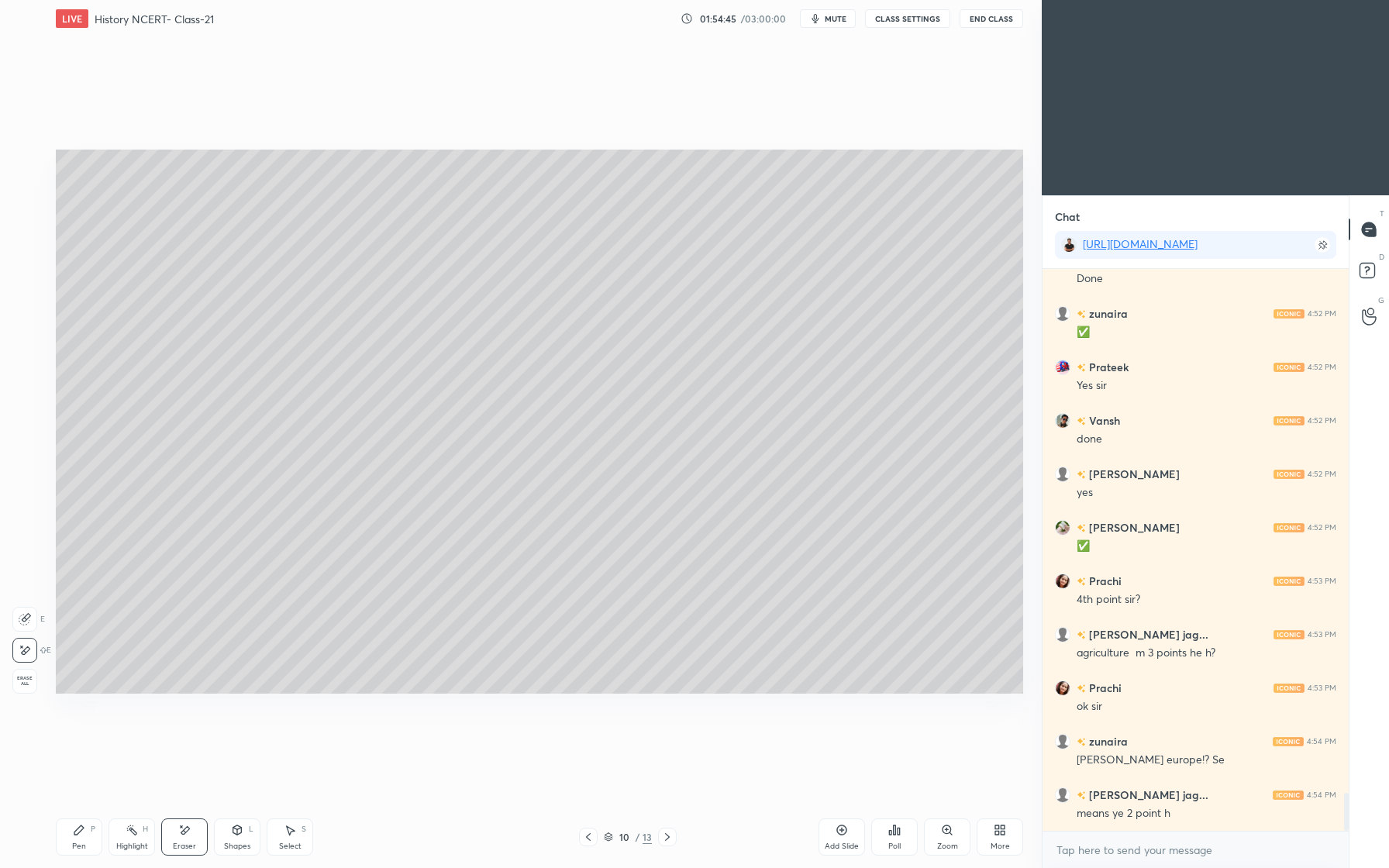
click at [87, 837] on div "Pen P" at bounding box center [79, 836] width 47 height 37
click at [32, 221] on div at bounding box center [25, 223] width 24 height 24
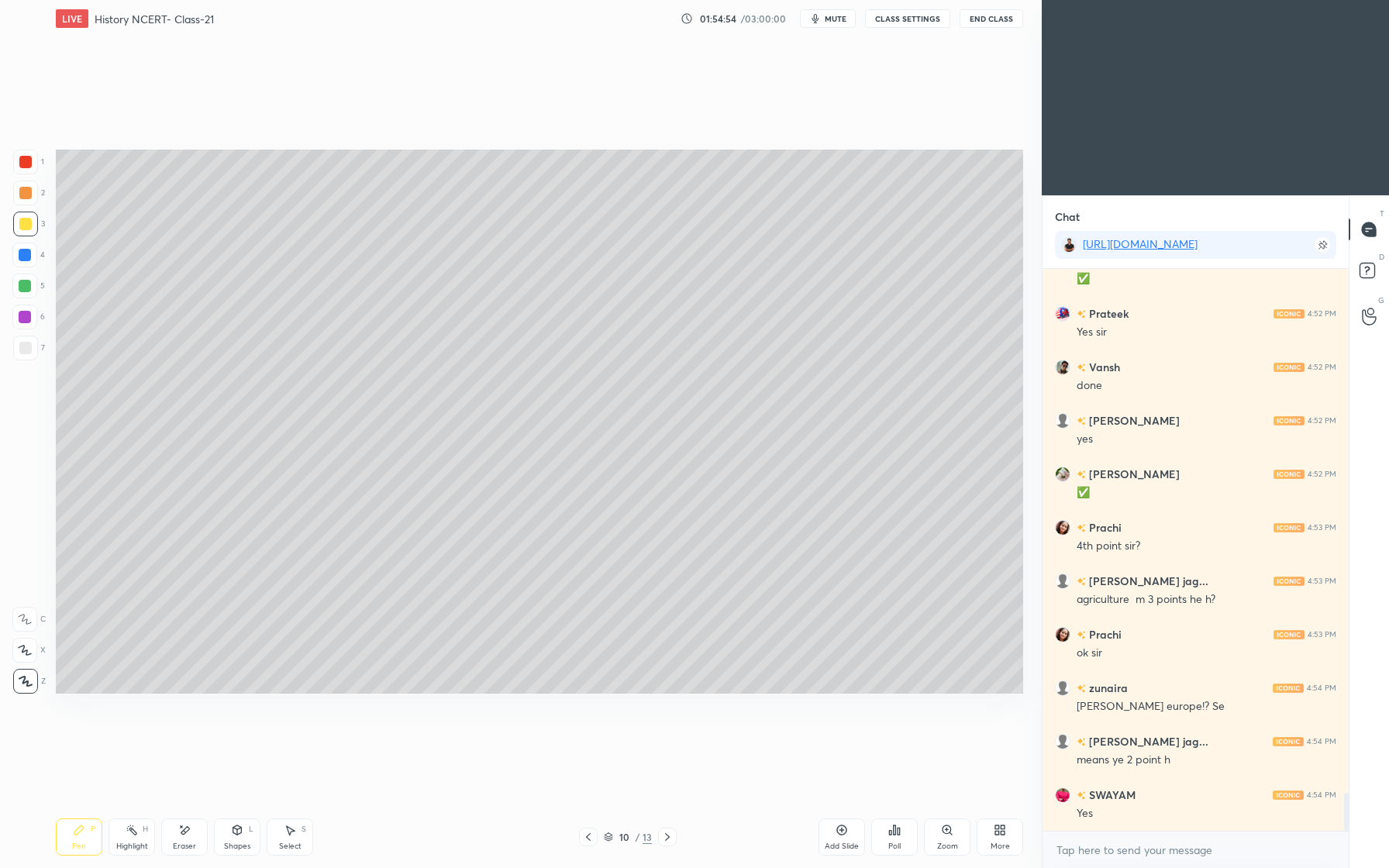
scroll to position [7854, 0]
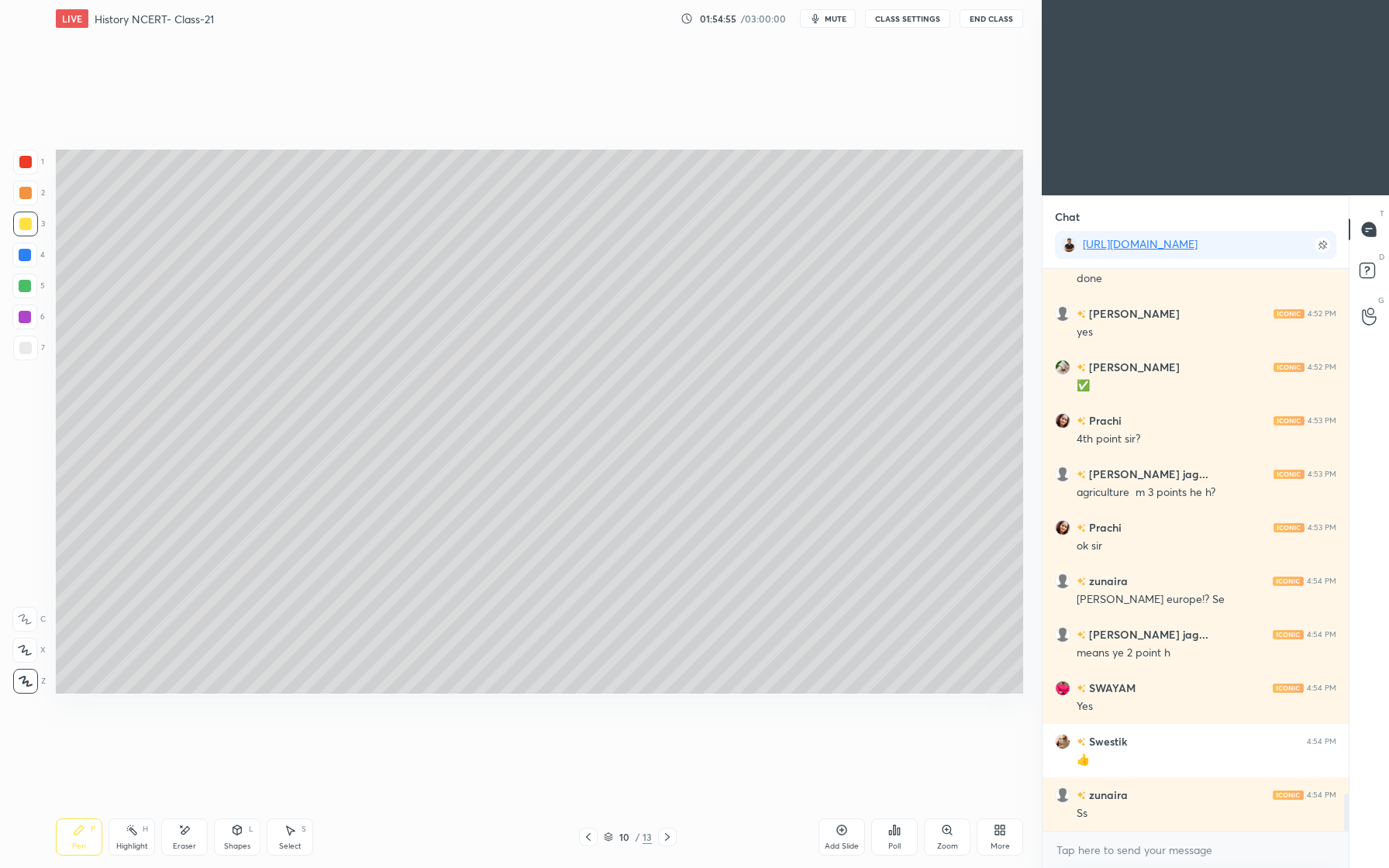
drag, startPoint x: 185, startPoint y: 840, endPoint x: 188, endPoint y: 832, distance: 8.5
click at [185, 840] on div "Eraser" at bounding box center [184, 836] width 47 height 37
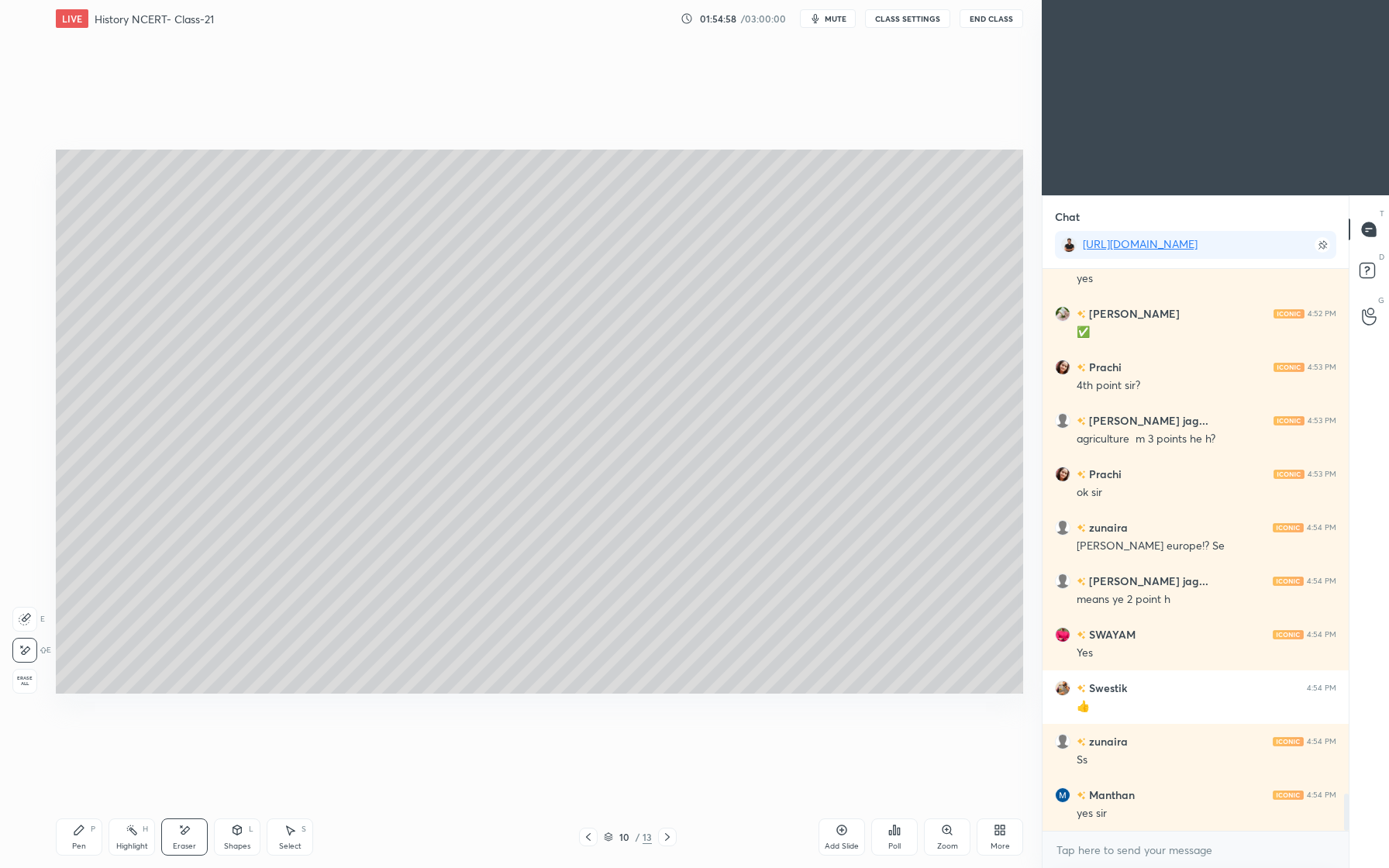
click at [74, 830] on icon at bounding box center [79, 830] width 13 height 13
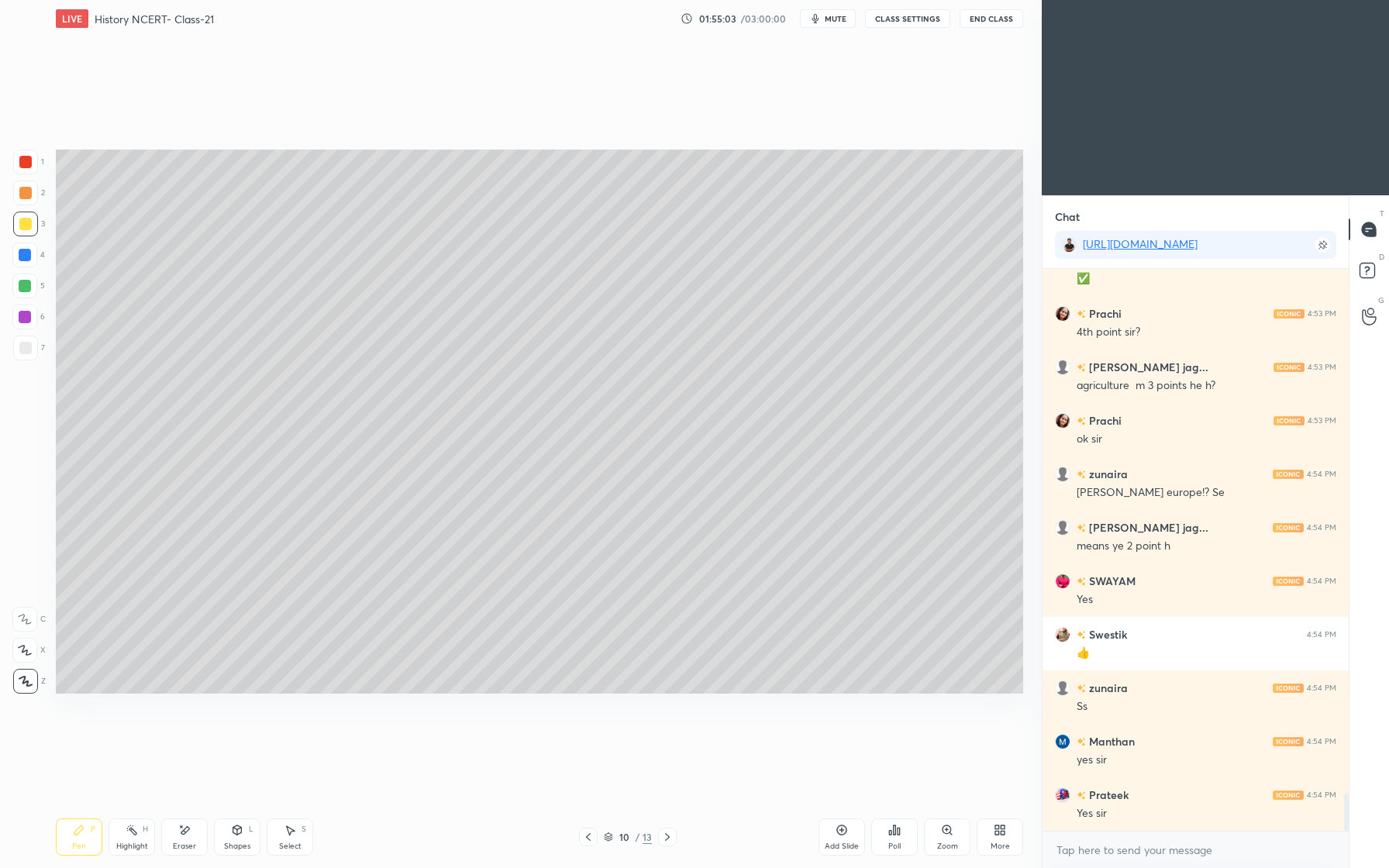
scroll to position [8015, 0]
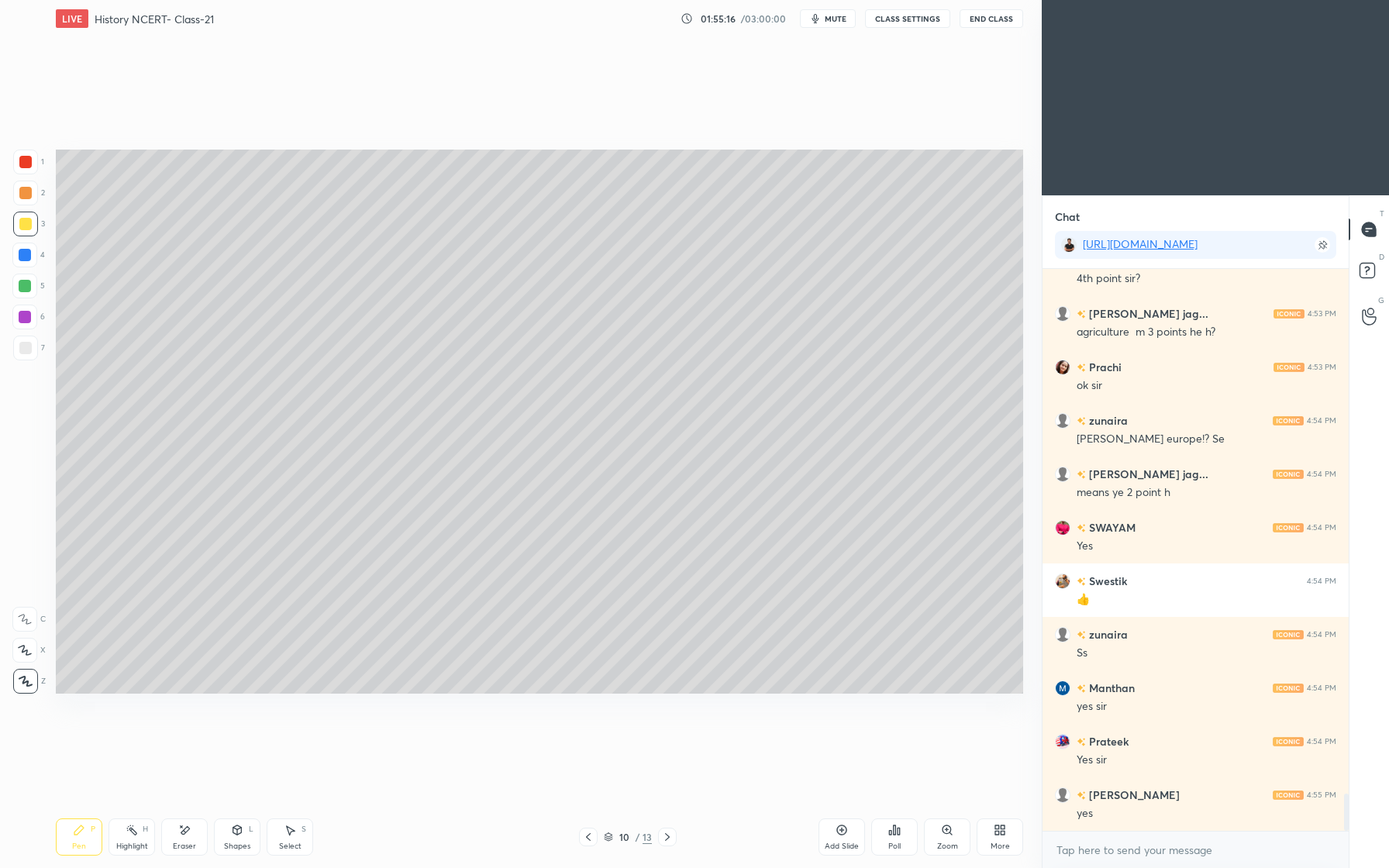
click at [25, 163] on div at bounding box center [26, 162] width 13 height 13
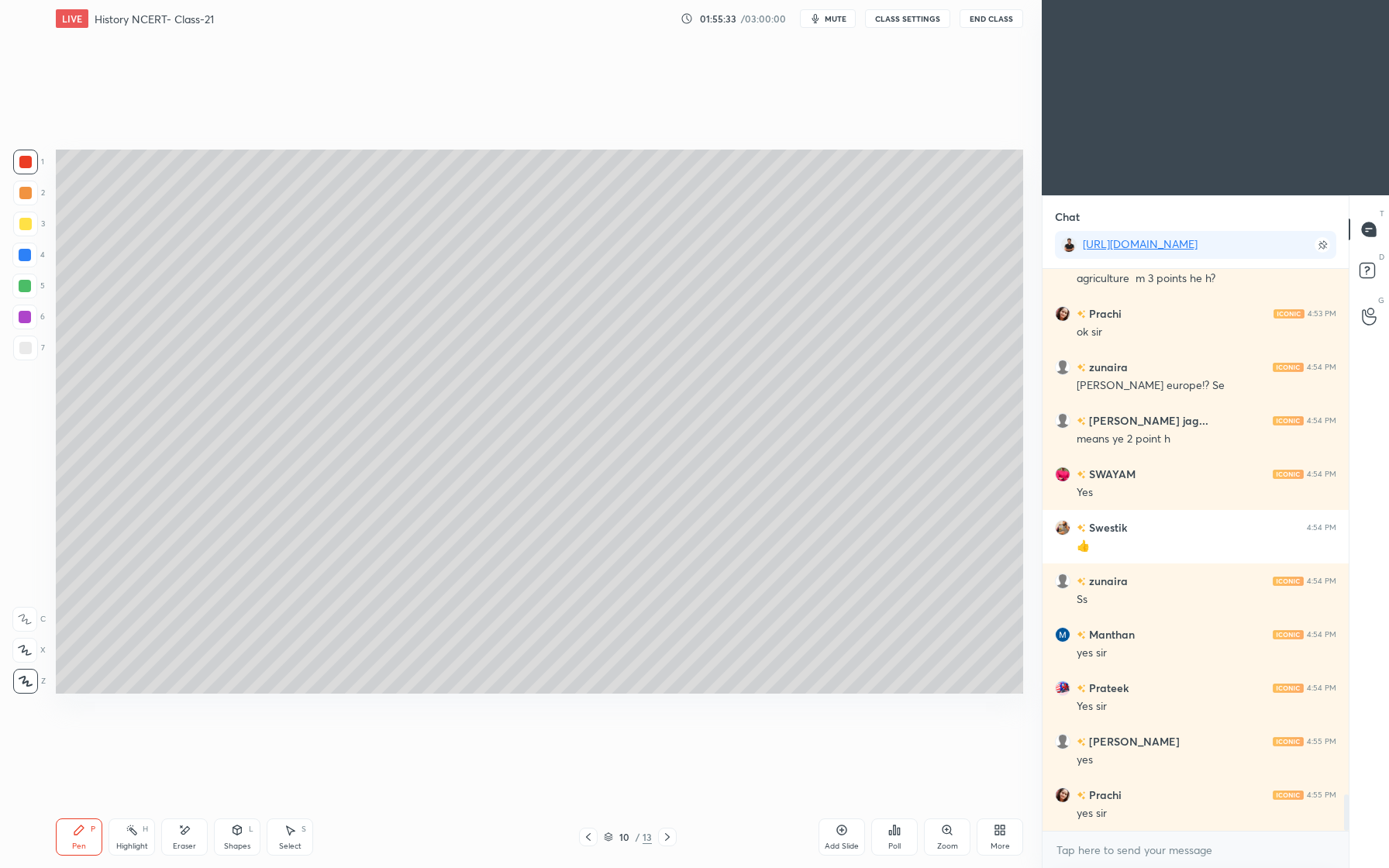
click at [23, 346] on div at bounding box center [26, 348] width 13 height 13
click at [30, 228] on div at bounding box center [25, 223] width 24 height 24
drag, startPoint x: 23, startPoint y: 260, endPoint x: 13, endPoint y: 289, distance: 30.7
click at [25, 259] on div at bounding box center [25, 255] width 13 height 13
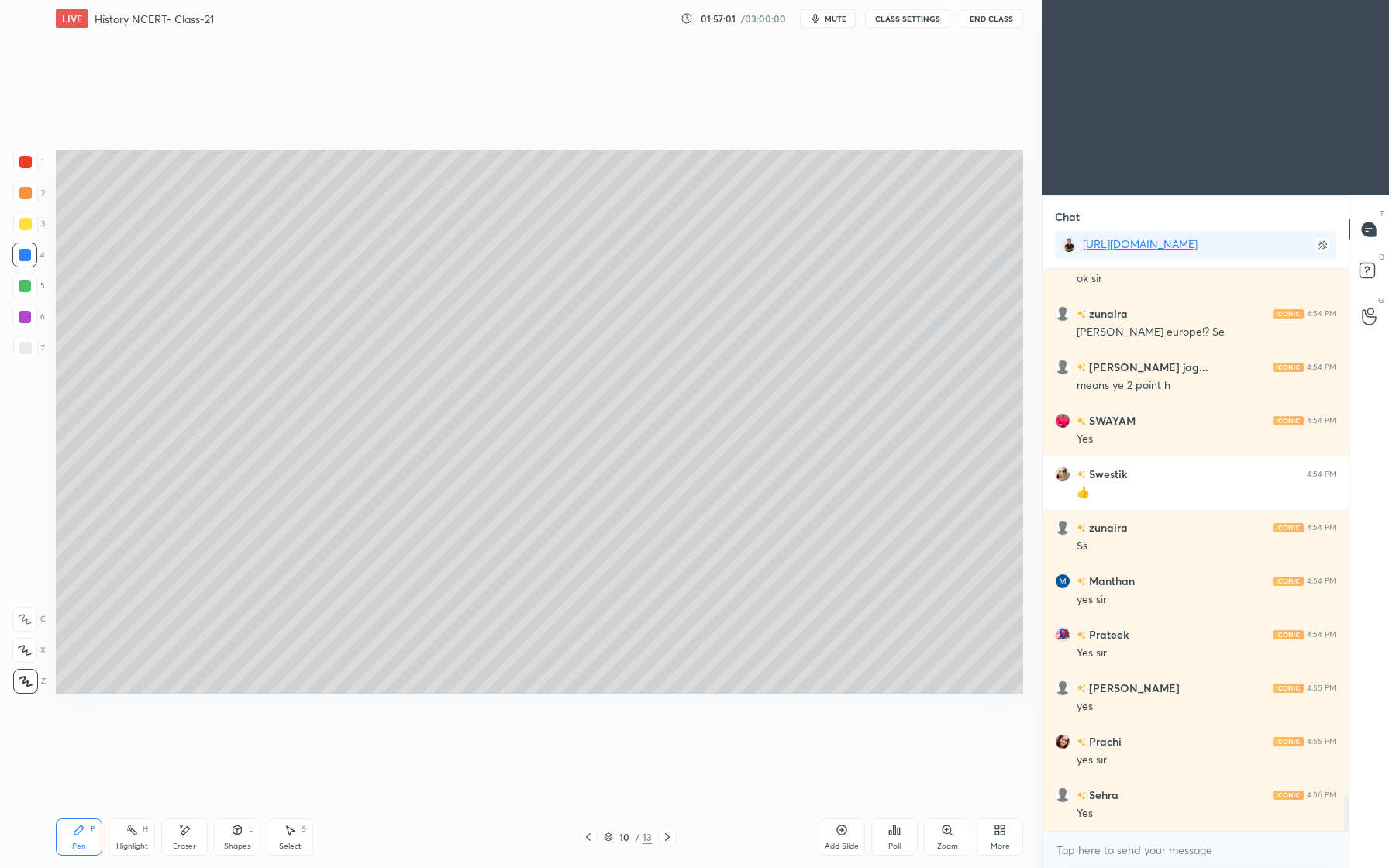
click at [838, 836] on div "Add Slide" at bounding box center [841, 836] width 47 height 37
click at [29, 203] on div at bounding box center [25, 192] width 24 height 24
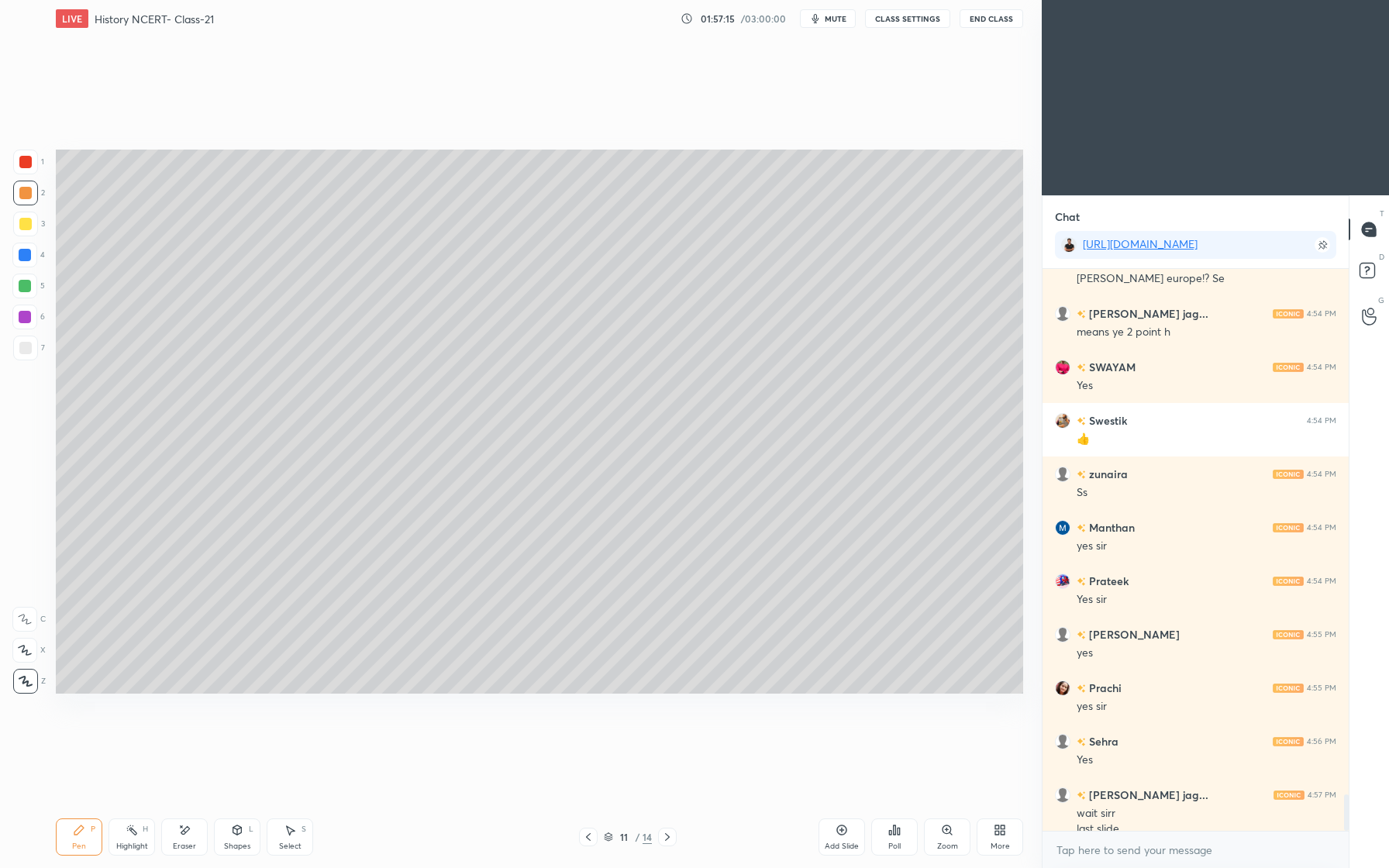
scroll to position [8190, 0]
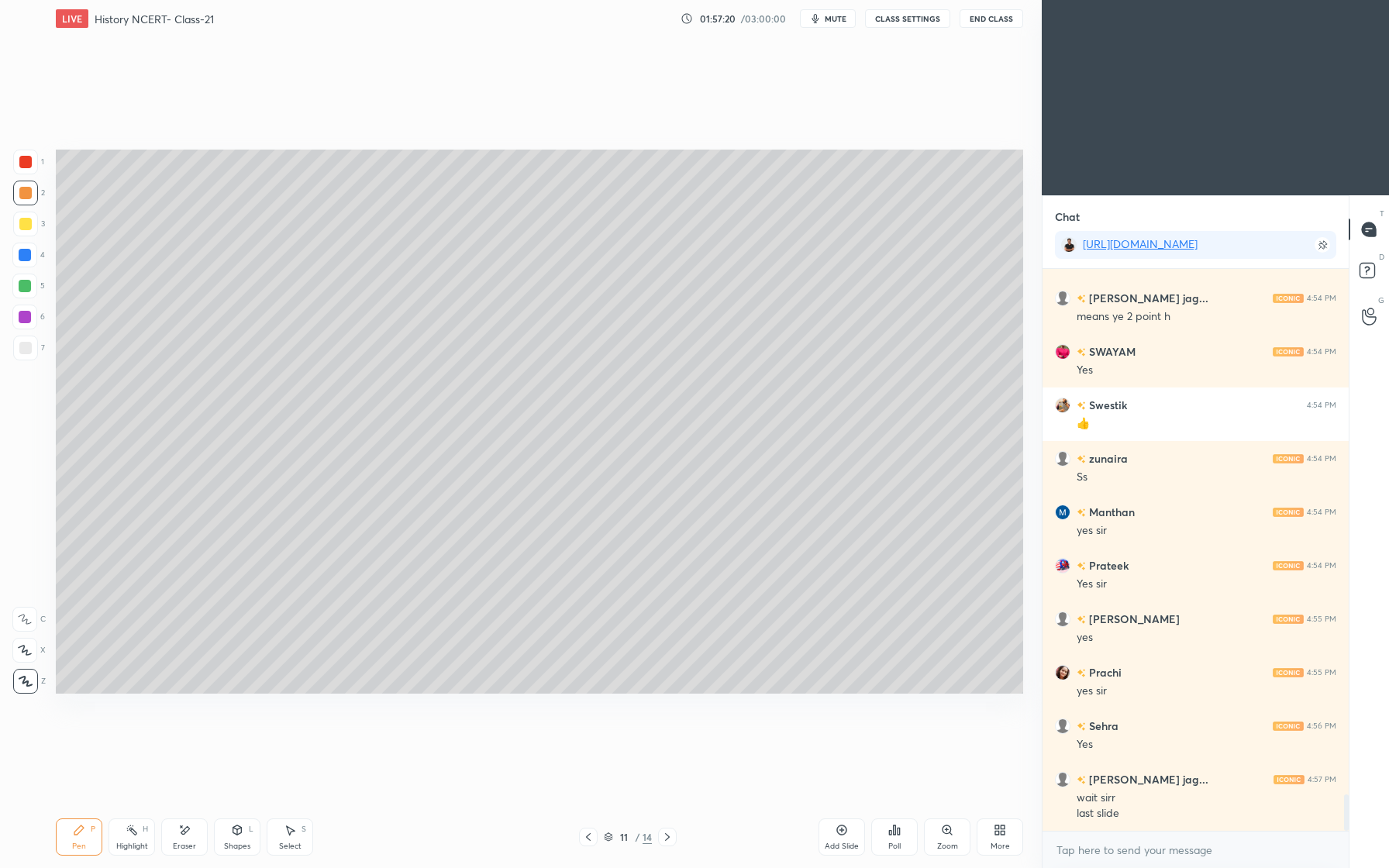
click at [181, 840] on div "Eraser" at bounding box center [184, 836] width 47 height 37
click at [81, 840] on div "Pen P" at bounding box center [79, 836] width 47 height 37
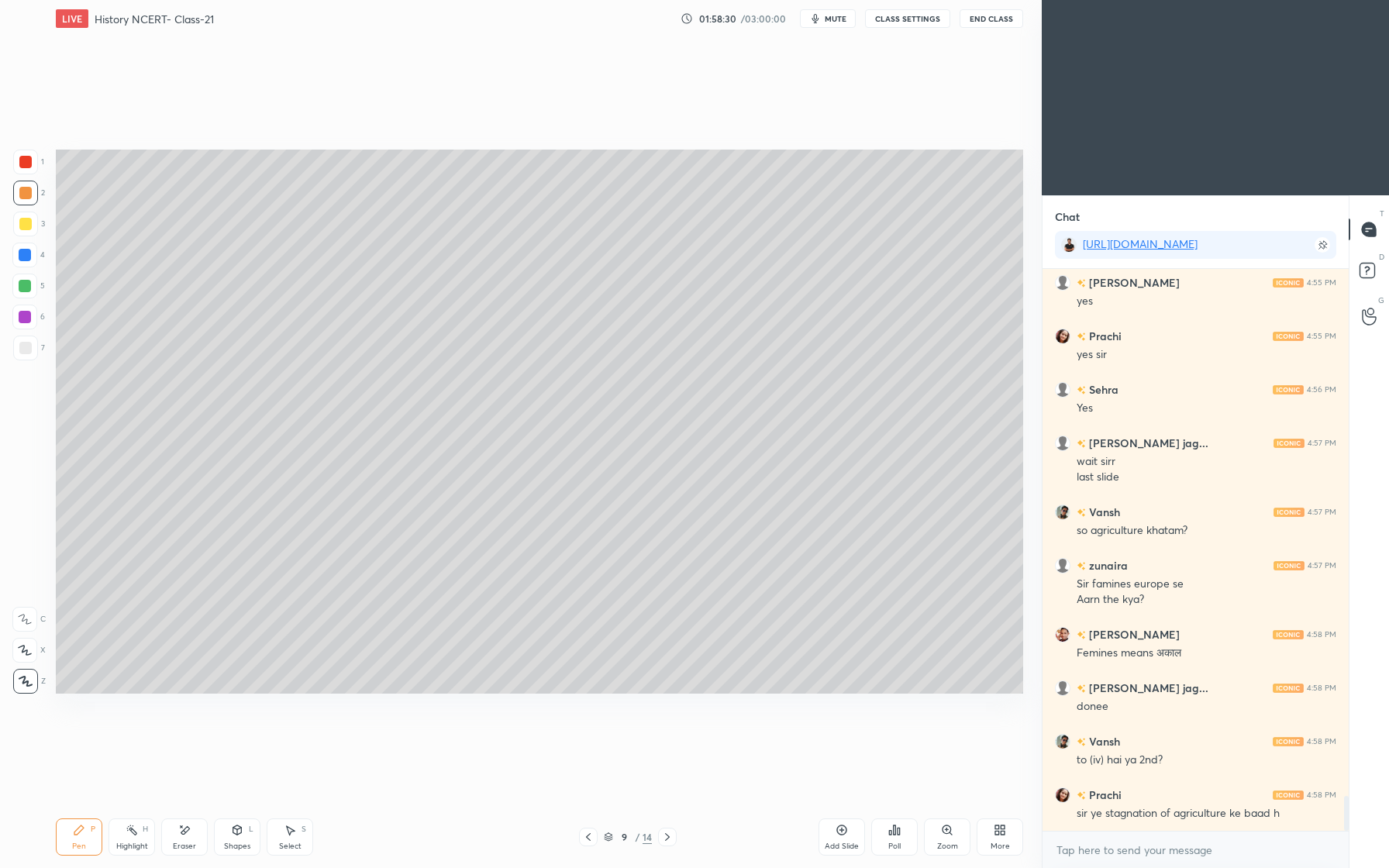
scroll to position [8581, 0]
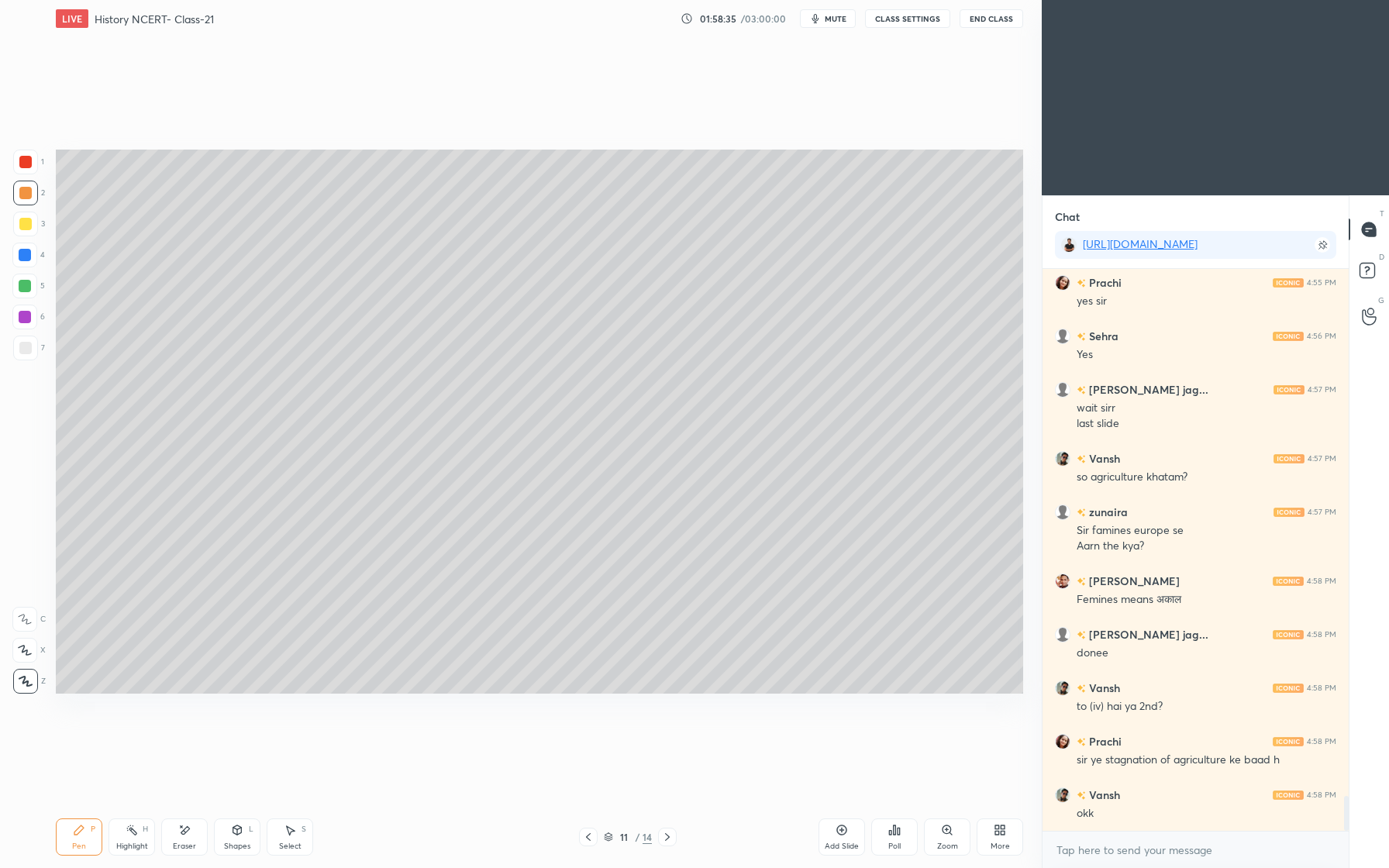
click at [190, 838] on div "Eraser" at bounding box center [184, 836] width 47 height 37
click at [232, 844] on div "Shapes" at bounding box center [236, 847] width 26 height 8
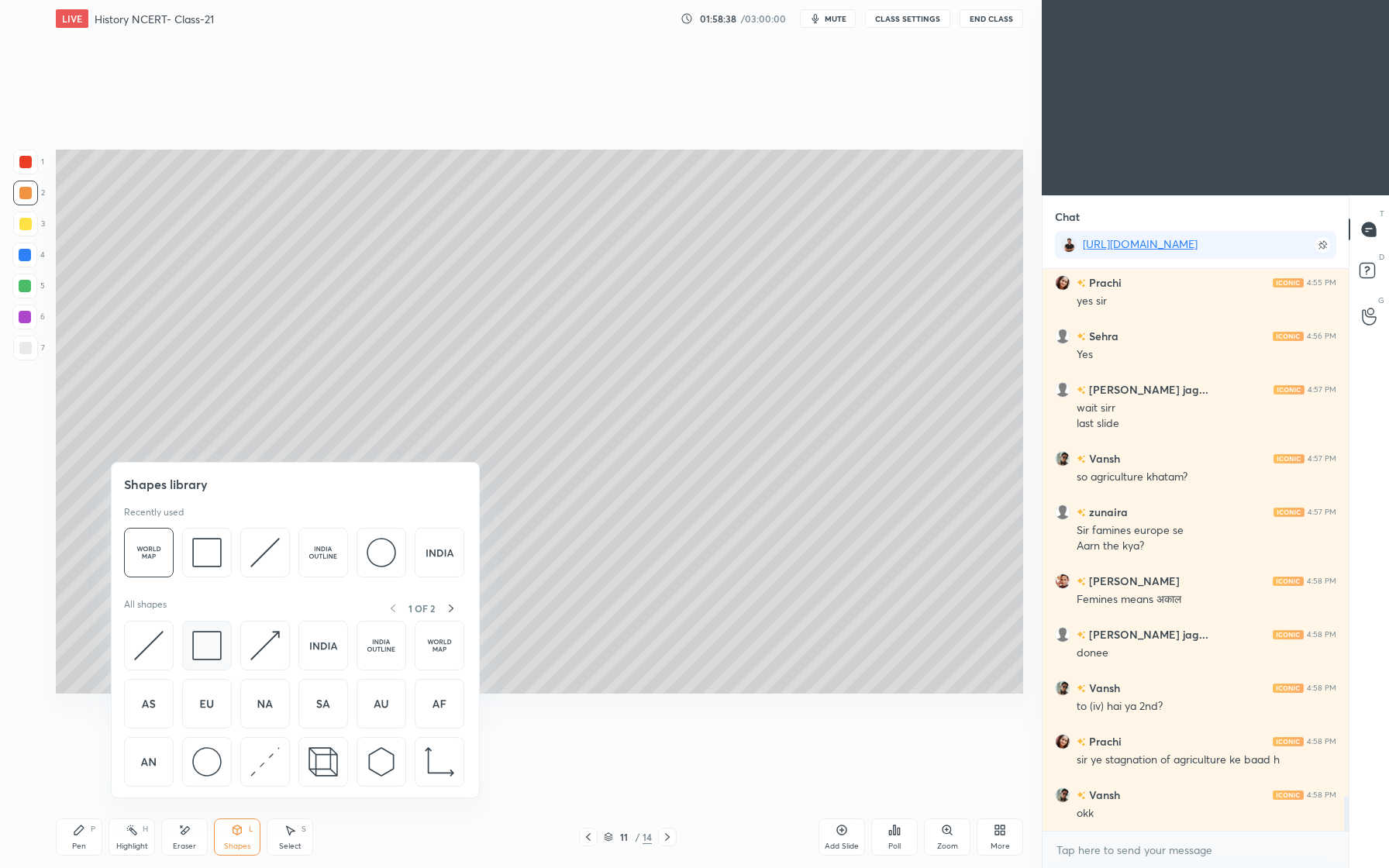
click at [218, 643] on img at bounding box center [207, 645] width 29 height 29
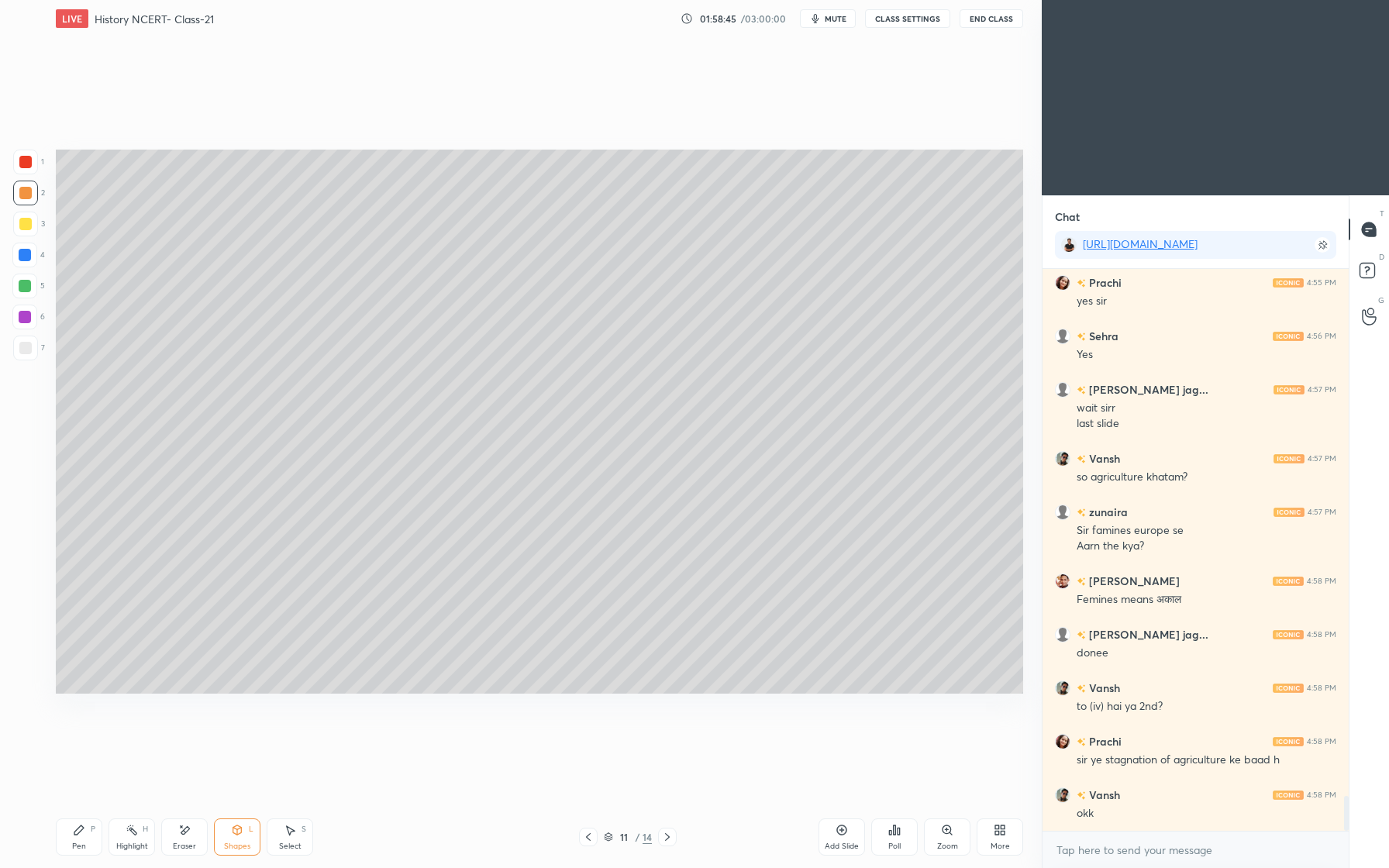
click at [244, 831] on div "Shapes L" at bounding box center [236, 836] width 47 height 37
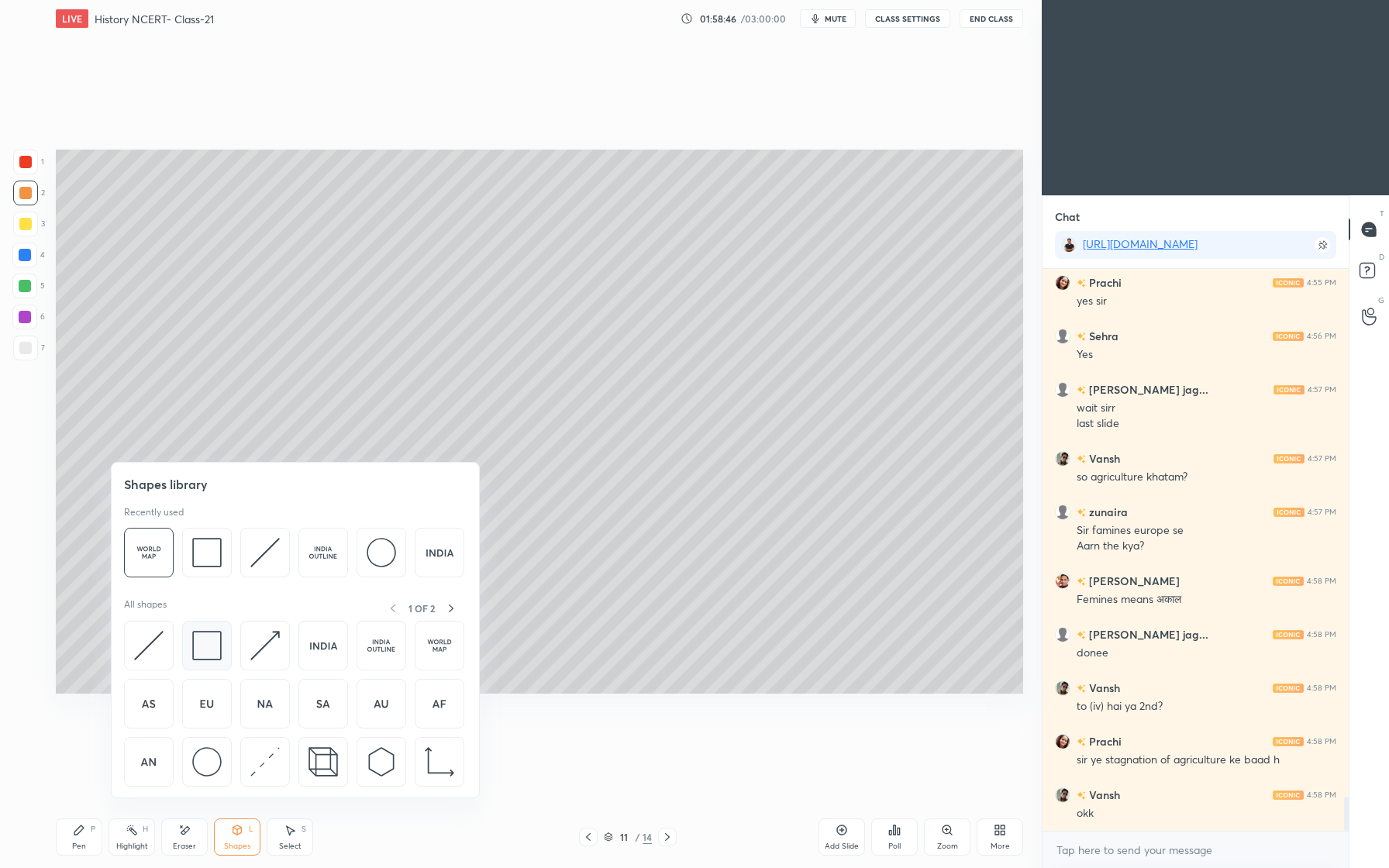
scroll to position [8634, 0]
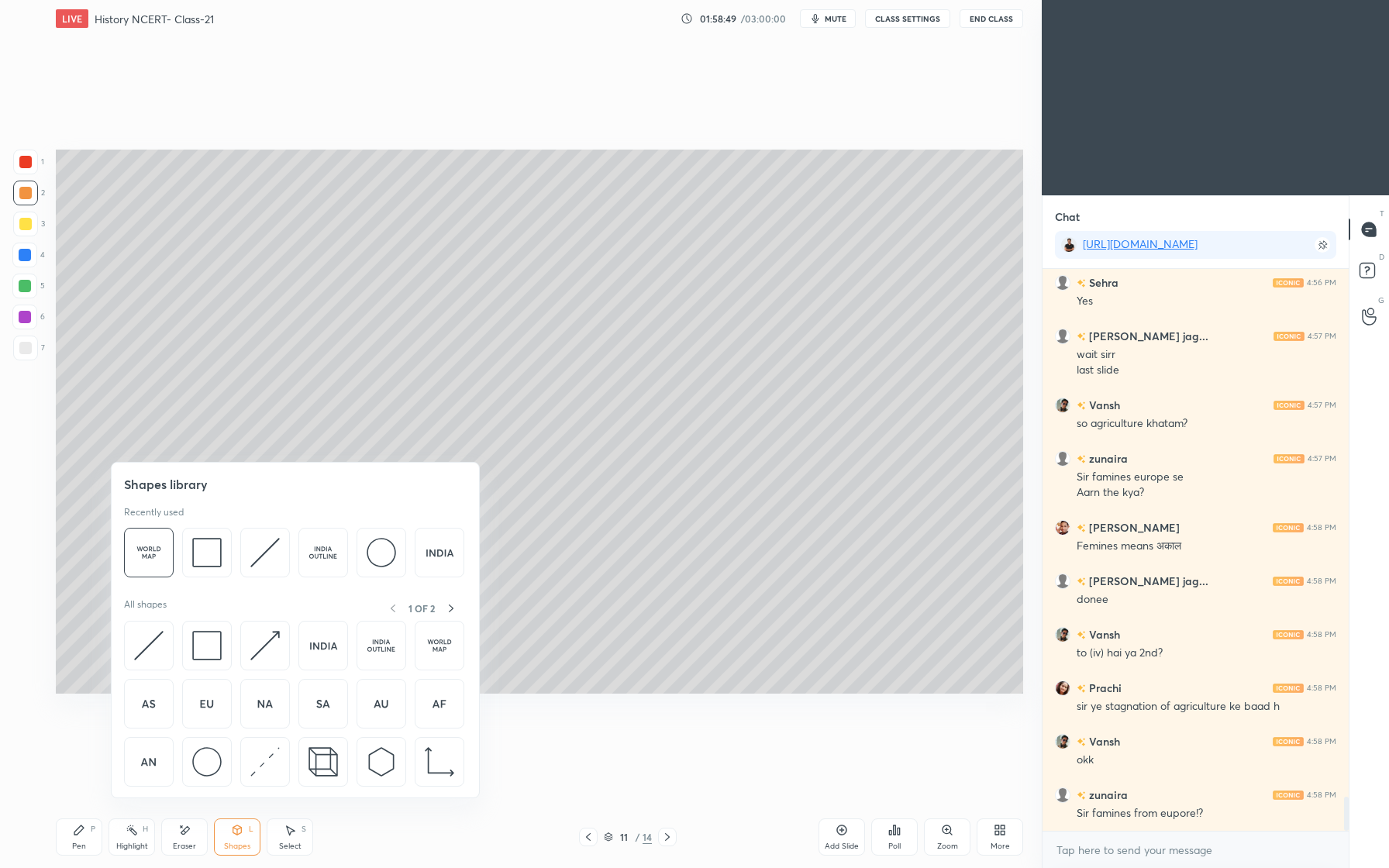
click at [393, 609] on div "1 OF 2" at bounding box center [422, 608] width 77 height 20
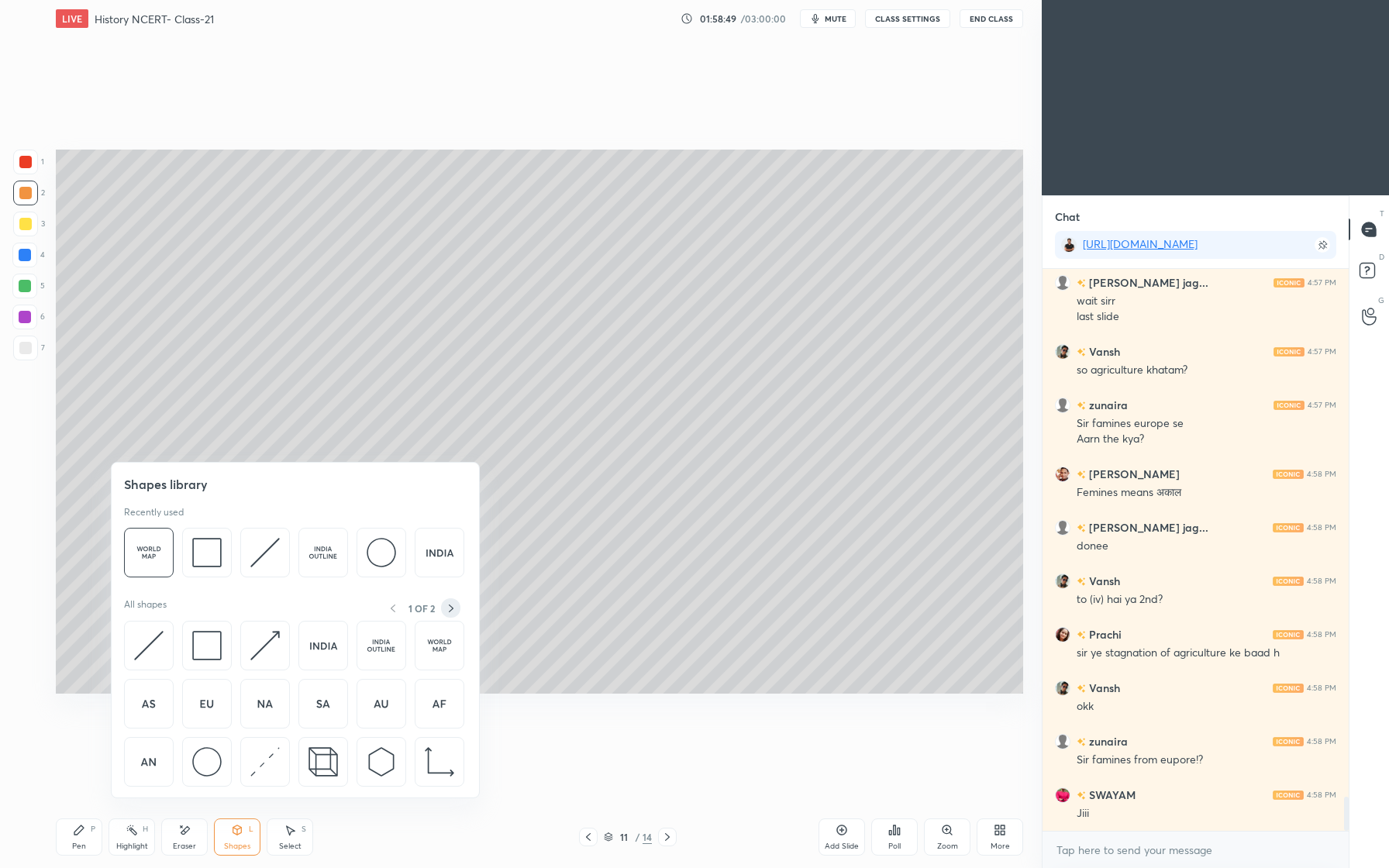
click at [451, 608] on icon at bounding box center [451, 609] width 13 height 13
click at [157, 652] on img at bounding box center [148, 645] width 29 height 29
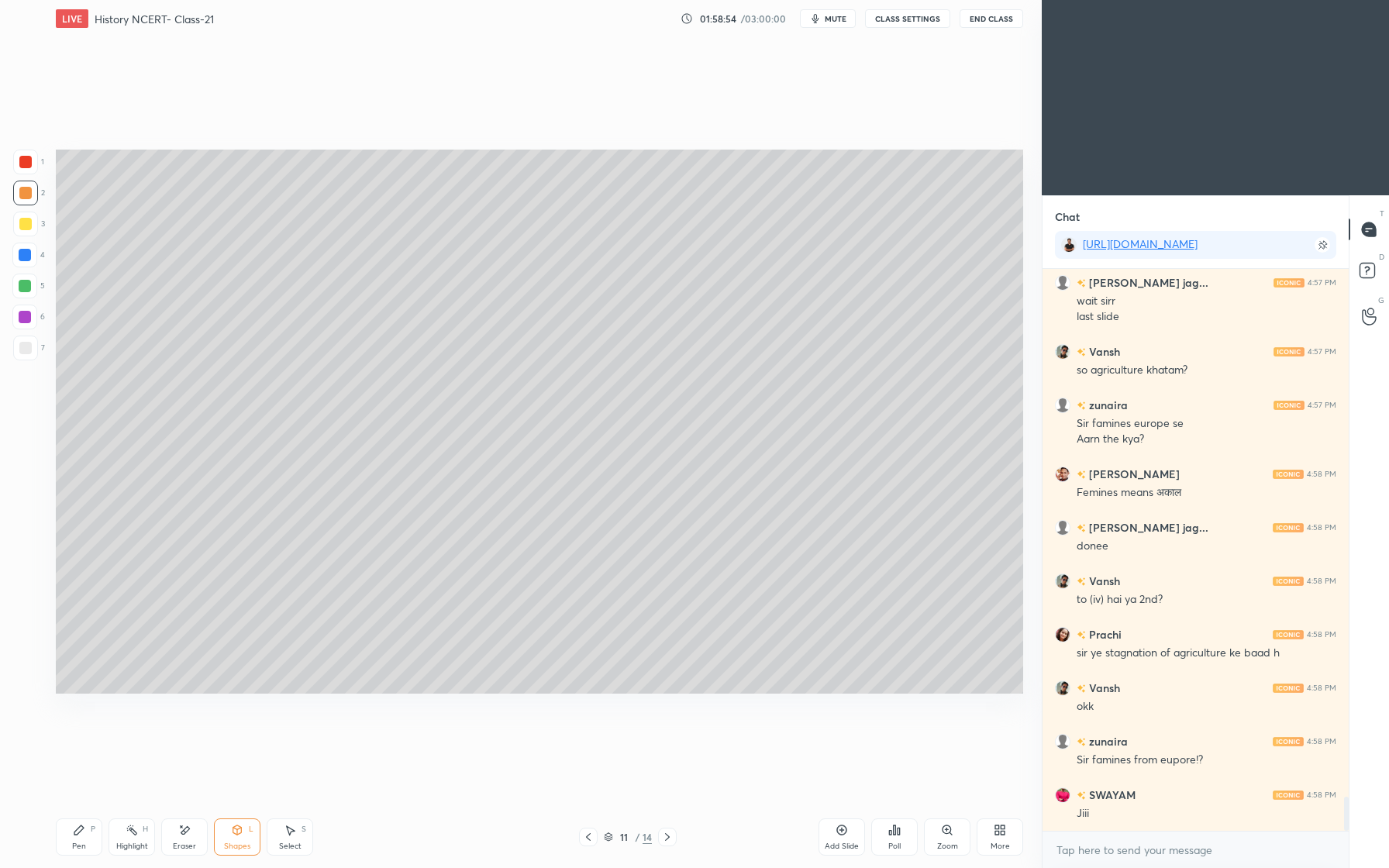
drag, startPoint x: 30, startPoint y: 345, endPoint x: 48, endPoint y: 338, distance: 19.3
click at [30, 345] on div at bounding box center [26, 348] width 13 height 13
click at [78, 847] on div "Pen" at bounding box center [79, 847] width 14 height 8
click at [21, 286] on div at bounding box center [25, 286] width 13 height 13
click at [28, 201] on div at bounding box center [25, 192] width 24 height 24
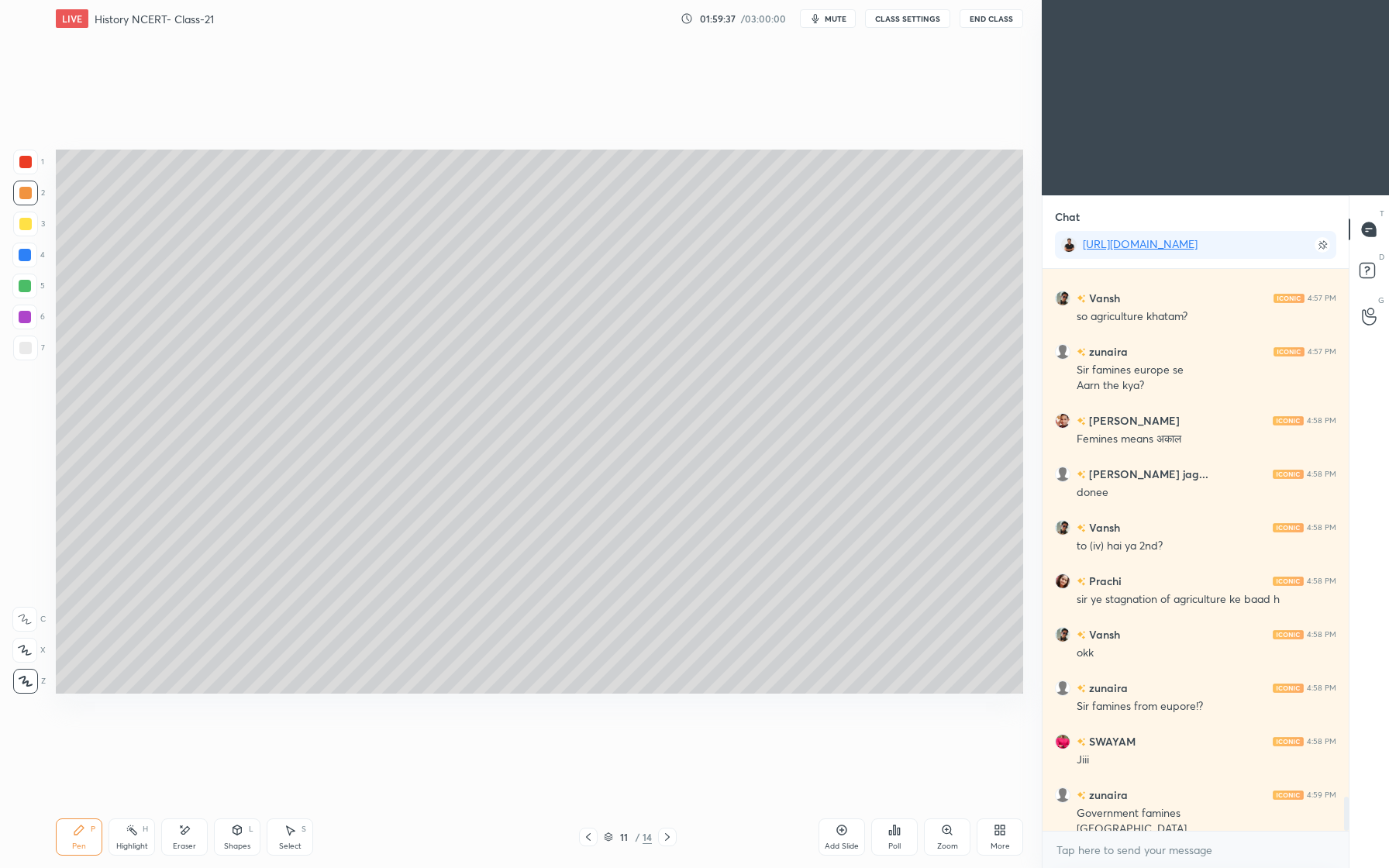
scroll to position [8756, 0]
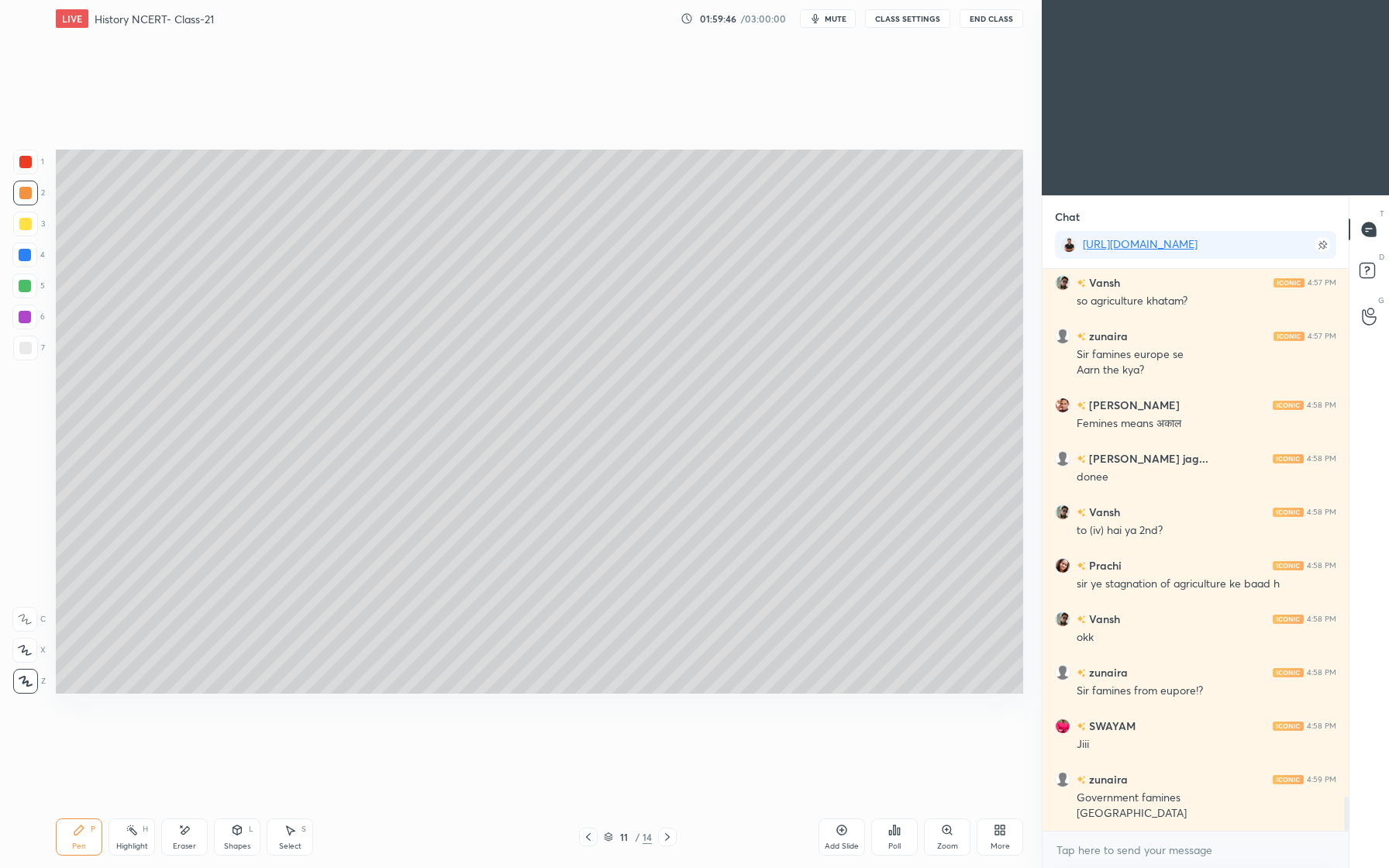
drag, startPoint x: 28, startPoint y: 160, endPoint x: 46, endPoint y: 198, distance: 42.0
click at [28, 162] on div at bounding box center [26, 162] width 13 height 13
drag, startPoint x: 241, startPoint y: 848, endPoint x: 241, endPoint y: 838, distance: 10.0
click at [242, 843] on div "Shapes" at bounding box center [236, 847] width 26 height 8
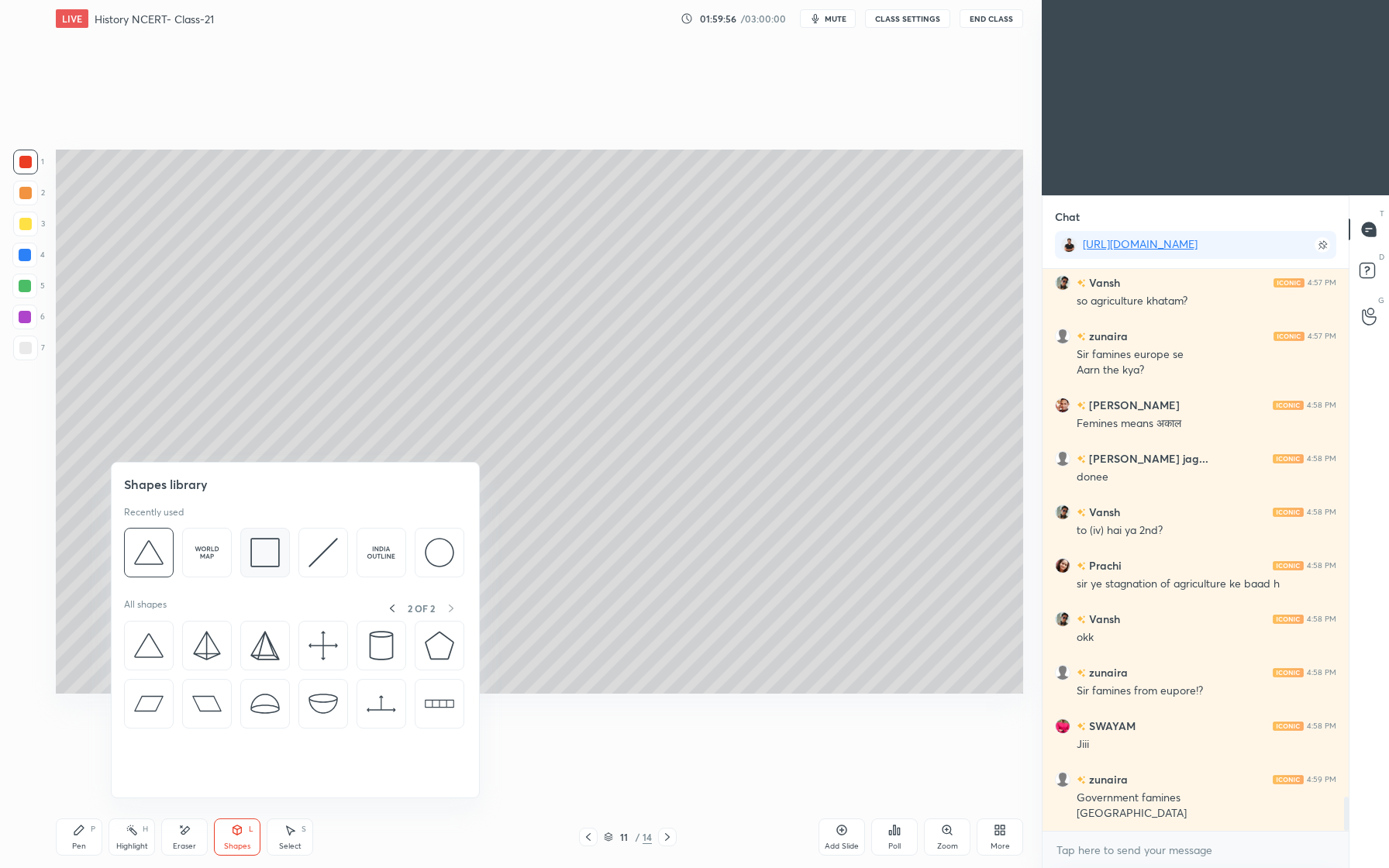
click at [260, 553] on img at bounding box center [265, 552] width 29 height 29
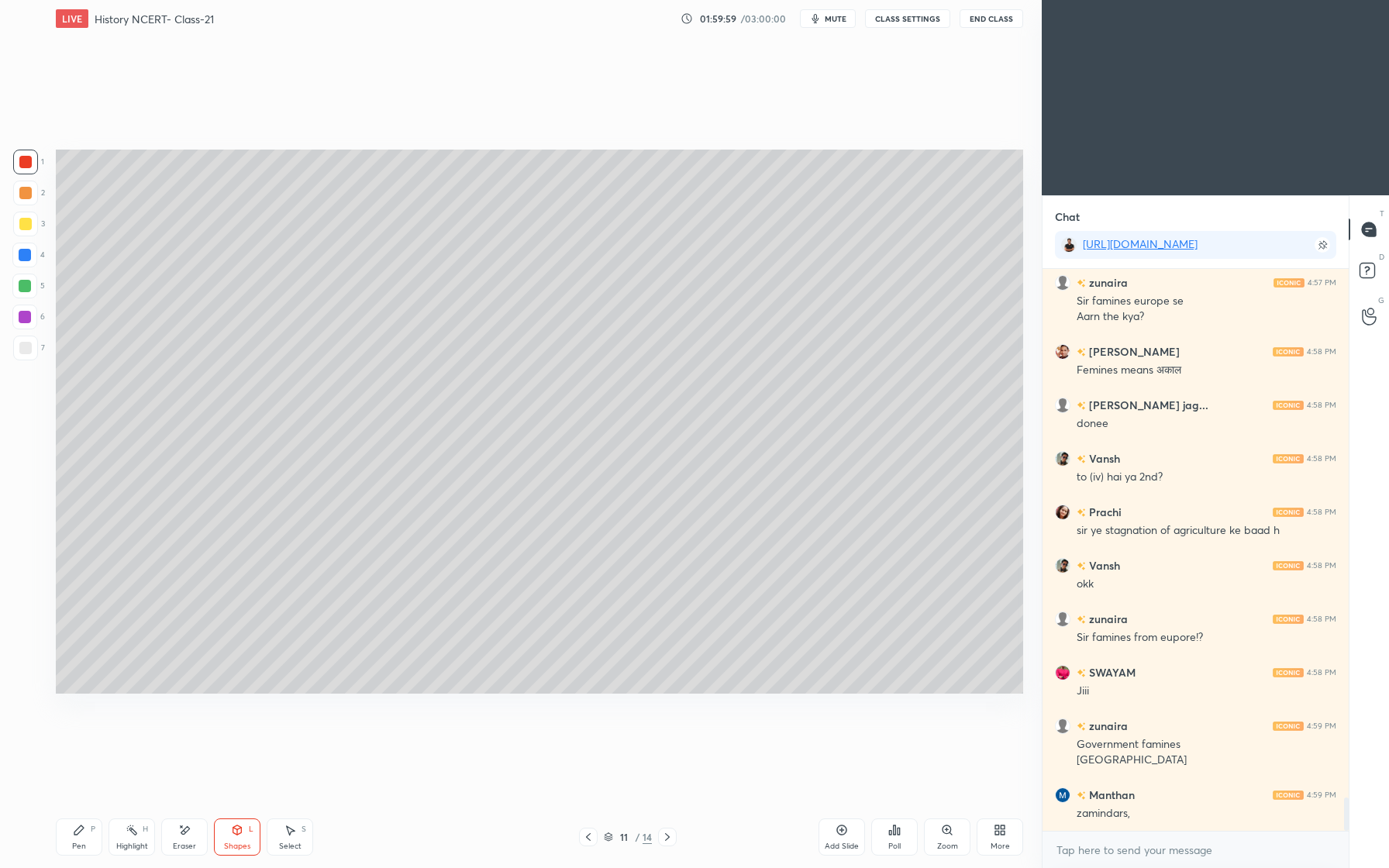
scroll to position [8864, 0]
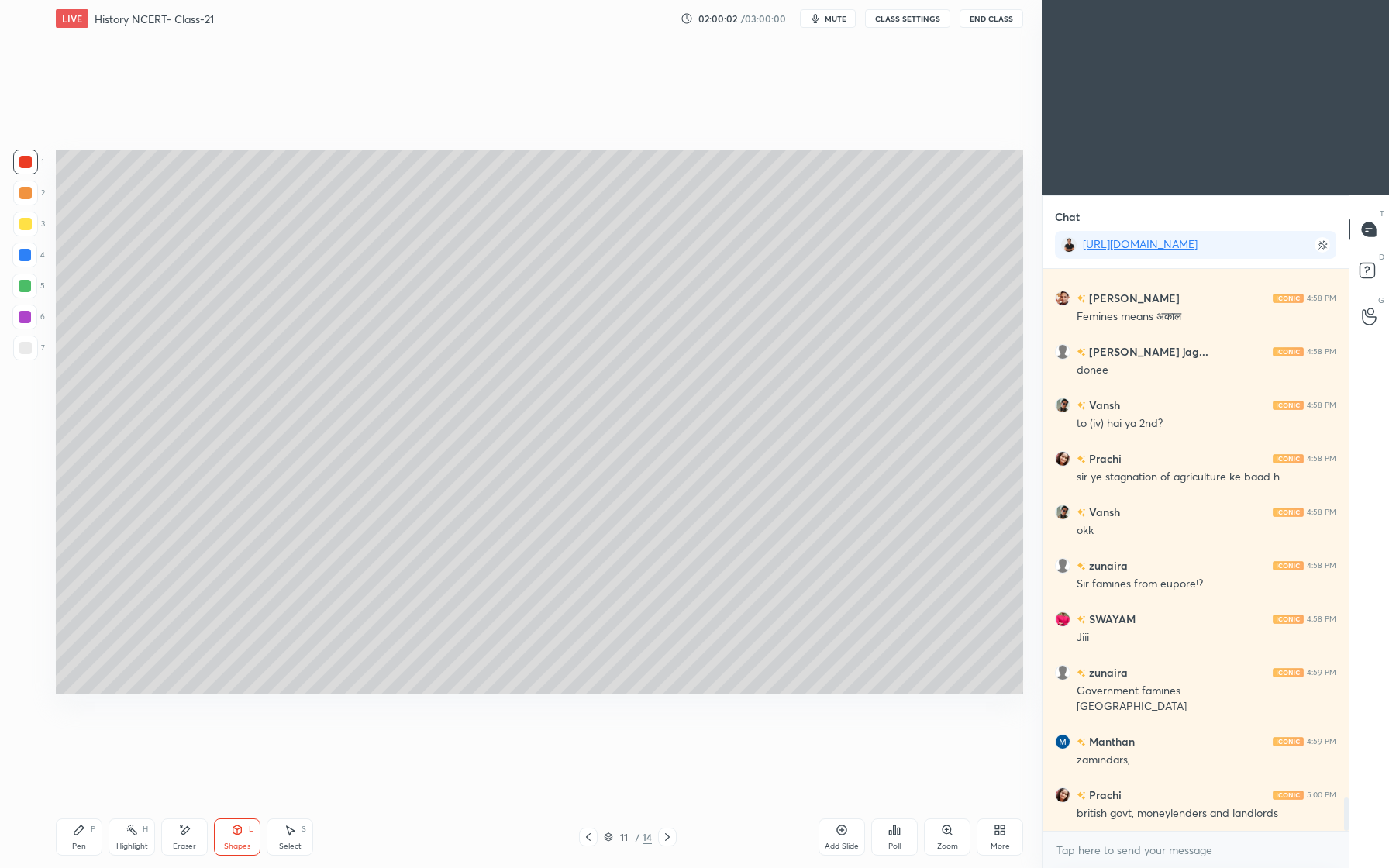
click at [85, 833] on div "Pen P" at bounding box center [79, 836] width 47 height 37
click at [30, 291] on div at bounding box center [24, 285] width 24 height 24
drag, startPoint x: 26, startPoint y: 191, endPoint x: 24, endPoint y: 235, distance: 44.0
click at [26, 192] on div at bounding box center [26, 193] width 13 height 13
click at [28, 162] on div at bounding box center [26, 162] width 13 height 13
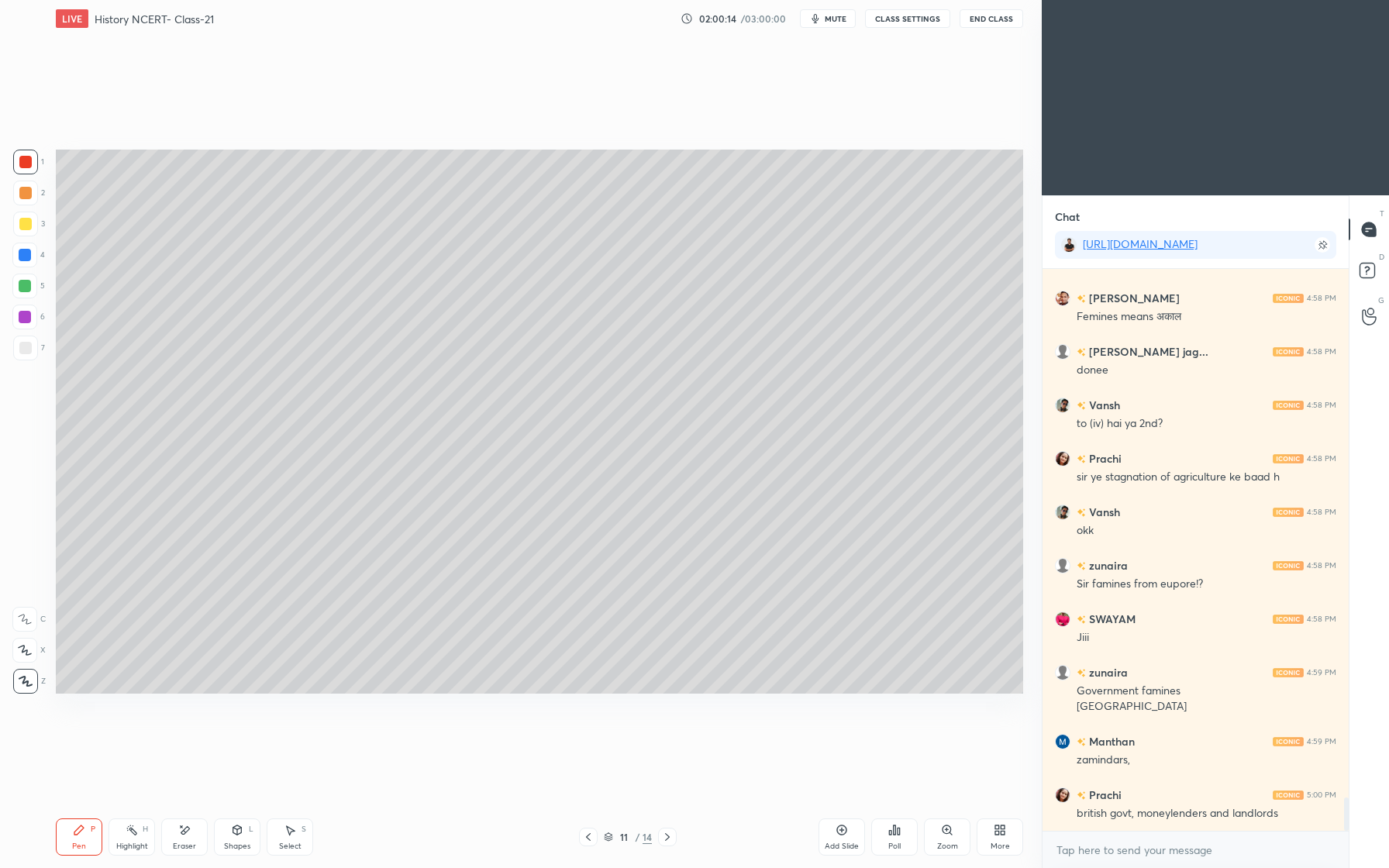
scroll to position [8917, 0]
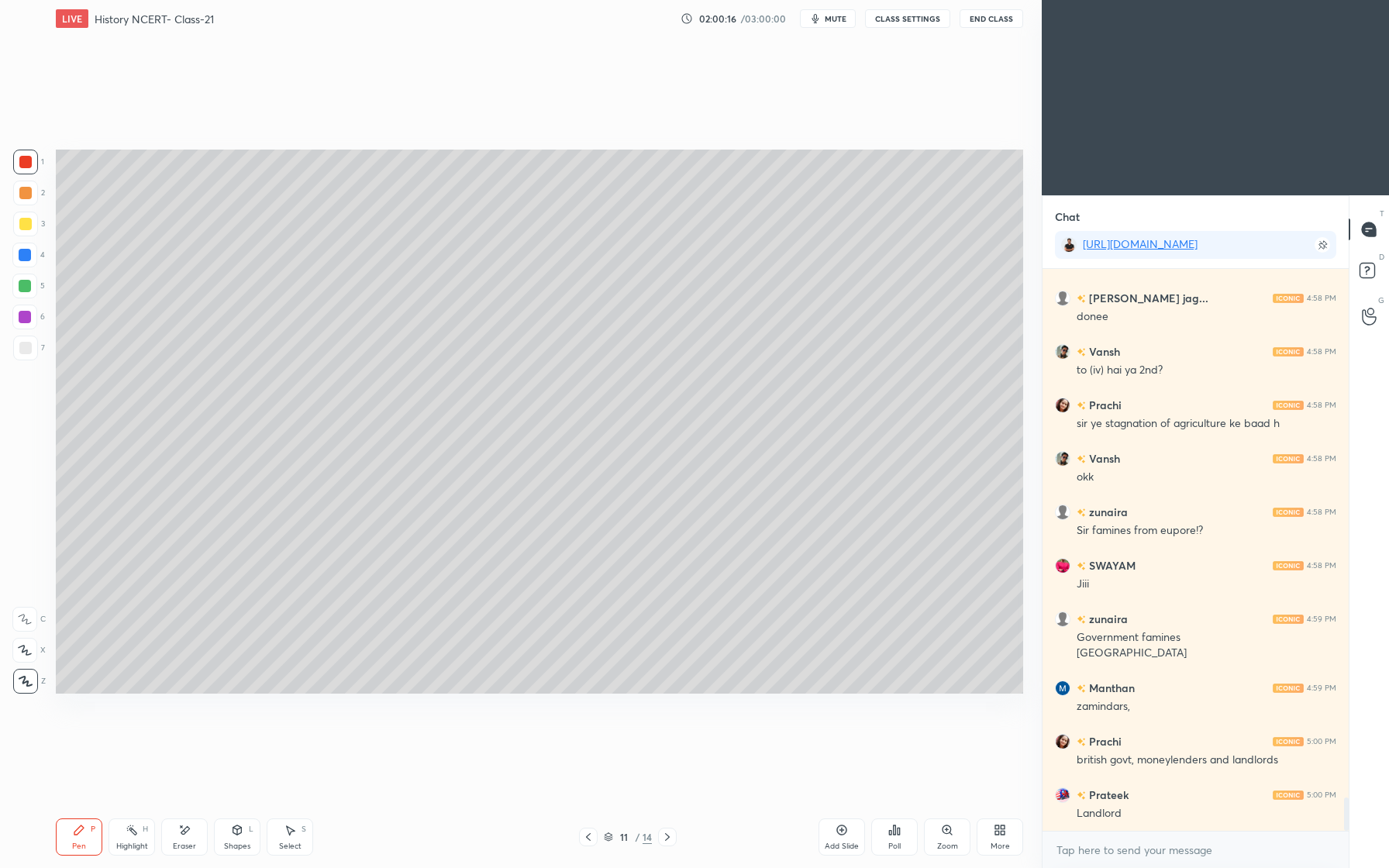
click at [248, 843] on div "Shapes" at bounding box center [236, 847] width 26 height 8
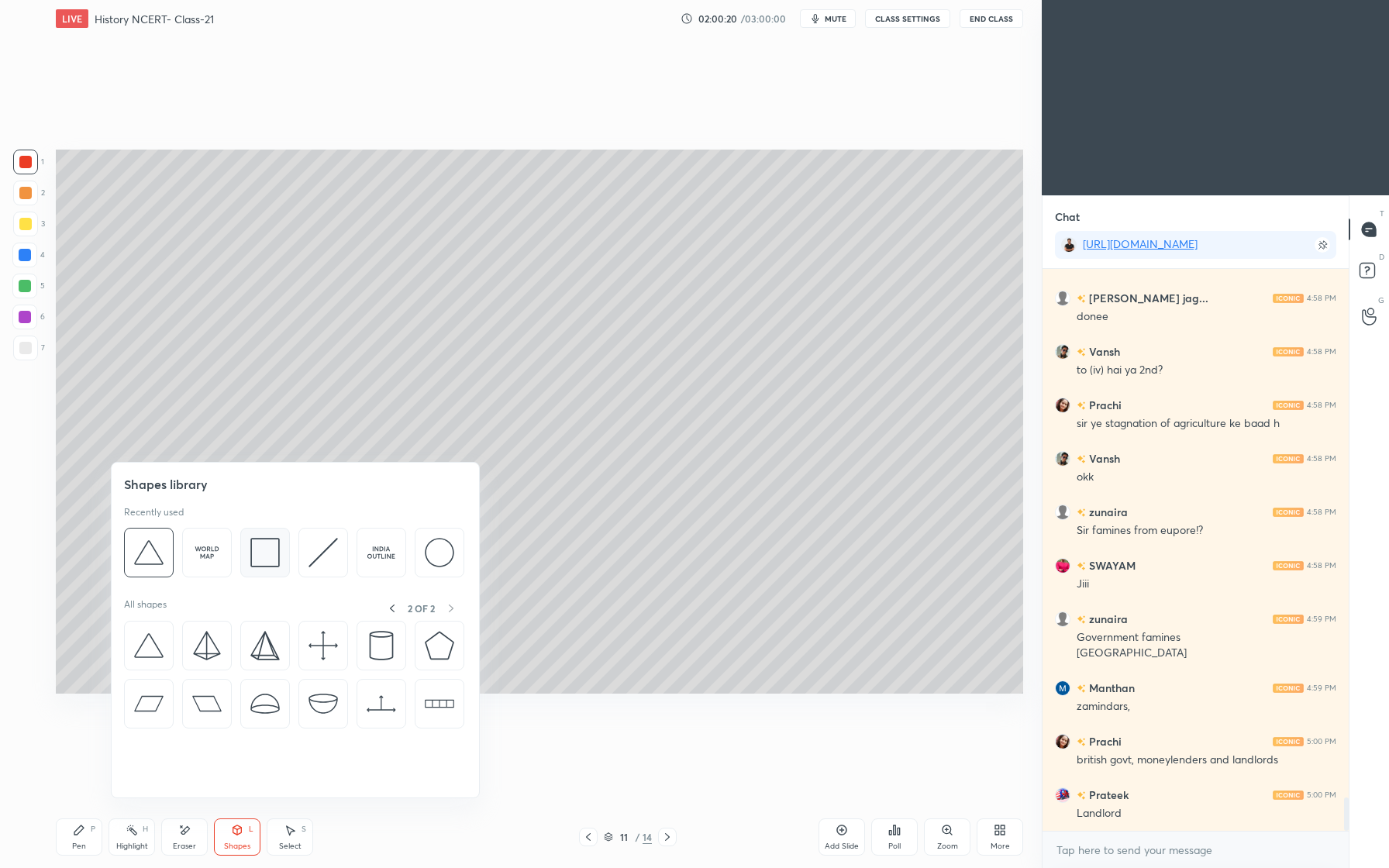
click at [277, 557] on img at bounding box center [265, 552] width 29 height 29
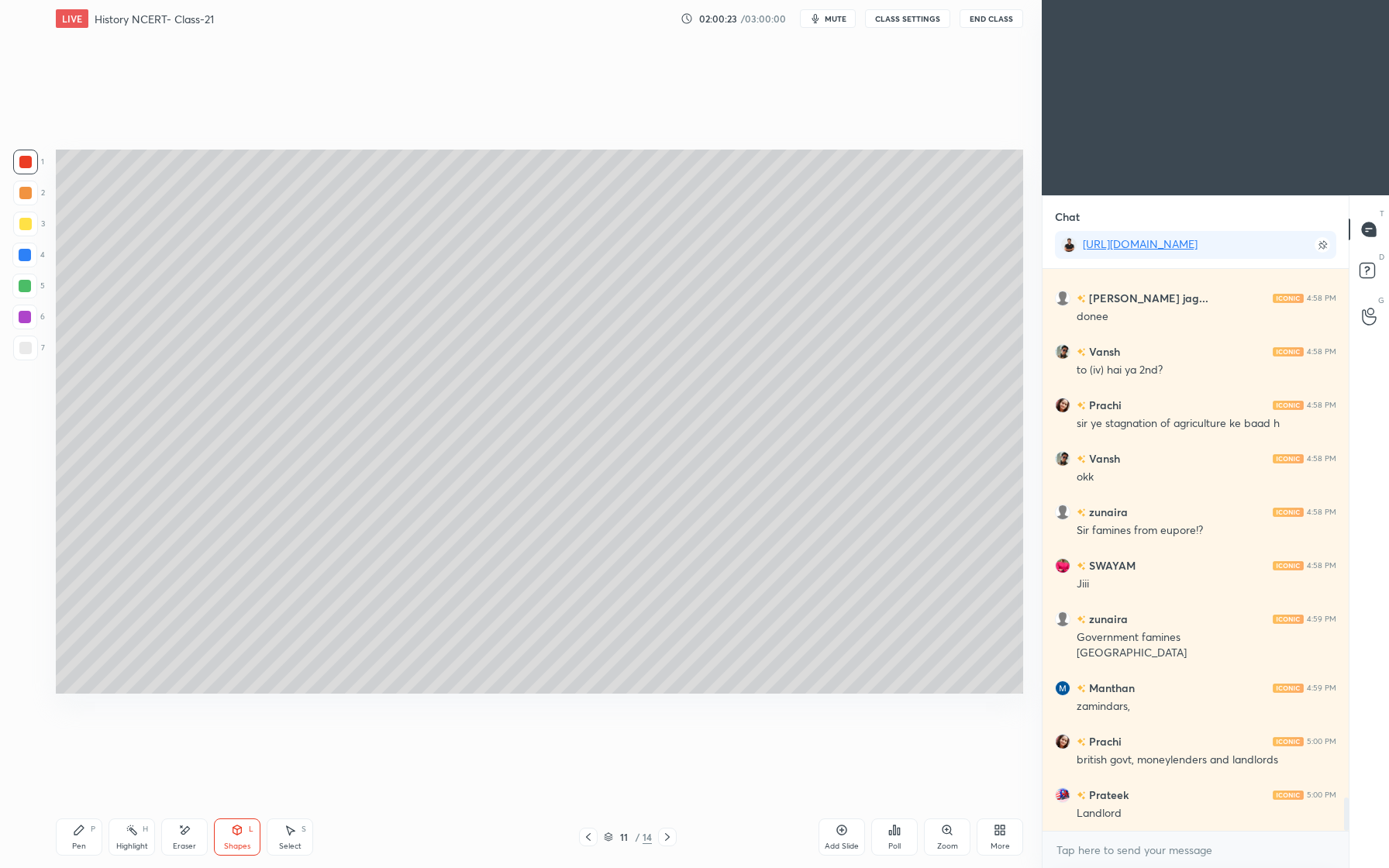
drag, startPoint x: 65, startPoint y: 849, endPoint x: 106, endPoint y: 825, distance: 47.5
click at [65, 849] on div "Pen P" at bounding box center [79, 836] width 47 height 37
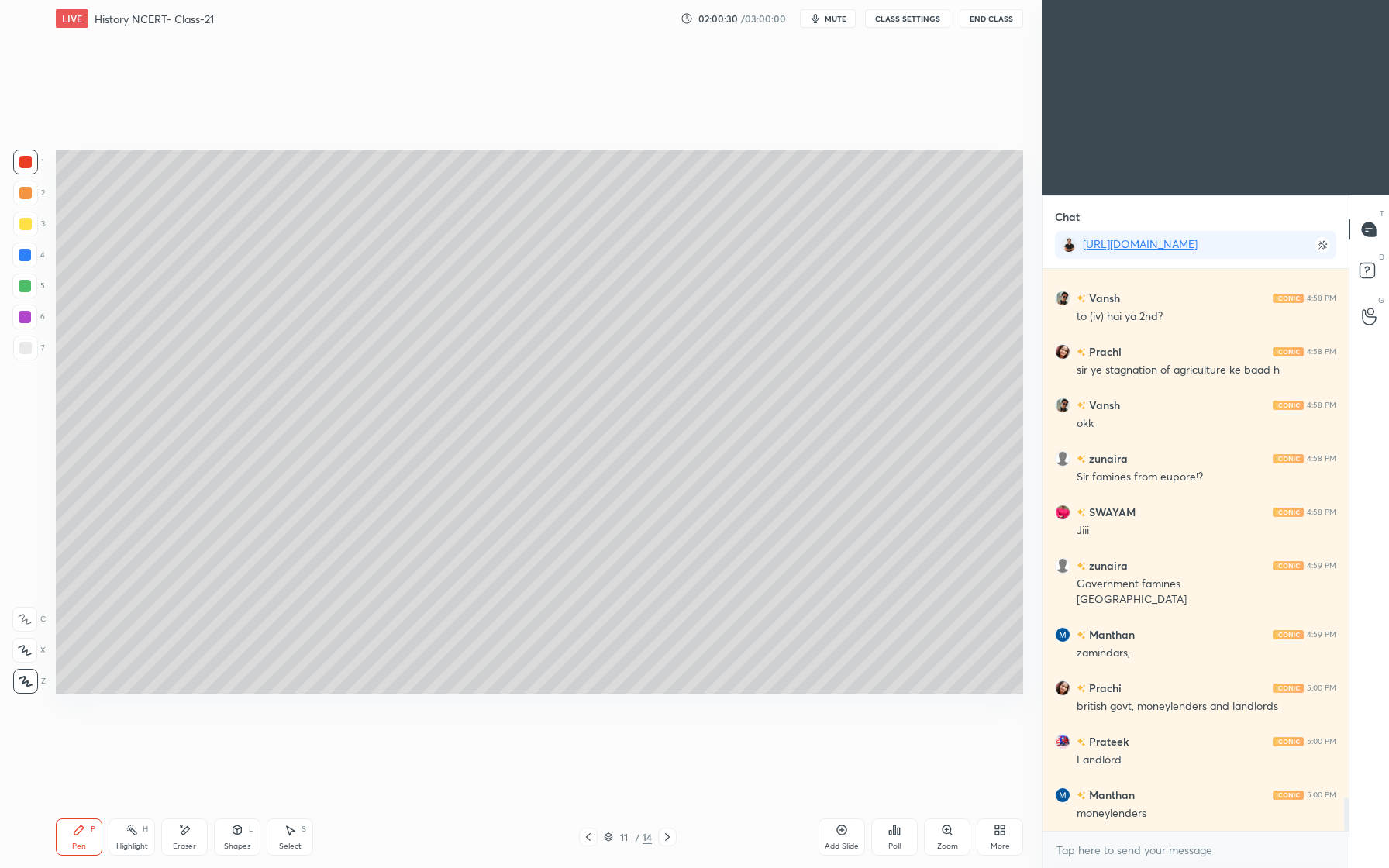
scroll to position [9024, 0]
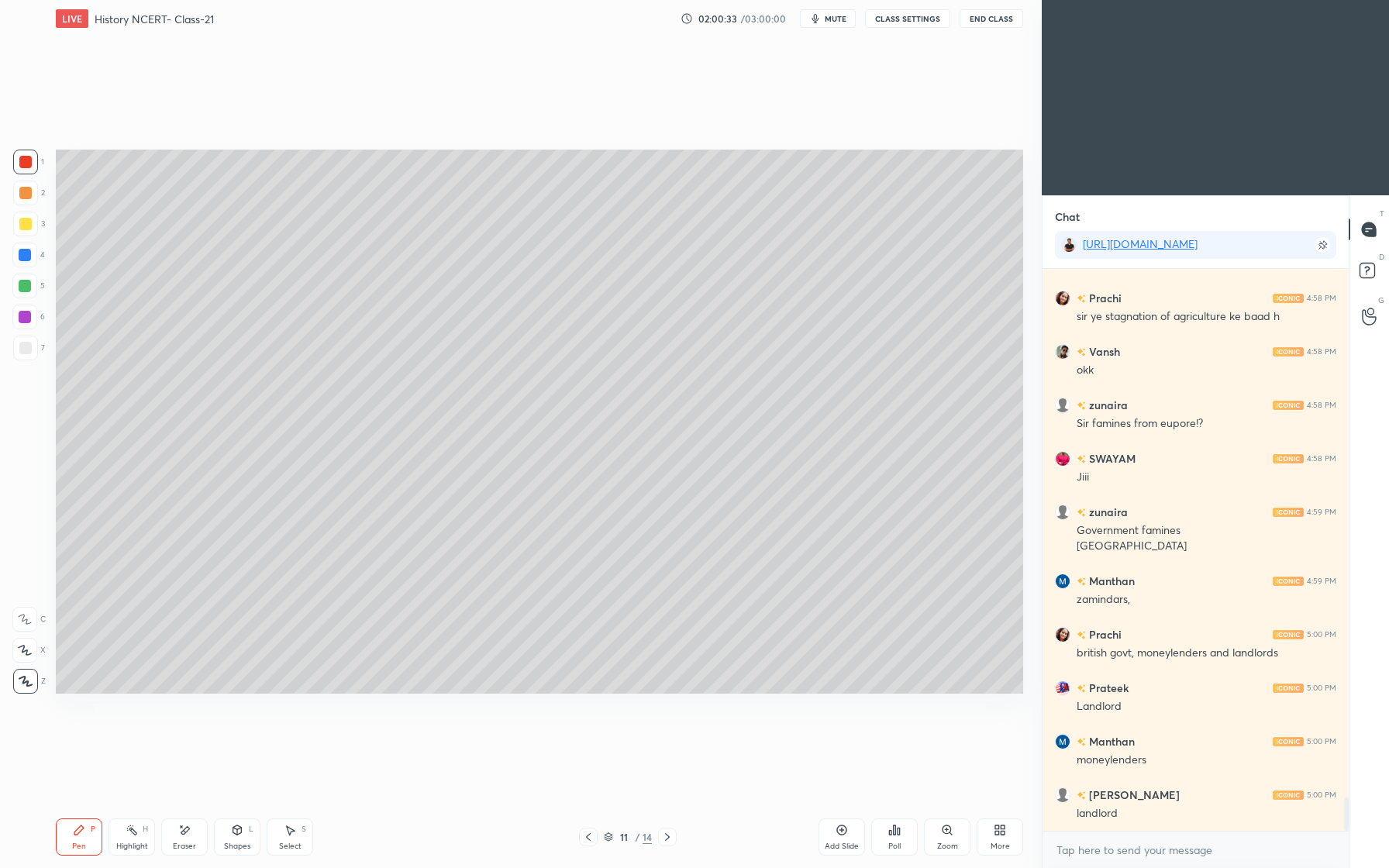
click at [240, 856] on div "Pen P Highlight H Eraser Shapes L Select S 11 / 14 Add Slide Poll Zoom More" at bounding box center [539, 837] width 967 height 62
drag, startPoint x: 240, startPoint y: 818, endPoint x: 243, endPoint y: 807, distance: 11.4
click at [240, 819] on div "Shapes L" at bounding box center [236, 836] width 47 height 37
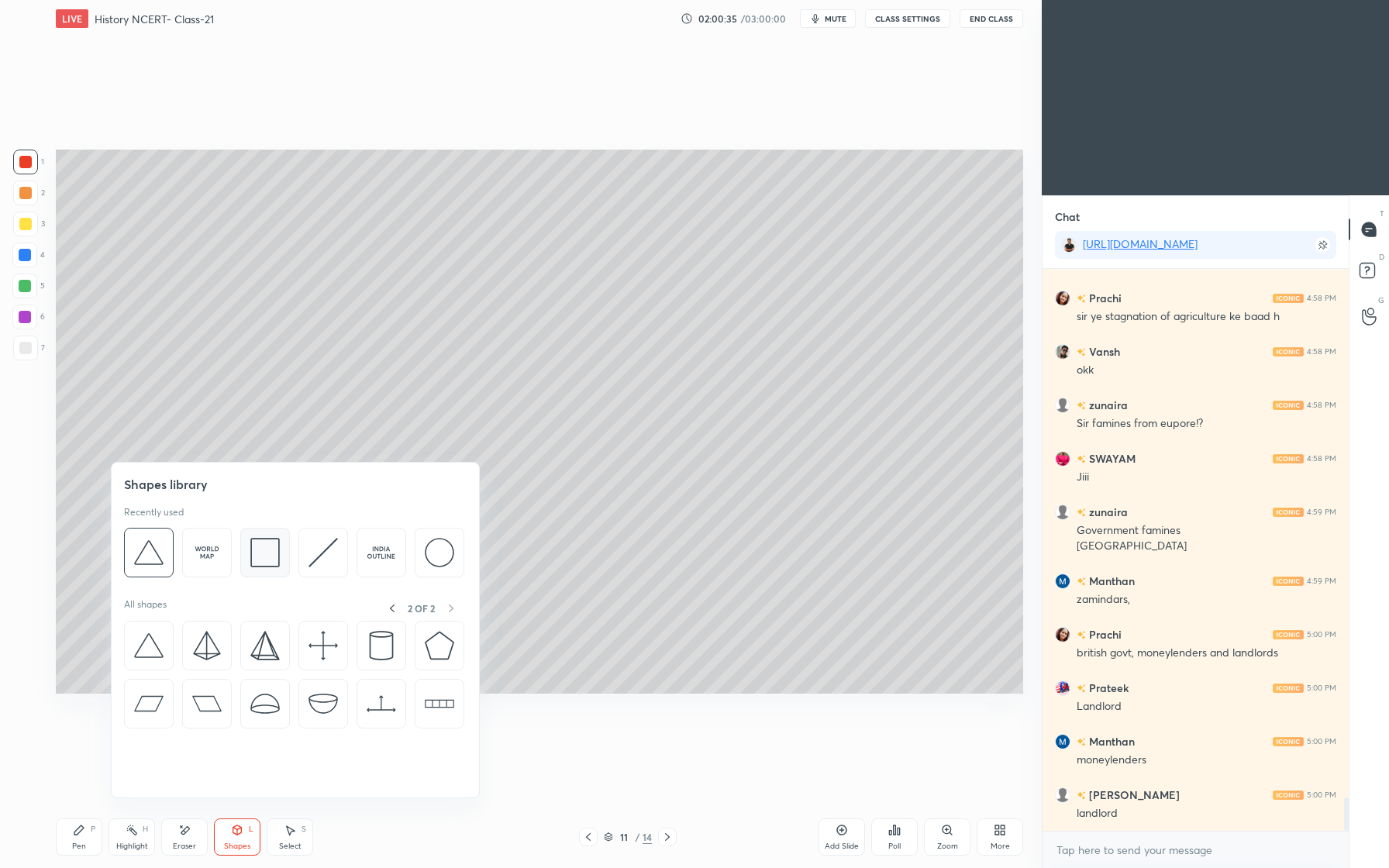
click at [266, 563] on img at bounding box center [265, 552] width 29 height 29
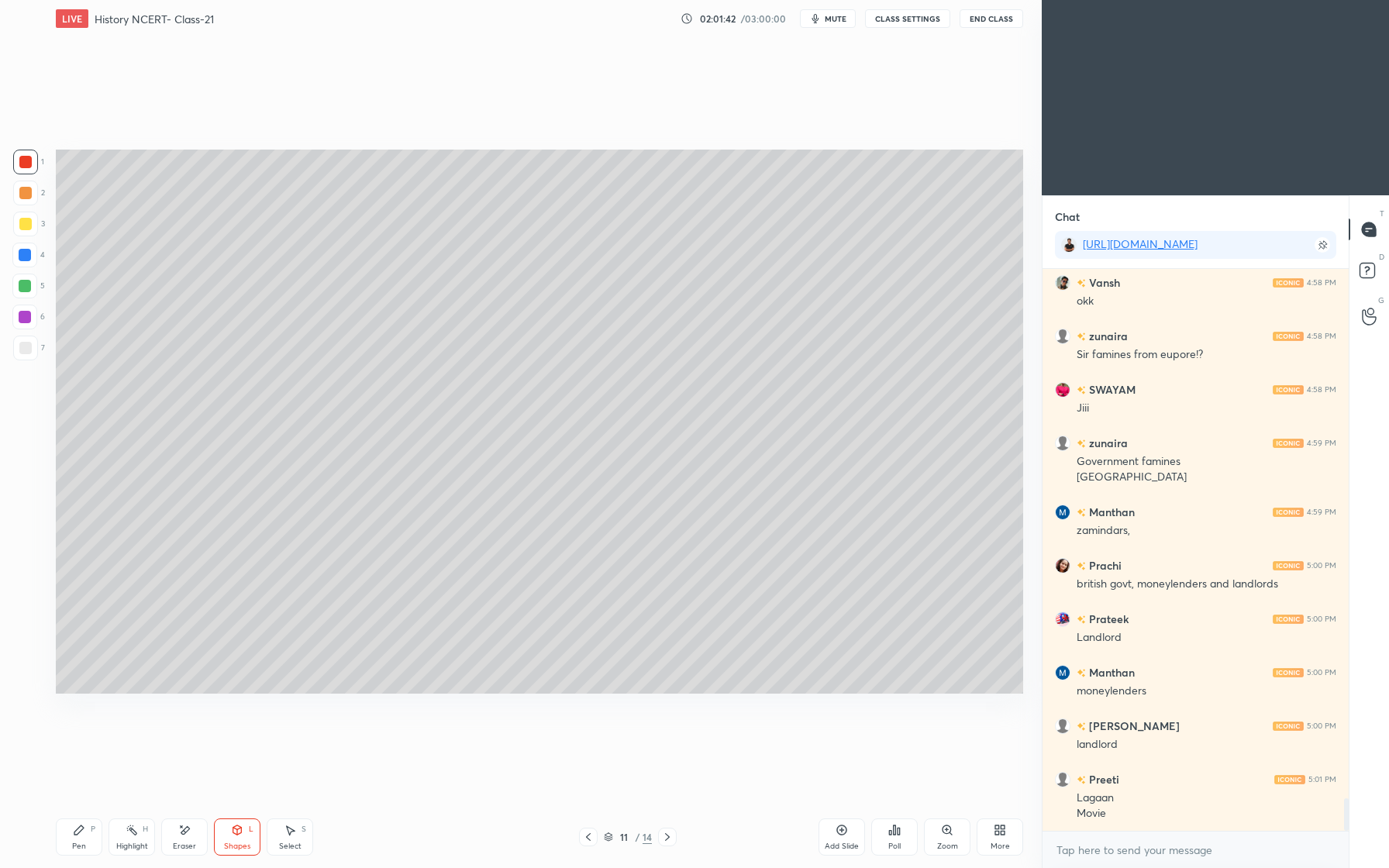
scroll to position [9147, 0]
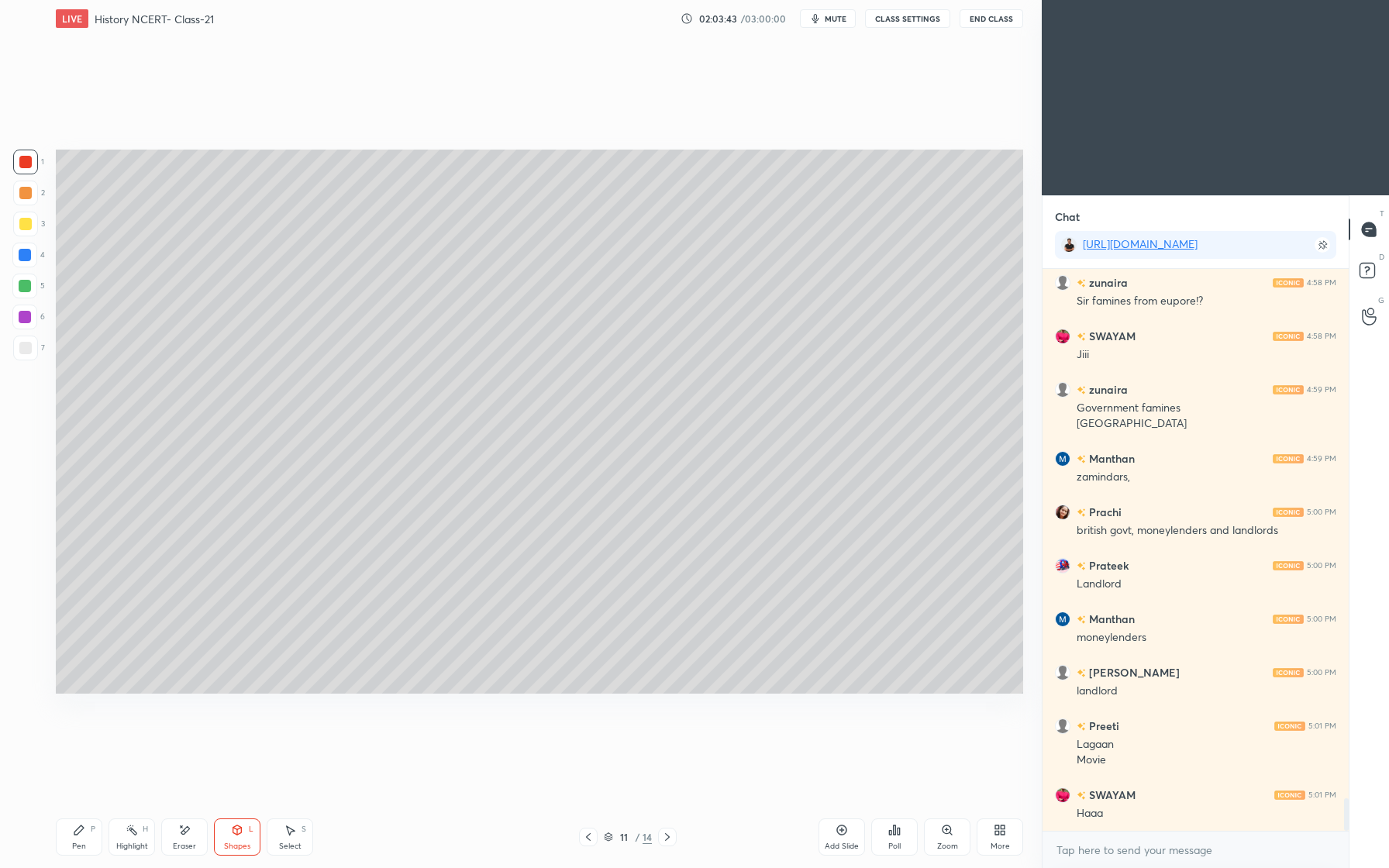
click at [34, 230] on div at bounding box center [25, 223] width 24 height 24
click at [60, 816] on div "Pen P Highlight H Eraser Shapes L Select S 11 / 14 Add Slide Poll Zoom More" at bounding box center [539, 837] width 967 height 62
drag, startPoint x: 73, startPoint y: 832, endPoint x: 83, endPoint y: 824, distance: 12.8
click at [73, 832] on icon at bounding box center [79, 830] width 13 height 13
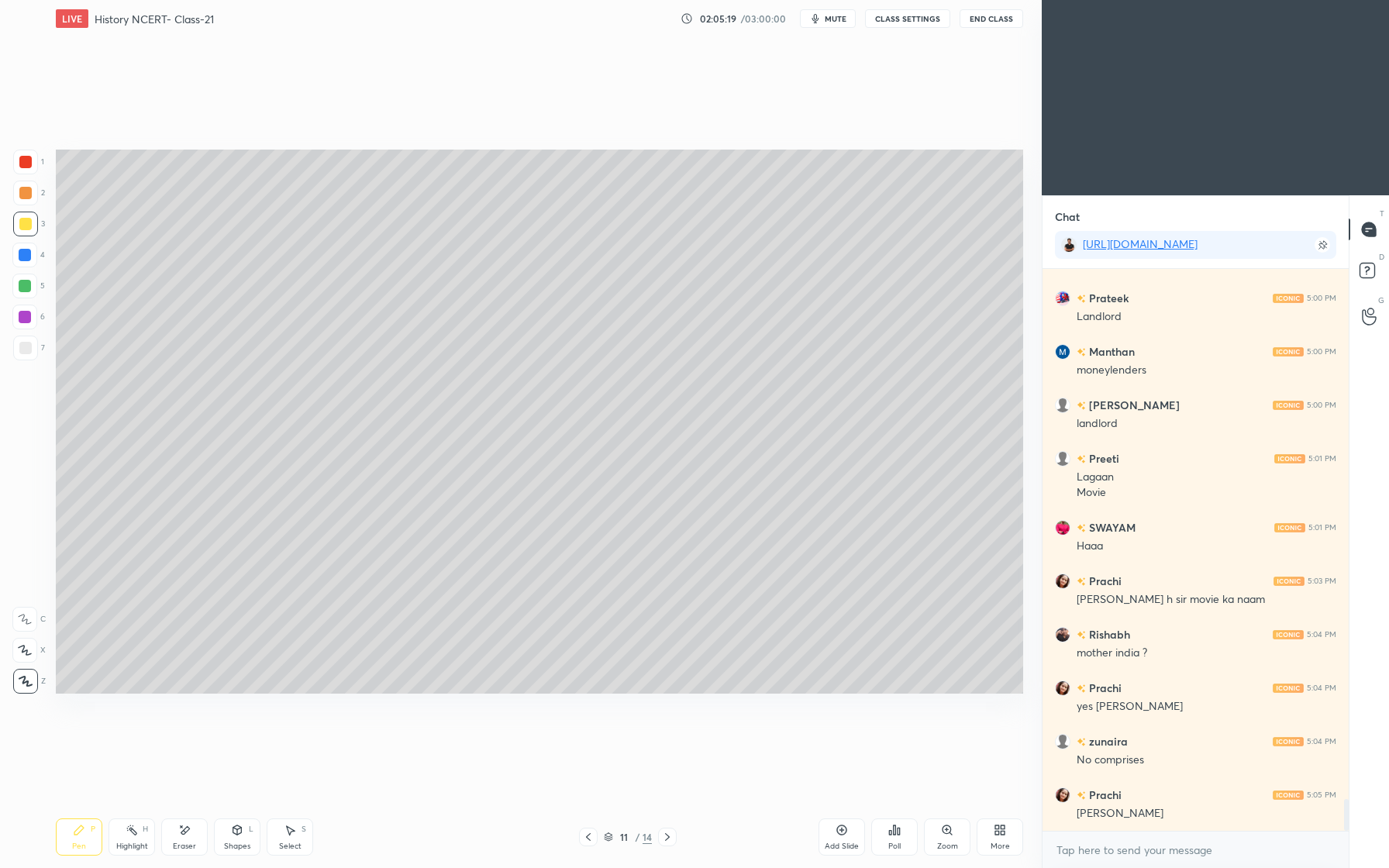
scroll to position [9468, 0]
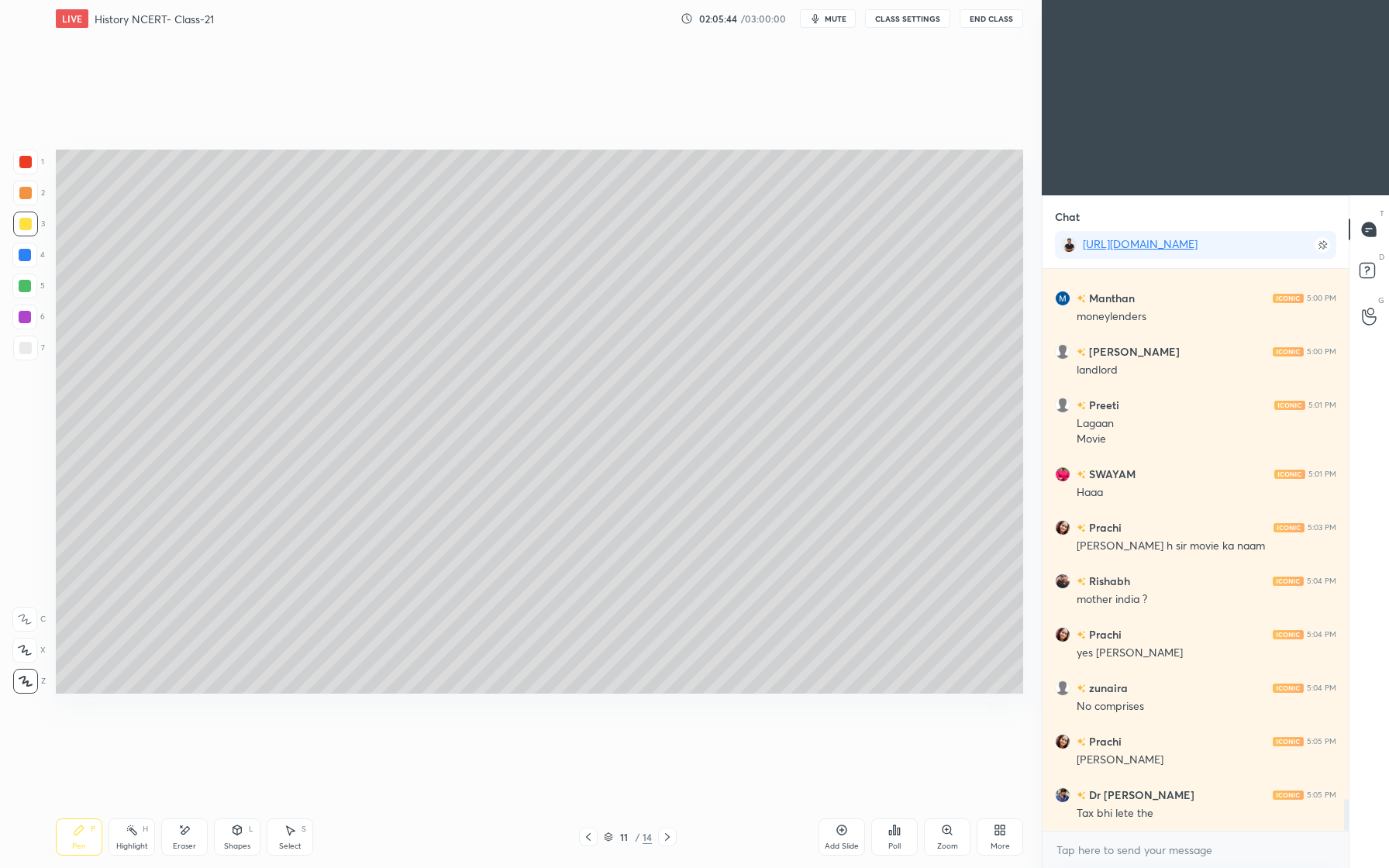
click at [28, 234] on div "3" at bounding box center [29, 226] width 32 height 31
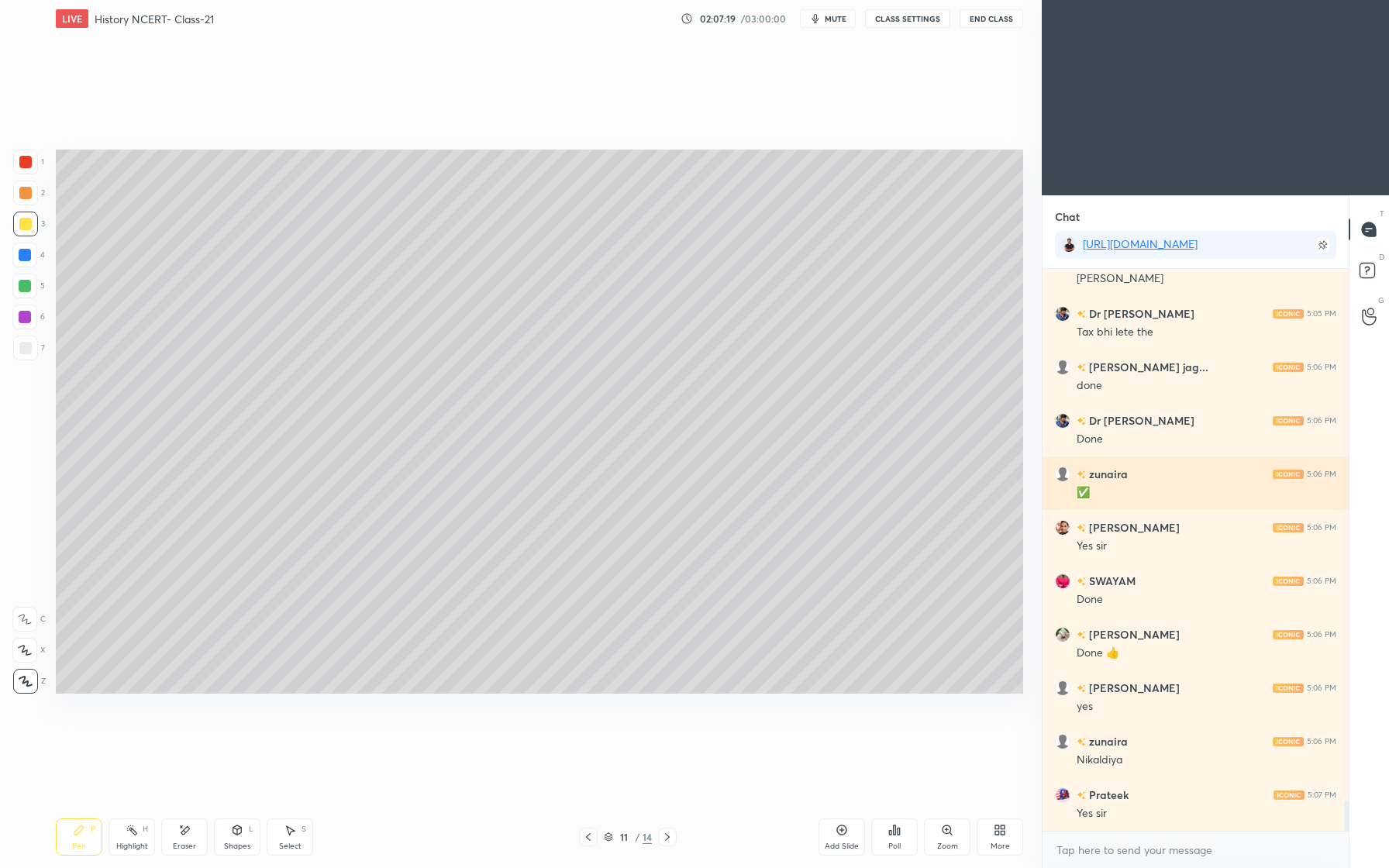
scroll to position [10002, 0]
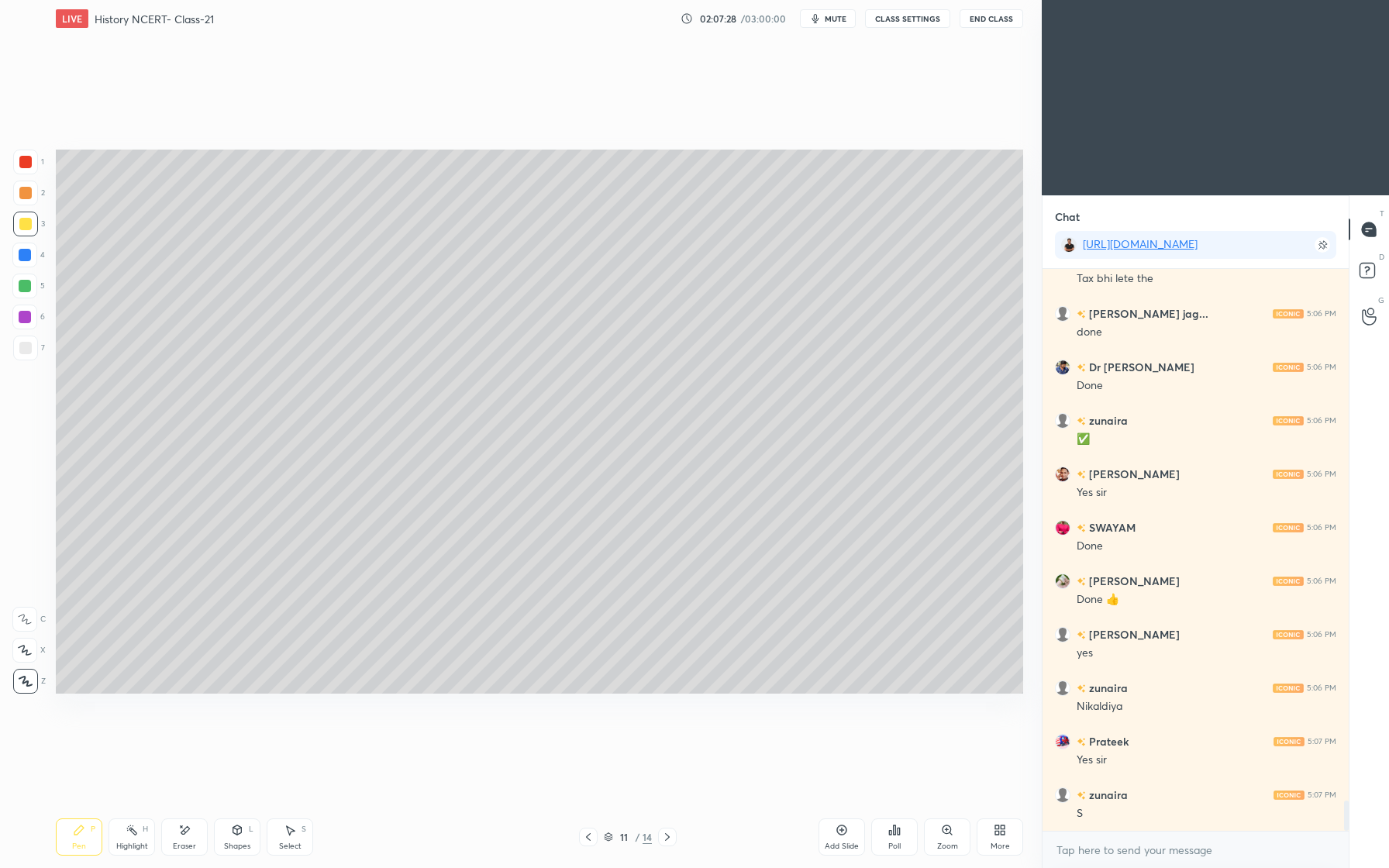
click at [857, 837] on div "Add Slide" at bounding box center [841, 836] width 47 height 37
drag, startPoint x: 23, startPoint y: 192, endPoint x: 55, endPoint y: 202, distance: 33.5
click at [23, 196] on div at bounding box center [26, 193] width 13 height 13
drag, startPoint x: 25, startPoint y: 257, endPoint x: 41, endPoint y: 251, distance: 17.1
click at [25, 257] on div at bounding box center [25, 255] width 13 height 13
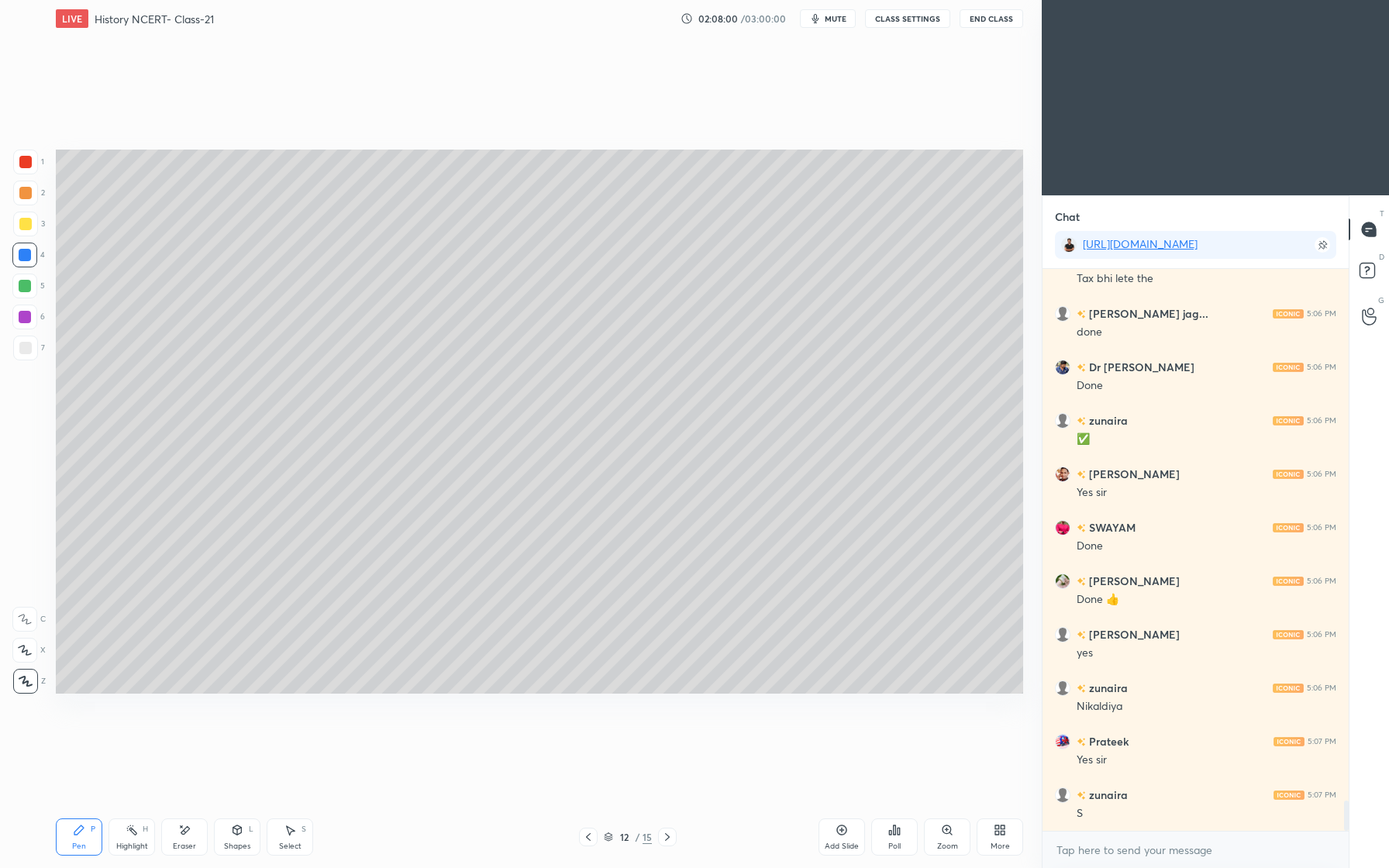
click at [248, 835] on div "Shapes L" at bounding box center [236, 836] width 47 height 37
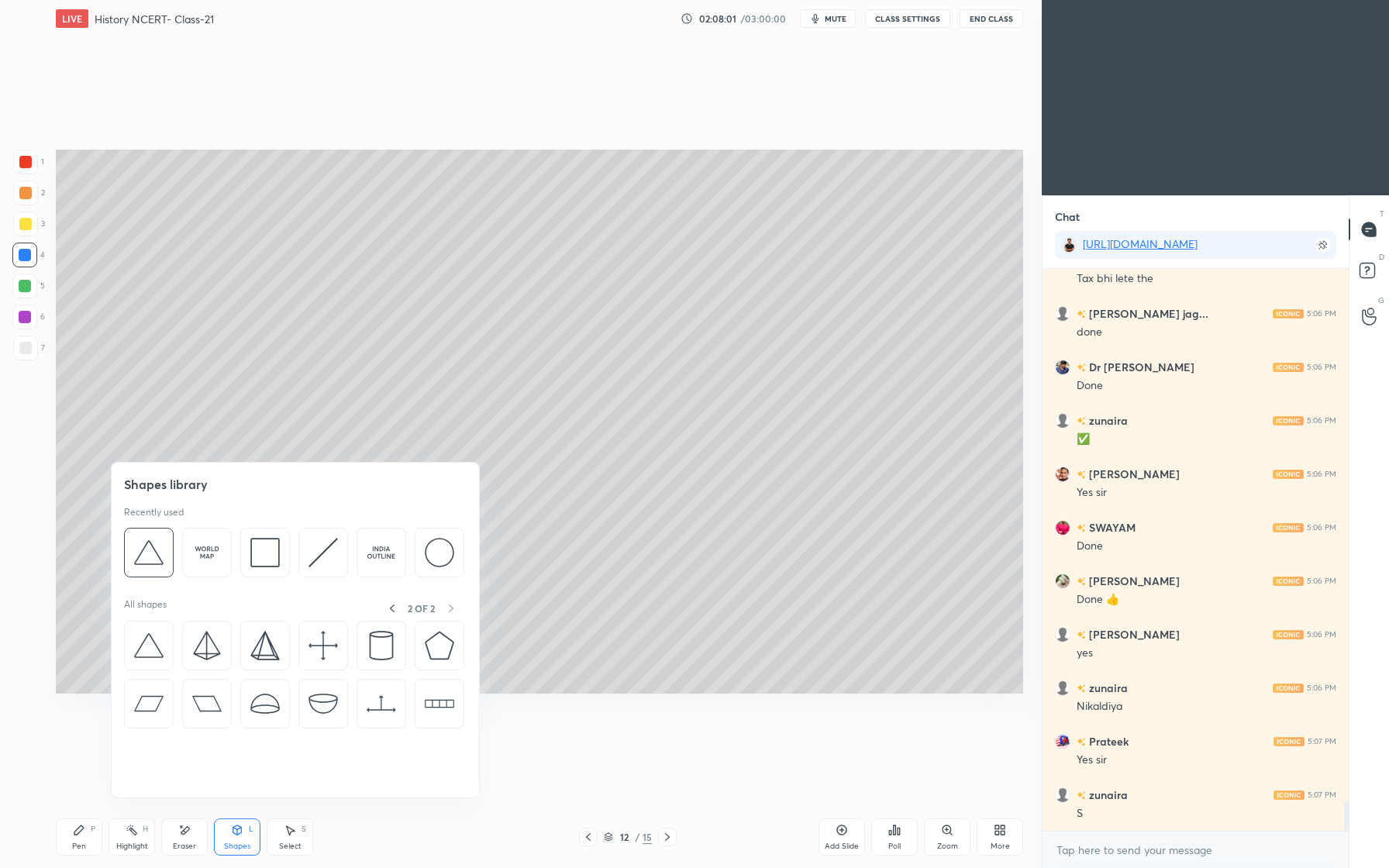
click at [194, 700] on img at bounding box center [207, 703] width 29 height 29
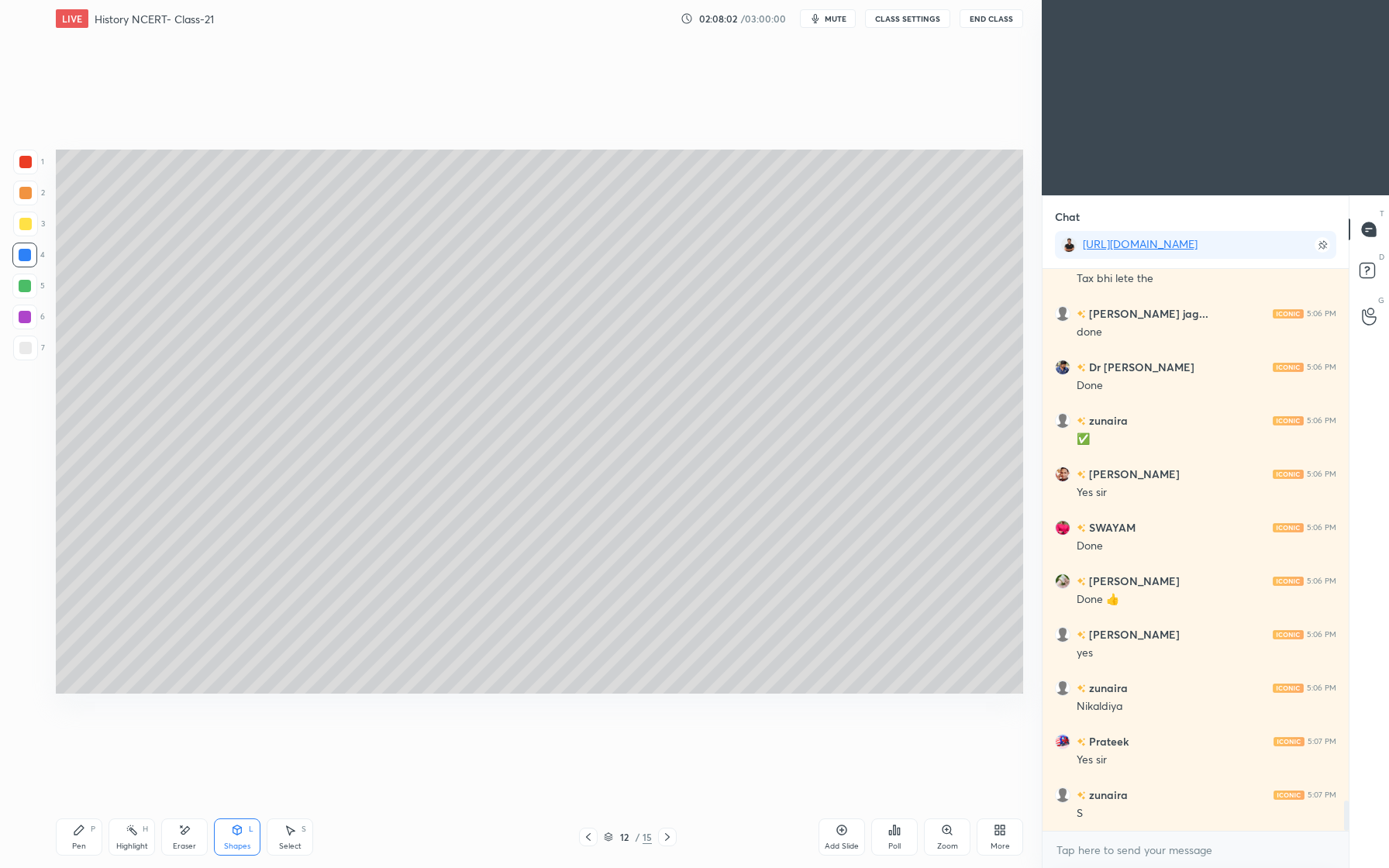
drag, startPoint x: 233, startPoint y: 833, endPoint x: 228, endPoint y: 825, distance: 9.4
click at [233, 833] on icon at bounding box center [237, 830] width 9 height 9
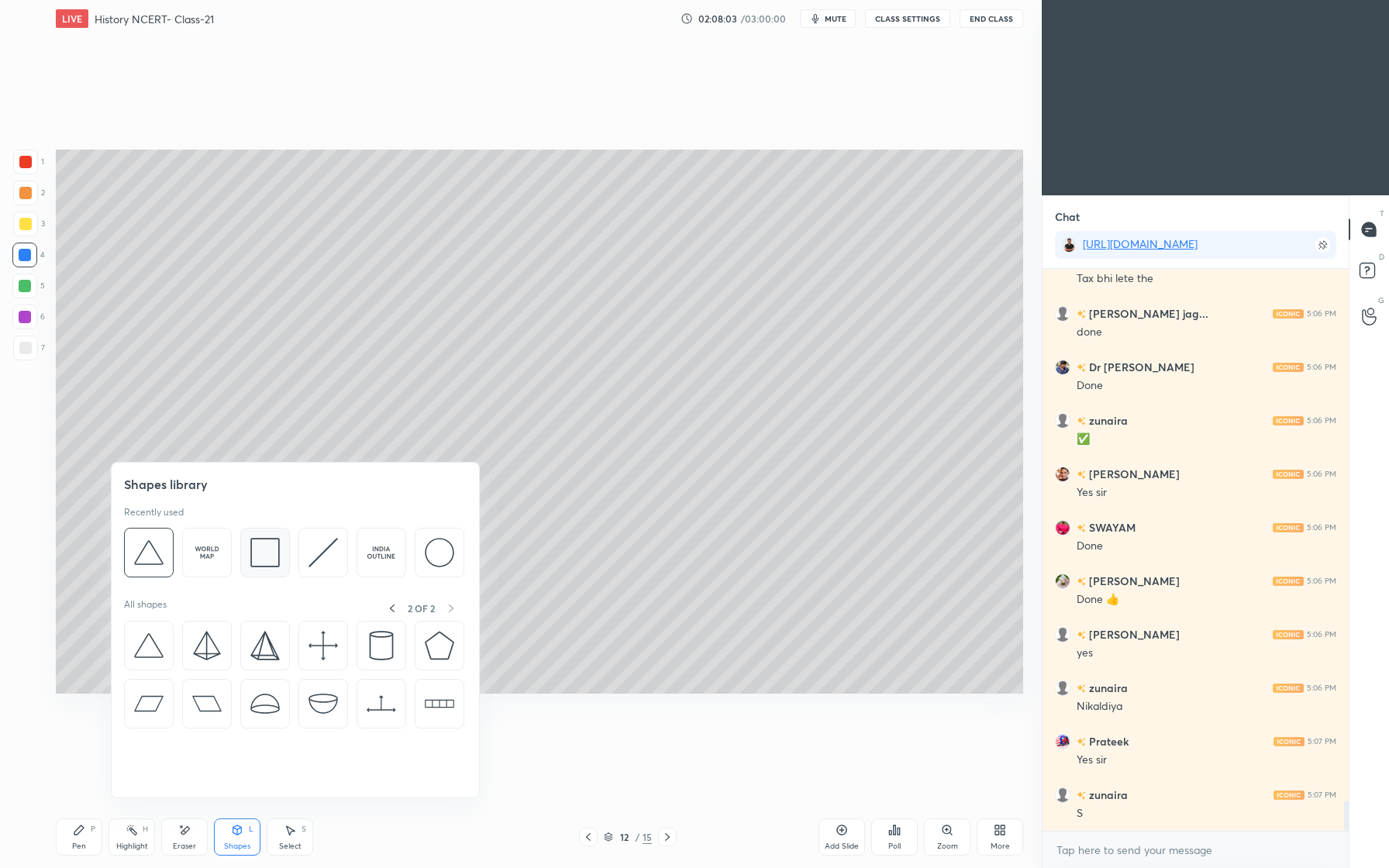
click at [274, 563] on img at bounding box center [265, 552] width 29 height 29
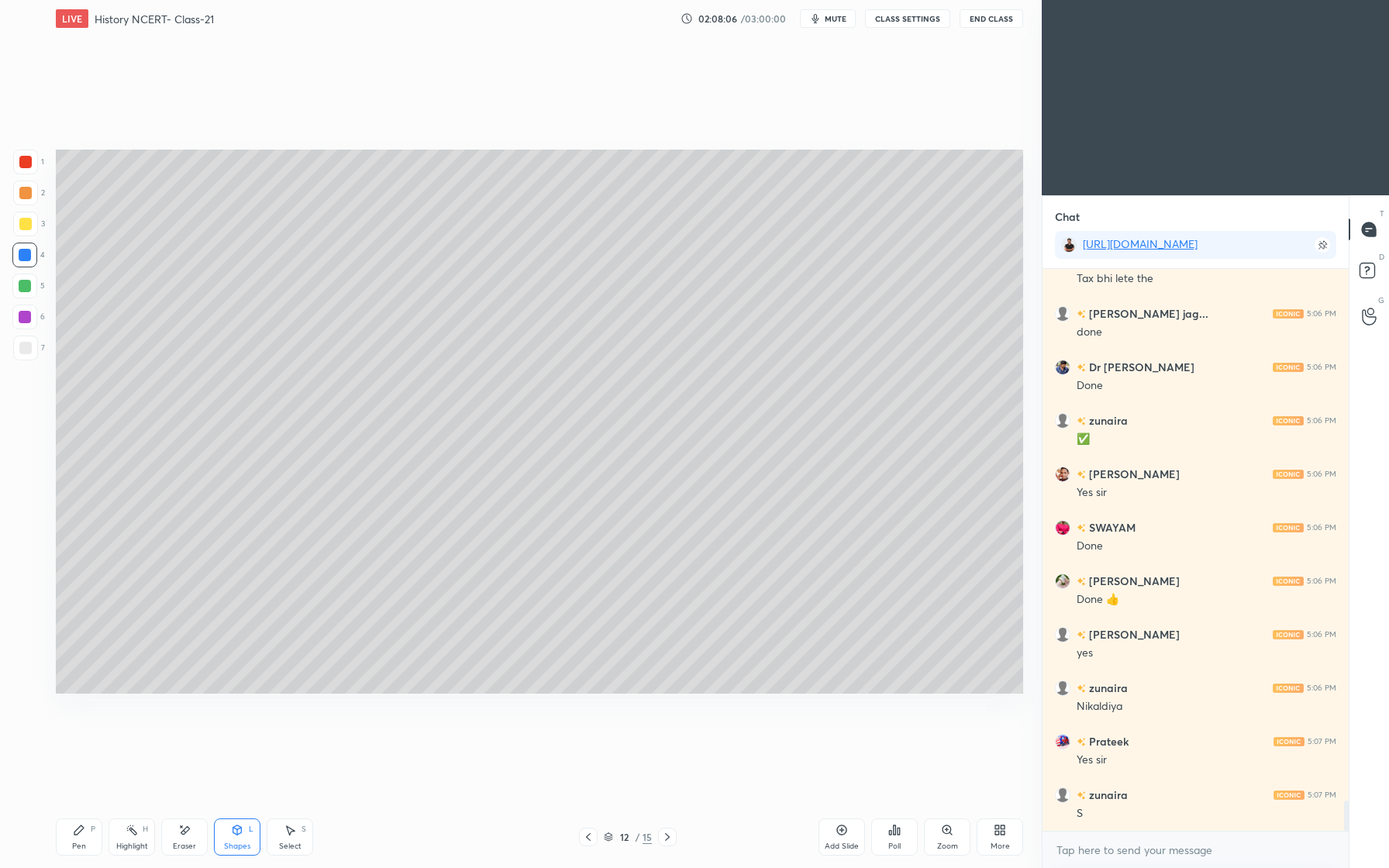
click at [82, 844] on div "Pen" at bounding box center [79, 847] width 14 height 8
drag, startPoint x: 28, startPoint y: 227, endPoint x: 50, endPoint y: 237, distance: 24.2
click at [28, 227] on div at bounding box center [26, 224] width 13 height 13
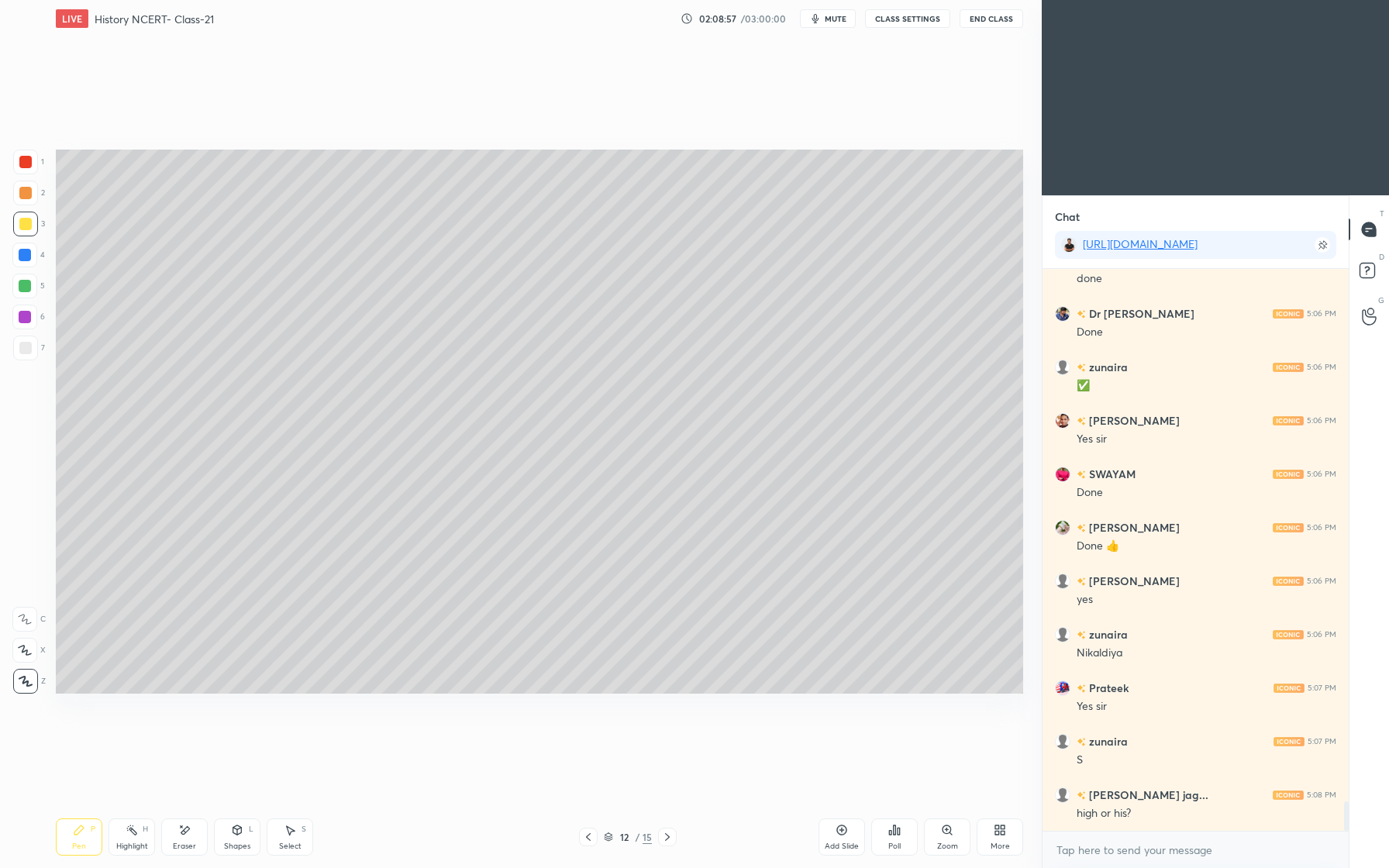
drag, startPoint x: 249, startPoint y: 825, endPoint x: 253, endPoint y: 803, distance: 22.4
click at [255, 822] on div "Shapes L" at bounding box center [236, 836] width 47 height 37
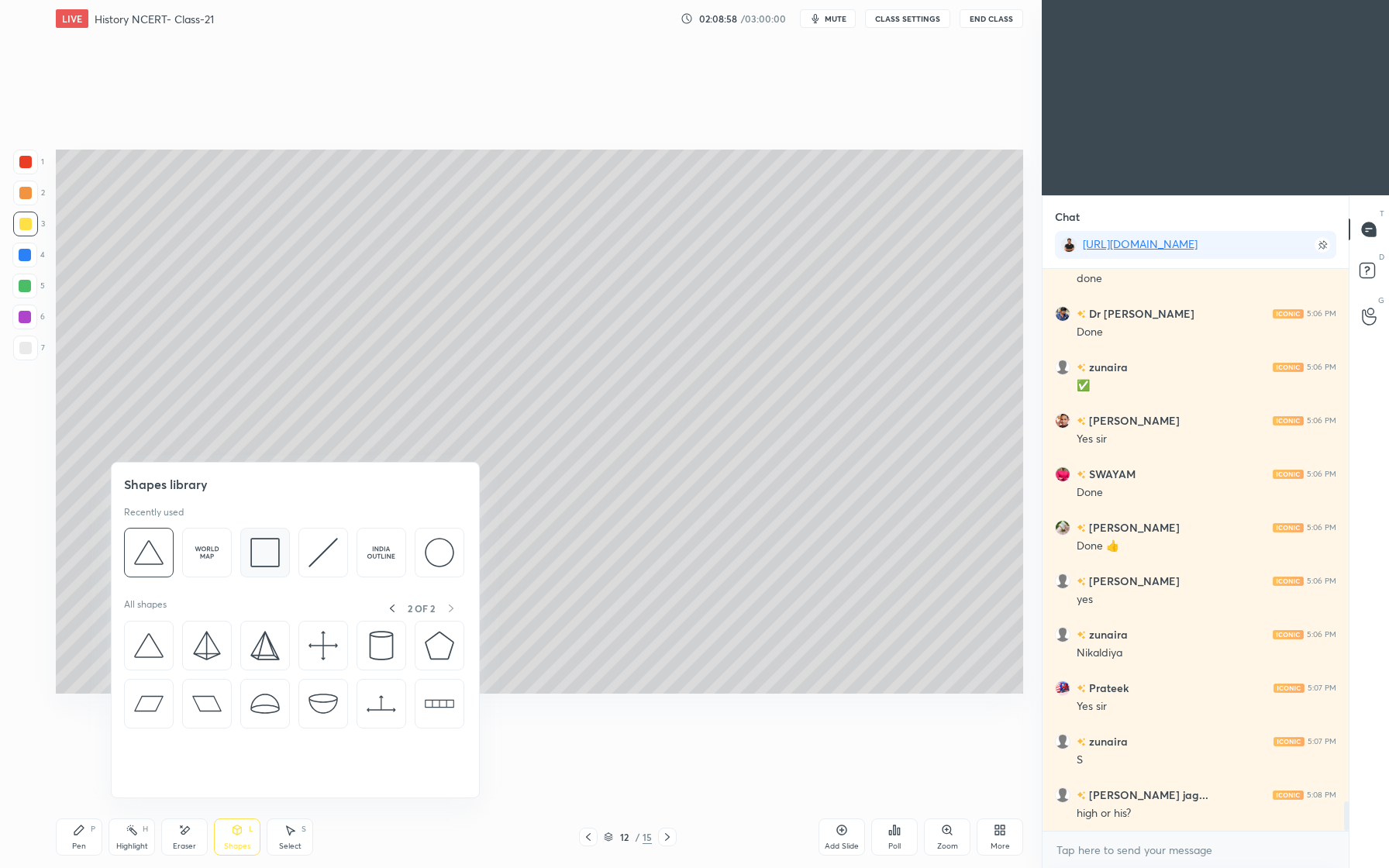
click at [269, 561] on img at bounding box center [265, 552] width 29 height 29
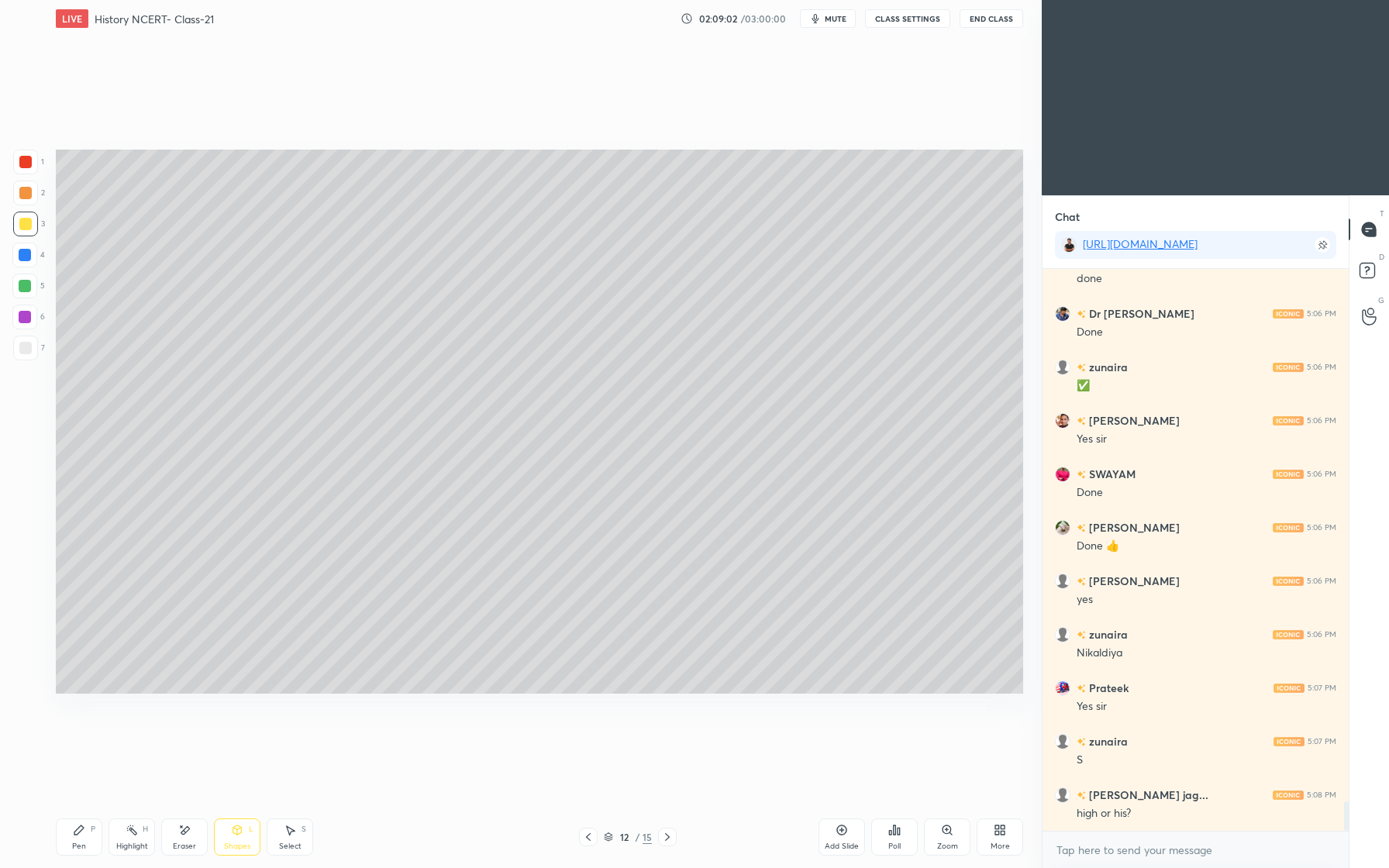
scroll to position [10109, 0]
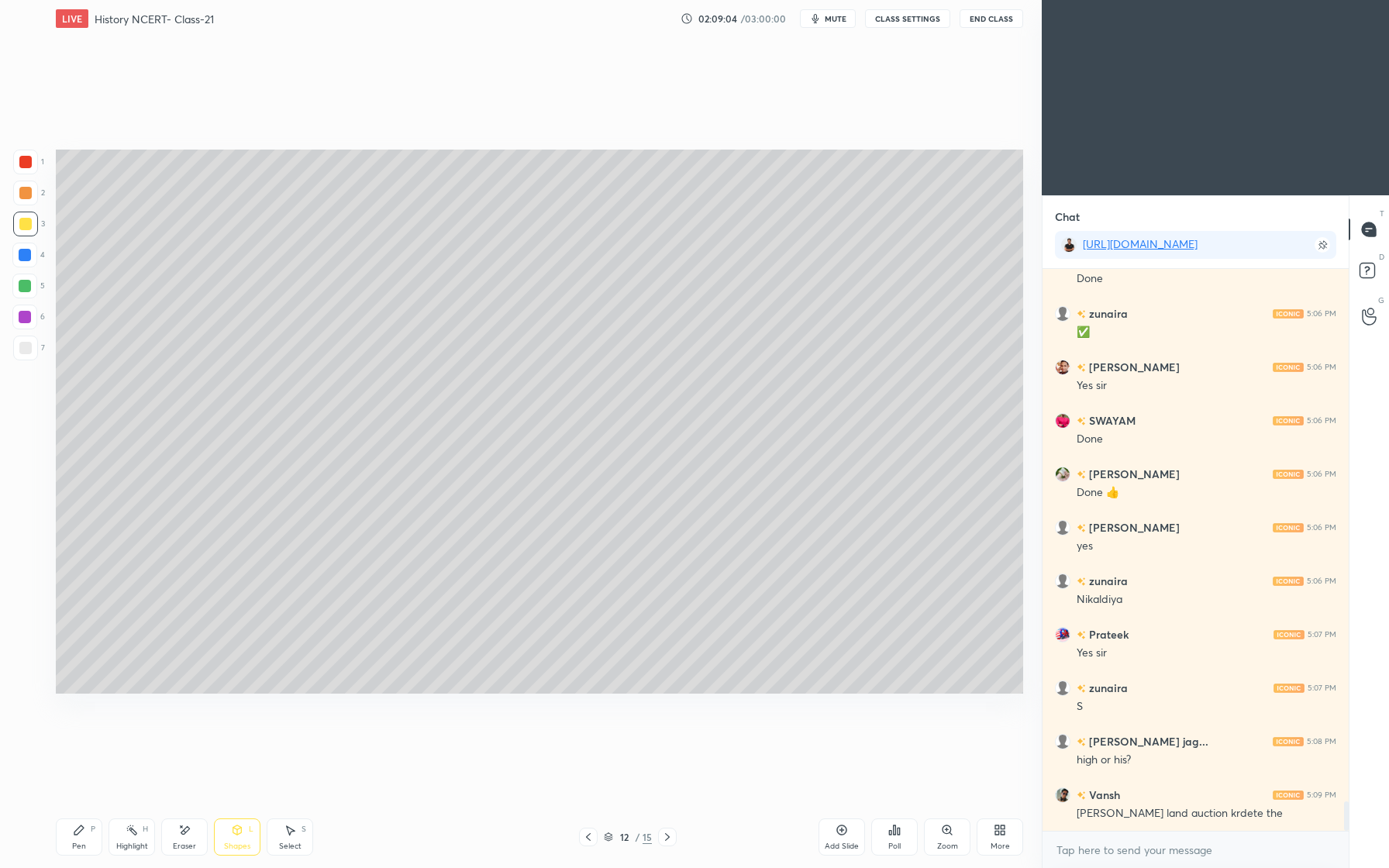
drag, startPoint x: 28, startPoint y: 228, endPoint x: 30, endPoint y: 240, distance: 12.2
click at [28, 228] on div at bounding box center [26, 224] width 13 height 13
click at [28, 199] on div at bounding box center [26, 193] width 13 height 13
click at [35, 235] on div "3" at bounding box center [29, 226] width 32 height 31
click at [17, 226] on div at bounding box center [25, 223] width 24 height 24
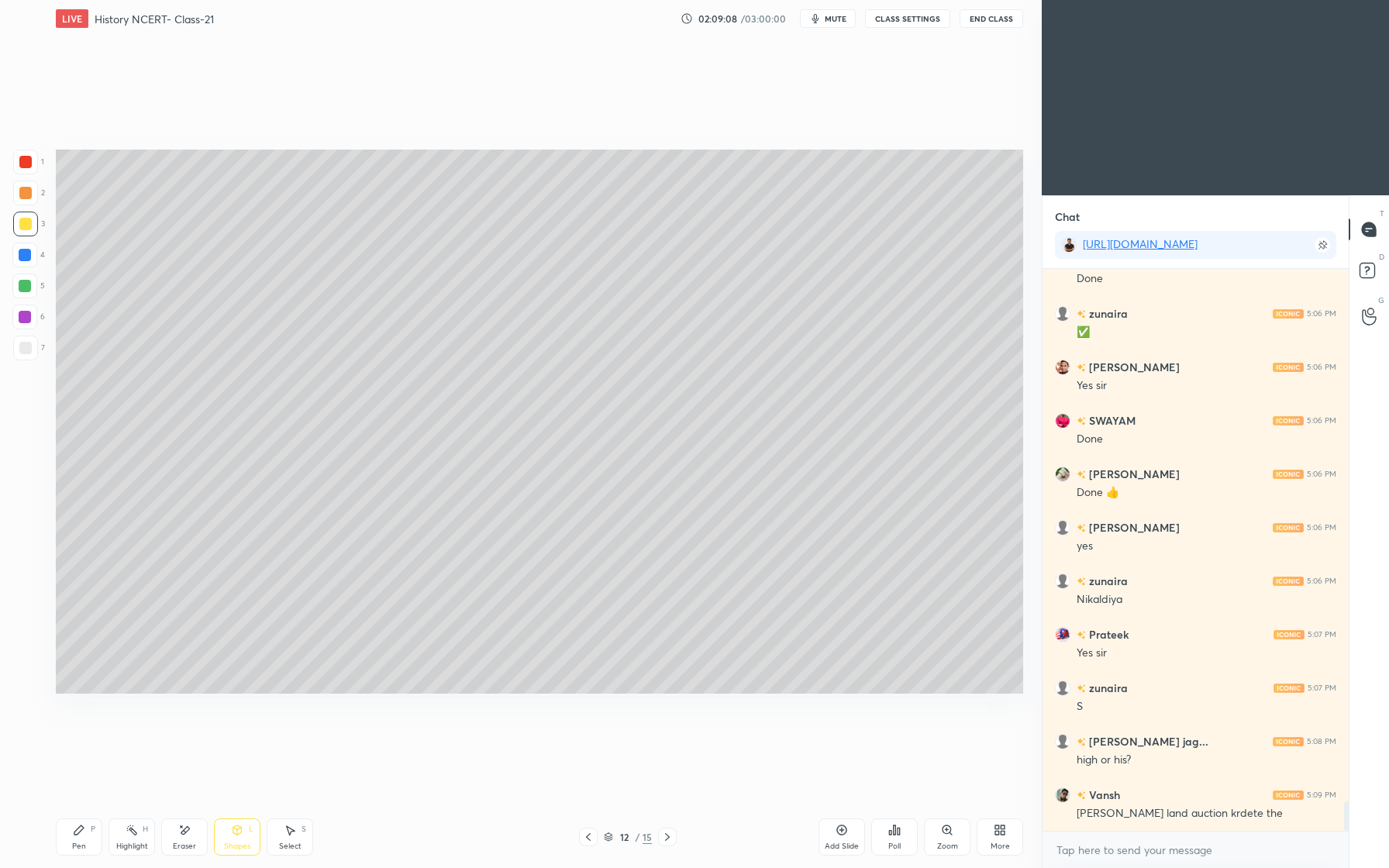
drag, startPoint x: 73, startPoint y: 841, endPoint x: 75, endPoint y: 828, distance: 13.2
click at [73, 839] on div "Pen P" at bounding box center [79, 836] width 47 height 37
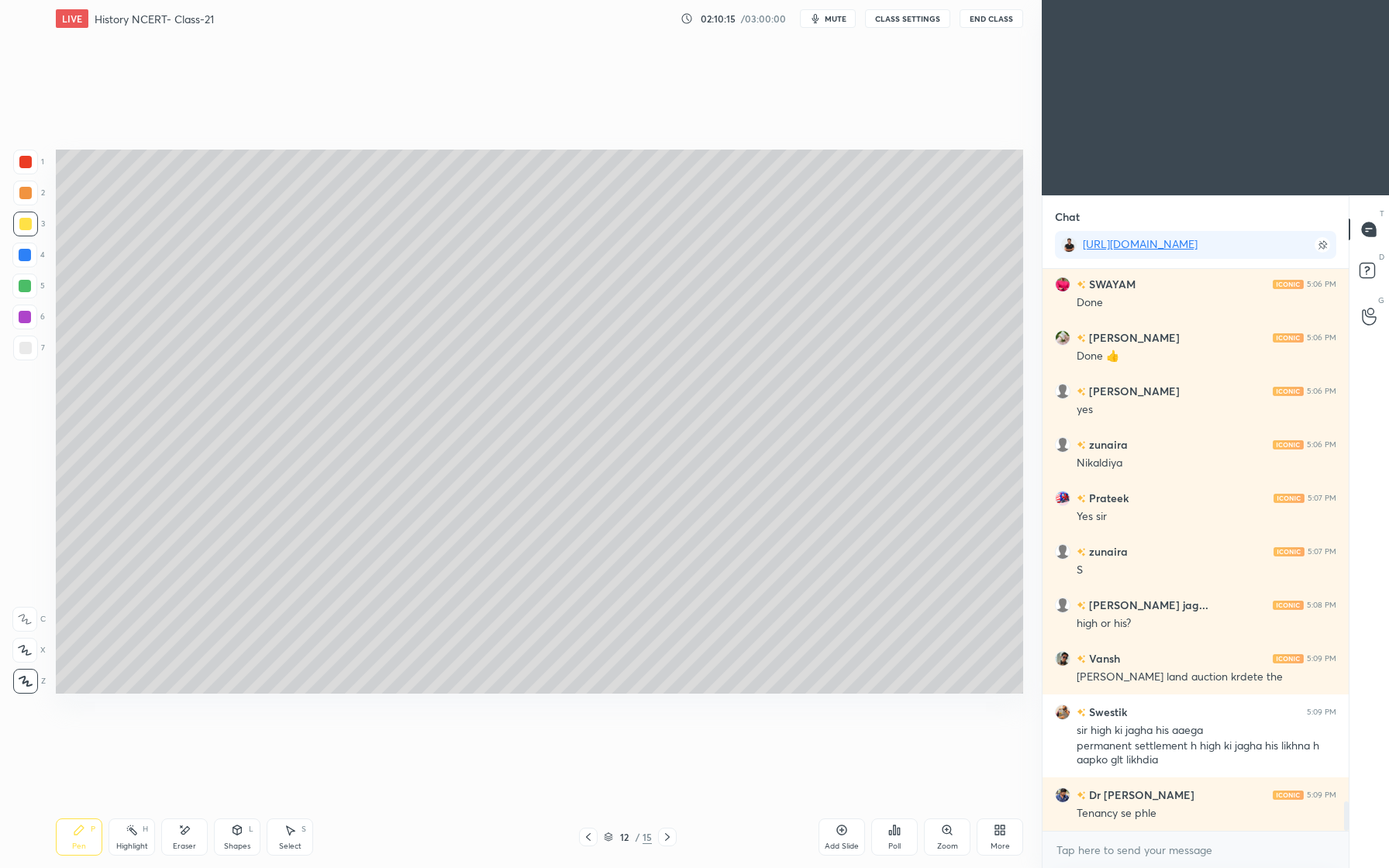
scroll to position [10299, 0]
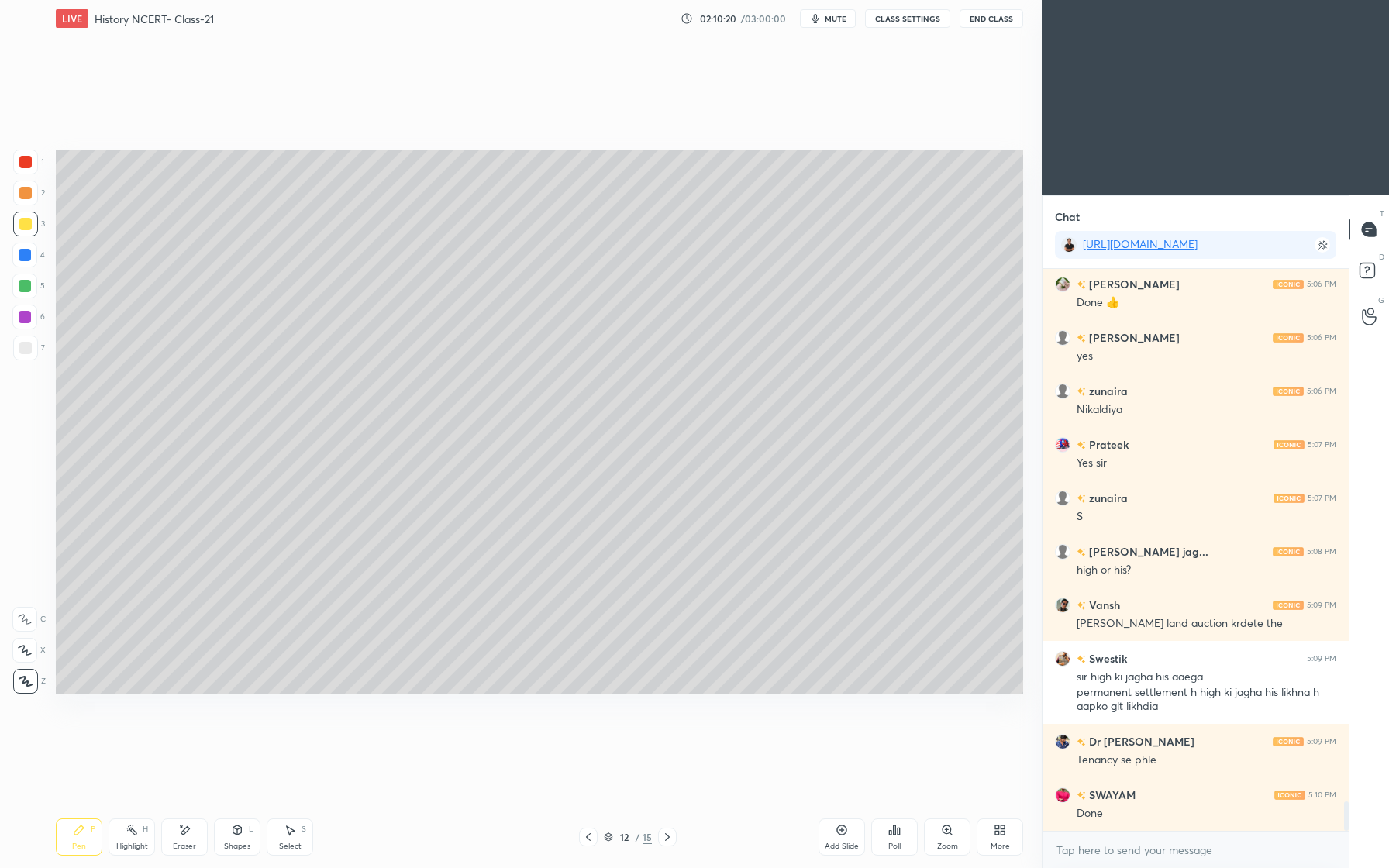
click at [192, 835] on div "Eraser" at bounding box center [184, 836] width 47 height 37
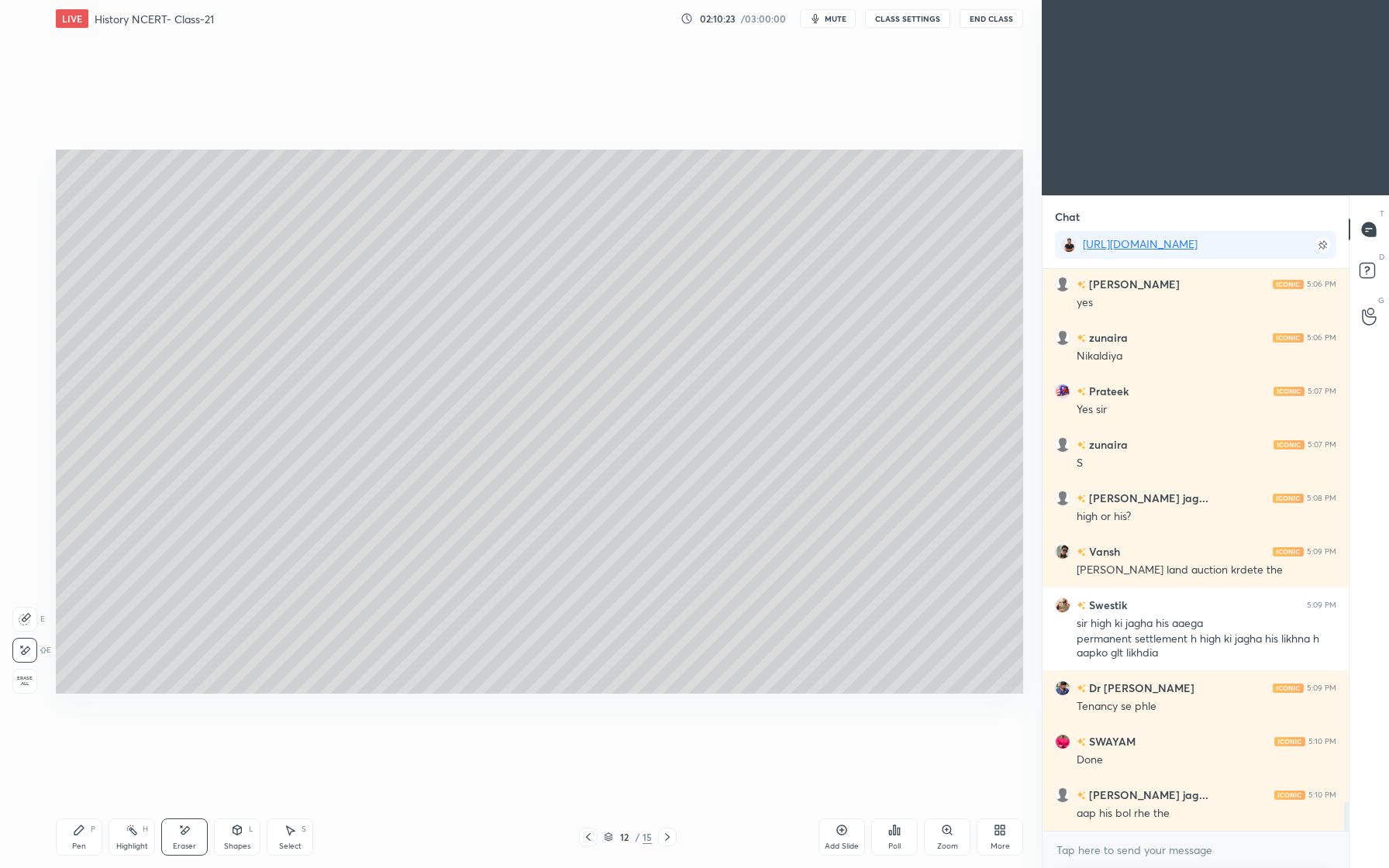
drag, startPoint x: 76, startPoint y: 840, endPoint x: 76, endPoint y: 830, distance: 10.0
click at [76, 843] on div "Pen" at bounding box center [79, 847] width 14 height 8
click at [181, 840] on div "Eraser" at bounding box center [184, 836] width 47 height 37
click at [81, 847] on div "Pen" at bounding box center [79, 847] width 14 height 8
click at [182, 826] on icon at bounding box center [184, 830] width 13 height 13
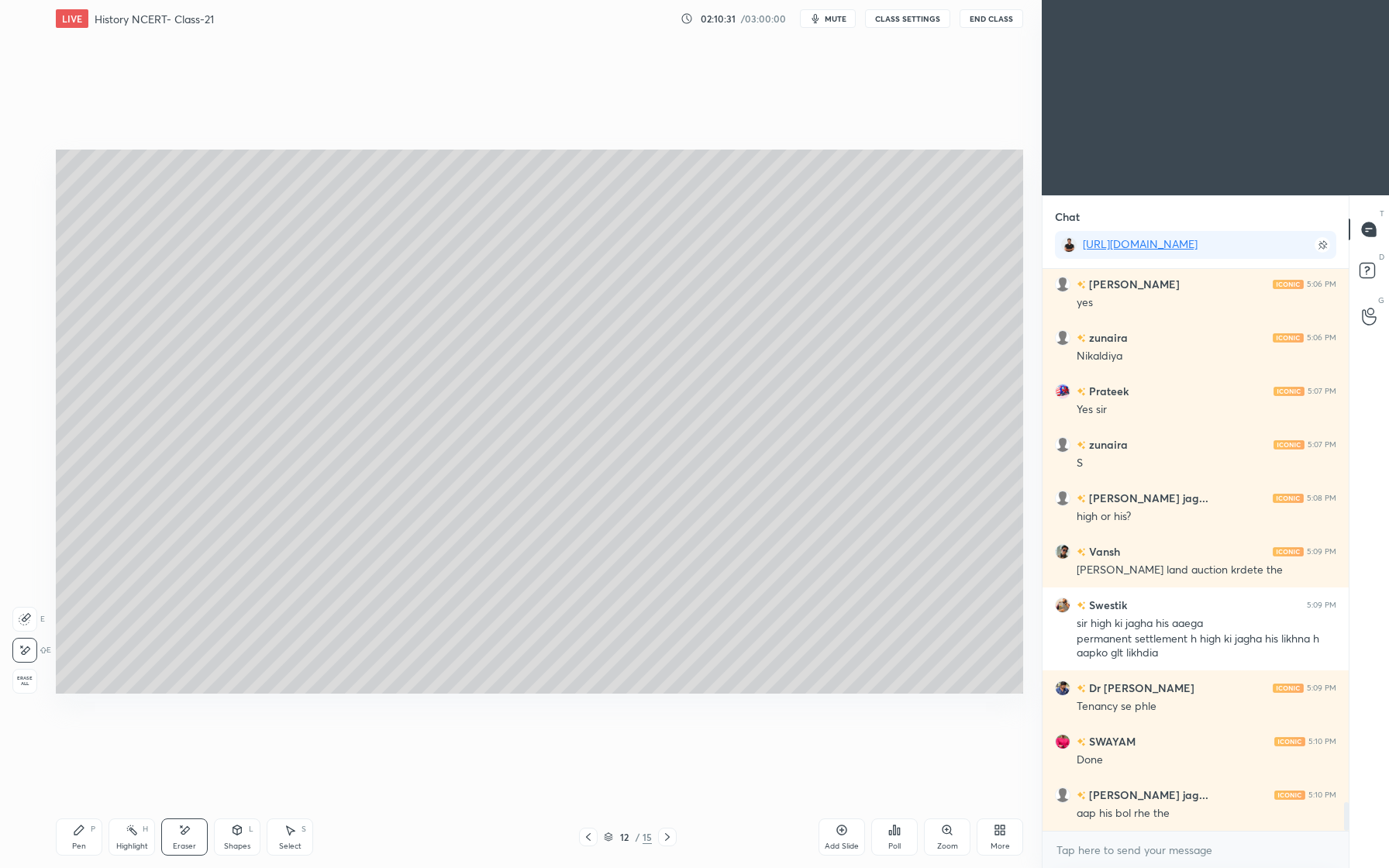
click at [78, 848] on div "Pen" at bounding box center [79, 847] width 14 height 8
click at [25, 255] on div at bounding box center [25, 255] width 13 height 13
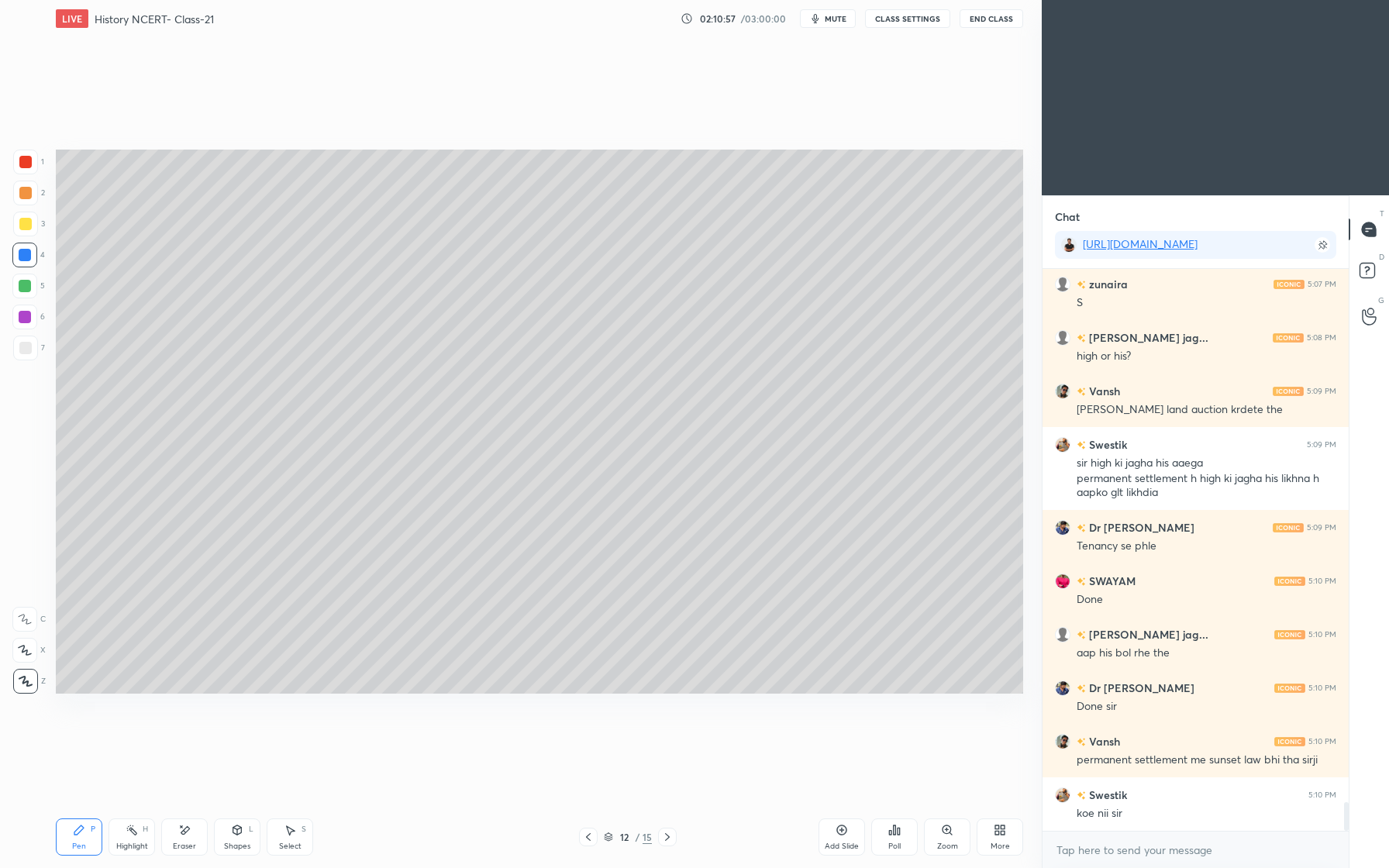
scroll to position [10567, 0]
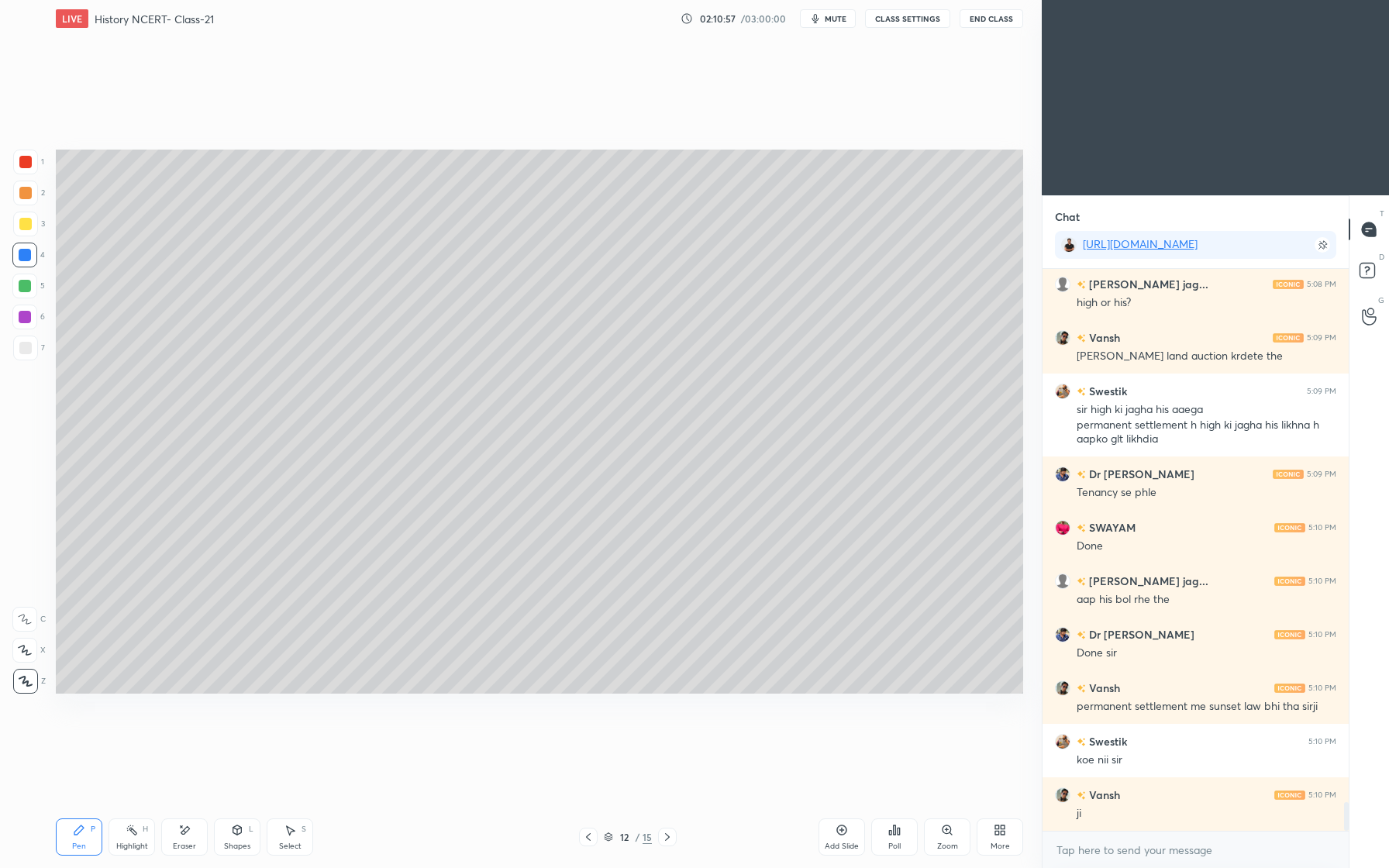
drag, startPoint x: 19, startPoint y: 348, endPoint x: 16, endPoint y: 359, distance: 11.4
click at [18, 348] on div at bounding box center [25, 348] width 24 height 24
drag, startPoint x: 843, startPoint y: 828, endPoint x: 831, endPoint y: 829, distance: 12.0
click at [840, 825] on icon at bounding box center [842, 830] width 13 height 13
click at [35, 195] on div at bounding box center [25, 192] width 24 height 24
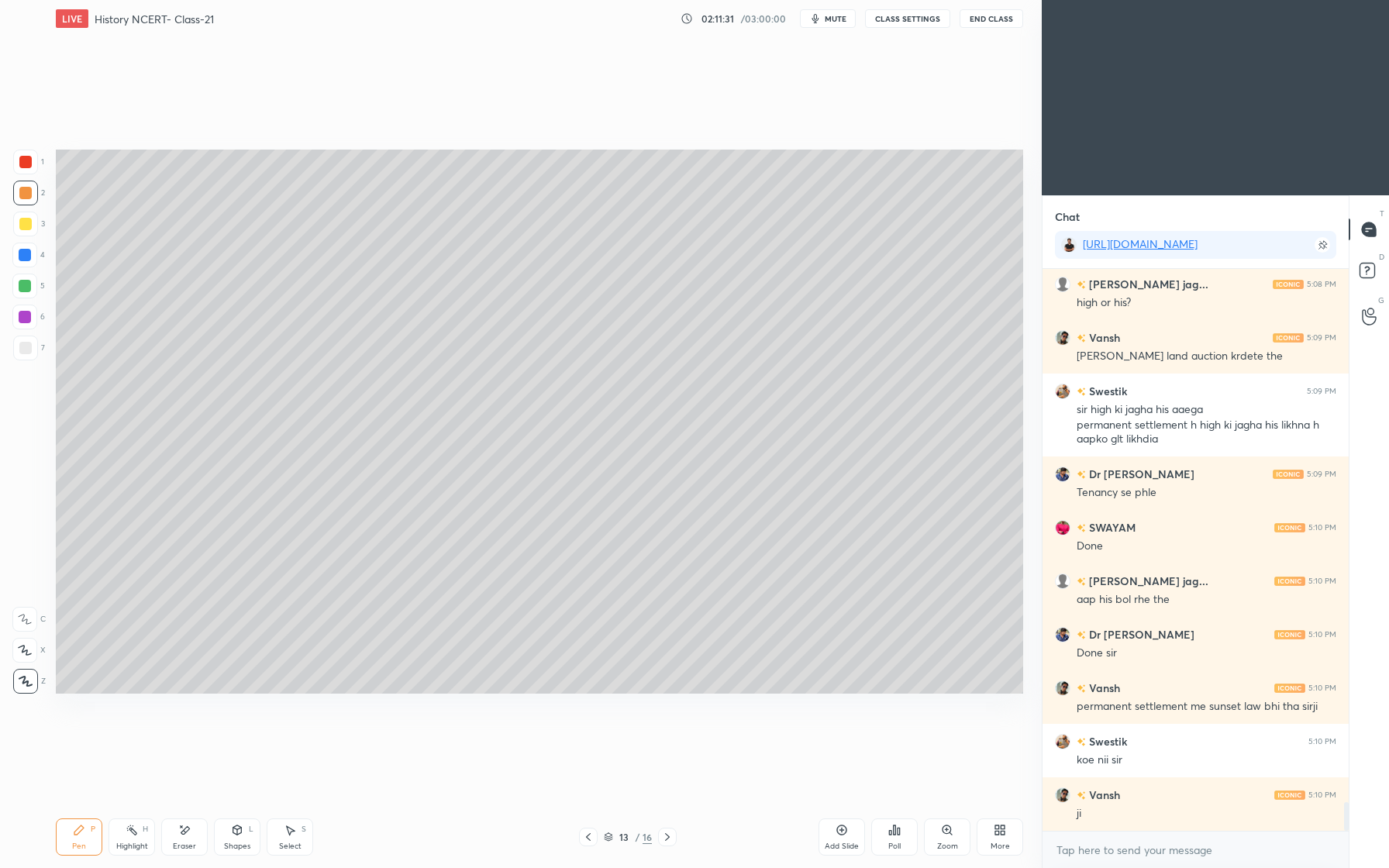
click at [23, 255] on div at bounding box center [25, 255] width 13 height 13
click at [29, 284] on div at bounding box center [25, 286] width 13 height 13
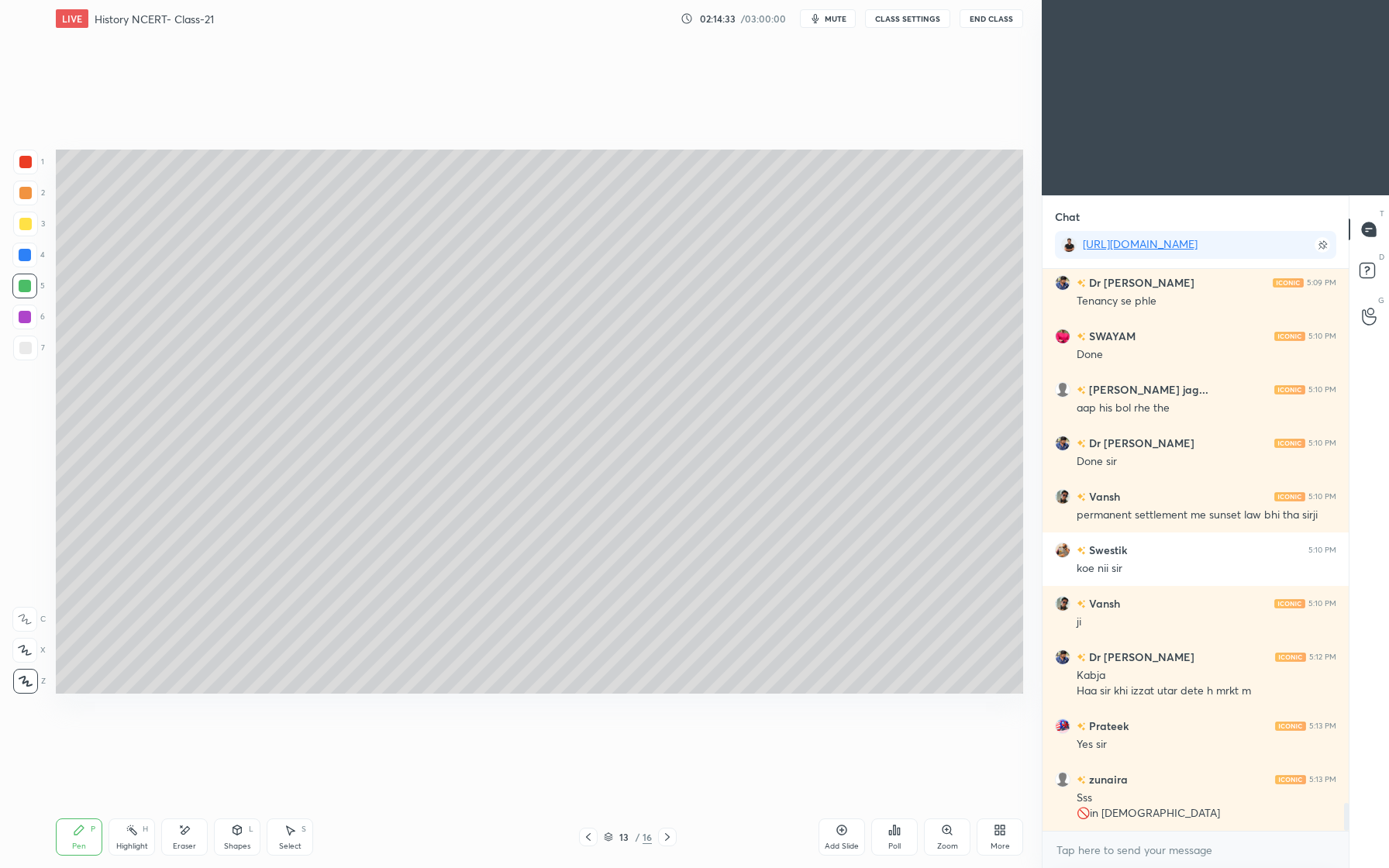
scroll to position [10812, 0]
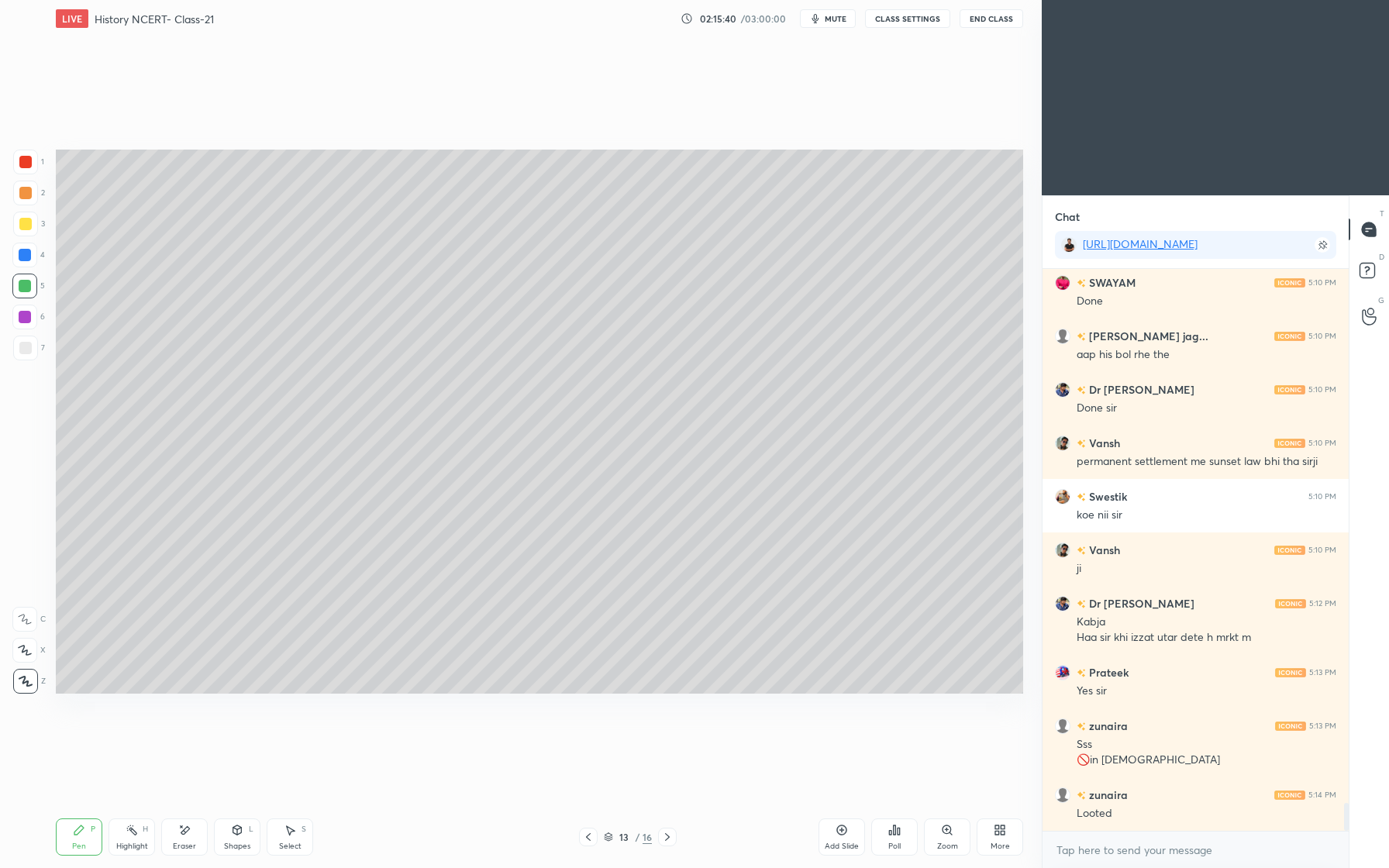
click at [24, 313] on div at bounding box center [25, 317] width 13 height 13
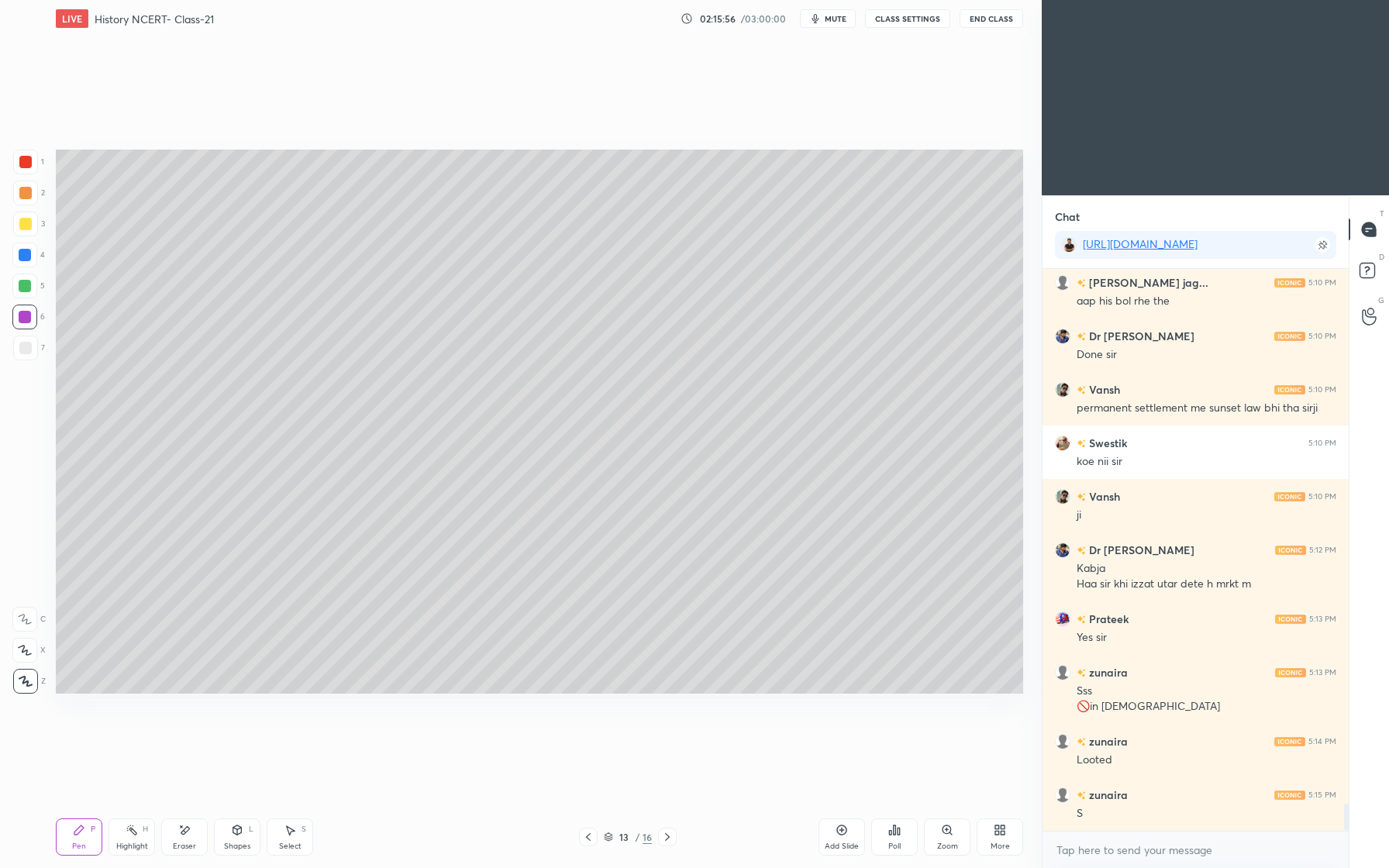
scroll to position [10918, 0]
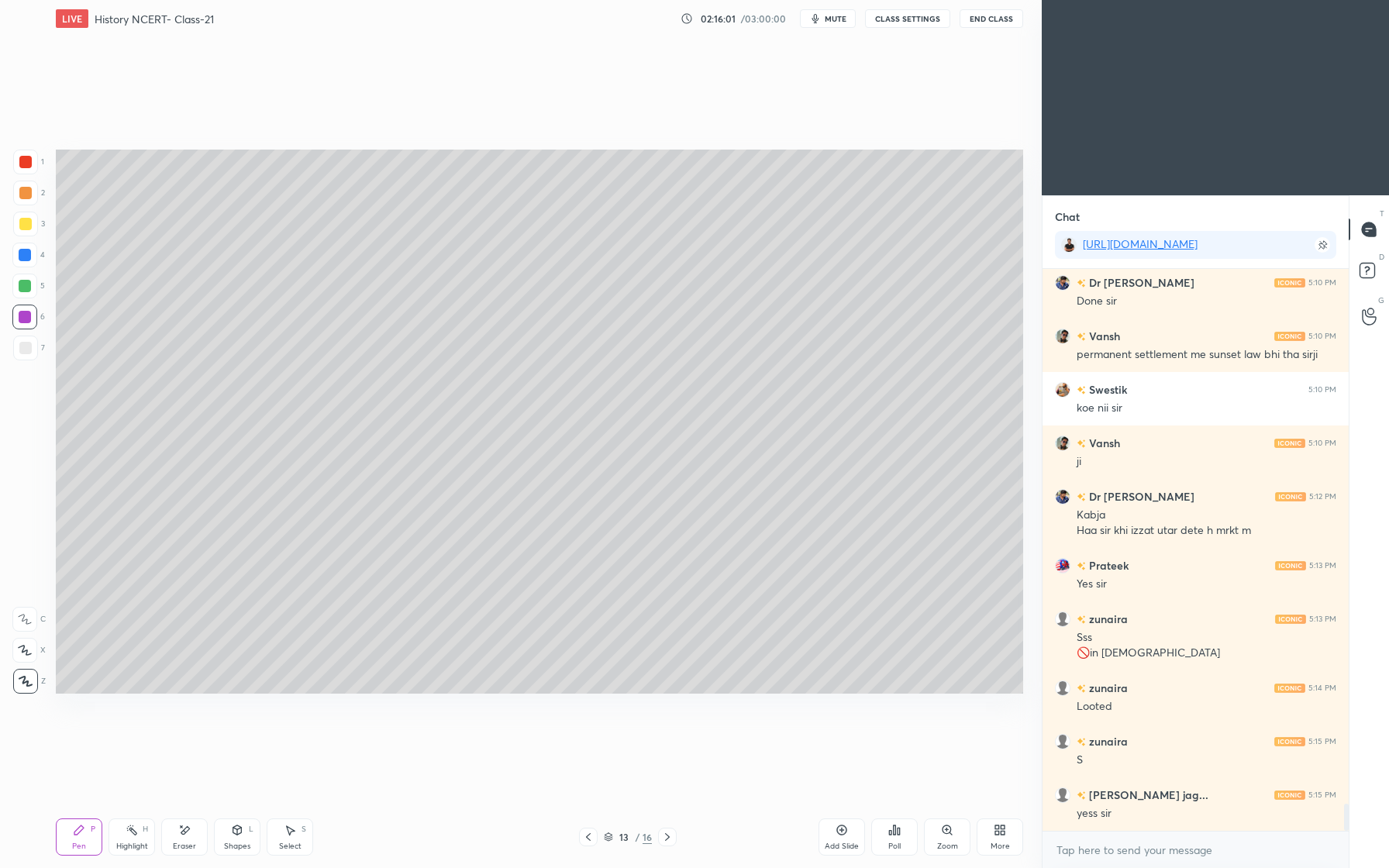
click at [236, 825] on icon at bounding box center [237, 830] width 13 height 13
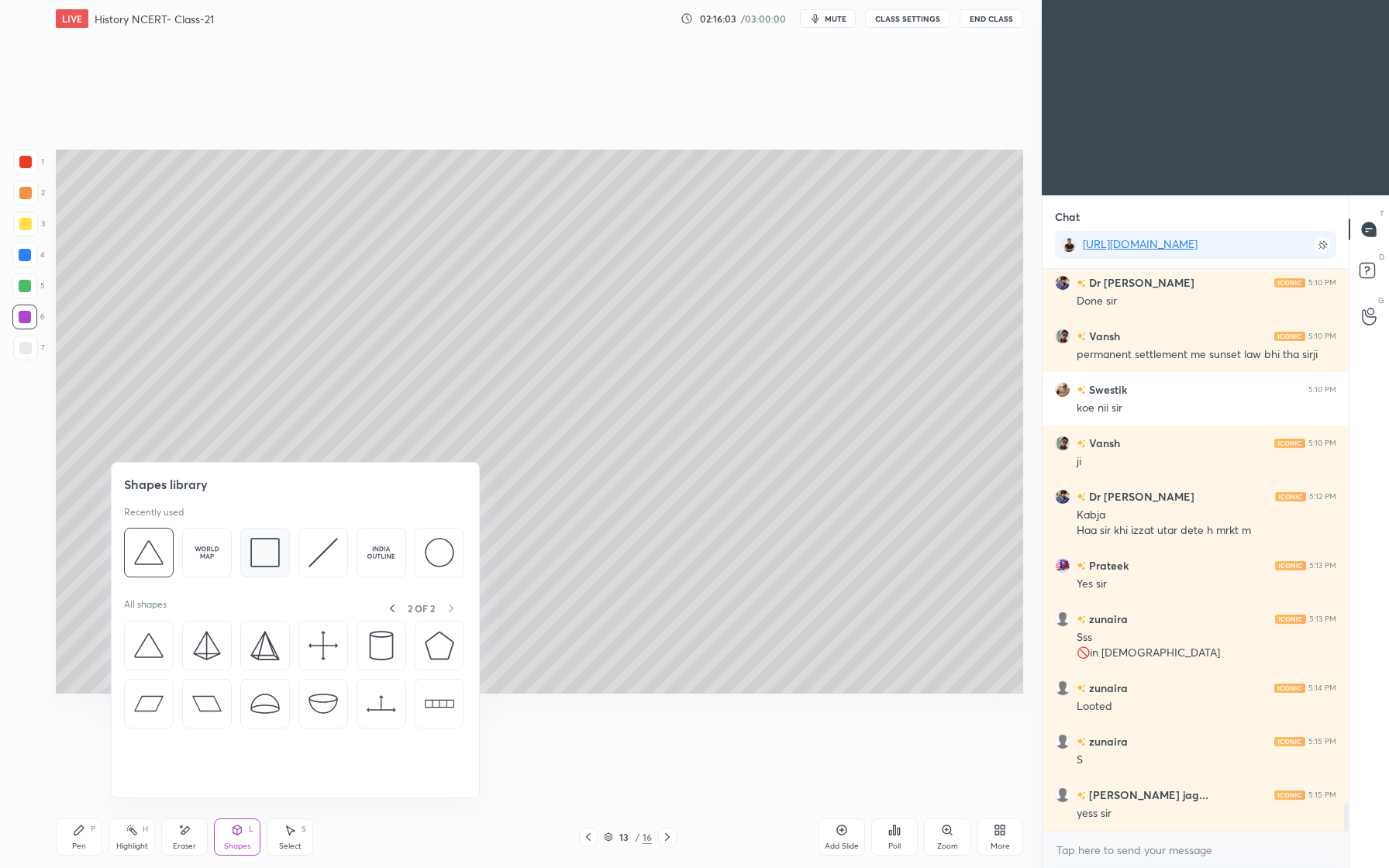
click at [264, 561] on img at bounding box center [265, 552] width 29 height 29
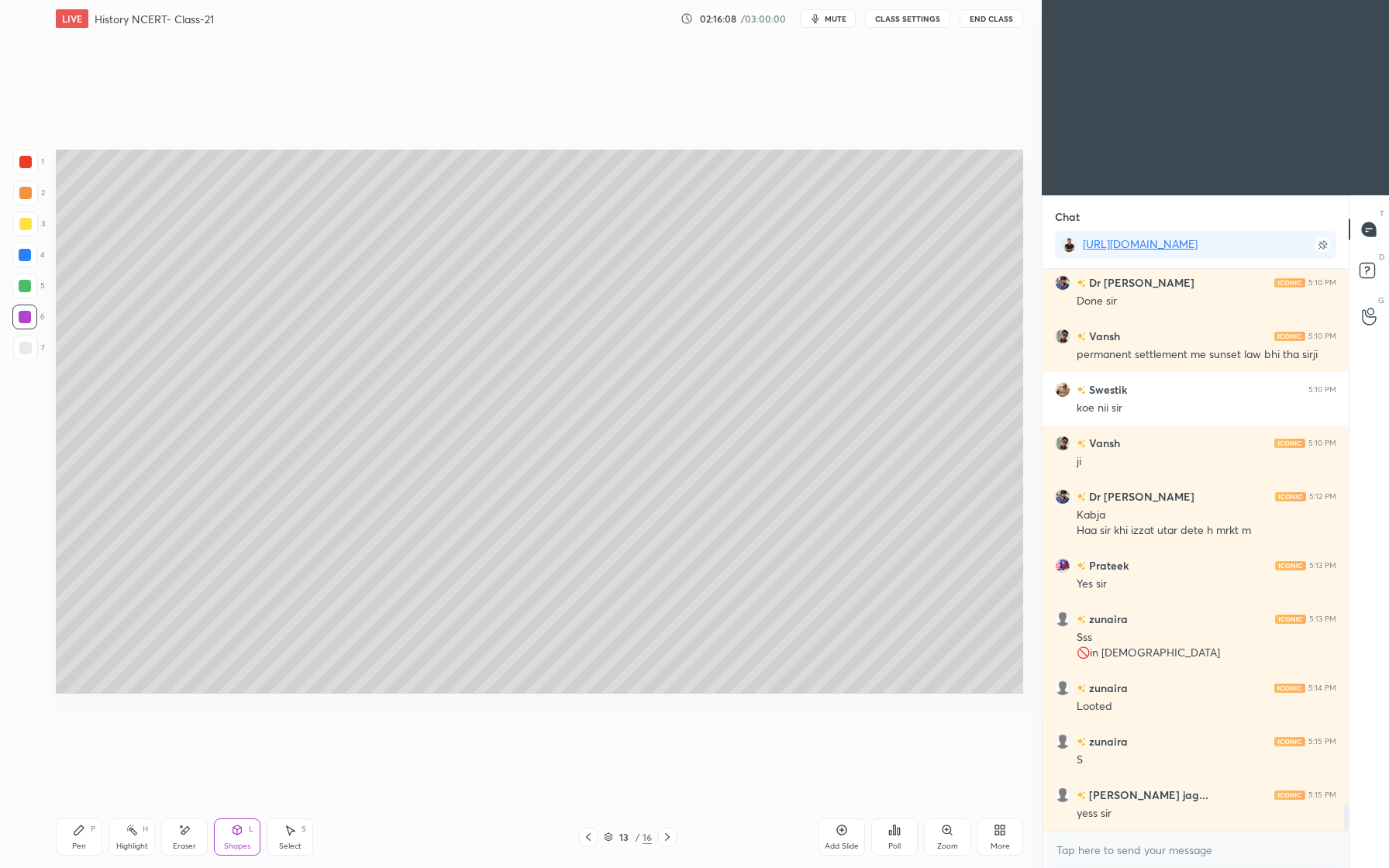
click at [69, 828] on div "Pen P" at bounding box center [79, 836] width 47 height 37
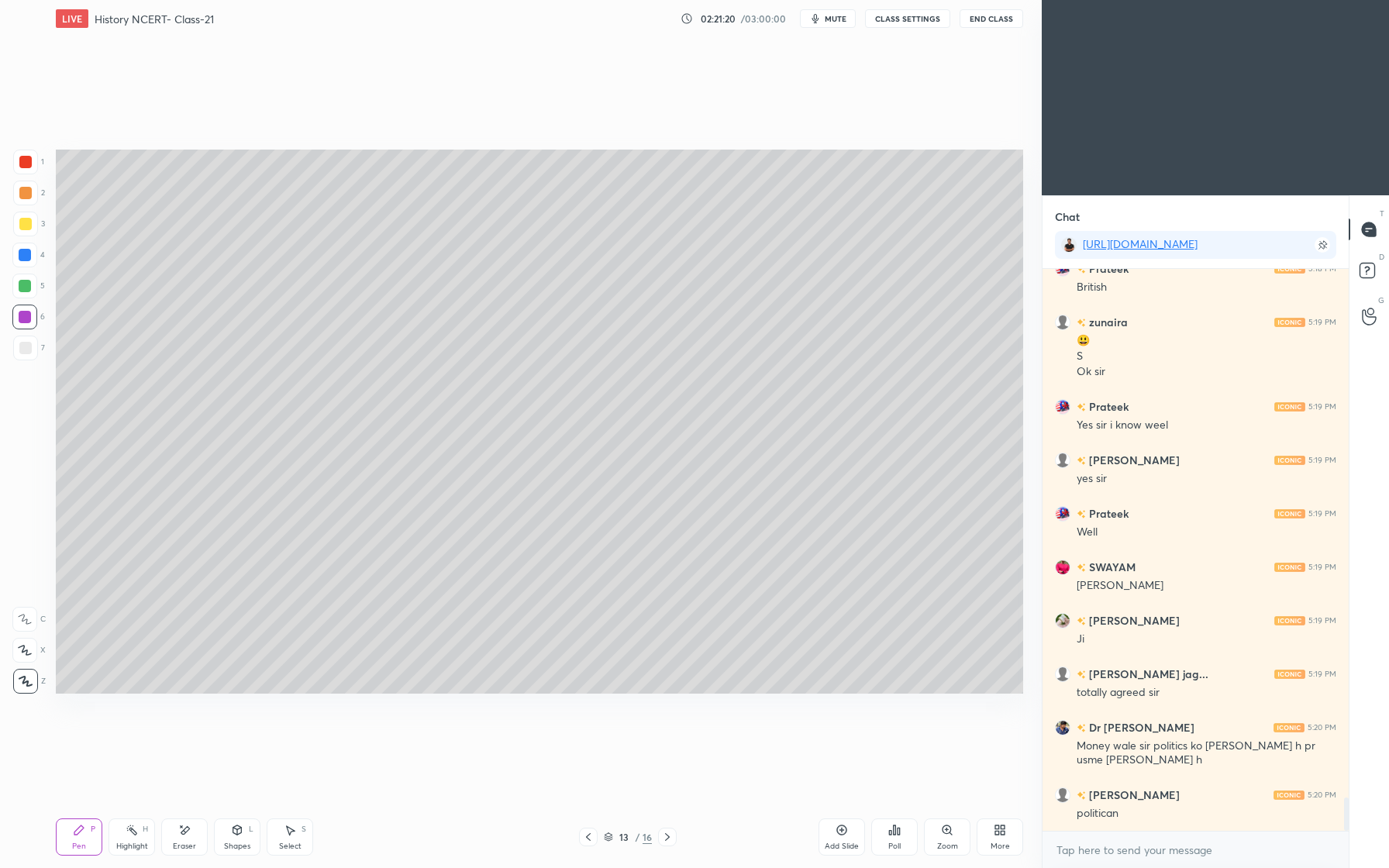
scroll to position [8949, 0]
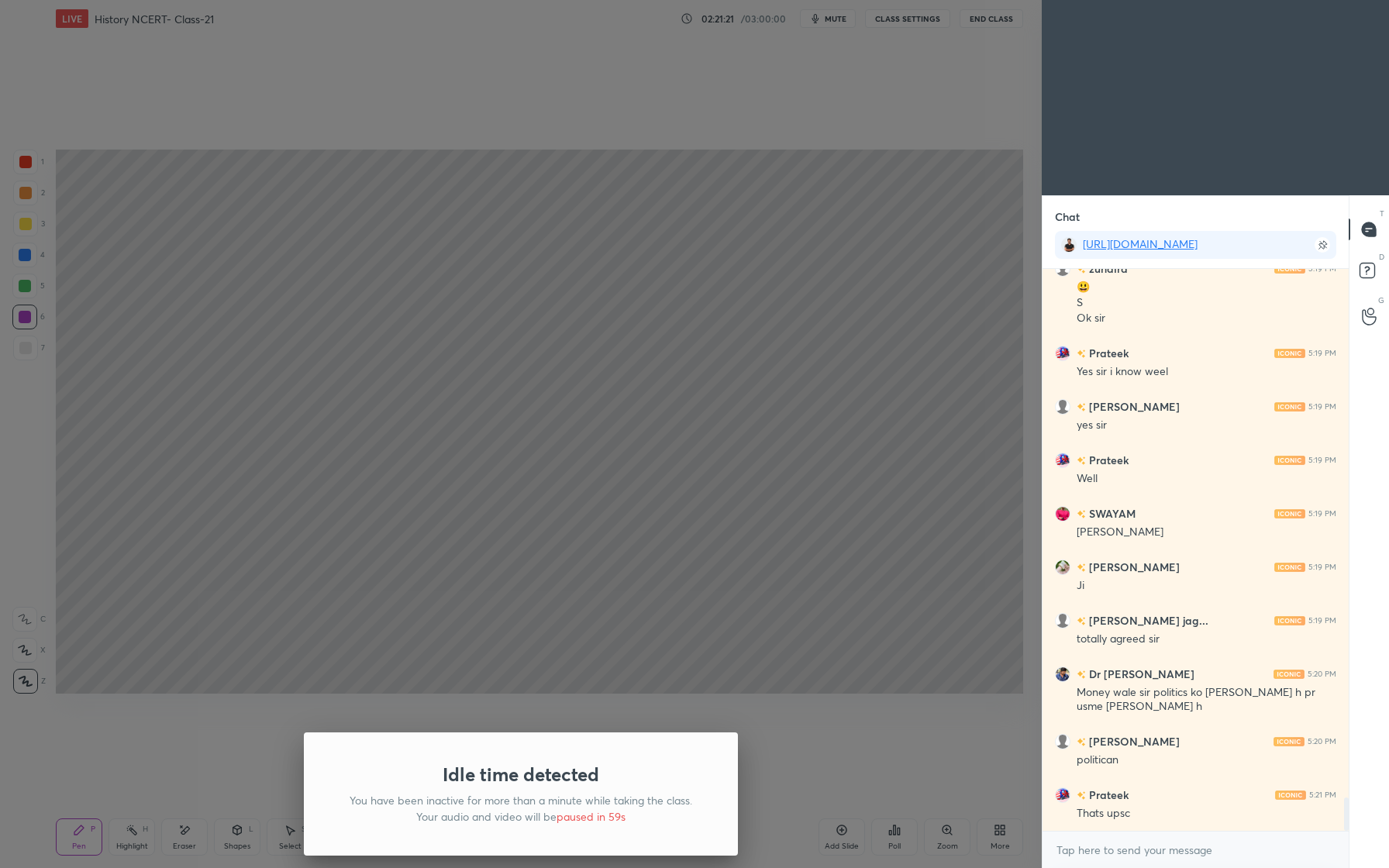
click at [725, 519] on div "Idle time detected You have been inactive for more than a minute while taking t…" at bounding box center [521, 434] width 1042 height 868
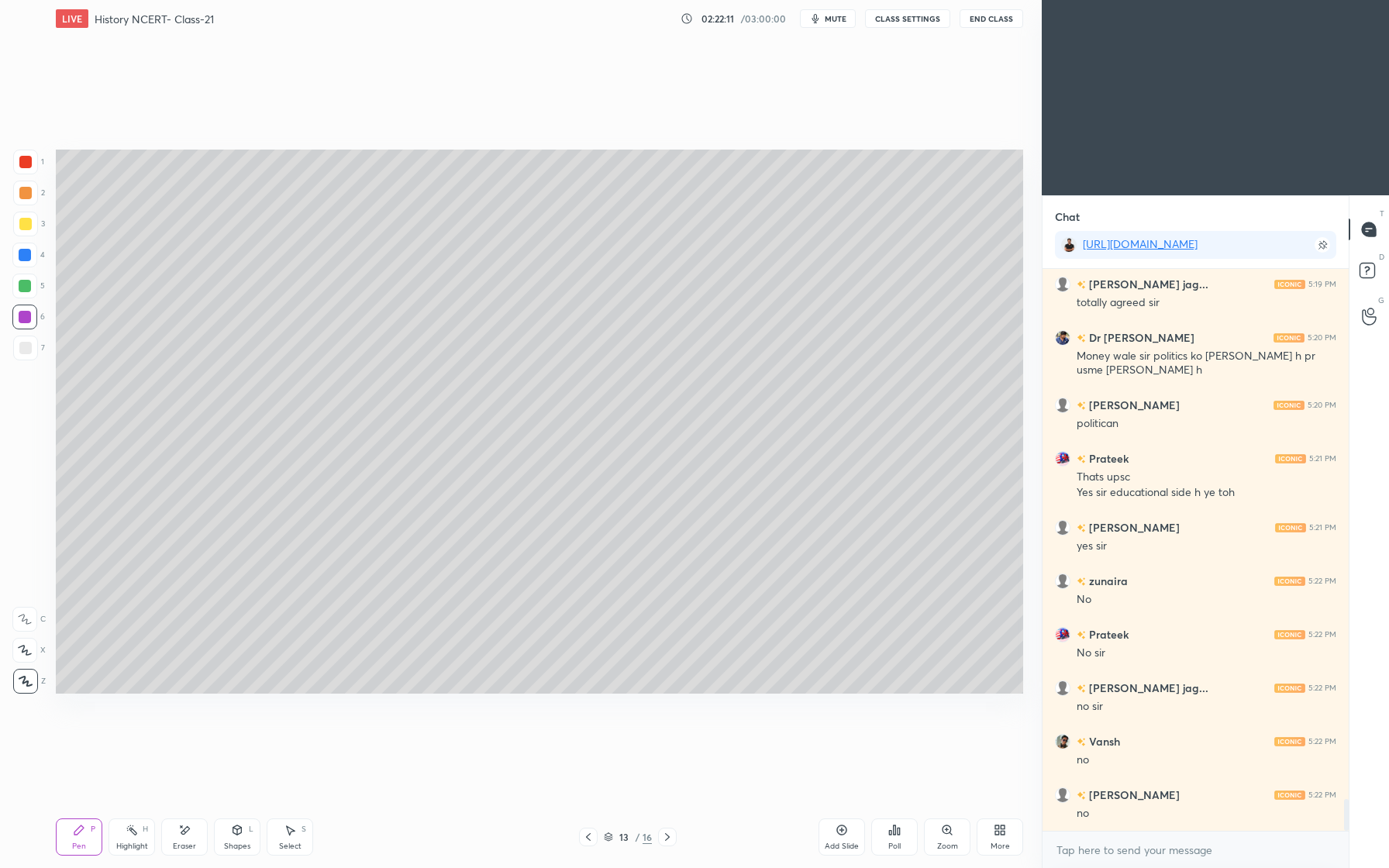
scroll to position [9338, 0]
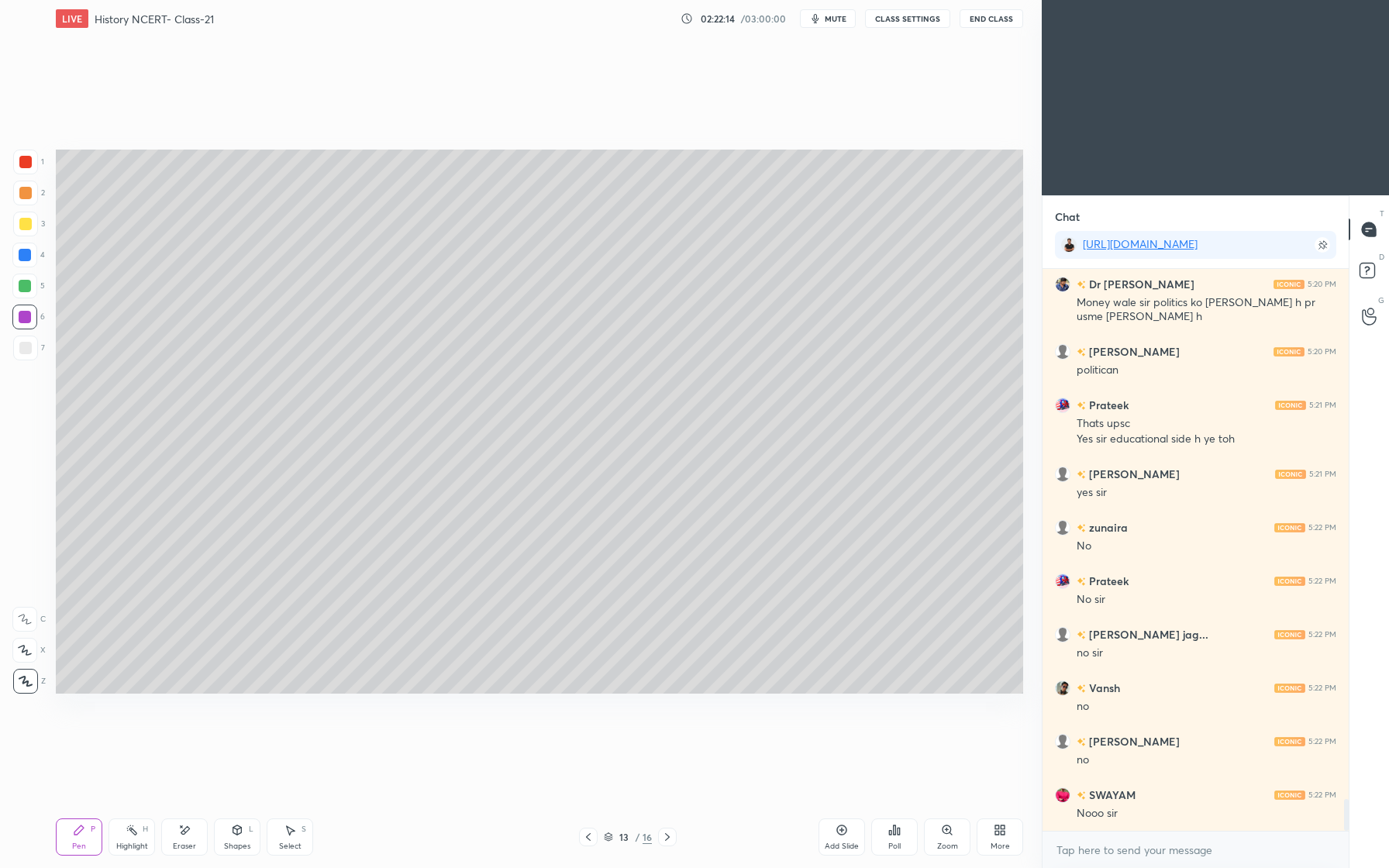
click at [247, 843] on div "Shapes" at bounding box center [236, 847] width 26 height 8
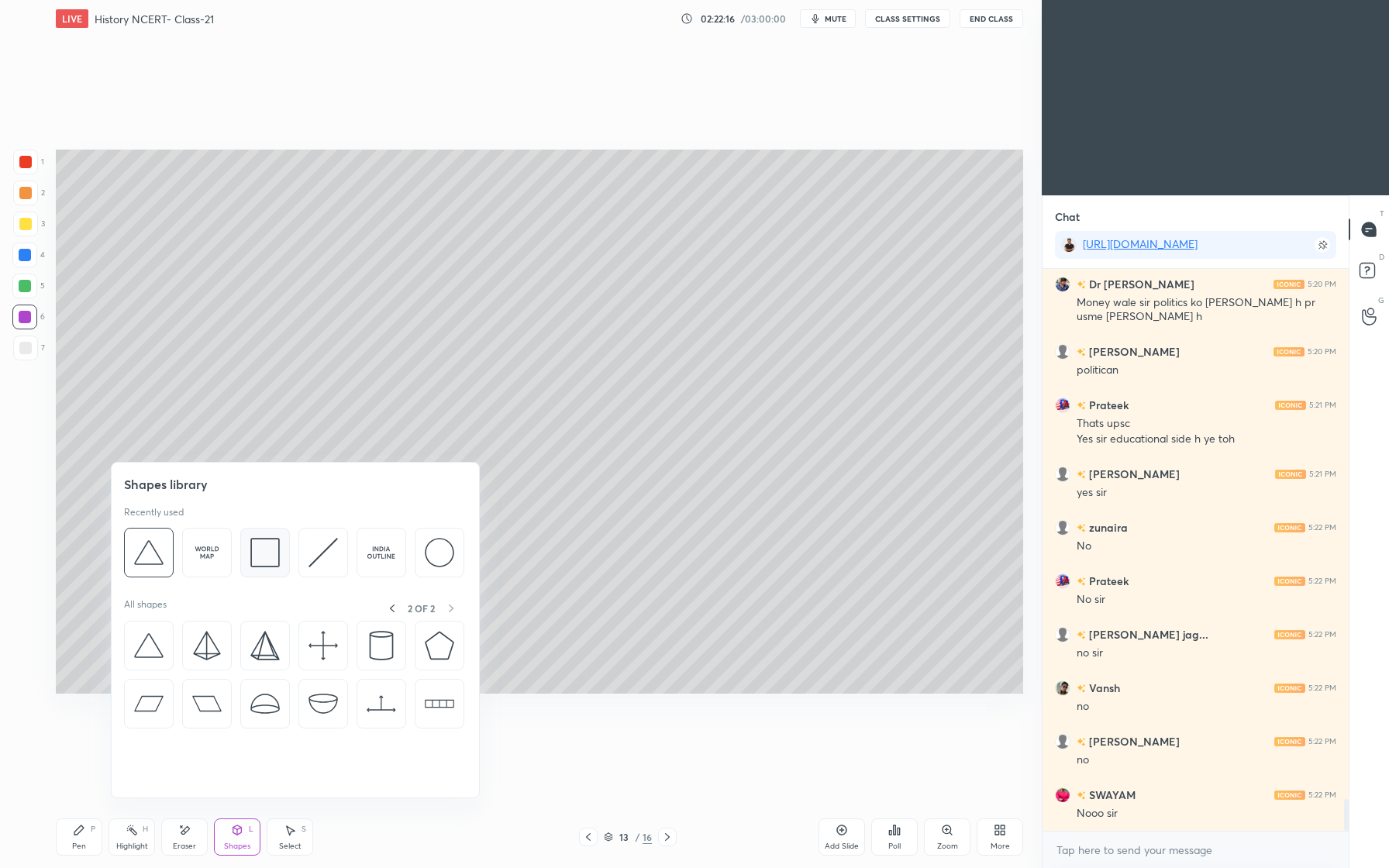
click at [283, 558] on div at bounding box center [265, 553] width 50 height 50
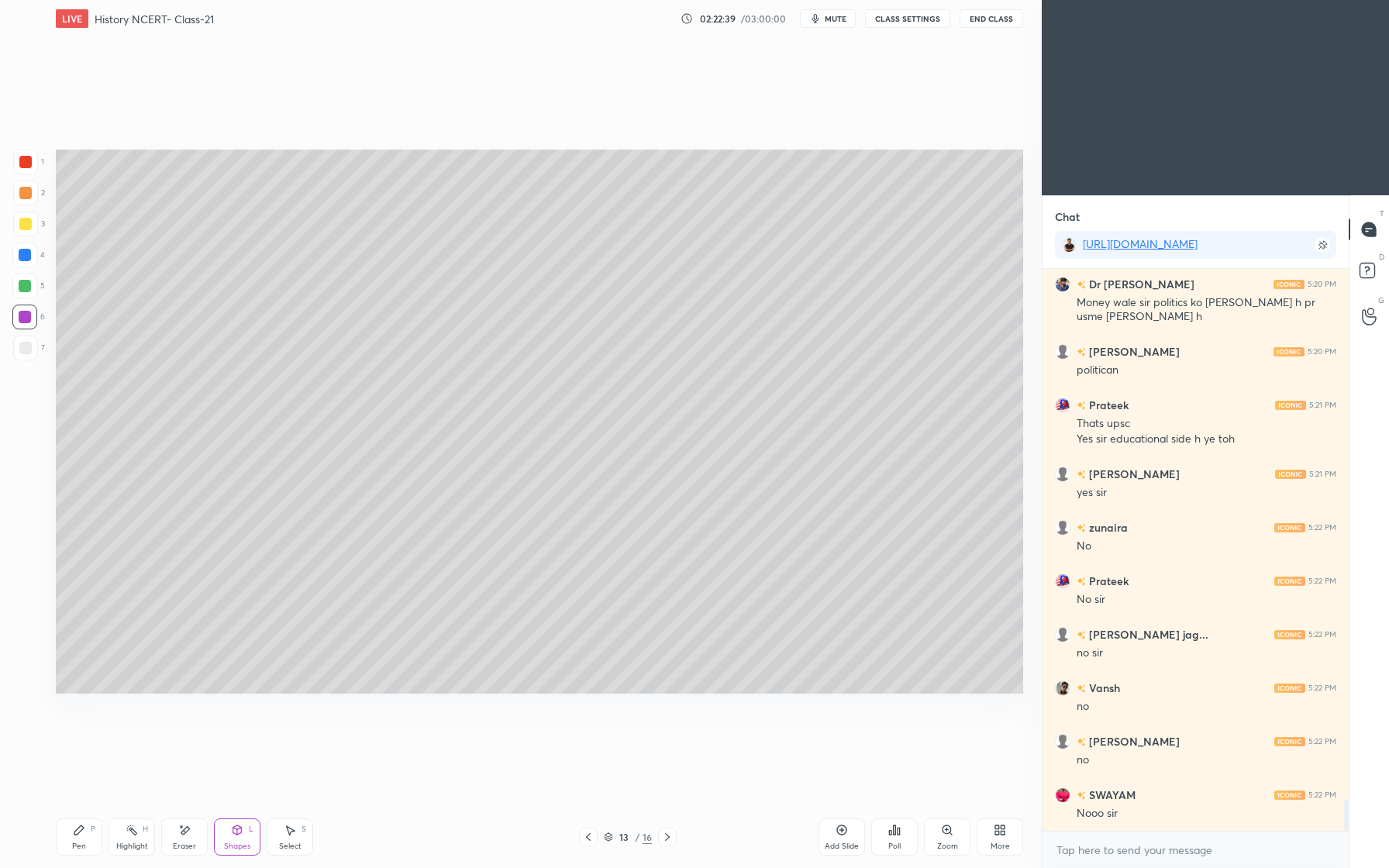
click at [12, 347] on div "1 2 3 4 5 6 7 C X Z E E Erase all H H" at bounding box center [24, 422] width 50 height 544
click at [23, 352] on div at bounding box center [26, 348] width 13 height 13
click at [85, 849] on div "Pen" at bounding box center [79, 847] width 14 height 8
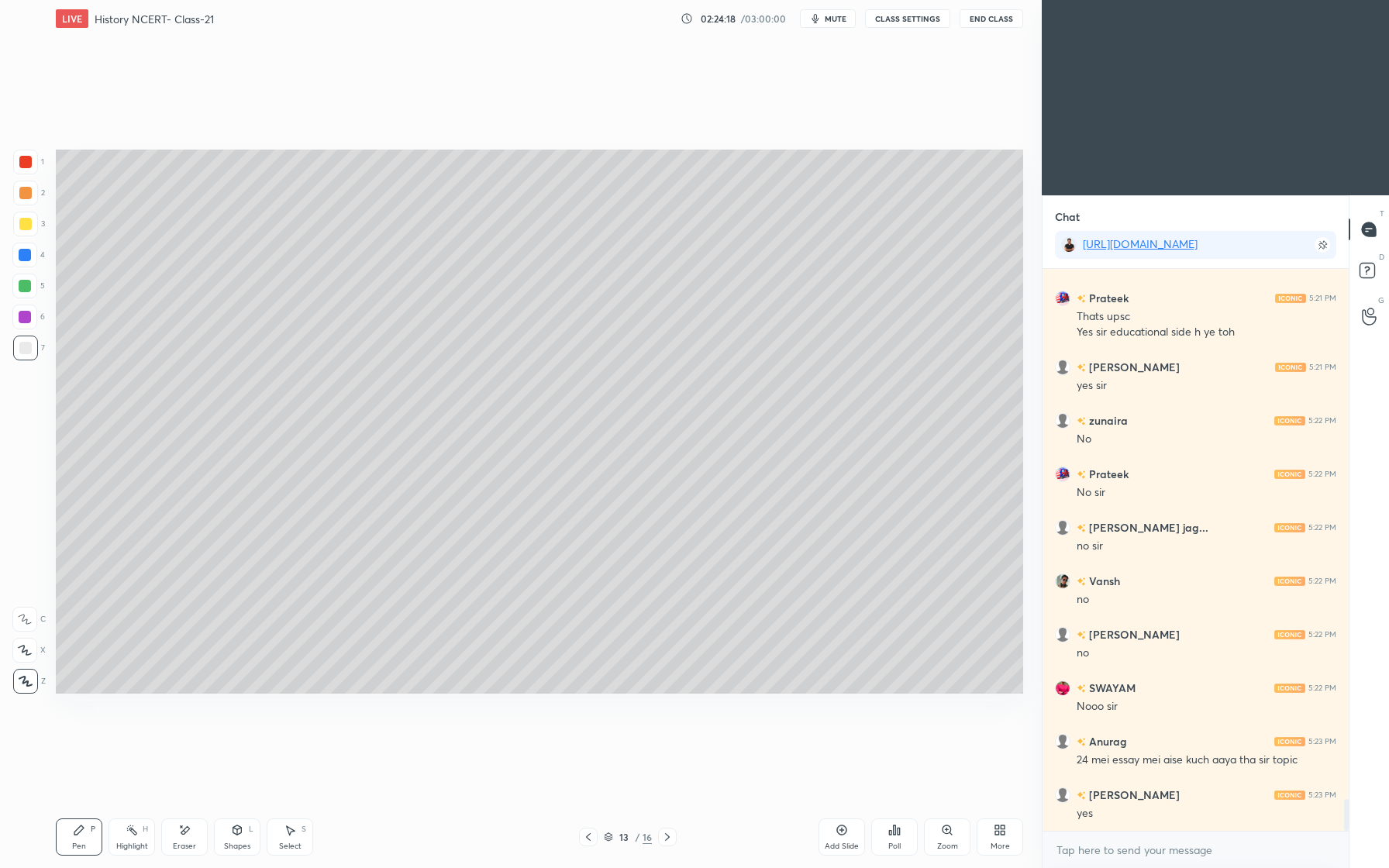
scroll to position [9499, 0]
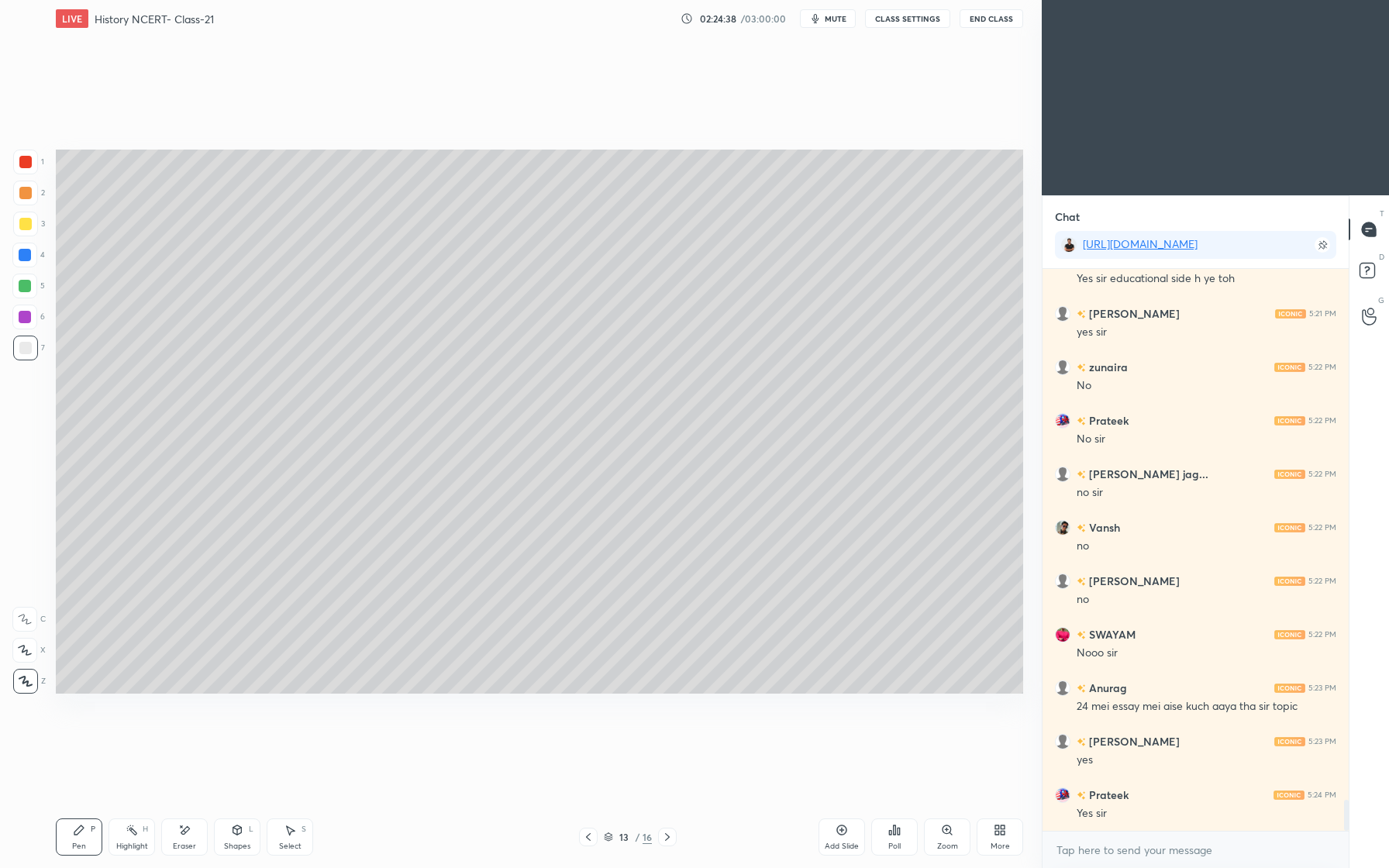
drag, startPoint x: 28, startPoint y: 224, endPoint x: 15, endPoint y: 229, distance: 13.9
click at [26, 225] on div at bounding box center [26, 224] width 13 height 13
click at [844, 843] on div "Add Slide" at bounding box center [841, 847] width 34 height 8
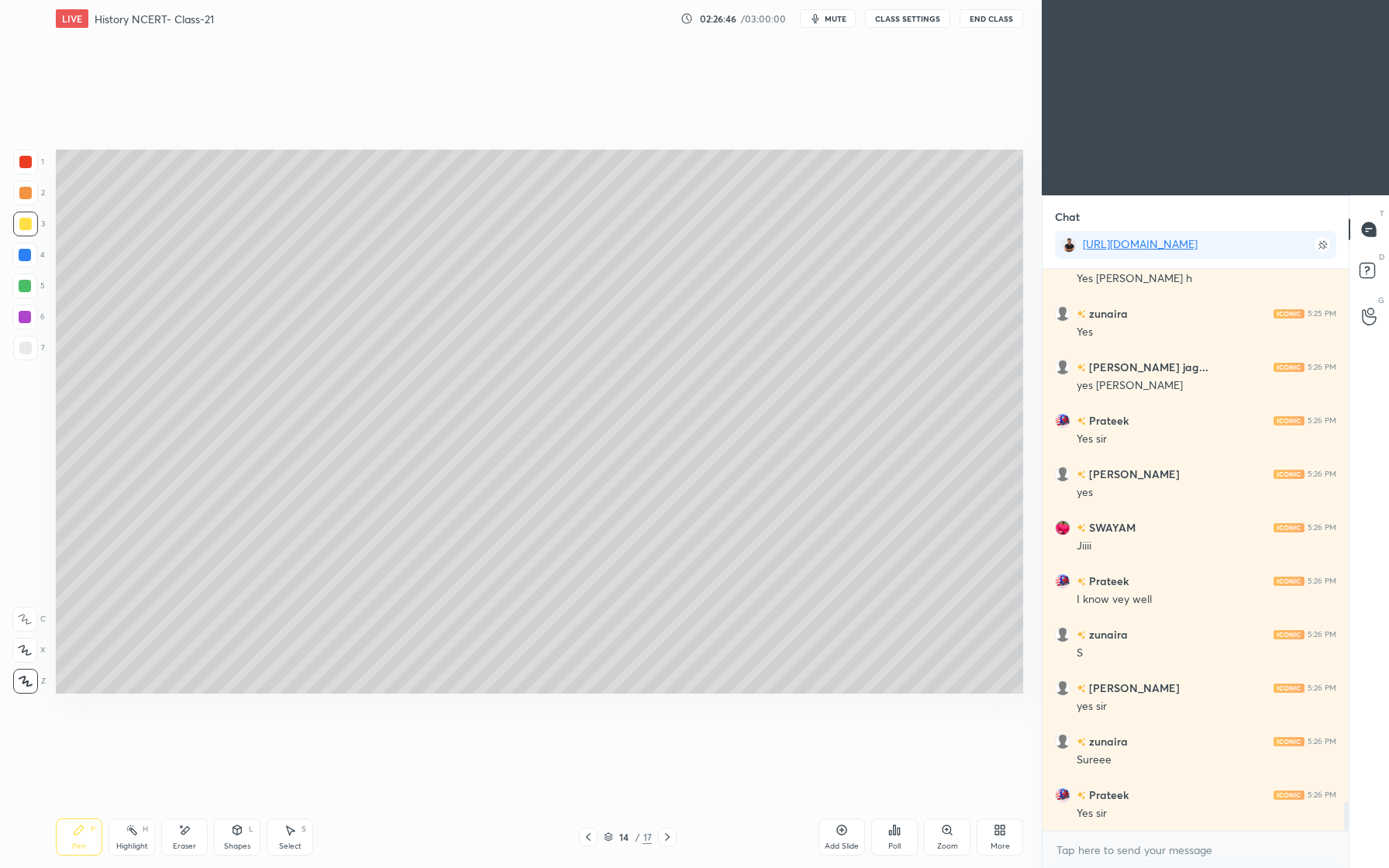
scroll to position [10424, 0]
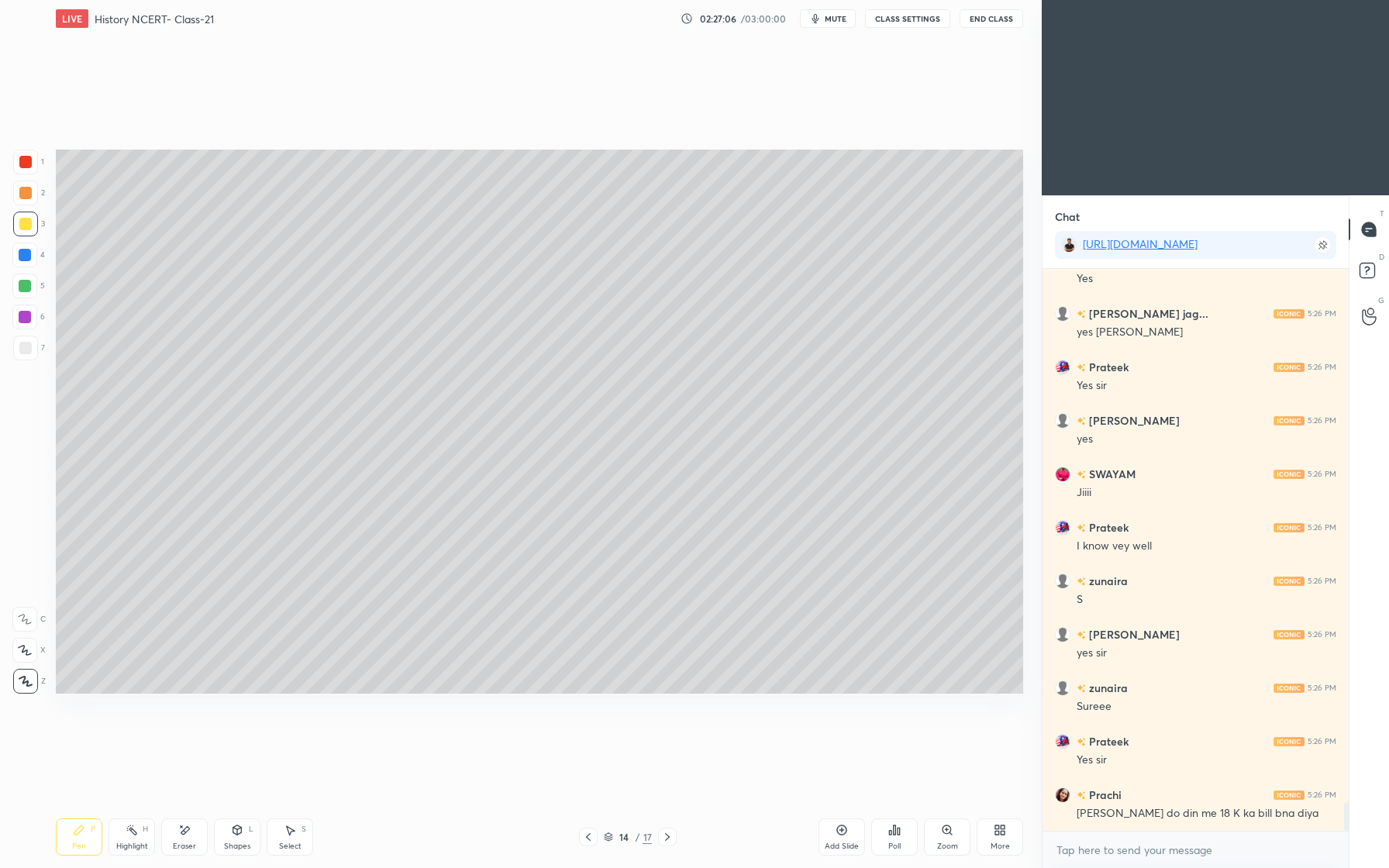
drag, startPoint x: 27, startPoint y: 285, endPoint x: 19, endPoint y: 285, distance: 8.0
click at [27, 285] on div at bounding box center [25, 286] width 13 height 13
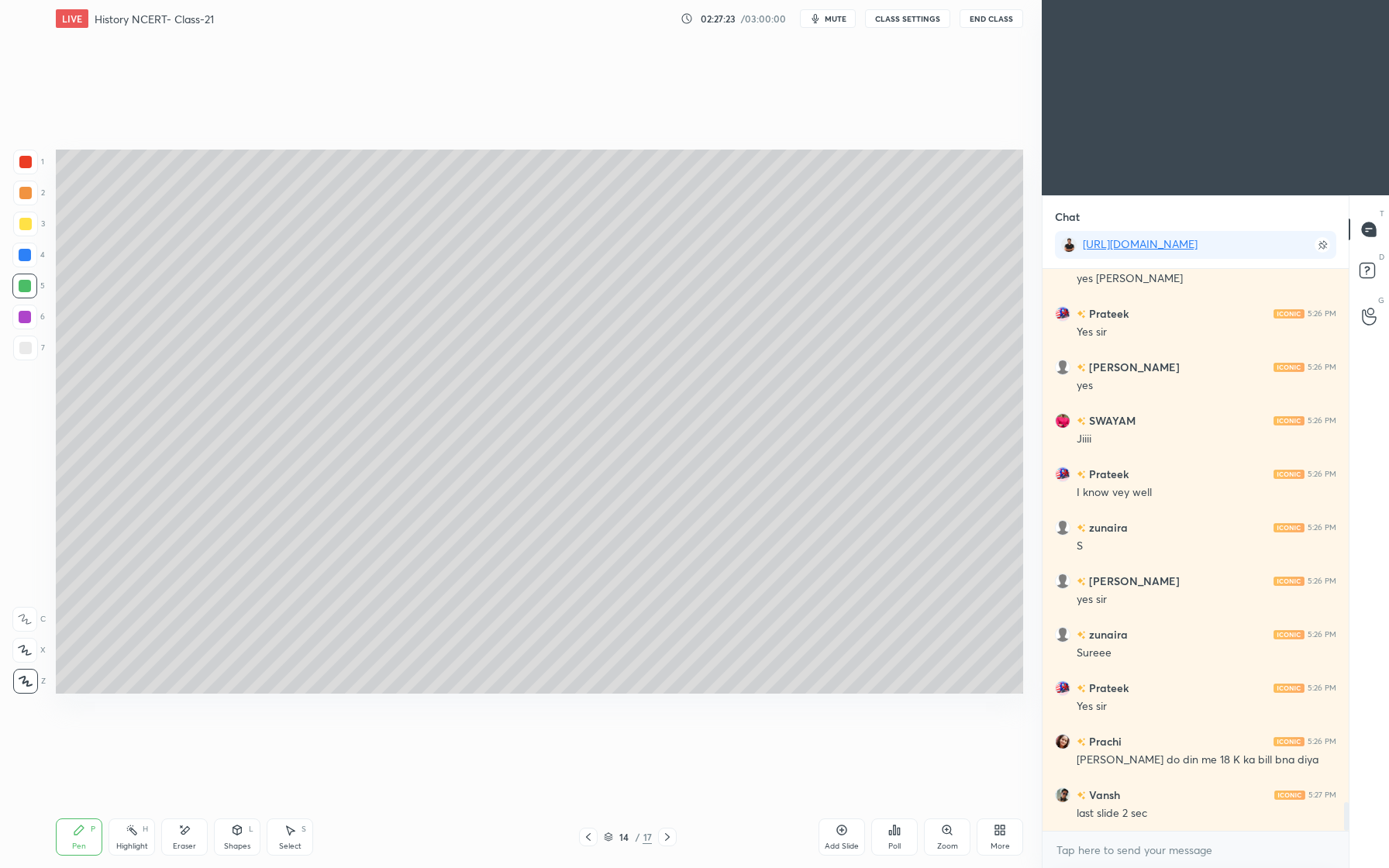
scroll to position [10531, 0]
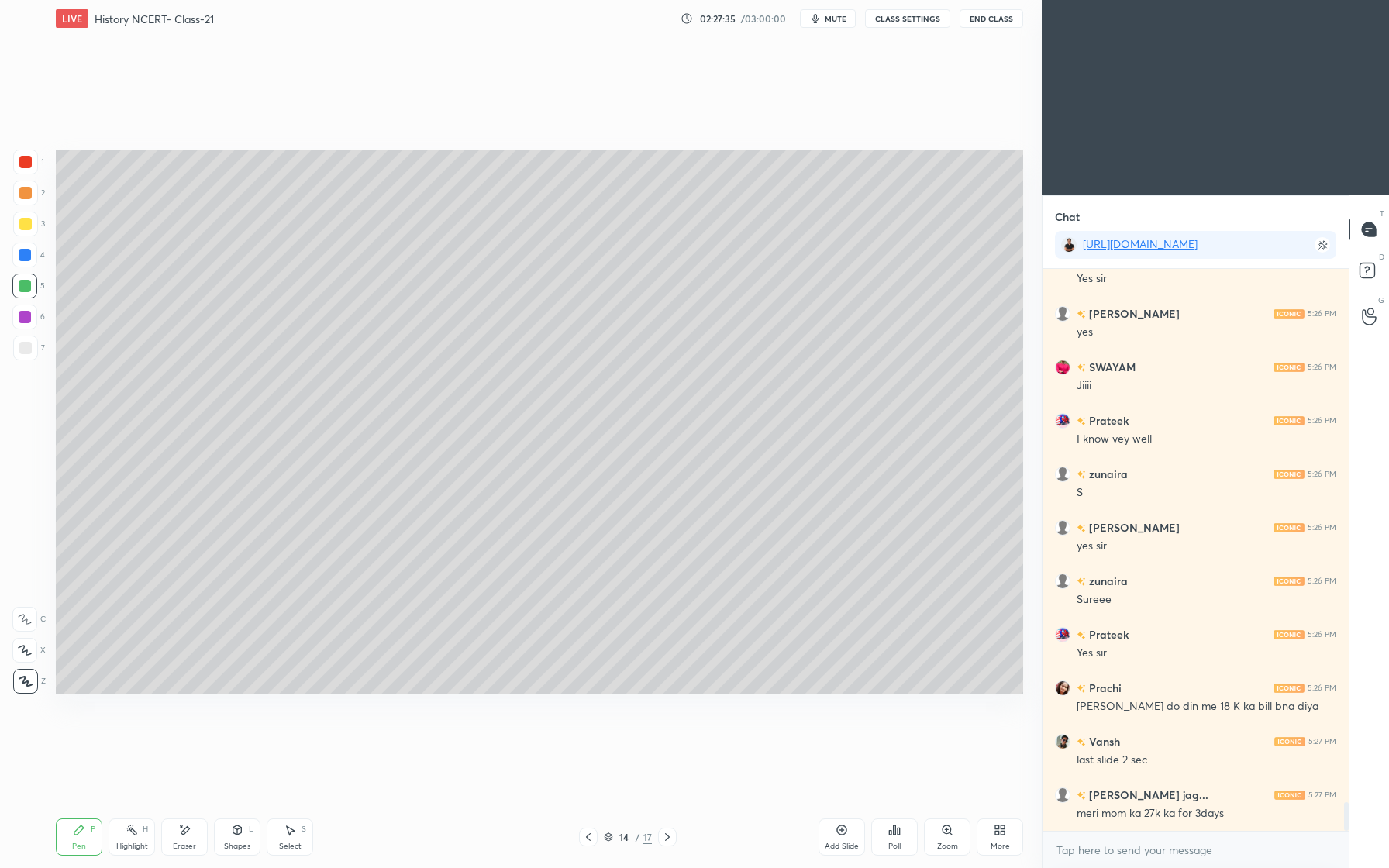
drag, startPoint x: 199, startPoint y: 777, endPoint x: 195, endPoint y: 797, distance: 20.4
click at [197, 784] on div "Setting up your live class Poll for secs No correct answer Start poll" at bounding box center [539, 421] width 980 height 769
drag, startPoint x: 185, startPoint y: 842, endPoint x: 195, endPoint y: 810, distance: 33.5
click at [187, 839] on div "Eraser" at bounding box center [184, 836] width 47 height 37
click at [91, 833] on div "P" at bounding box center [93, 829] width 5 height 8
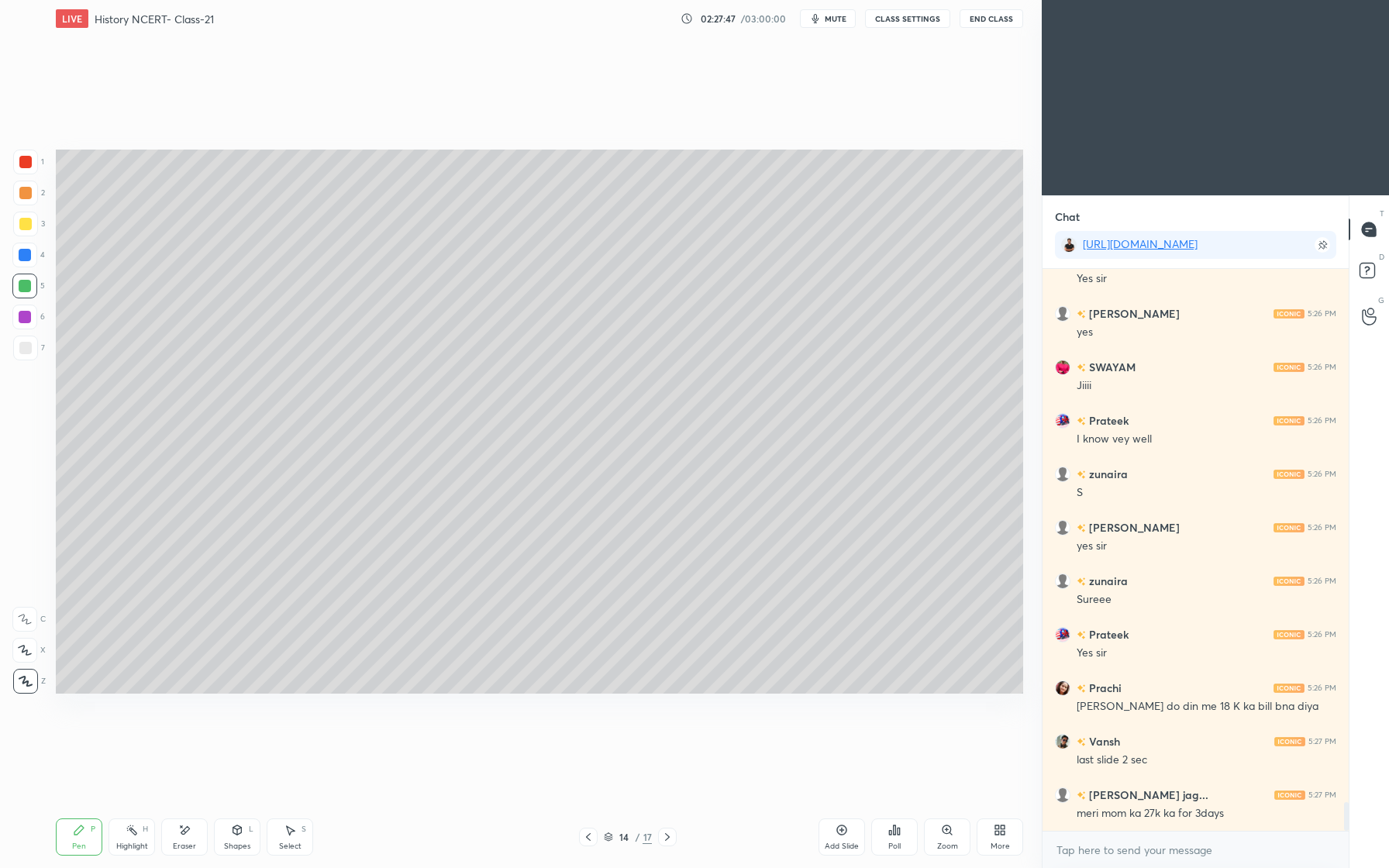
click at [188, 846] on div "Eraser" at bounding box center [184, 847] width 23 height 8
drag, startPoint x: 88, startPoint y: 835, endPoint x: 95, endPoint y: 815, distance: 21.2
click at [88, 834] on div "Pen P" at bounding box center [79, 836] width 47 height 37
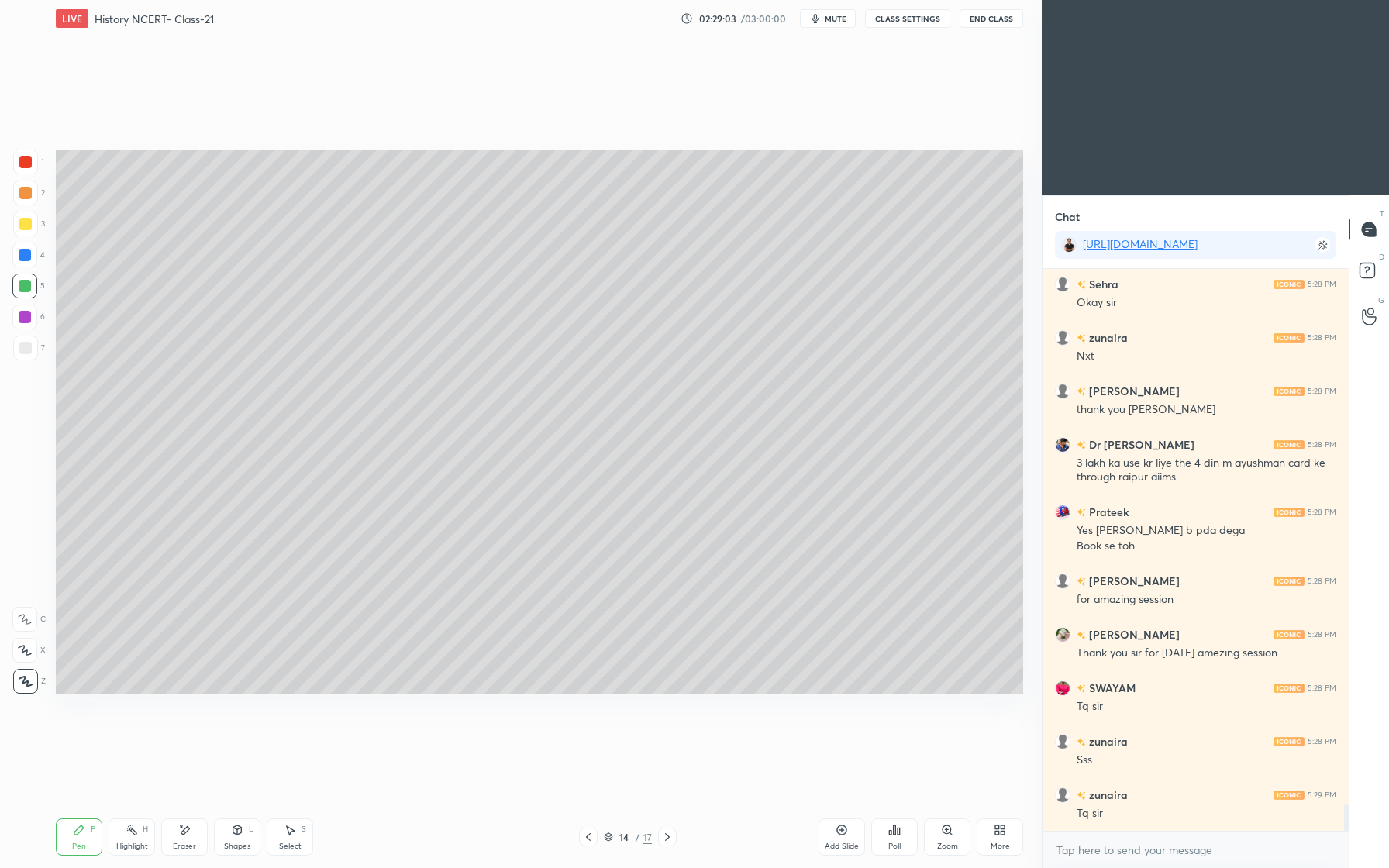
scroll to position [11309, 0]
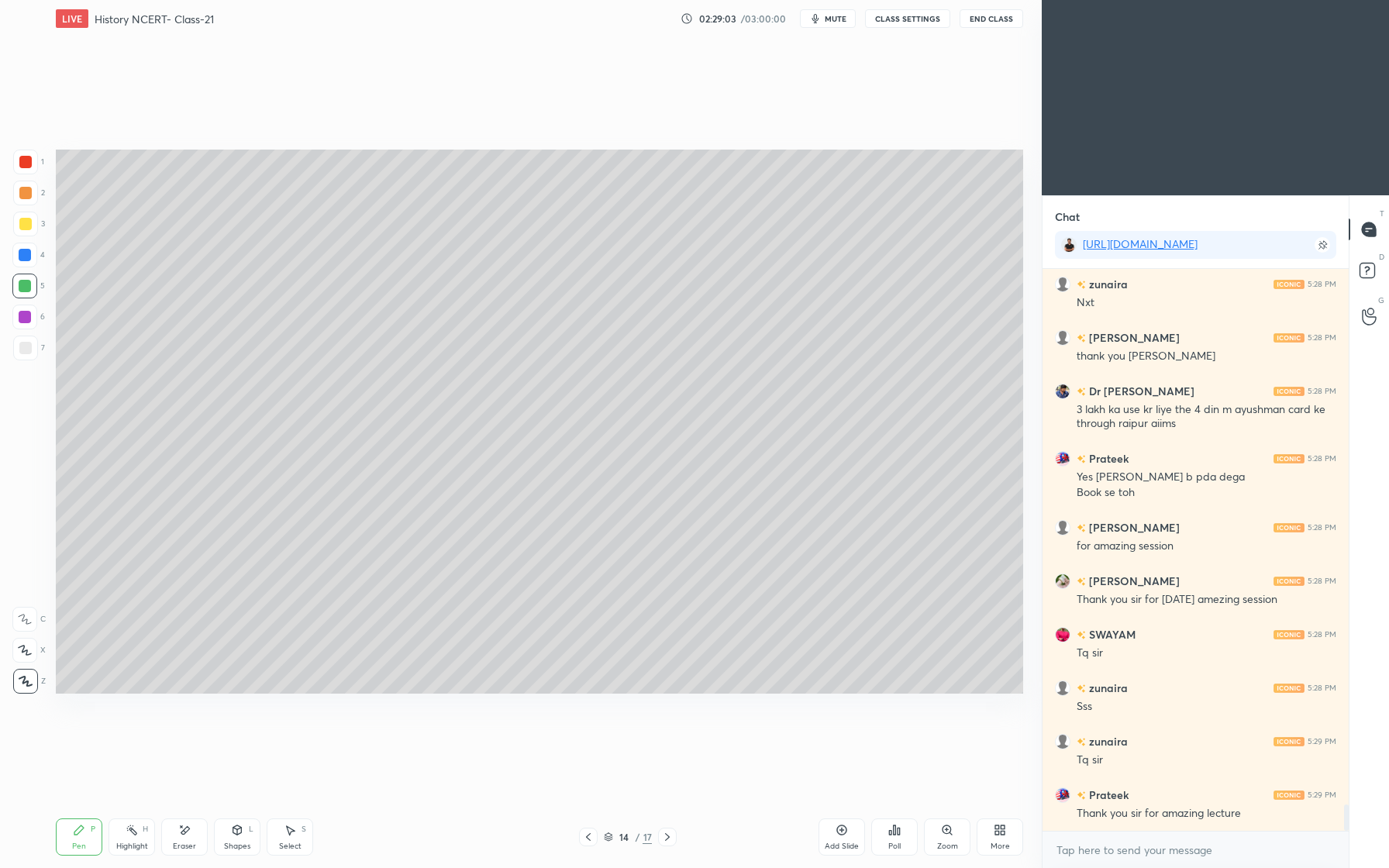
click at [990, 23] on button "End Class" at bounding box center [991, 19] width 64 height 19
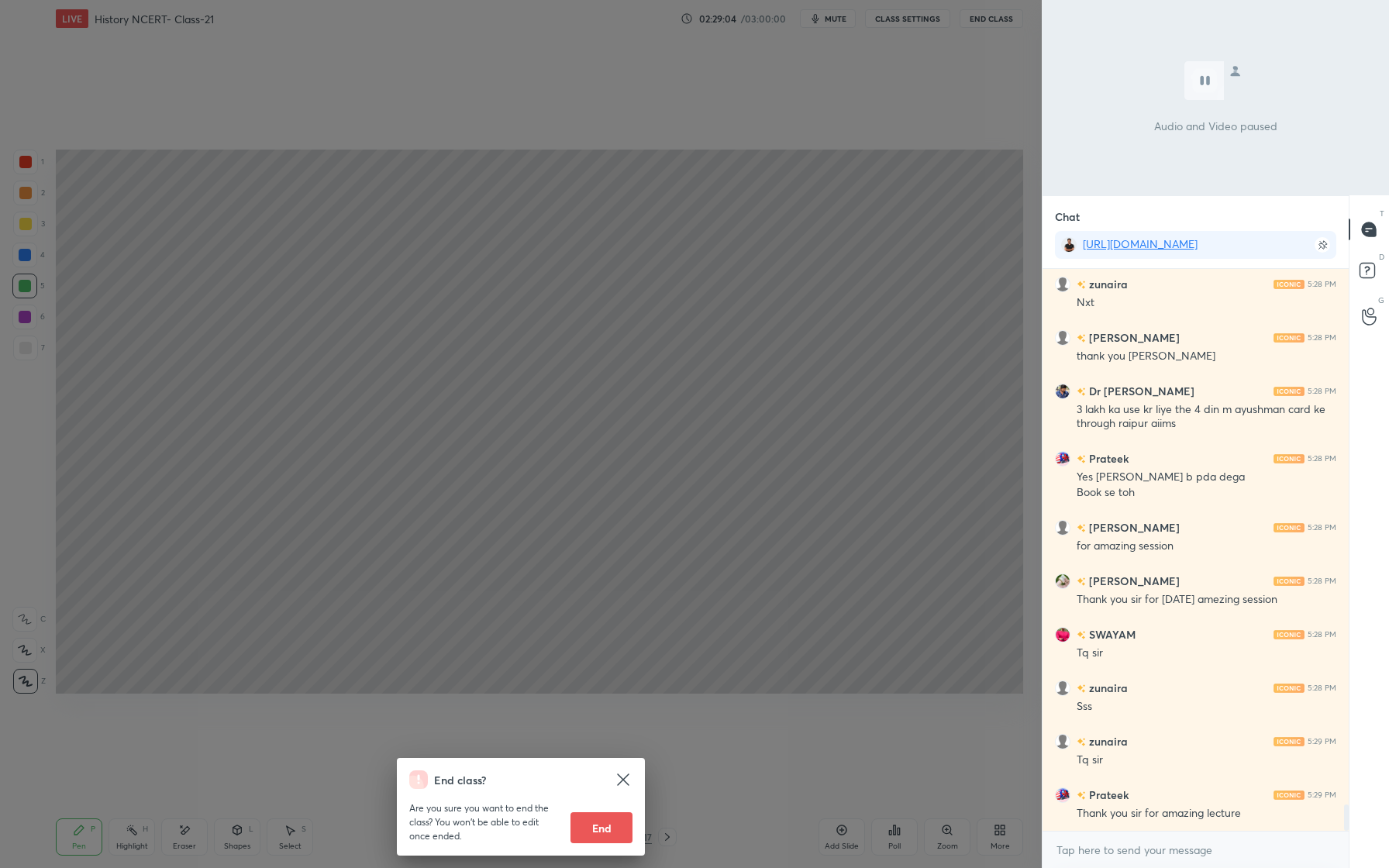
scroll to position [11416, 0]
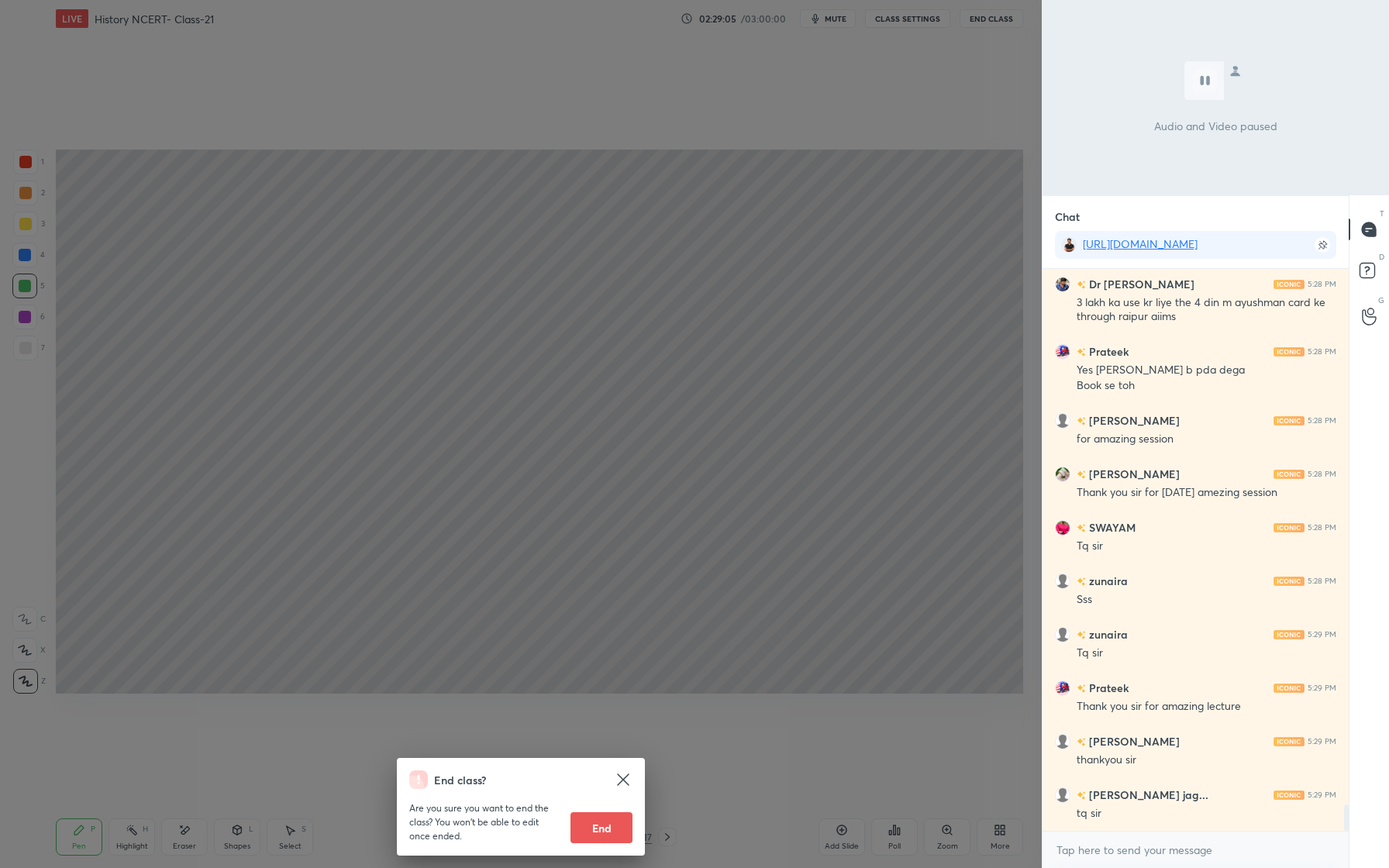
click at [611, 836] on button "End" at bounding box center [601, 827] width 62 height 31
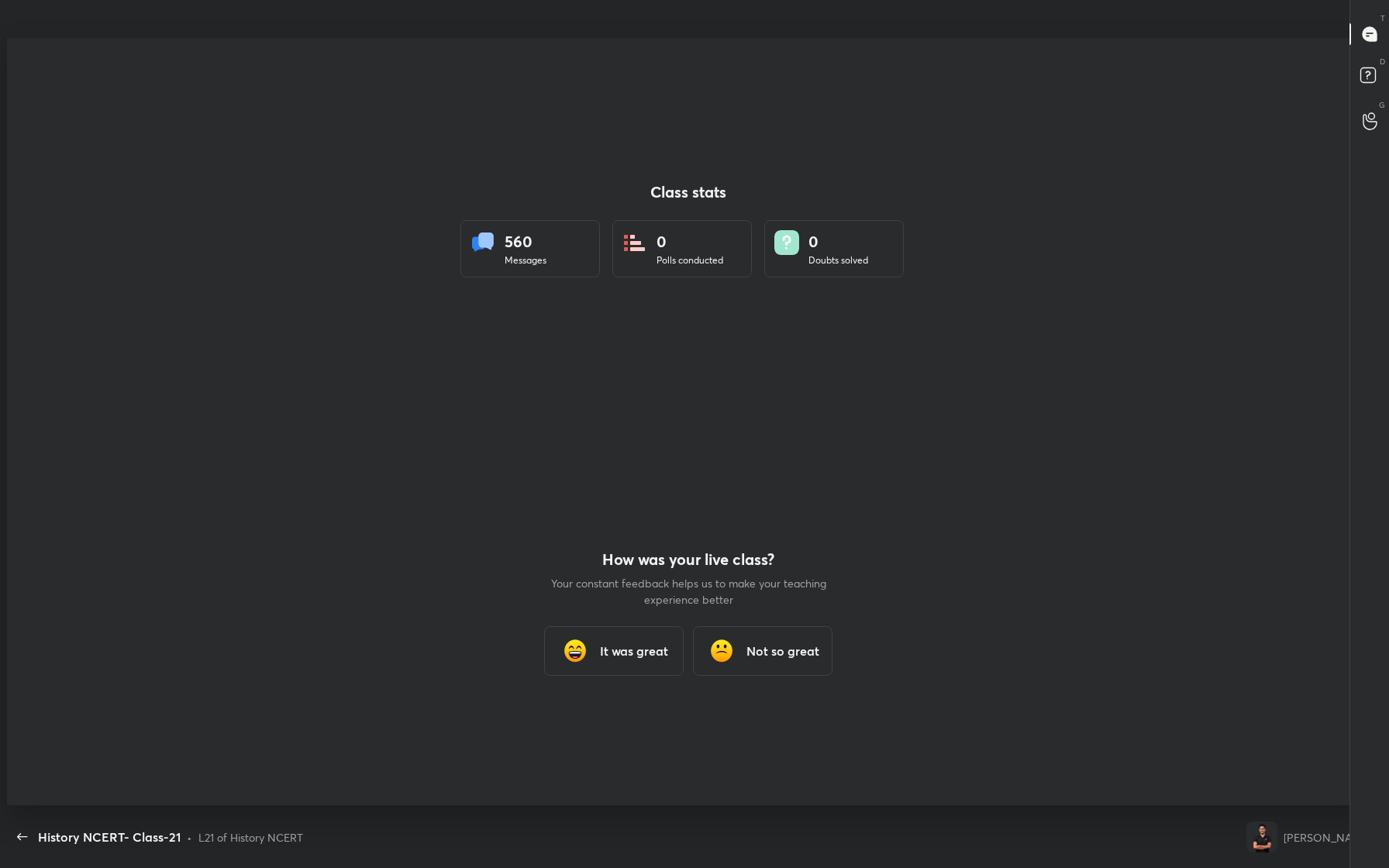
scroll to position [769, 1376]
type textarea "x"
click at [639, 661] on div "It was great" at bounding box center [613, 651] width 140 height 50
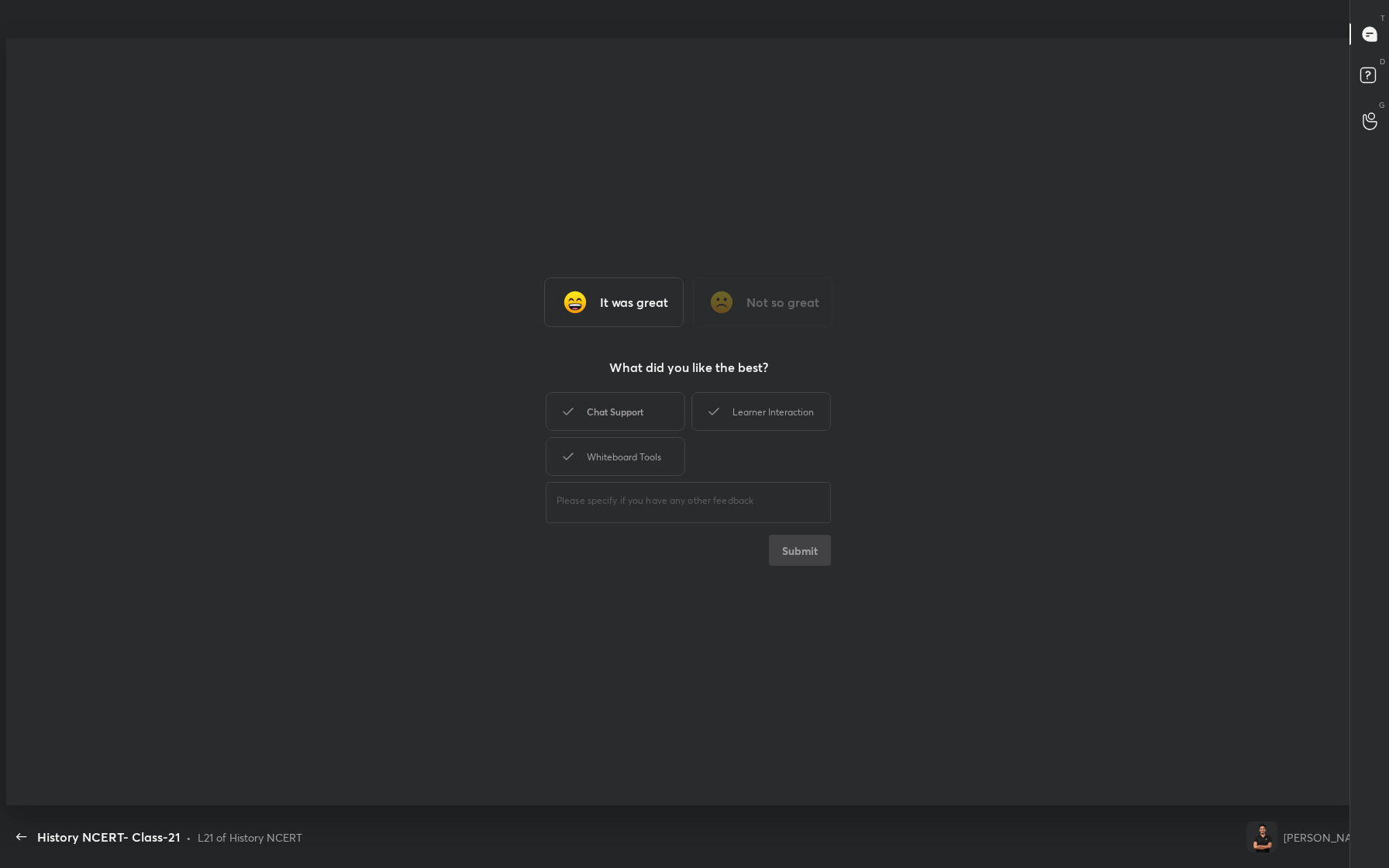
click at [627, 419] on div "Chat Support" at bounding box center [615, 412] width 140 height 39
click at [743, 399] on div "Learner Interaction" at bounding box center [761, 412] width 140 height 39
click at [626, 438] on div "Whiteboard Tools" at bounding box center [615, 456] width 140 height 39
click at [801, 556] on button "Submit" at bounding box center [799, 549] width 62 height 31
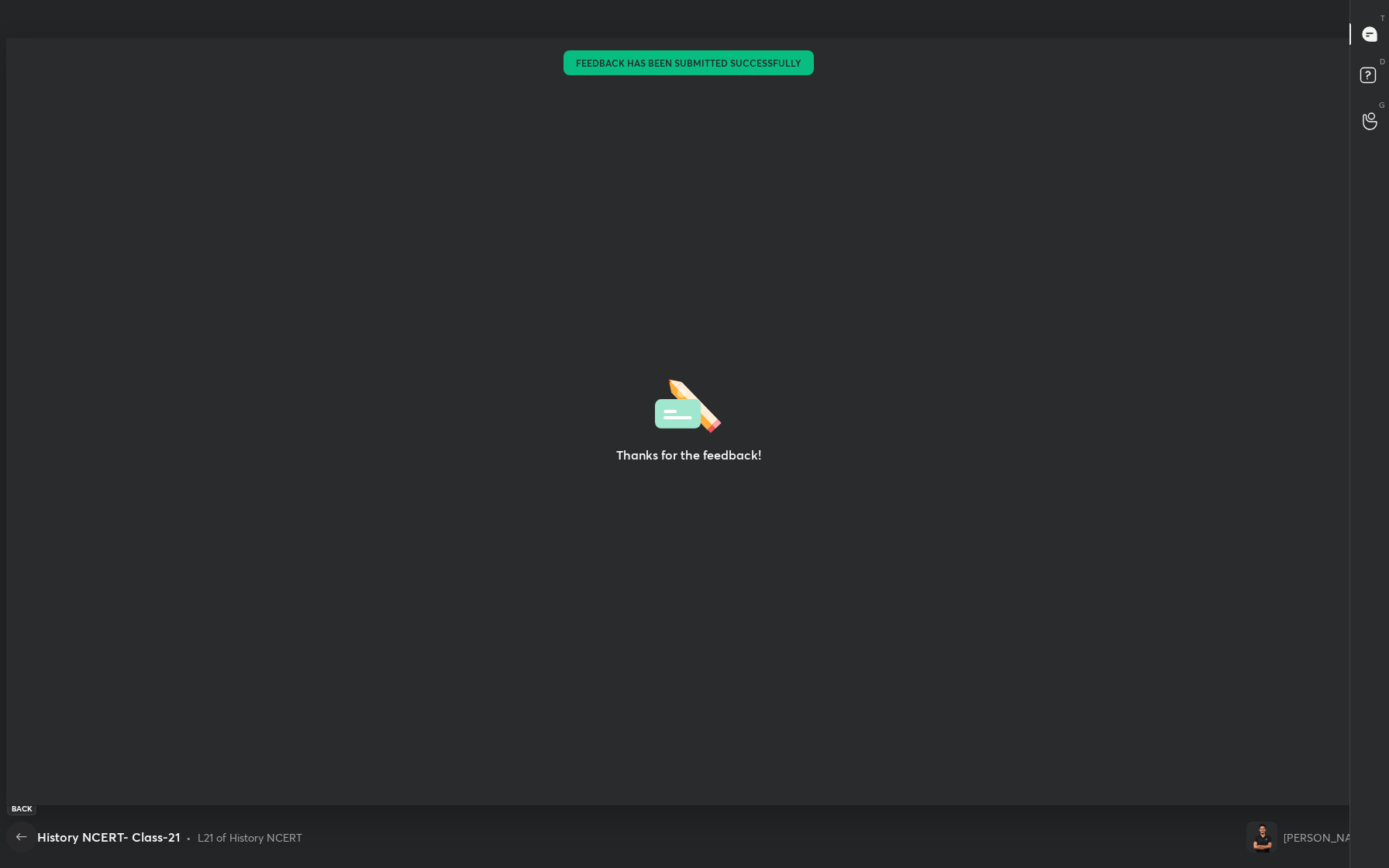
click at [15, 837] on icon "button" at bounding box center [22, 837] width 19 height 19
